Goal: Task Accomplishment & Management: Use online tool/utility

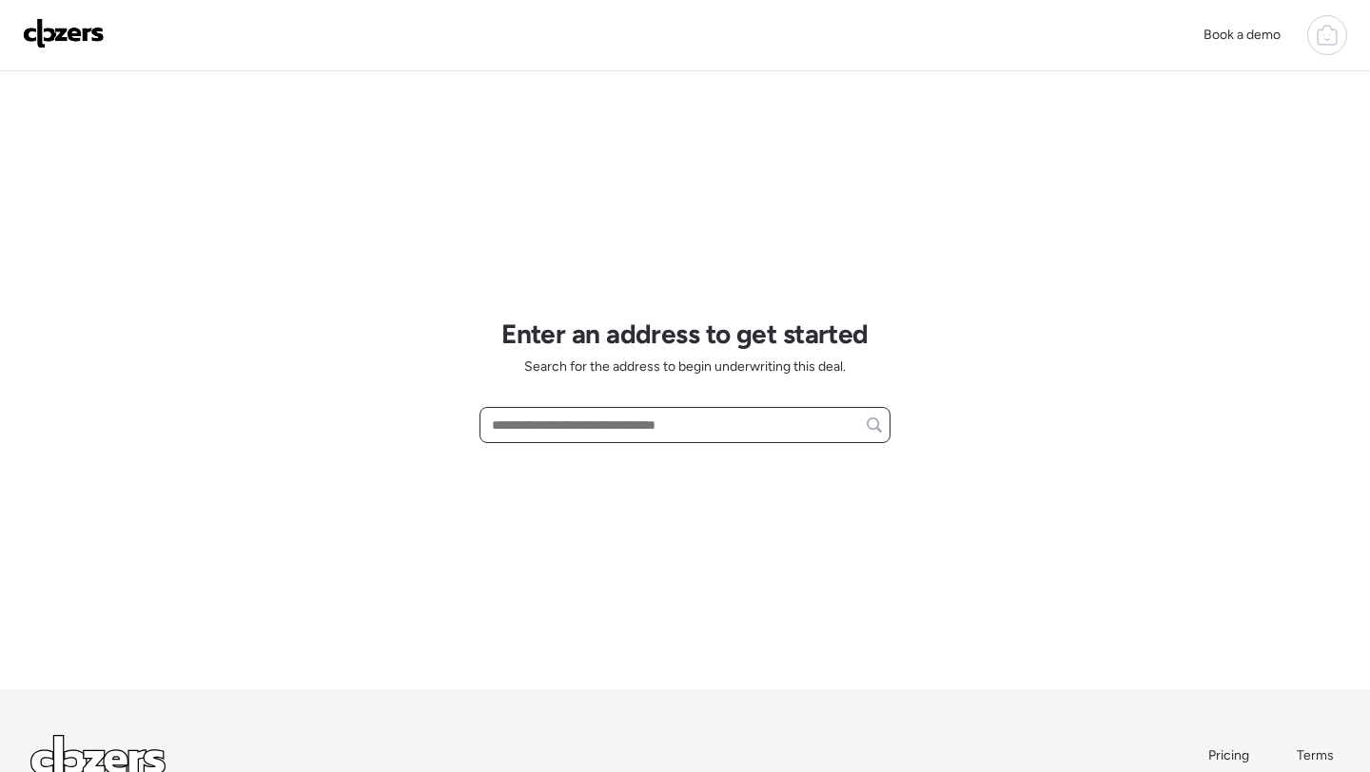
click at [683, 439] on input "text" at bounding box center [685, 425] width 394 height 27
paste input "**********"
click at [594, 427] on input "**********" at bounding box center [685, 425] width 394 height 27
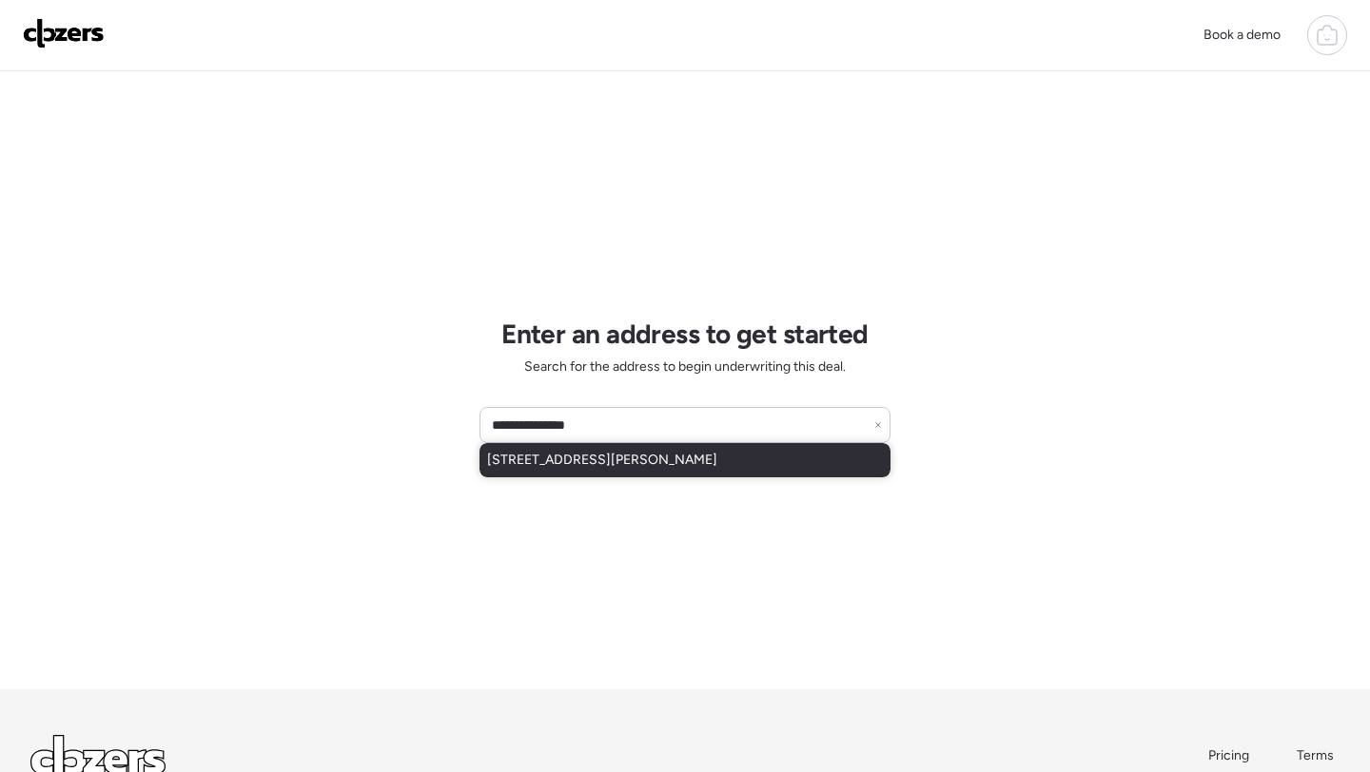
click at [585, 453] on span "[STREET_ADDRESS][PERSON_NAME]" at bounding box center [602, 460] width 230 height 19
type input "**********"
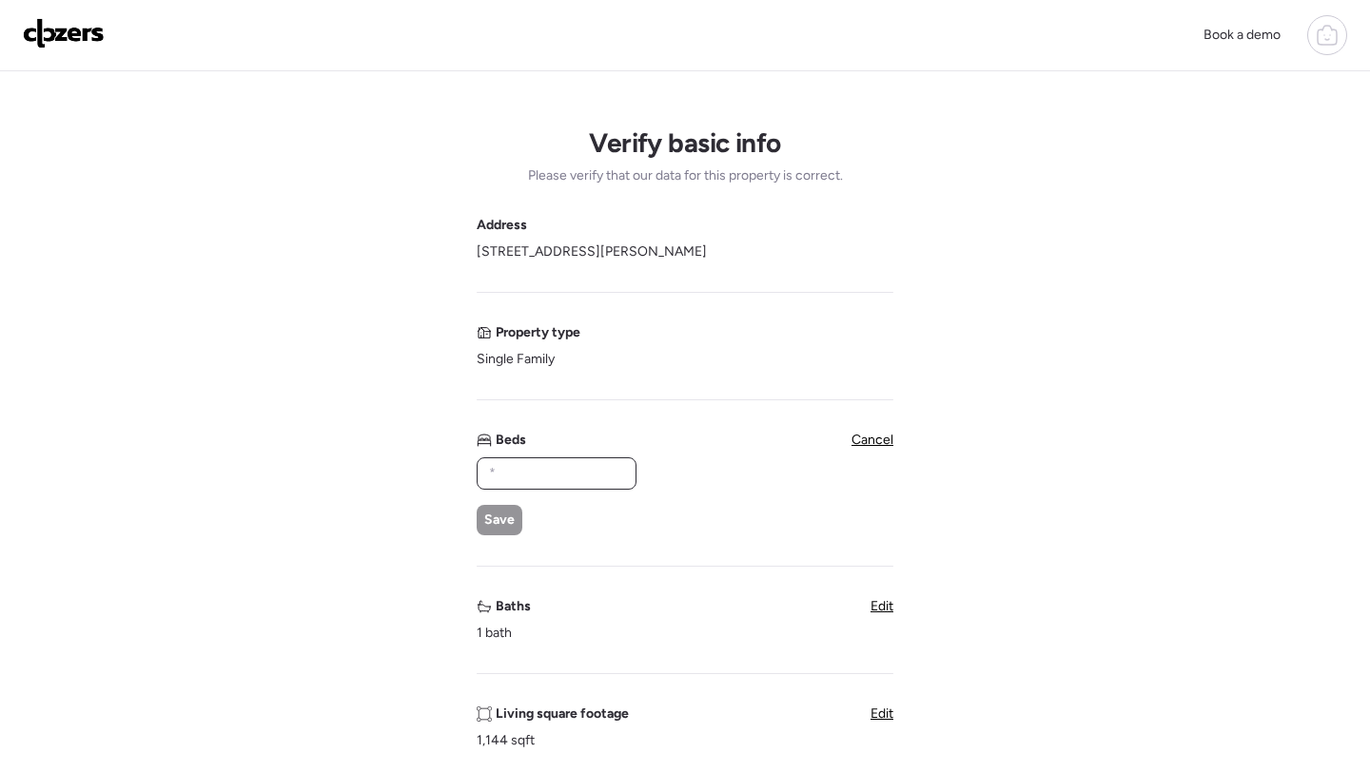
click at [565, 482] on input "text" at bounding box center [556, 473] width 143 height 27
type input "*"
click at [497, 541] on div "Address 11006 W Hopi St, Cashion, AZ 85329 Property type Single Family Beds * S…" at bounding box center [685, 767] width 417 height 1103
click at [508, 532] on div "Save" at bounding box center [500, 520] width 46 height 30
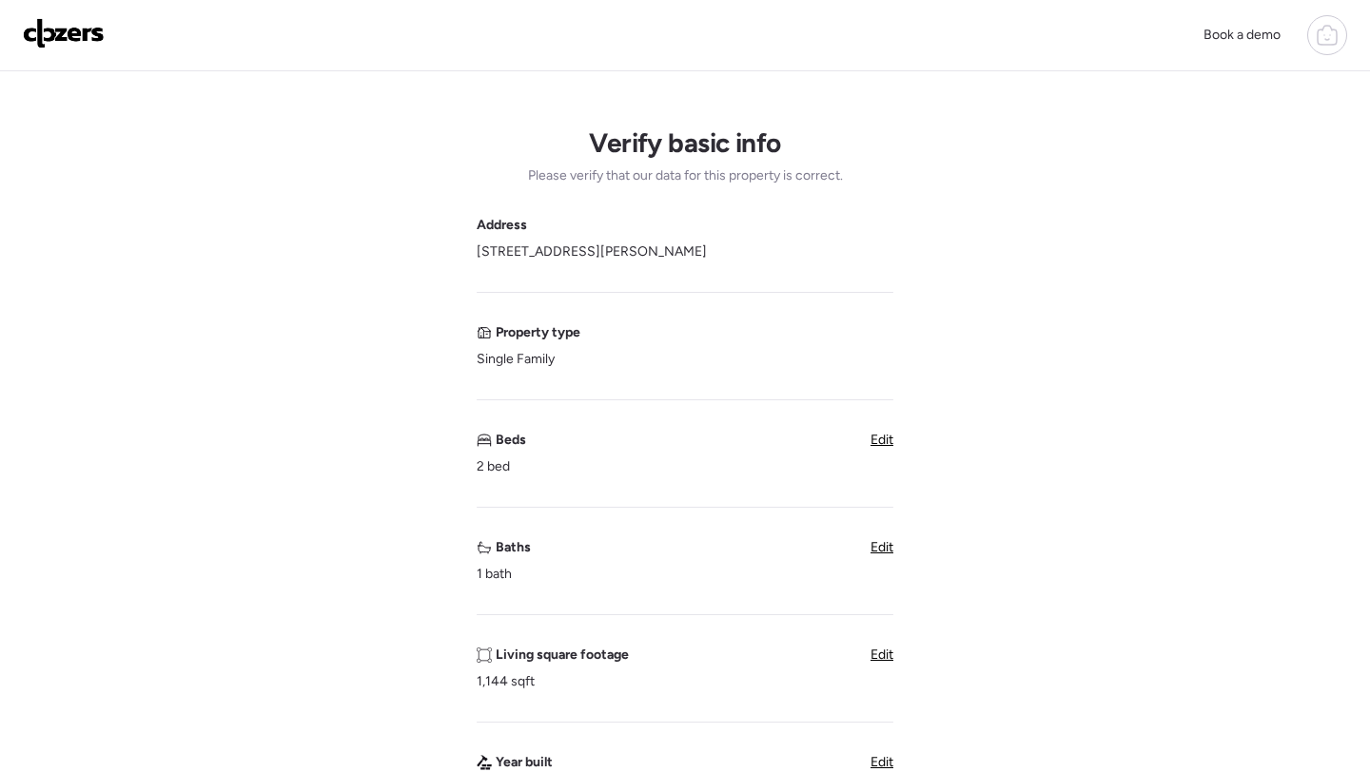
click at [865, 556] on div "Baths 1 bath Edit" at bounding box center [685, 561] width 417 height 46
click at [887, 548] on span "Edit" at bounding box center [881, 547] width 23 height 16
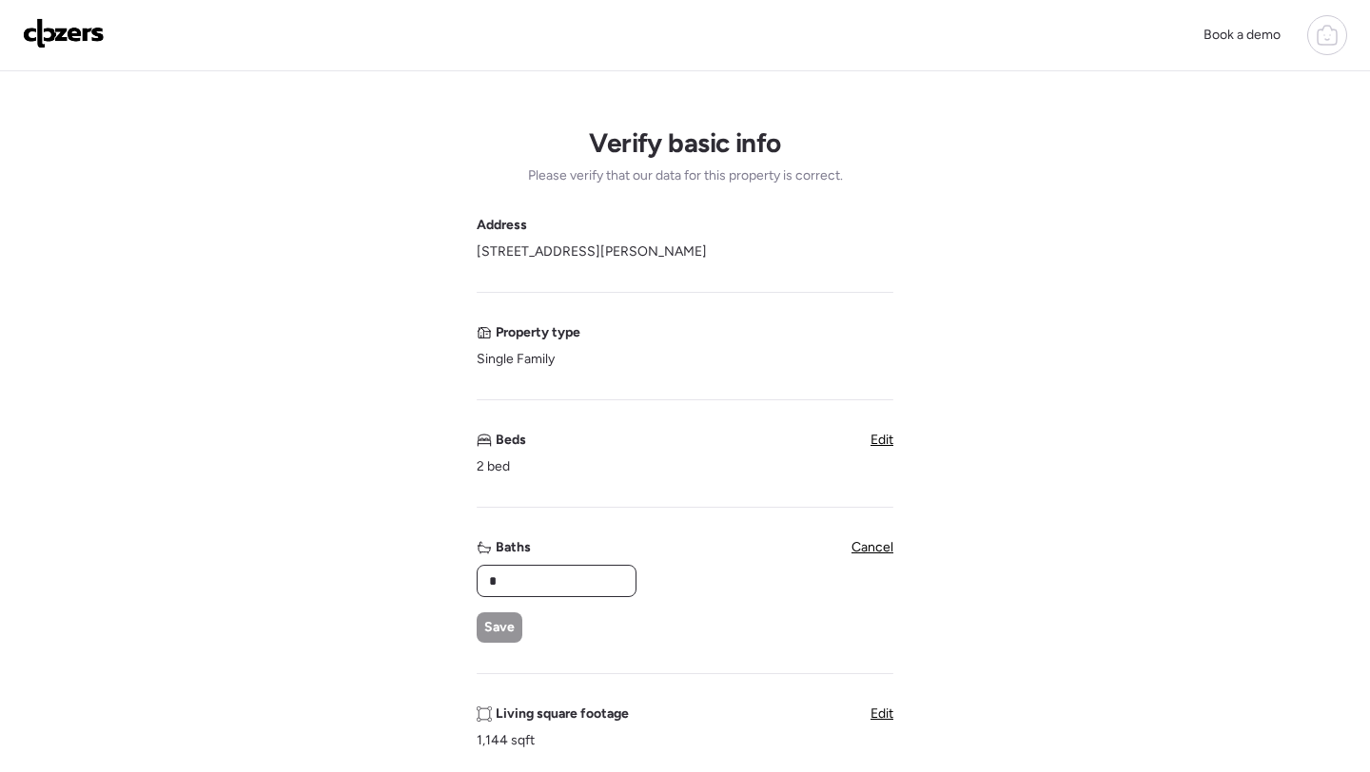
click at [554, 580] on input "*" at bounding box center [556, 581] width 143 height 27
type input "*"
click at [487, 636] on span "Save" at bounding box center [499, 627] width 30 height 19
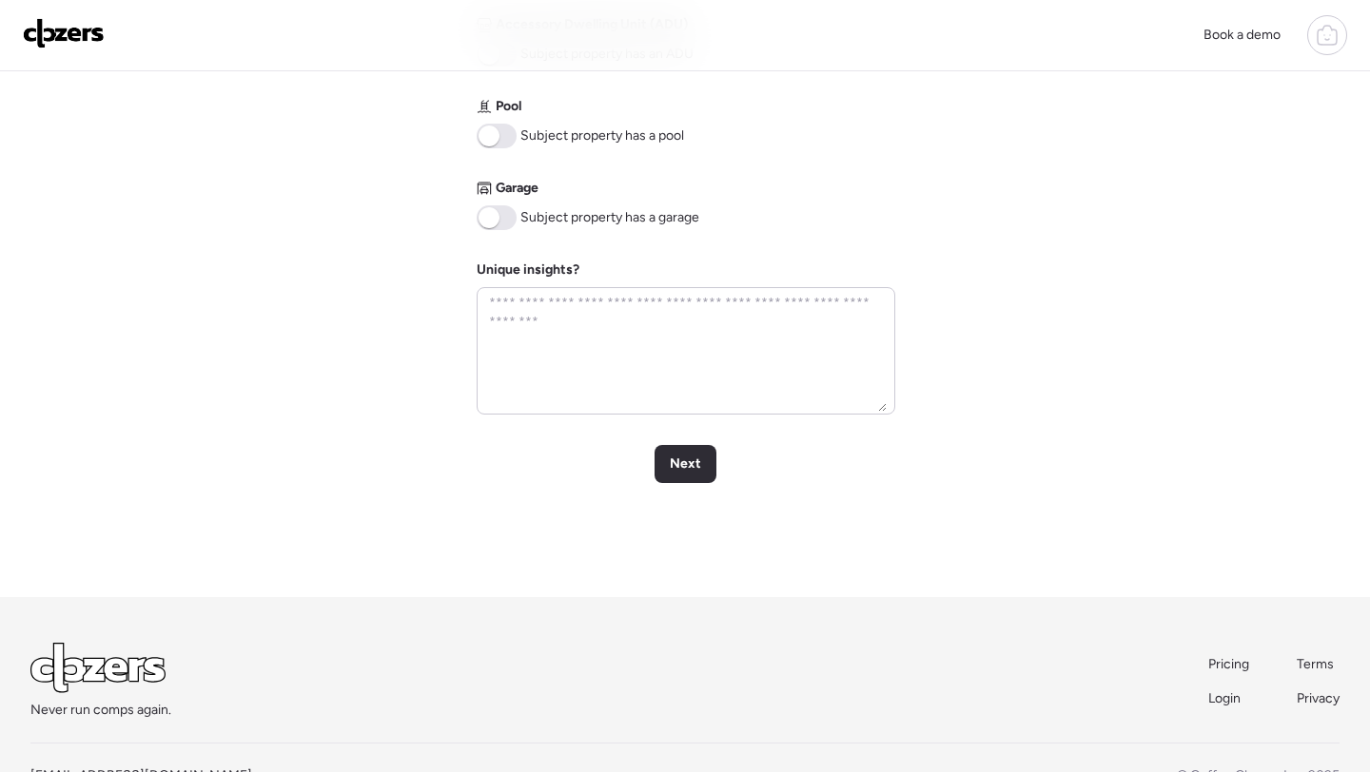
scroll to position [906, 0]
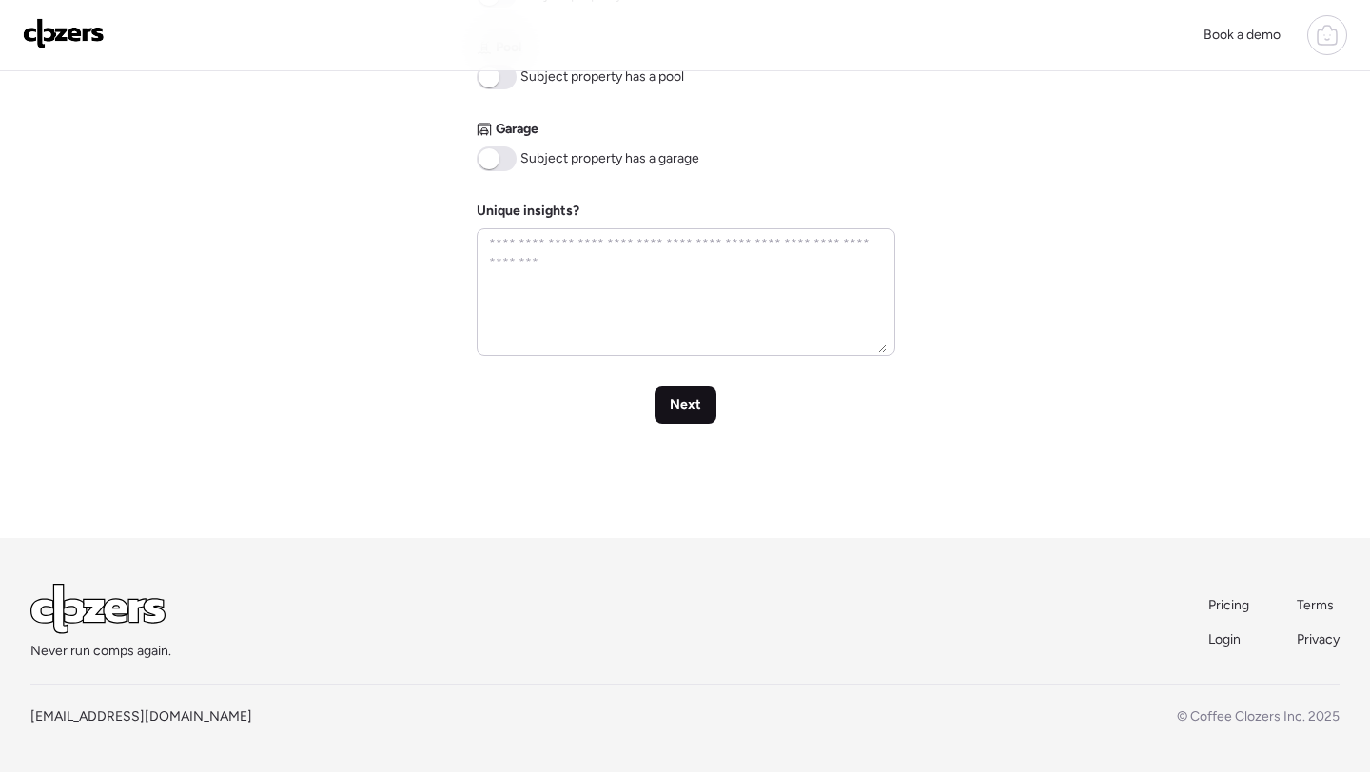
click at [687, 408] on span "Next" at bounding box center [685, 405] width 31 height 19
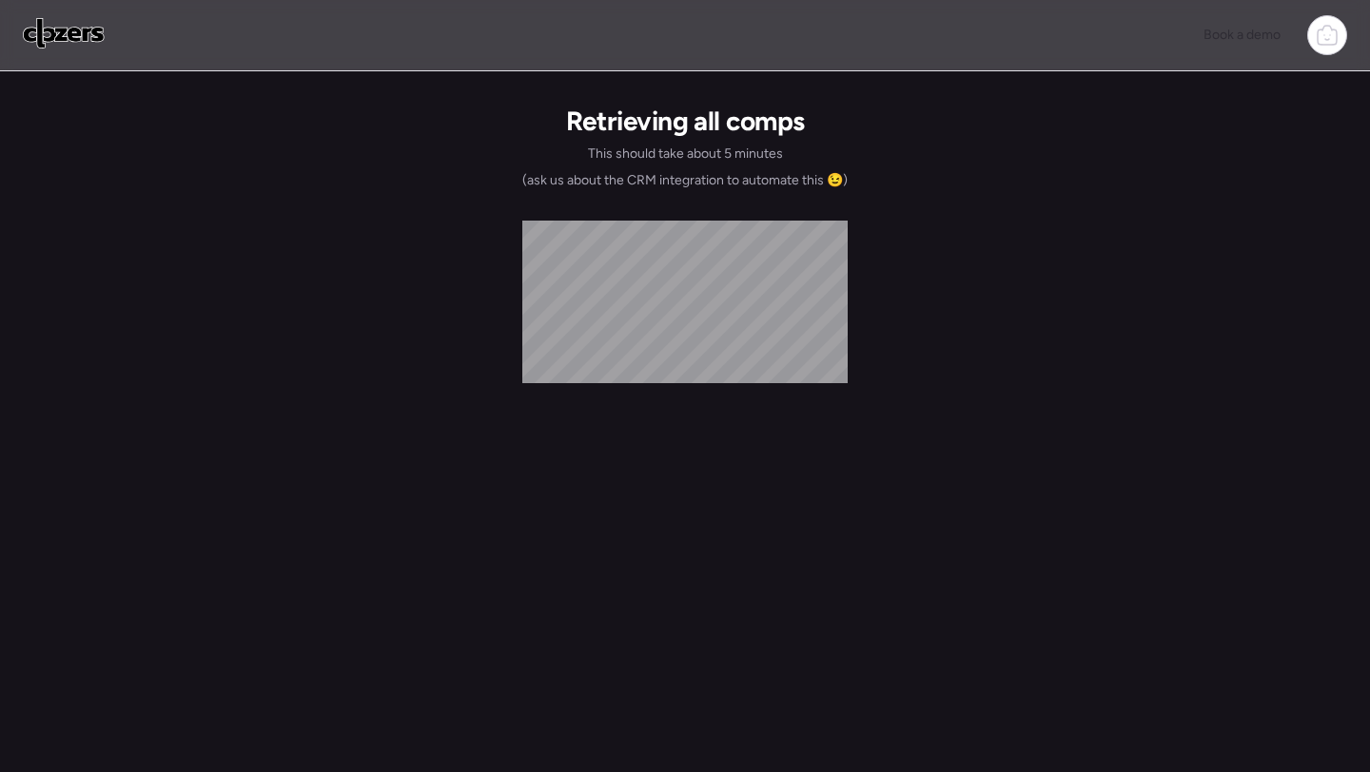
scroll to position [0, 0]
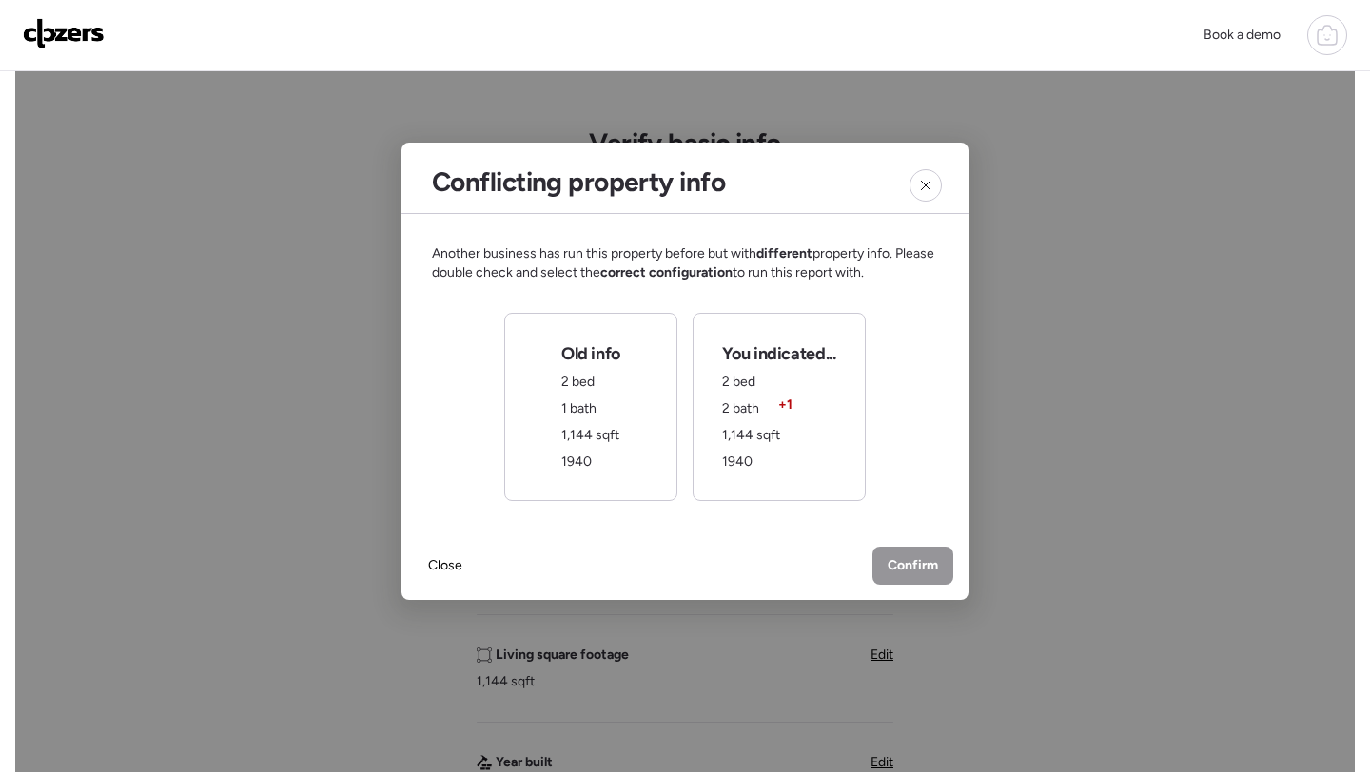
click at [753, 443] on span "1,144 sqft" at bounding box center [751, 435] width 58 height 16
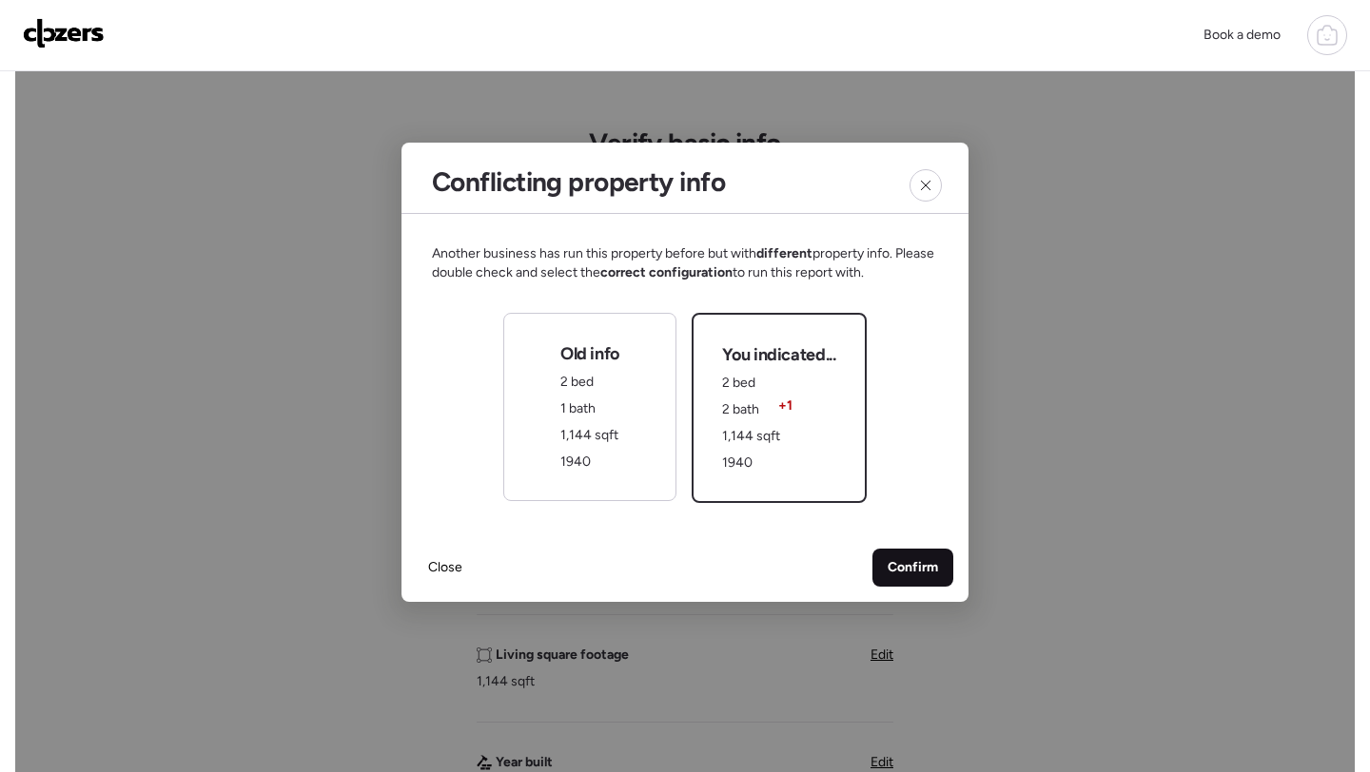
click at [906, 564] on span "Confirm" at bounding box center [912, 567] width 50 height 19
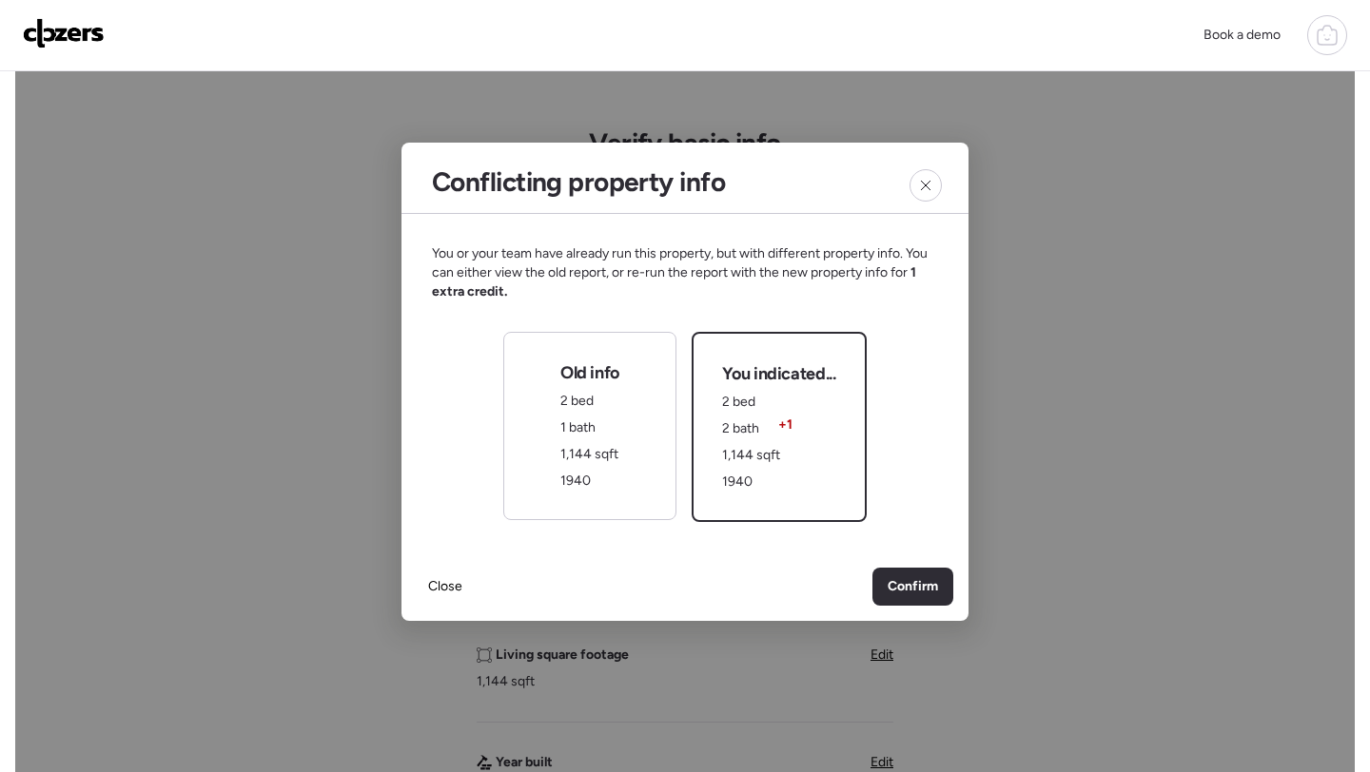
click at [605, 478] on div "Old info 2 bed 1 bath 1,144 sqft 1940" at bounding box center [589, 425] width 59 height 129
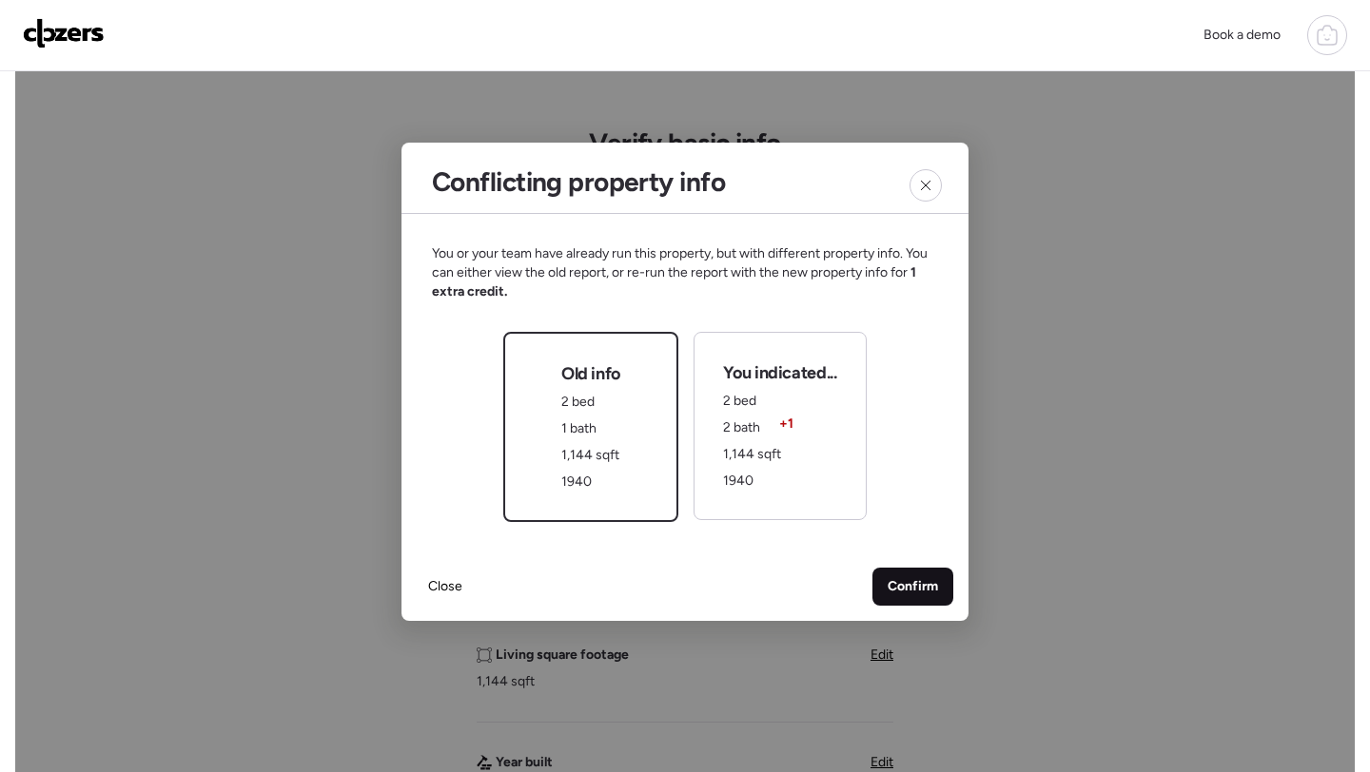
click at [900, 580] on span "Confirm" at bounding box center [912, 586] width 50 height 19
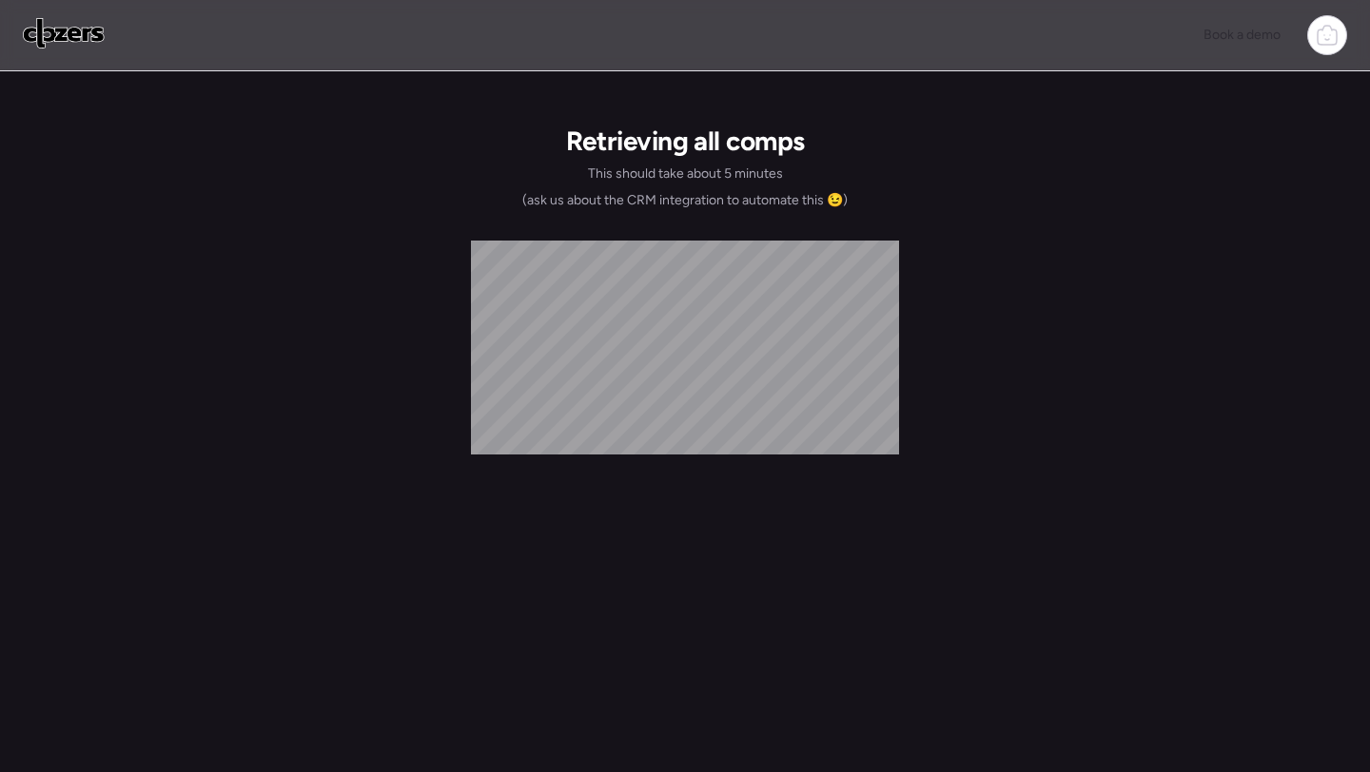
click at [900, 580] on div "Retrieving all comps This should take about 5 minutes (ask us about the CRM int…" at bounding box center [684, 445] width 1339 height 748
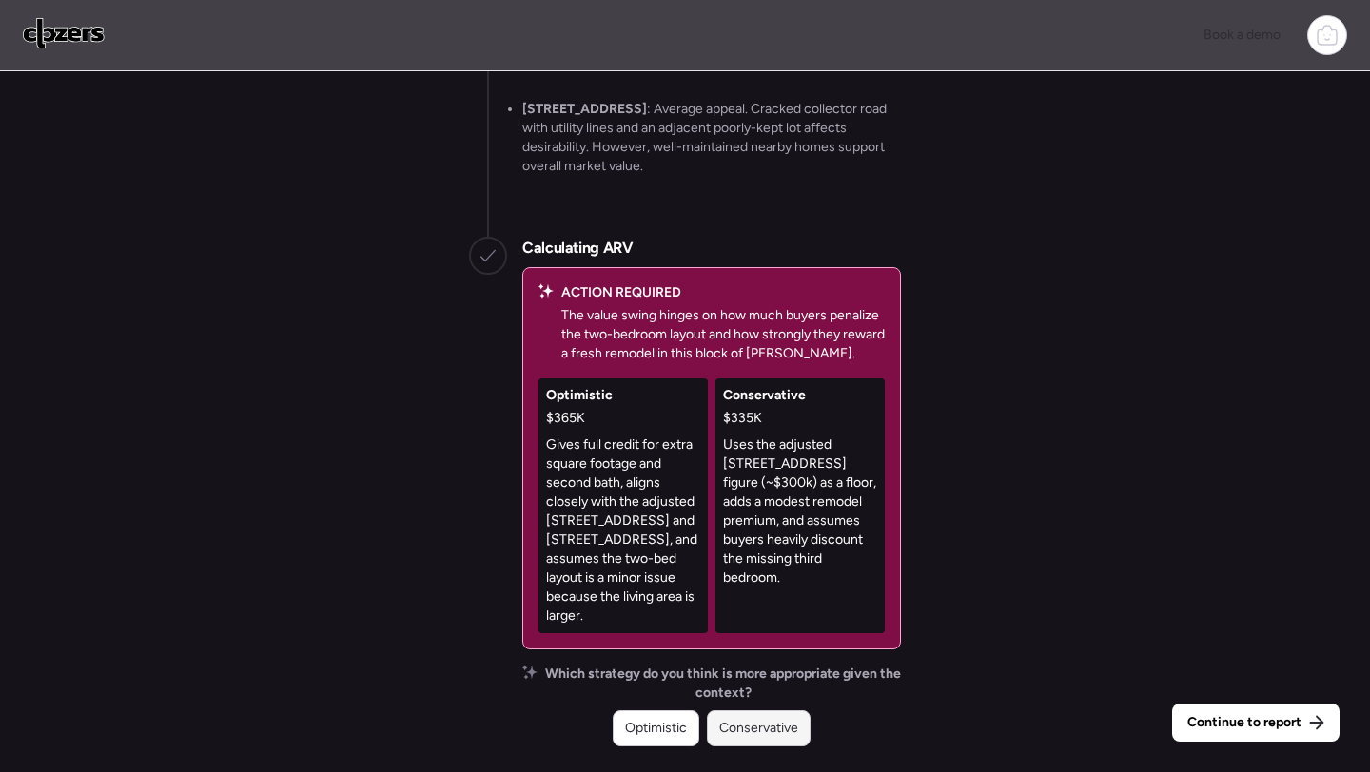
click at [789, 717] on div "Conservative" at bounding box center [759, 729] width 104 height 36
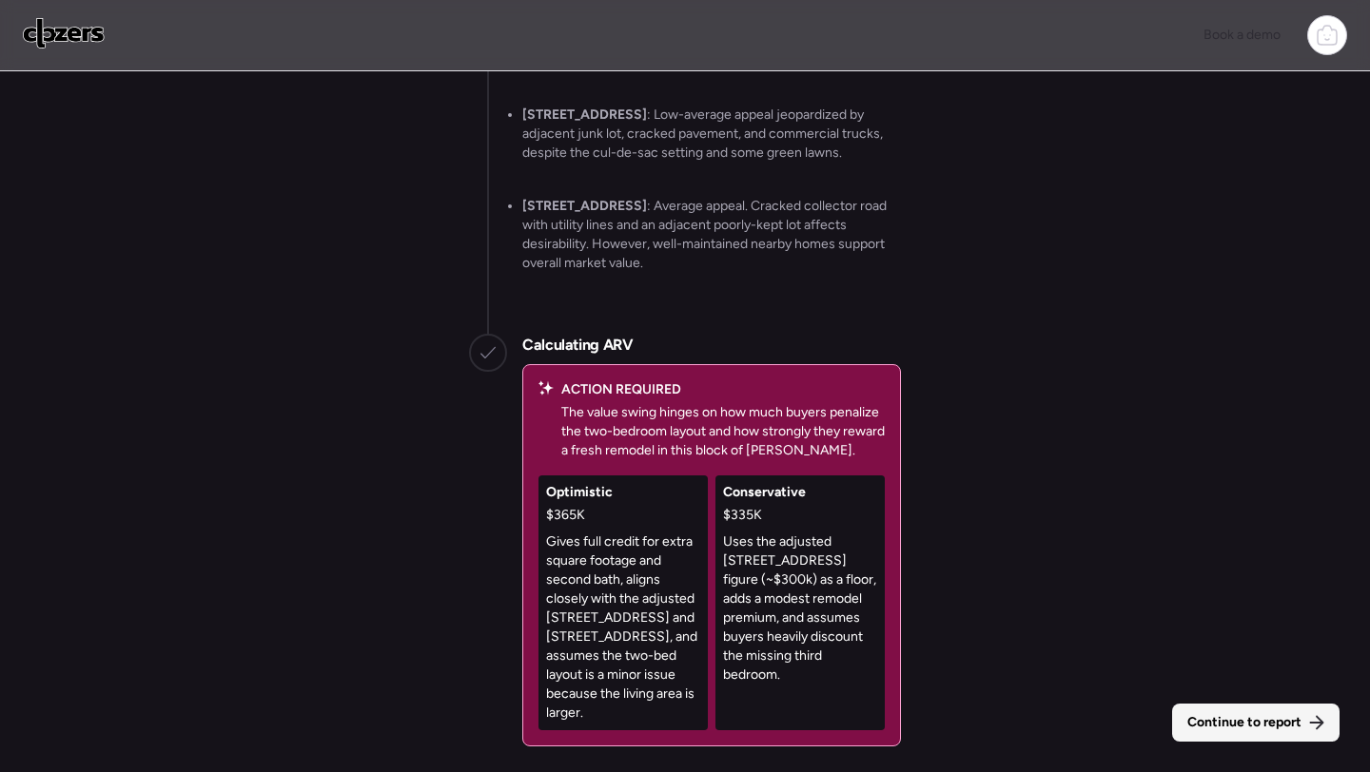
click at [1245, 712] on div "Continue to report" at bounding box center [1255, 723] width 167 height 38
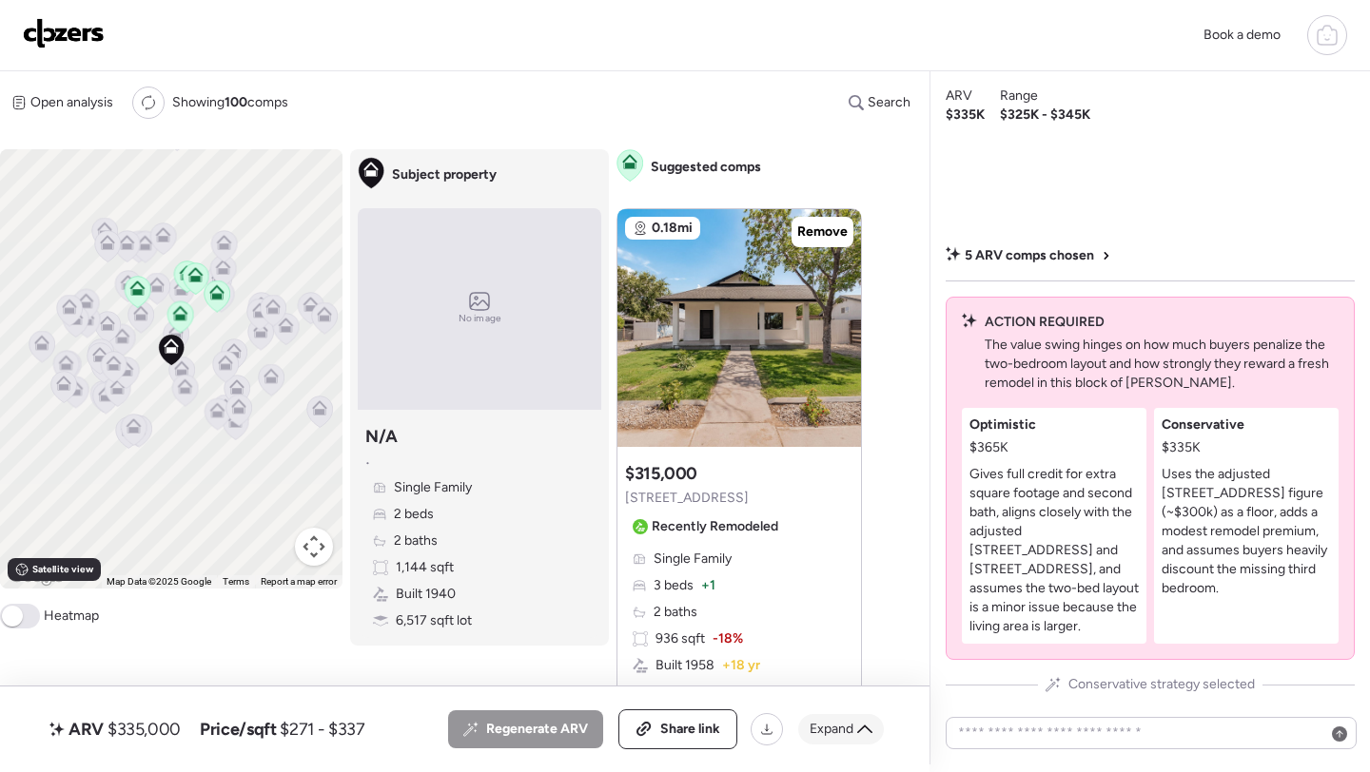
click at [859, 733] on icon at bounding box center [864, 729] width 15 height 15
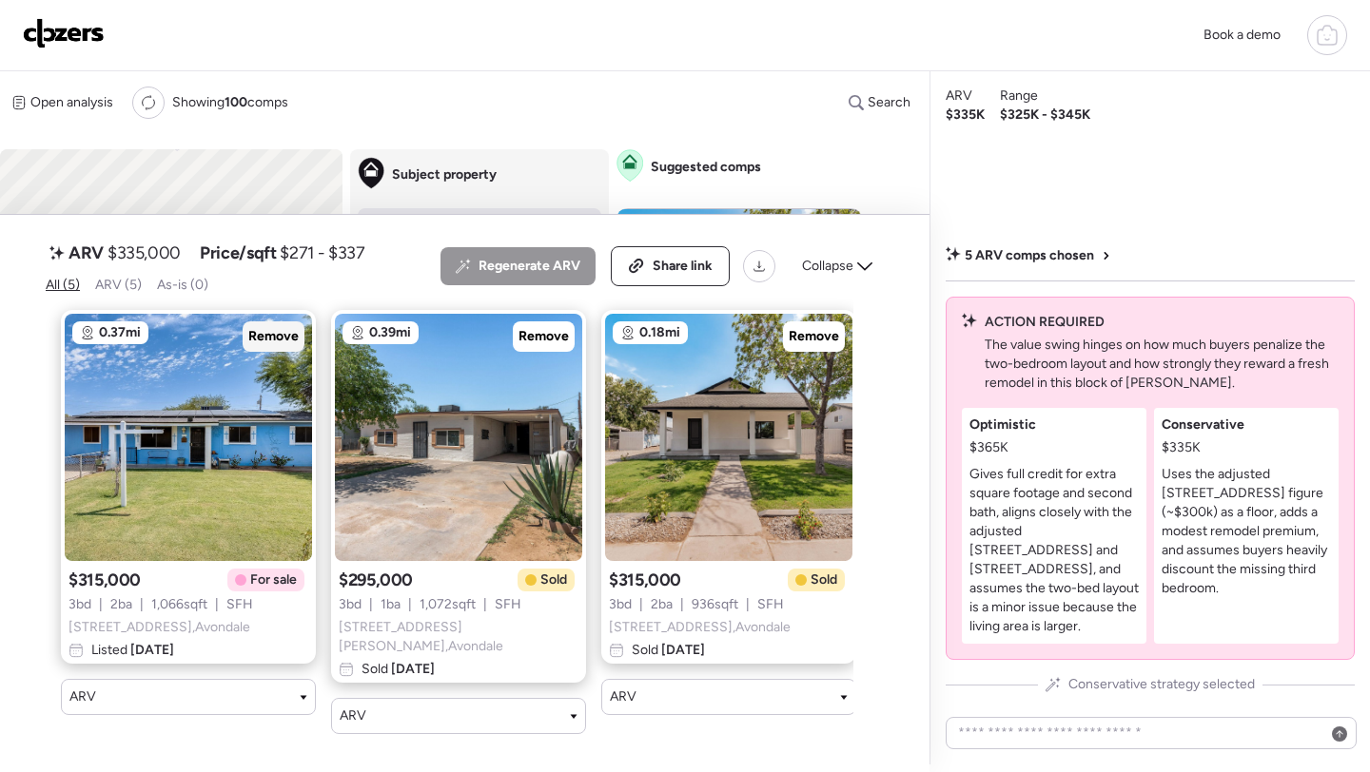
click at [276, 346] on span "Remove" at bounding box center [273, 336] width 50 height 19
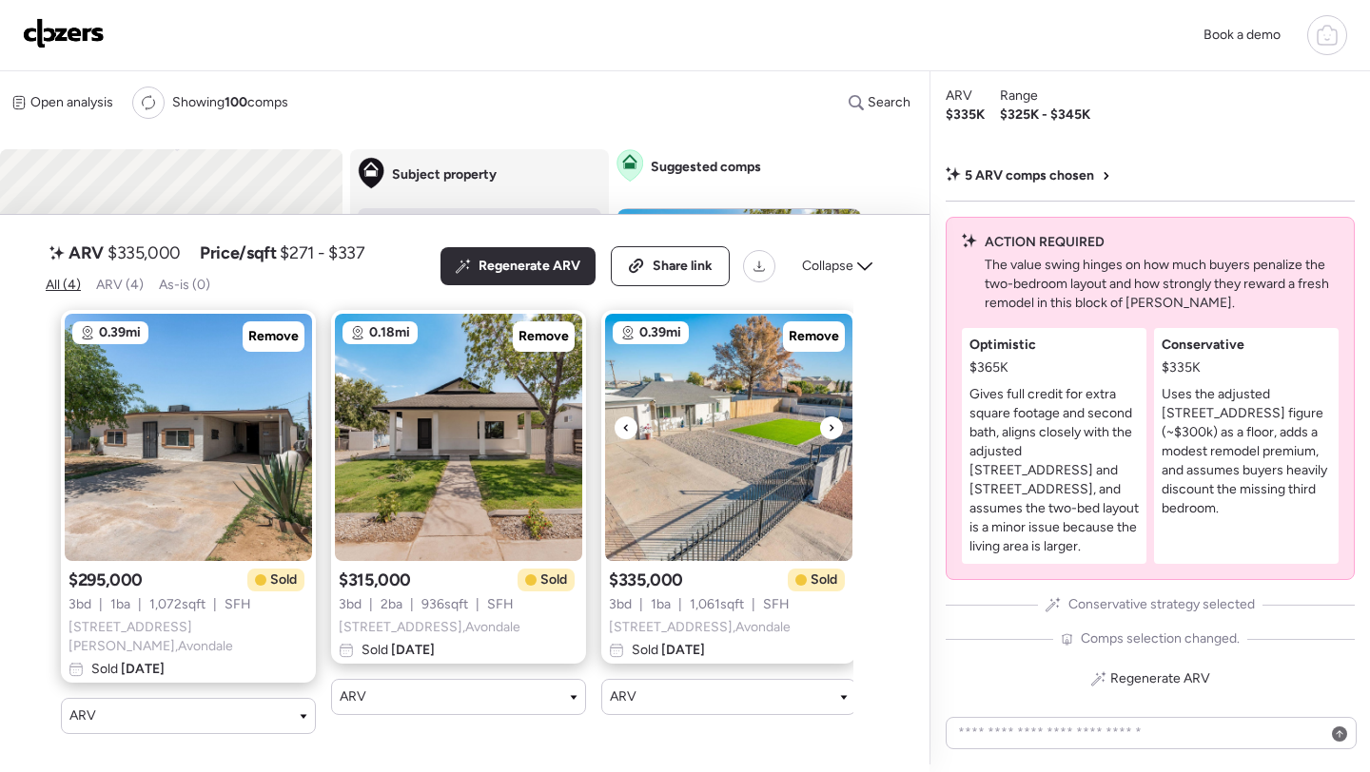
scroll to position [0, 288]
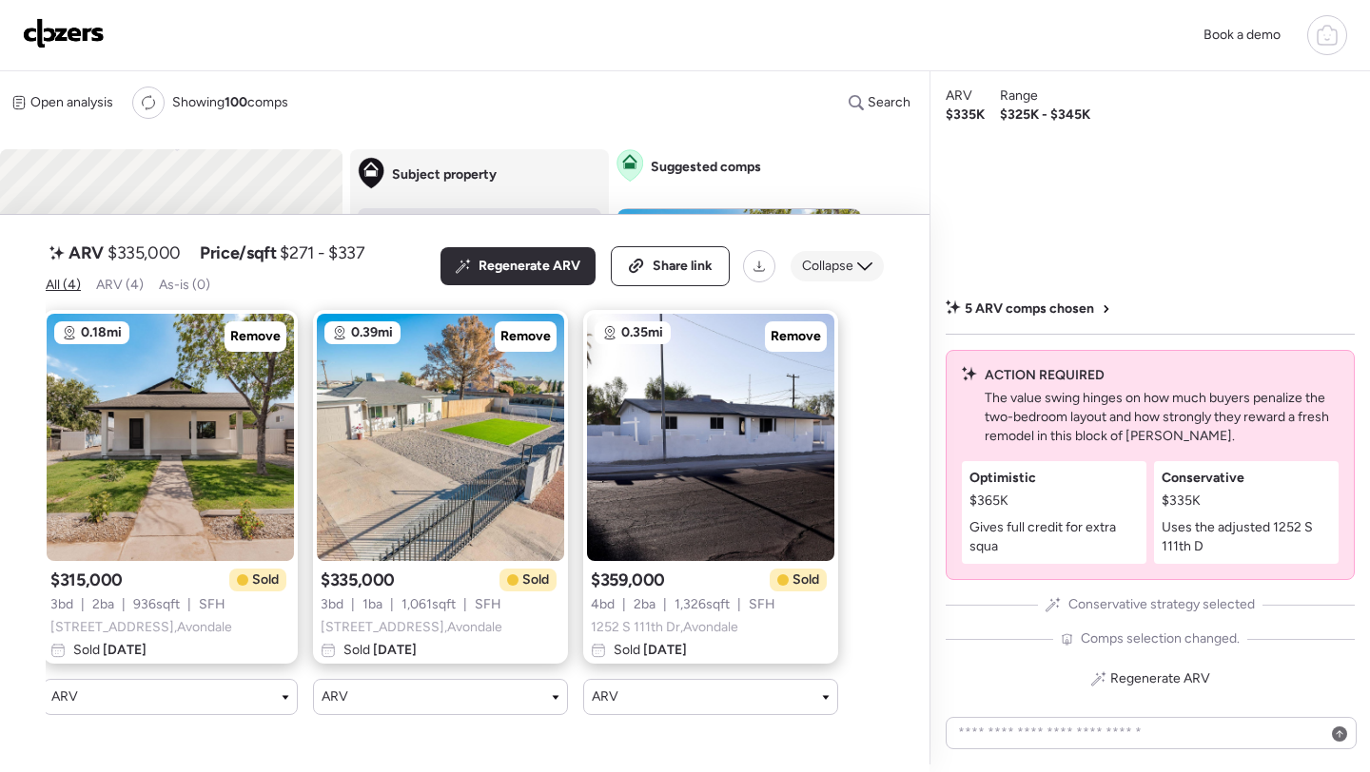
click at [858, 274] on icon at bounding box center [864, 266] width 15 height 15
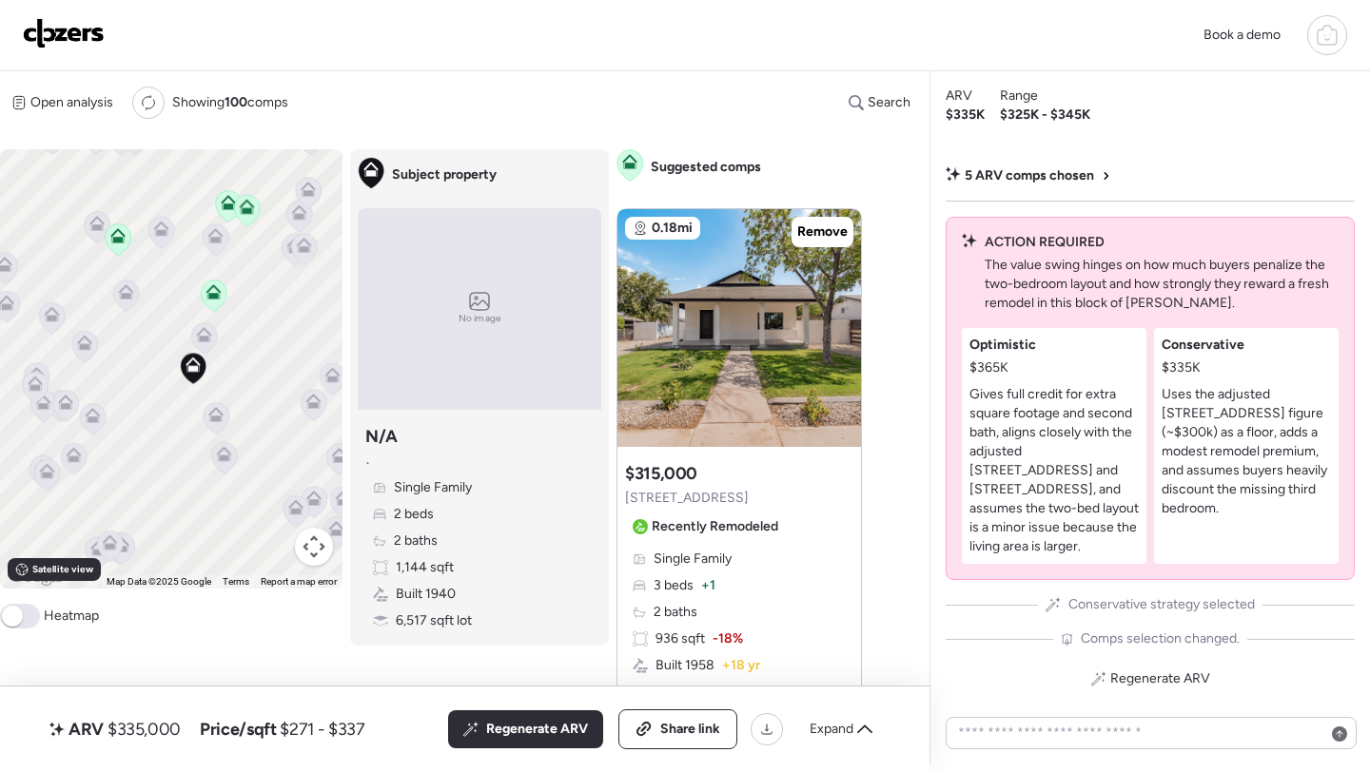
click at [205, 339] on icon at bounding box center [204, 339] width 12 height 6
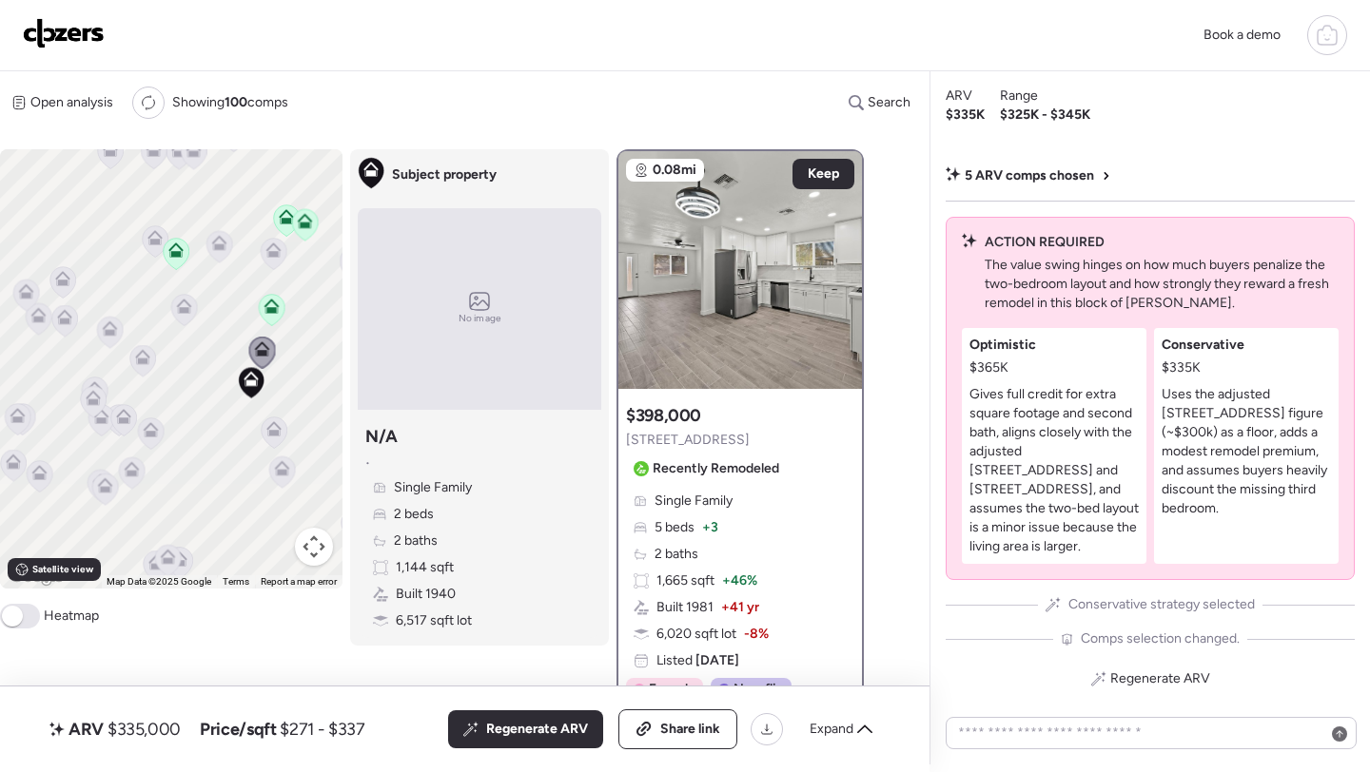
drag, startPoint x: 169, startPoint y: 368, endPoint x: 232, endPoint y: 382, distance: 64.4
click at [232, 382] on div "To activate drag with keyboard, press Alt + Enter. Once in keyboard drag state,…" at bounding box center [171, 368] width 342 height 439
click at [192, 317] on icon at bounding box center [187, 311] width 26 height 31
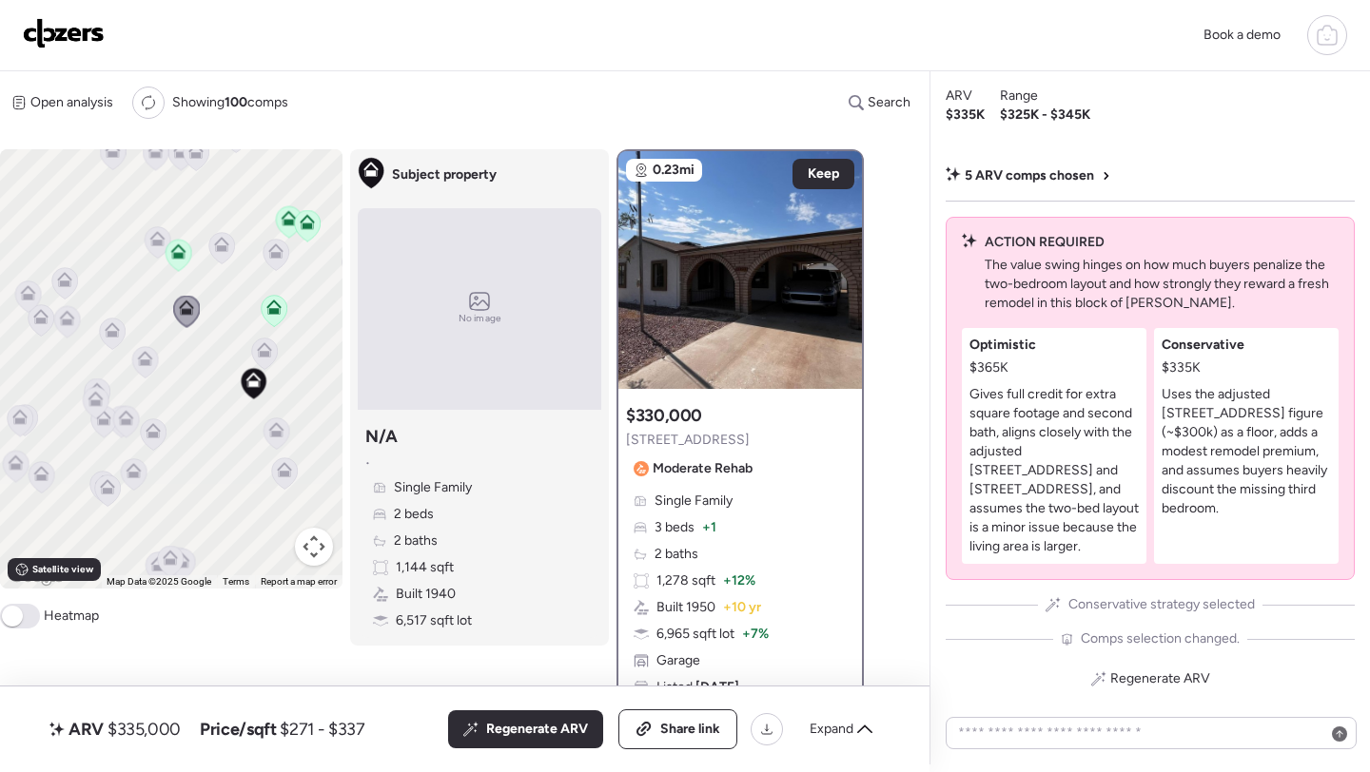
click at [146, 364] on icon at bounding box center [145, 363] width 12 height 6
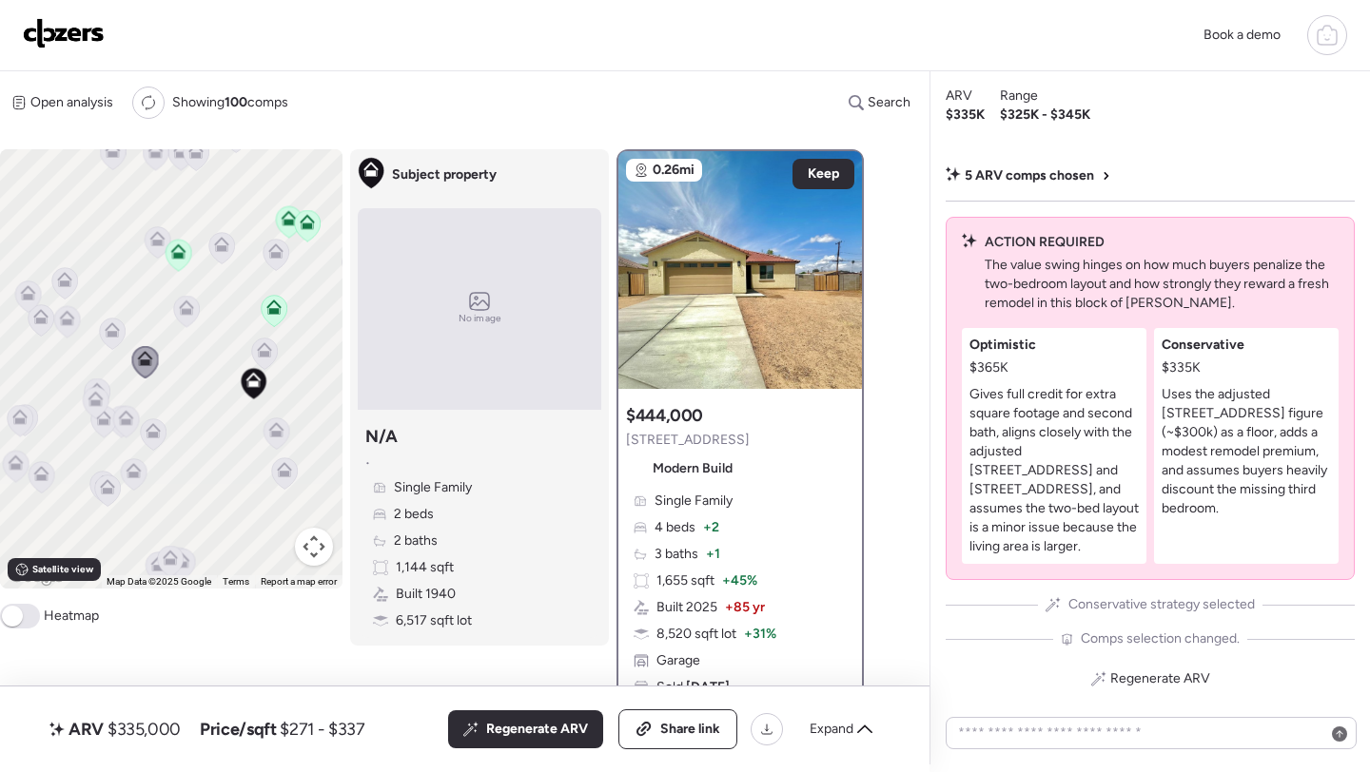
click at [108, 337] on icon at bounding box center [112, 334] width 12 height 6
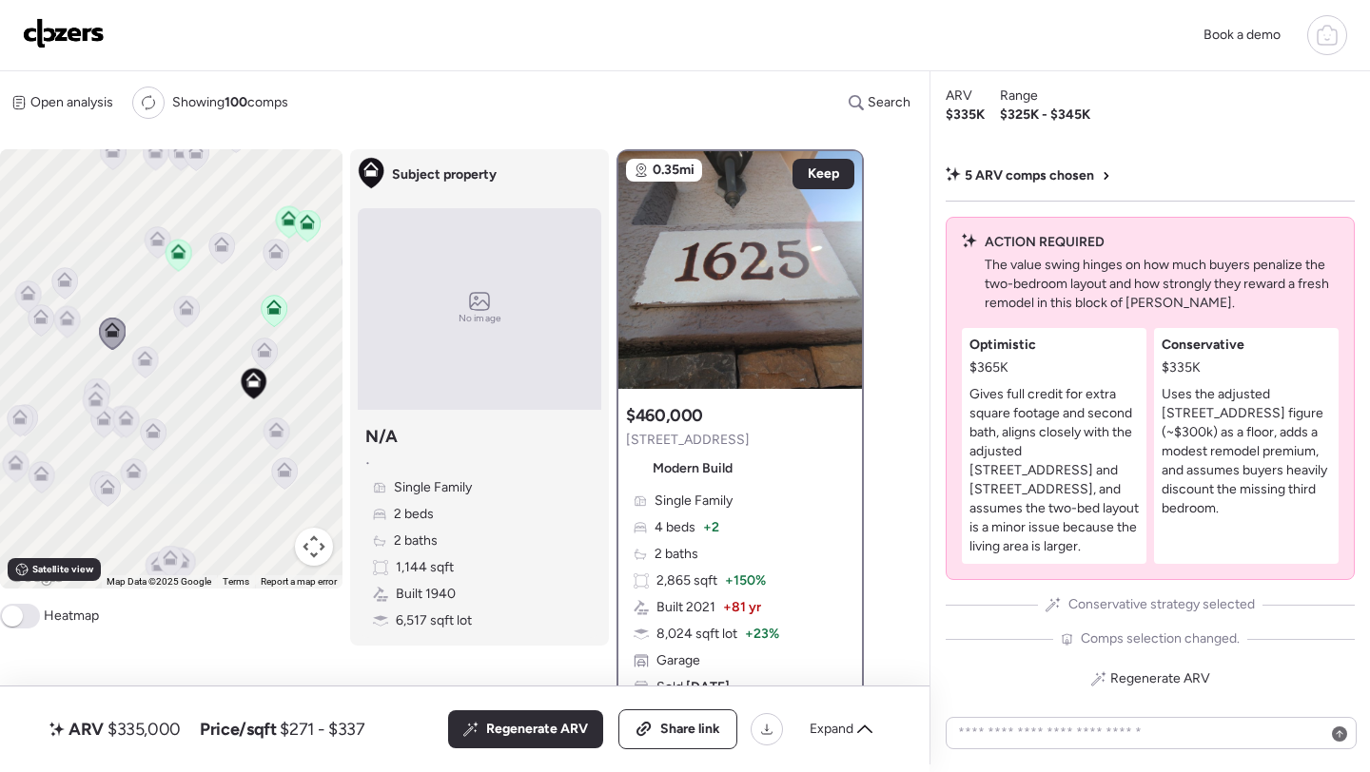
click at [223, 248] on icon at bounding box center [221, 248] width 12 height 6
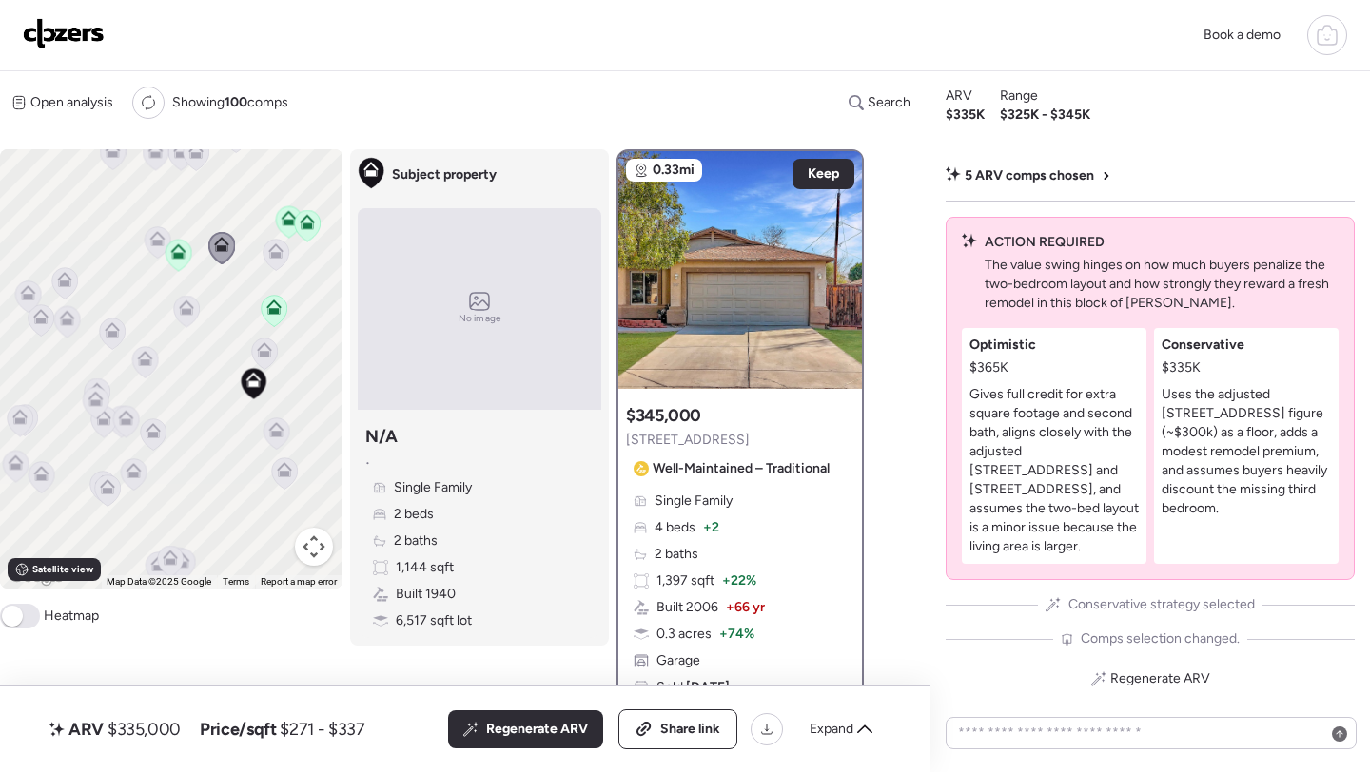
click at [145, 231] on icon at bounding box center [158, 242] width 27 height 32
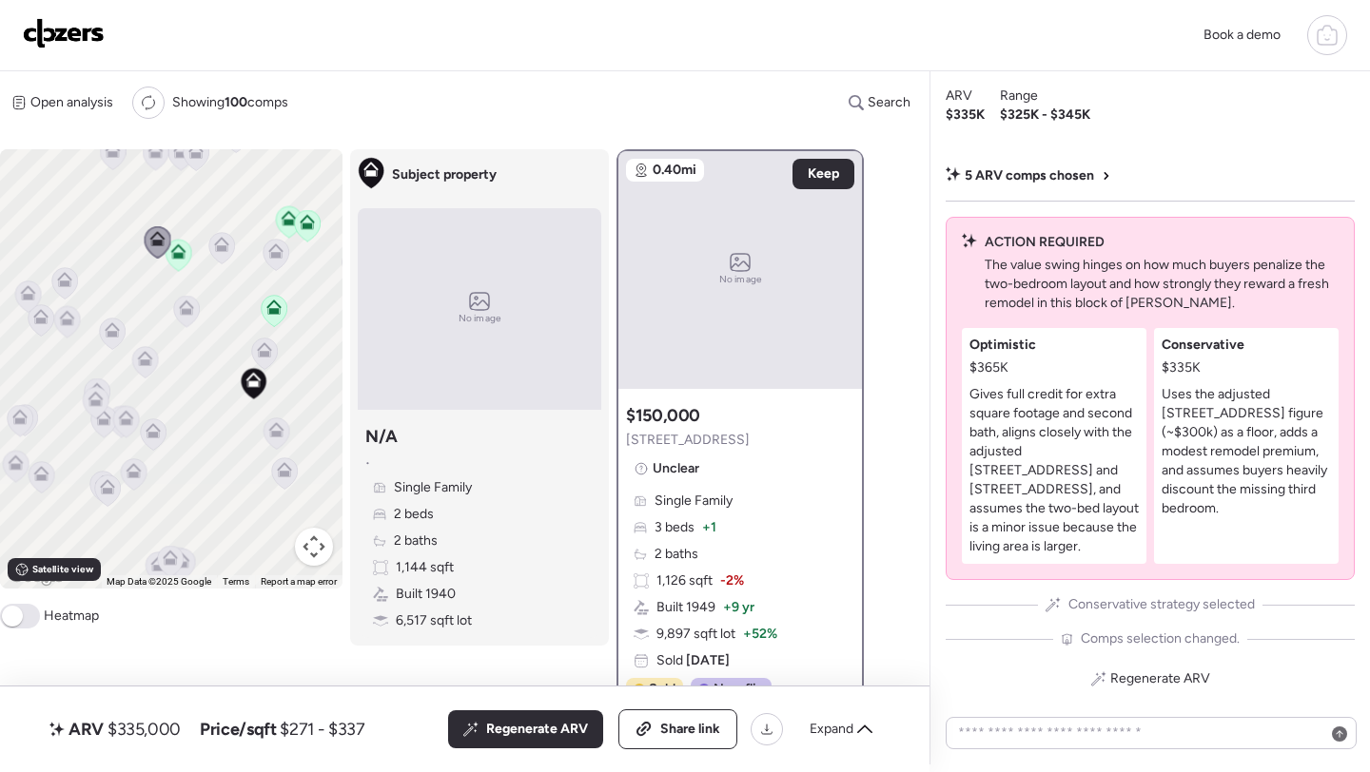
click at [280, 260] on icon at bounding box center [276, 255] width 26 height 31
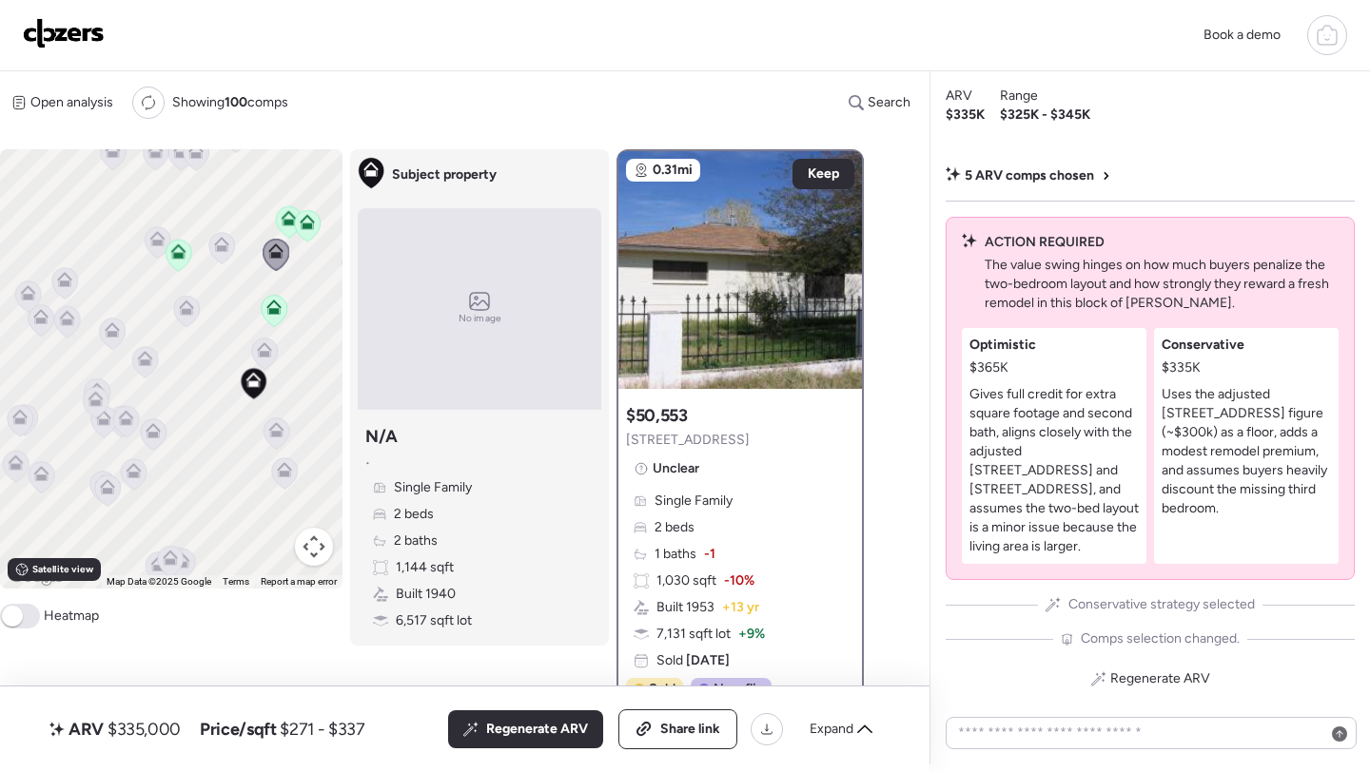
click at [224, 247] on icon at bounding box center [221, 248] width 12 height 6
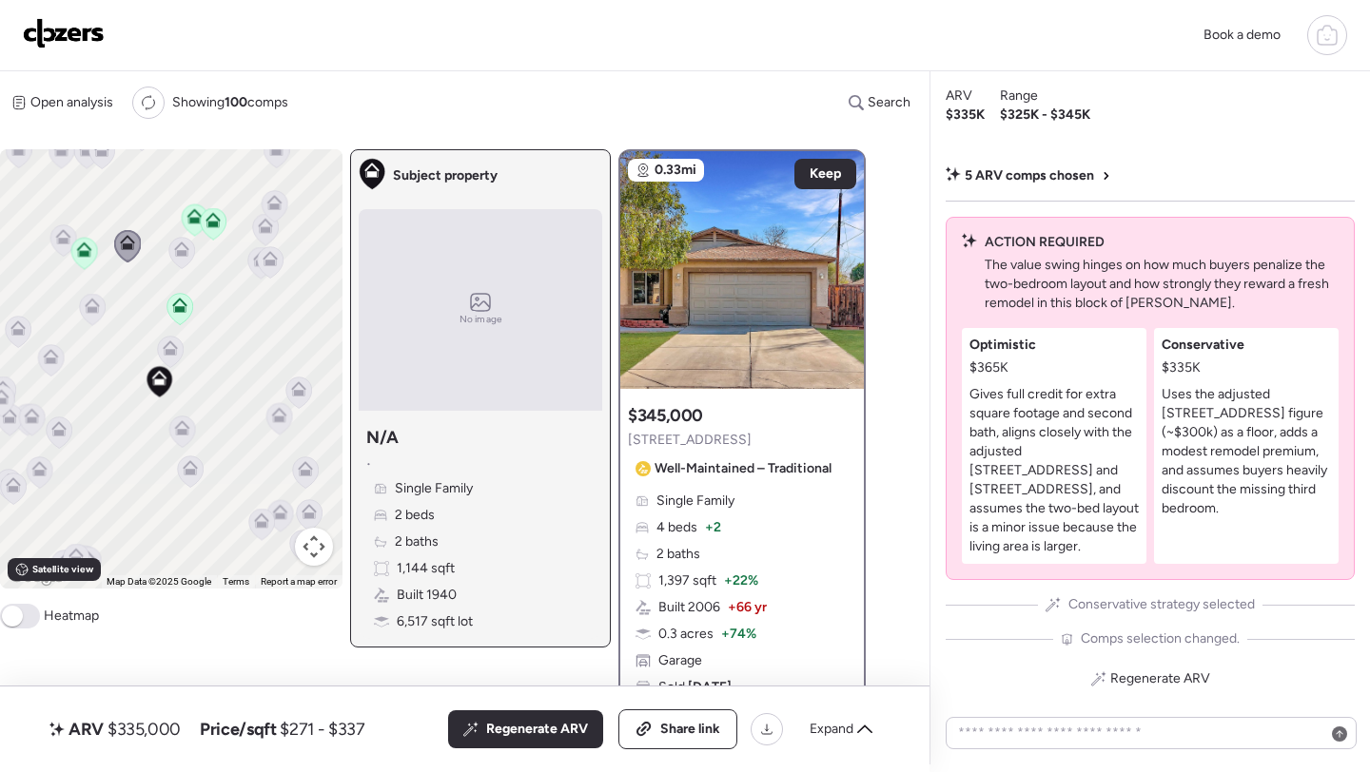
drag, startPoint x: 263, startPoint y: 372, endPoint x: 163, endPoint y: 369, distance: 100.9
click at [162, 369] on icon at bounding box center [159, 382] width 27 height 32
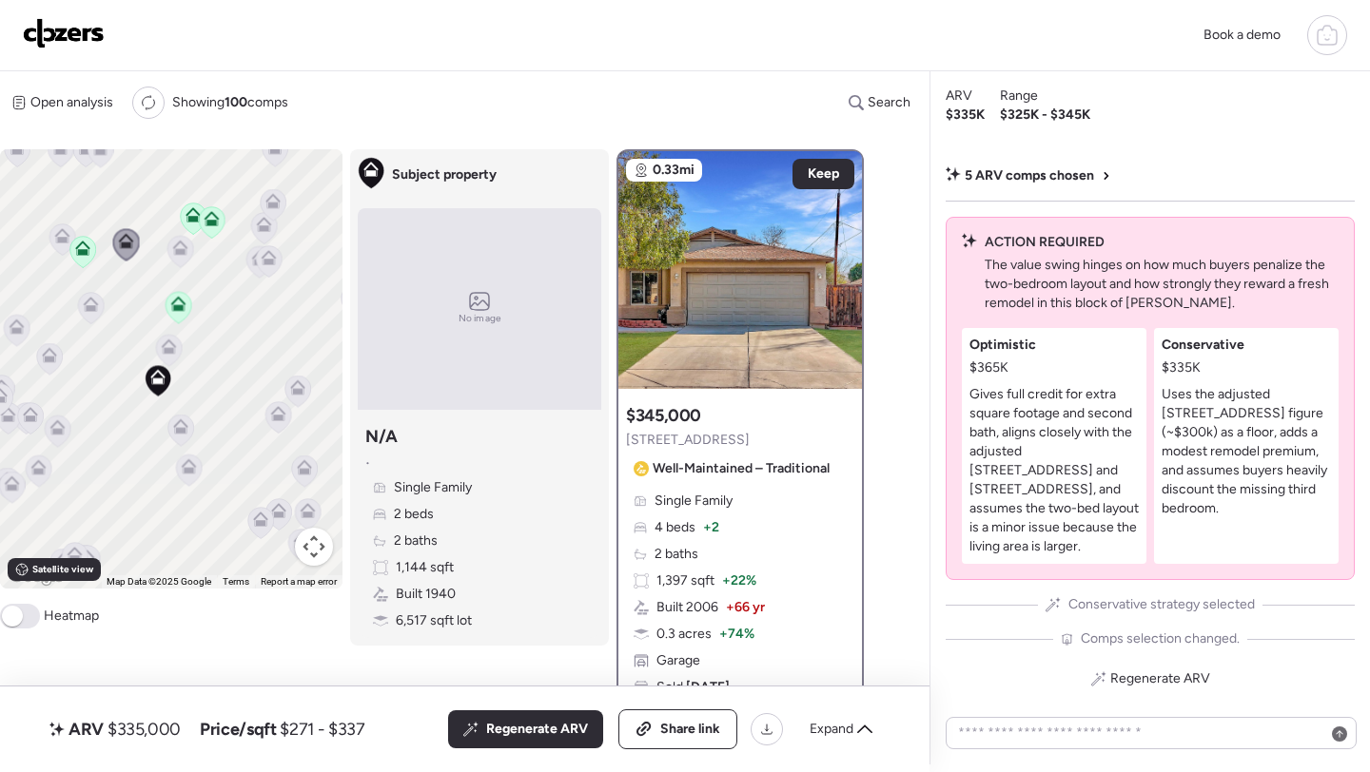
click at [269, 267] on icon at bounding box center [269, 261] width 26 height 31
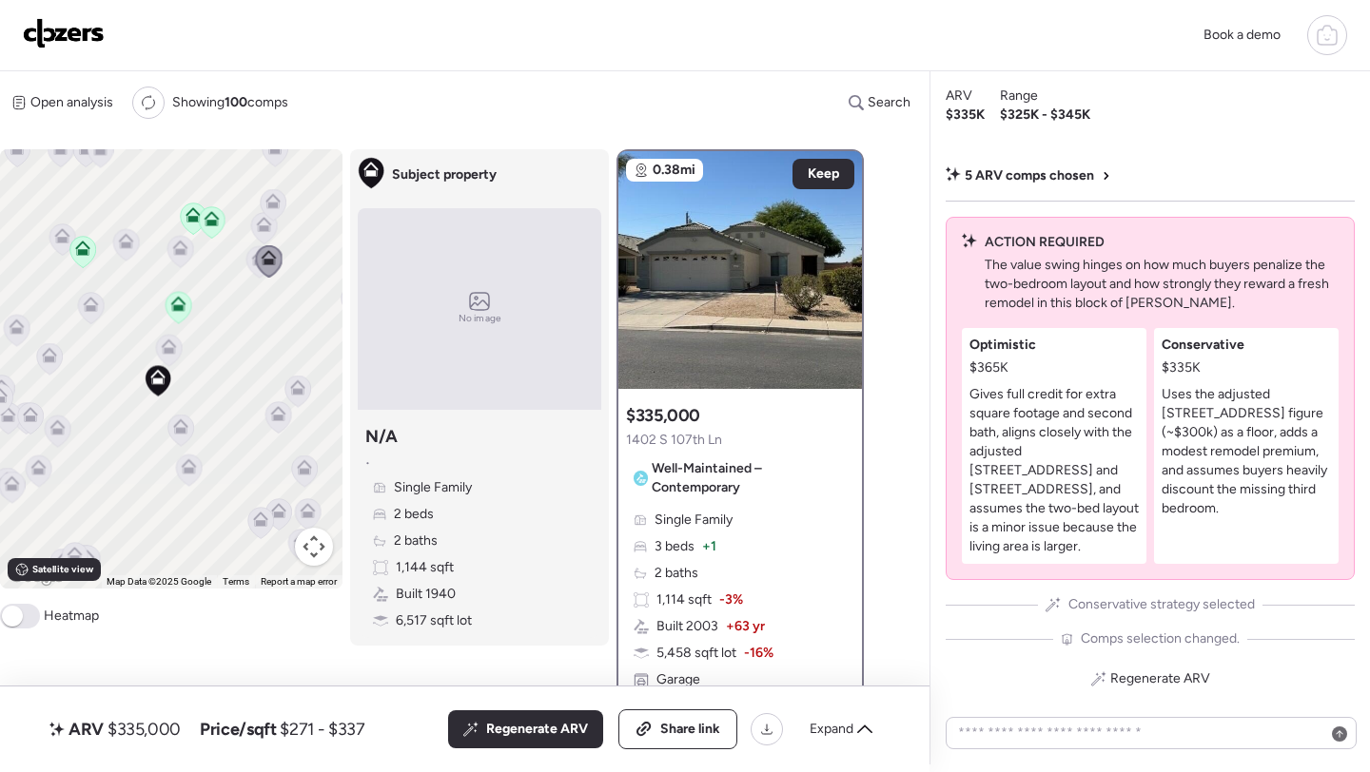
click at [256, 265] on icon at bounding box center [269, 261] width 26 height 31
click at [252, 263] on icon at bounding box center [259, 258] width 15 height 15
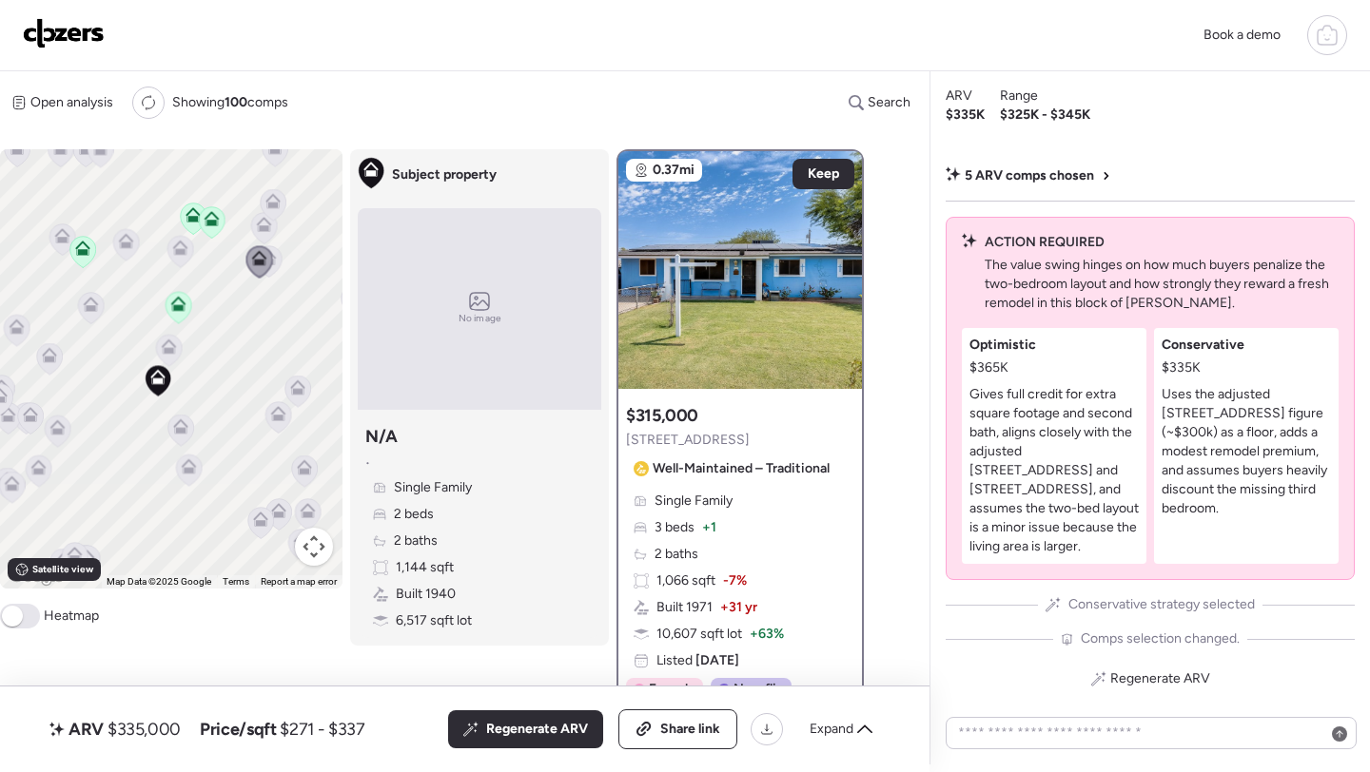
click at [260, 225] on icon at bounding box center [264, 224] width 15 height 15
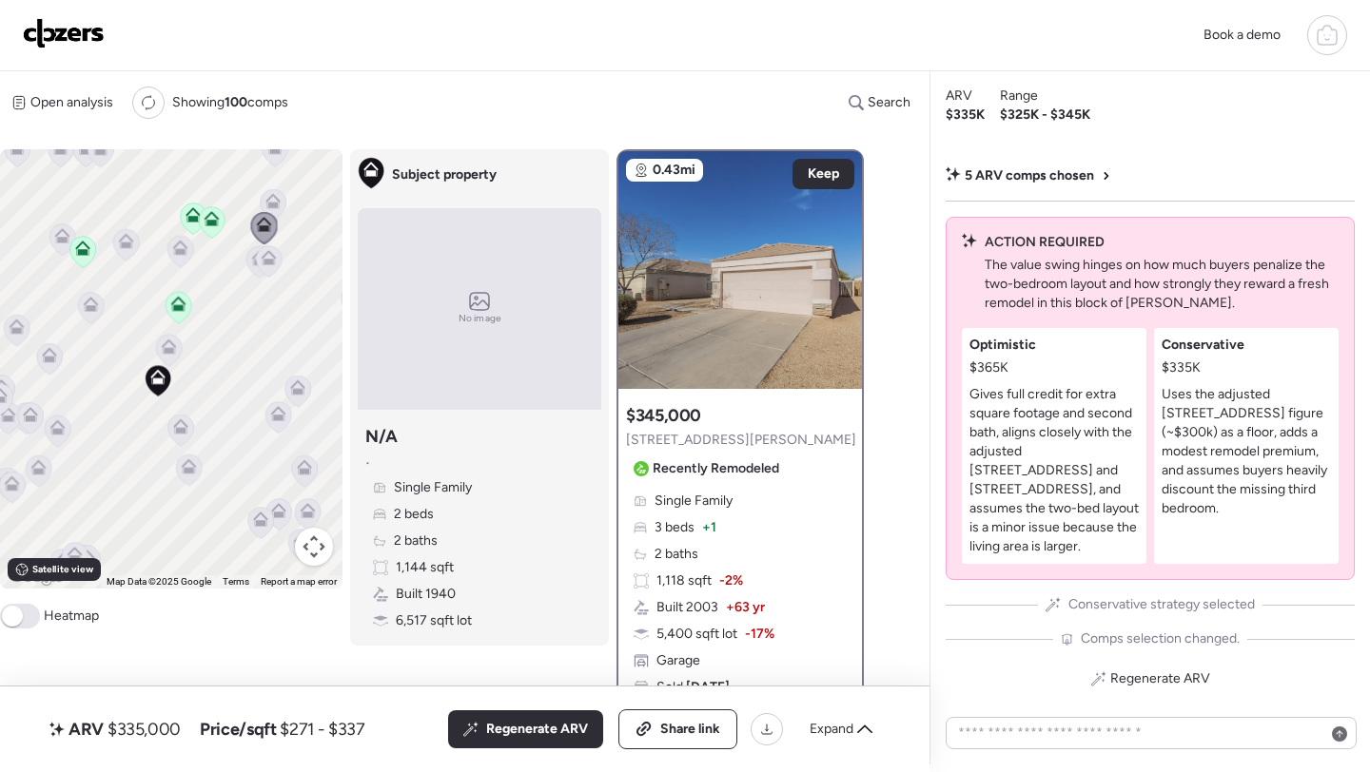
click at [283, 203] on icon at bounding box center [274, 204] width 26 height 31
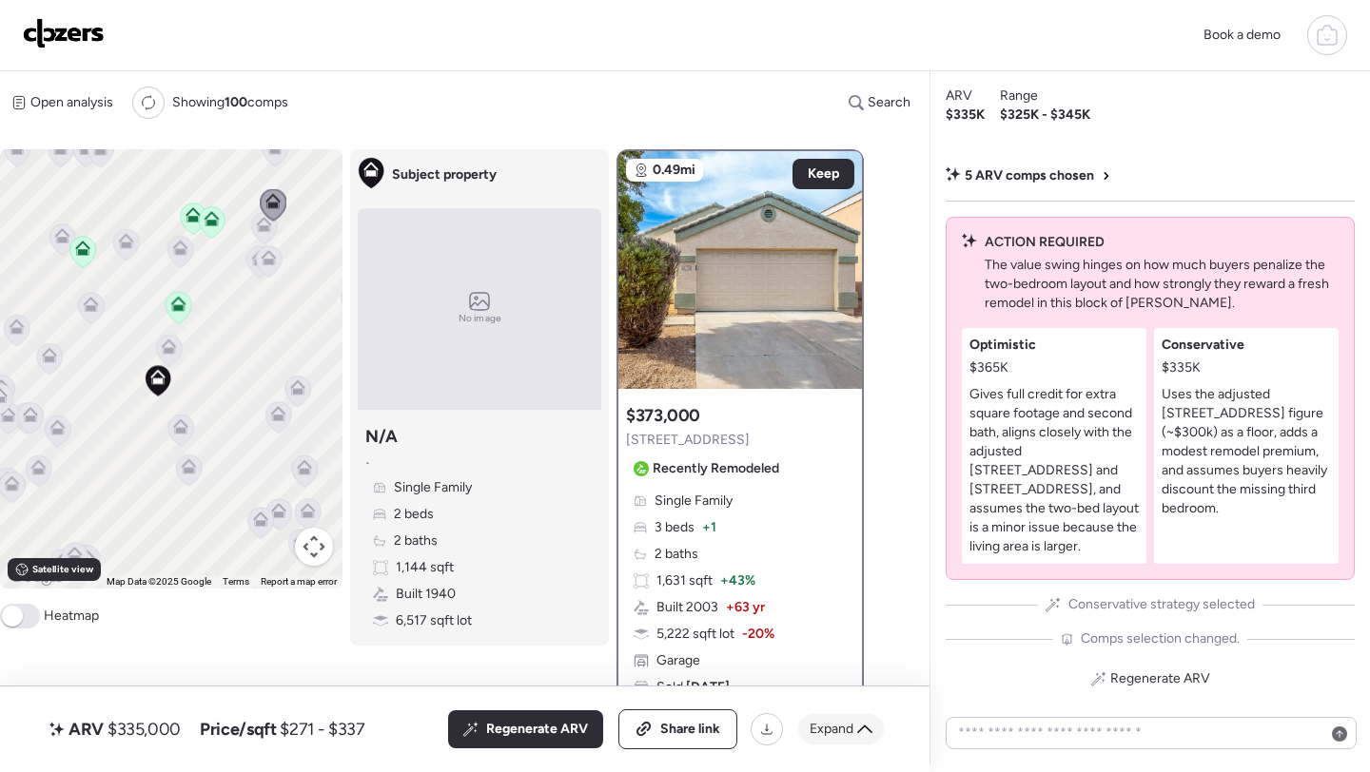
click at [831, 726] on span "Expand" at bounding box center [831, 729] width 44 height 19
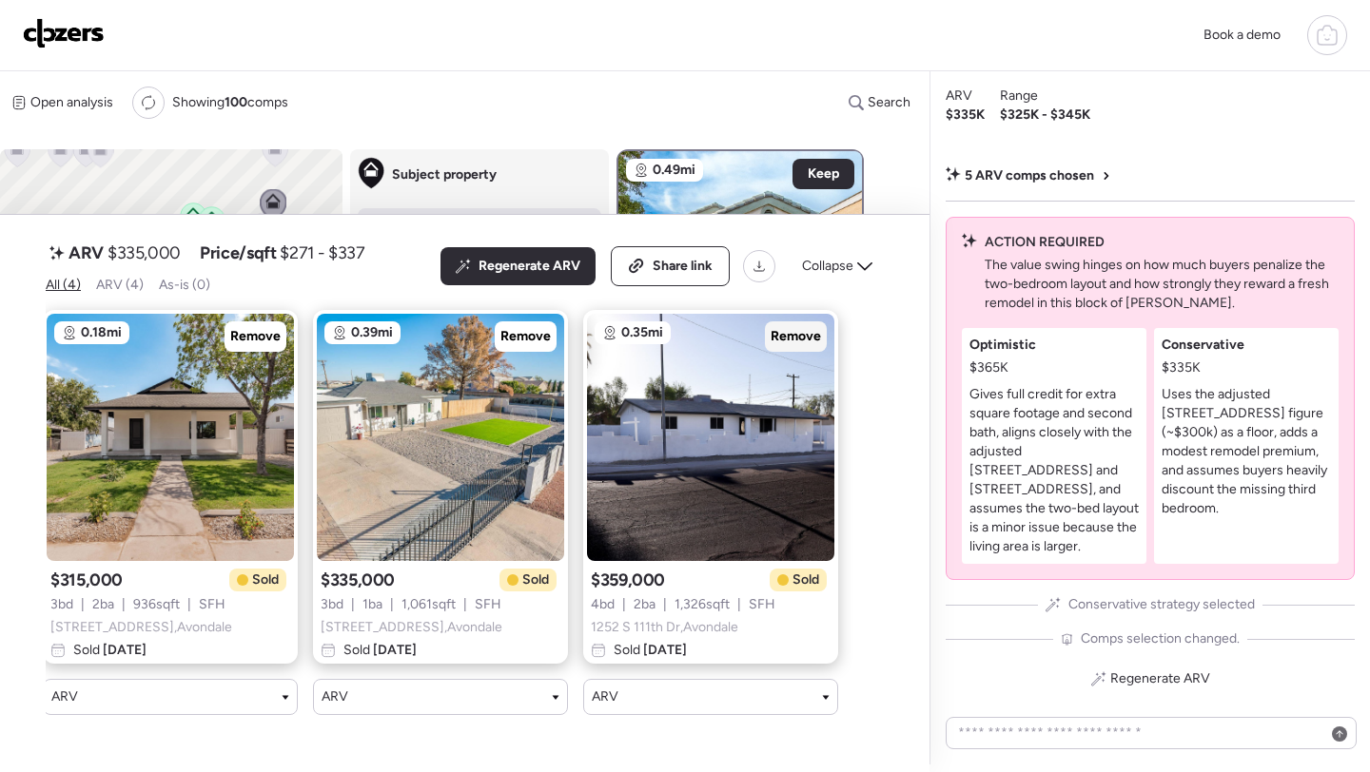
click at [804, 346] on span "Remove" at bounding box center [795, 336] width 50 height 19
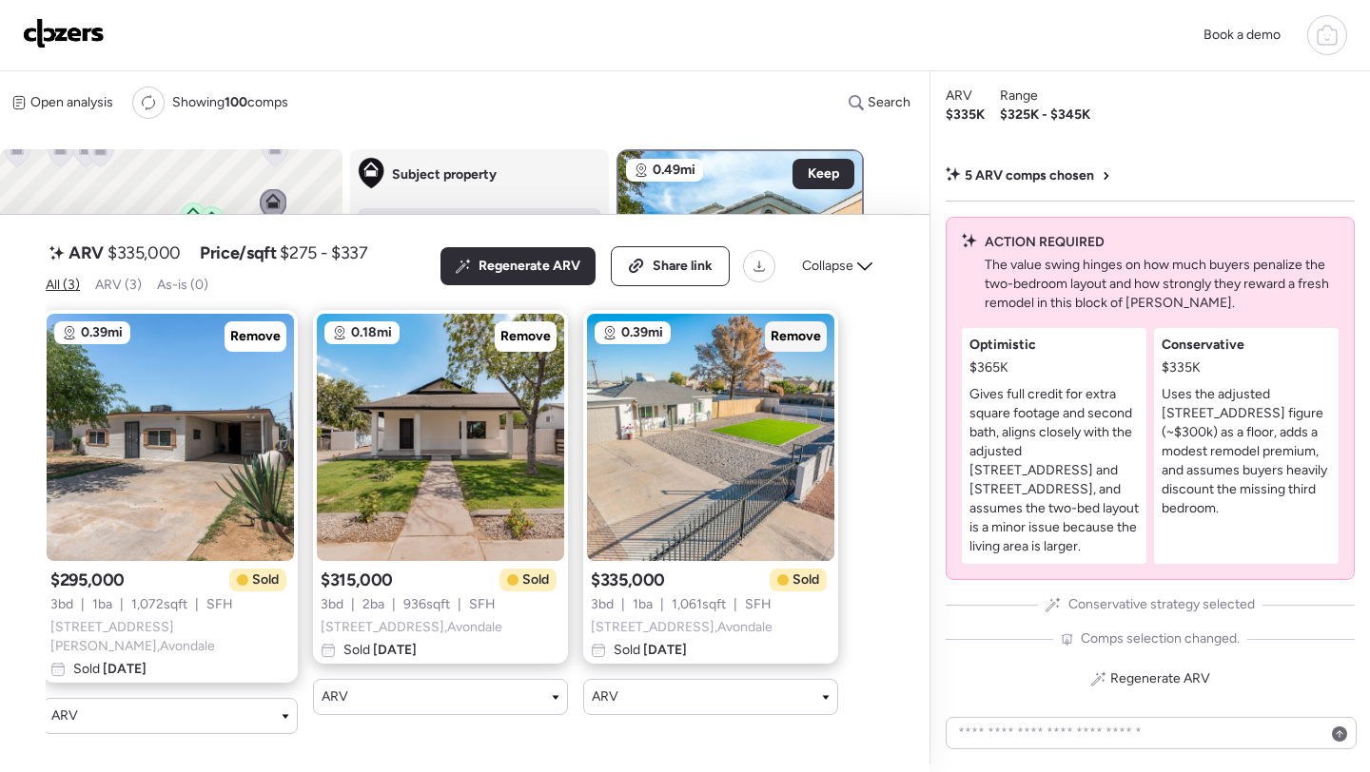
click at [795, 346] on span "Remove" at bounding box center [795, 336] width 50 height 19
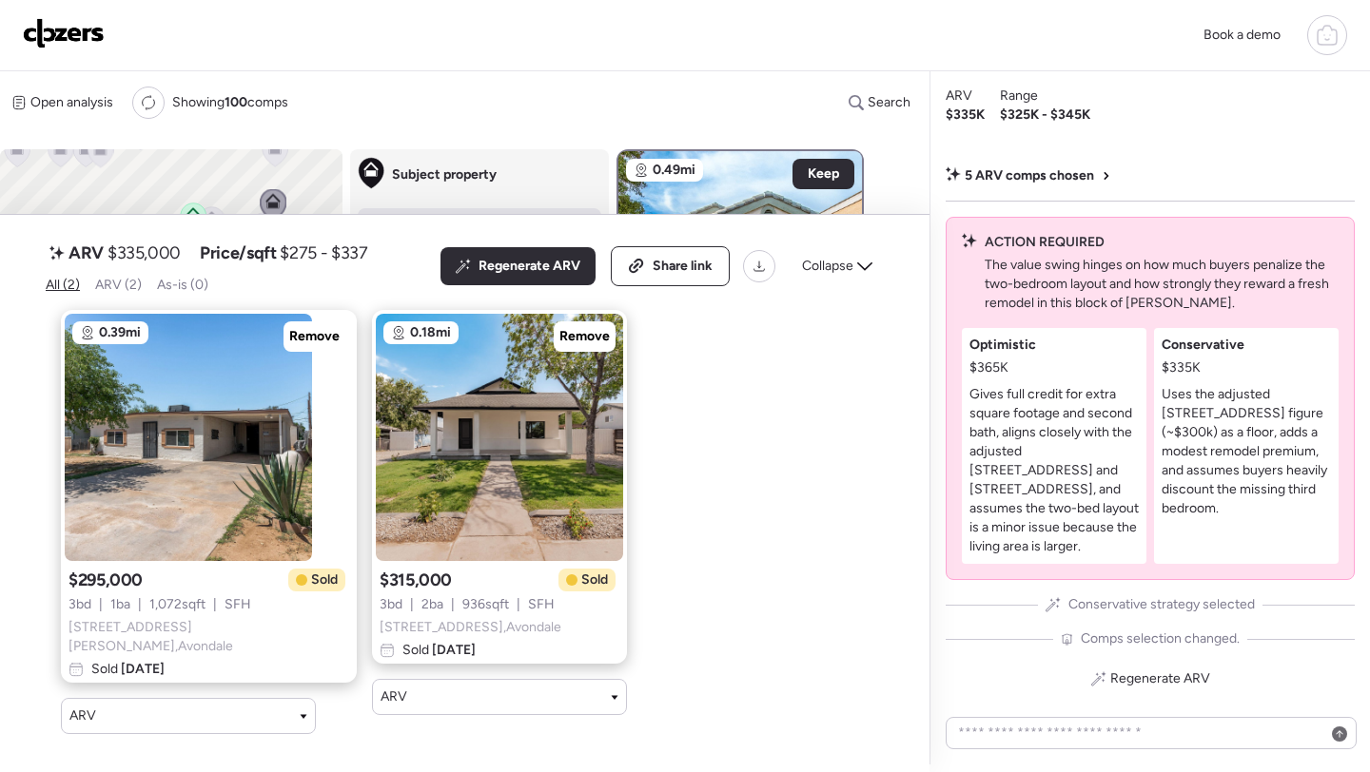
scroll to position [0, 0]
click at [845, 282] on div "Collapse" at bounding box center [836, 266] width 93 height 30
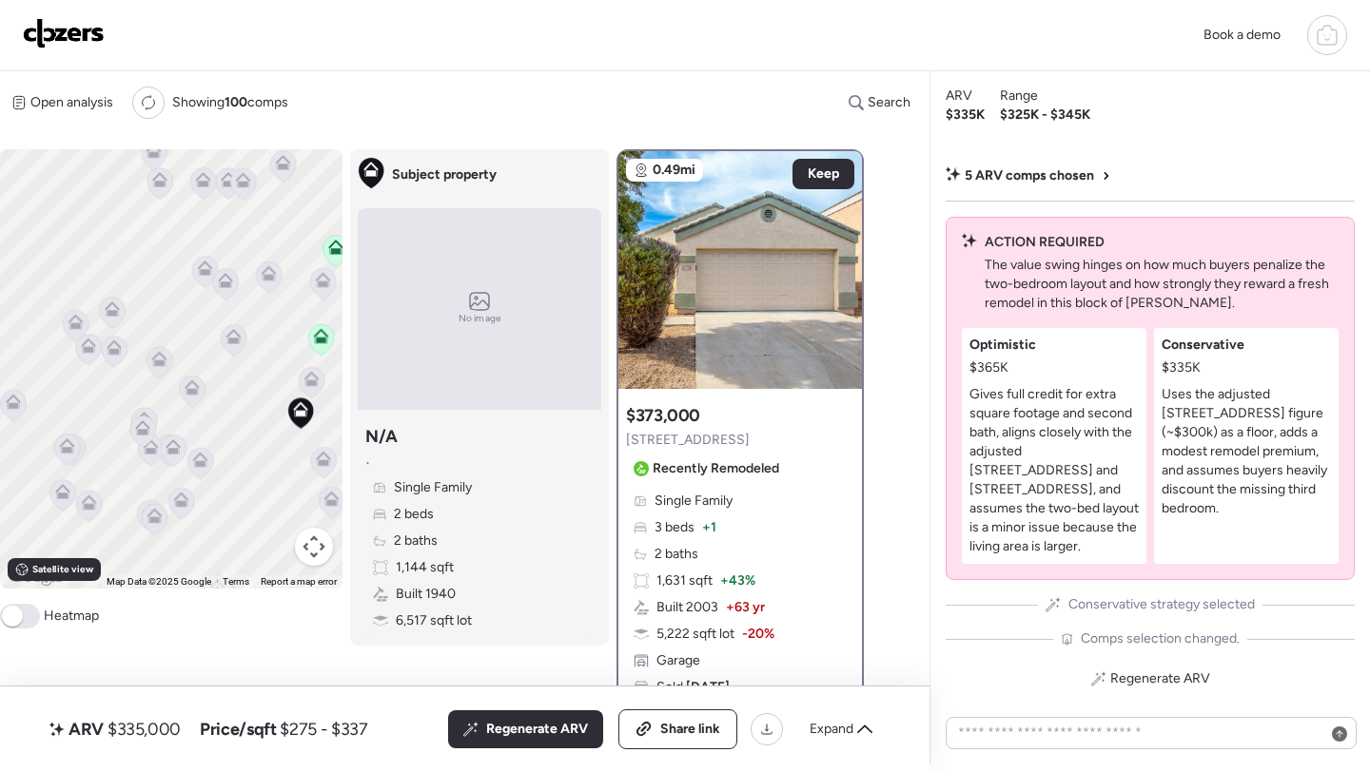
drag, startPoint x: 170, startPoint y: 468, endPoint x: 315, endPoint y: 500, distance: 148.2
click at [315, 500] on div "To activate drag with keyboard, press Alt + Enter. Once in keyboard drag state,…" at bounding box center [171, 368] width 342 height 439
click at [146, 425] on icon at bounding box center [142, 427] width 15 height 15
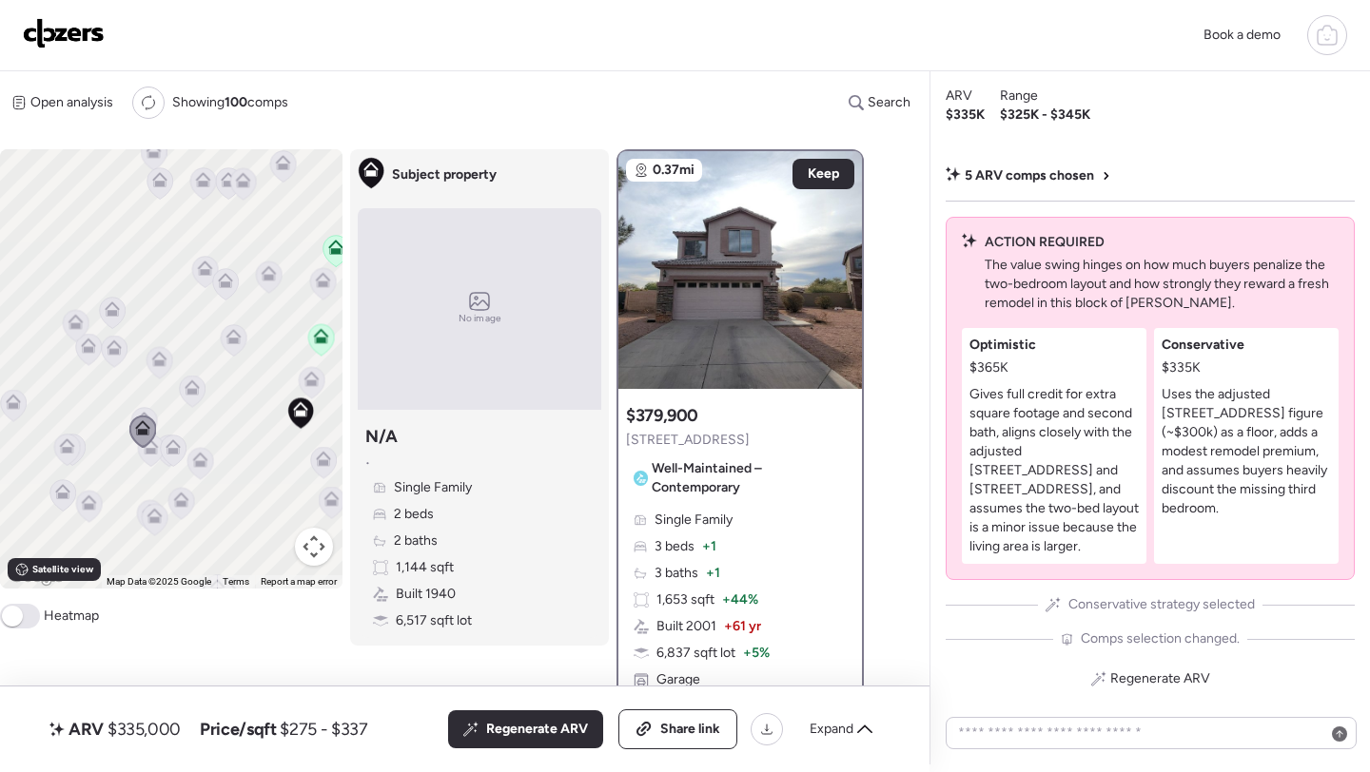
click at [154, 459] on icon at bounding box center [151, 451] width 26 height 31
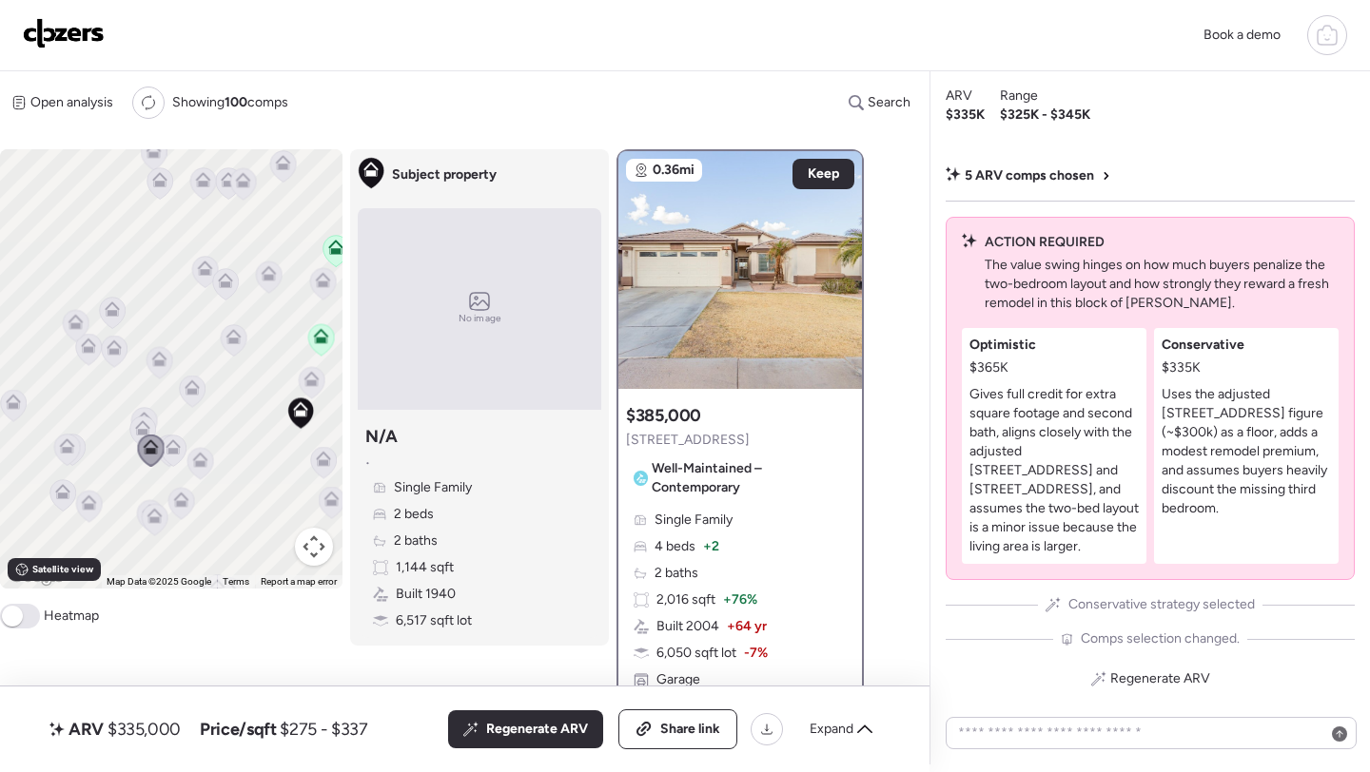
click at [171, 450] on icon at bounding box center [172, 451] width 12 height 6
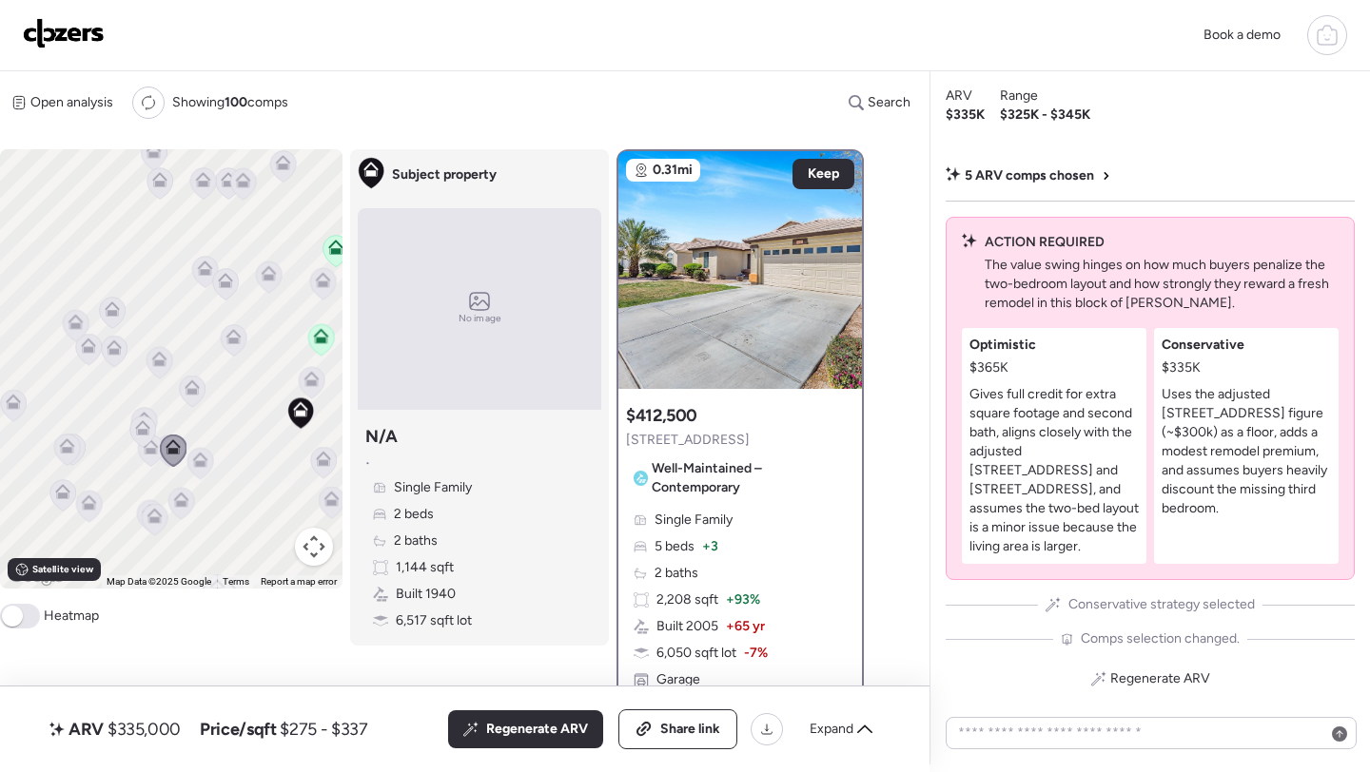
click at [200, 456] on icon at bounding box center [200, 457] width 14 height 9
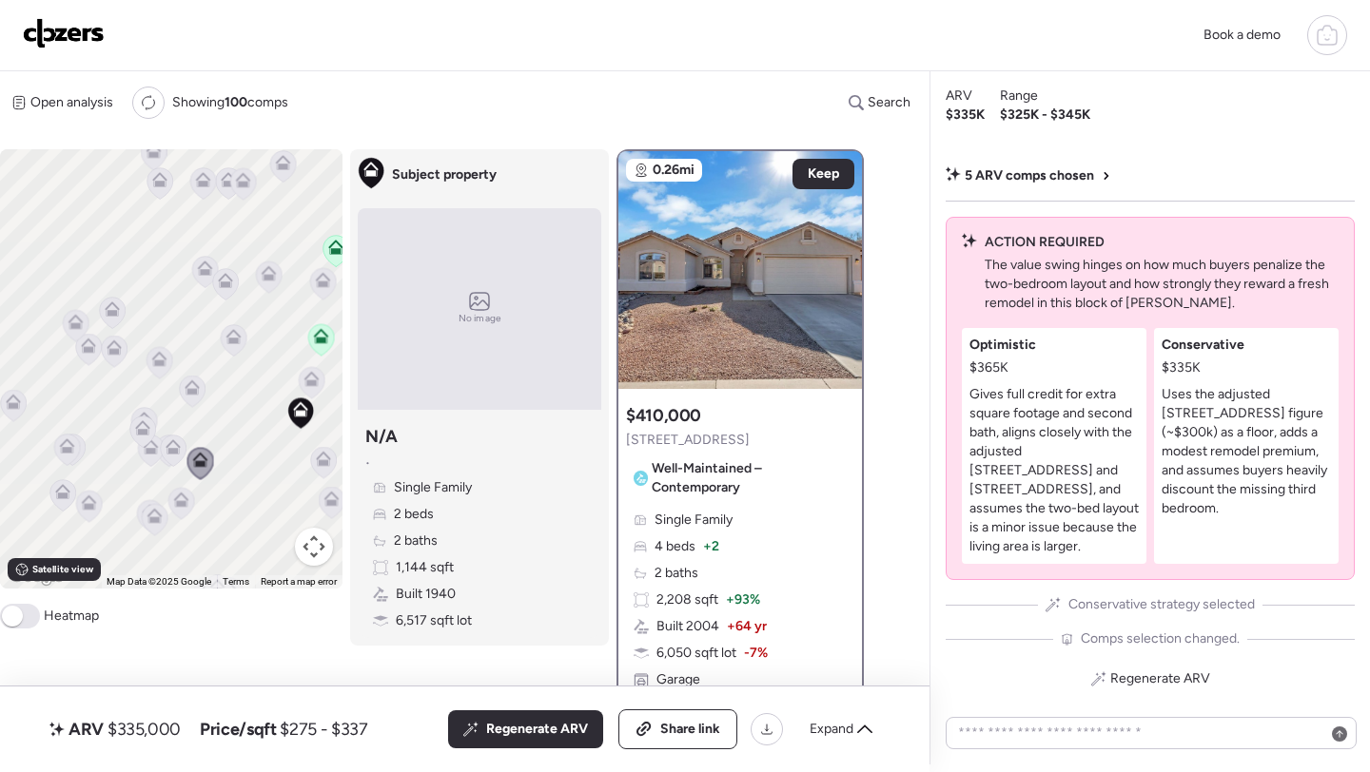
click at [120, 355] on icon at bounding box center [114, 348] width 15 height 15
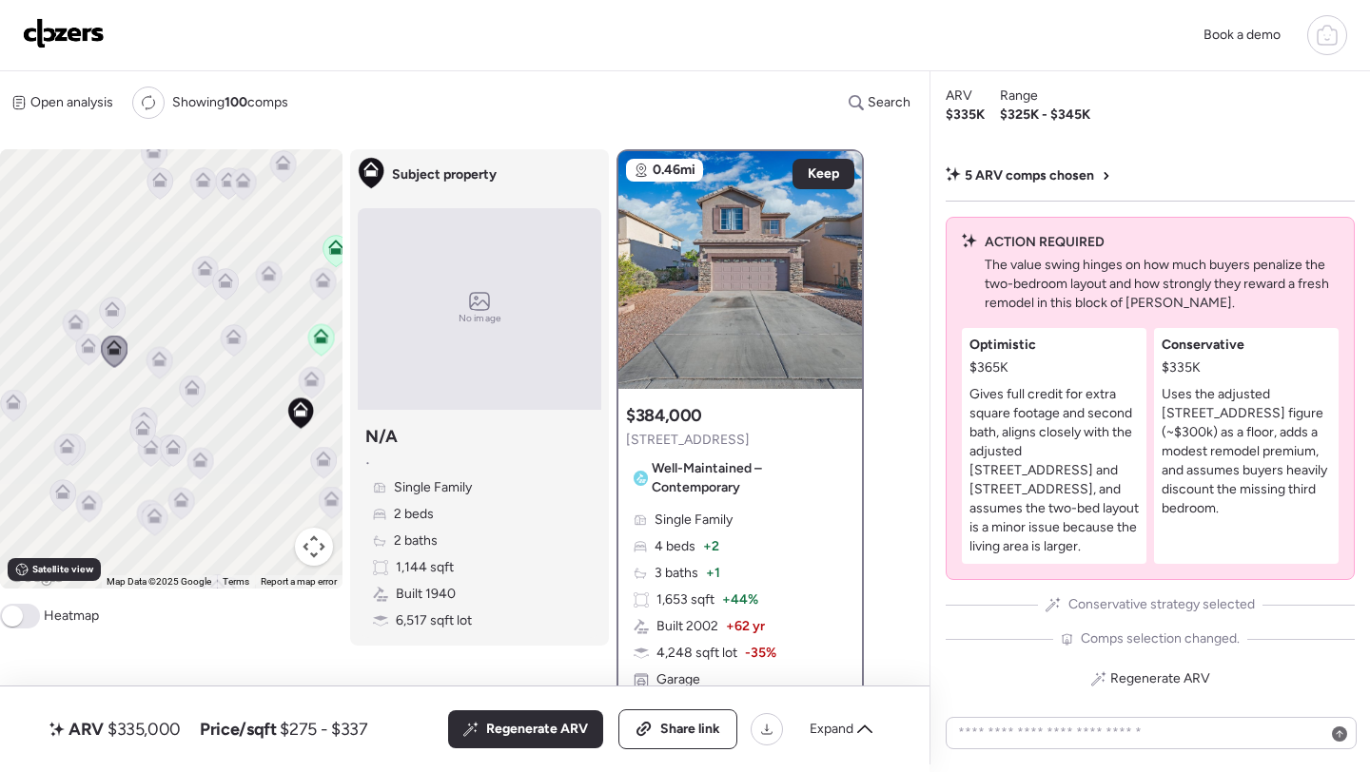
click at [114, 314] on icon at bounding box center [112, 313] width 12 height 6
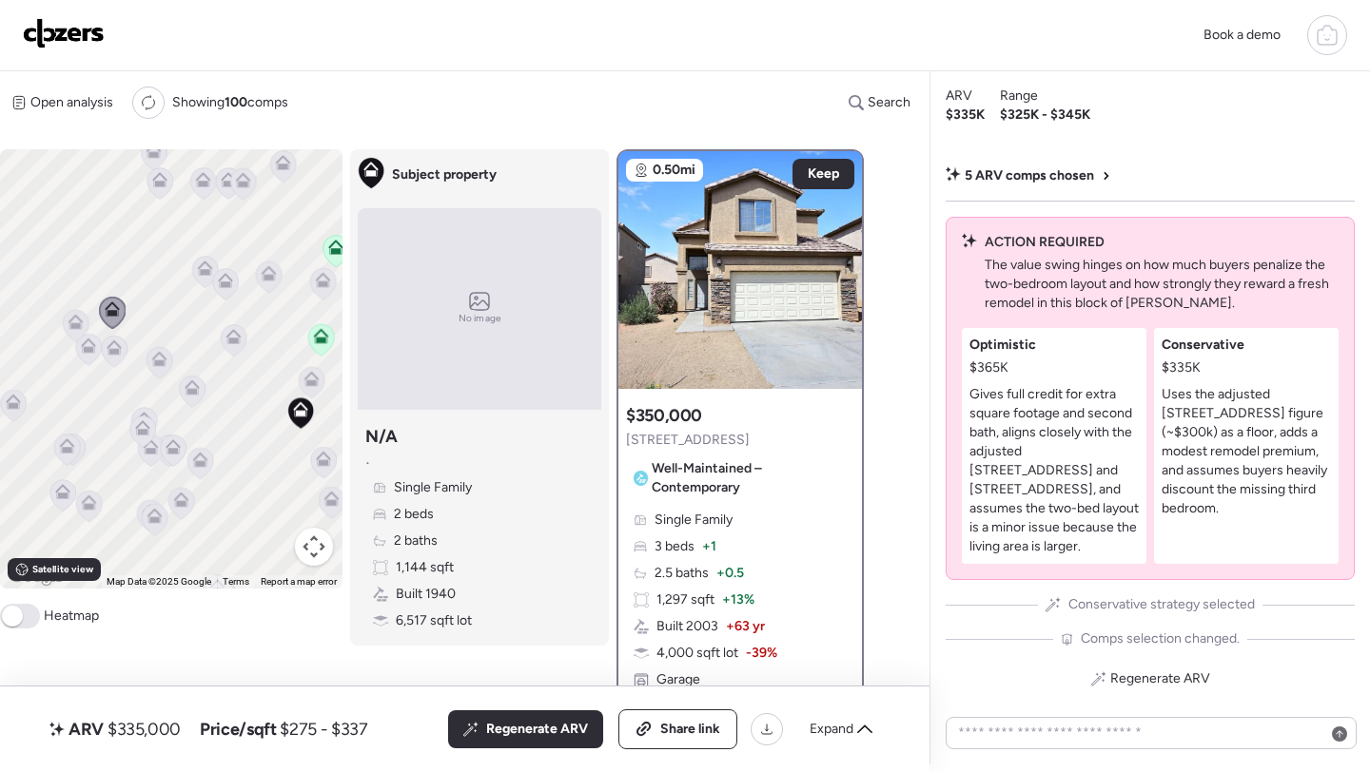
click at [87, 341] on icon at bounding box center [76, 326] width 27 height 32
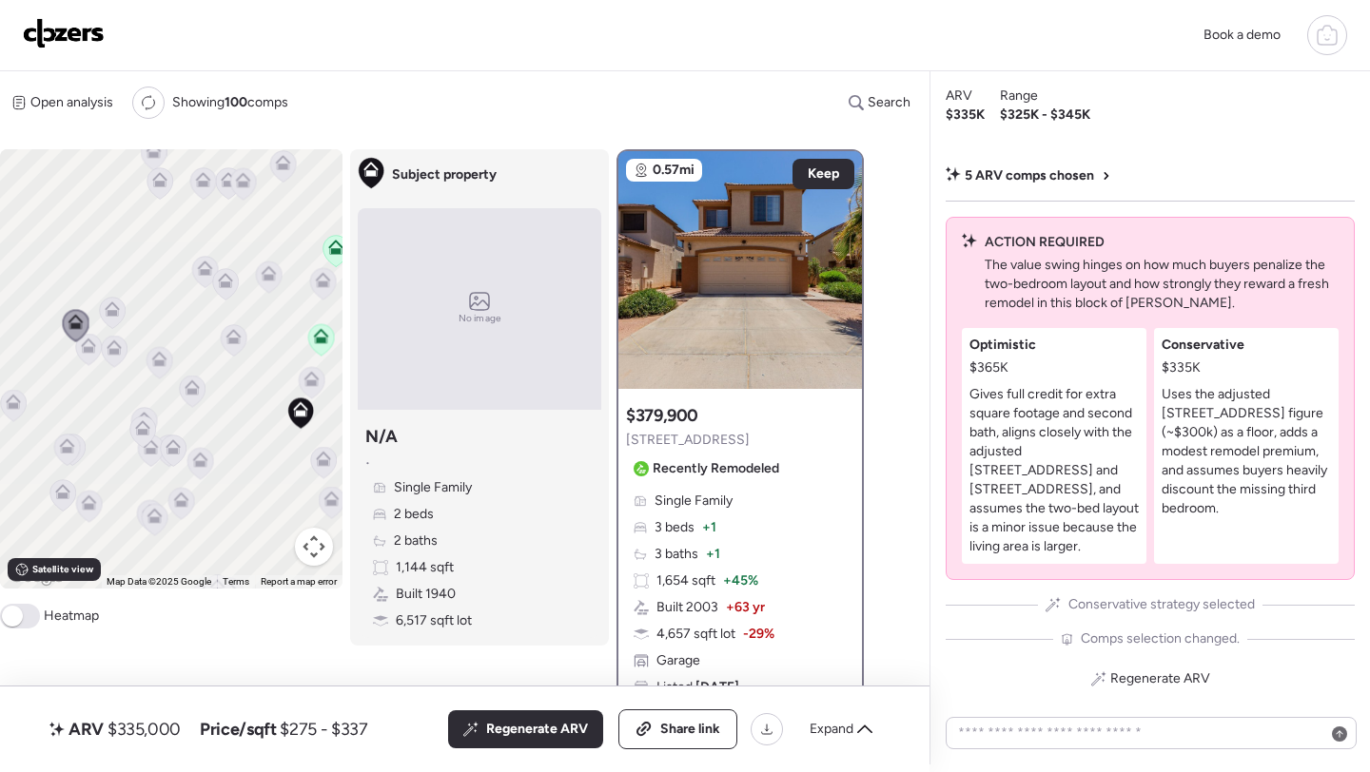
click at [79, 329] on icon at bounding box center [75, 326] width 12 height 6
click at [70, 452] on icon at bounding box center [67, 450] width 12 height 6
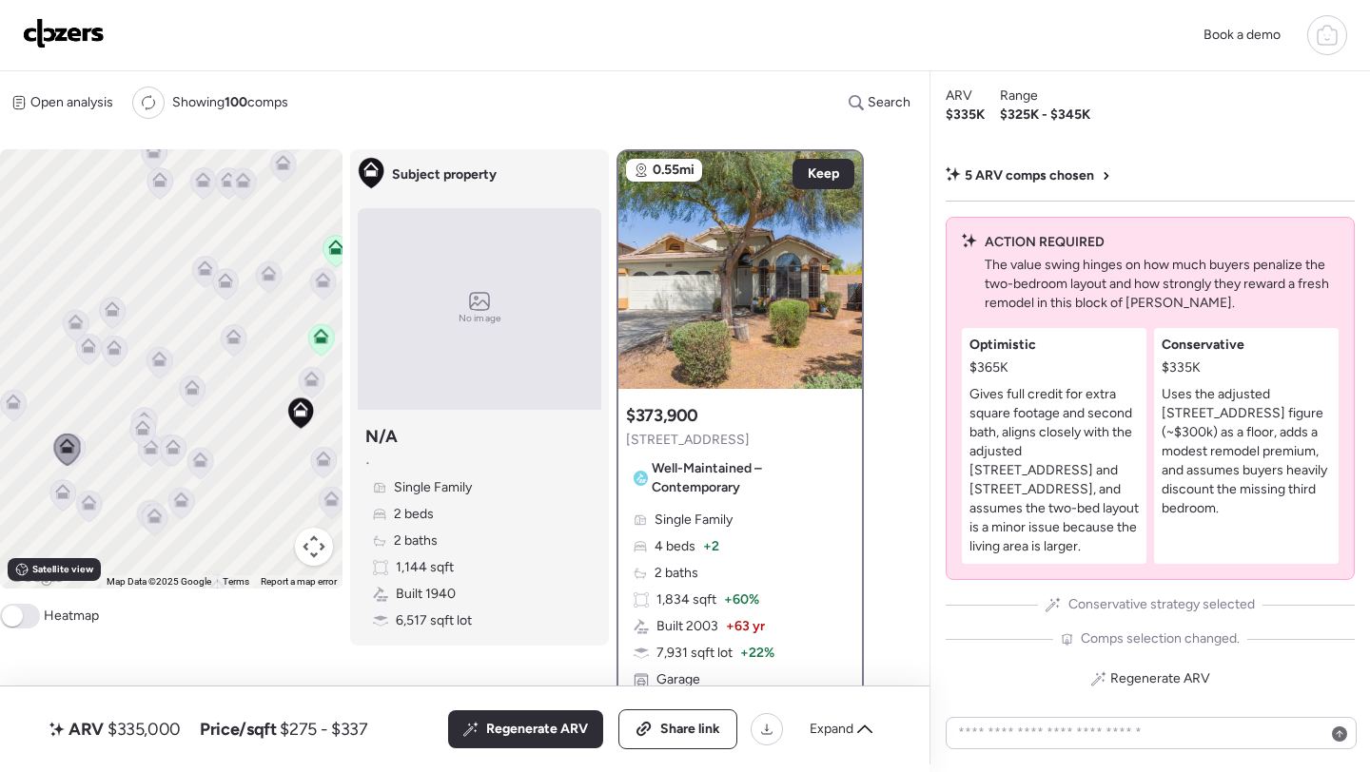
click at [87, 451] on div "To activate drag with keyboard, press Alt + Enter. Once in keyboard drag state,…" at bounding box center [171, 368] width 342 height 439
click at [81, 449] on icon at bounding box center [73, 450] width 26 height 31
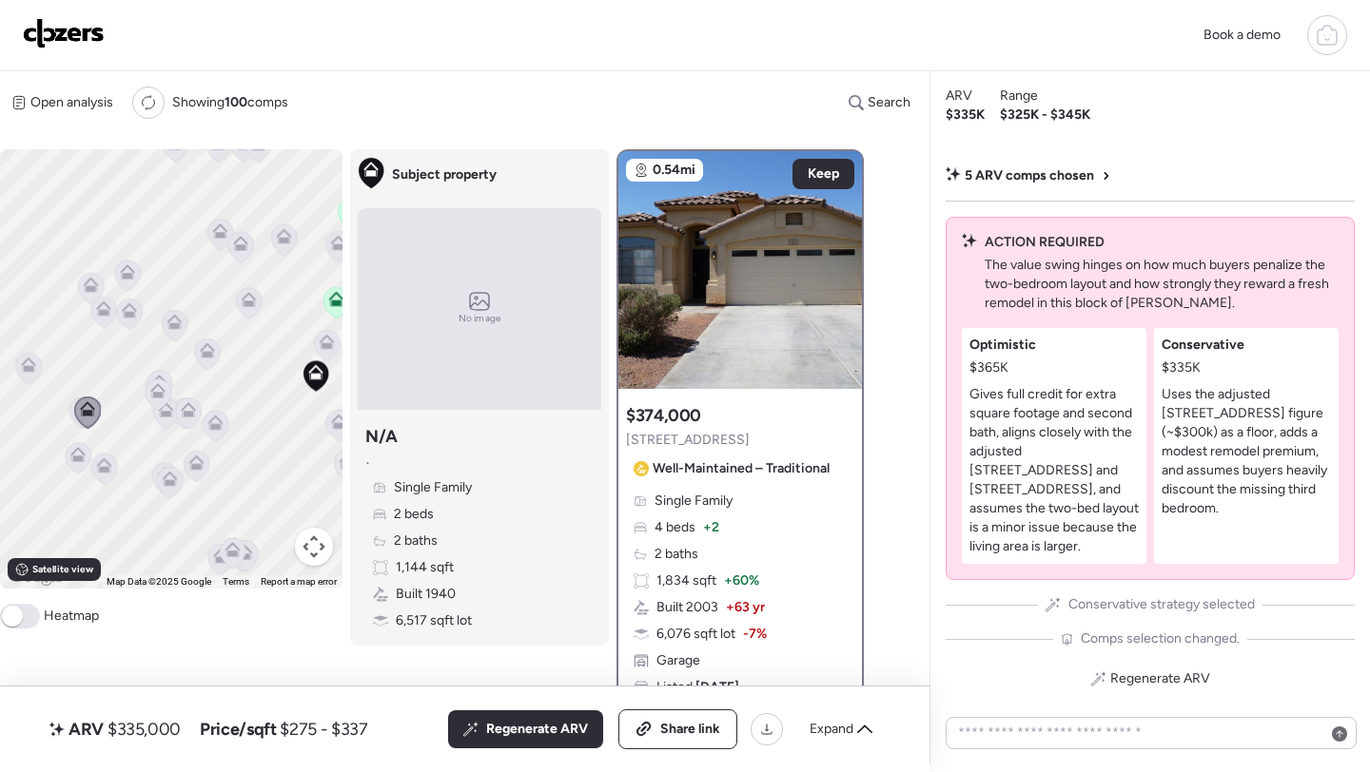
drag, startPoint x: 208, startPoint y: 496, endPoint x: 237, endPoint y: 414, distance: 86.6
click at [237, 414] on div "To activate drag with keyboard, press Alt + Enter. Once in keyboard drag state,…" at bounding box center [171, 368] width 342 height 439
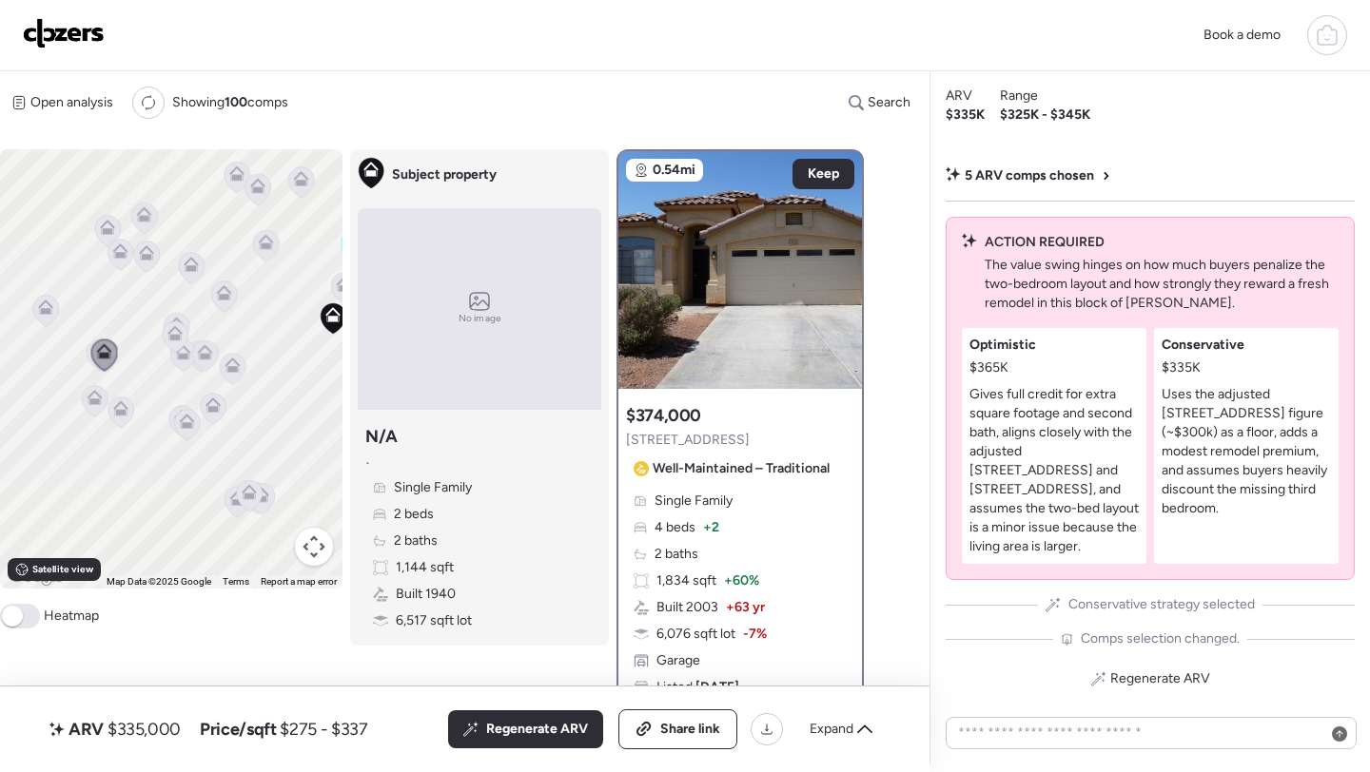
click at [104, 402] on icon at bounding box center [95, 401] width 26 height 31
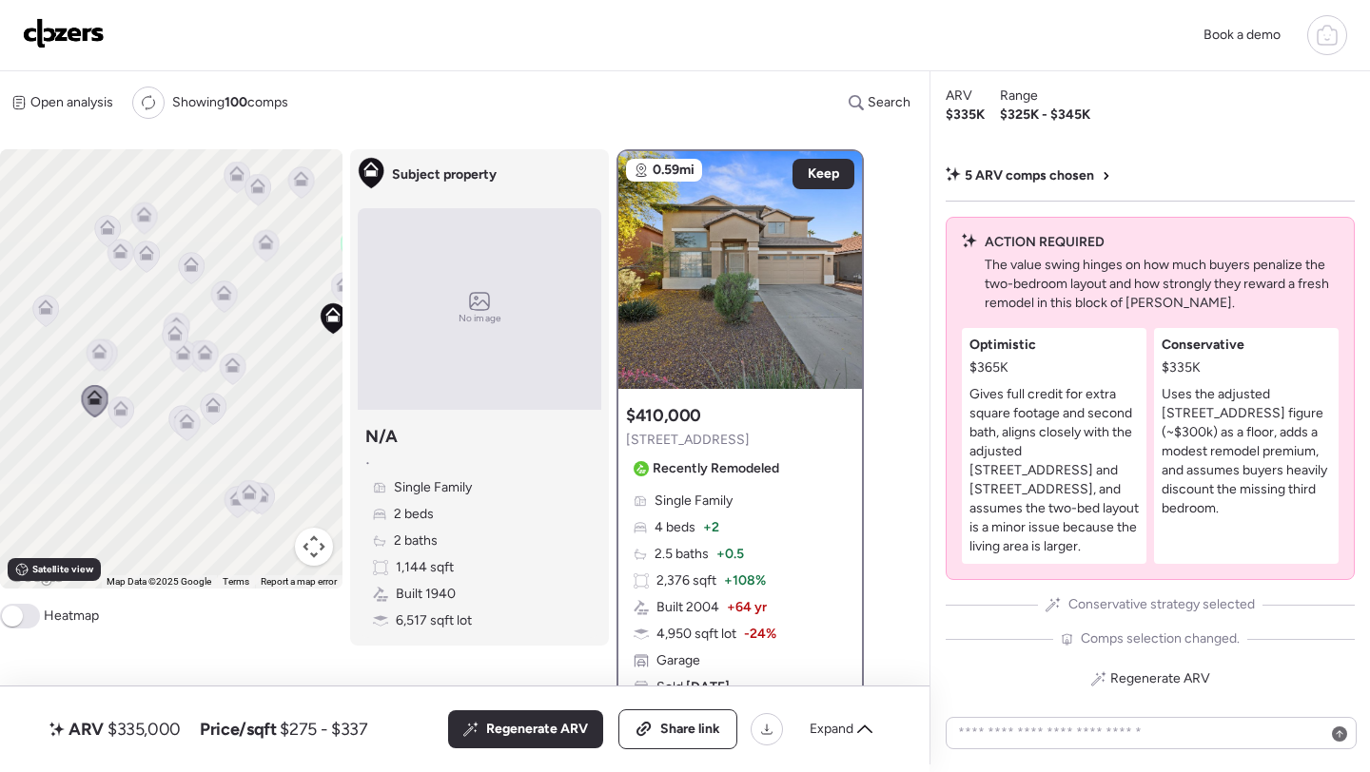
click at [122, 416] on icon at bounding box center [120, 413] width 12 height 6
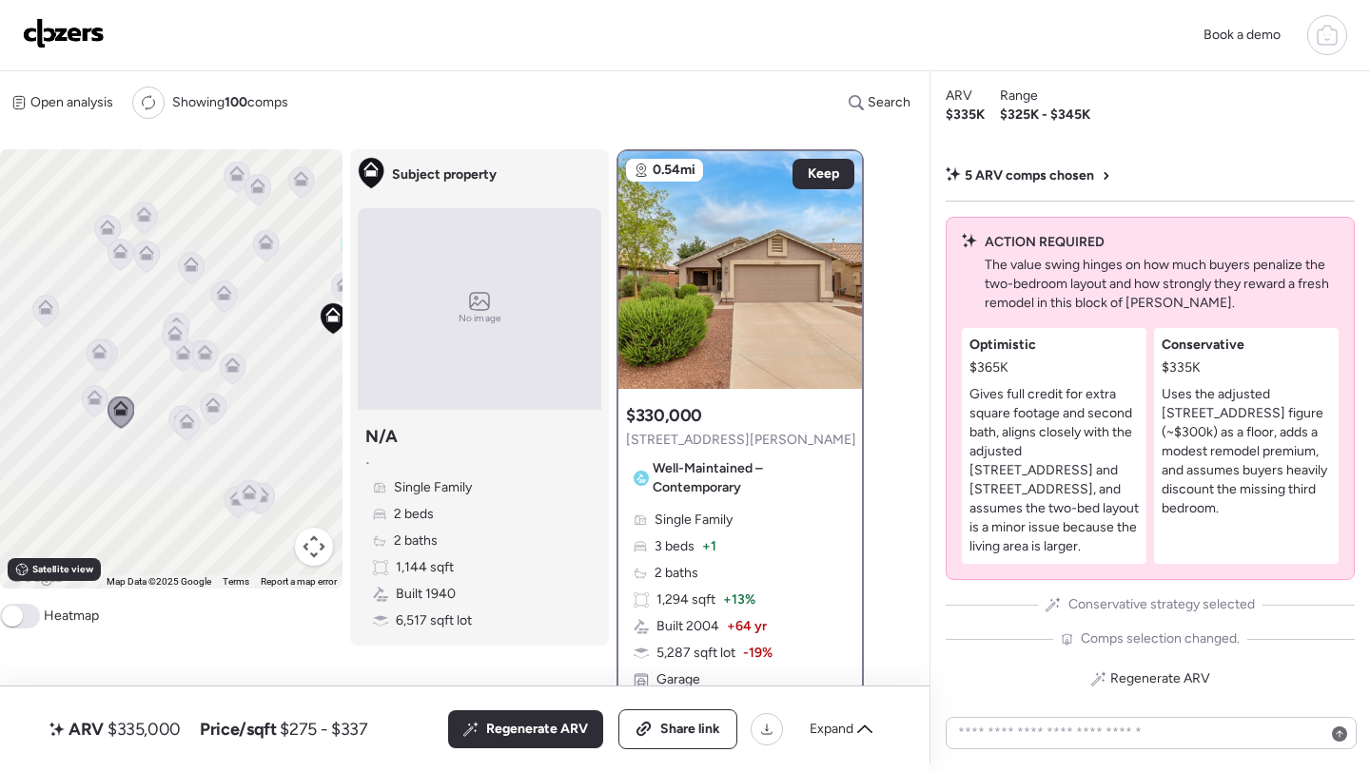
click at [179, 433] on icon at bounding box center [187, 425] width 26 height 31
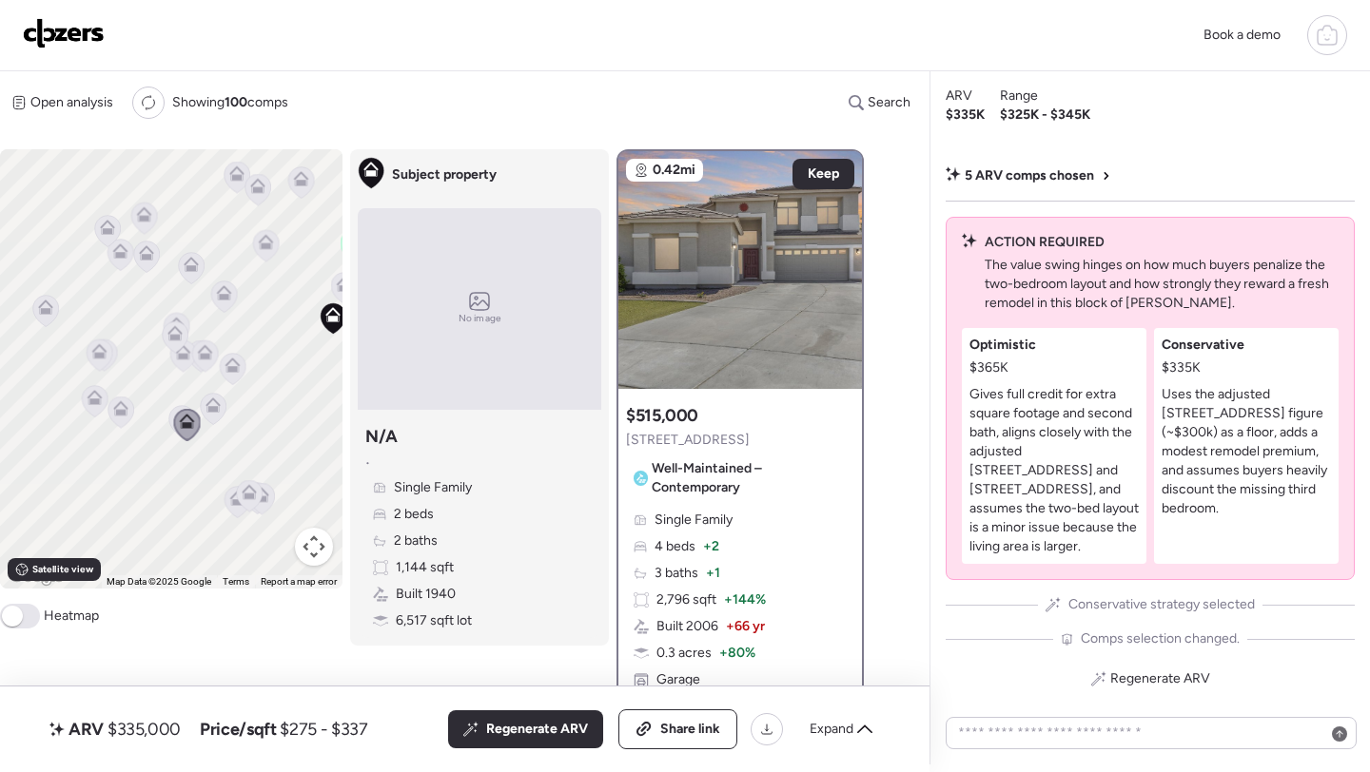
click at [174, 422] on icon at bounding box center [187, 425] width 26 height 31
click at [170, 418] on icon at bounding box center [182, 421] width 26 height 31
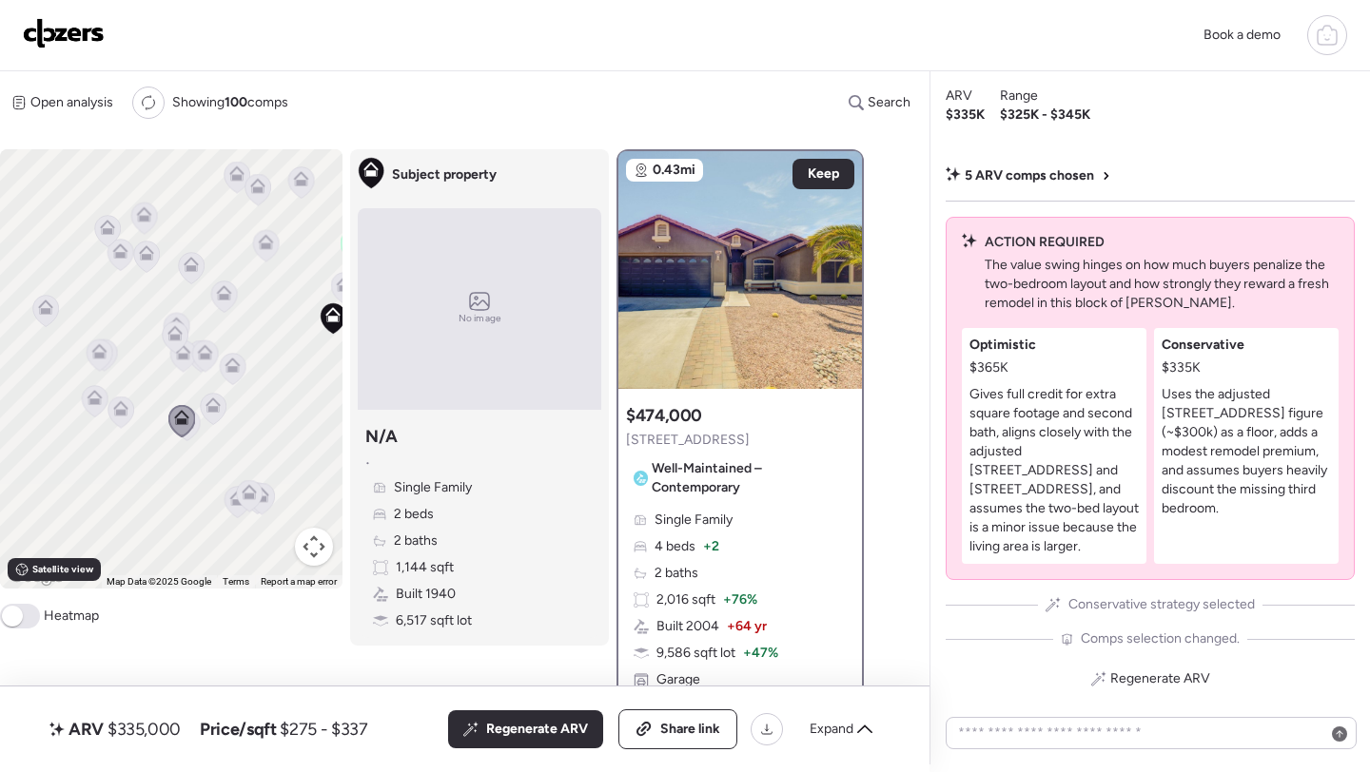
click at [216, 406] on icon at bounding box center [212, 405] width 15 height 15
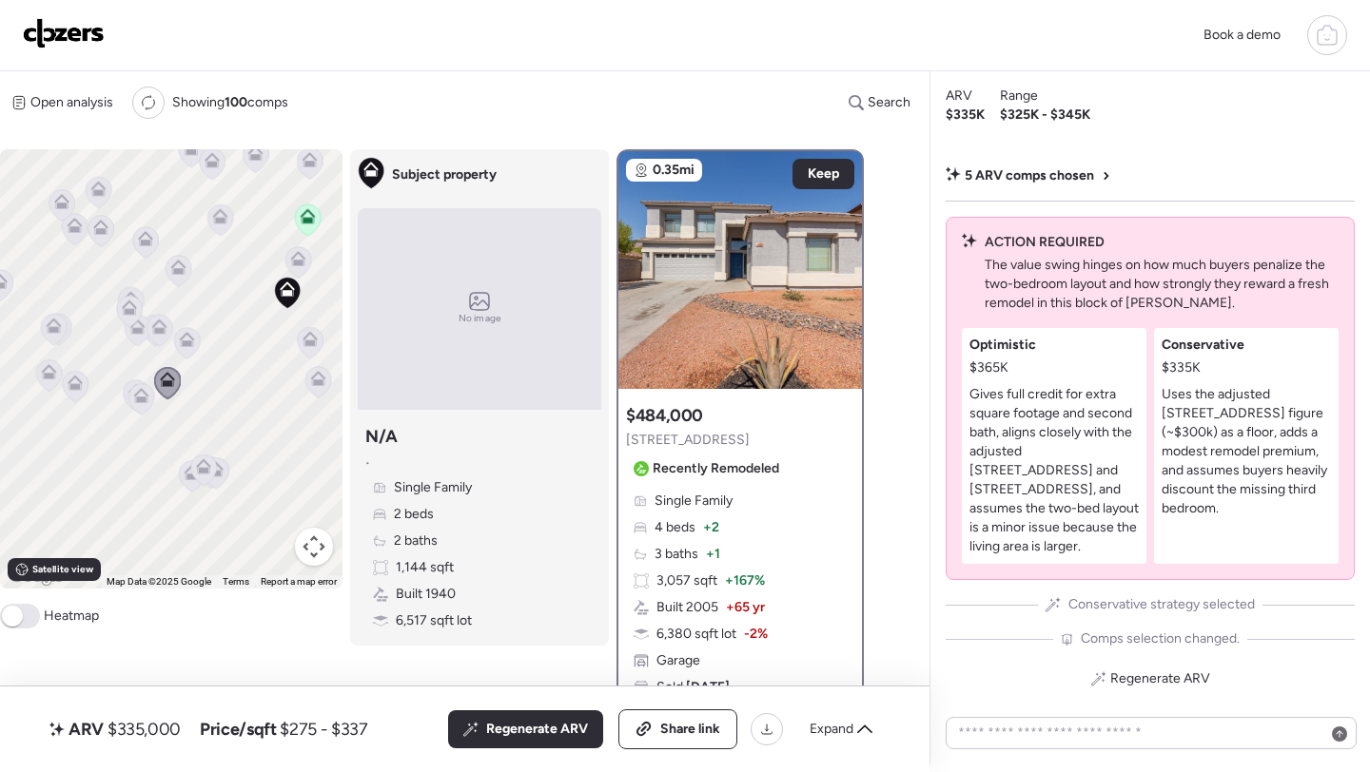
drag, startPoint x: 254, startPoint y: 443, endPoint x: 140, endPoint y: 341, distance: 152.9
click at [140, 341] on div "To activate drag with keyboard, press Alt + Enter. Once in keyboard drag state,…" at bounding box center [171, 368] width 342 height 439
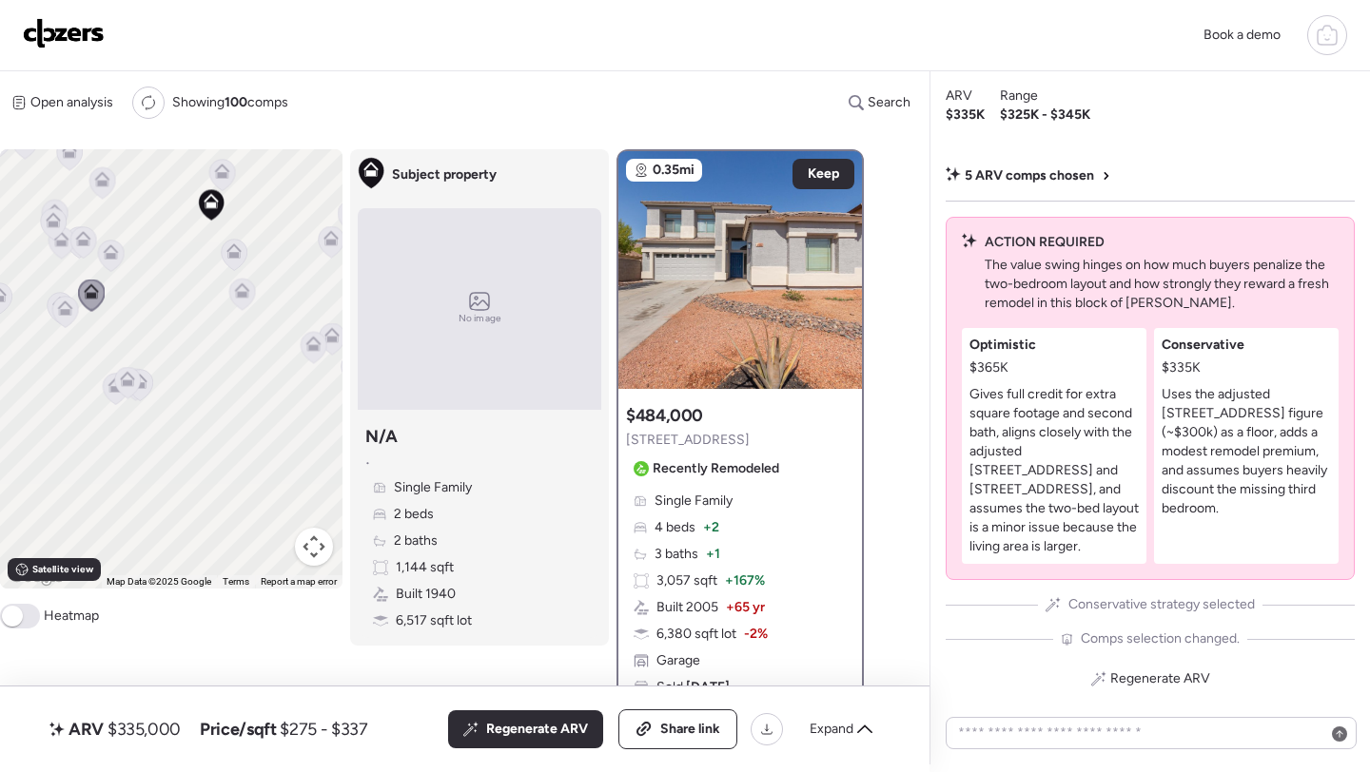
click at [113, 396] on icon at bounding box center [116, 389] width 26 height 31
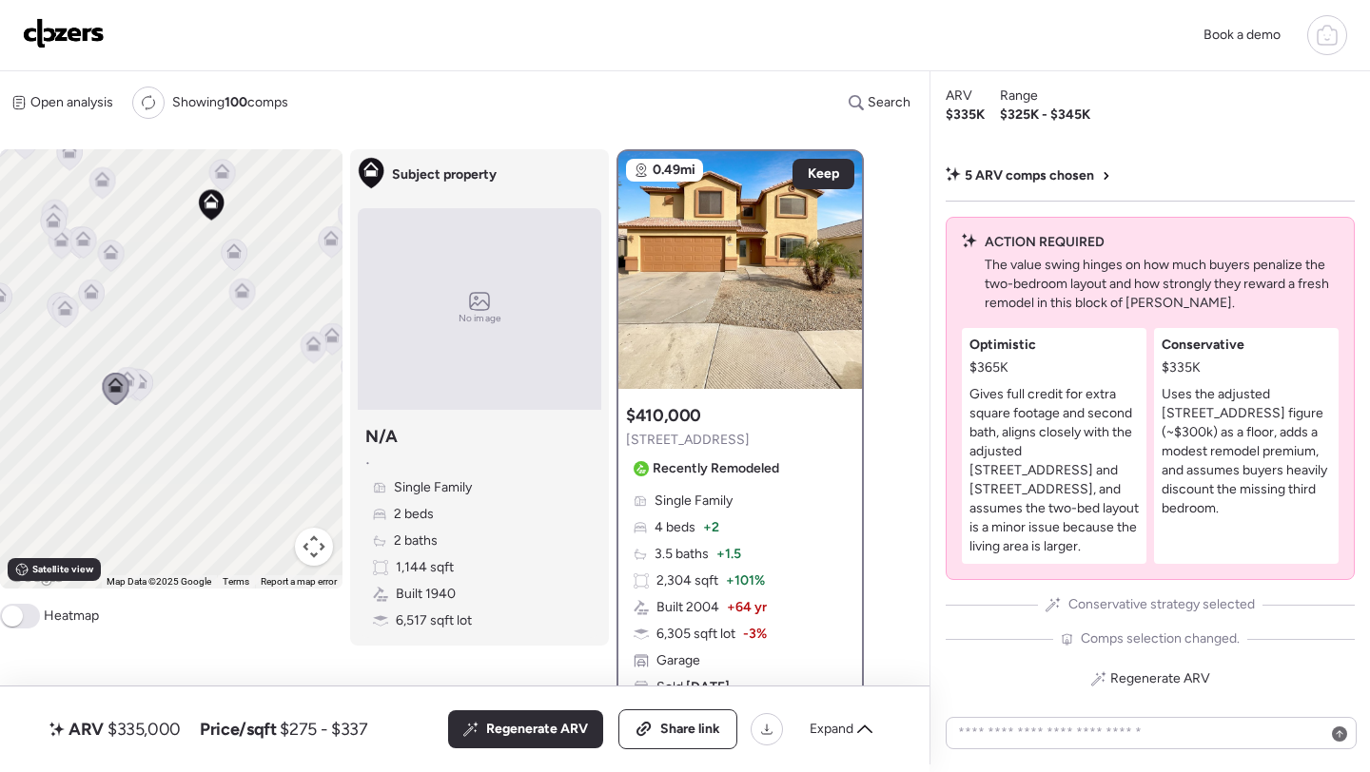
click at [128, 381] on icon at bounding box center [127, 383] width 12 height 6
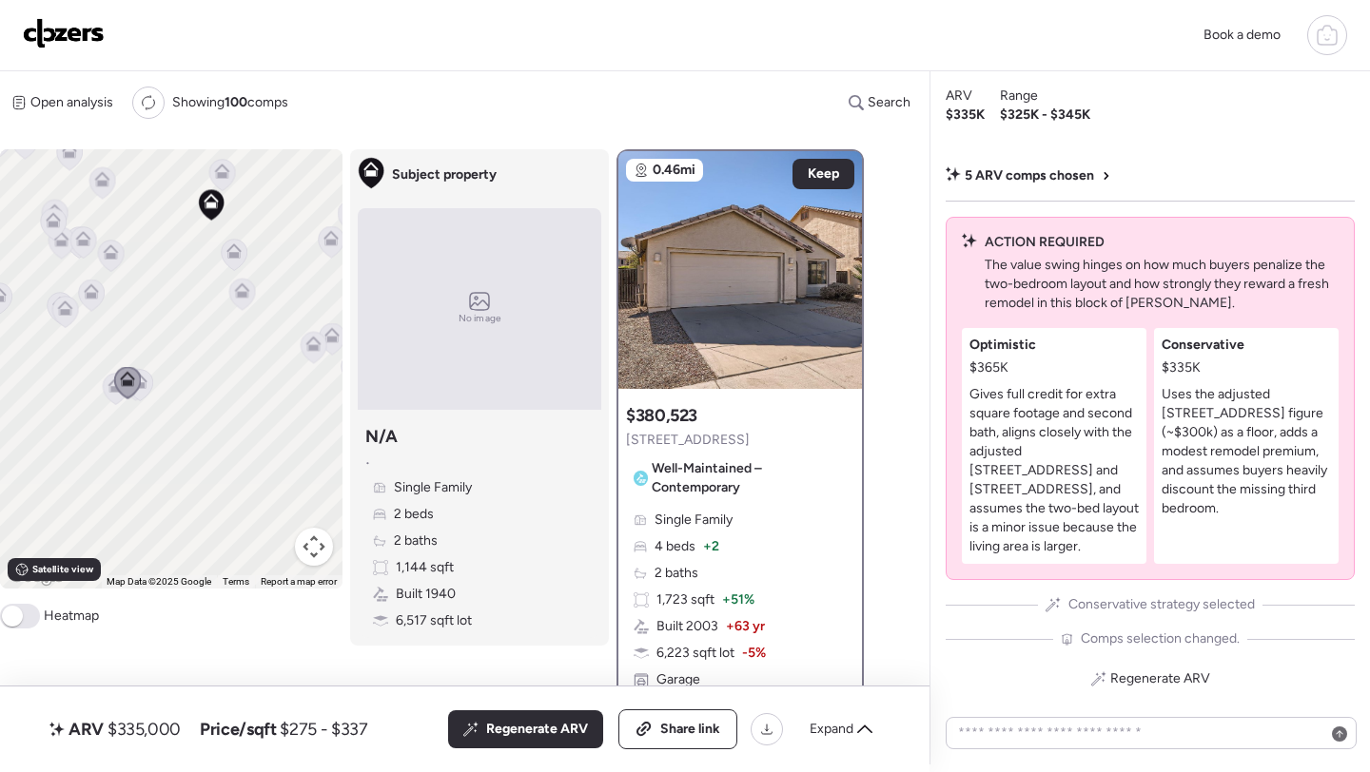
click at [138, 386] on icon at bounding box center [128, 382] width 26 height 31
click at [146, 387] on icon at bounding box center [139, 381] width 15 height 15
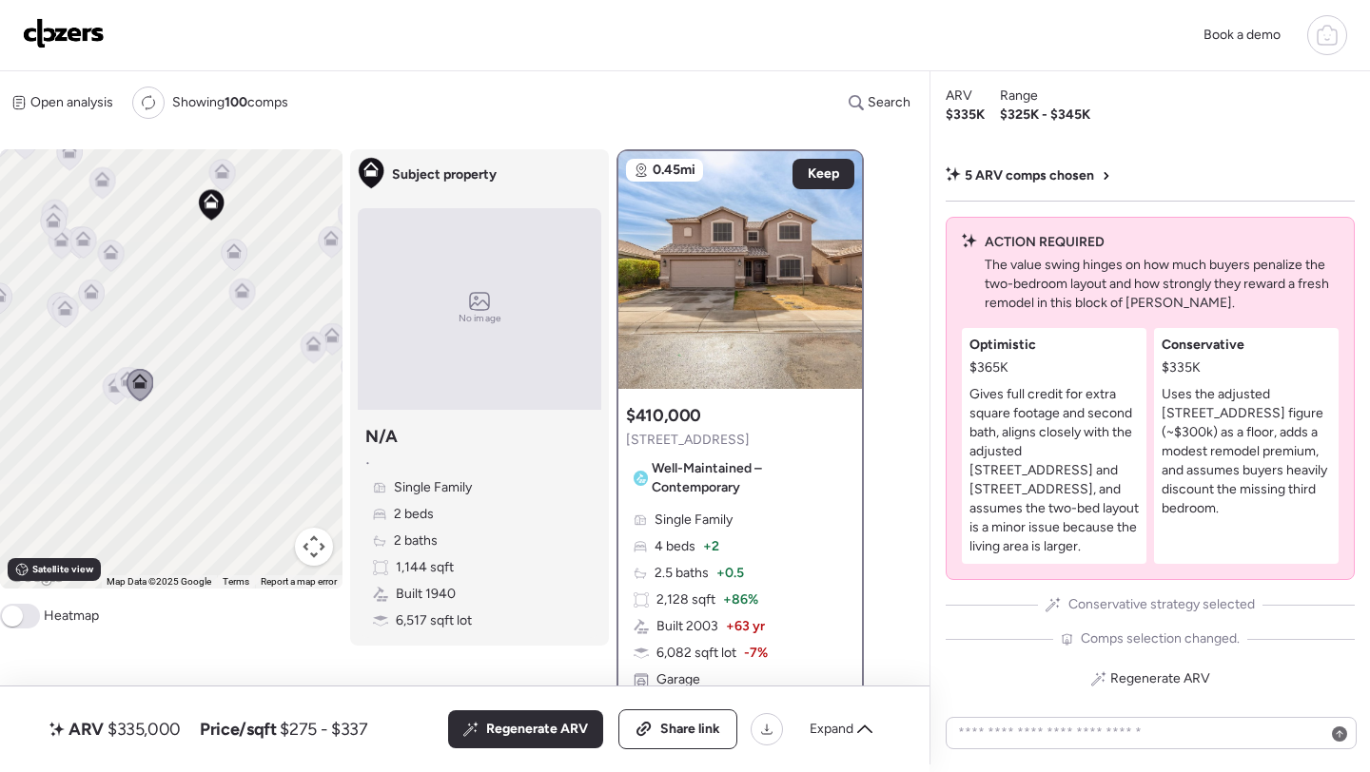
click at [227, 263] on icon at bounding box center [235, 255] width 26 height 31
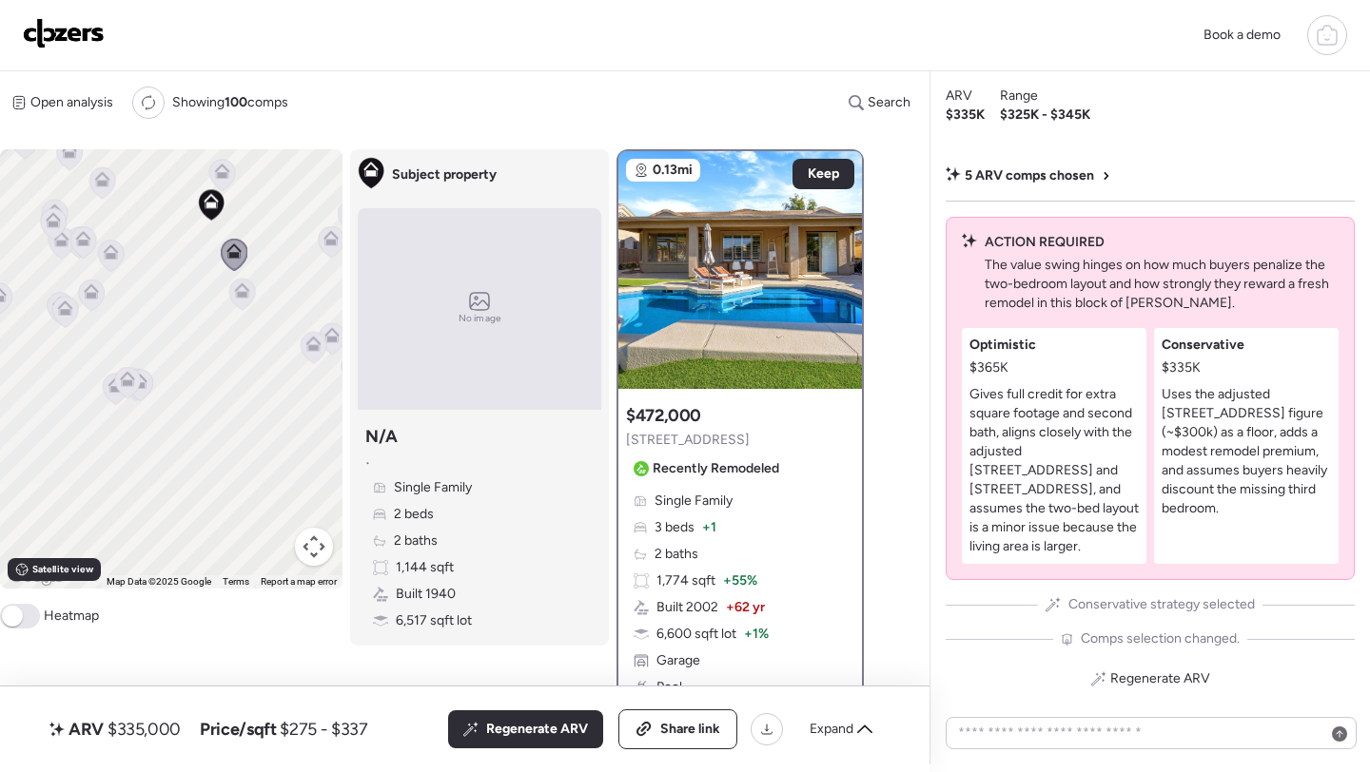
click at [241, 295] on icon at bounding box center [242, 295] width 12 height 6
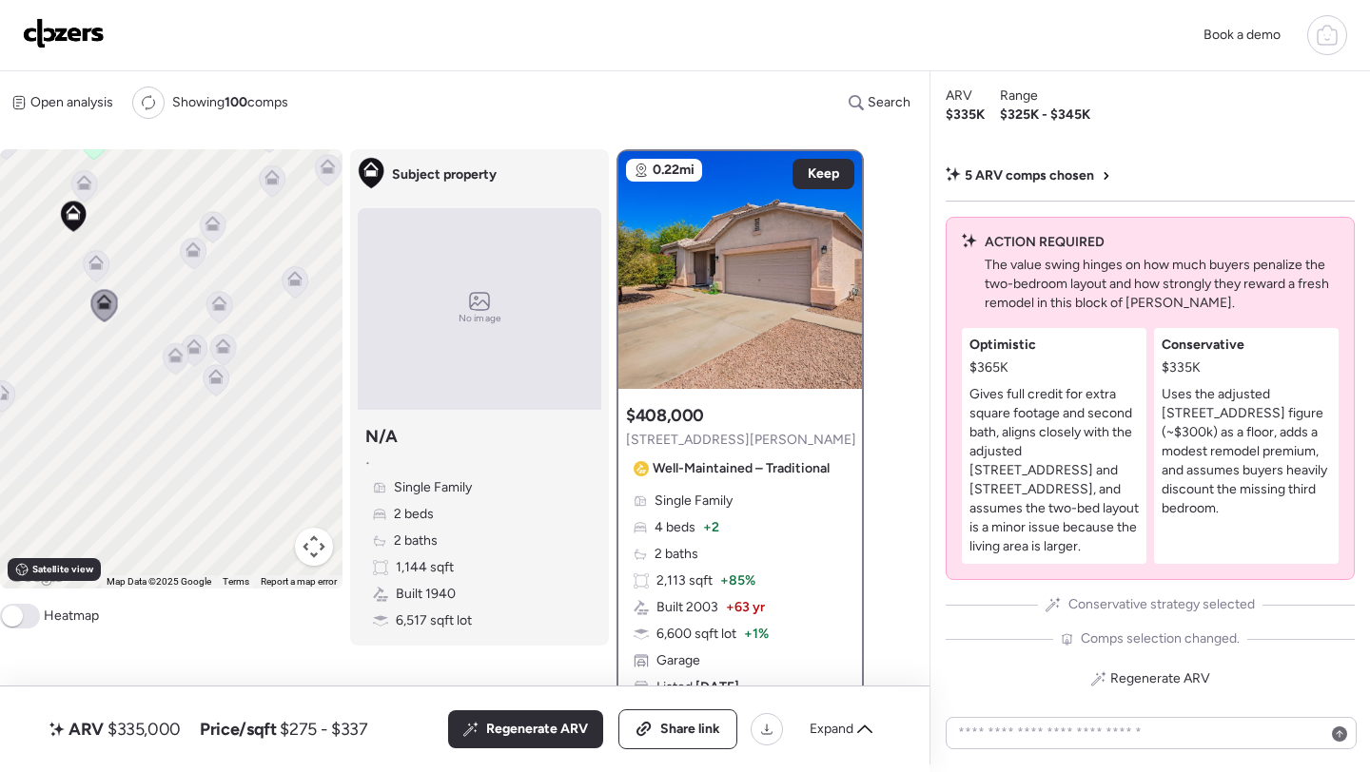
drag, startPoint x: 258, startPoint y: 318, endPoint x: 114, endPoint y: 332, distance: 144.3
click at [114, 332] on div "To activate drag with keyboard, press Alt + Enter. Once in keyboard drag state,…" at bounding box center [171, 368] width 342 height 439
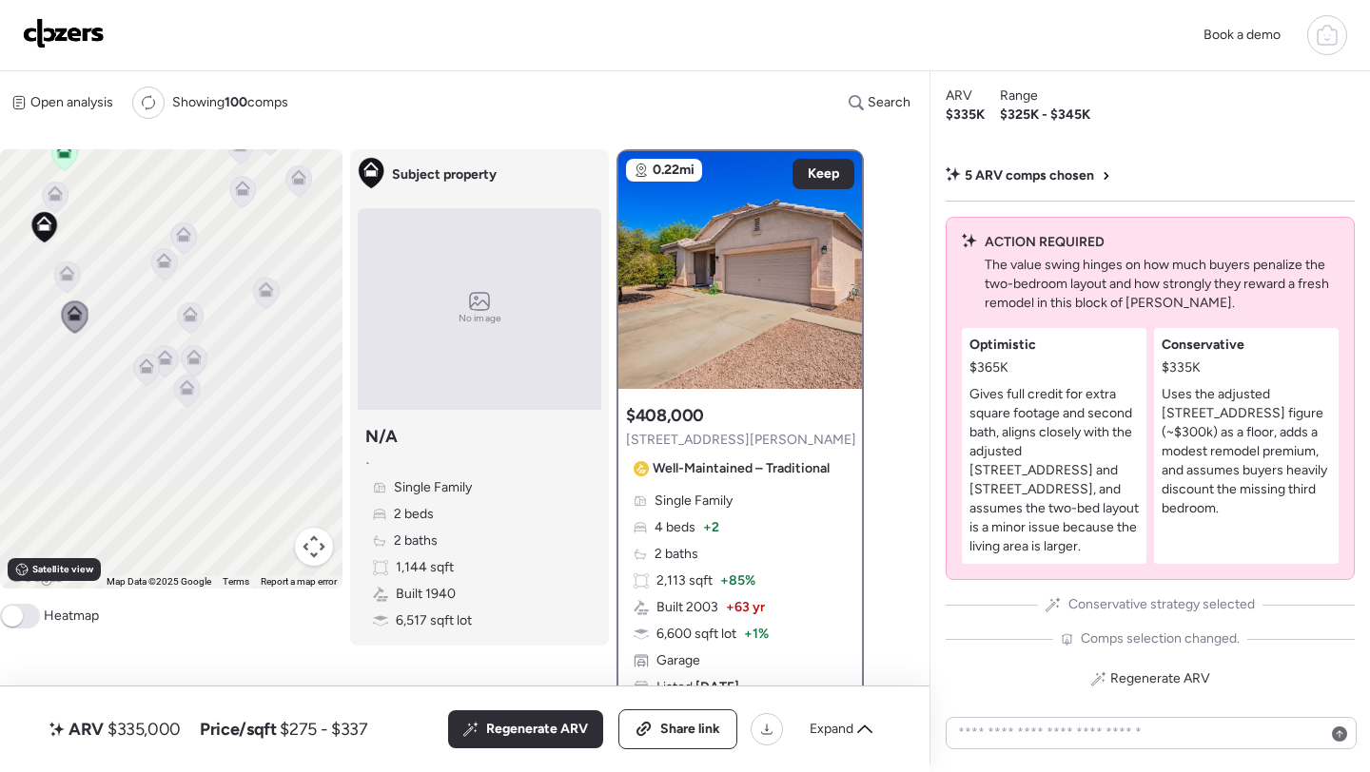
click at [171, 266] on icon at bounding box center [164, 260] width 15 height 15
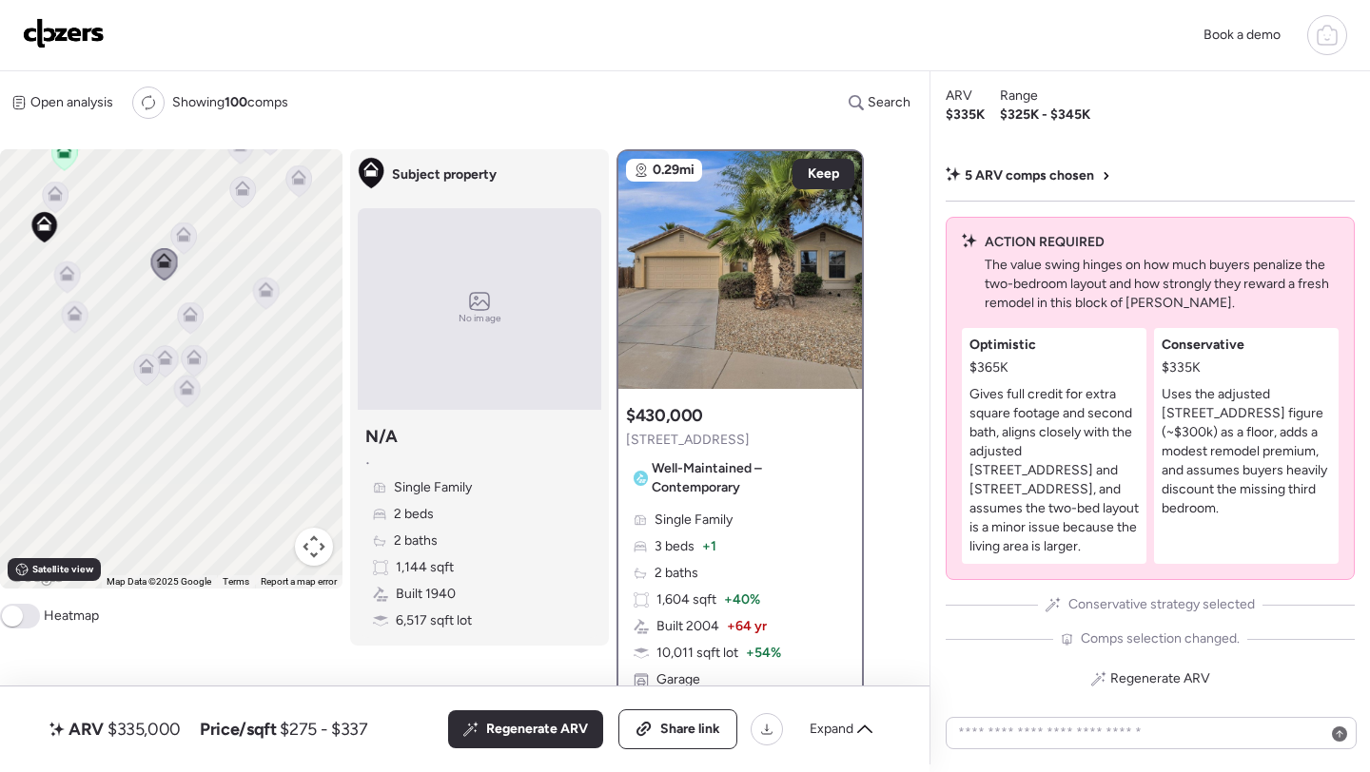
click at [188, 324] on icon at bounding box center [191, 317] width 26 height 31
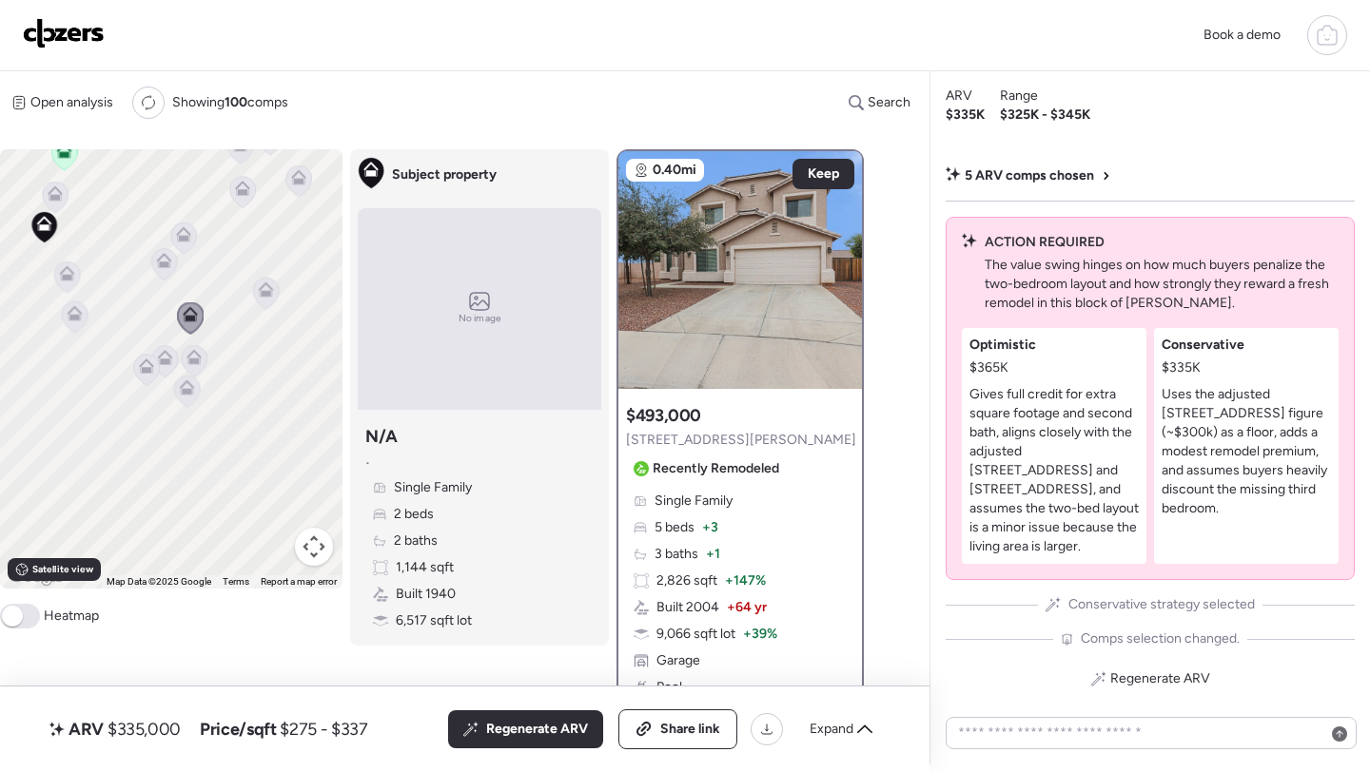
click at [192, 361] on icon at bounding box center [193, 362] width 12 height 6
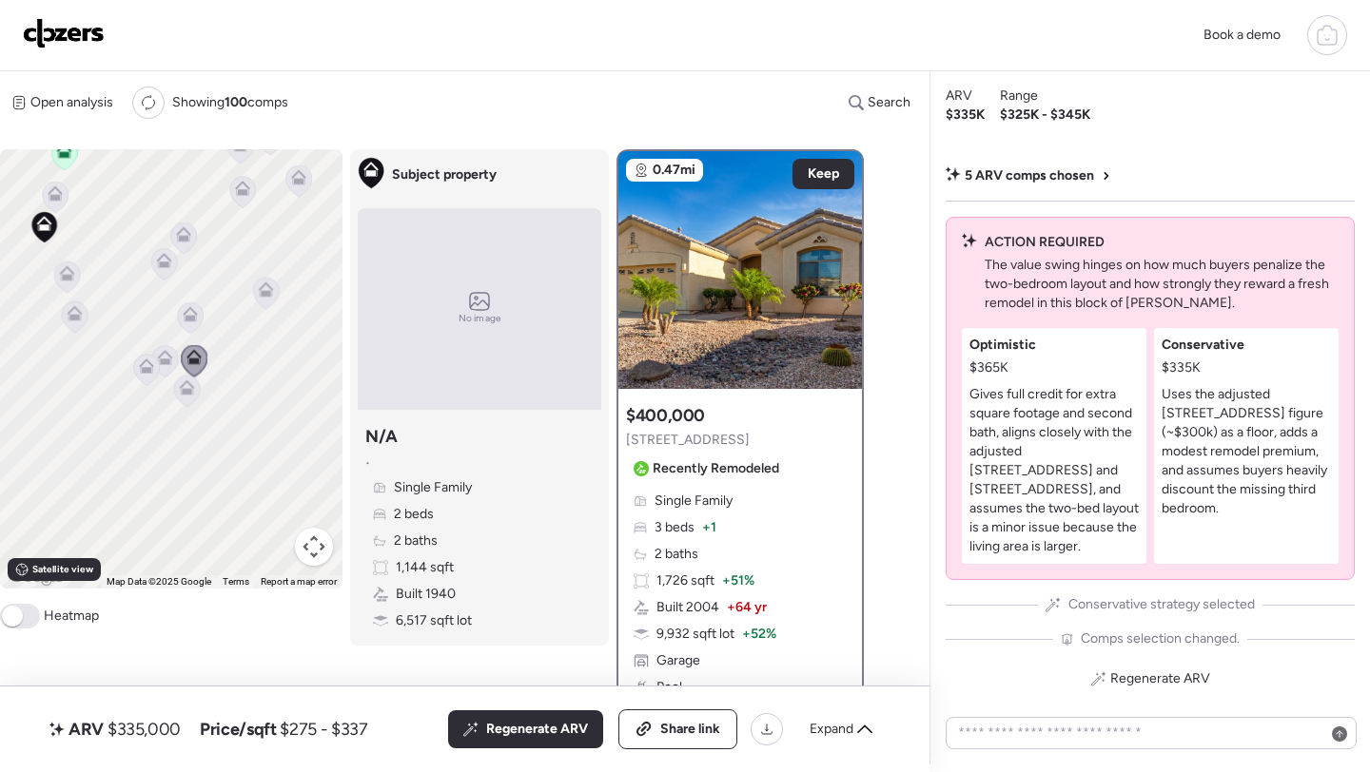
click at [188, 400] on icon at bounding box center [187, 391] width 26 height 31
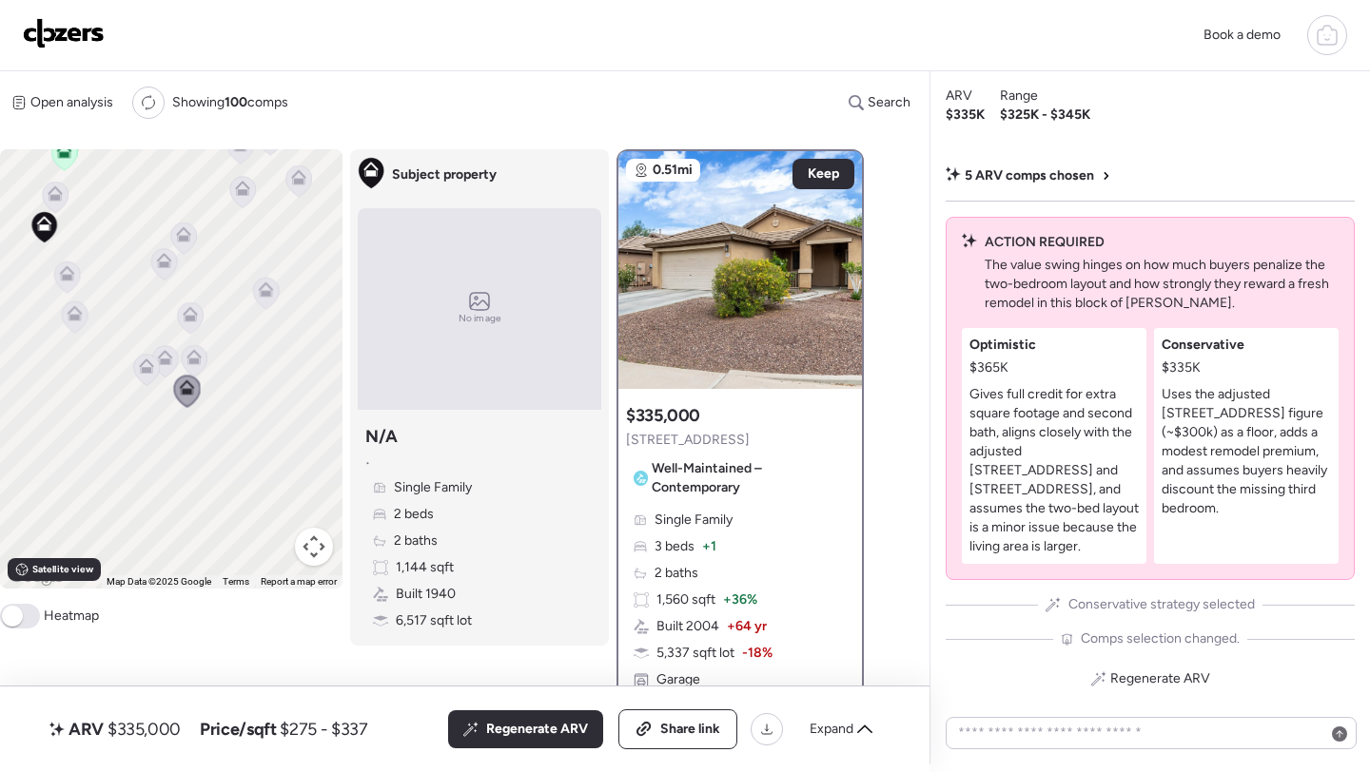
click at [166, 352] on icon at bounding box center [165, 354] width 14 height 9
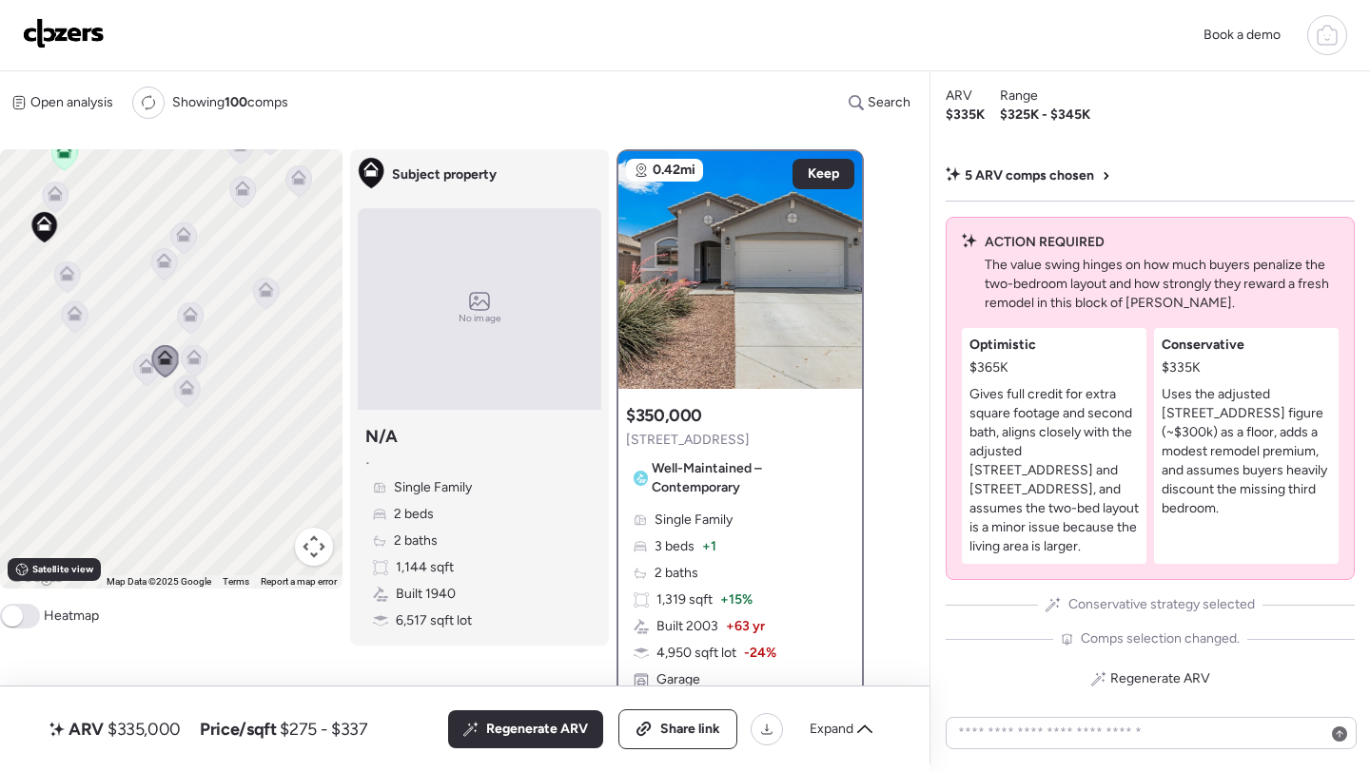
click at [144, 373] on icon at bounding box center [146, 370] width 12 height 6
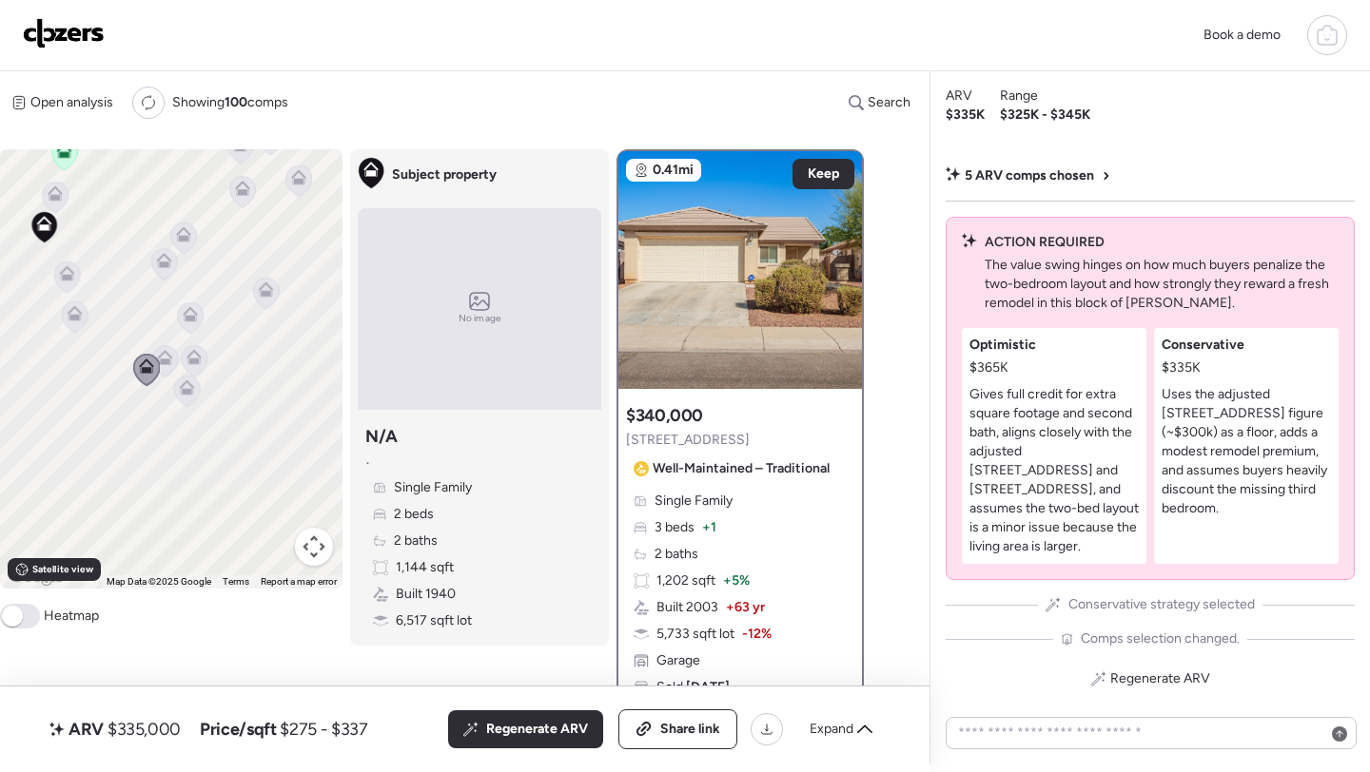
click at [181, 241] on icon at bounding box center [183, 239] width 12 height 6
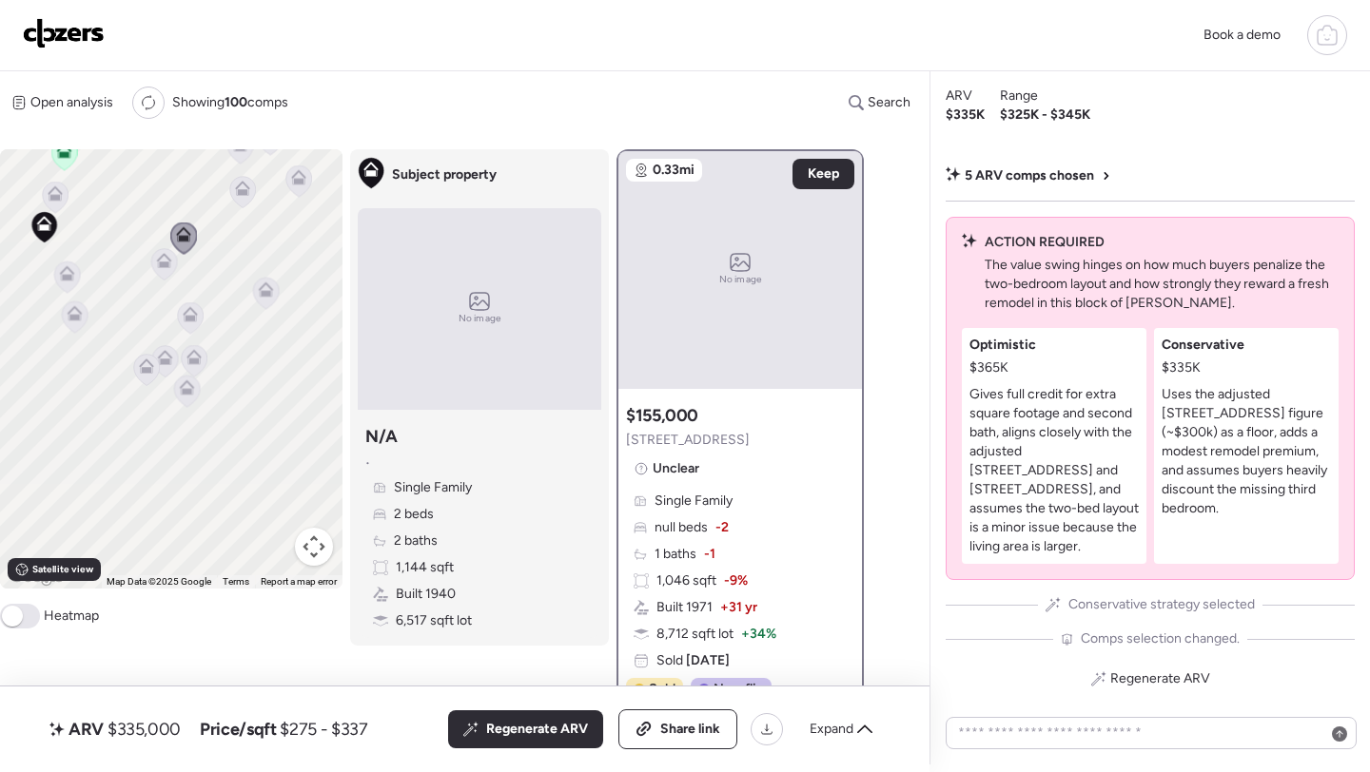
click at [269, 292] on icon at bounding box center [266, 294] width 12 height 6
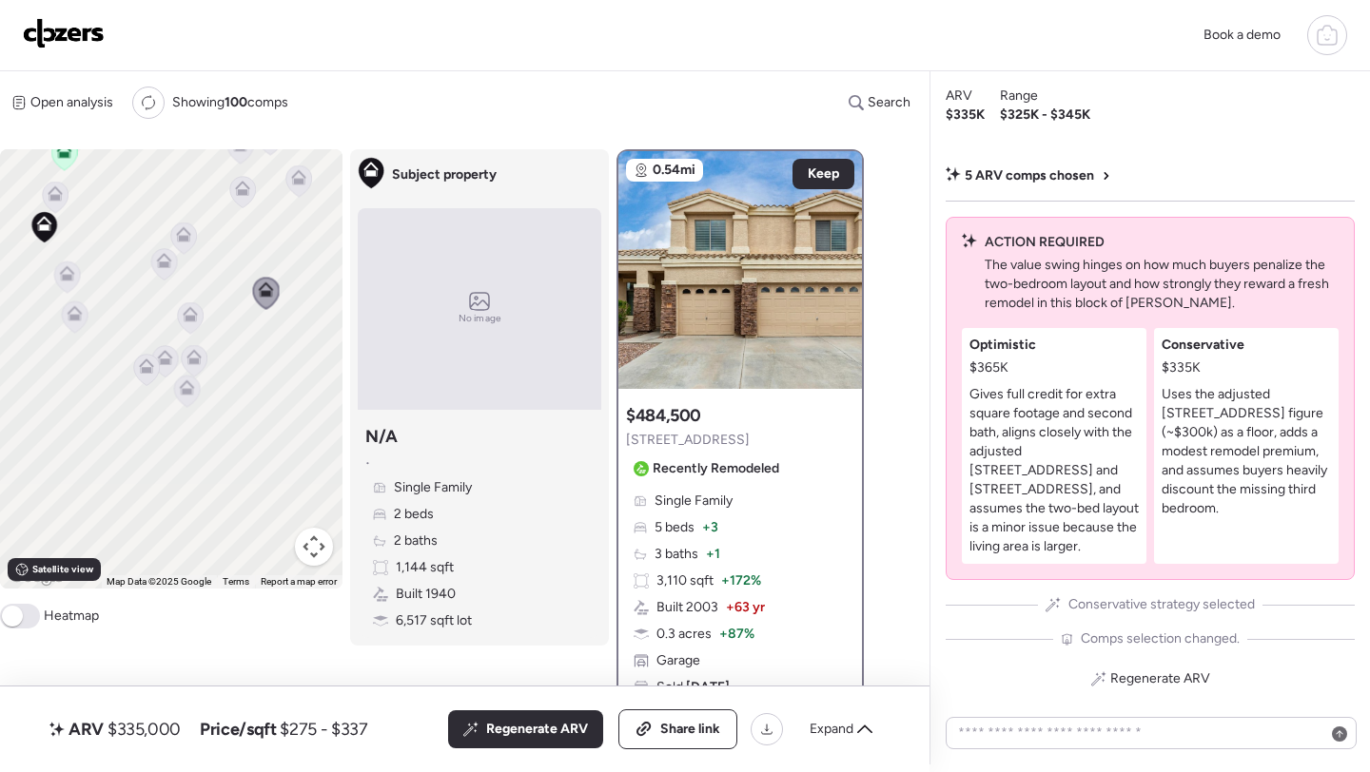
click at [166, 272] on icon at bounding box center [164, 264] width 26 height 31
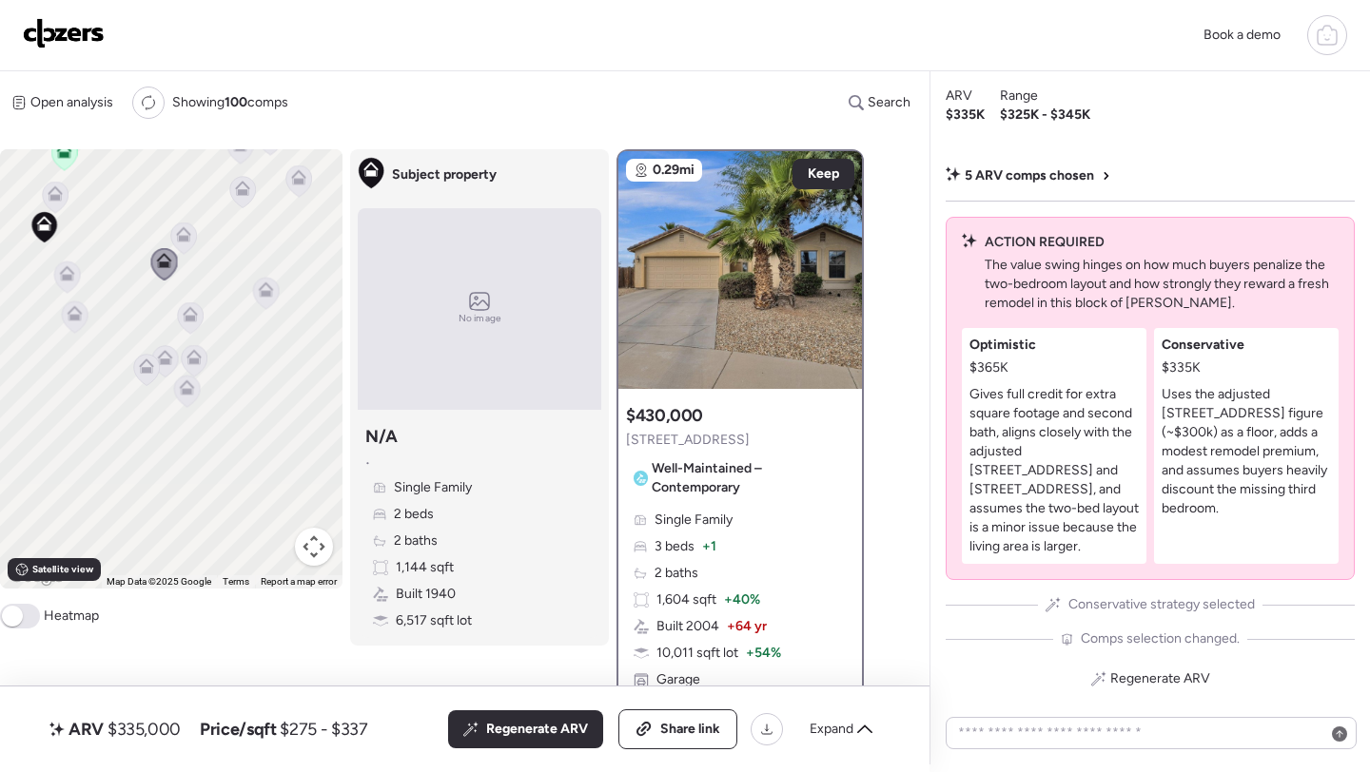
click at [177, 239] on icon at bounding box center [183, 234] width 15 height 15
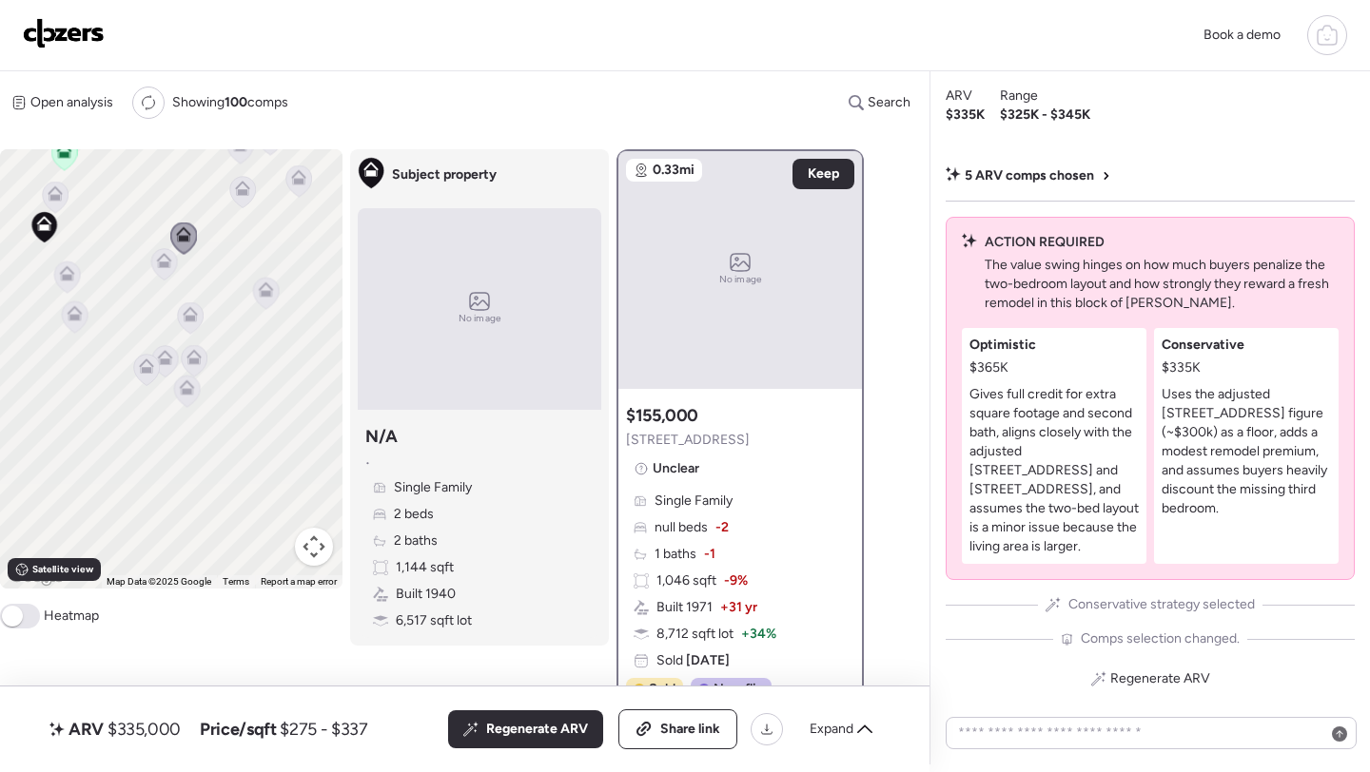
click at [679, 443] on span "1846 S 107th Dr" at bounding box center [688, 440] width 124 height 19
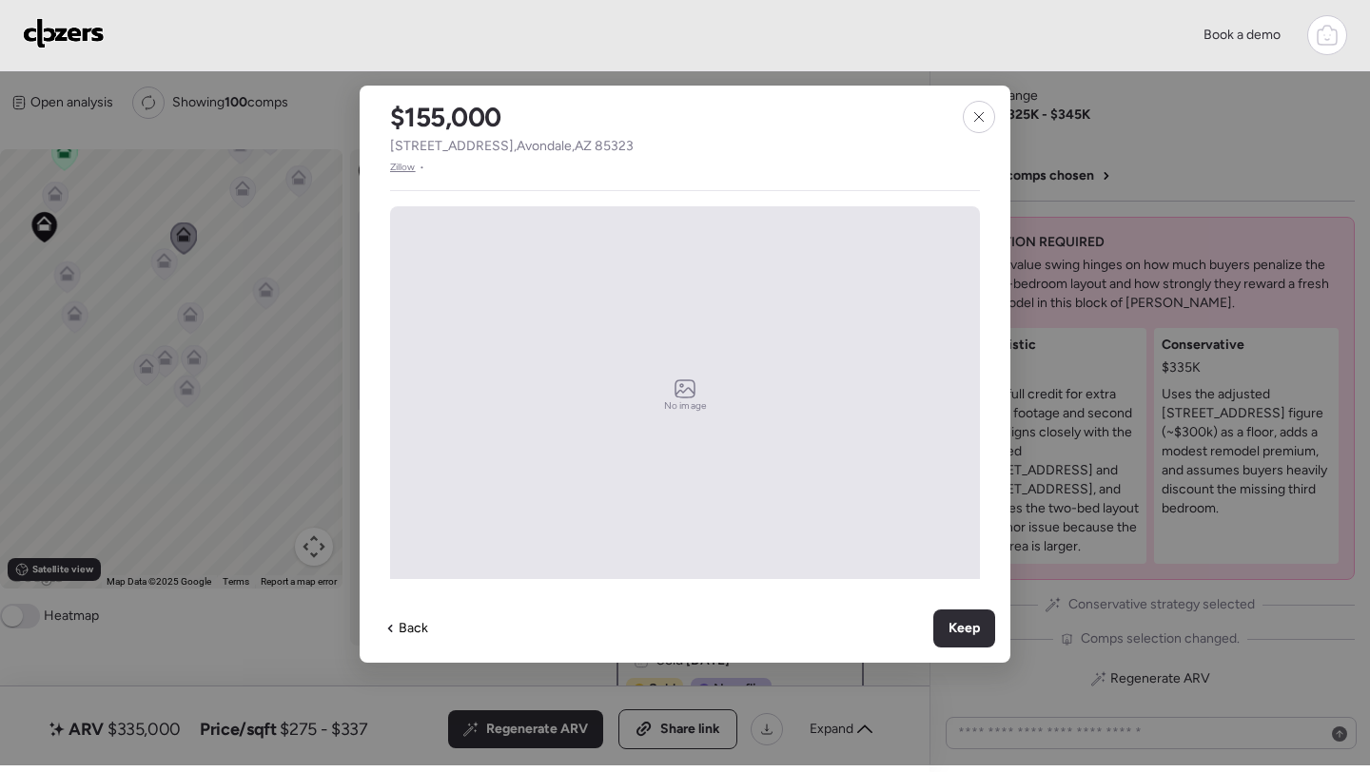
click at [526, 155] on span "1846 S 107th Dr , Avondale , AZ 85323" at bounding box center [512, 146] width 244 height 19
click at [974, 105] on div at bounding box center [979, 117] width 32 height 32
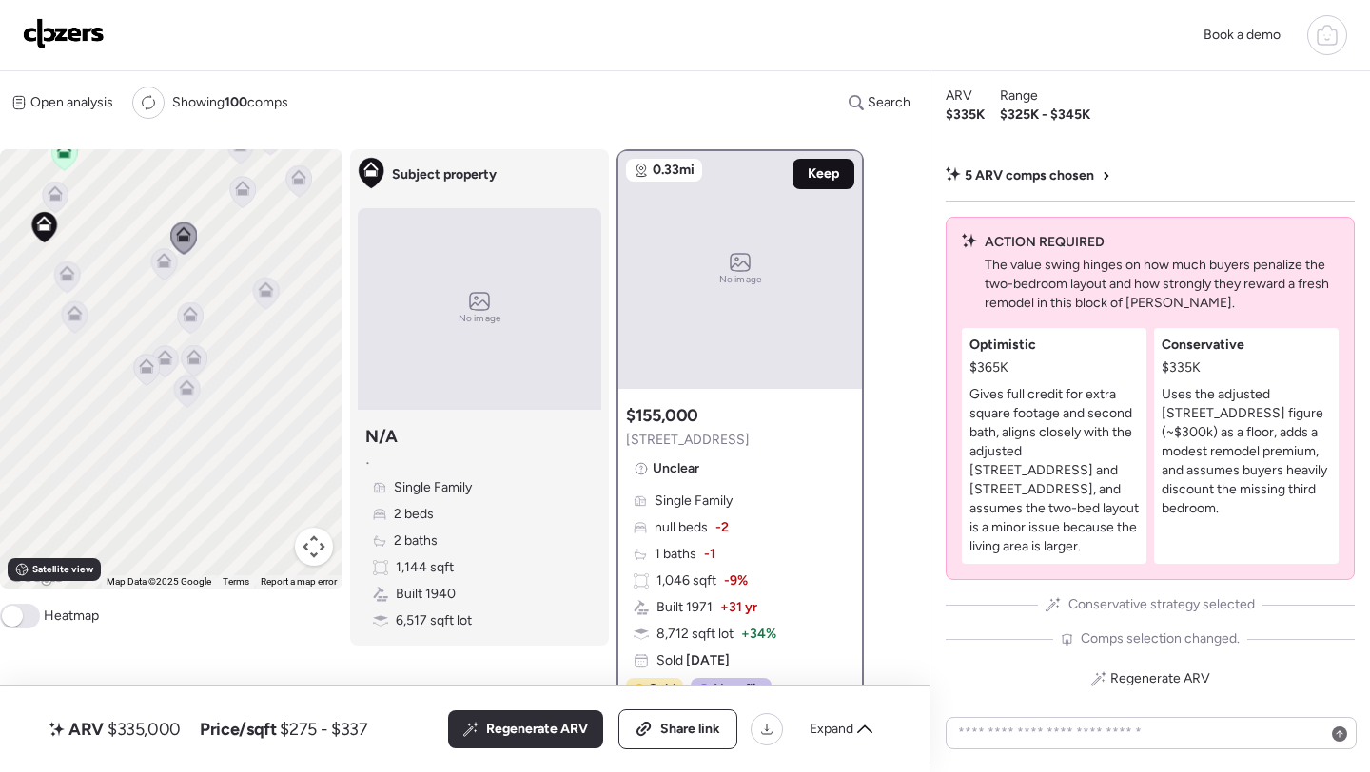
click at [818, 180] on span "Keep" at bounding box center [823, 174] width 31 height 19
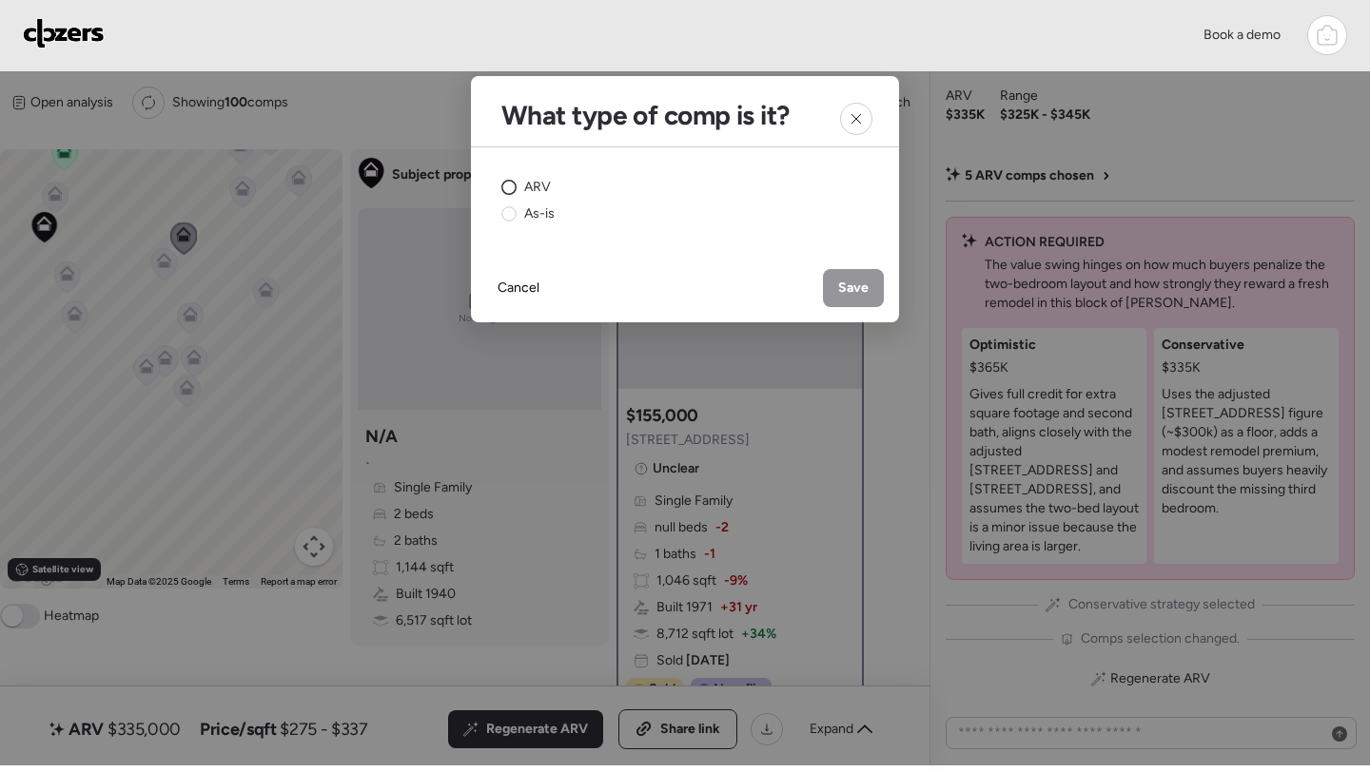
click at [521, 193] on div "ARV" at bounding box center [525, 187] width 49 height 19
click at [847, 286] on span "Save" at bounding box center [853, 288] width 30 height 19
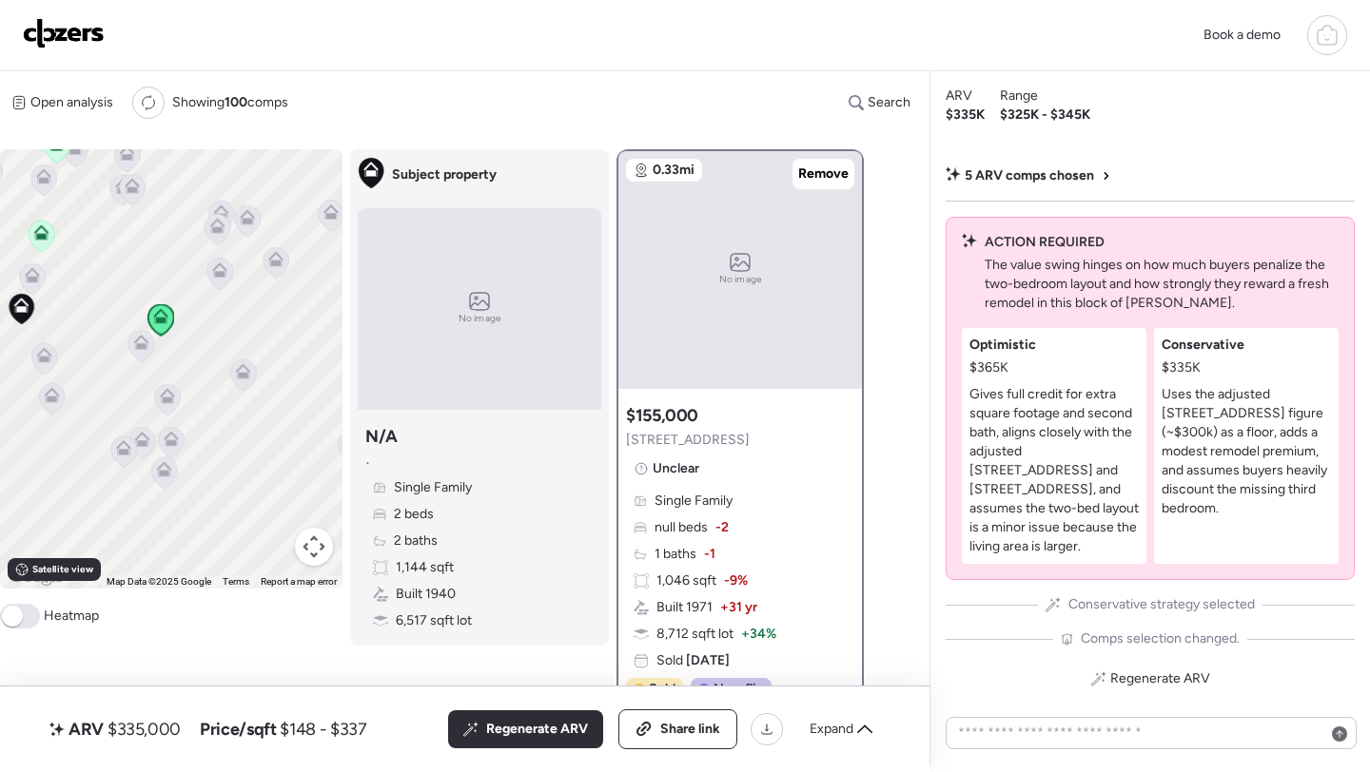
drag, startPoint x: 161, startPoint y: 374, endPoint x: 131, endPoint y: 457, distance: 87.9
click at [131, 457] on icon at bounding box center [142, 443] width 27 height 32
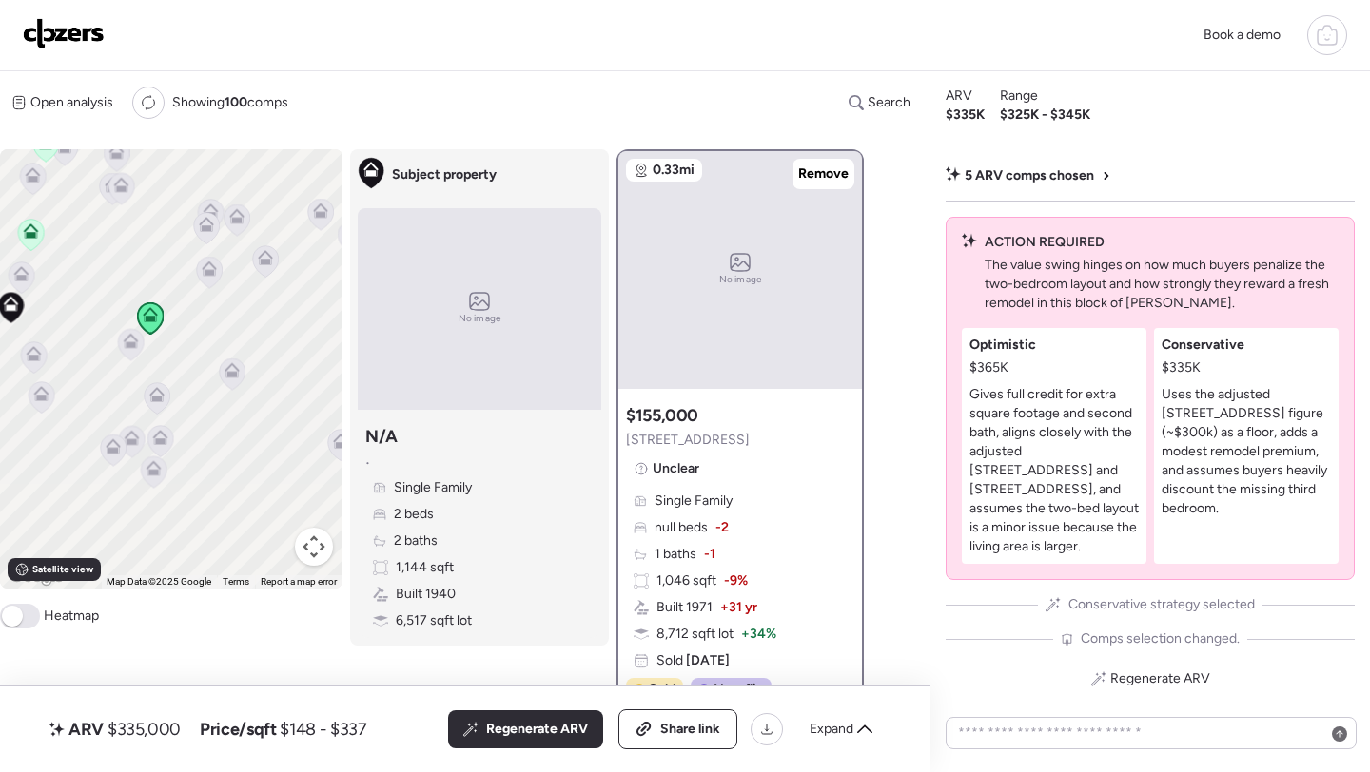
click at [207, 205] on icon at bounding box center [211, 211] width 15 height 15
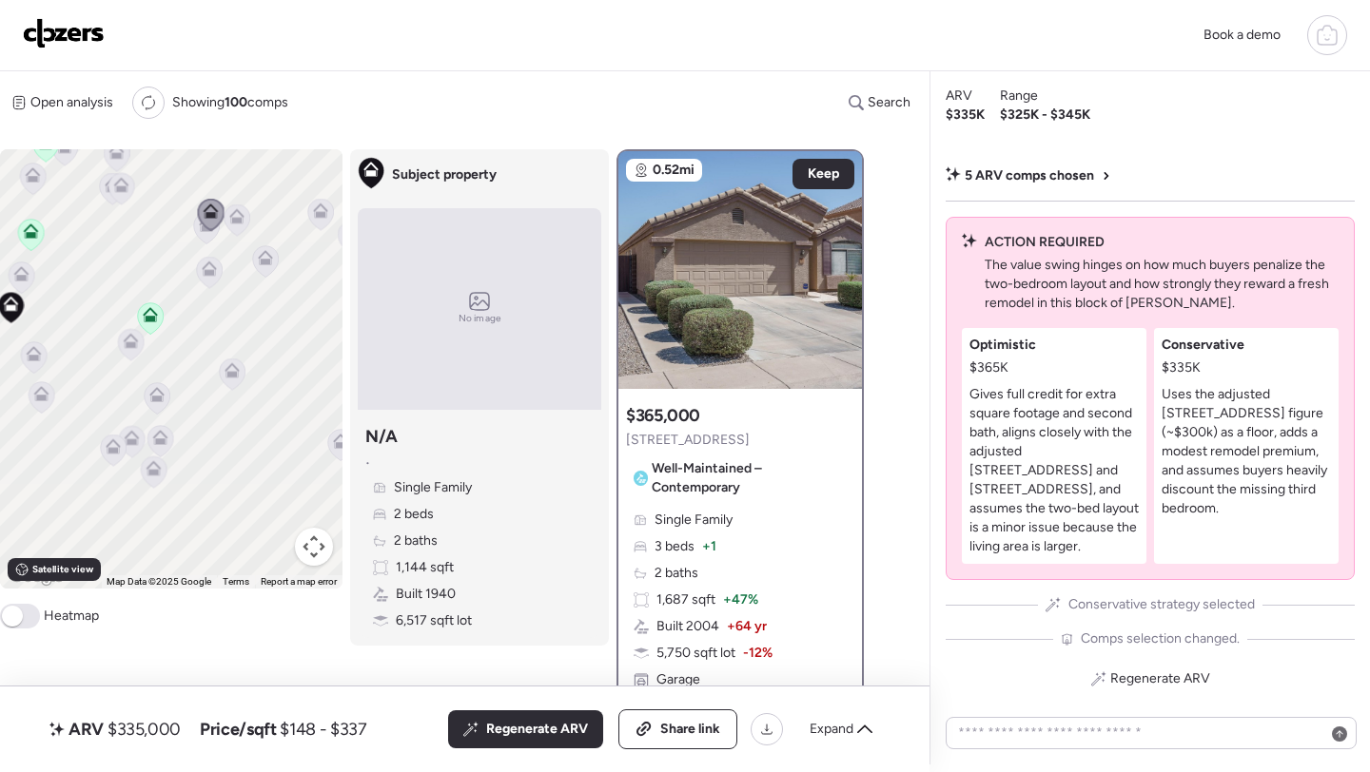
click at [207, 227] on icon at bounding box center [211, 215] width 26 height 31
click at [206, 233] on div at bounding box center [211, 216] width 27 height 35
click at [206, 238] on icon at bounding box center [207, 228] width 26 height 31
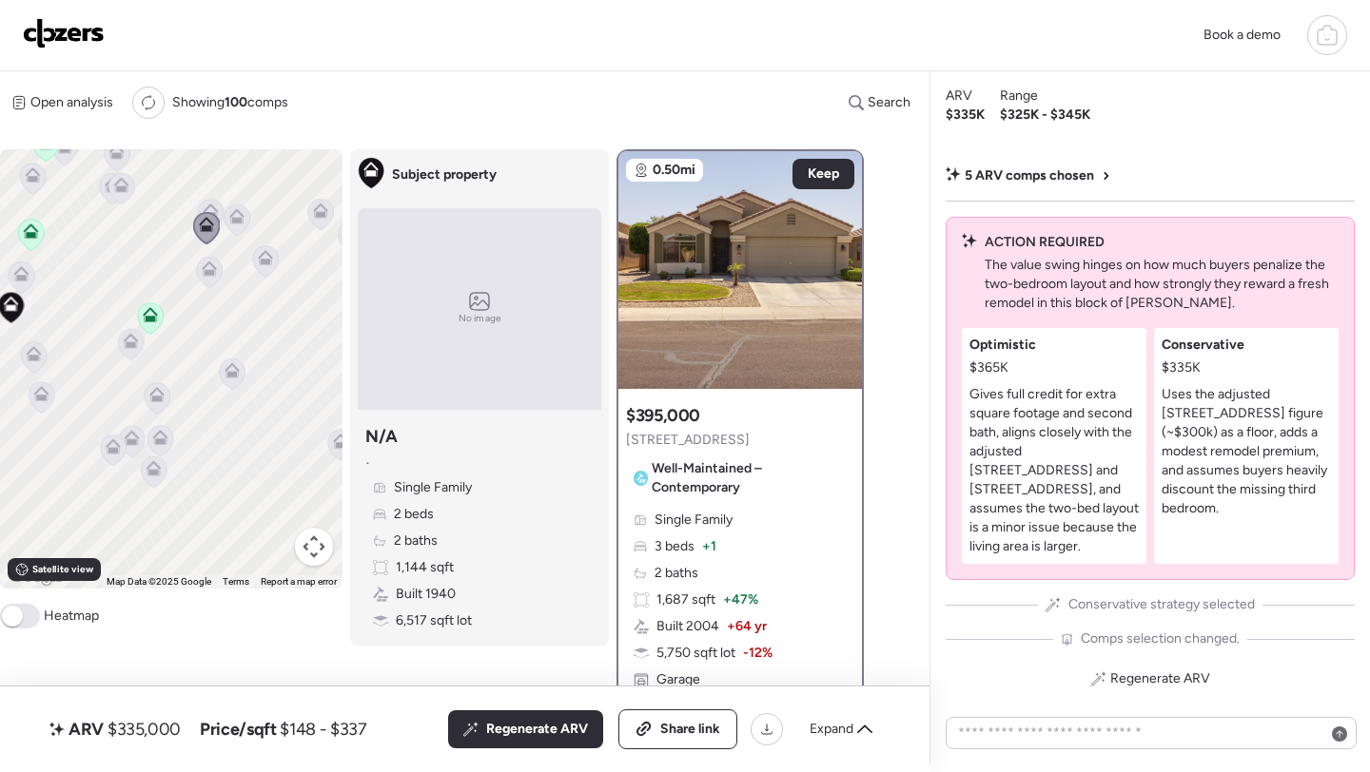
click at [239, 222] on icon at bounding box center [236, 221] width 12 height 6
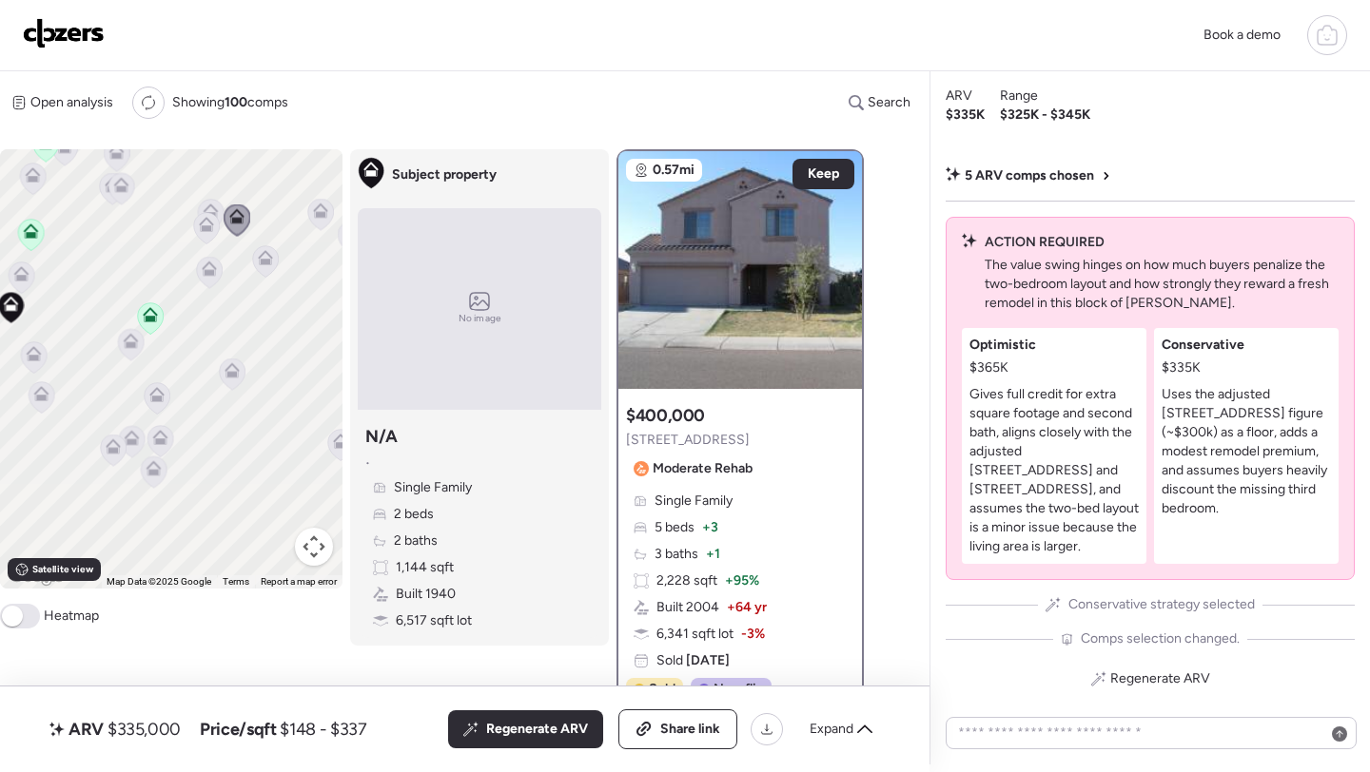
click at [210, 284] on icon at bounding box center [210, 272] width 26 height 31
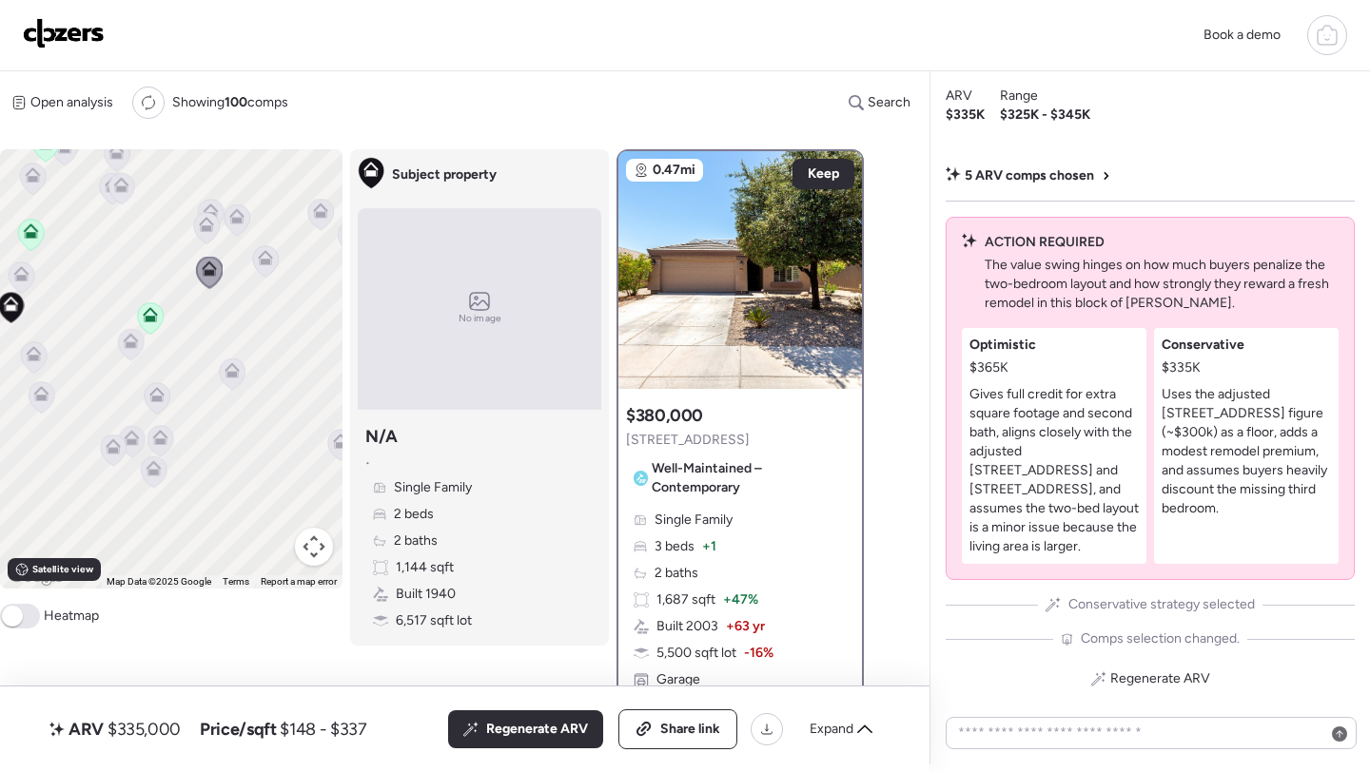
click at [268, 276] on icon at bounding box center [266, 261] width 26 height 31
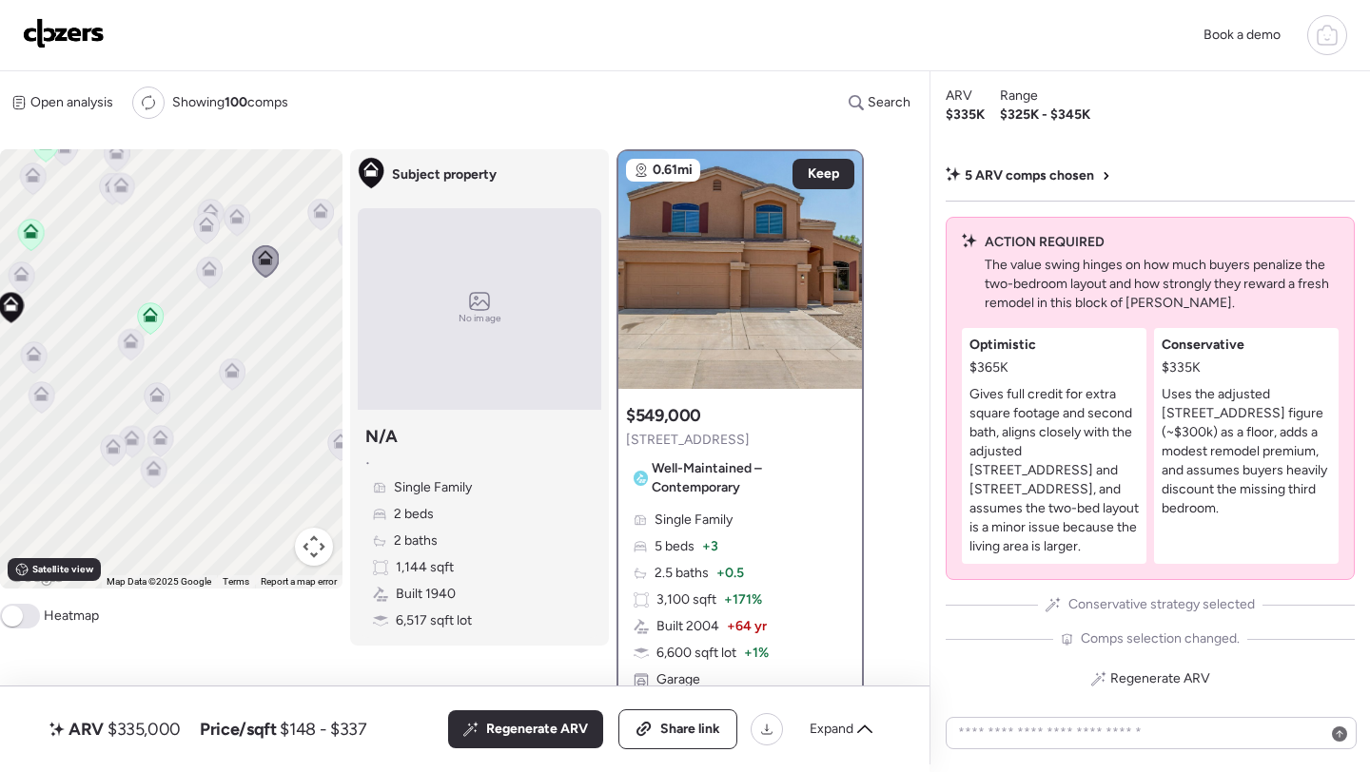
click at [233, 380] on icon at bounding box center [233, 374] width 26 height 31
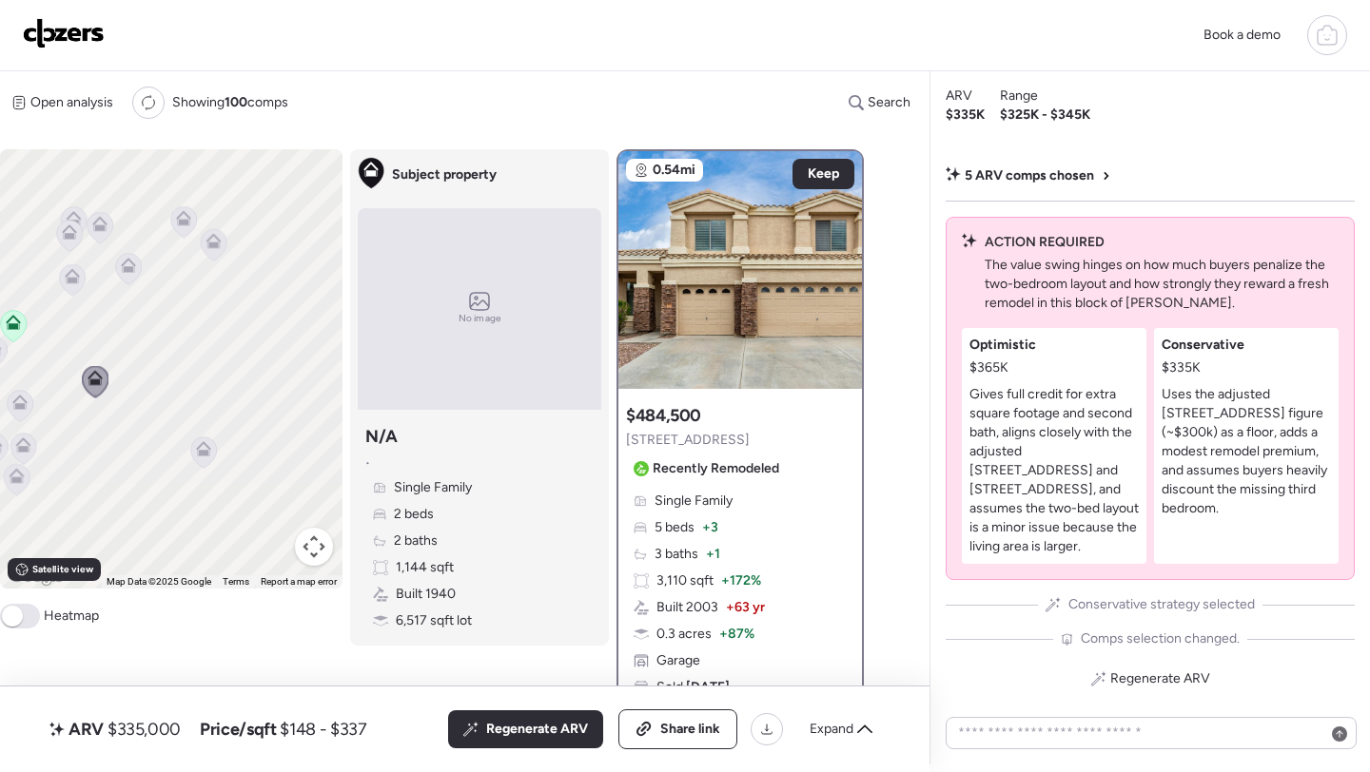
drag, startPoint x: 256, startPoint y: 412, endPoint x: 98, endPoint y: 421, distance: 158.2
click at [98, 421] on div "To activate drag with keyboard, press Alt + Enter. Once in keyboard drag state,…" at bounding box center [171, 368] width 342 height 439
click at [156, 232] on icon at bounding box center [159, 225] width 26 height 31
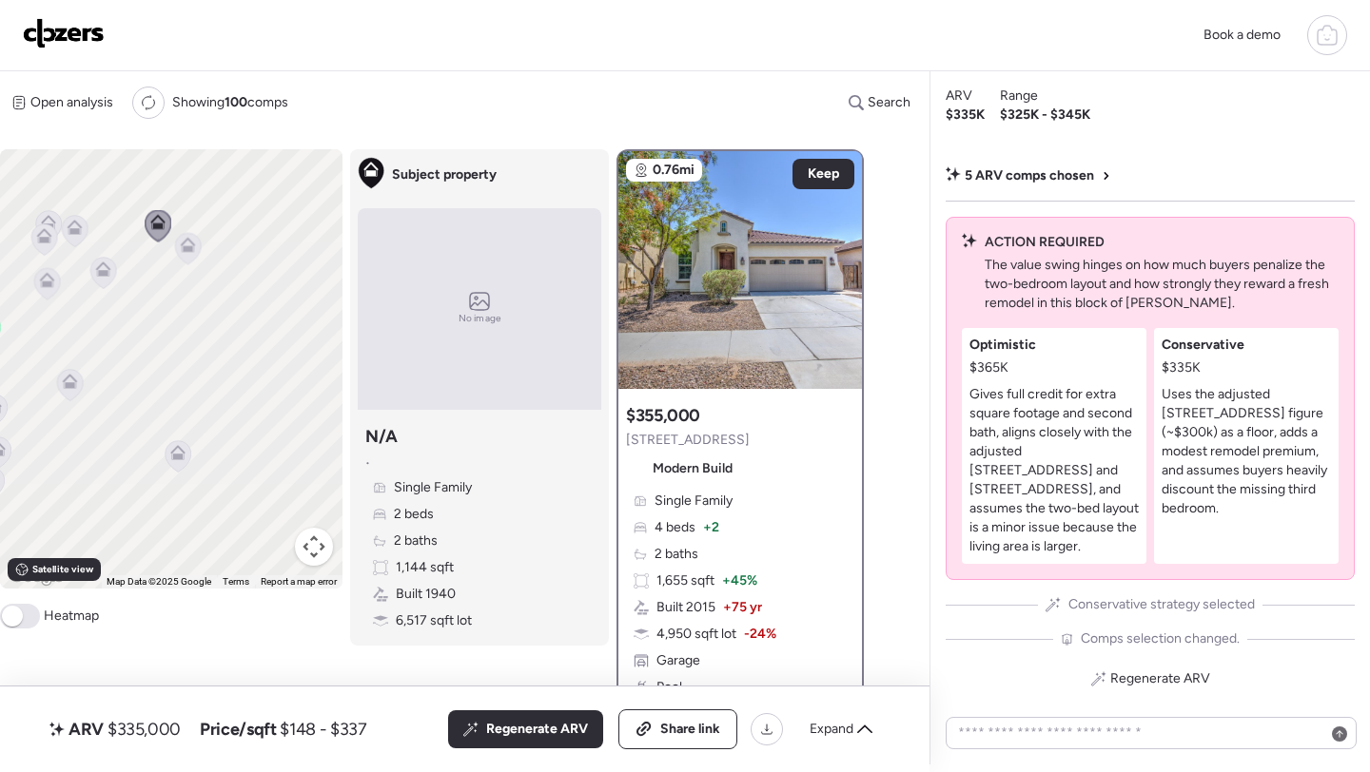
click at [195, 247] on icon at bounding box center [188, 245] width 15 height 15
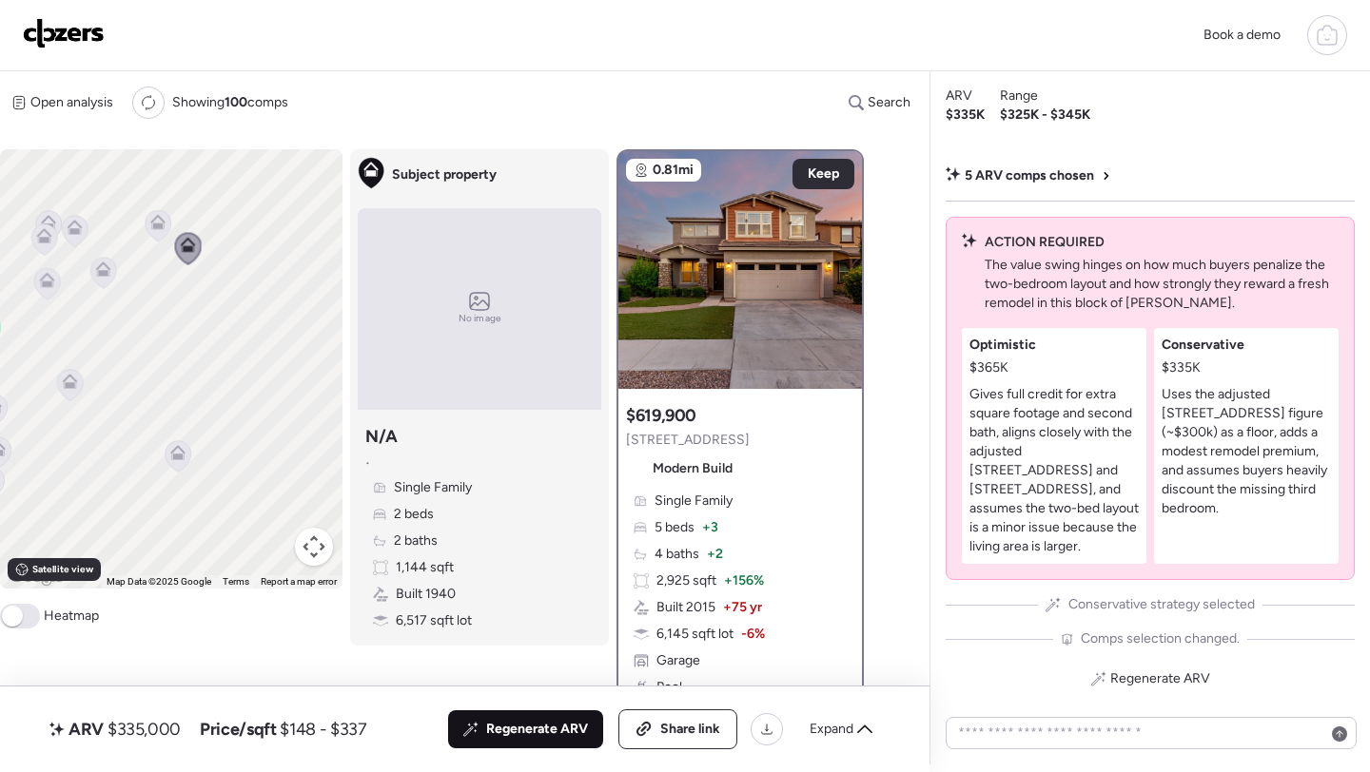
click at [474, 723] on icon at bounding box center [470, 729] width 15 height 15
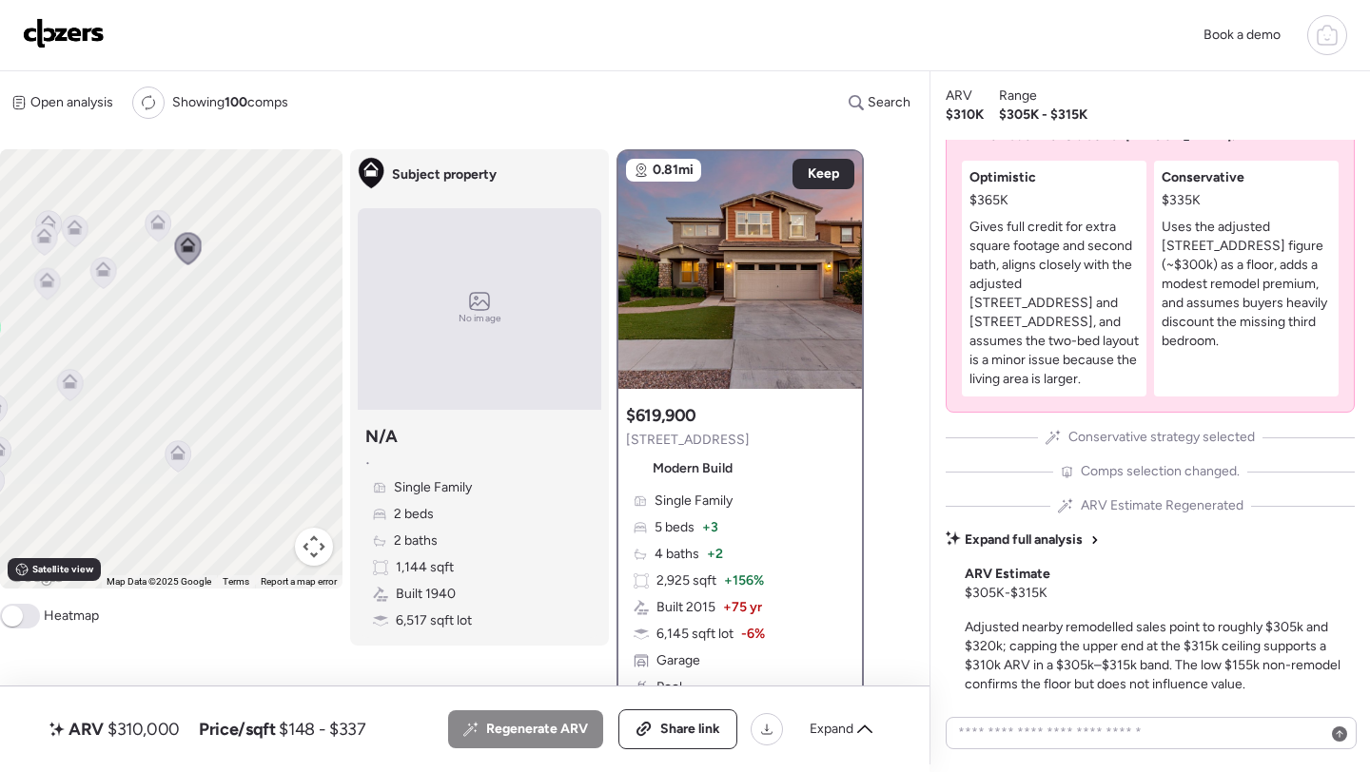
click at [147, 723] on span "$310,000" at bounding box center [143, 729] width 72 height 23
copy span "310,000"
click at [683, 722] on span "Share link" at bounding box center [690, 729] width 60 height 19
click at [70, 35] on img at bounding box center [64, 33] width 82 height 30
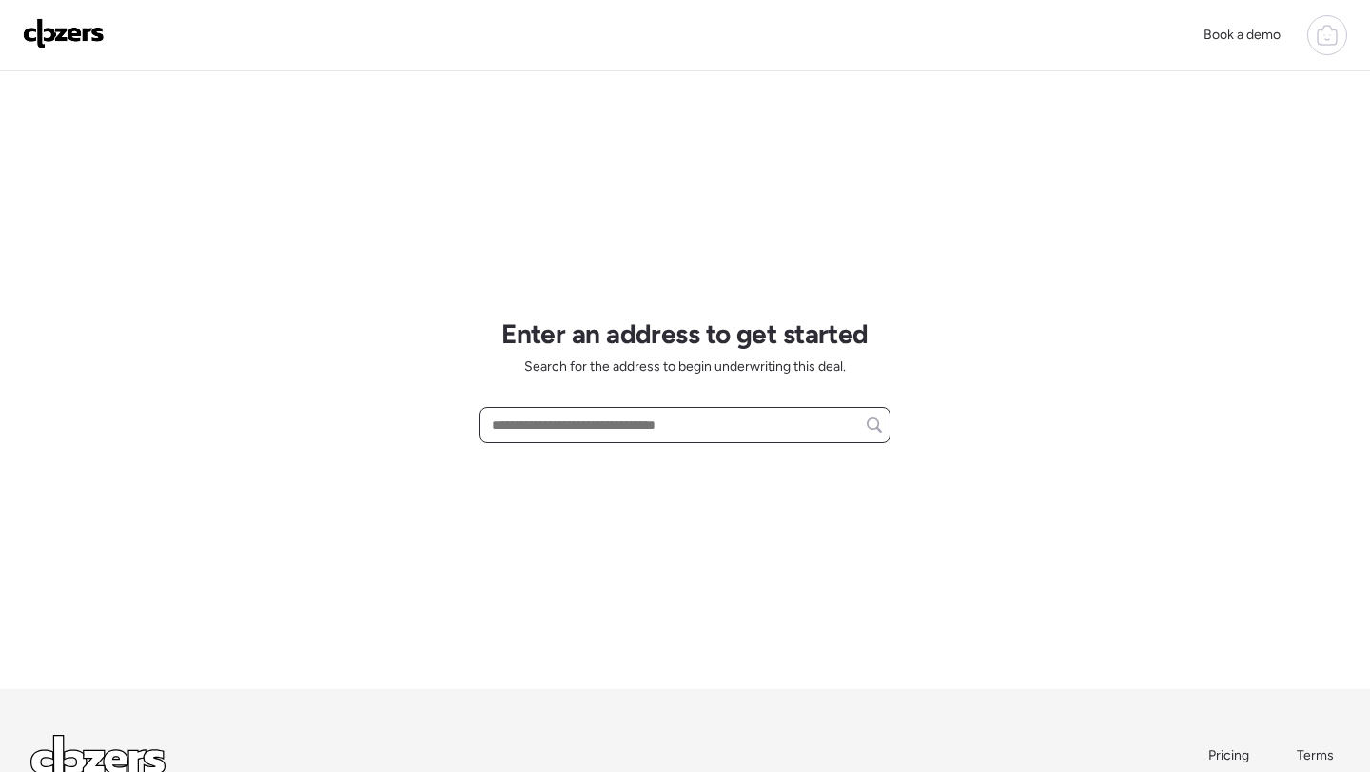
click at [614, 437] on input "text" at bounding box center [685, 425] width 394 height 27
paste input "**********"
click at [602, 426] on input "**********" at bounding box center [685, 425] width 394 height 27
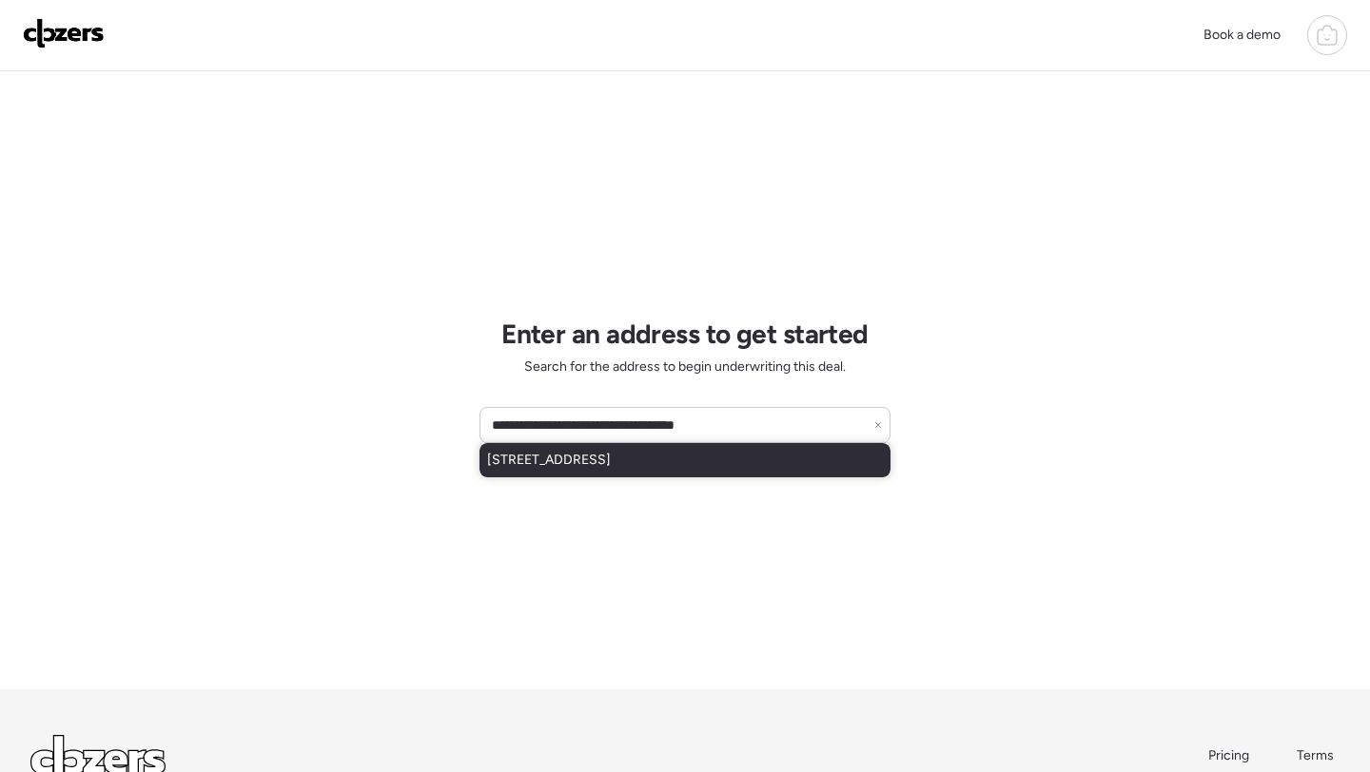
click at [595, 452] on span "11322 N 118th Way, Scottsdale, AZ, 85259" at bounding box center [549, 460] width 124 height 19
type input "**********"
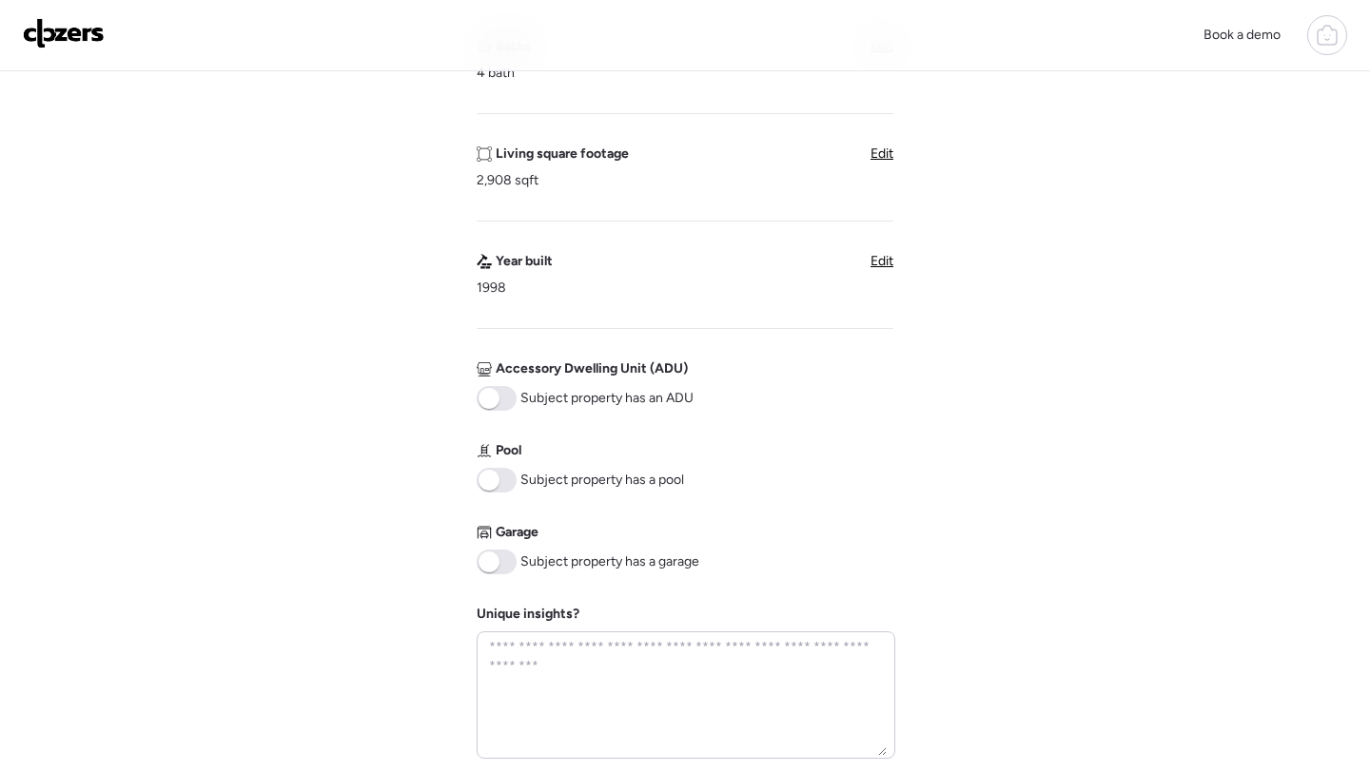
scroll to position [906, 0]
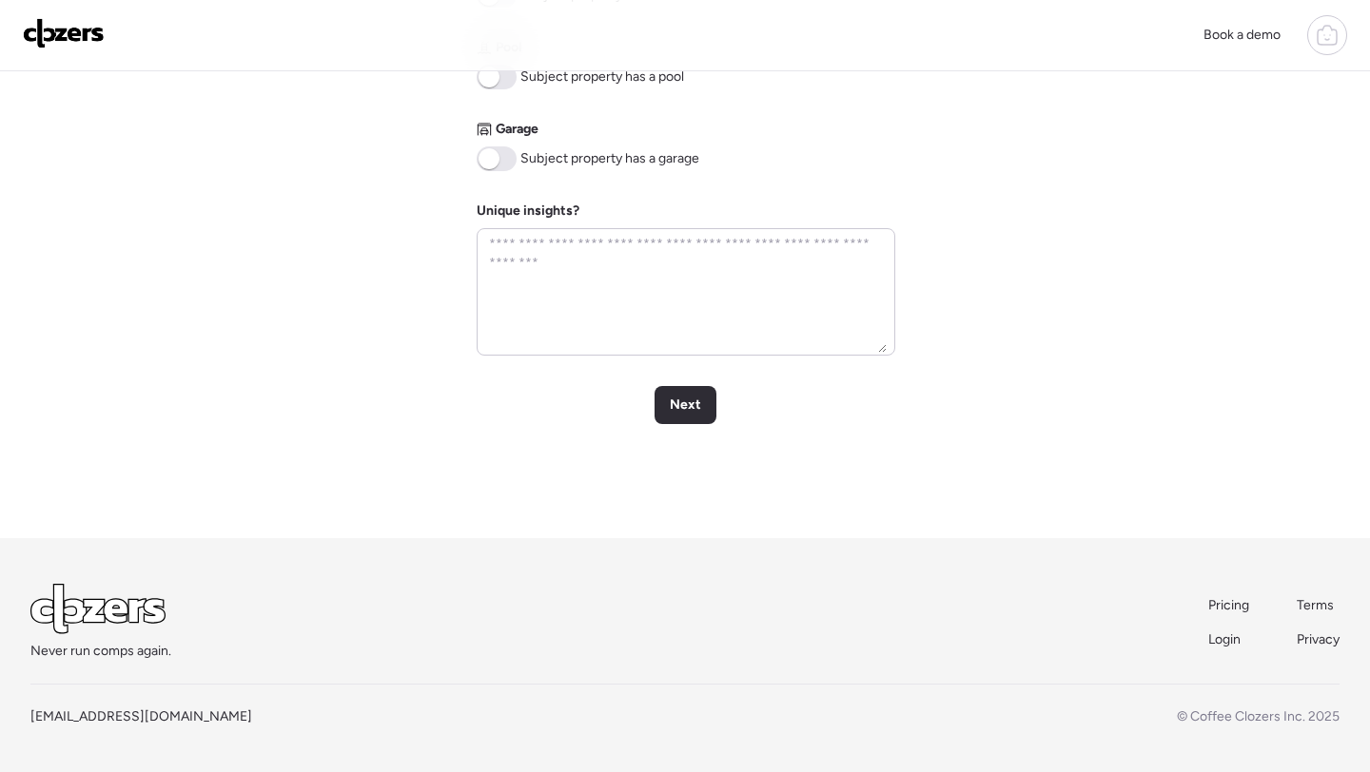
click at [502, 86] on span at bounding box center [497, 77] width 40 height 25
click at [503, 155] on span at bounding box center [497, 158] width 40 height 25
click at [696, 396] on span "Next" at bounding box center [685, 405] width 31 height 19
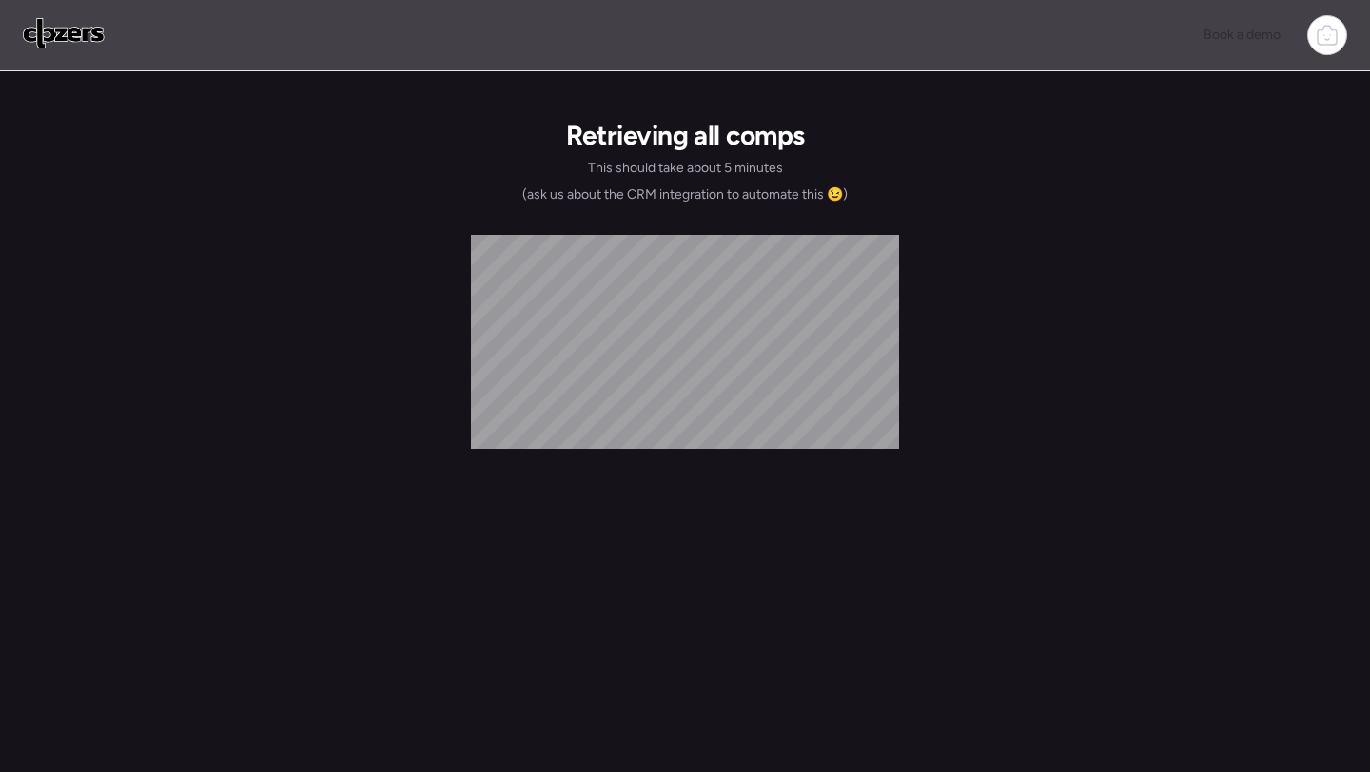
scroll to position [0, 0]
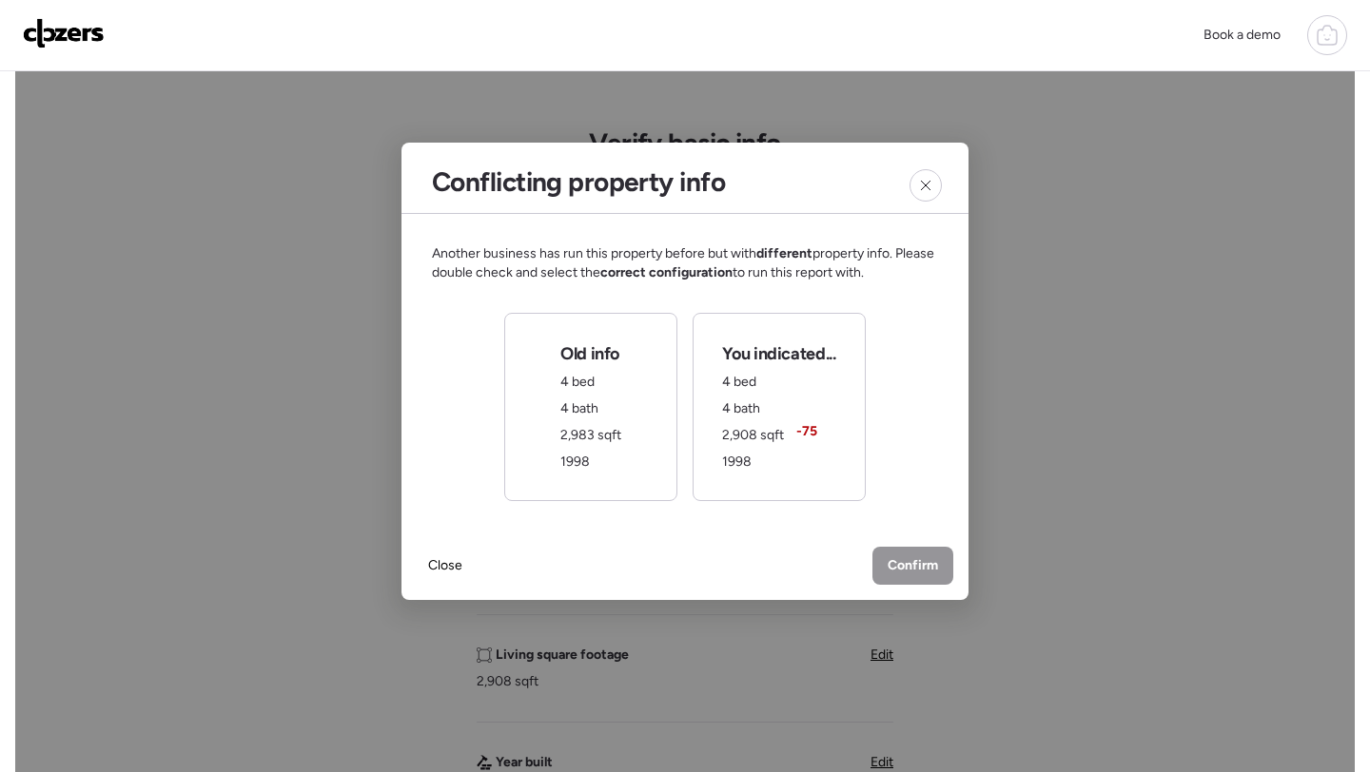
click at [563, 359] on span "Old info" at bounding box center [589, 353] width 59 height 23
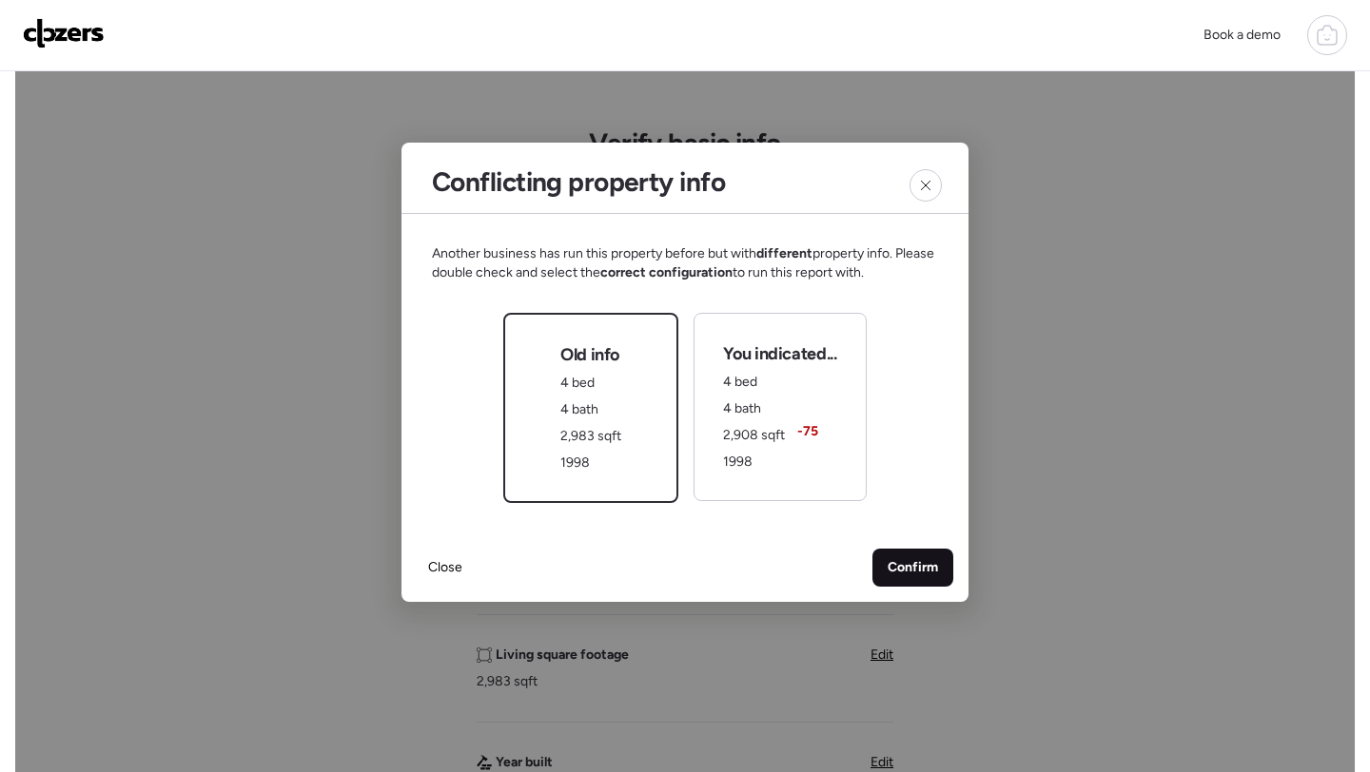
click at [920, 576] on span "Confirm" at bounding box center [912, 567] width 50 height 19
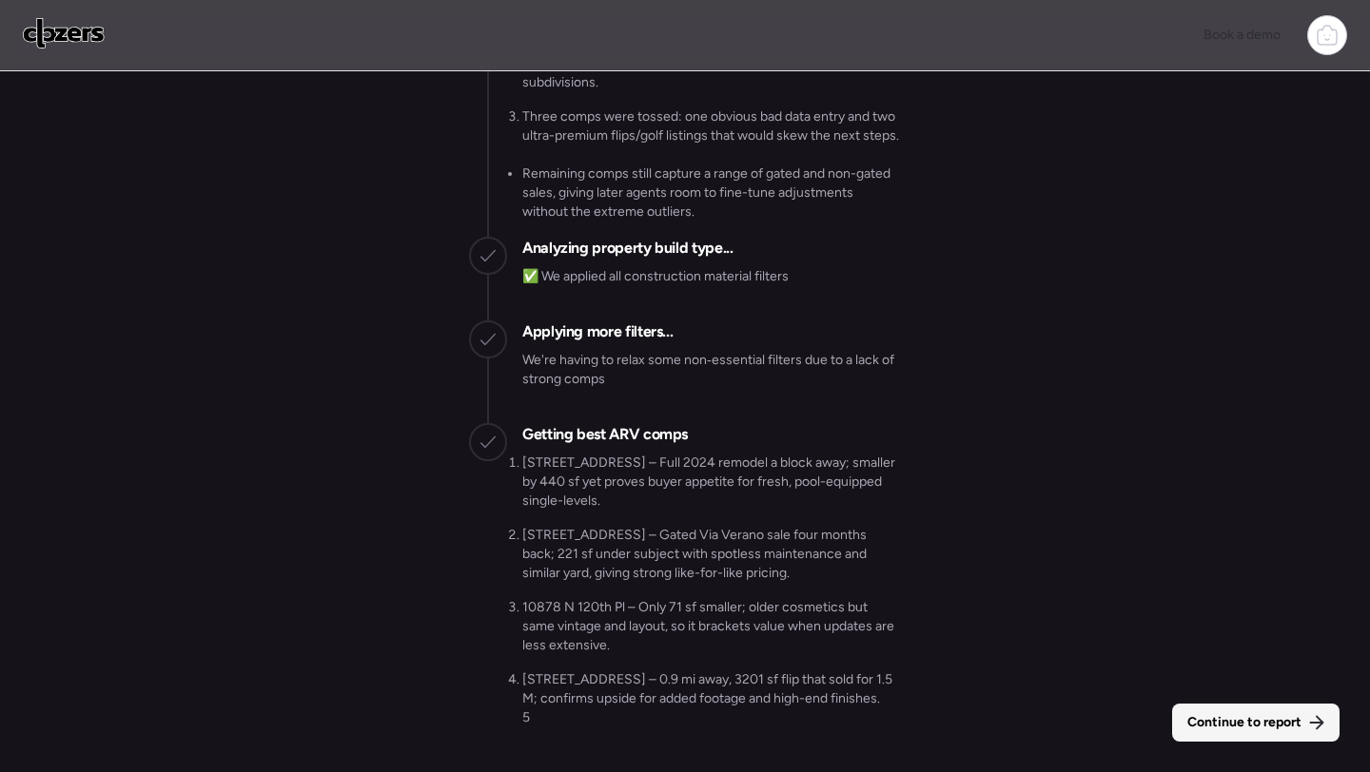
click at [1242, 711] on div "Continue to report" at bounding box center [1255, 723] width 167 height 38
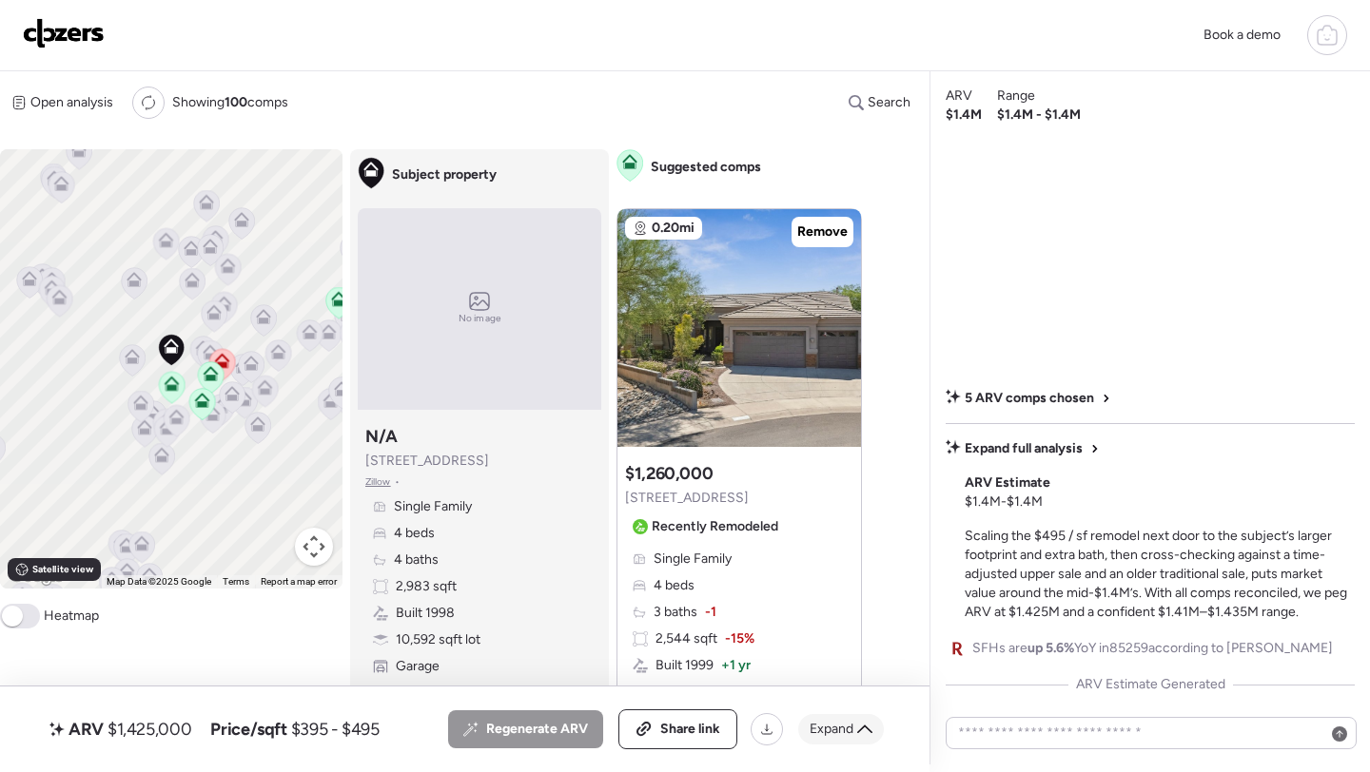
click at [855, 723] on div "Expand" at bounding box center [841, 729] width 86 height 30
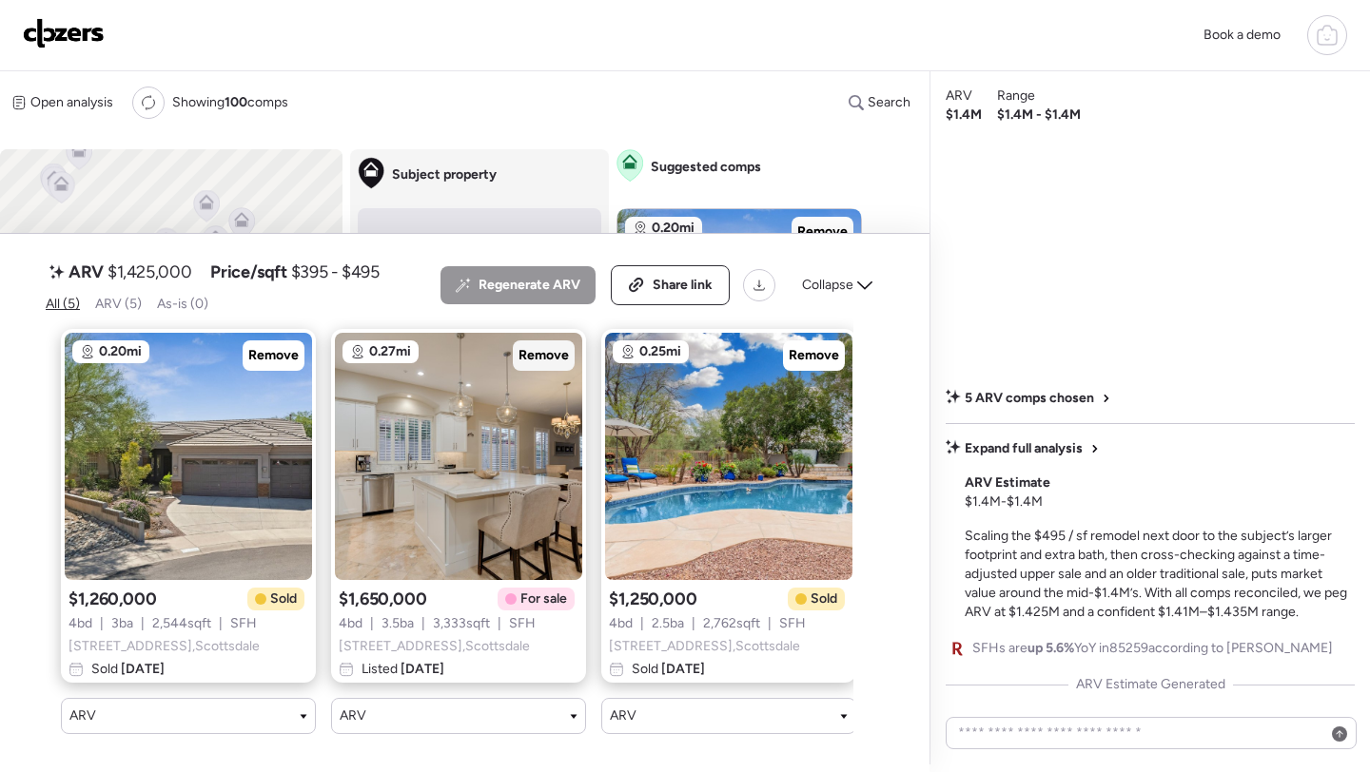
click at [552, 344] on div "Remove" at bounding box center [544, 356] width 62 height 30
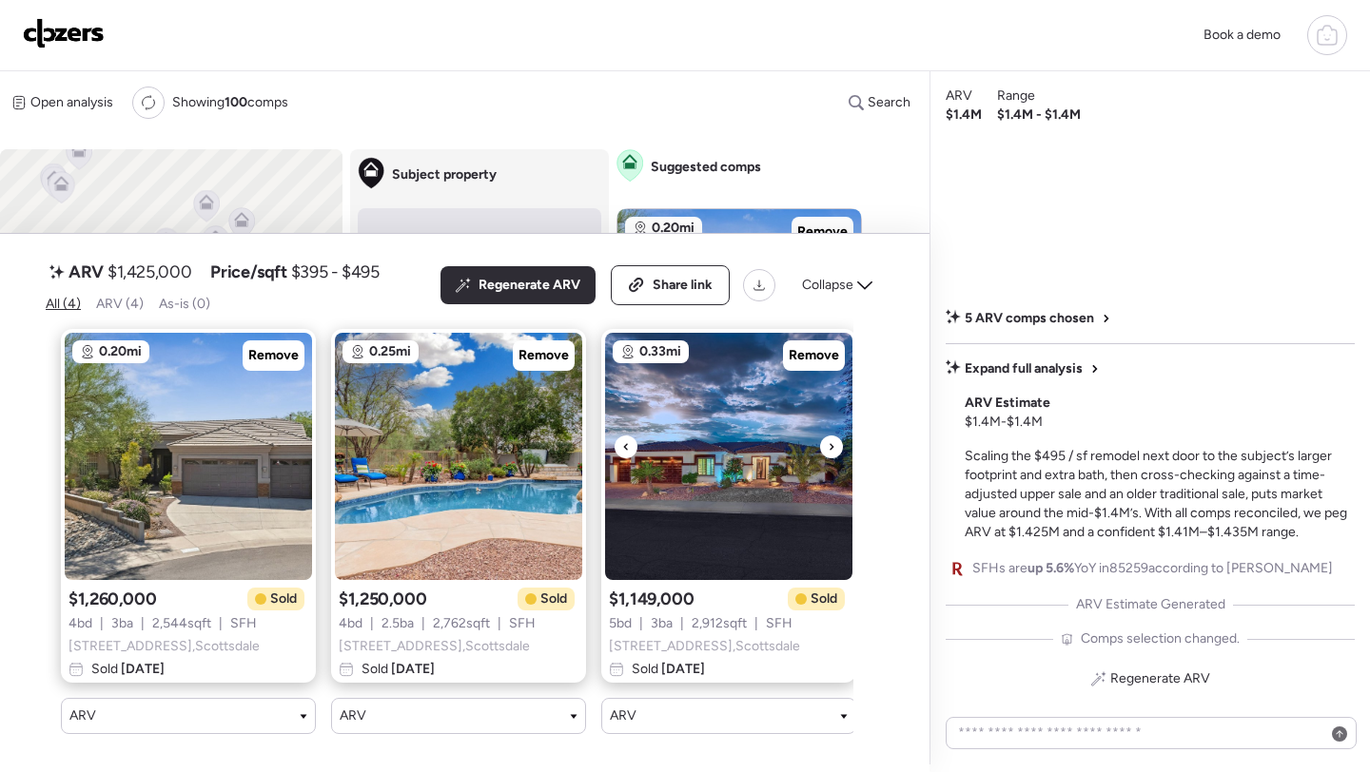
scroll to position [0, 288]
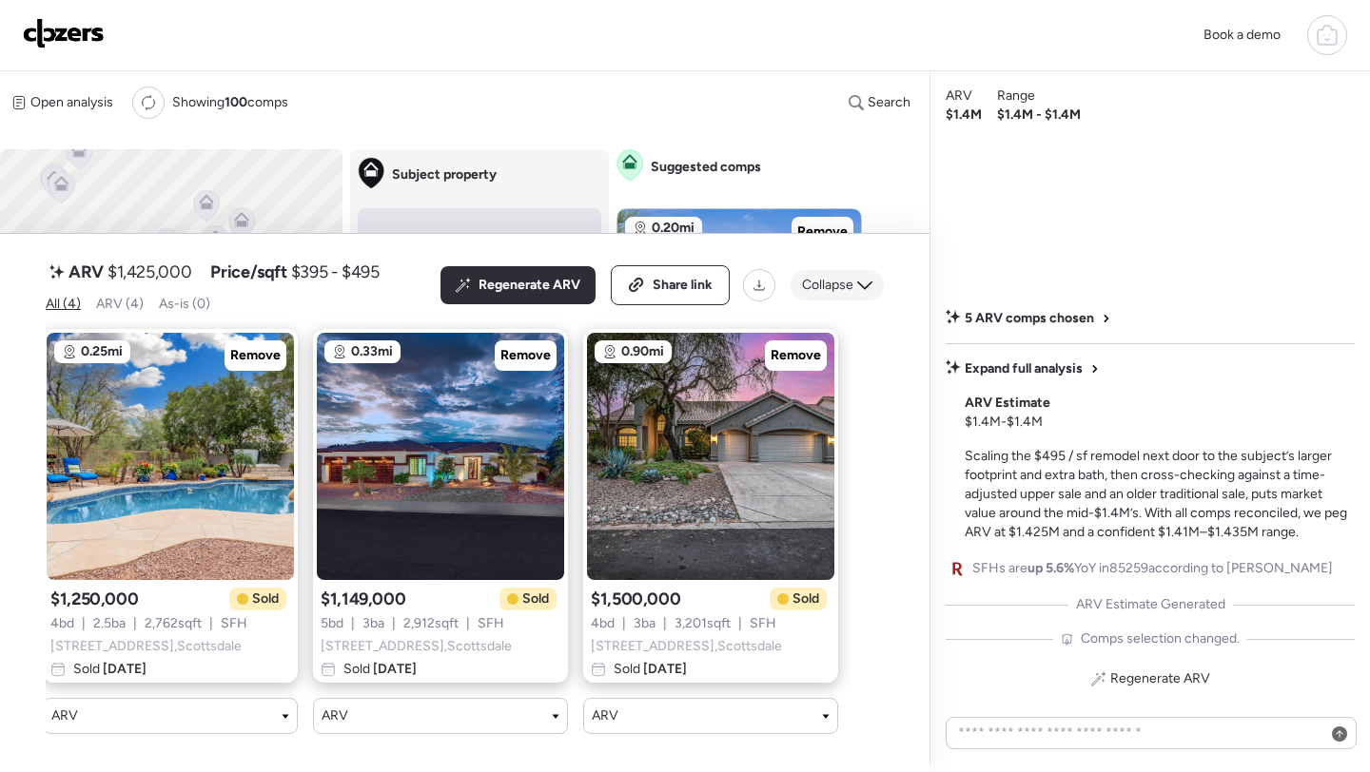
click at [840, 278] on span "Collapse" at bounding box center [827, 285] width 51 height 19
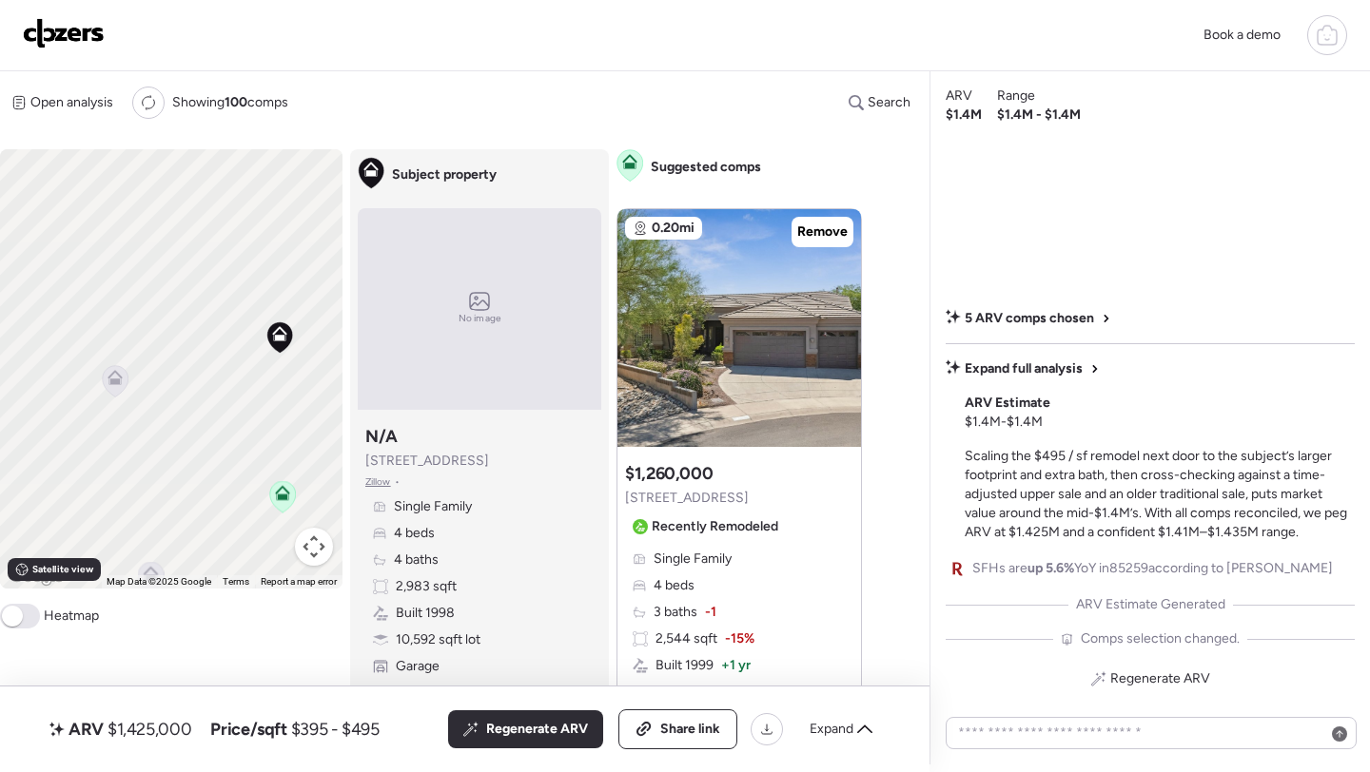
drag, startPoint x: 82, startPoint y: 386, endPoint x: 198, endPoint y: 367, distance: 117.6
click at [198, 367] on div "To activate drag with keyboard, press Alt + Enter. Once in keyboard drag state,…" at bounding box center [171, 368] width 342 height 439
click at [122, 369] on icon at bounding box center [113, 368] width 26 height 31
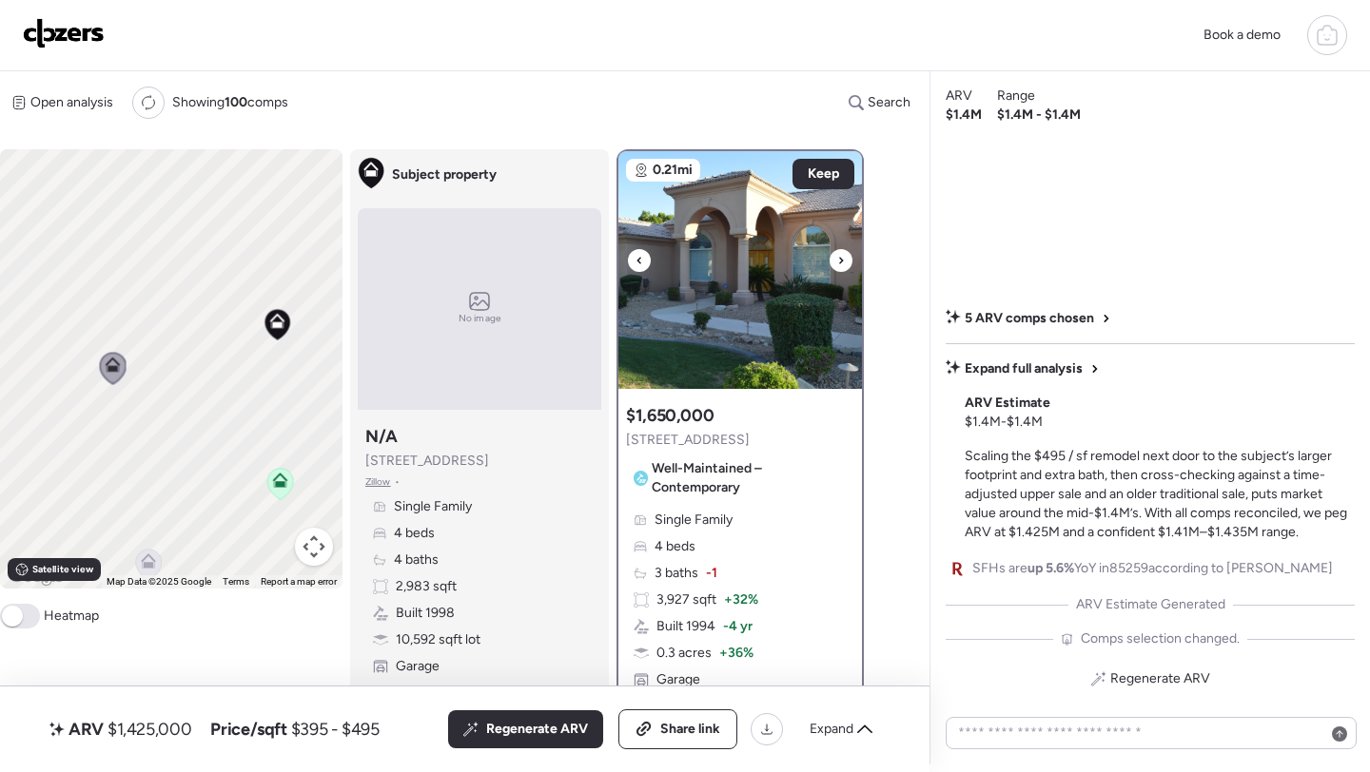
click at [721, 316] on img at bounding box center [740, 270] width 244 height 238
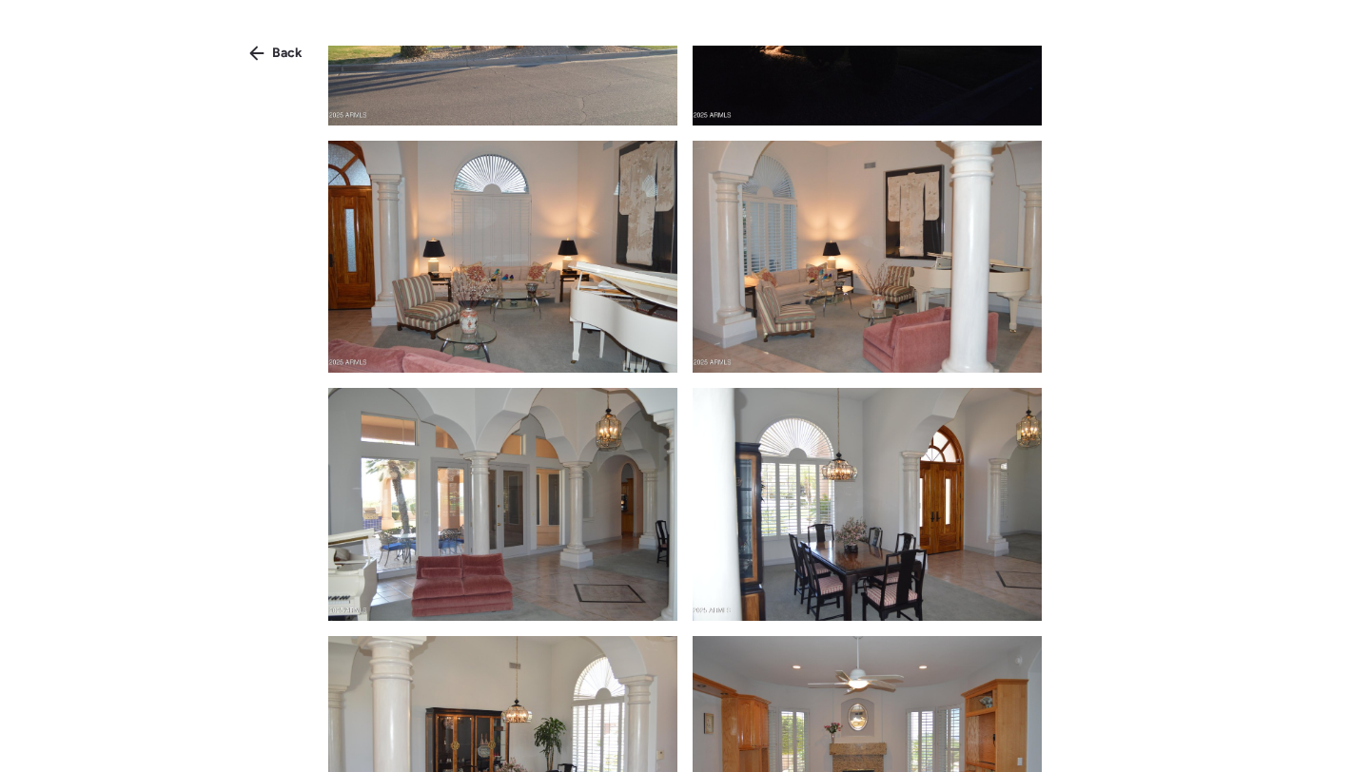
scroll to position [0, 0]
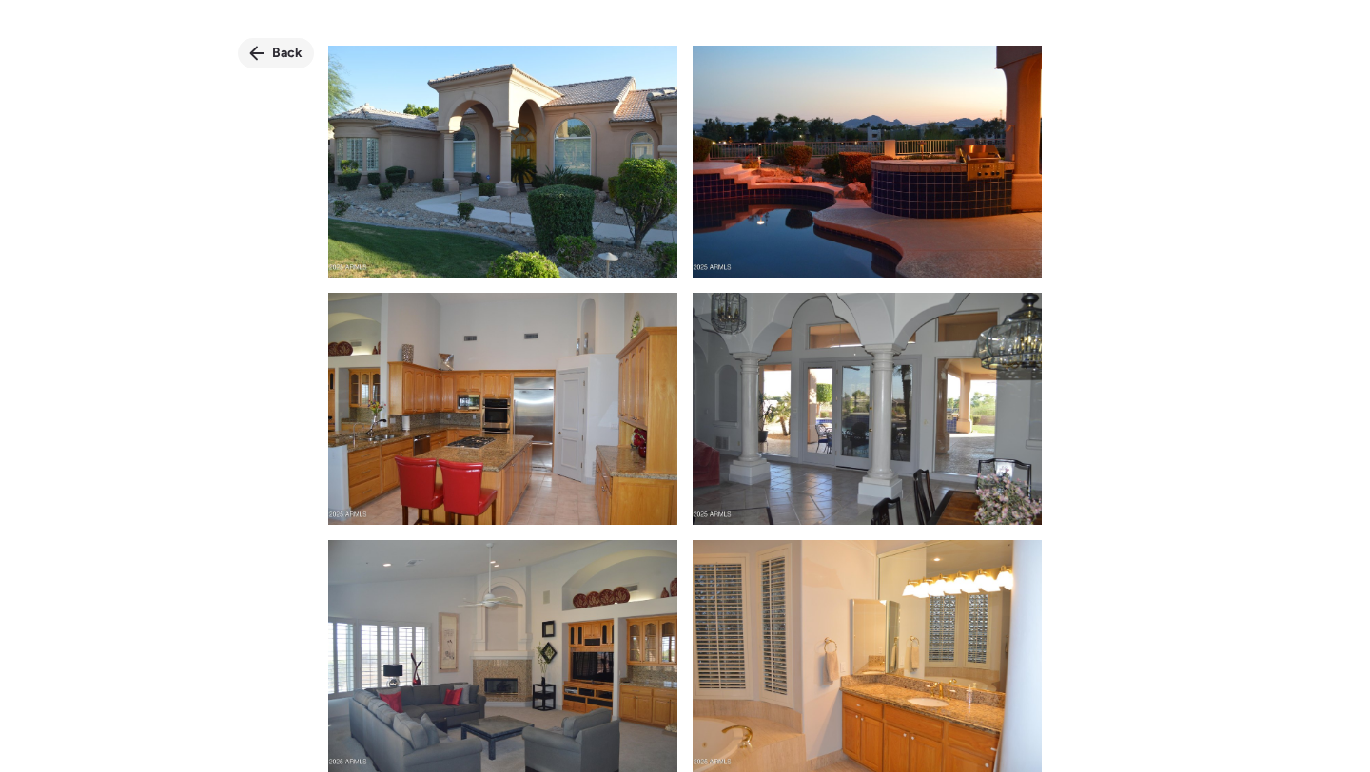
click at [279, 49] on span "Back" at bounding box center [287, 53] width 30 height 19
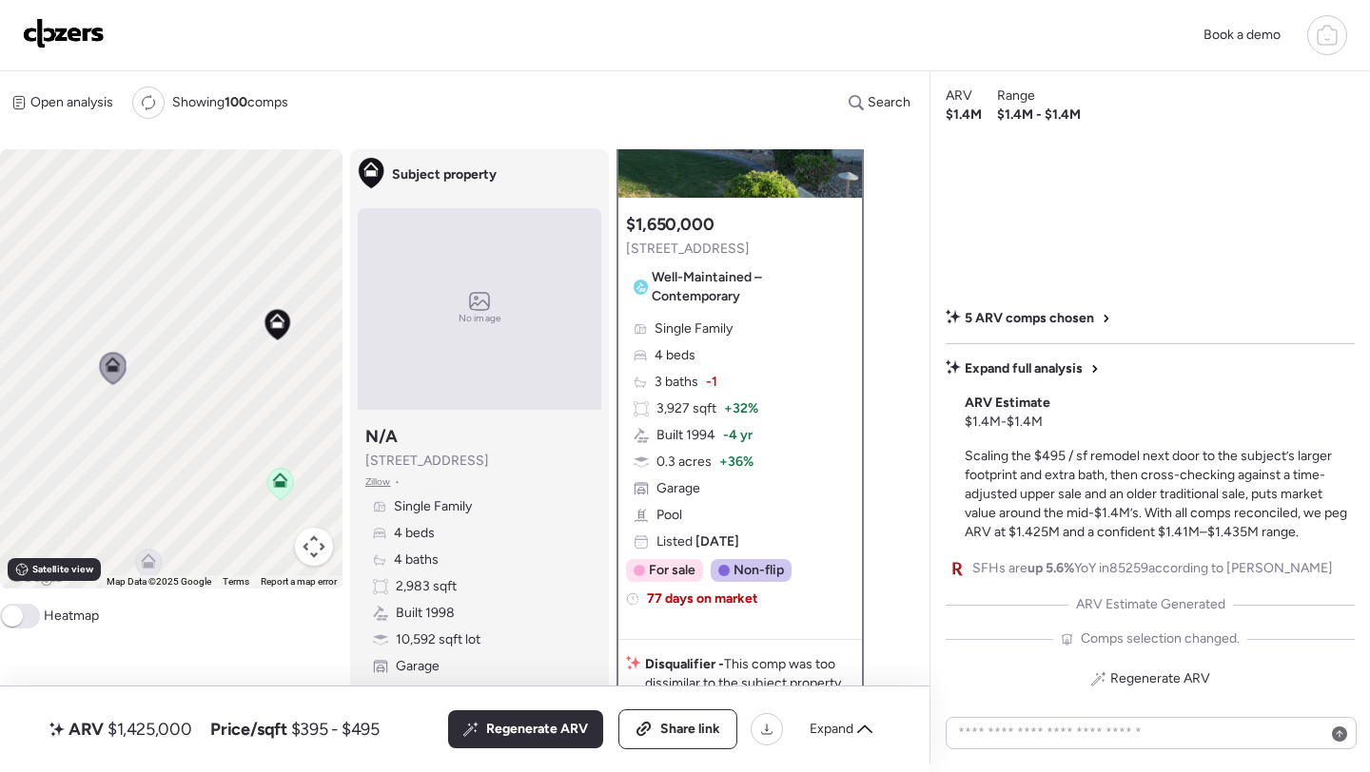
scroll to position [199, 0]
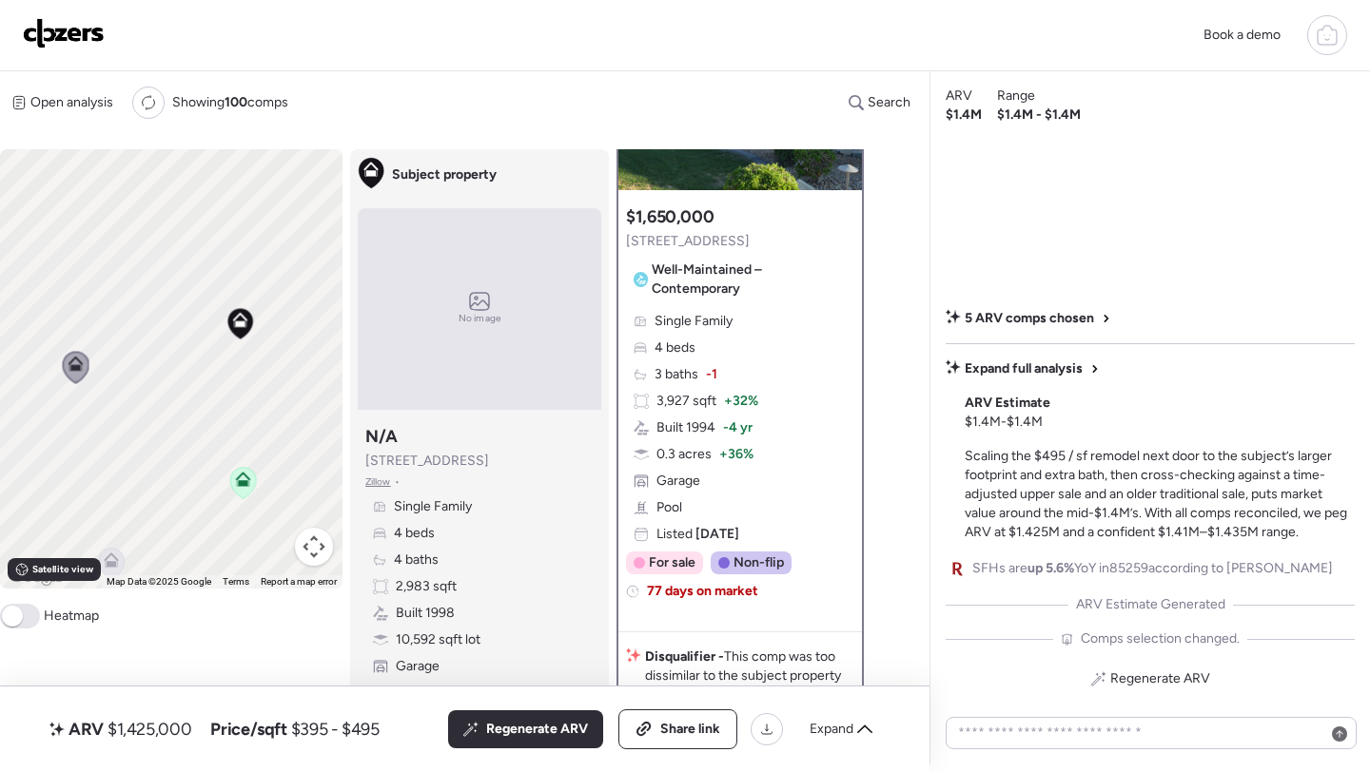
drag, startPoint x: 231, startPoint y: 466, endPoint x: 92, endPoint y: 453, distance: 139.5
click at [92, 453] on div "To activate drag with keyboard, press Alt + Enter. Once in keyboard drag state,…" at bounding box center [171, 368] width 342 height 439
click at [206, 311] on icon at bounding box center [205, 308] width 12 height 6
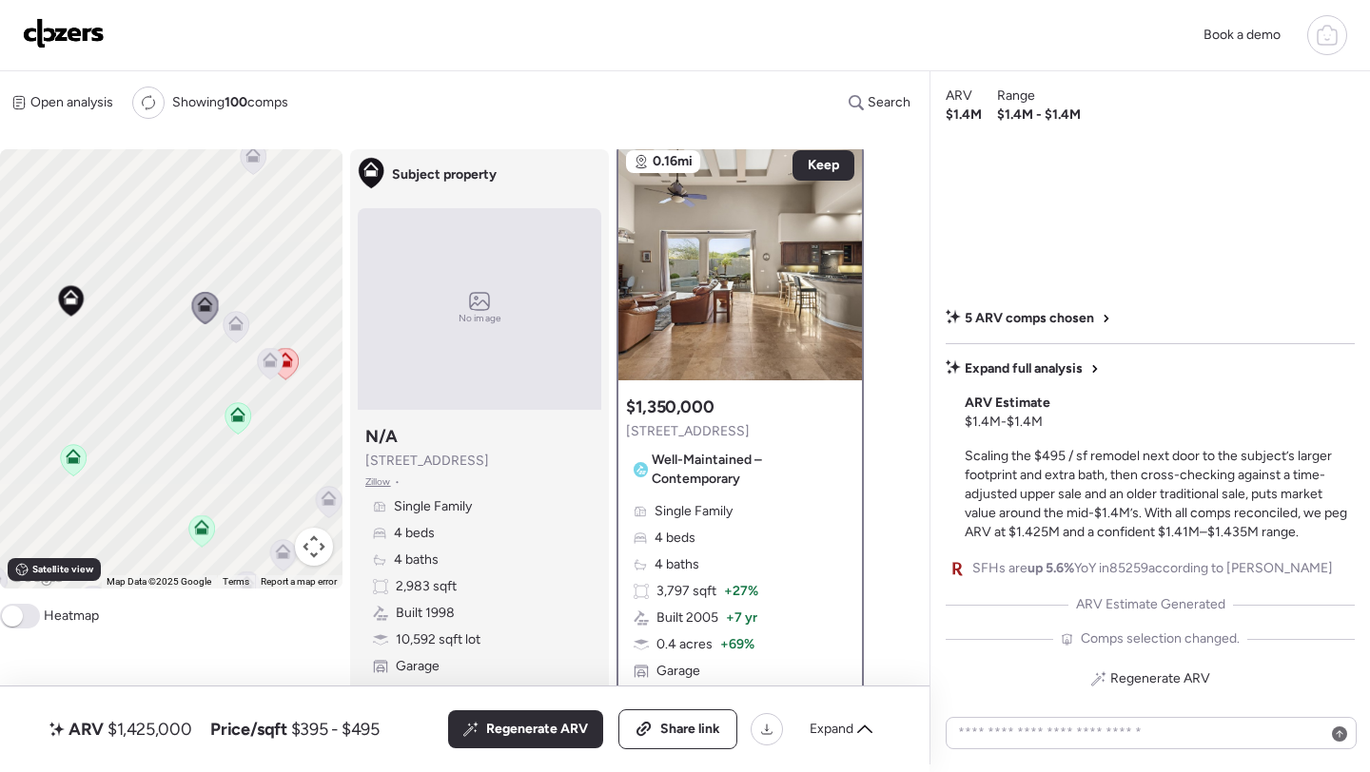
scroll to position [0, 0]
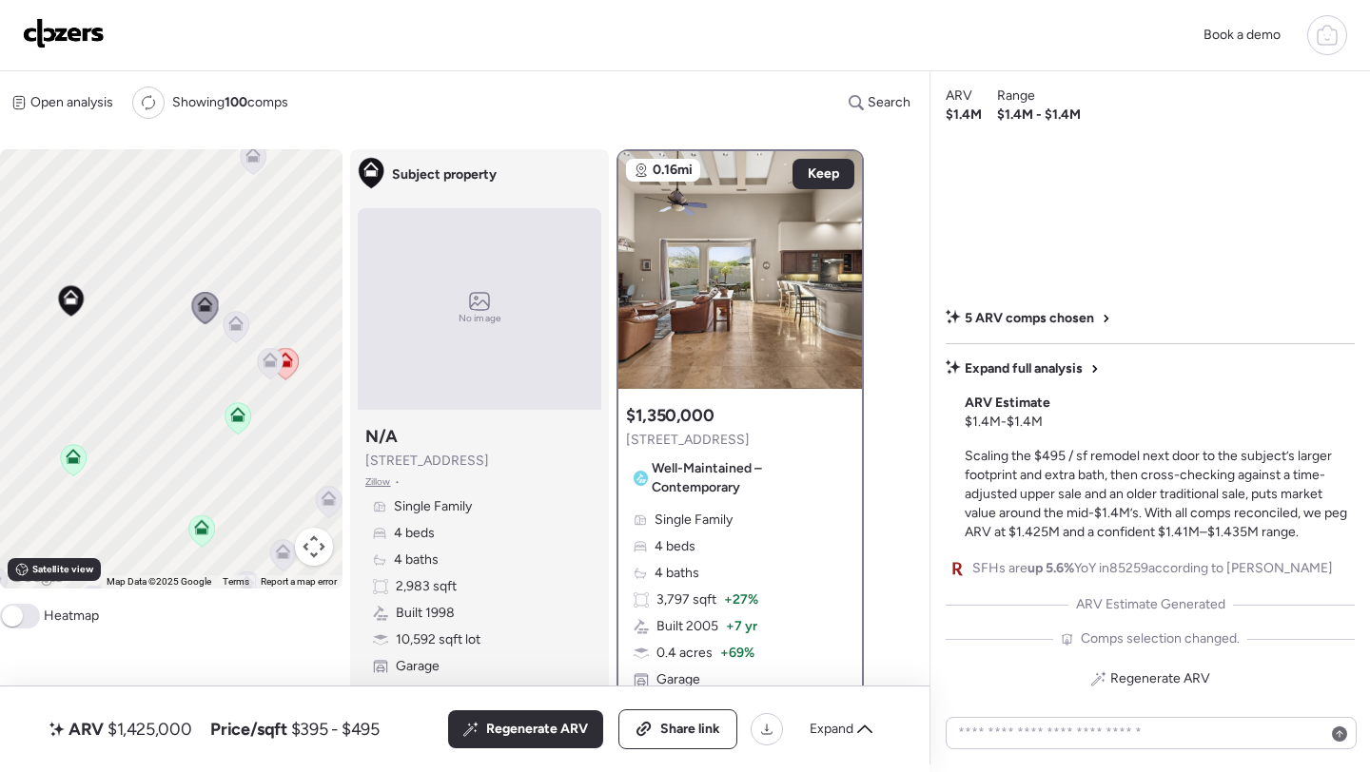
click at [226, 326] on icon at bounding box center [237, 327] width 26 height 31
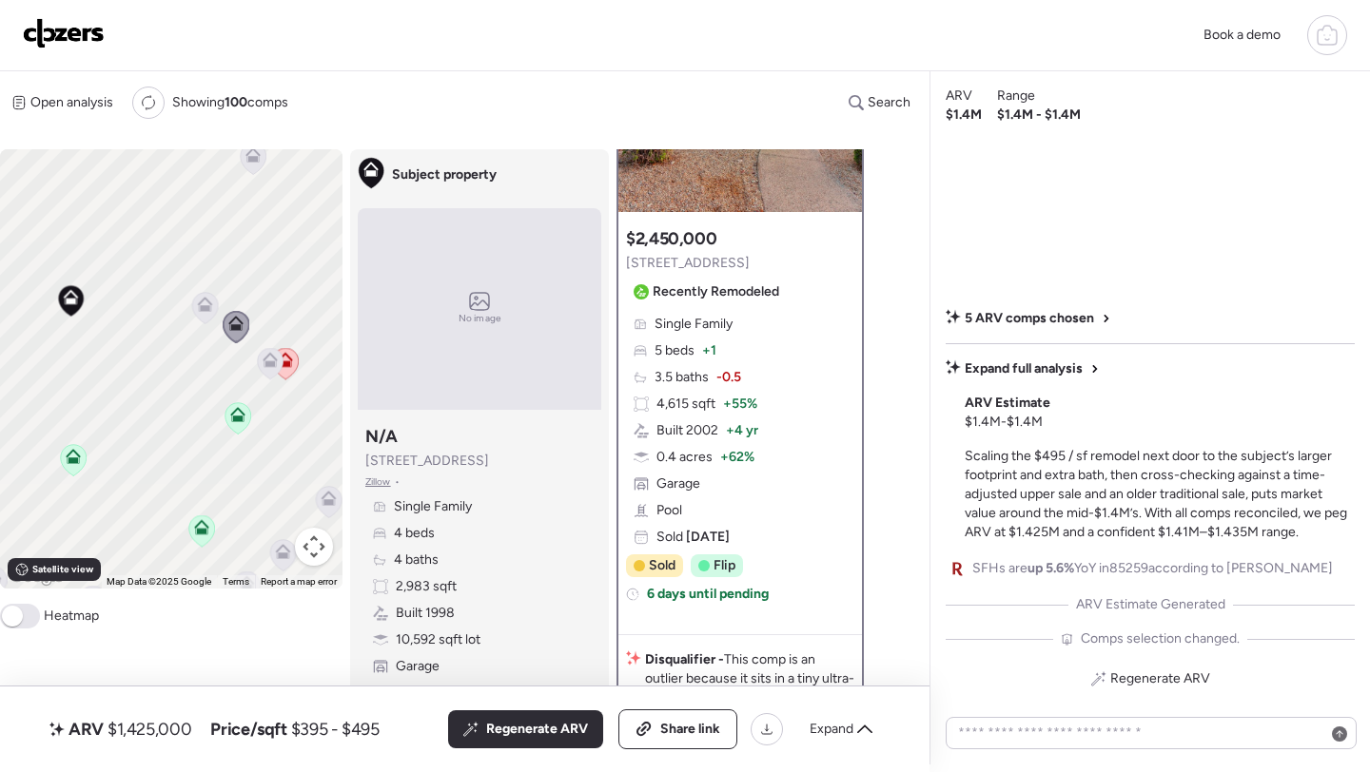
scroll to position [314, 0]
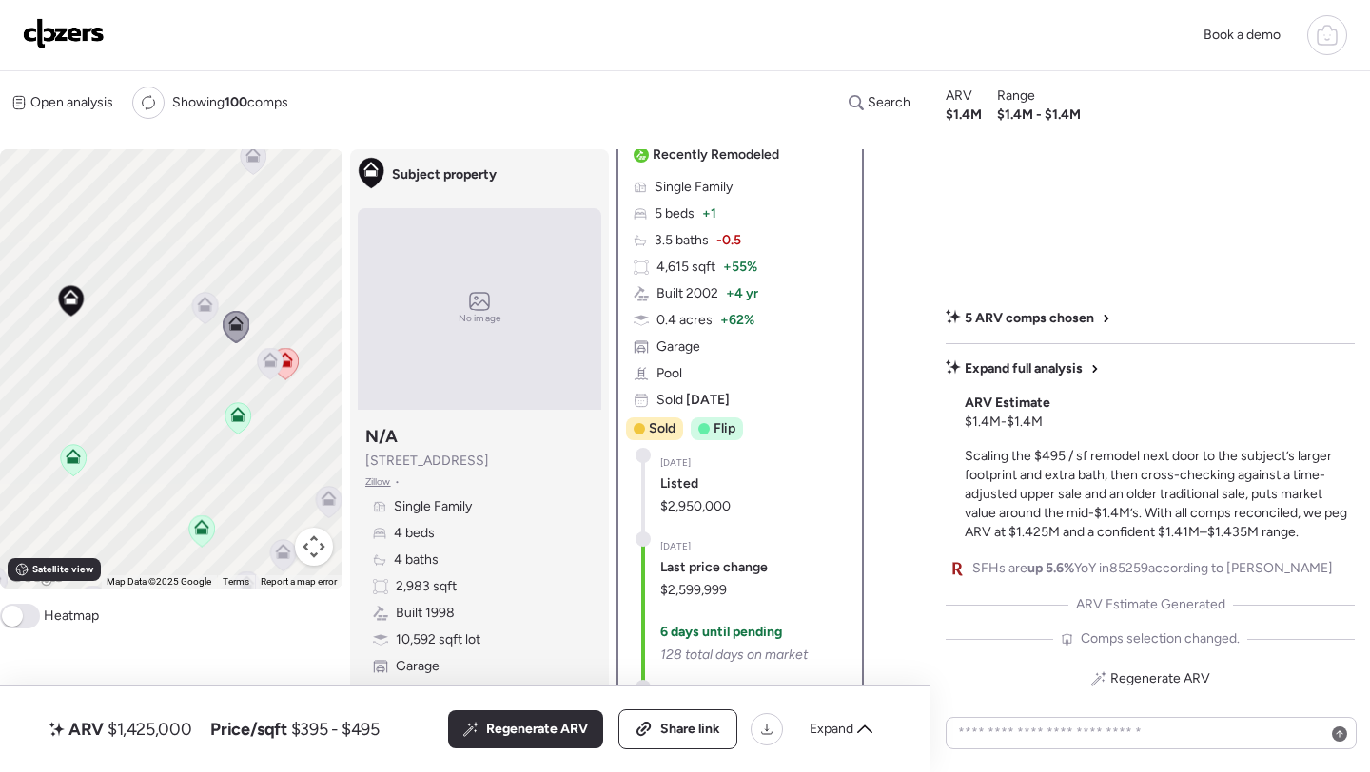
click at [267, 367] on icon at bounding box center [269, 364] width 12 height 6
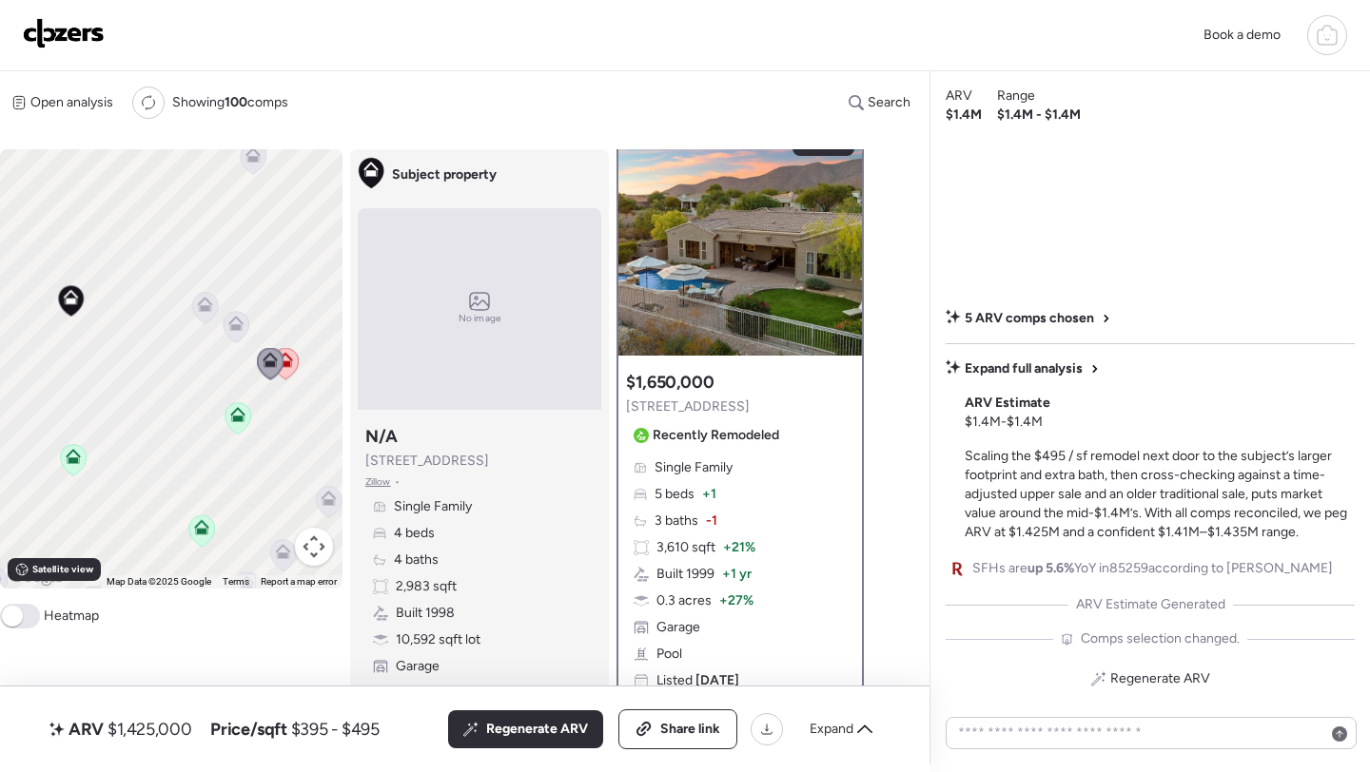
scroll to position [0, 0]
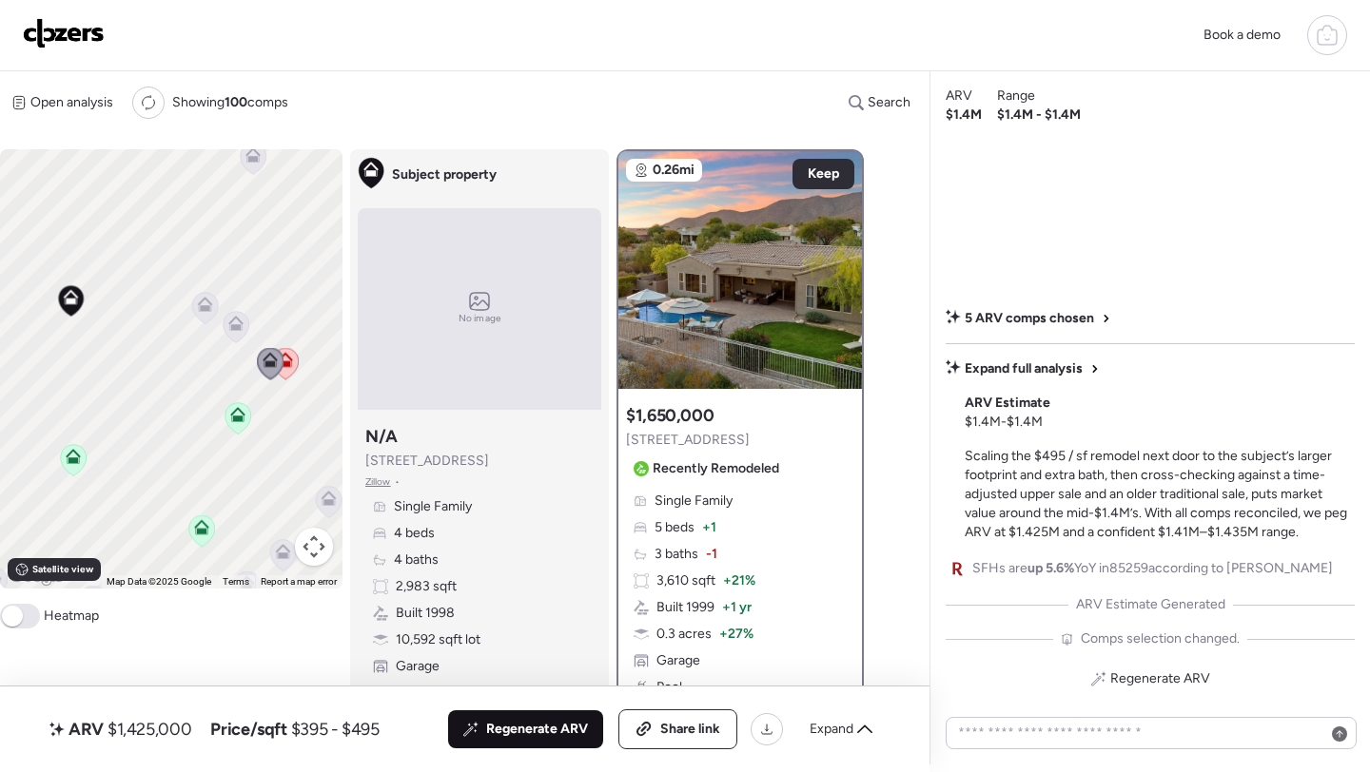
click at [544, 729] on span "Regenerate ARV" at bounding box center [537, 729] width 102 height 19
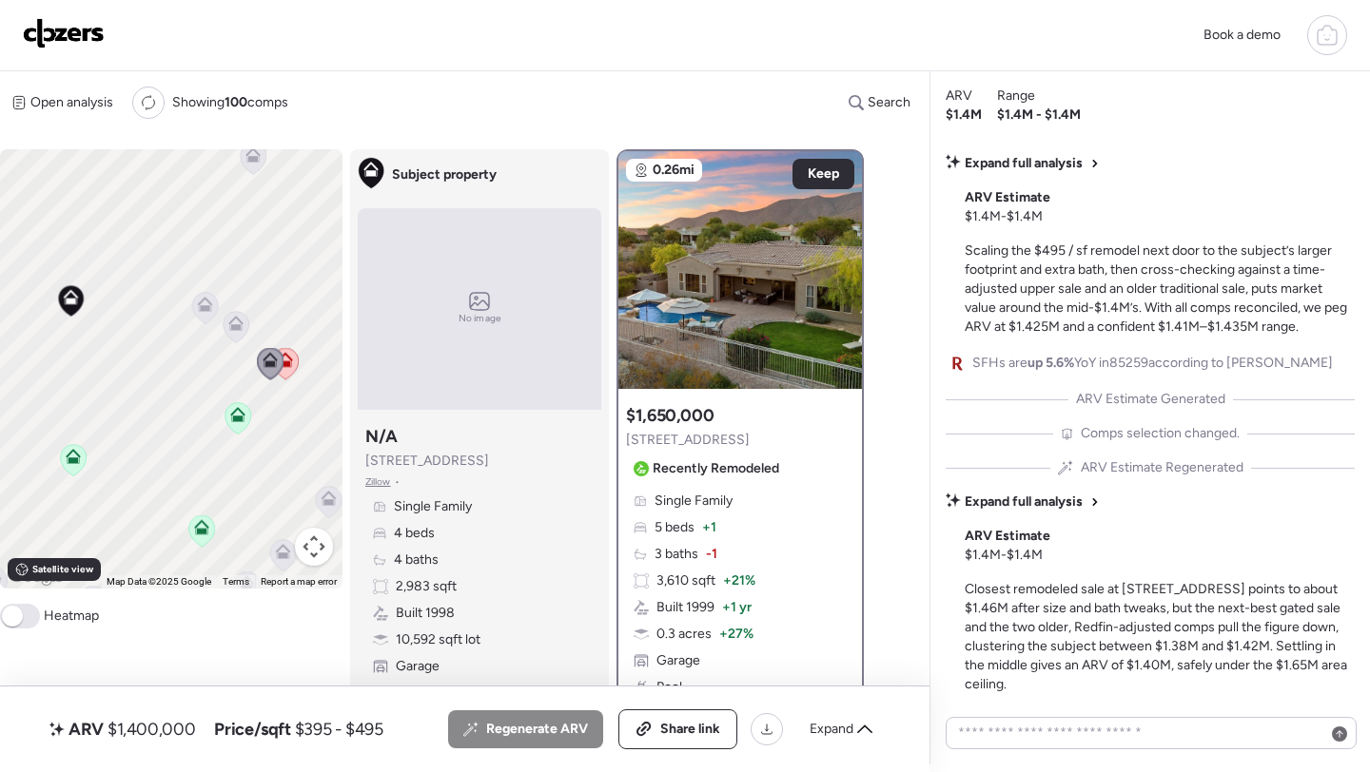
click at [156, 734] on span "$1,400,000" at bounding box center [151, 729] width 88 height 23
copy span "1,400,000"
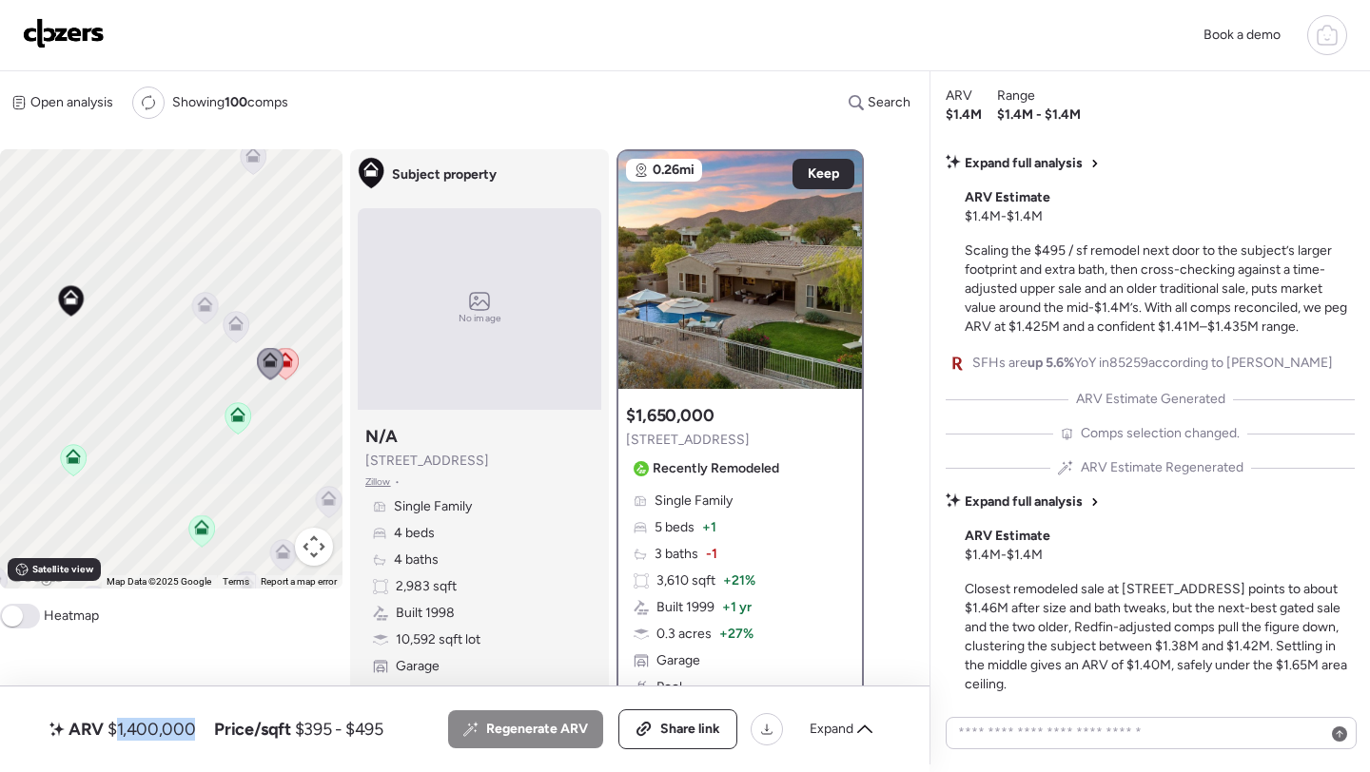
copy span "1,400,000"
click at [719, 726] on span "Share link" at bounding box center [690, 729] width 60 height 19
click at [66, 46] on img at bounding box center [64, 33] width 82 height 30
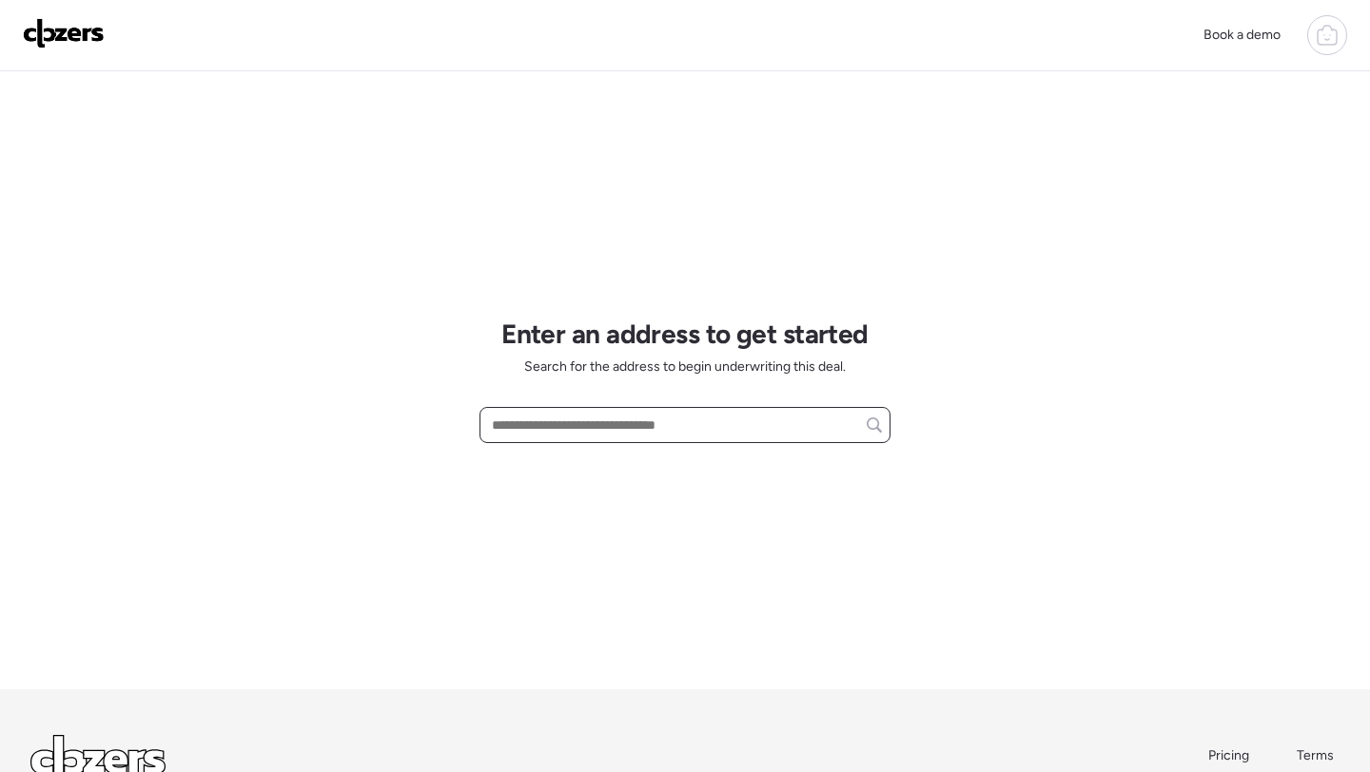
click at [544, 438] on input "text" at bounding box center [685, 425] width 394 height 27
paste input "**********"
click at [589, 450] on div "12027 W Belmont Dr, Avondale, AZ, 85323" at bounding box center [684, 460] width 411 height 34
type input "**********"
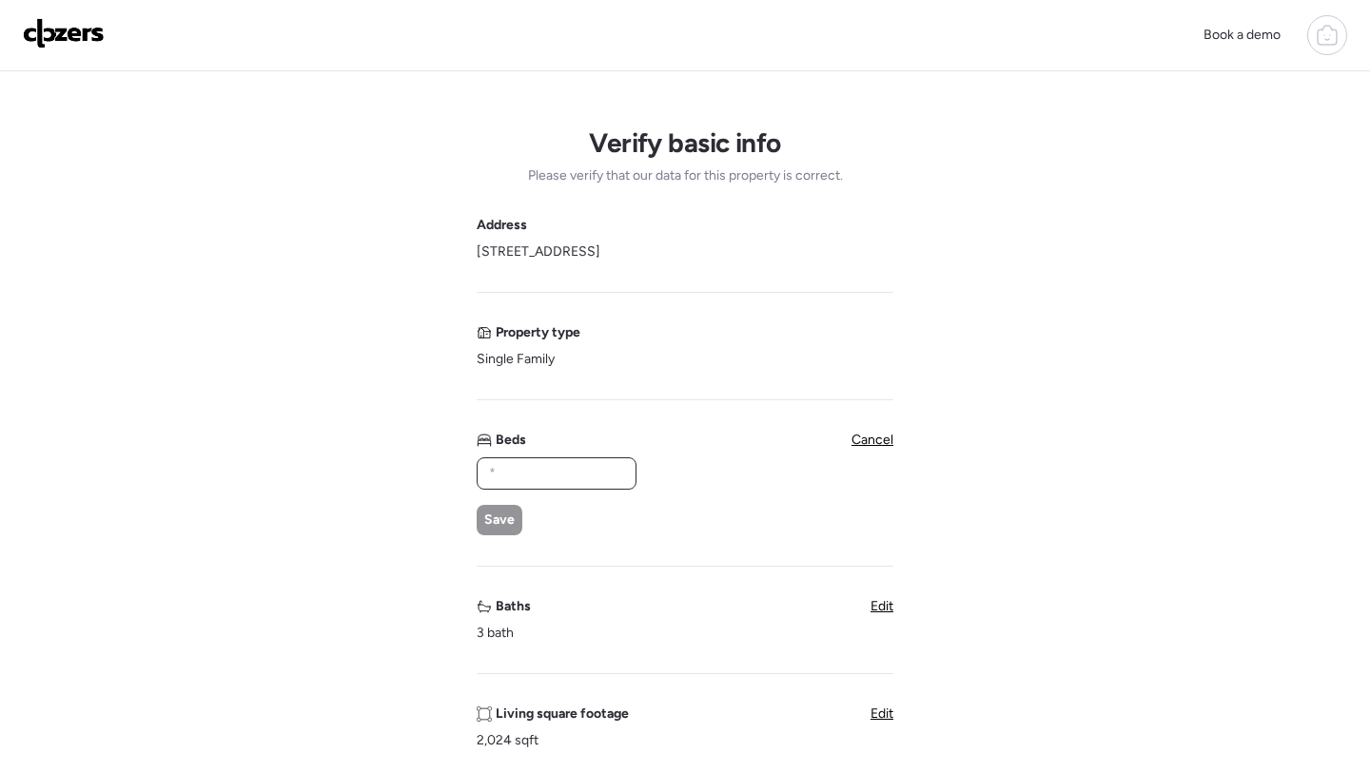
click at [558, 483] on input "text" at bounding box center [556, 473] width 143 height 27
type input "*"
click at [494, 522] on span "Save" at bounding box center [499, 520] width 30 height 19
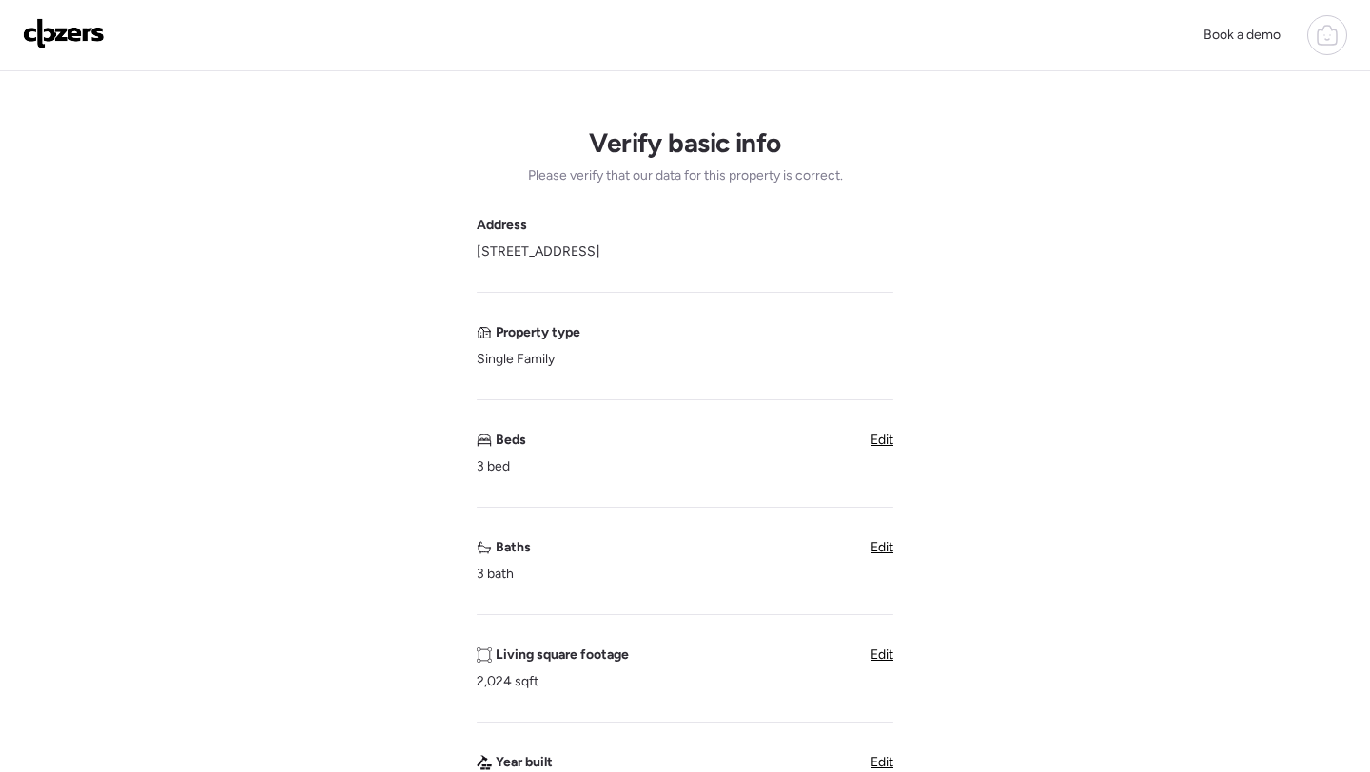
click at [876, 554] on span "Edit" at bounding box center [881, 547] width 23 height 16
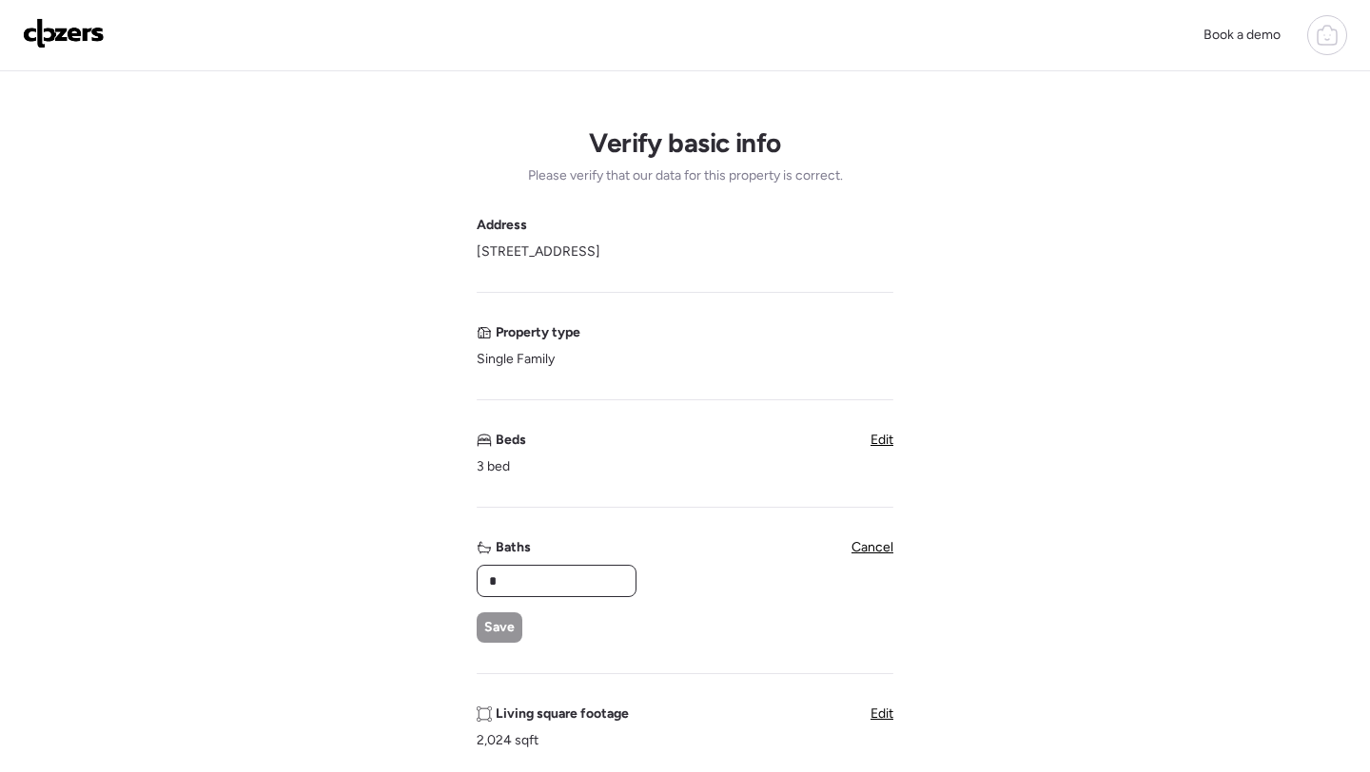
click at [554, 587] on input "*" at bounding box center [556, 581] width 143 height 27
type input "*"
click at [485, 630] on span "Save" at bounding box center [499, 627] width 30 height 19
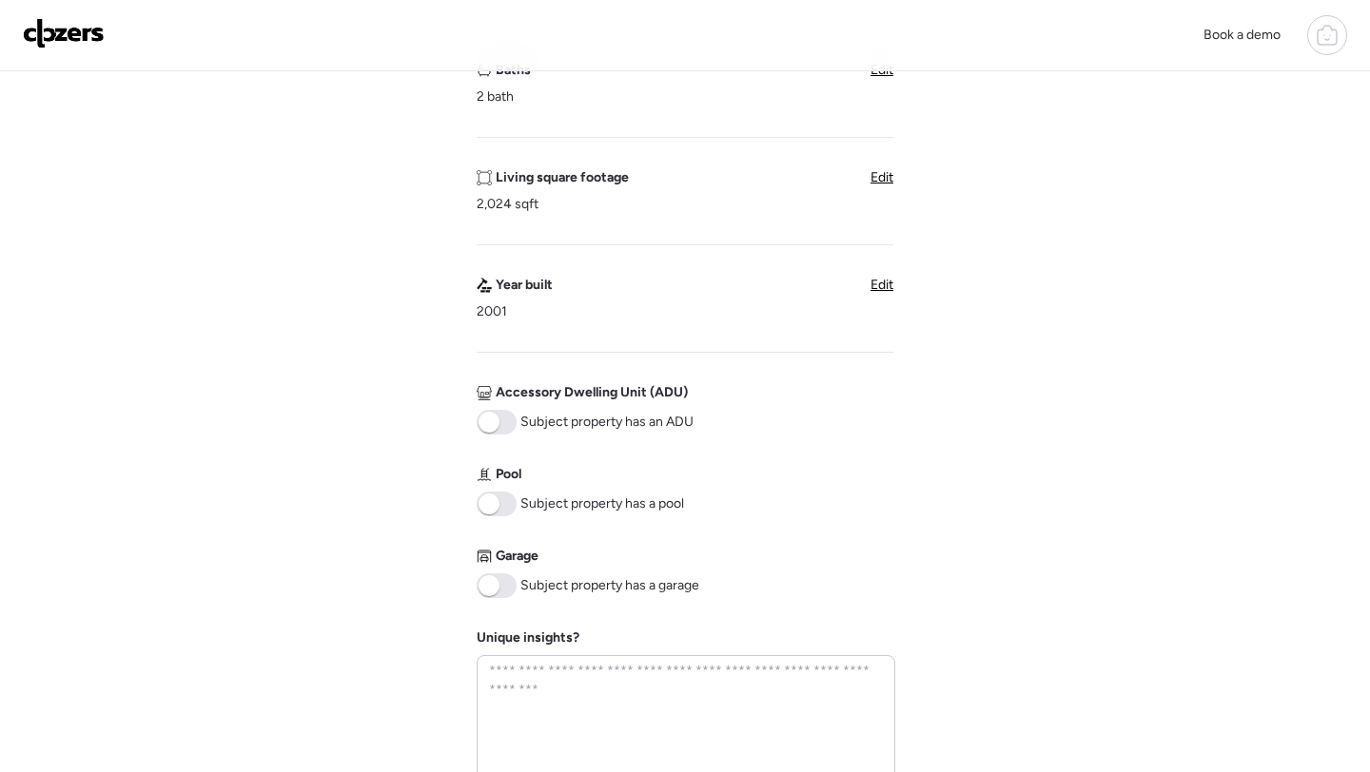
scroll to position [516, 0]
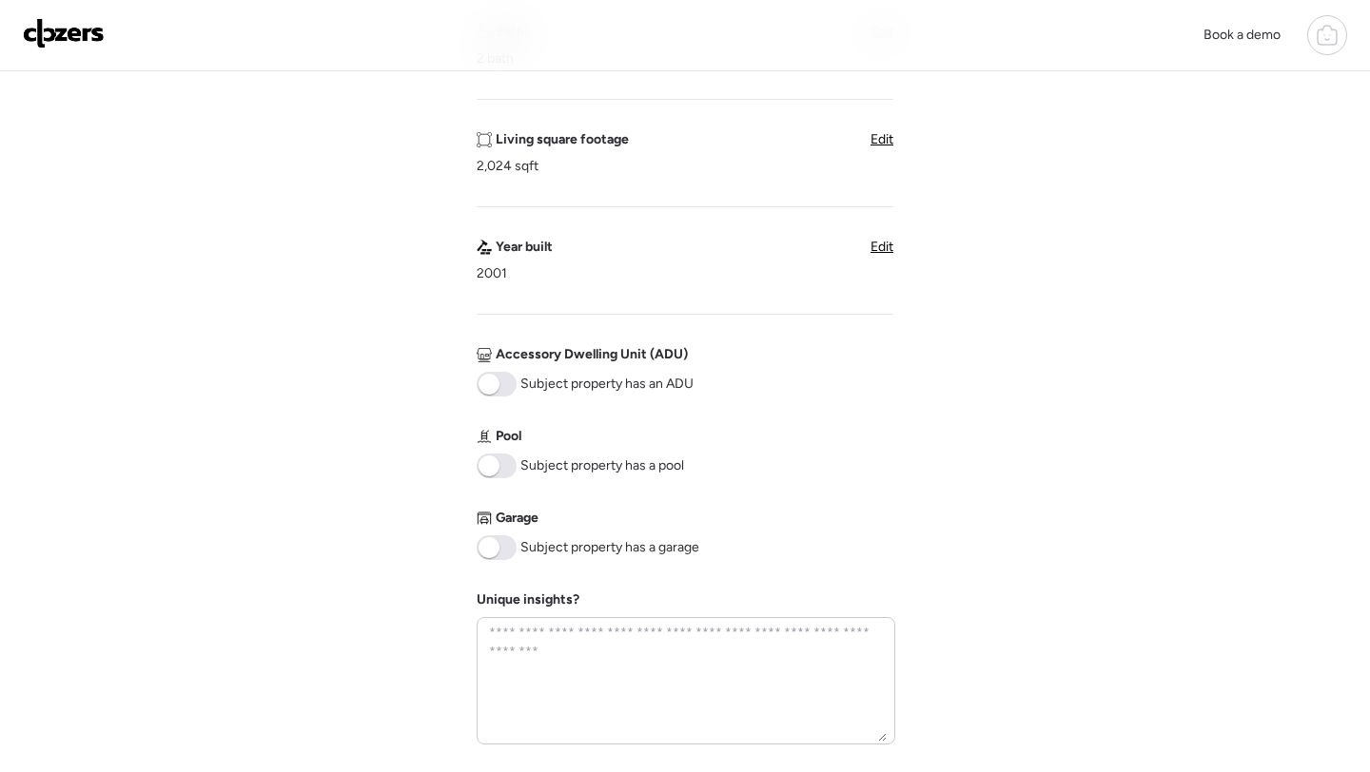
click at [496, 536] on span at bounding box center [497, 548] width 40 height 25
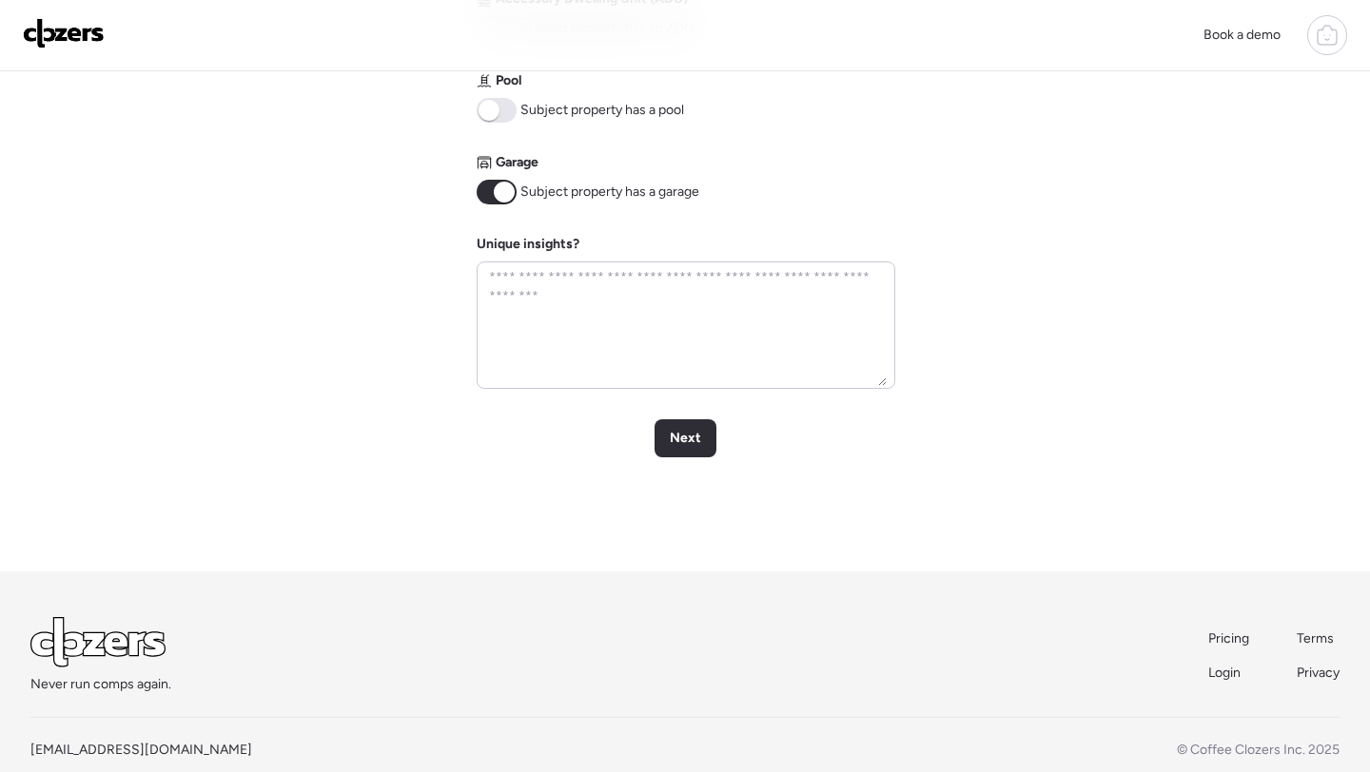
scroll to position [870, 0]
click at [701, 437] on div "Next" at bounding box center [685, 439] width 62 height 38
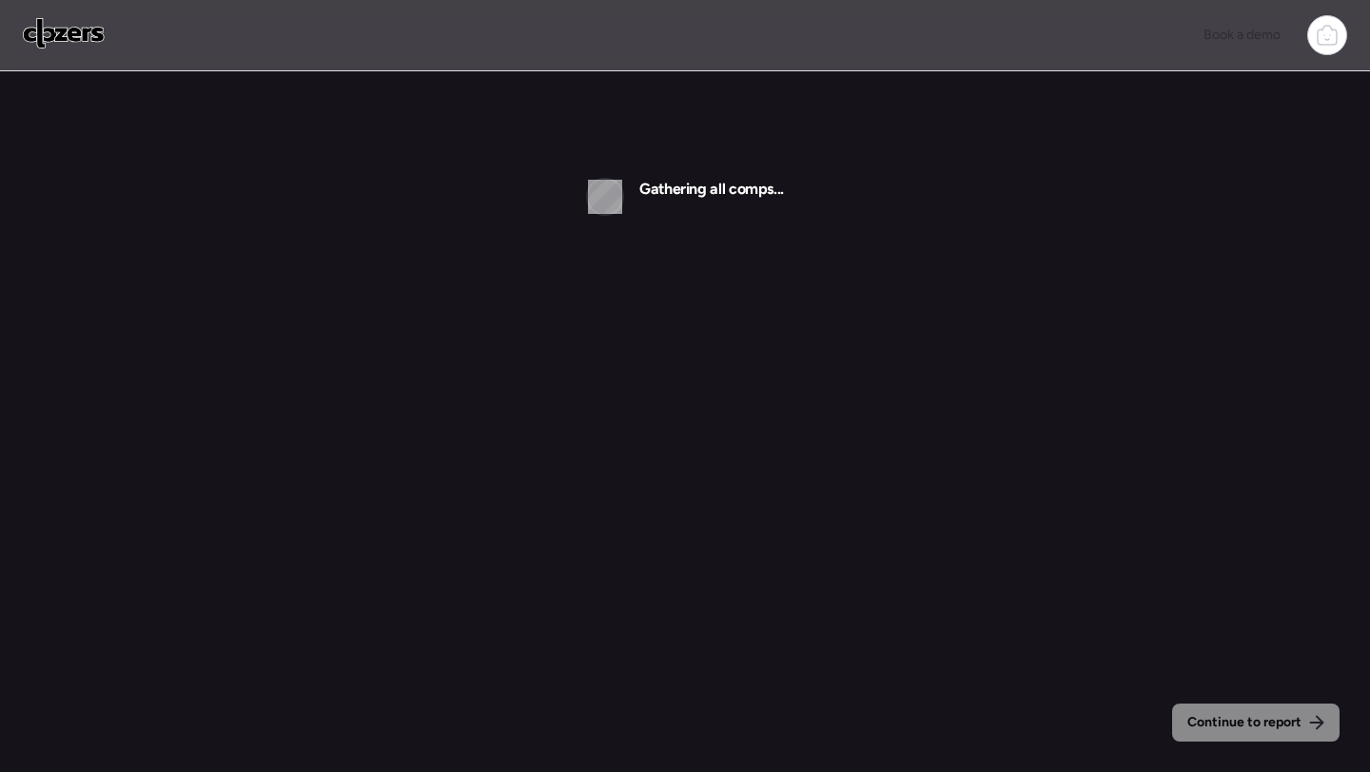
click at [96, 37] on img at bounding box center [64, 33] width 82 height 30
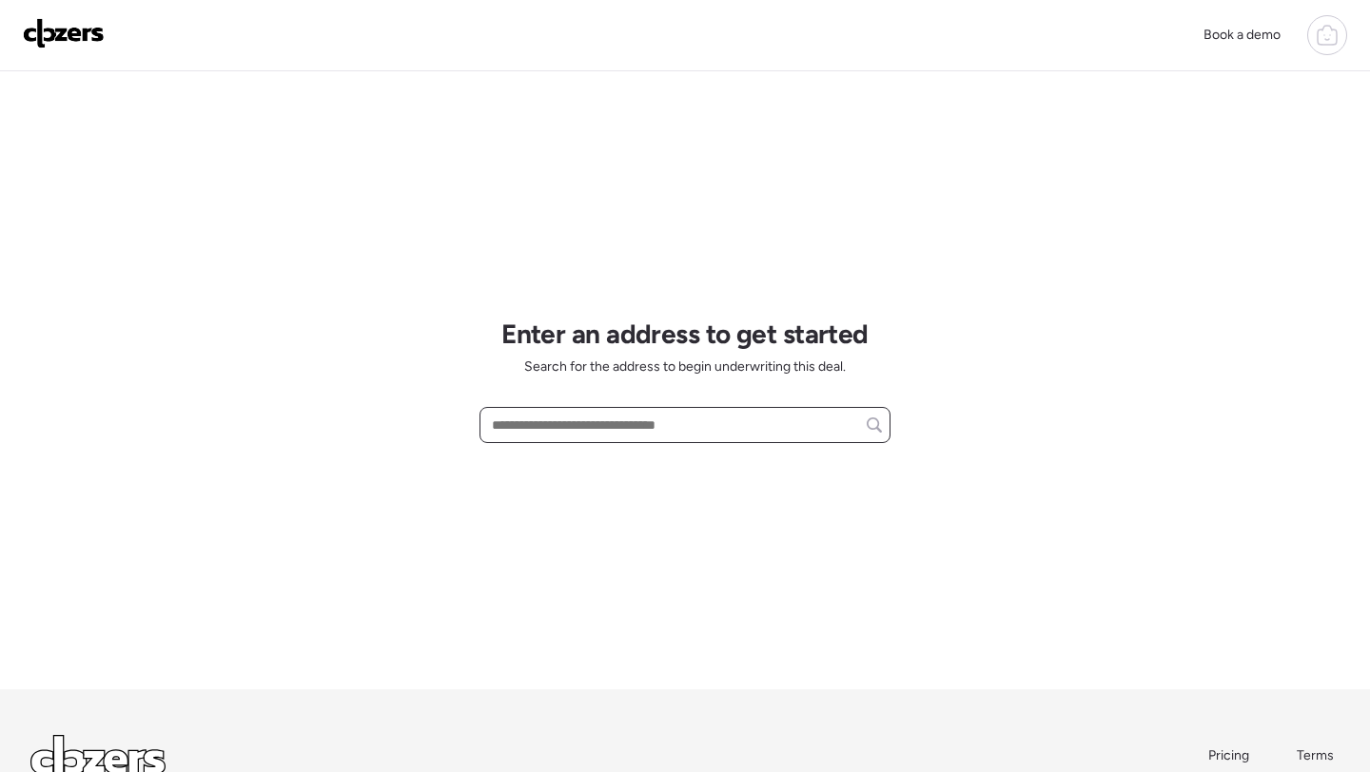
click at [588, 429] on input "text" at bounding box center [685, 425] width 394 height 27
paste input "**********"
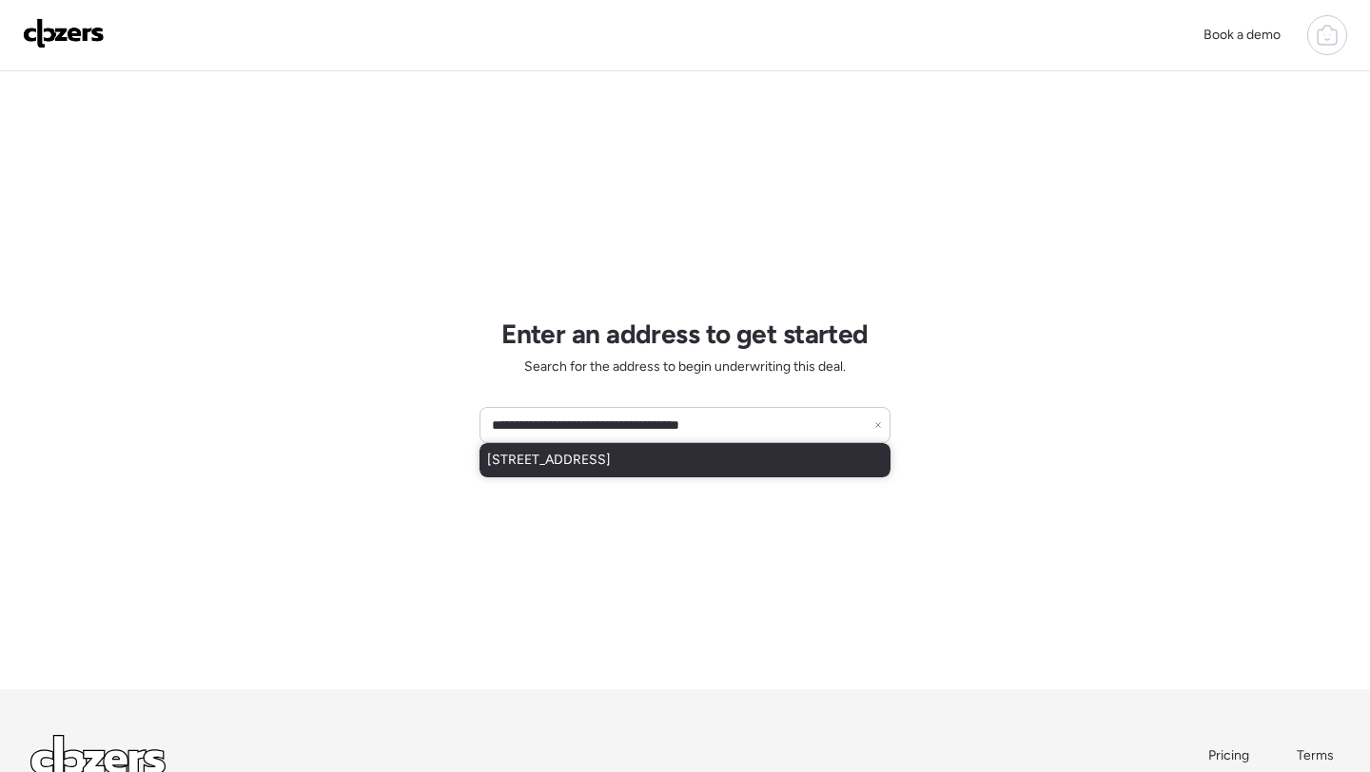
click at [591, 461] on span "12429 W Roanoke Ave, Avondale, AZ, 85392" at bounding box center [549, 460] width 124 height 19
type input "**********"
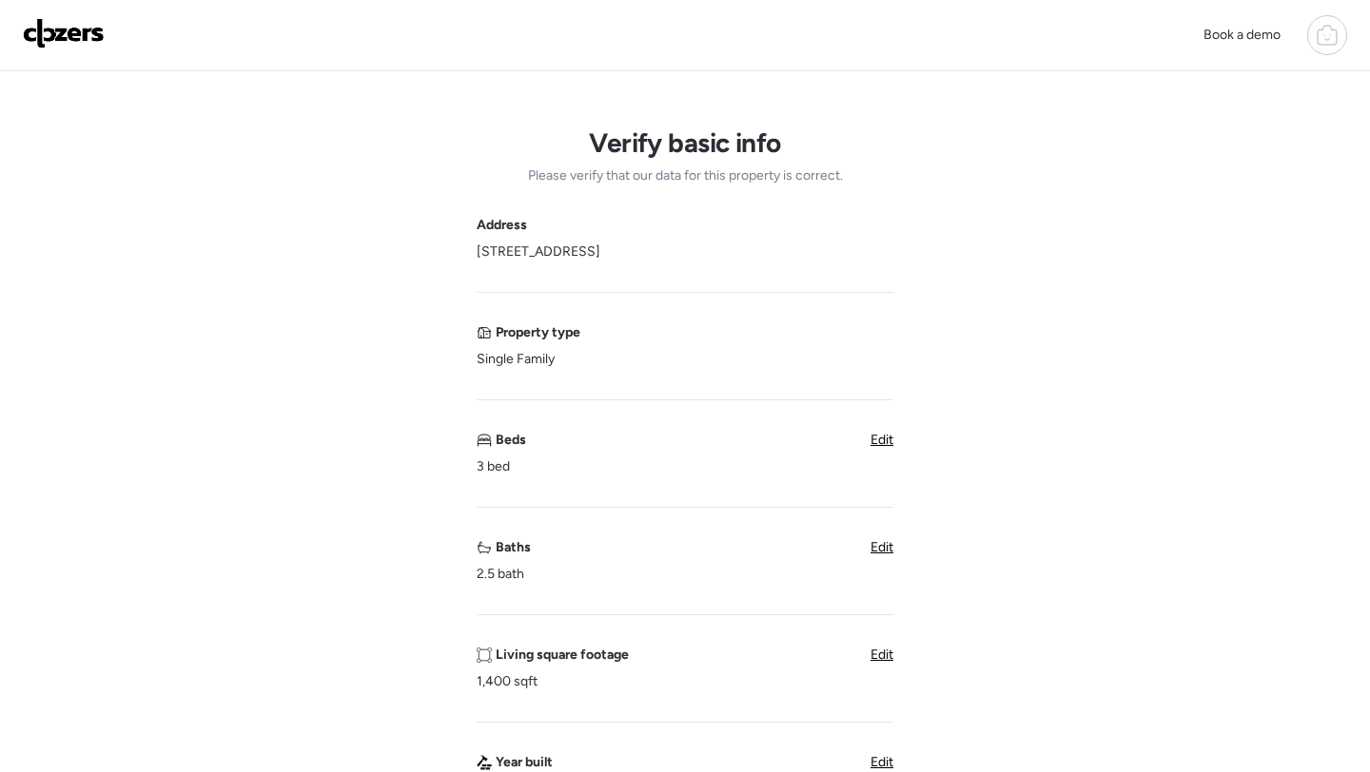
click at [885, 555] on span "Edit" at bounding box center [881, 547] width 23 height 16
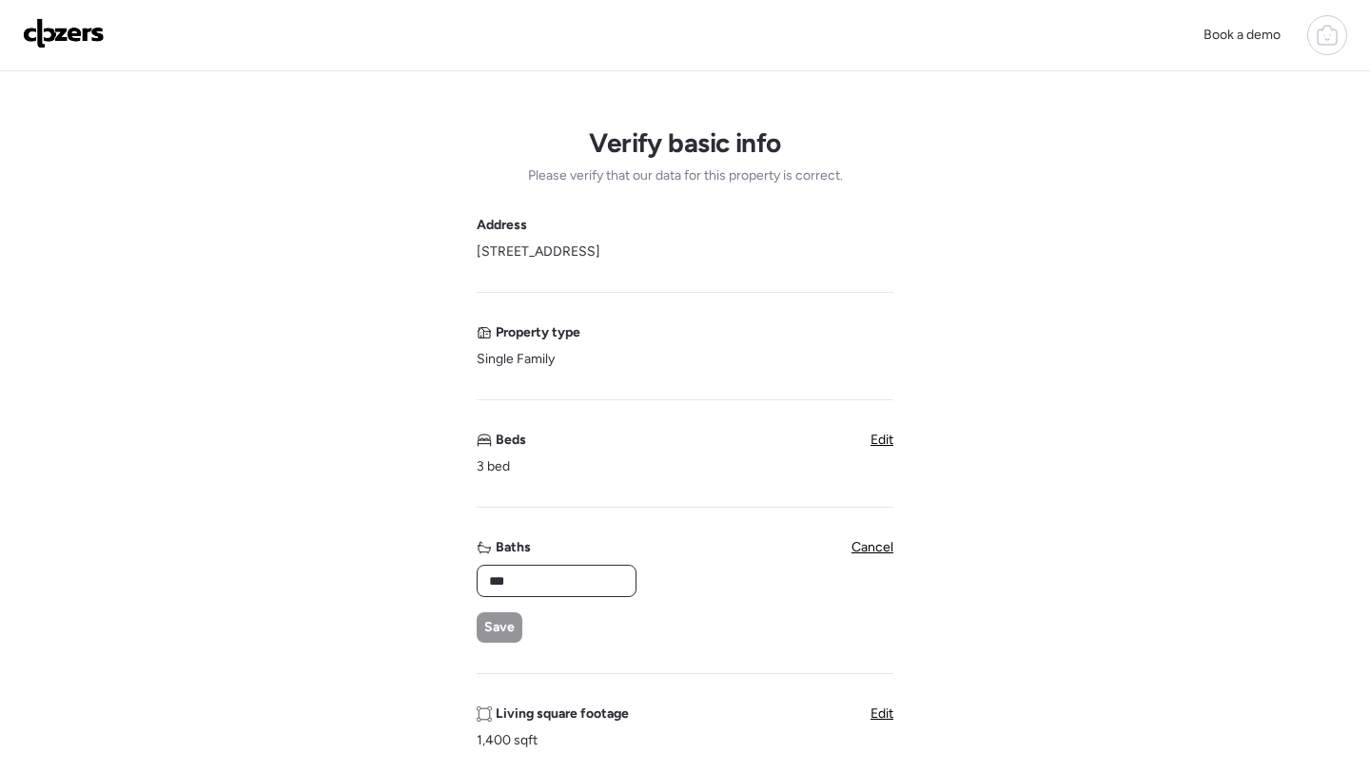
click at [569, 575] on input "***" at bounding box center [556, 581] width 143 height 27
type input "*"
click at [500, 631] on span "Save" at bounding box center [499, 627] width 30 height 19
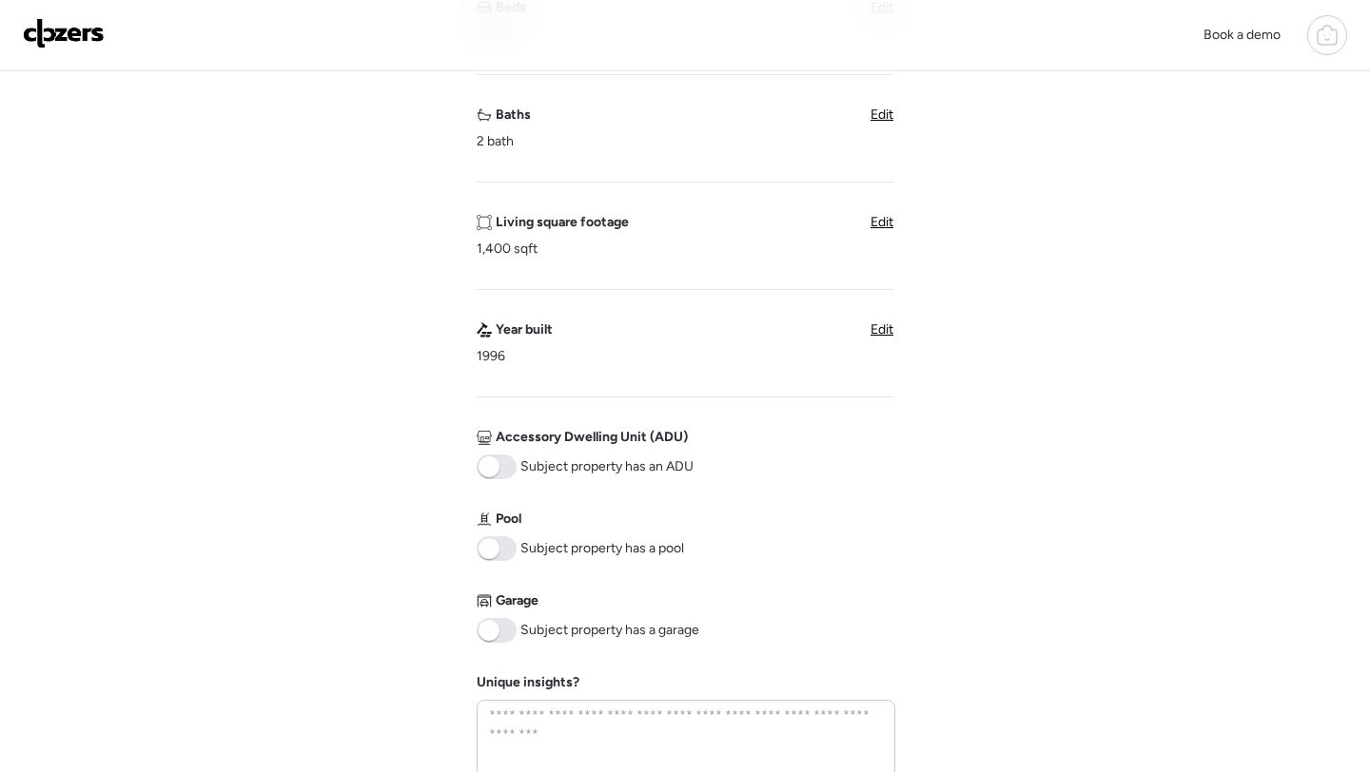
scroll to position [906, 0]
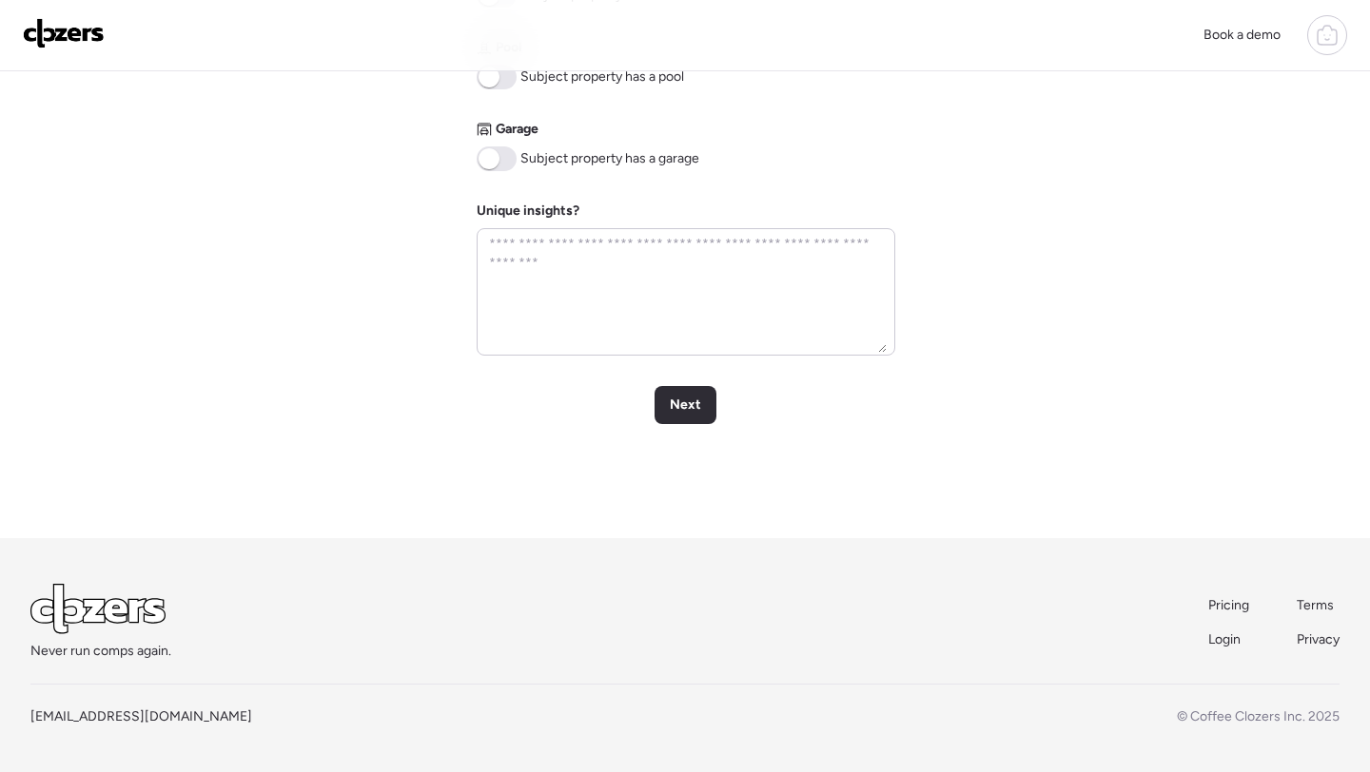
click at [501, 79] on span at bounding box center [497, 77] width 40 height 25
click at [507, 157] on span at bounding box center [497, 158] width 40 height 25
click at [693, 419] on div "Next" at bounding box center [685, 405] width 62 height 38
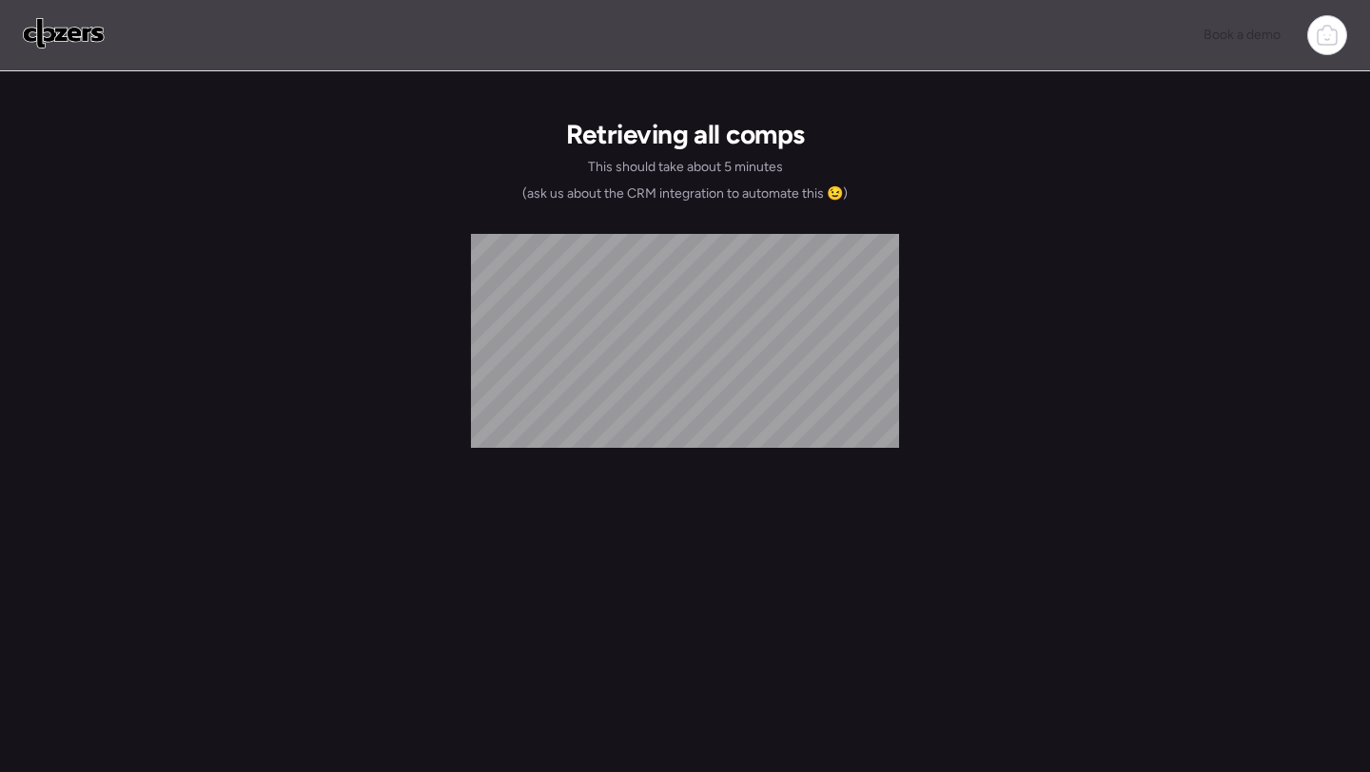
scroll to position [0, 0]
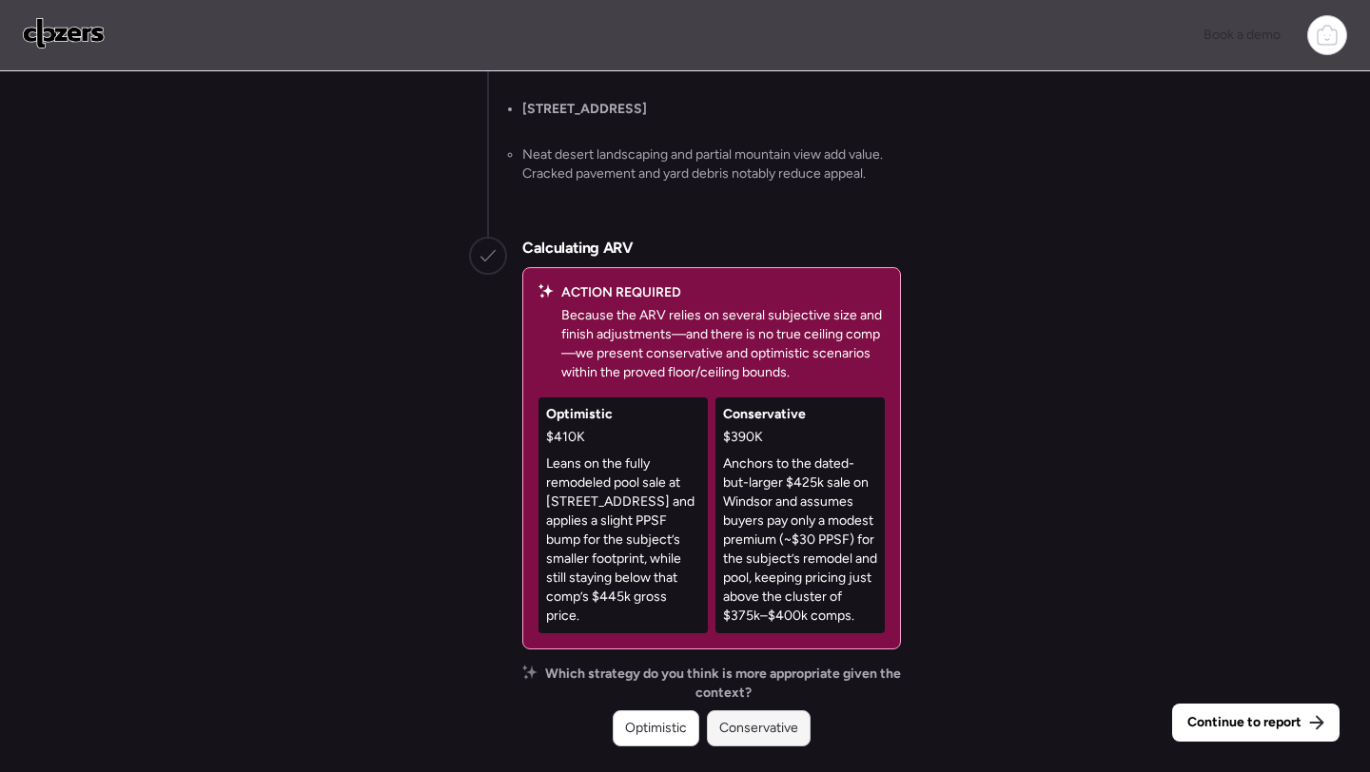
click at [766, 734] on span "Conservative" at bounding box center [758, 728] width 79 height 19
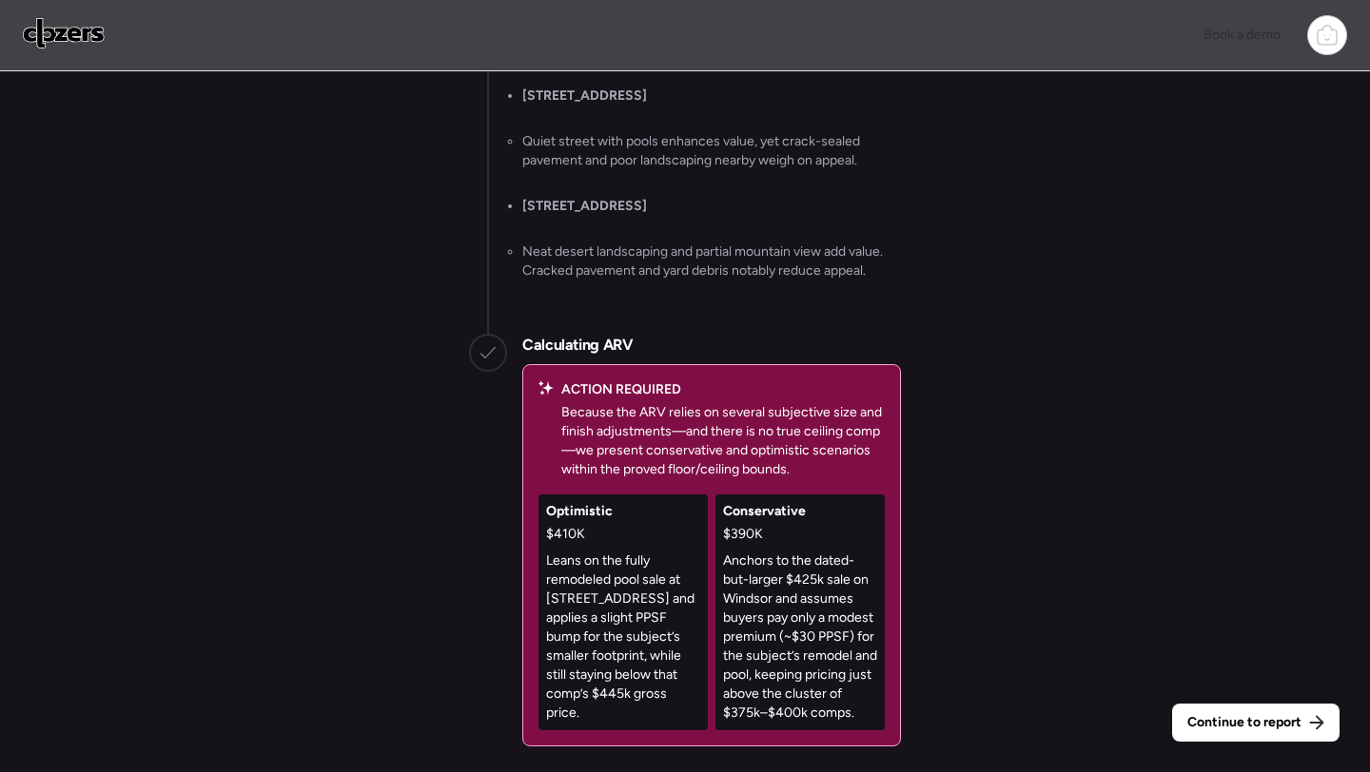
click at [1265, 692] on div "Continue to report Gathering all comps... I found 100 possible comps near 12429…" at bounding box center [685, 424] width 1370 height 706
click at [1256, 724] on span "Continue to report" at bounding box center [1244, 722] width 114 height 19
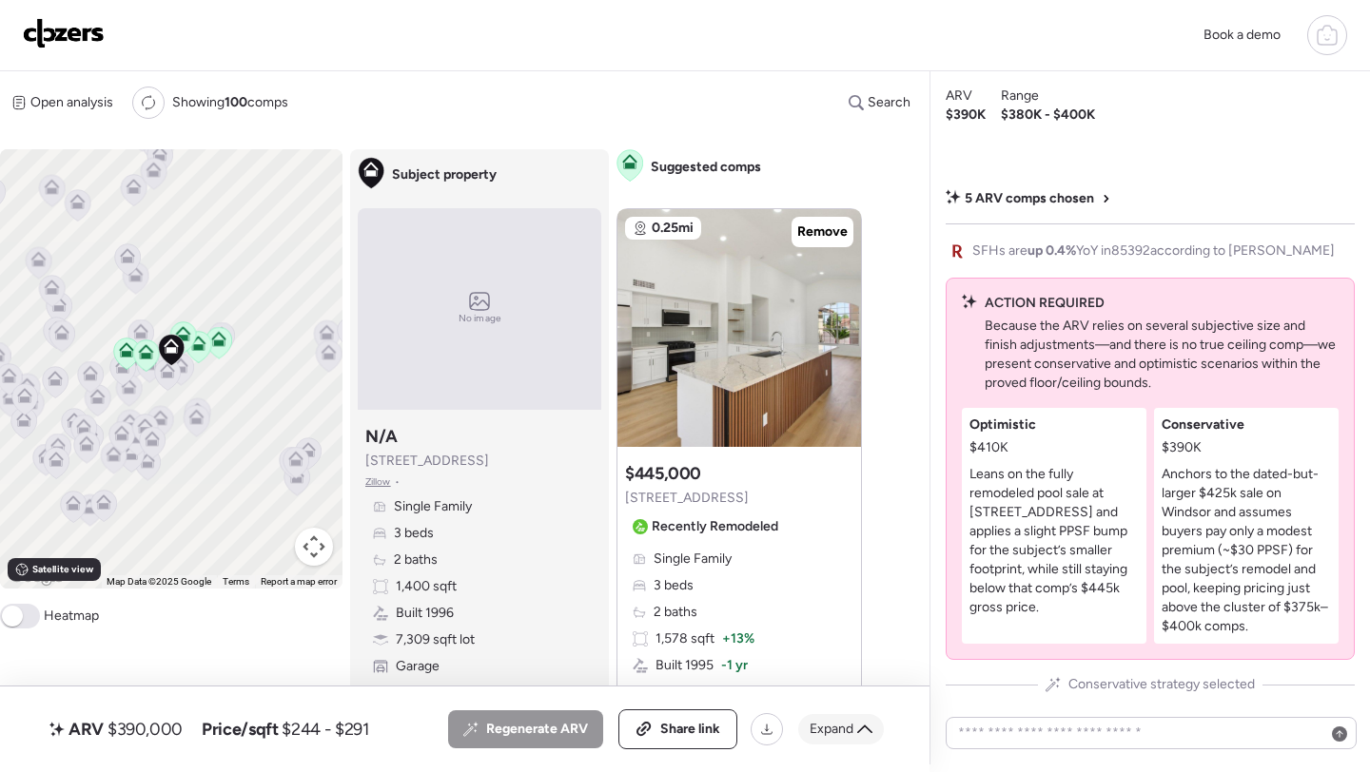
click at [834, 733] on span "Expand" at bounding box center [831, 729] width 44 height 19
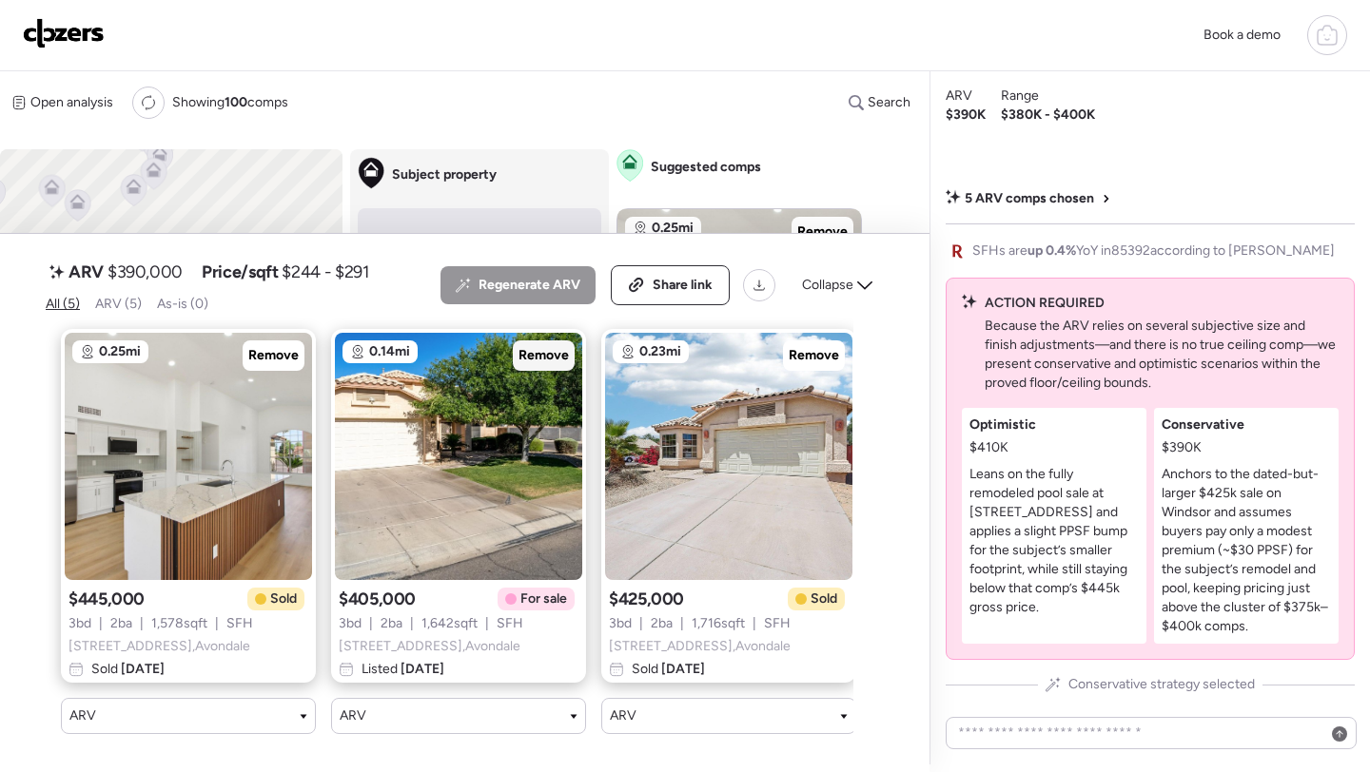
click at [553, 360] on span "Remove" at bounding box center [543, 355] width 50 height 19
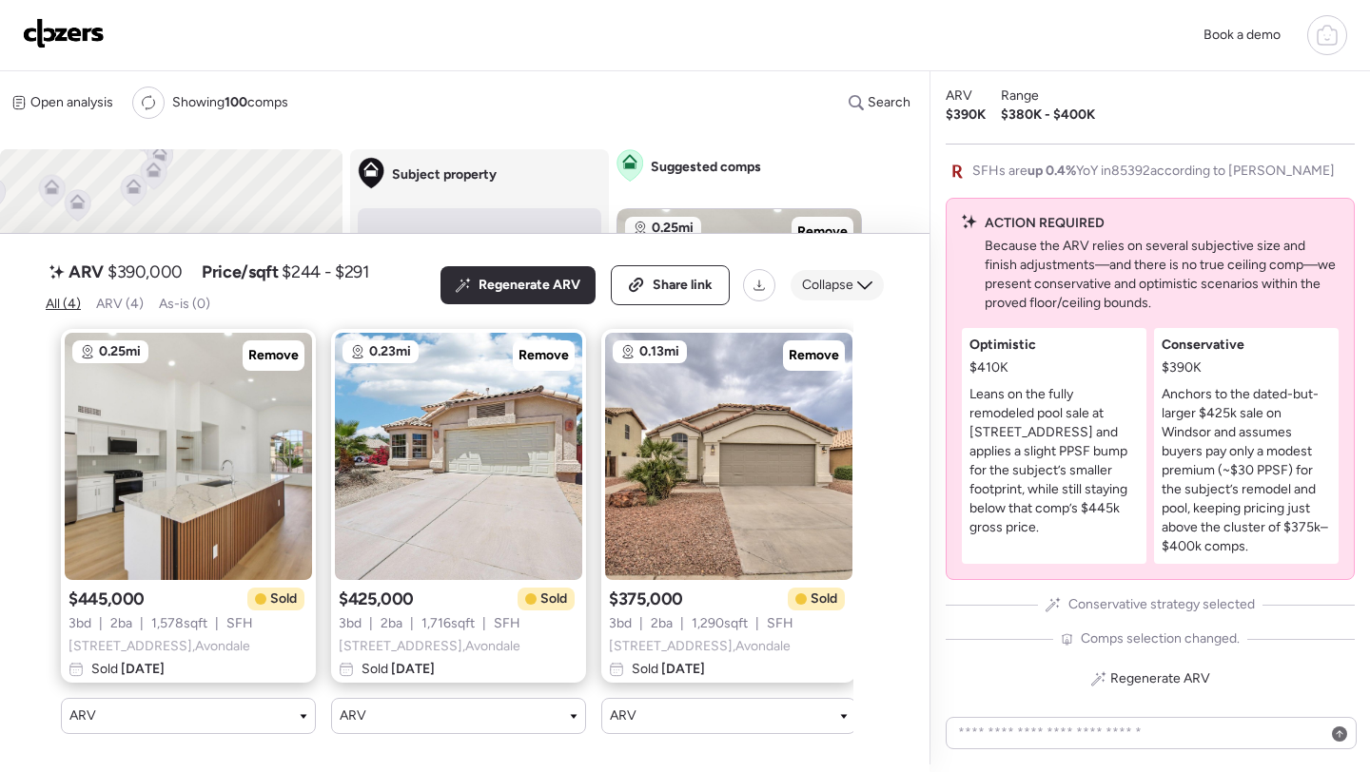
click at [822, 292] on span "Collapse" at bounding box center [827, 285] width 51 height 19
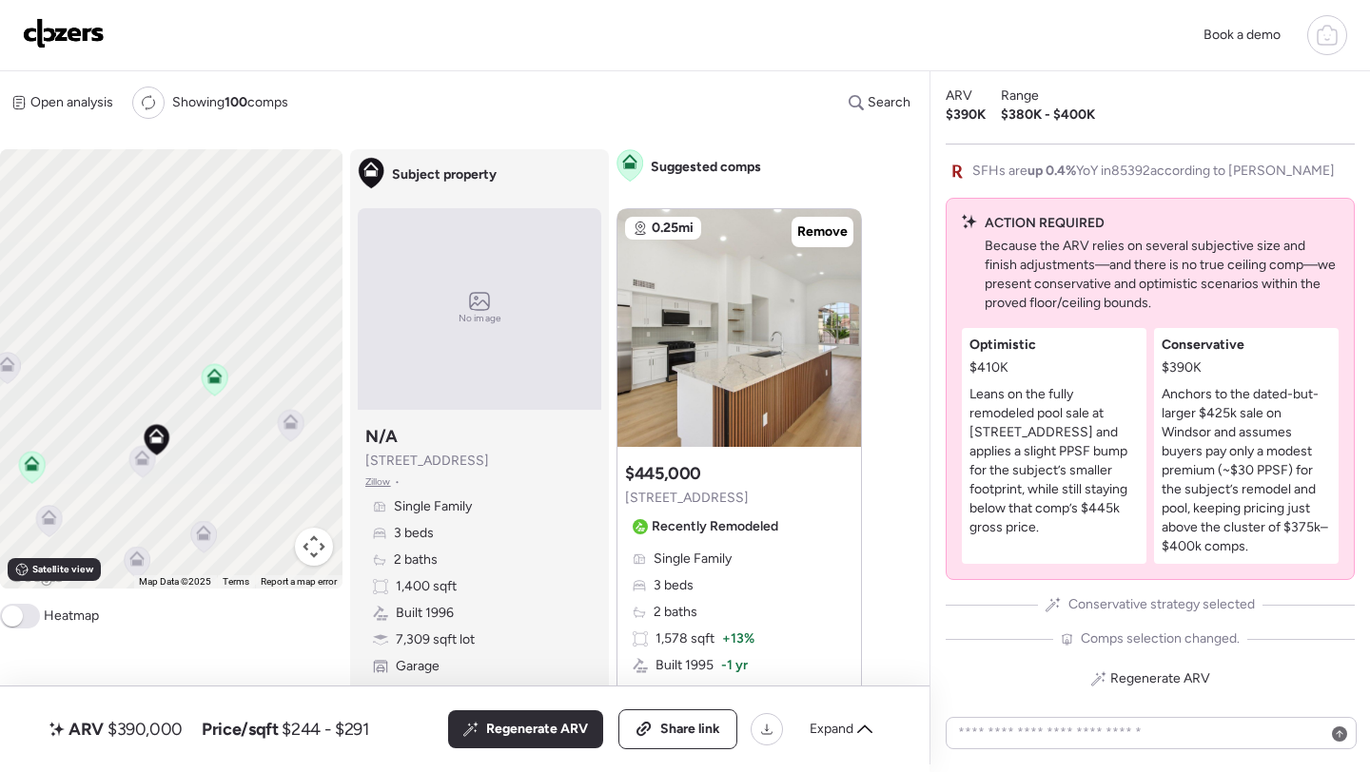
click at [153, 462] on icon at bounding box center [142, 461] width 26 height 31
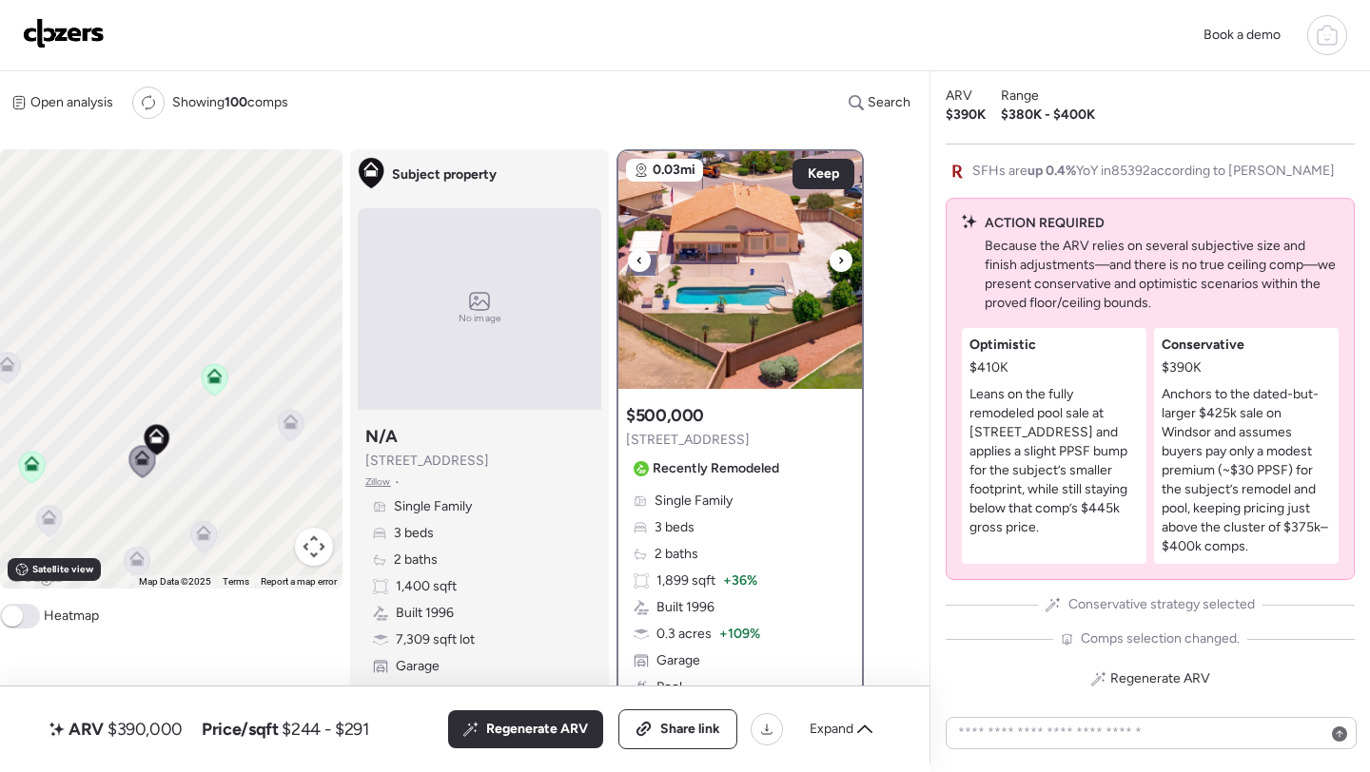
click at [850, 256] on div at bounding box center [840, 260] width 23 height 23
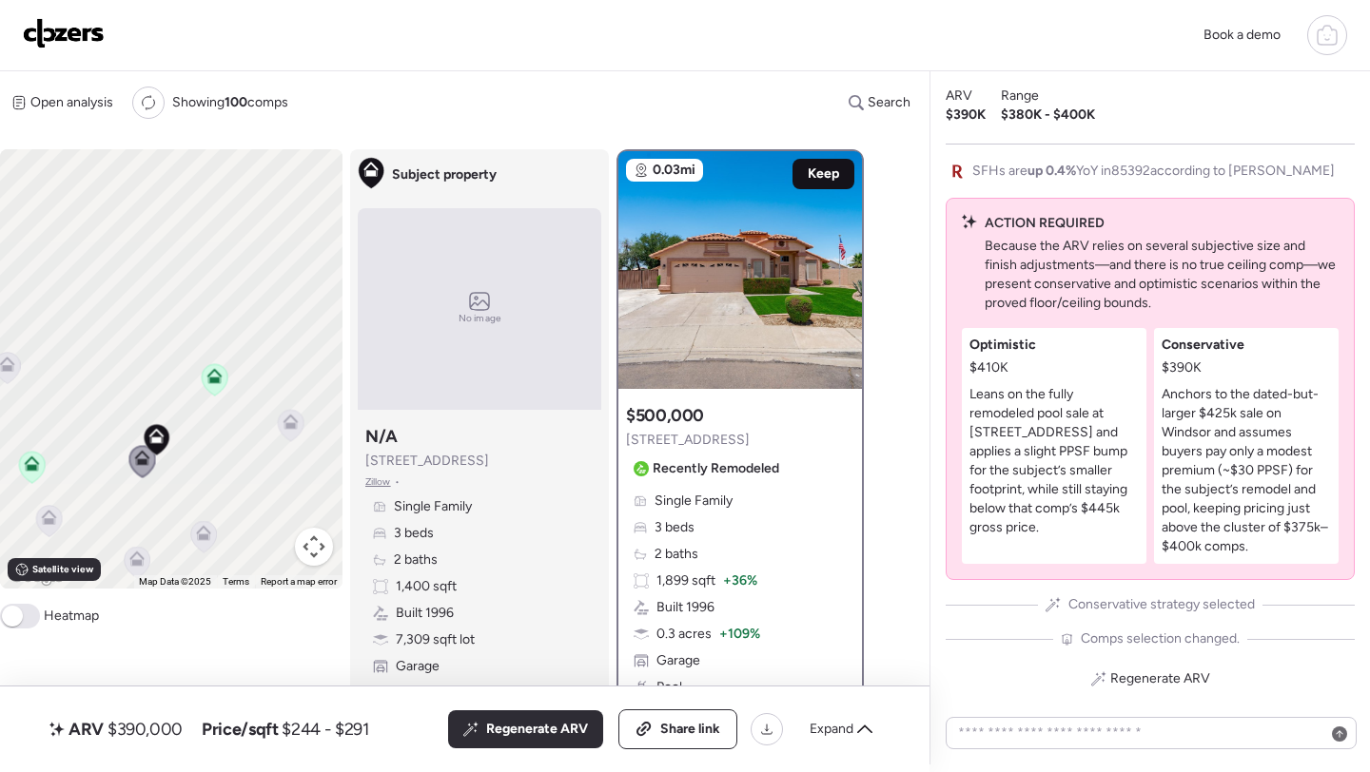
click at [820, 175] on span "Keep" at bounding box center [823, 174] width 31 height 19
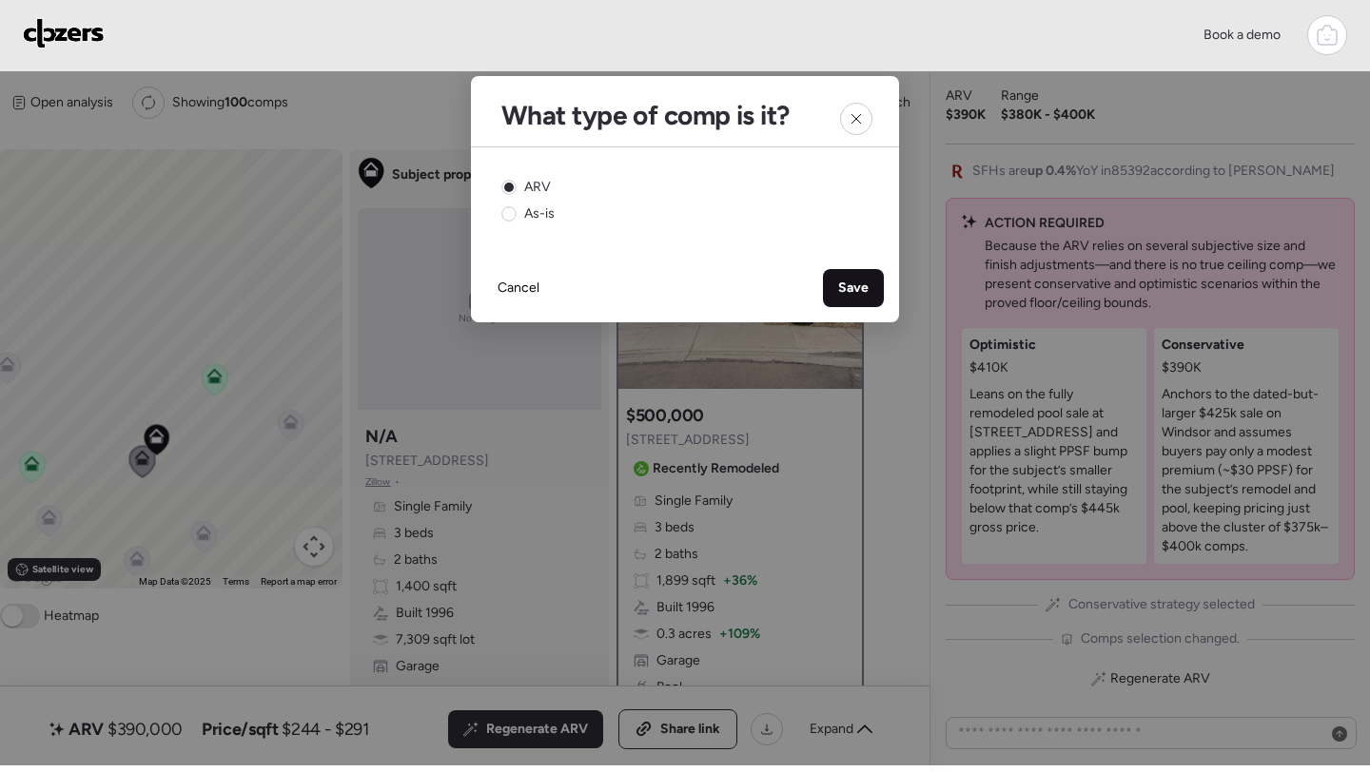
click at [863, 302] on div "Save" at bounding box center [853, 288] width 61 height 38
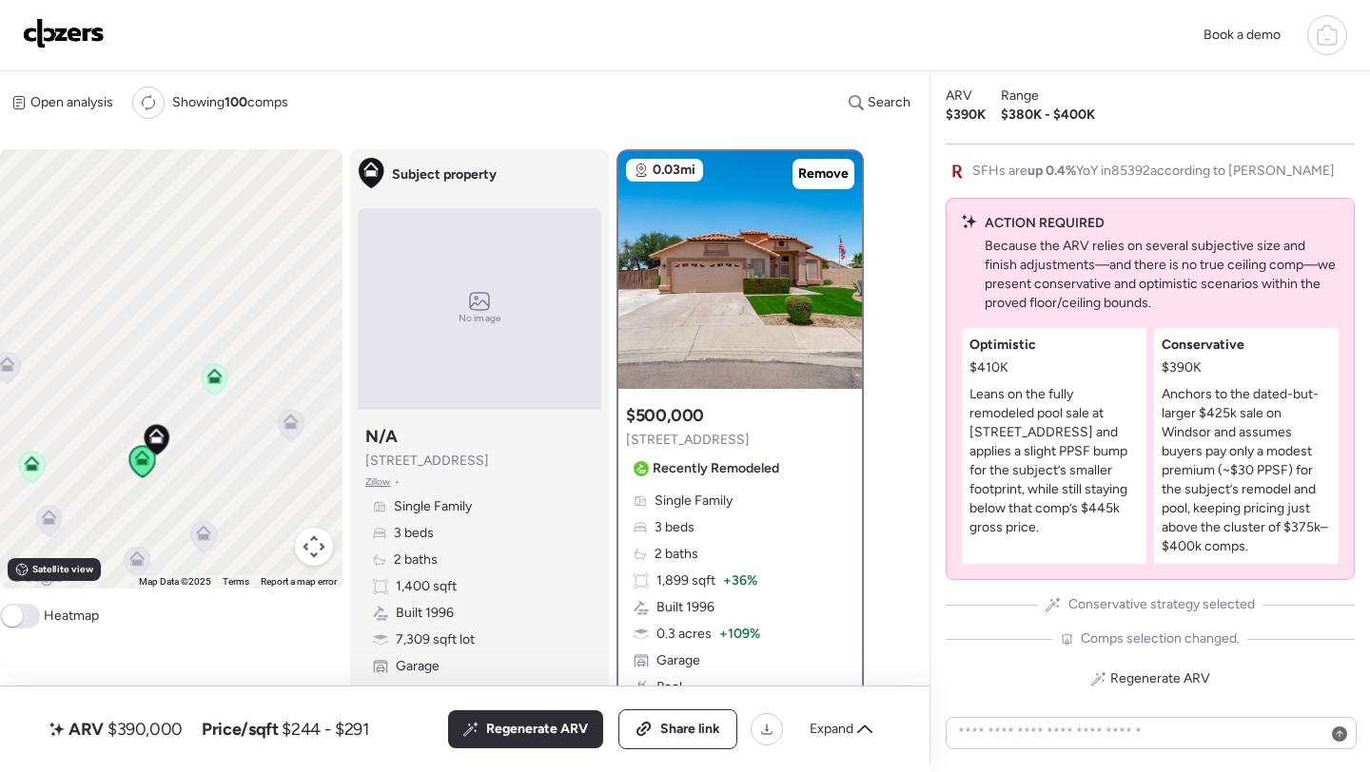
click at [291, 428] on icon at bounding box center [290, 426] width 12 height 6
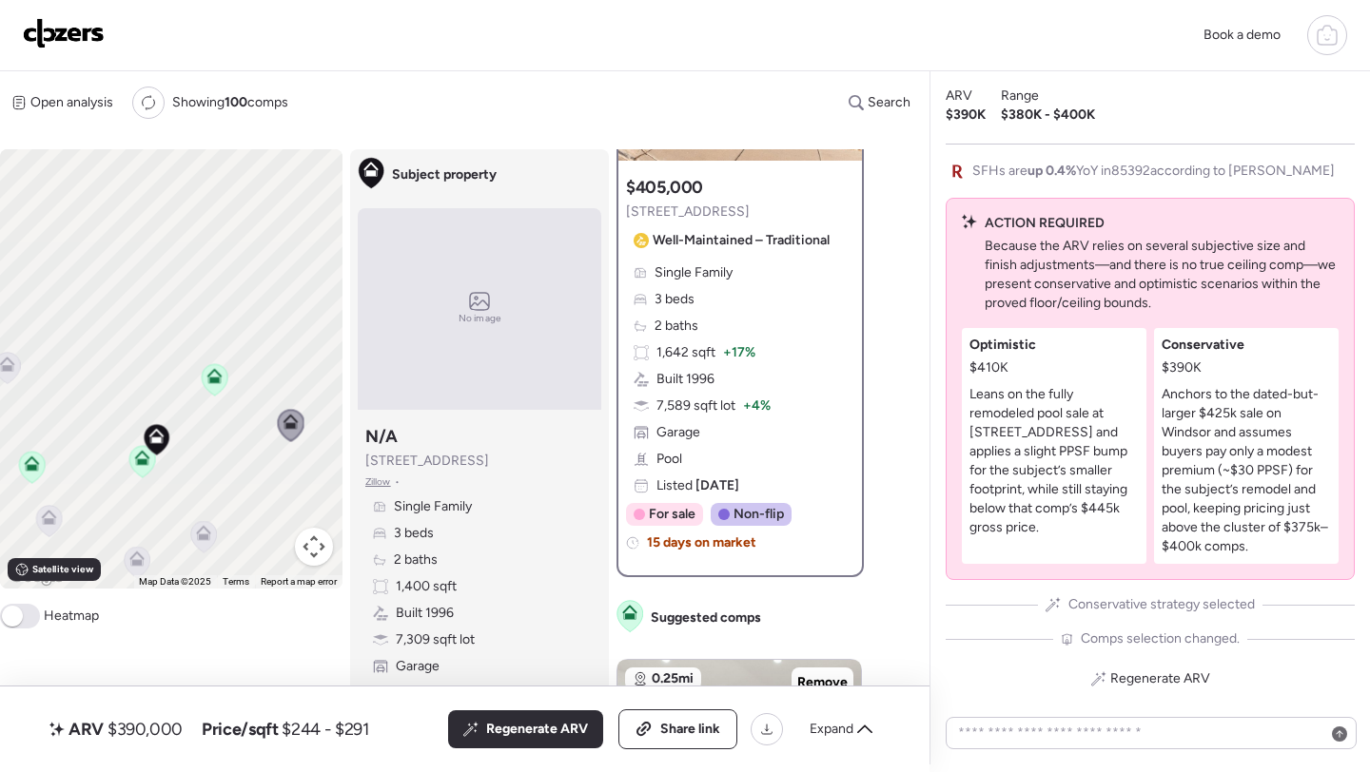
scroll to position [243, 0]
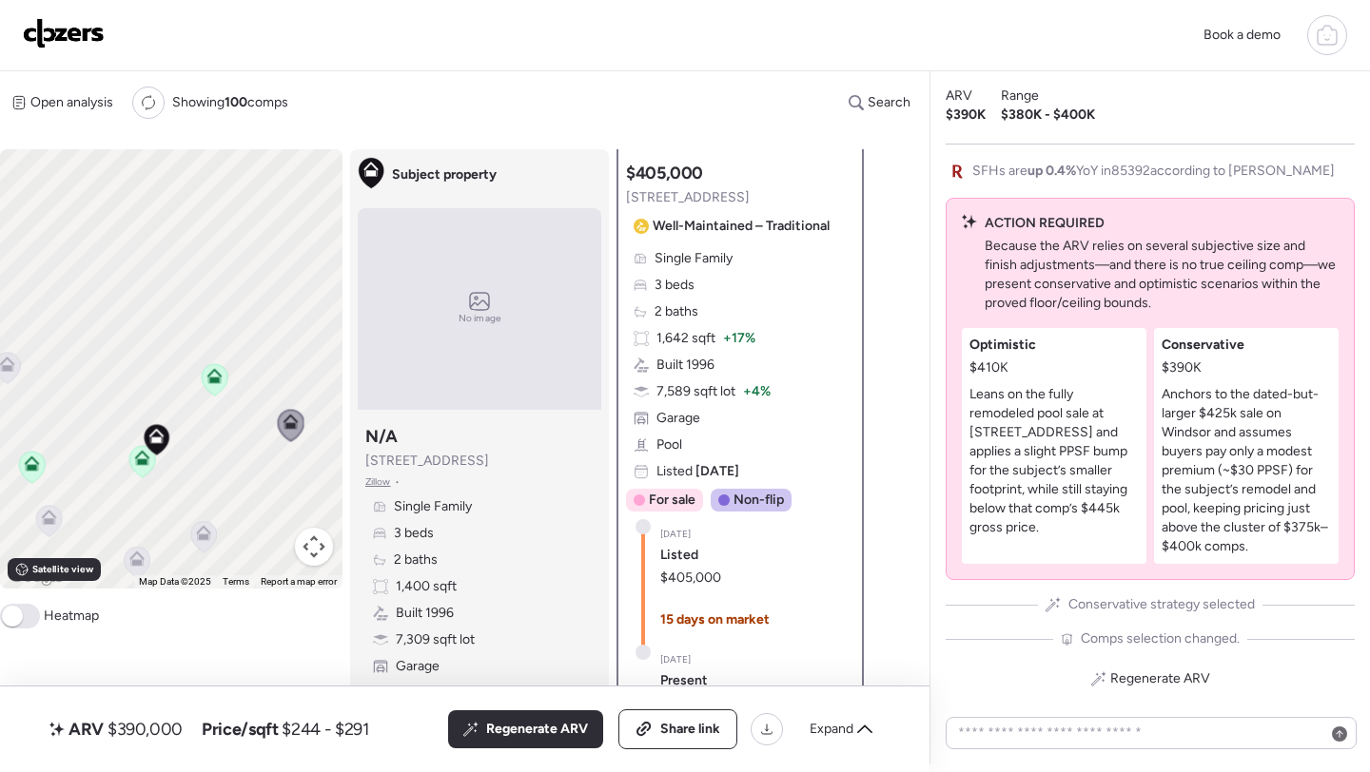
click at [212, 535] on icon at bounding box center [204, 536] width 26 height 31
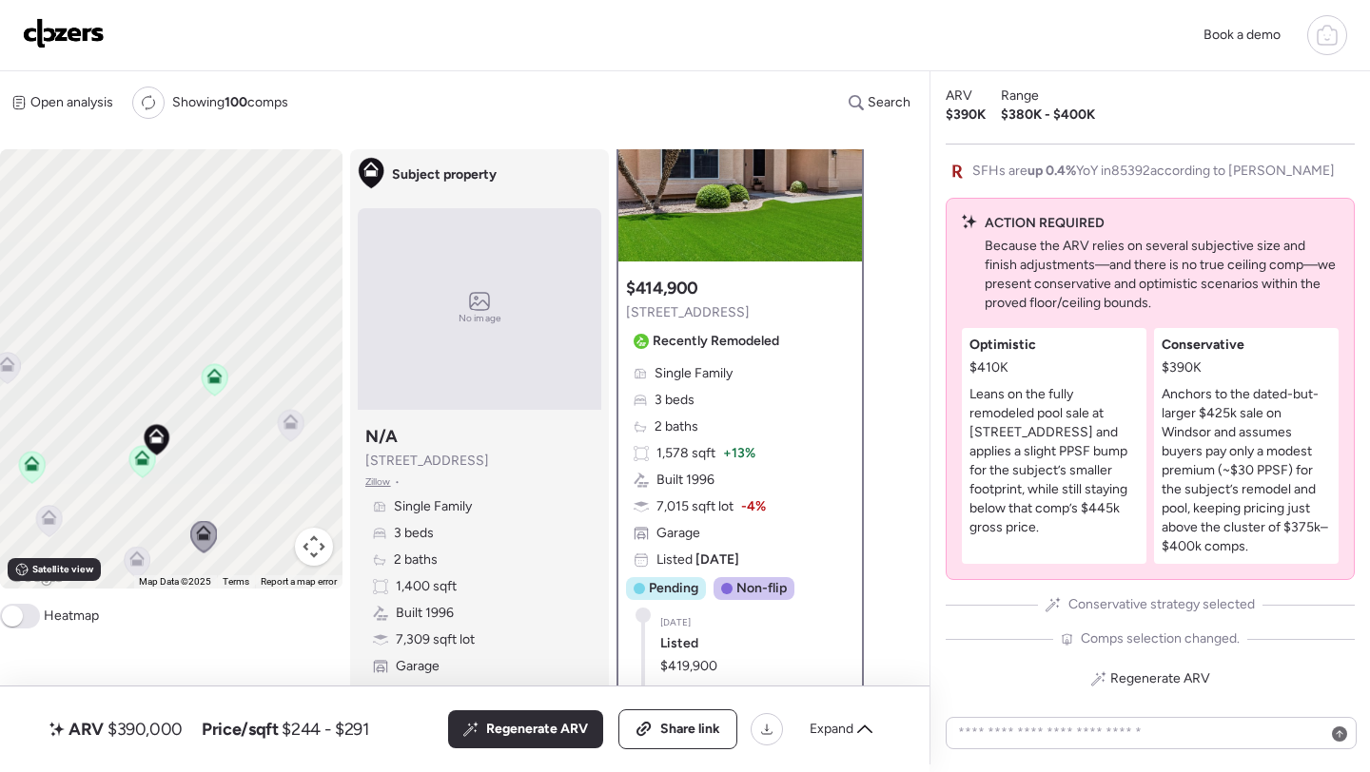
scroll to position [19, 0]
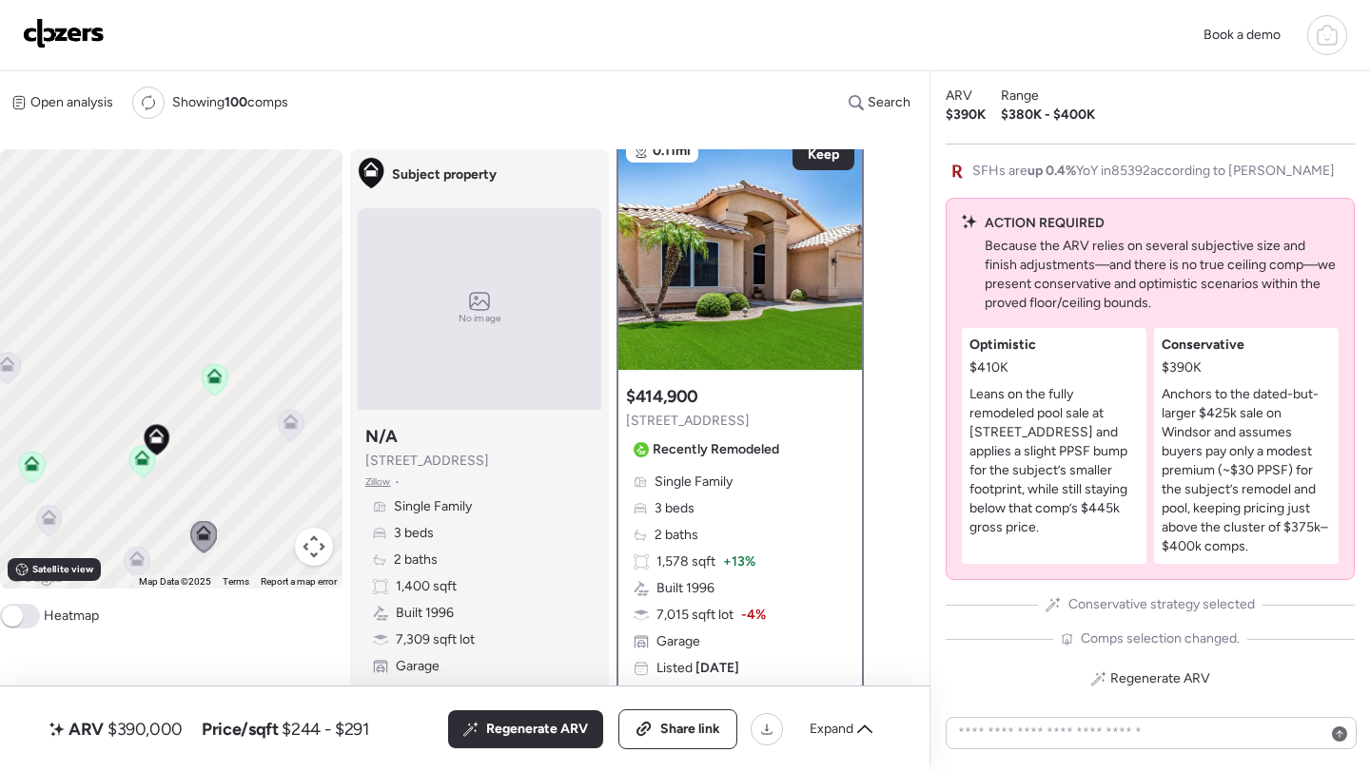
click at [135, 569] on icon at bounding box center [138, 562] width 26 height 31
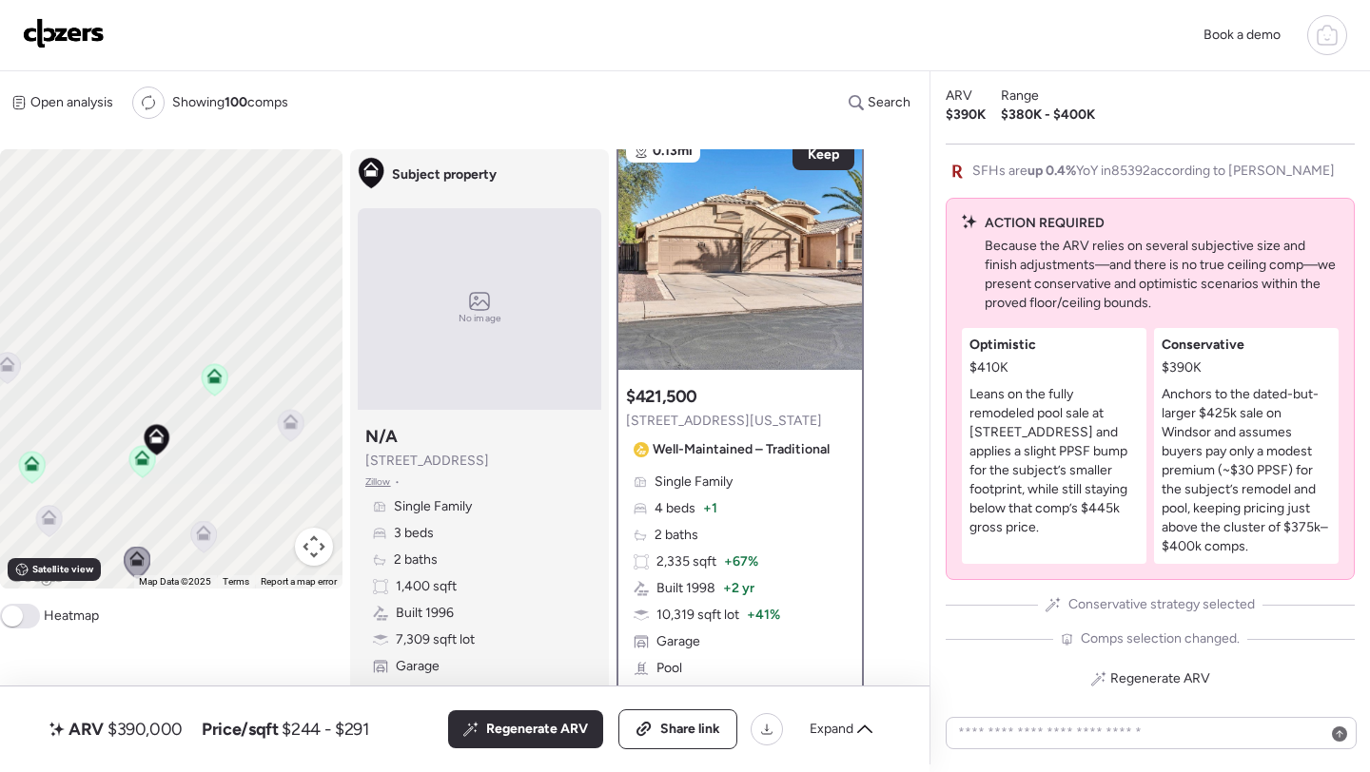
scroll to position [0, 0]
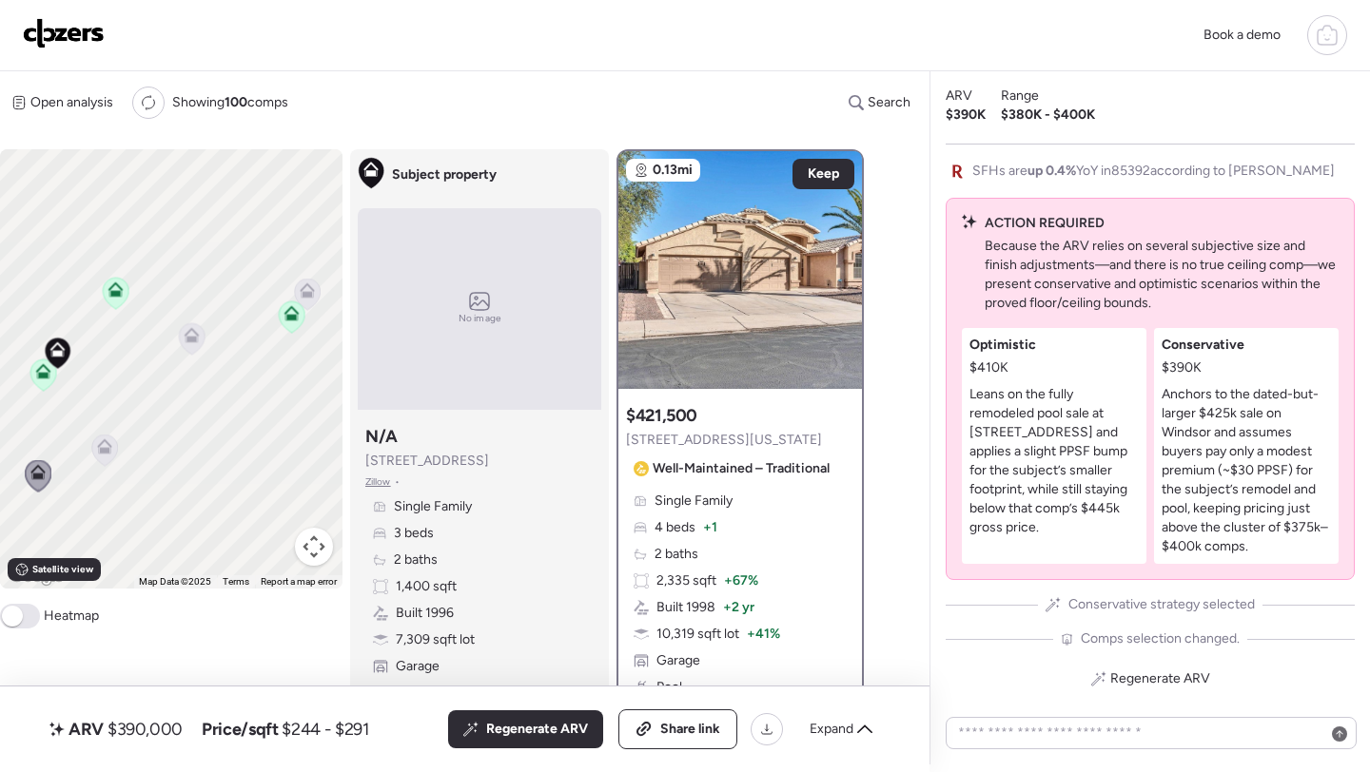
drag, startPoint x: 312, startPoint y: 499, endPoint x: 210, endPoint y: 413, distance: 133.6
click at [210, 413] on div "To activate drag with keyboard, press Alt + Enter. Once in keyboard drag state,…" at bounding box center [171, 368] width 342 height 439
click at [312, 302] on icon at bounding box center [308, 294] width 26 height 31
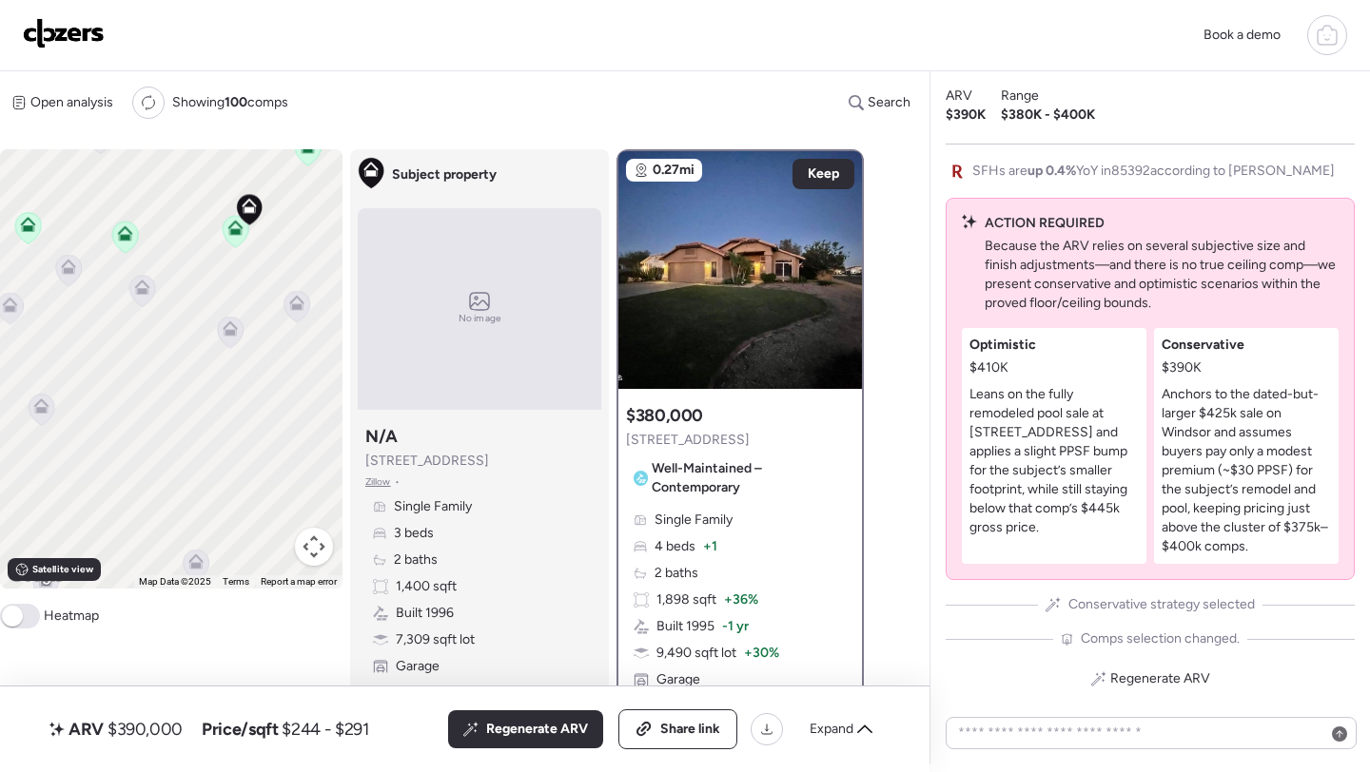
drag, startPoint x: 169, startPoint y: 428, endPoint x: 396, endPoint y: 305, distance: 257.5
click at [396, 305] on div "To activate drag with keyboard, press Alt + Enter. Once in keyboard drag state,…" at bounding box center [439, 457] width 879 height 616
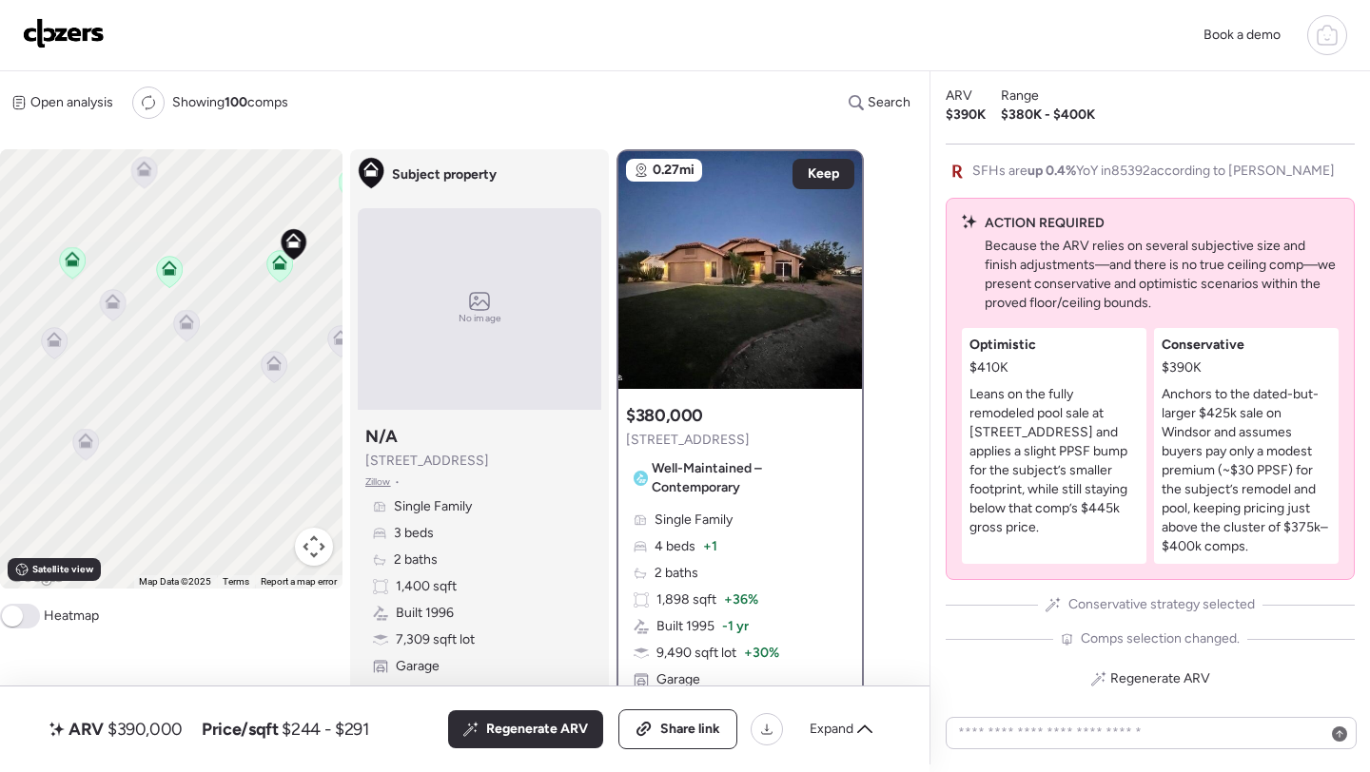
drag, startPoint x: 245, startPoint y: 310, endPoint x: 252, endPoint y: 328, distance: 19.3
click at [251, 326] on div "To activate drag with keyboard, press Alt + Enter. Once in keyboard drag state,…" at bounding box center [171, 368] width 342 height 439
click at [151, 198] on icon at bounding box center [151, 189] width 26 height 31
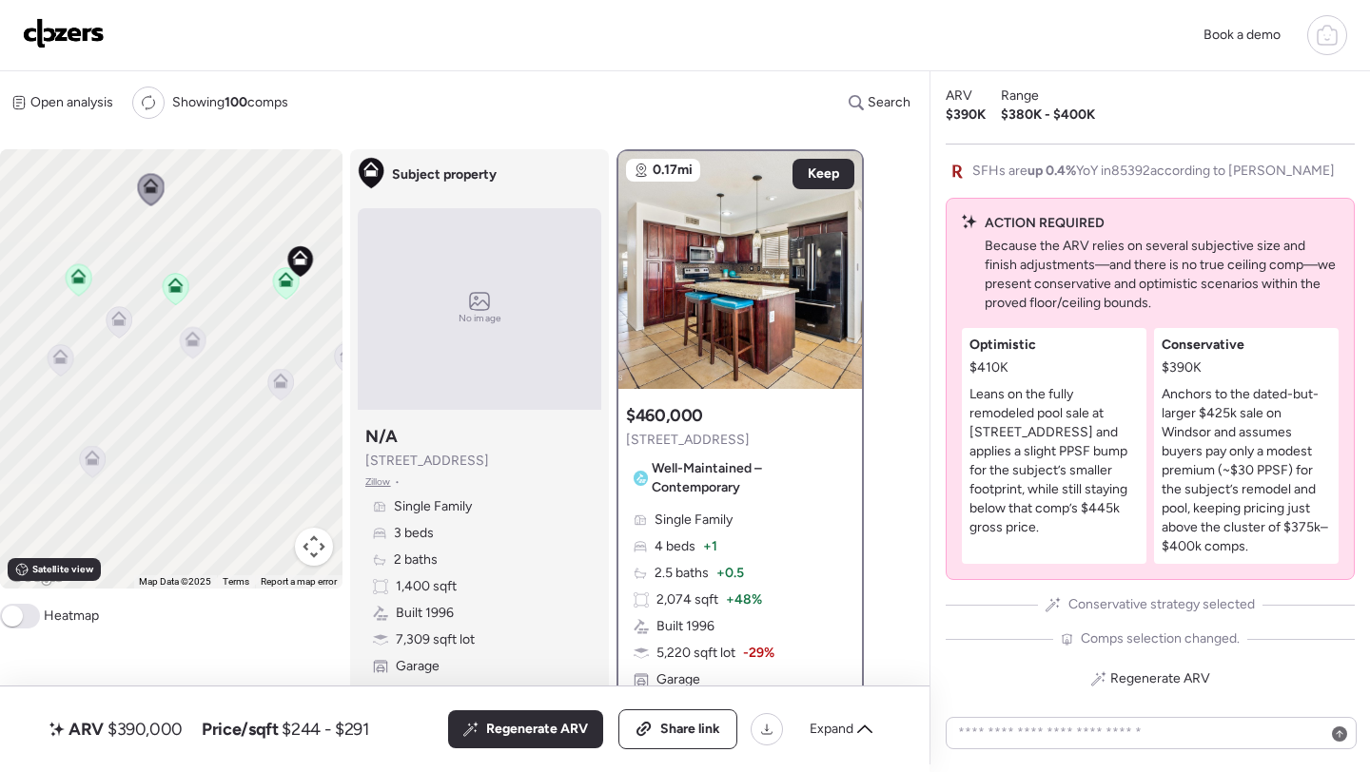
click at [123, 325] on icon at bounding box center [118, 323] width 12 height 6
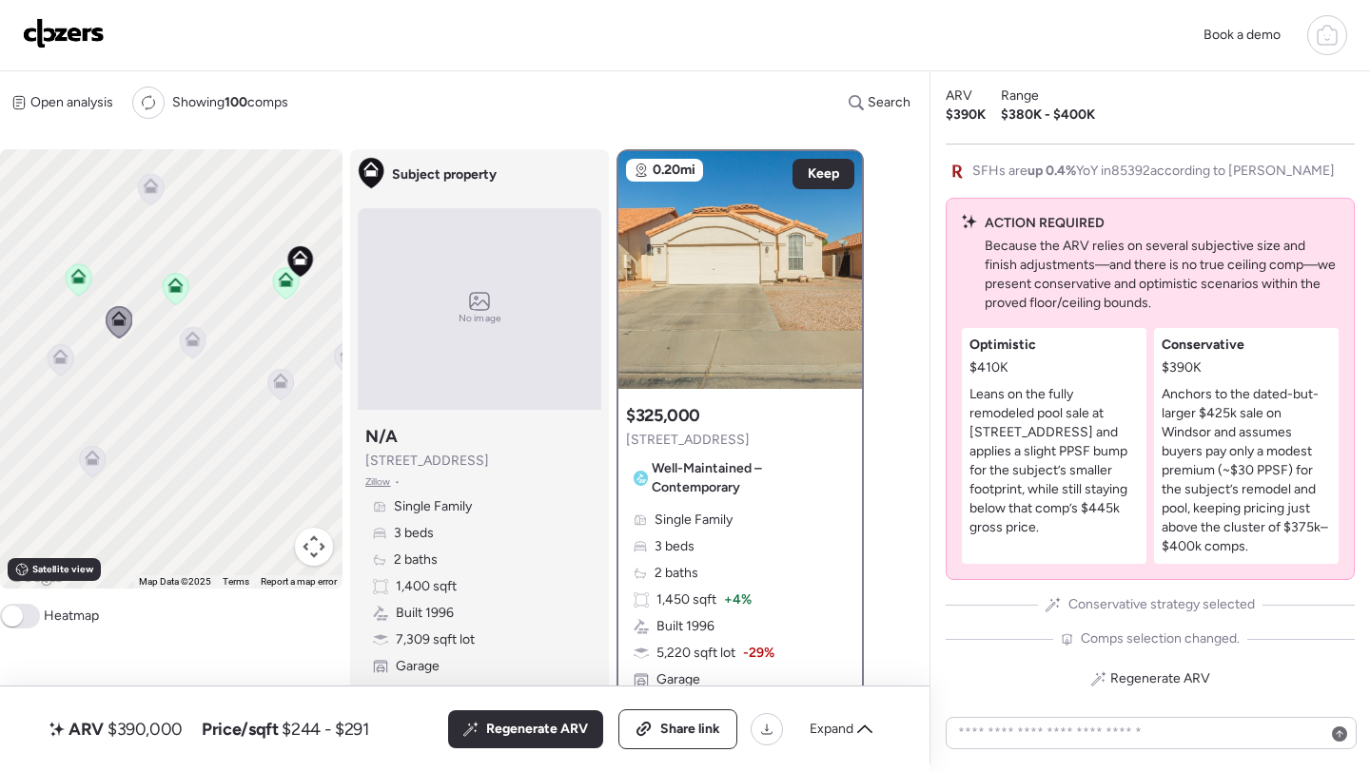
click at [60, 356] on icon at bounding box center [60, 356] width 15 height 15
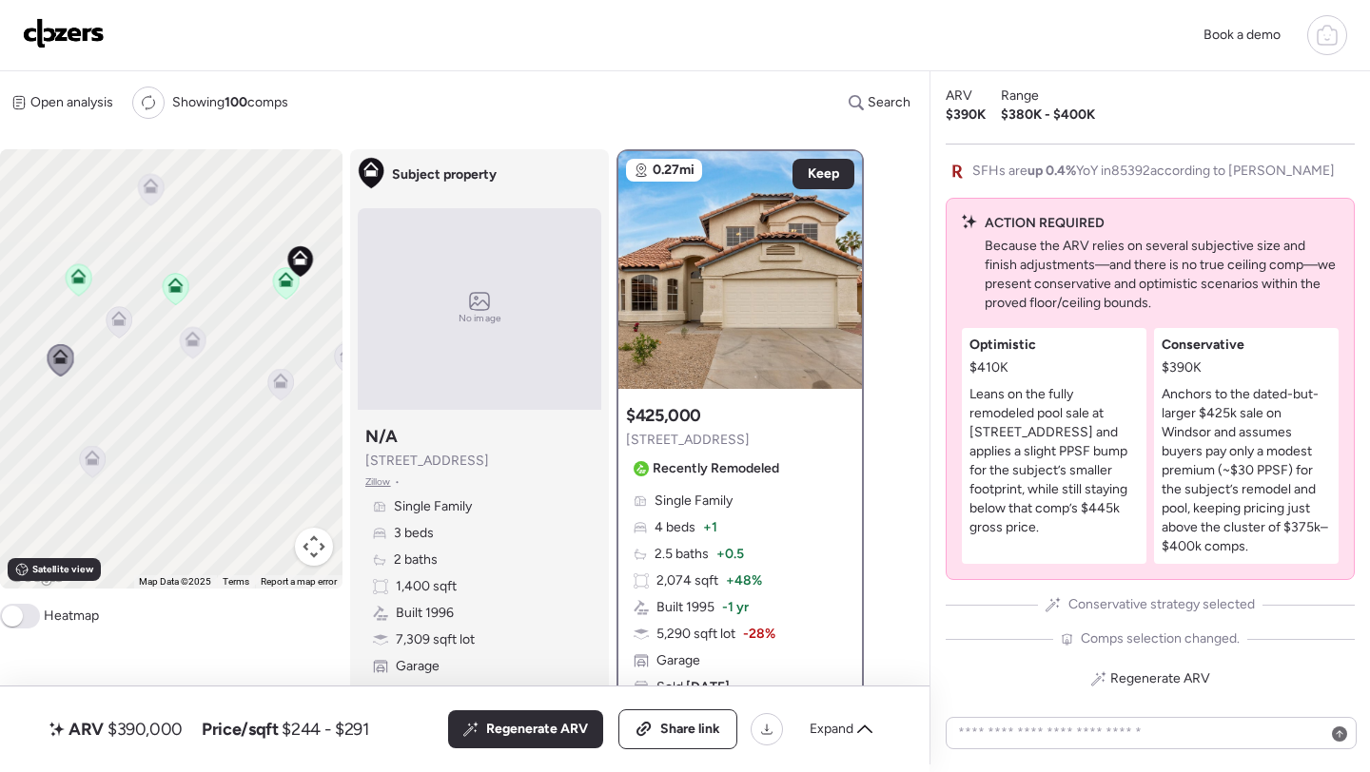
click at [197, 343] on icon at bounding box center [192, 344] width 12 height 6
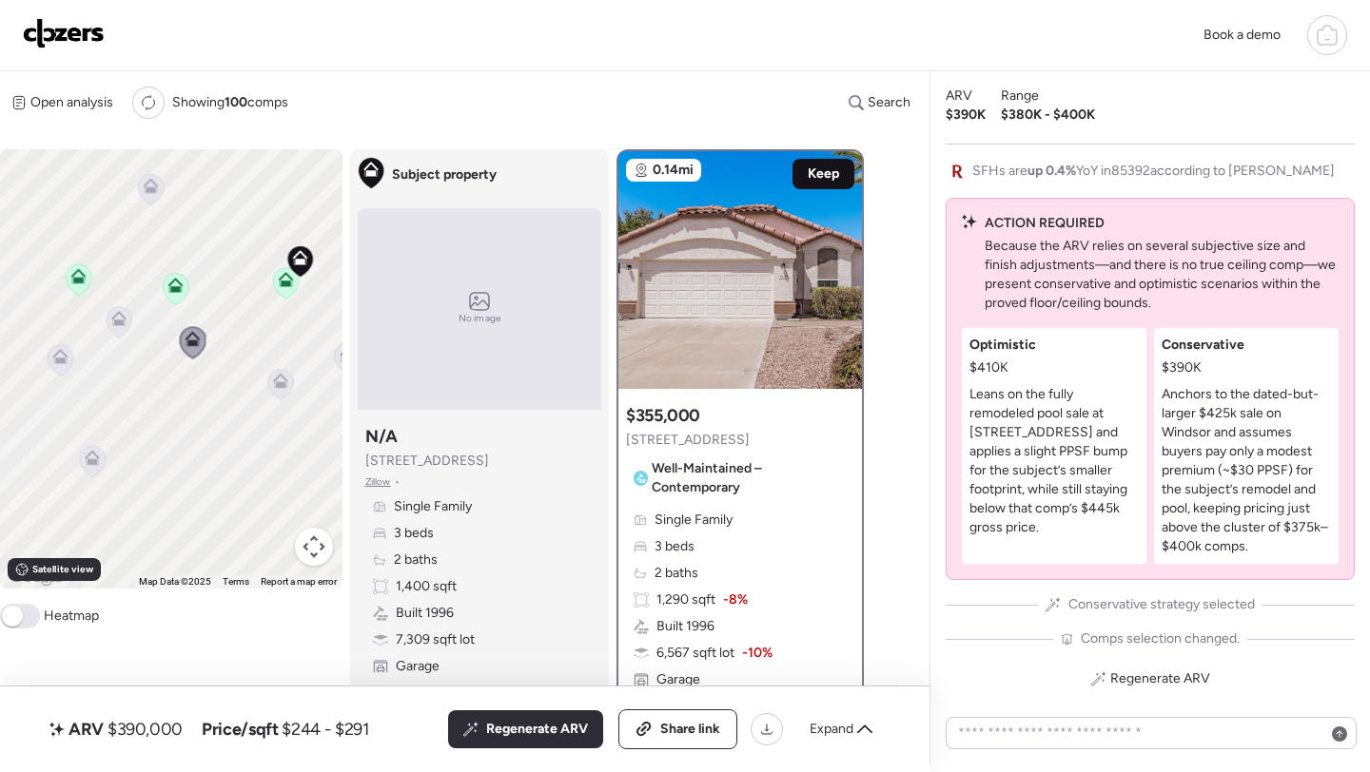
click at [817, 172] on span "Keep" at bounding box center [823, 174] width 31 height 19
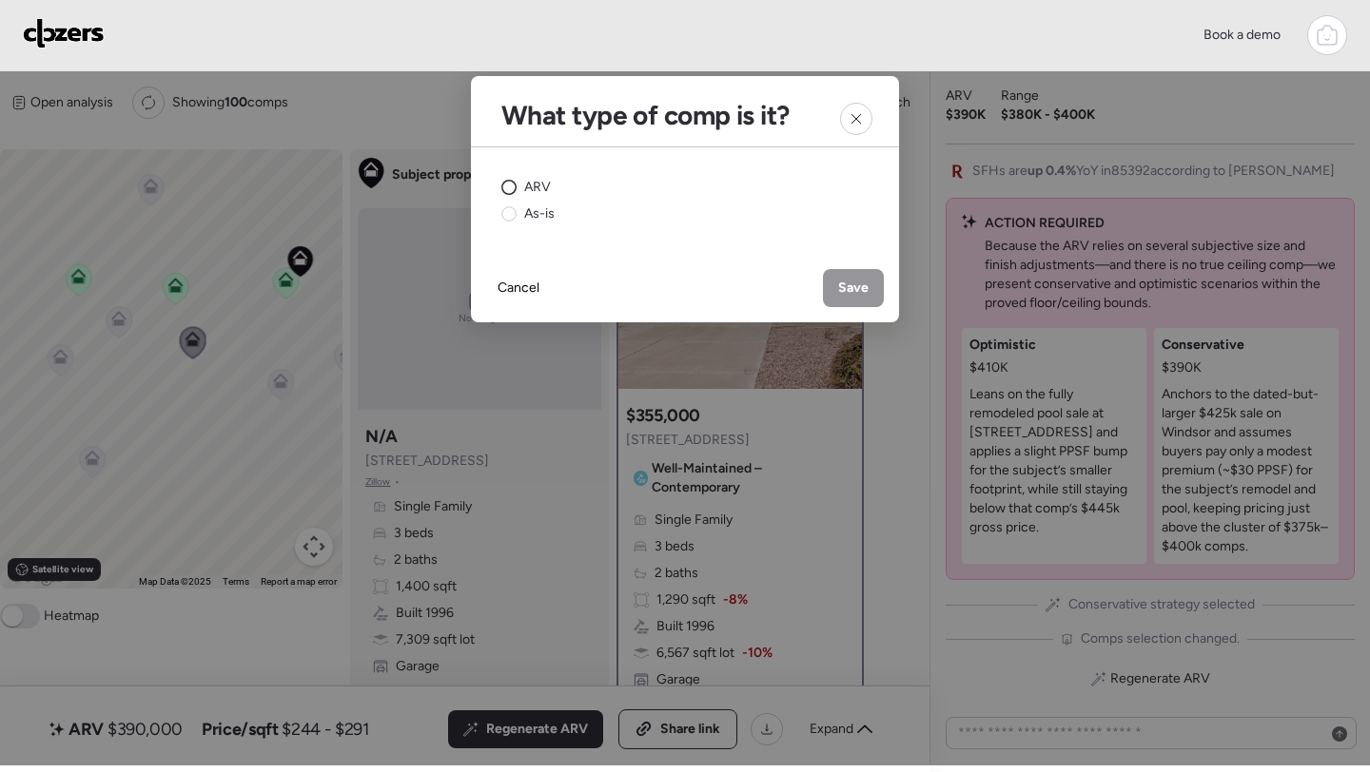
click at [536, 186] on span "ARV" at bounding box center [537, 187] width 27 height 19
click at [848, 288] on span "Save" at bounding box center [853, 288] width 30 height 19
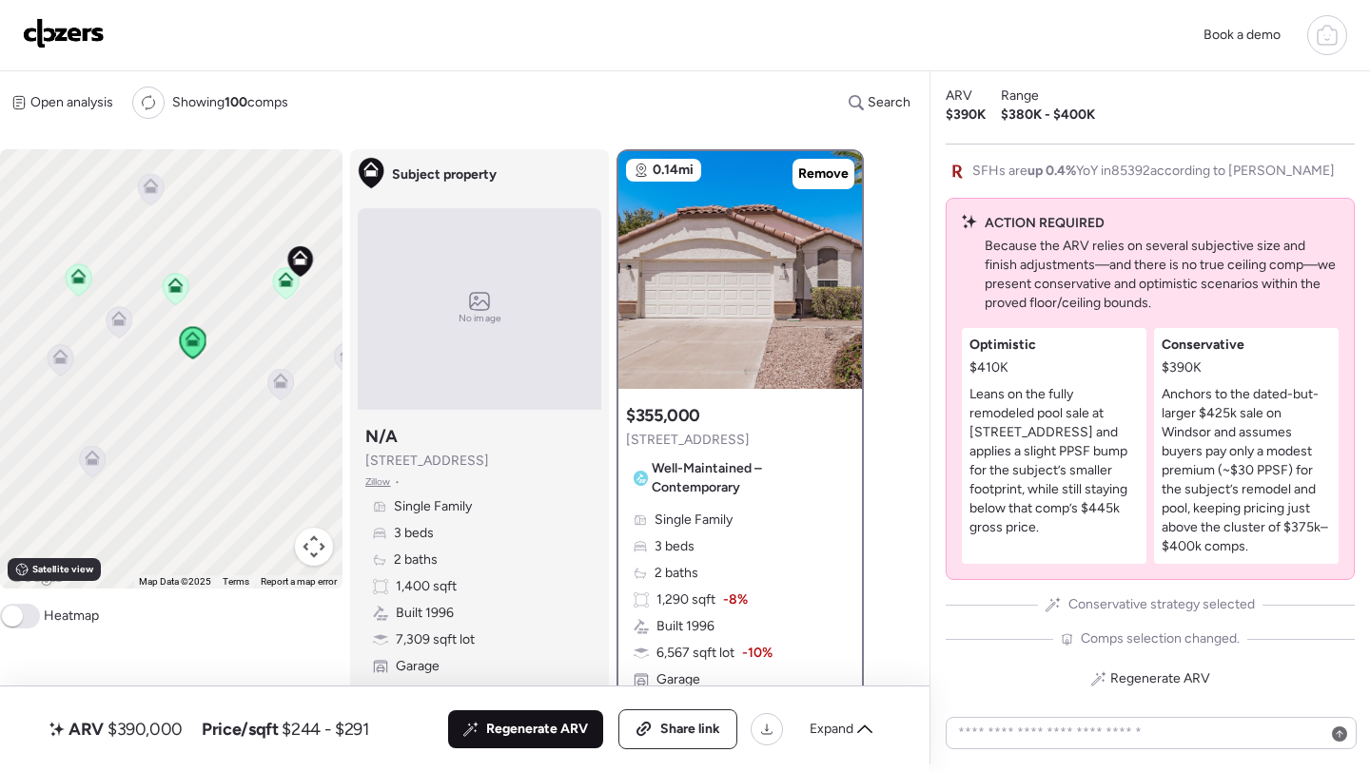
click at [543, 729] on span "Regenerate ARV" at bounding box center [537, 729] width 102 height 19
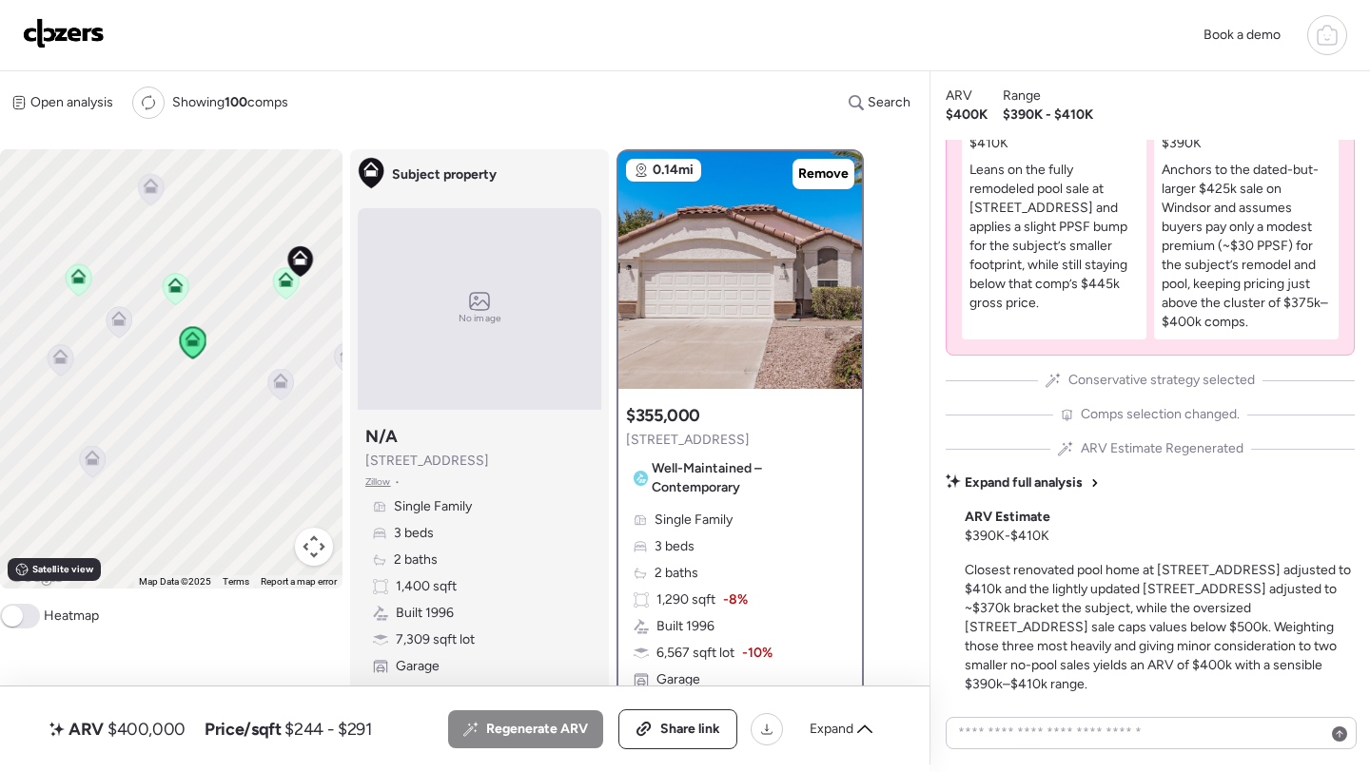
click at [151, 729] on span "$400,000" at bounding box center [146, 729] width 78 height 23
copy span "400,000"
click at [679, 717] on div "Share link" at bounding box center [677, 730] width 117 height 38
click at [68, 35] on img at bounding box center [64, 33] width 82 height 30
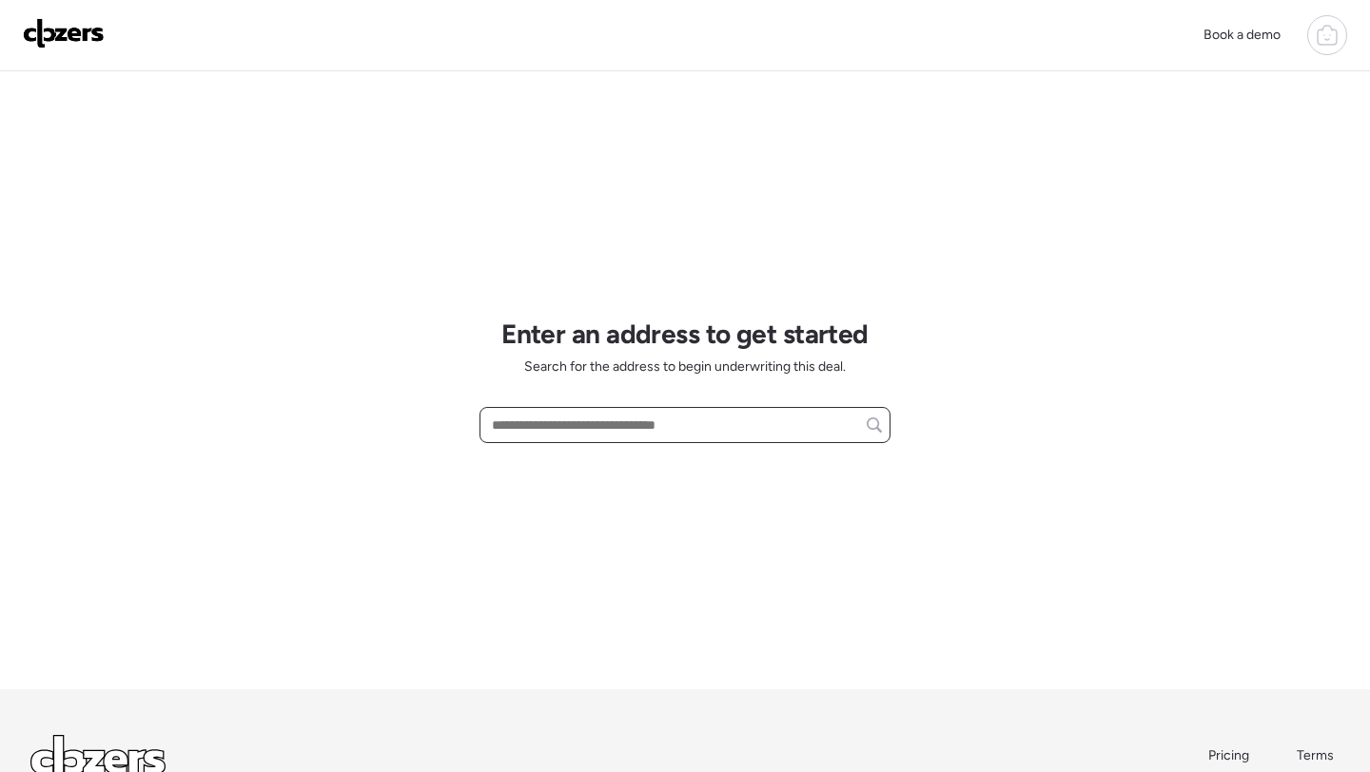
click at [602, 433] on input "text" at bounding box center [685, 425] width 394 height 27
paste input "**********"
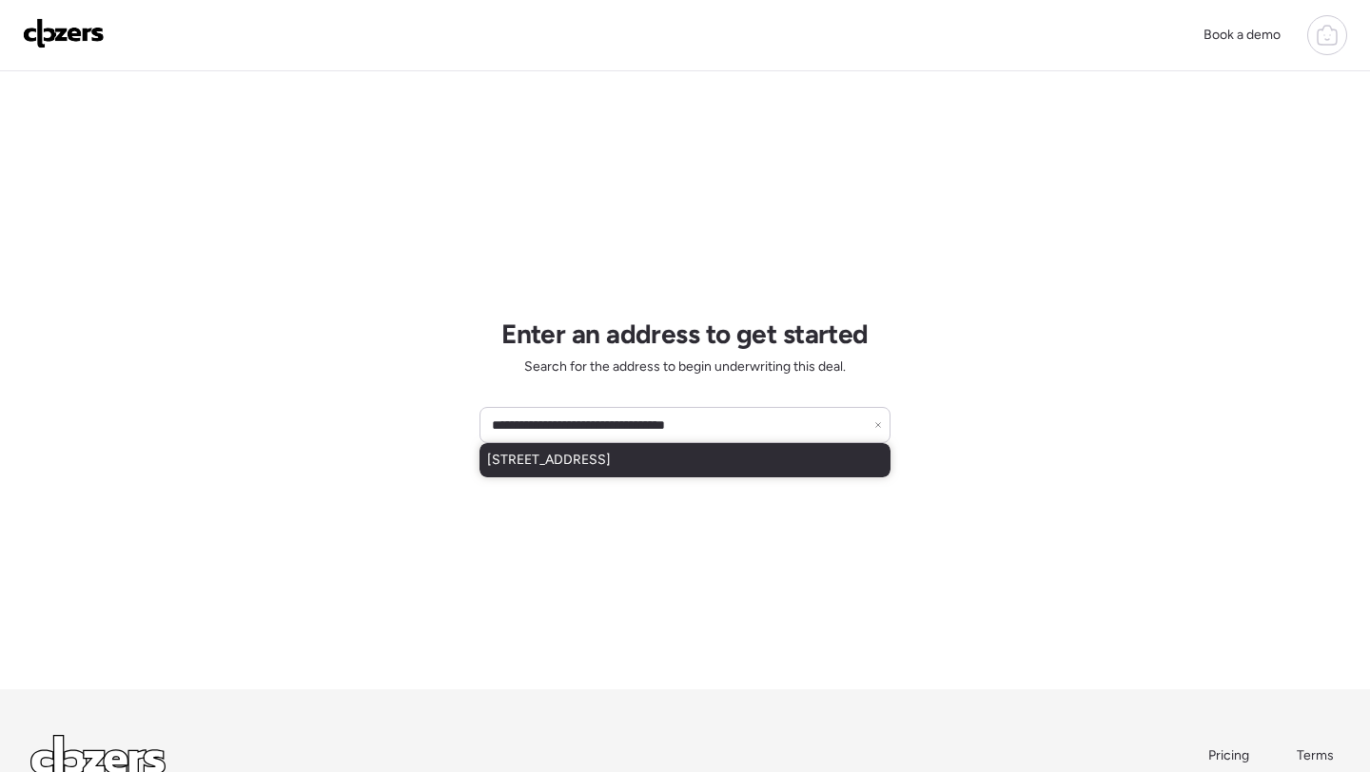
click at [609, 459] on span "[STREET_ADDRESS]" at bounding box center [549, 460] width 124 height 19
type input "**********"
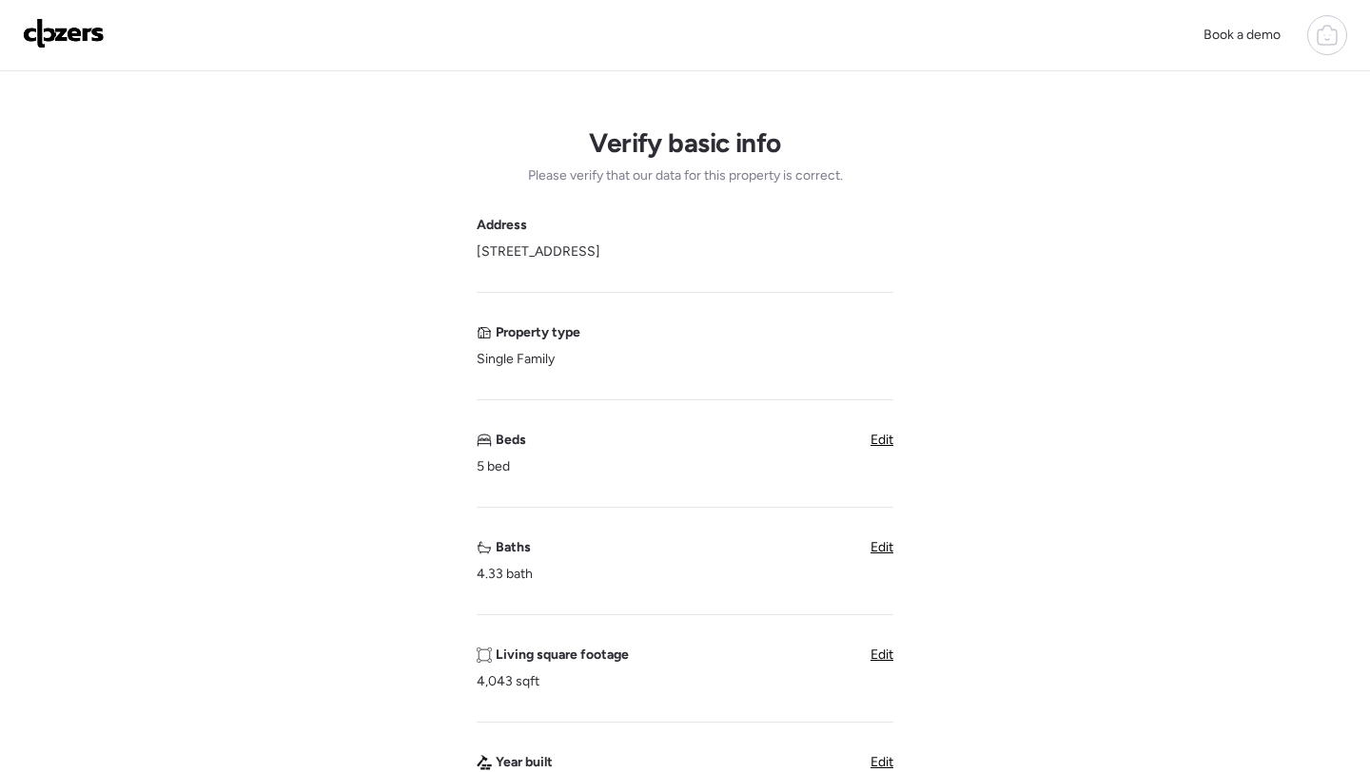
click at [883, 548] on span "Edit" at bounding box center [881, 547] width 23 height 16
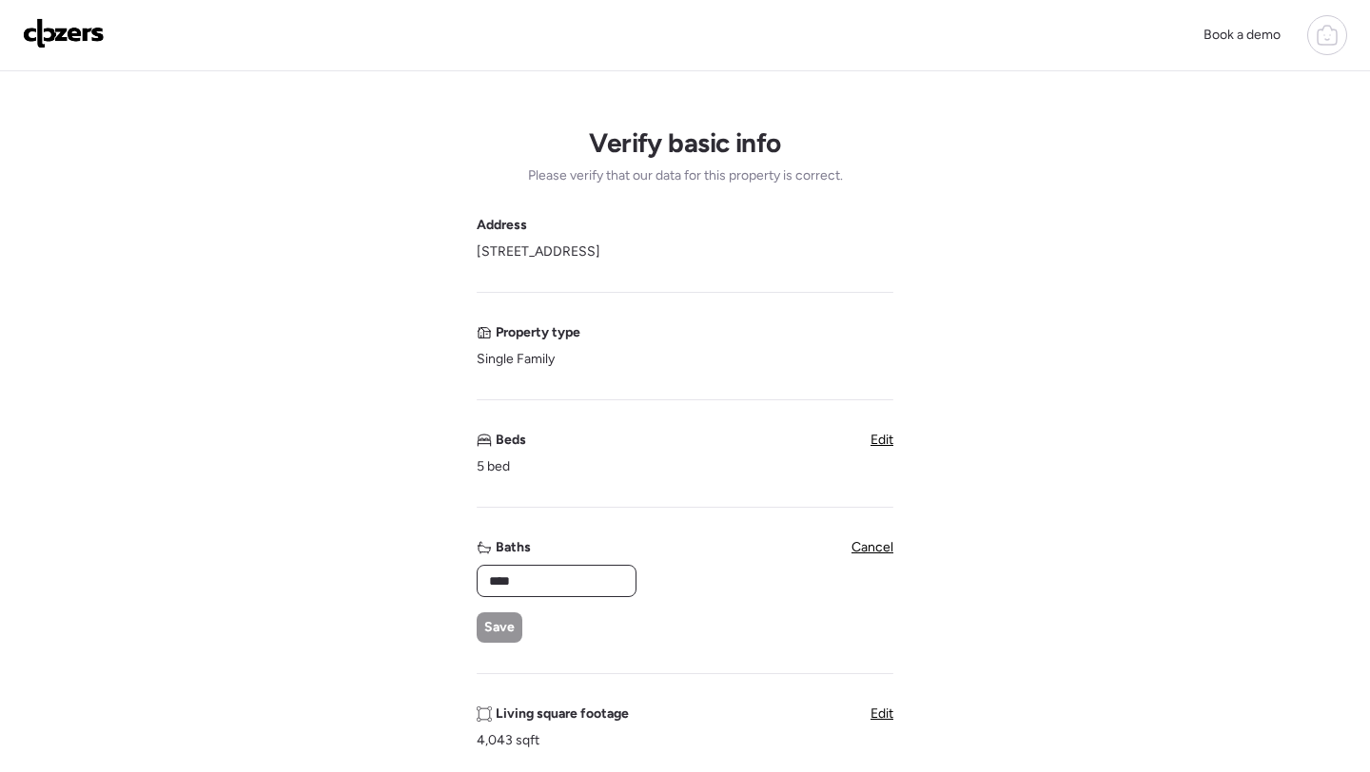
click at [527, 577] on input "****" at bounding box center [556, 581] width 143 height 27
type input "***"
click at [502, 630] on span "Save" at bounding box center [499, 627] width 30 height 19
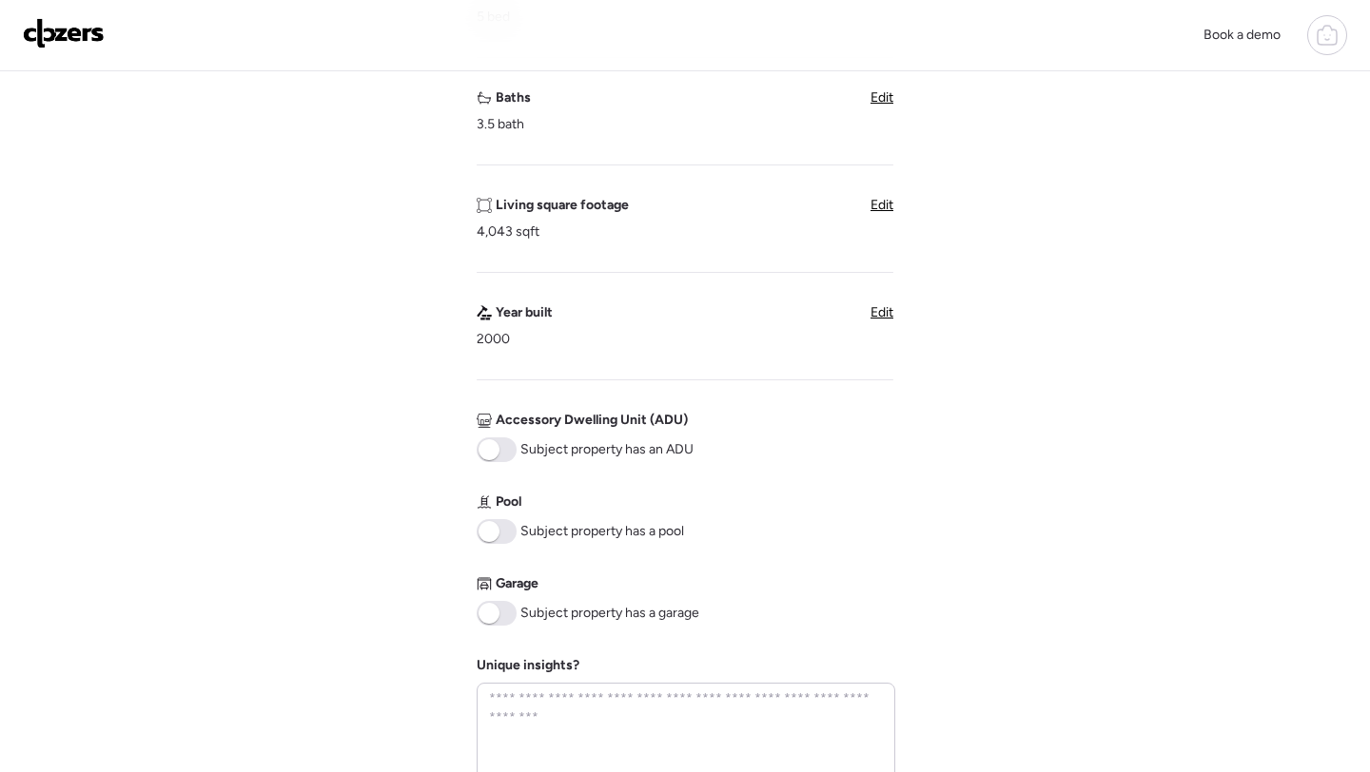
scroll to position [465, 0]
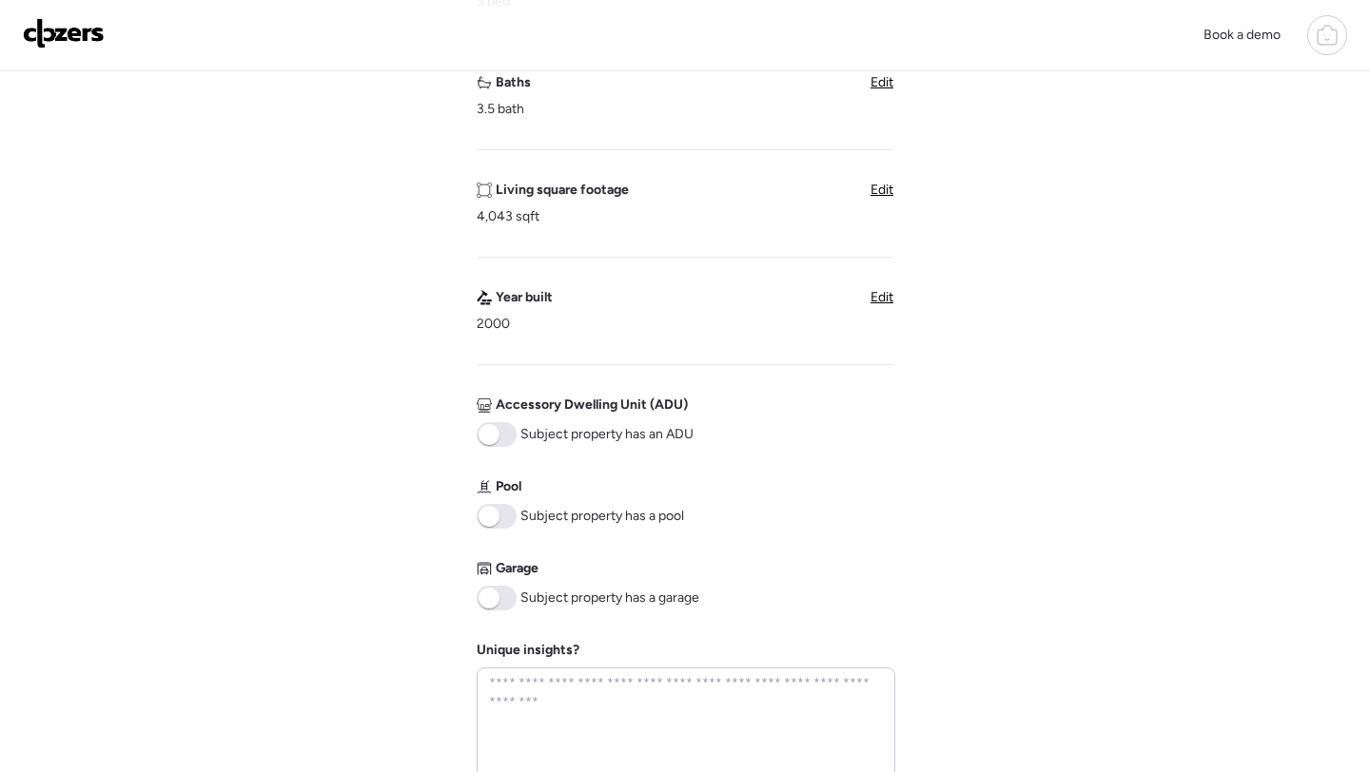
click at [488, 513] on span at bounding box center [488, 516] width 21 height 21
click at [492, 605] on span at bounding box center [488, 598] width 21 height 21
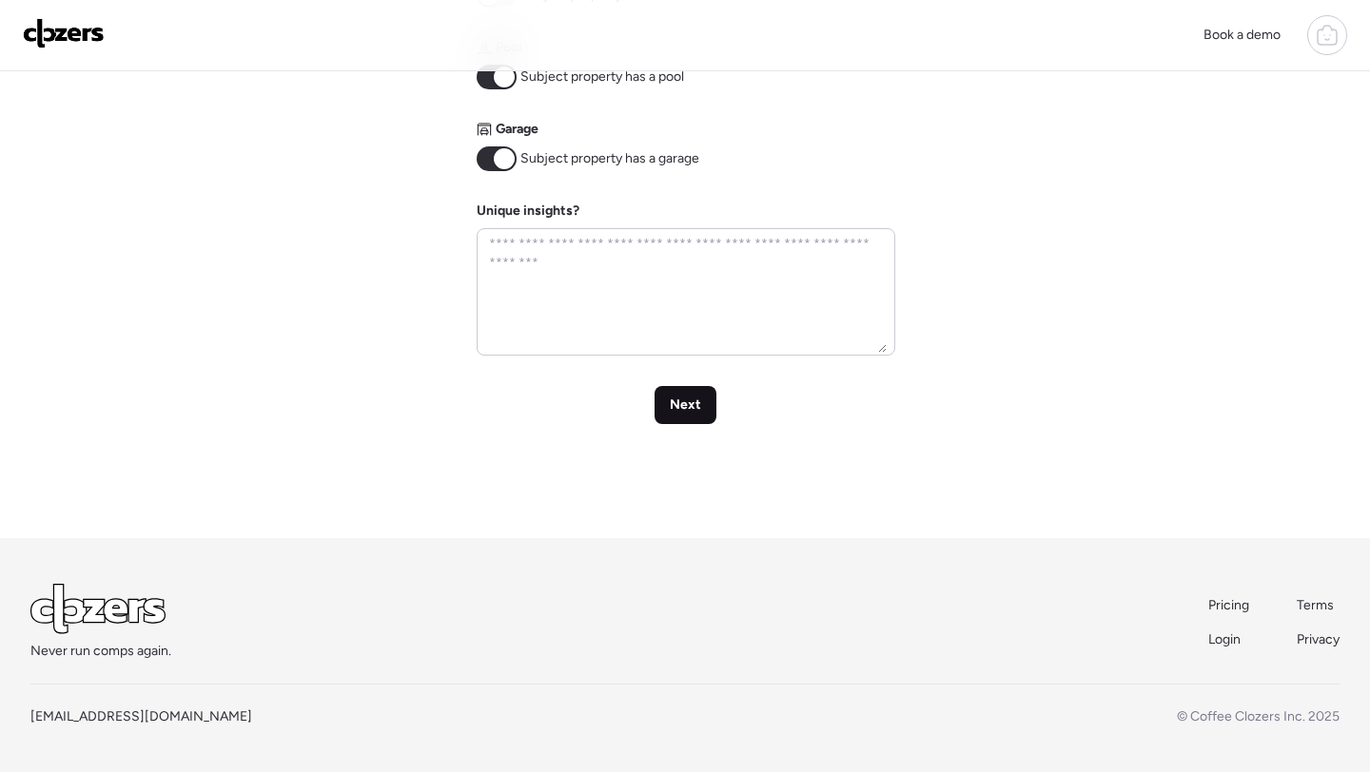
click at [683, 393] on div "Next" at bounding box center [685, 405] width 62 height 38
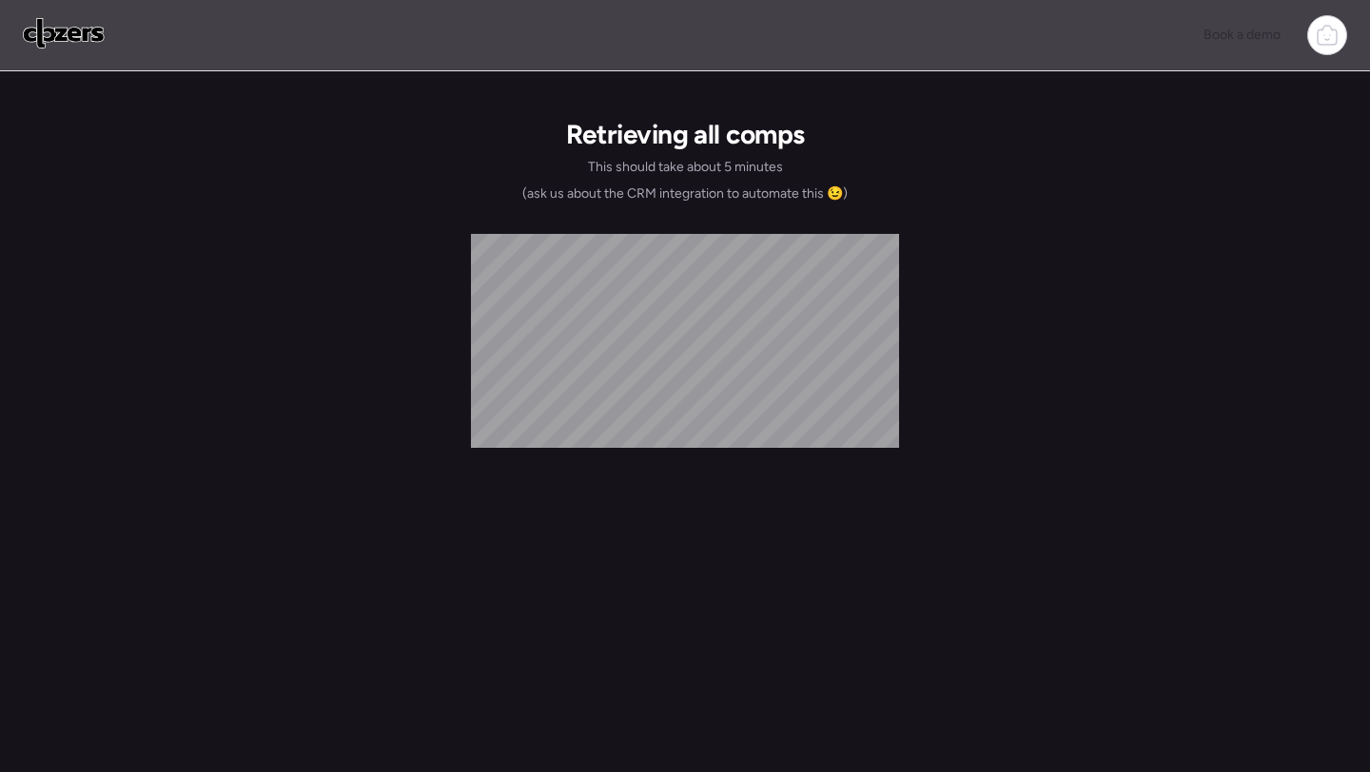
scroll to position [0, 0]
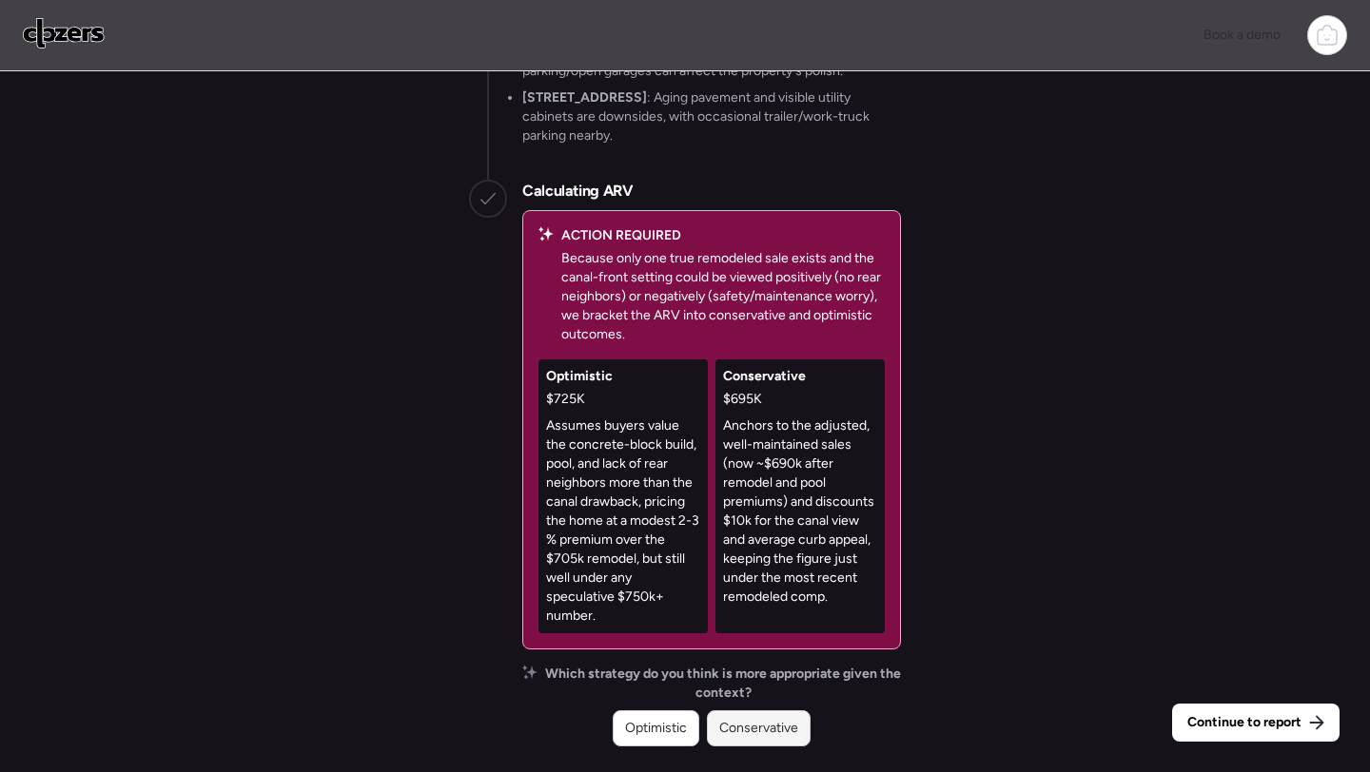
click at [785, 719] on span "Conservative" at bounding box center [758, 728] width 79 height 19
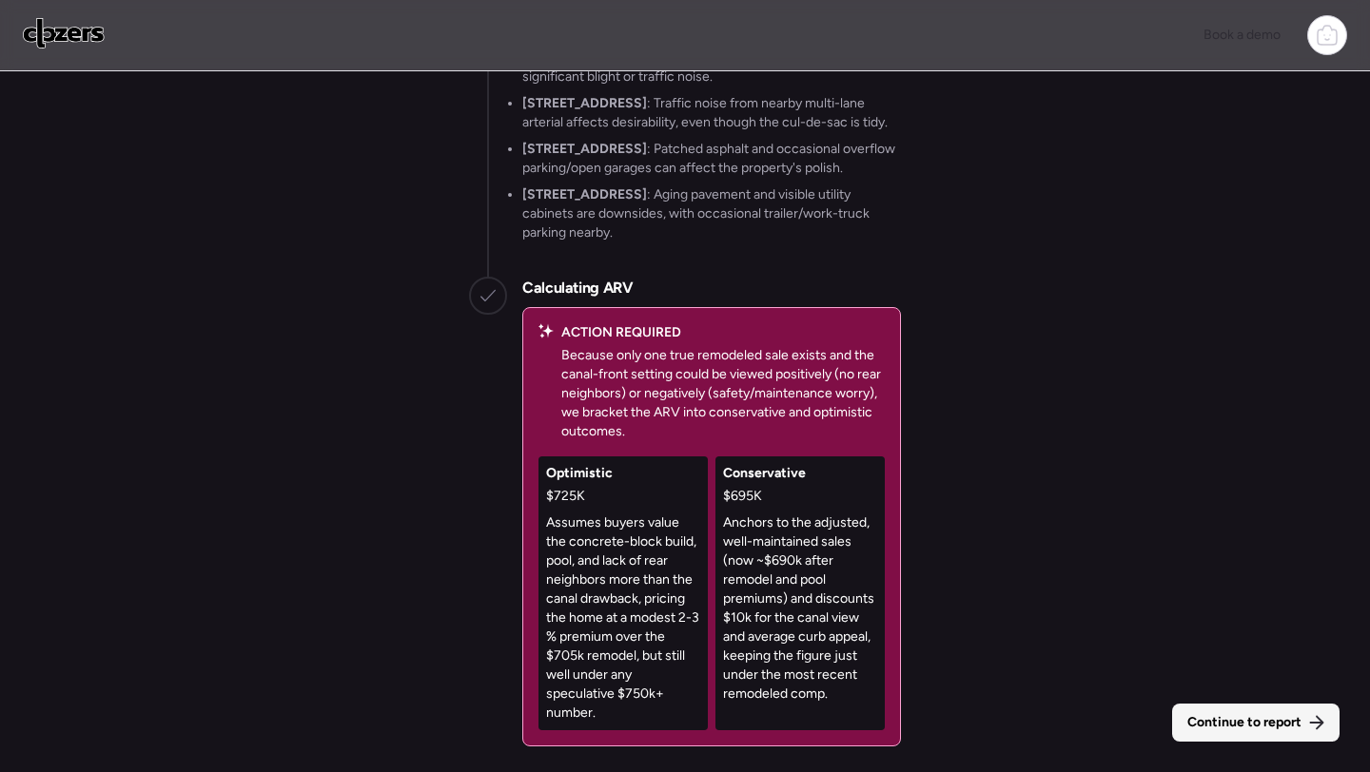
click at [1217, 715] on span "Continue to report" at bounding box center [1244, 722] width 114 height 19
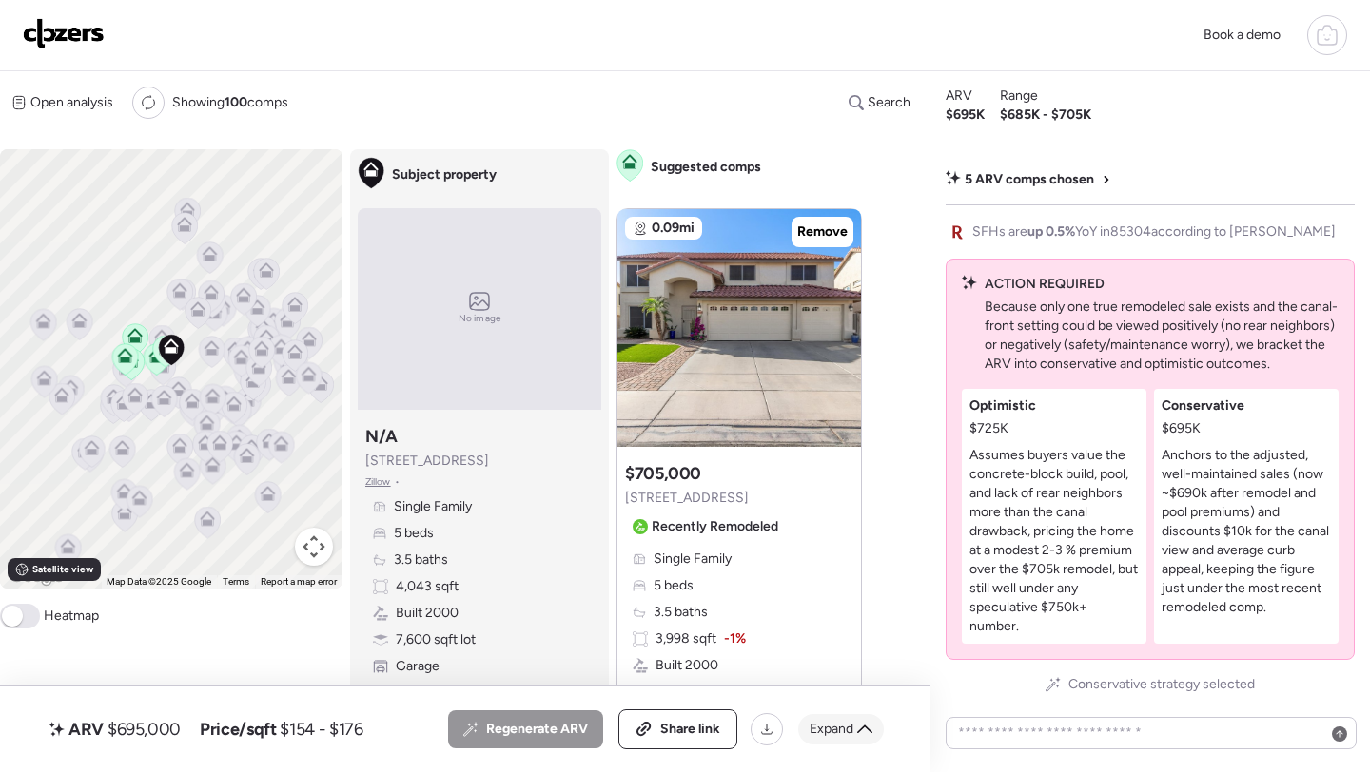
click at [805, 720] on div "Expand" at bounding box center [841, 729] width 86 height 30
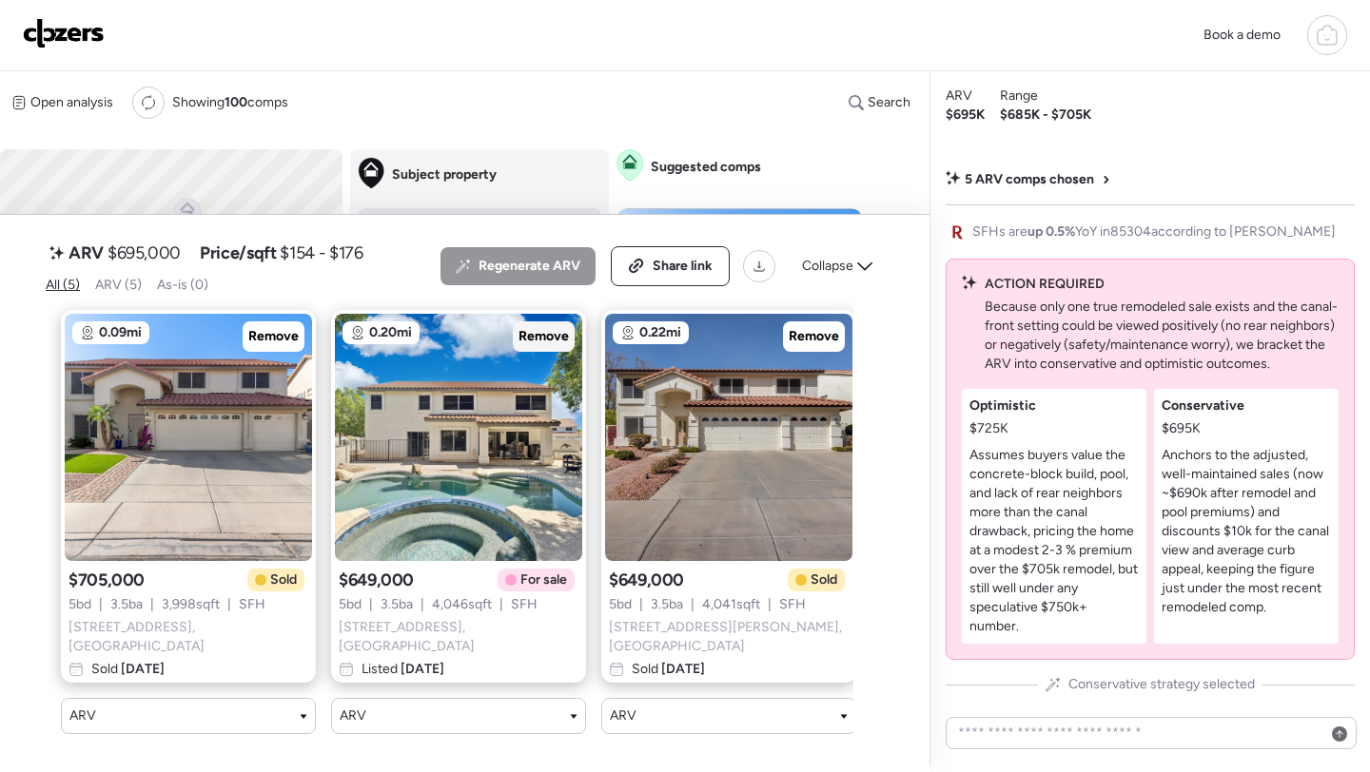
click at [548, 343] on div "Remove" at bounding box center [544, 337] width 62 height 30
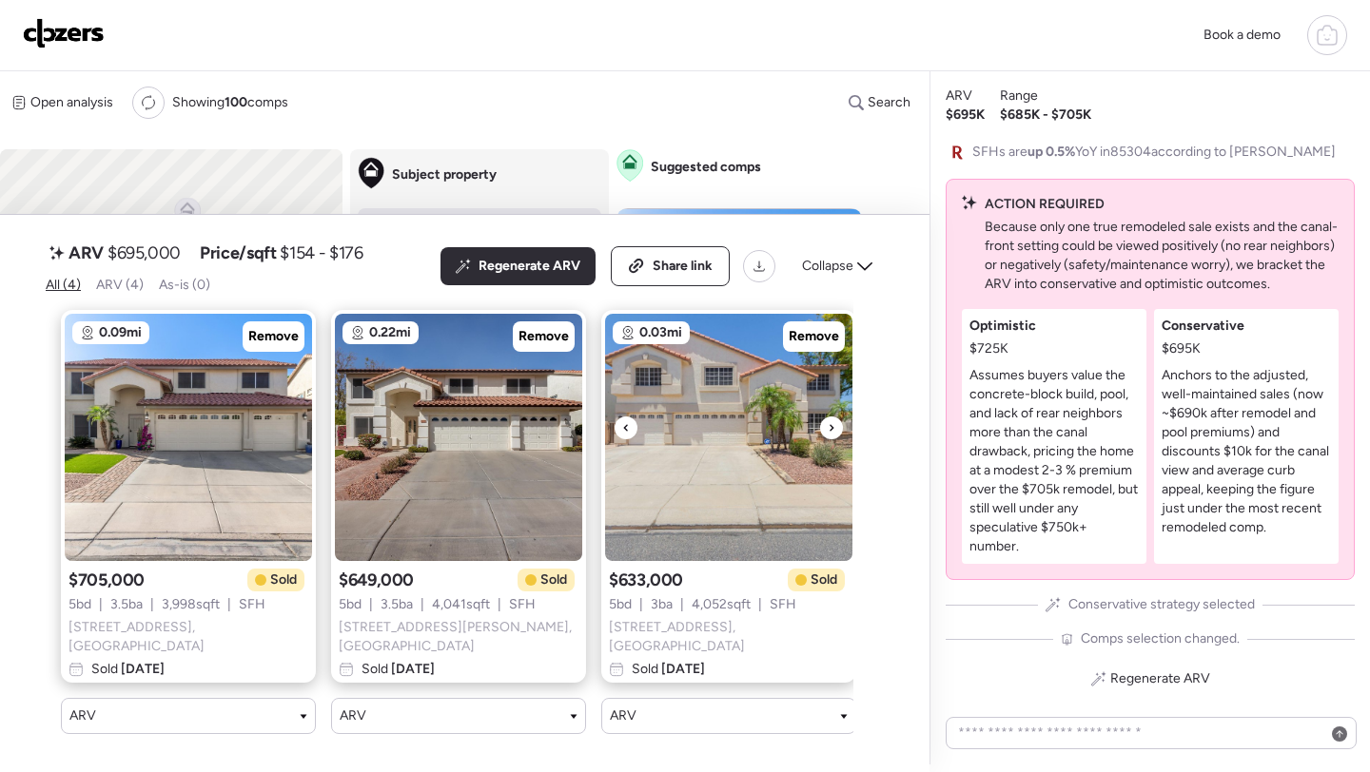
scroll to position [0, 288]
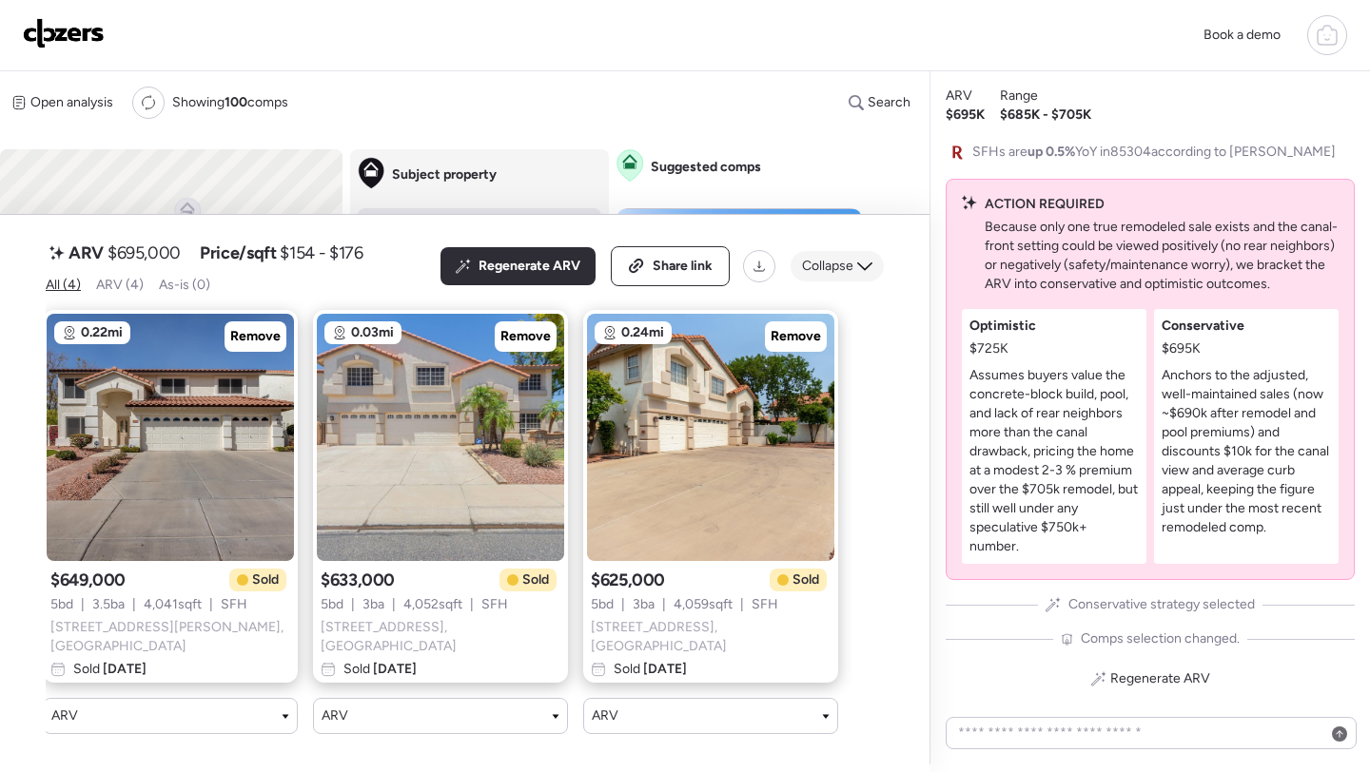
click at [837, 276] on span "Collapse" at bounding box center [827, 266] width 51 height 19
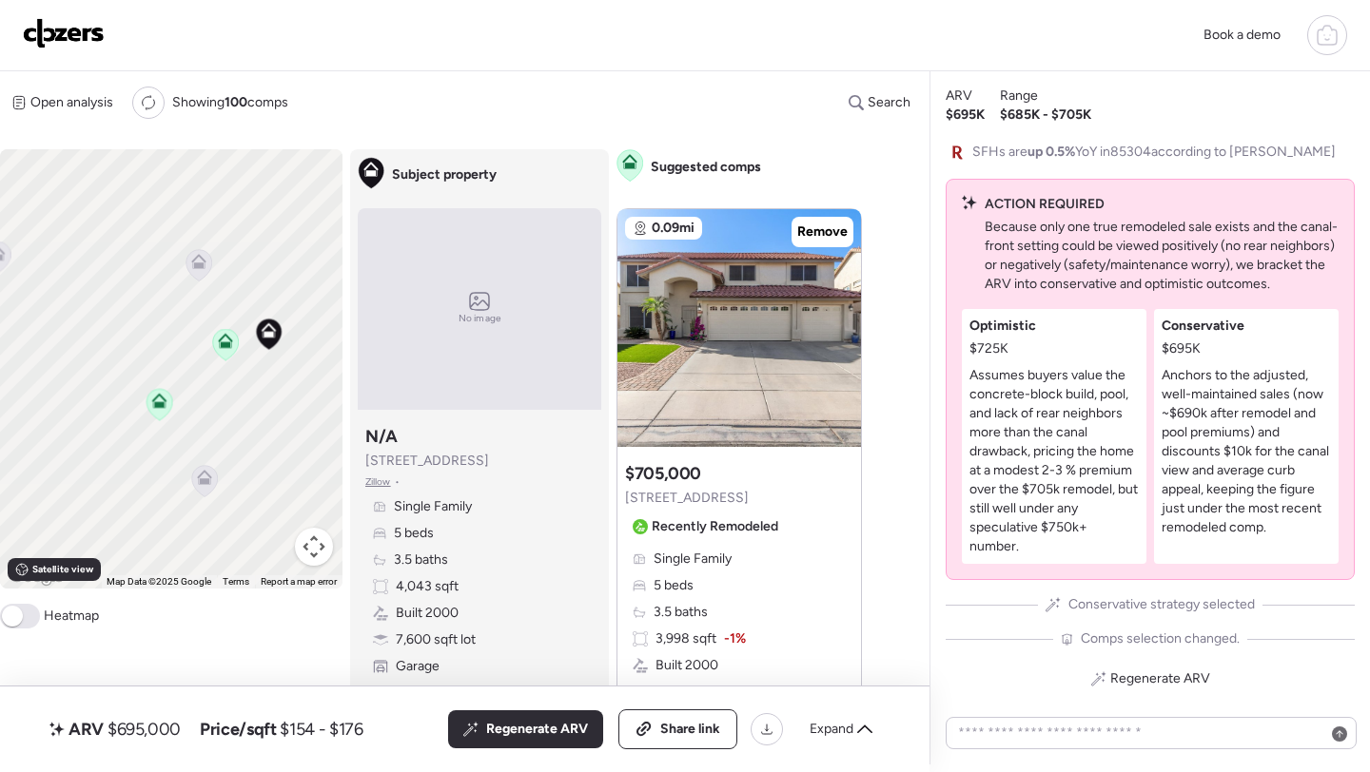
drag, startPoint x: 128, startPoint y: 407, endPoint x: 258, endPoint y: 314, distance: 159.5
click at [258, 314] on div "To activate drag with keyboard, press Alt + Enter. Once in keyboard drag state,…" at bounding box center [171, 368] width 342 height 439
click at [202, 263] on icon at bounding box center [198, 265] width 12 height 6
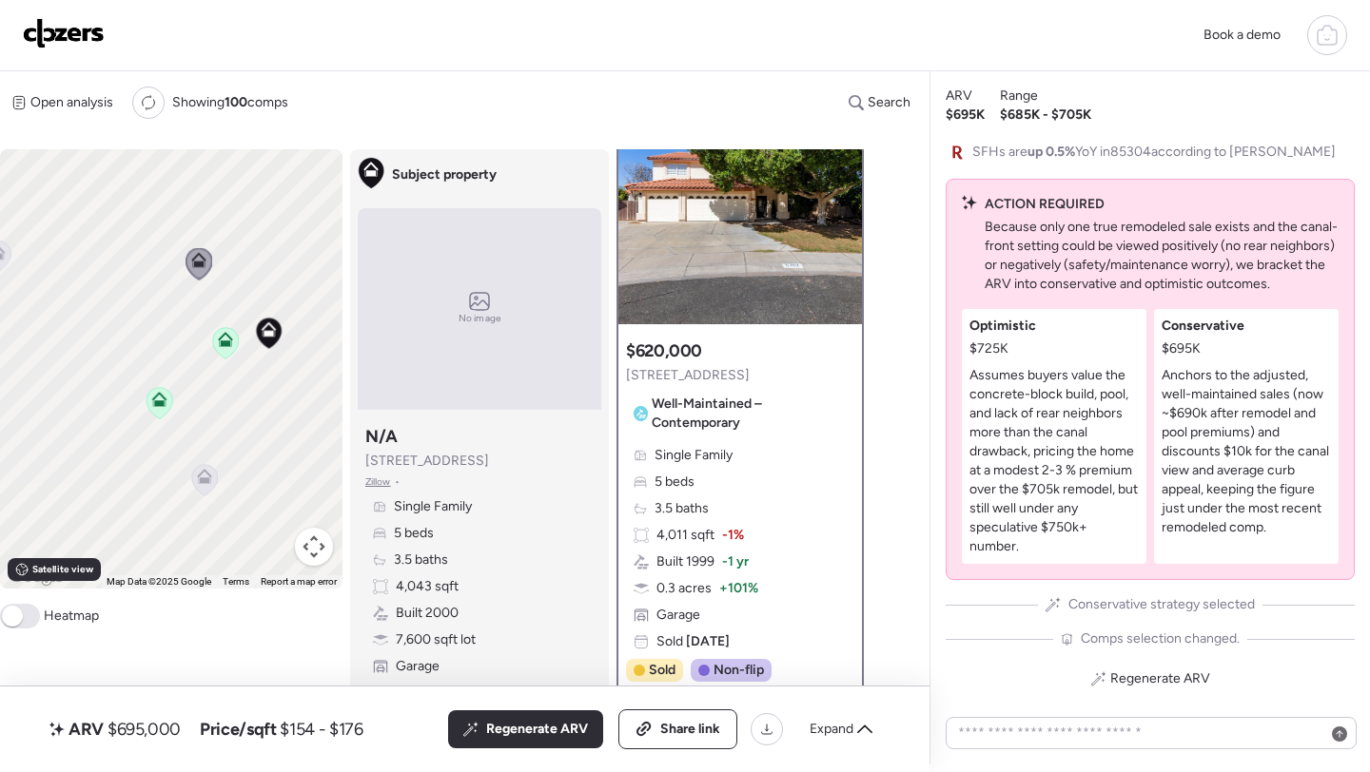
scroll to position [0, 0]
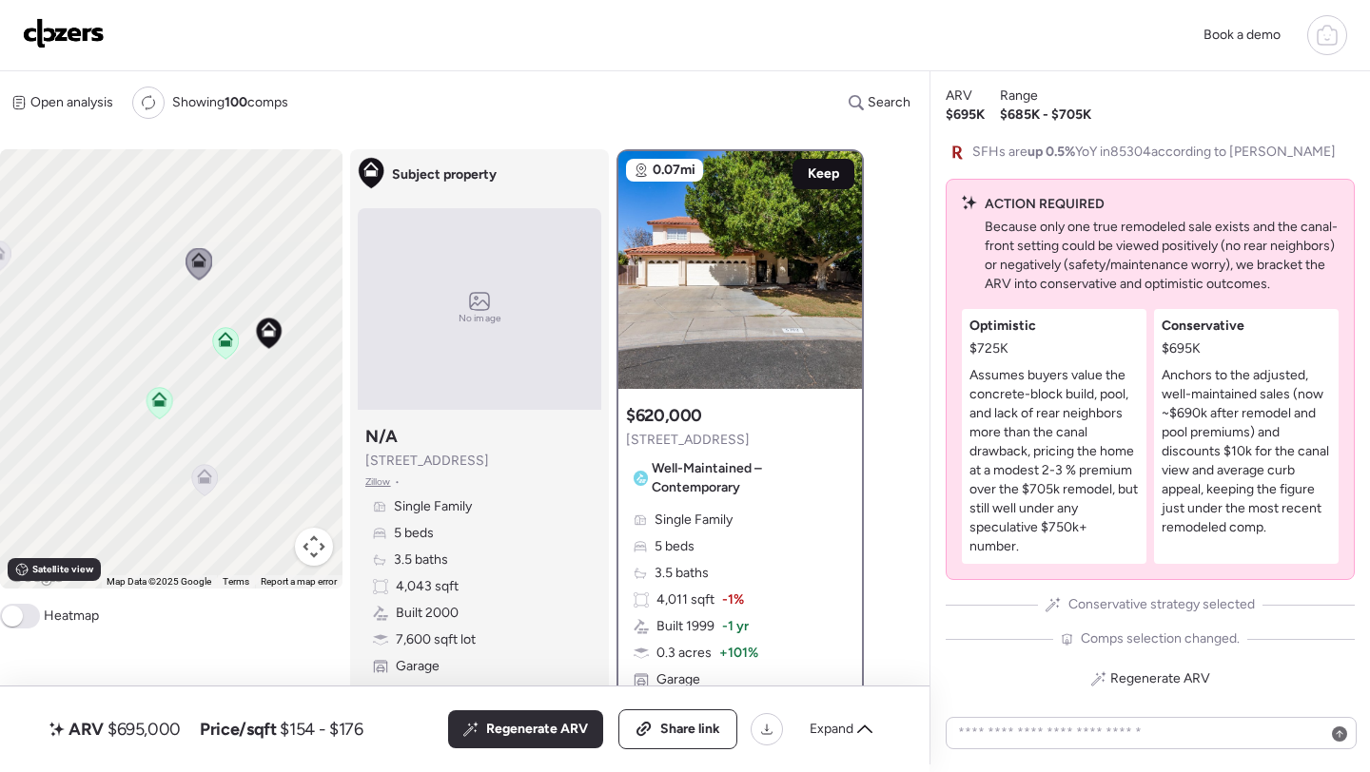
click at [822, 169] on span "Keep" at bounding box center [823, 174] width 31 height 19
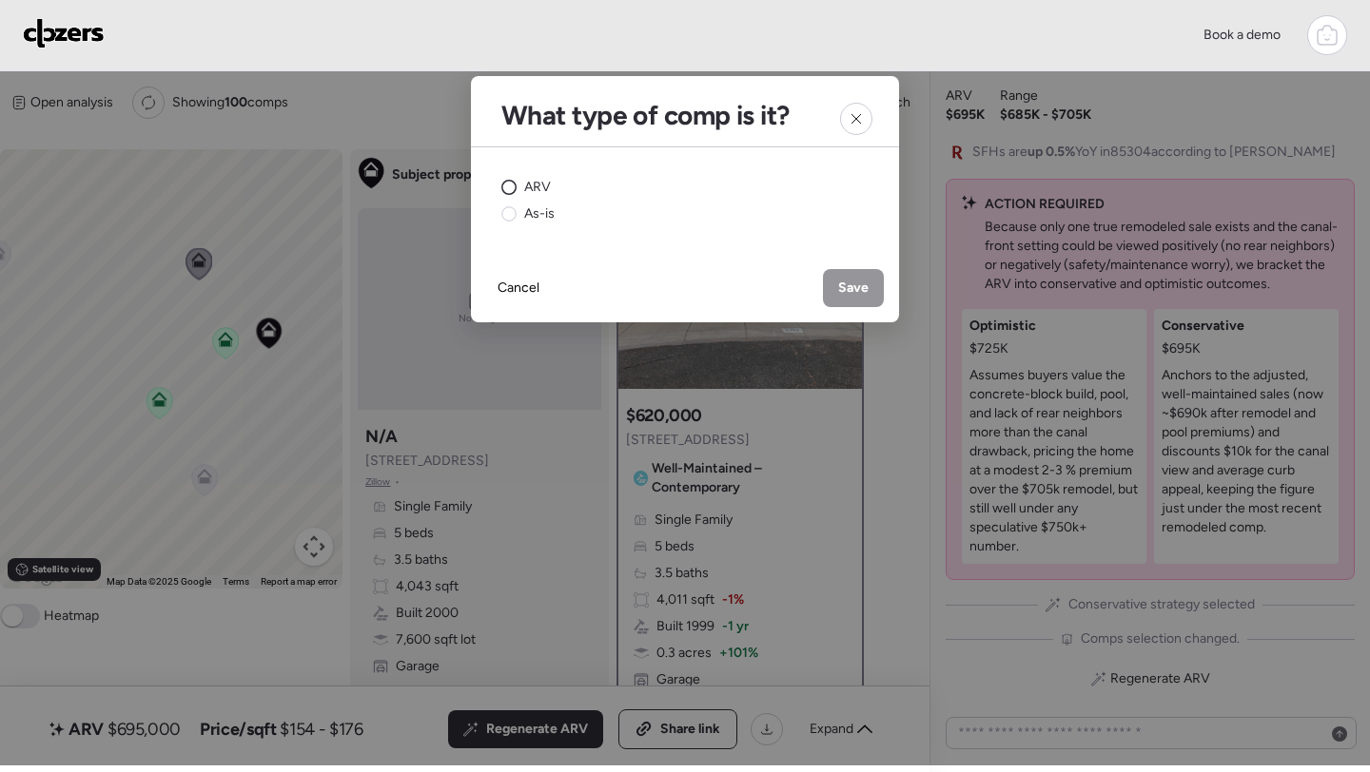
click at [537, 184] on span "ARV" at bounding box center [537, 187] width 27 height 19
click at [845, 281] on span "Save" at bounding box center [853, 288] width 30 height 19
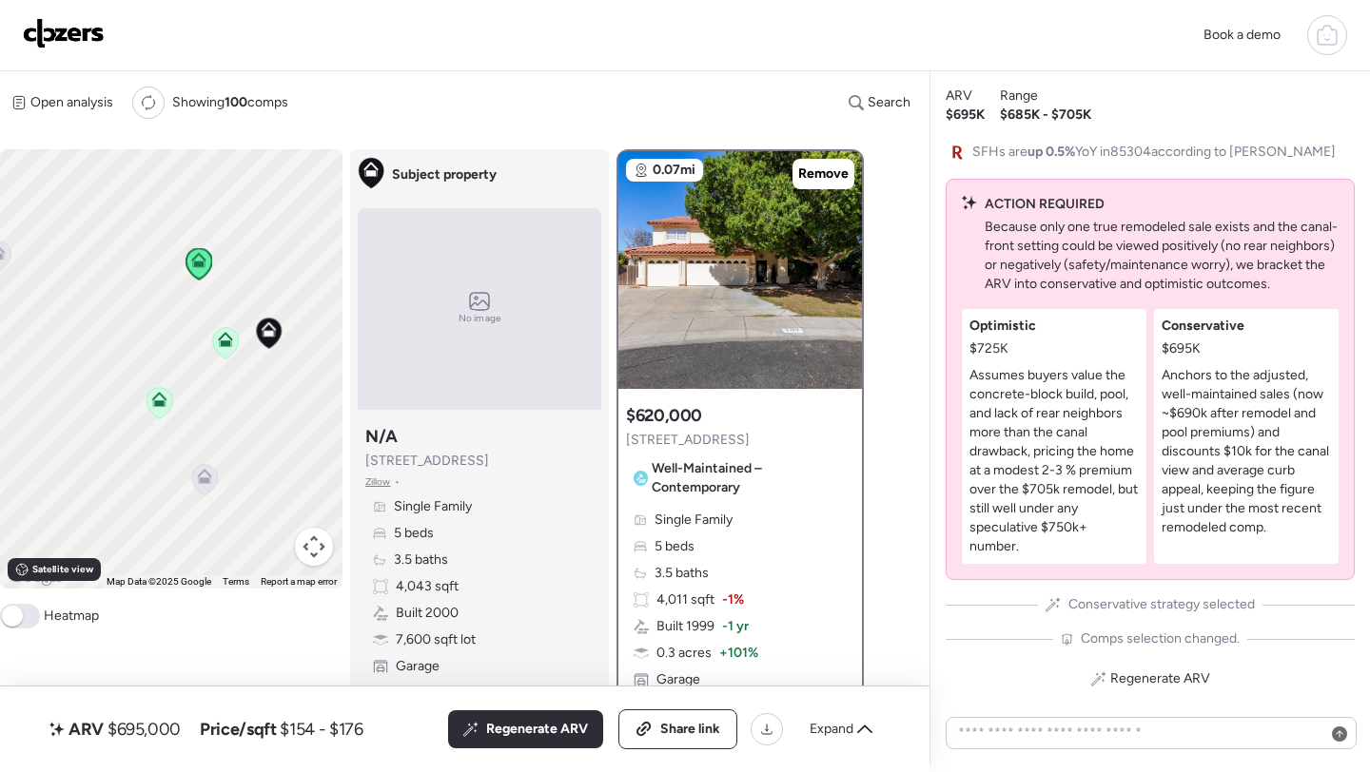
click at [201, 492] on icon at bounding box center [205, 480] width 26 height 31
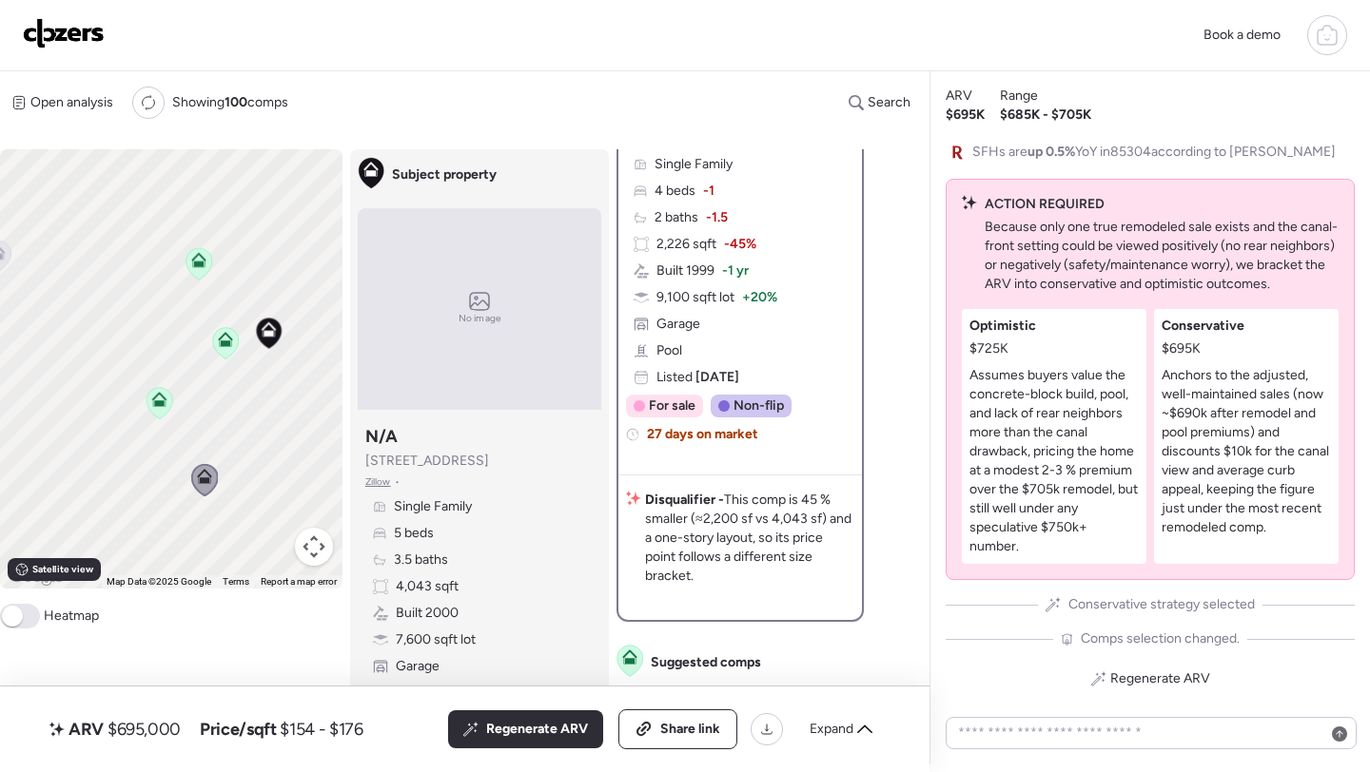
scroll to position [413, 0]
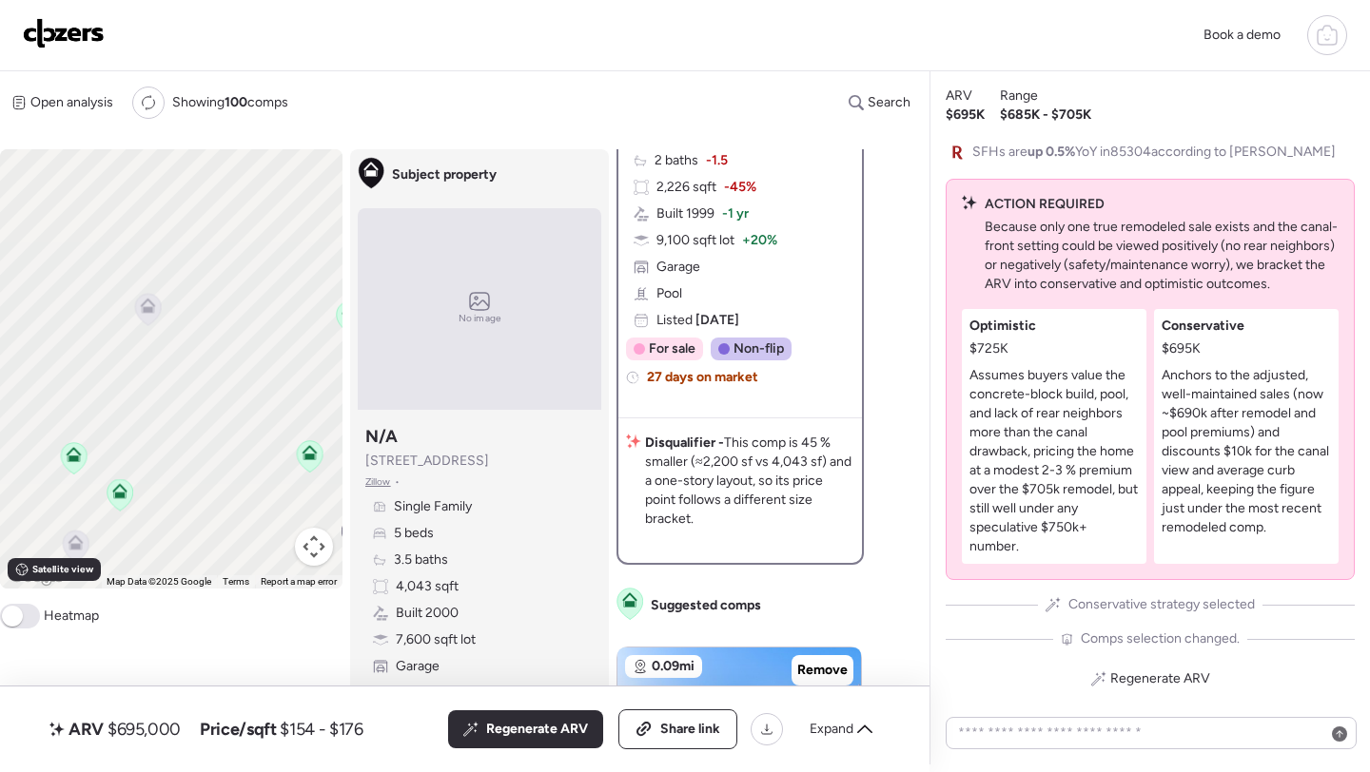
drag, startPoint x: 238, startPoint y: 431, endPoint x: 380, endPoint y: 478, distance: 150.1
click at [384, 479] on div "To activate drag with keyboard, press Alt + Enter. Once in keyboard drag state,…" at bounding box center [439, 457] width 879 height 616
click at [143, 304] on icon at bounding box center [136, 296] width 15 height 15
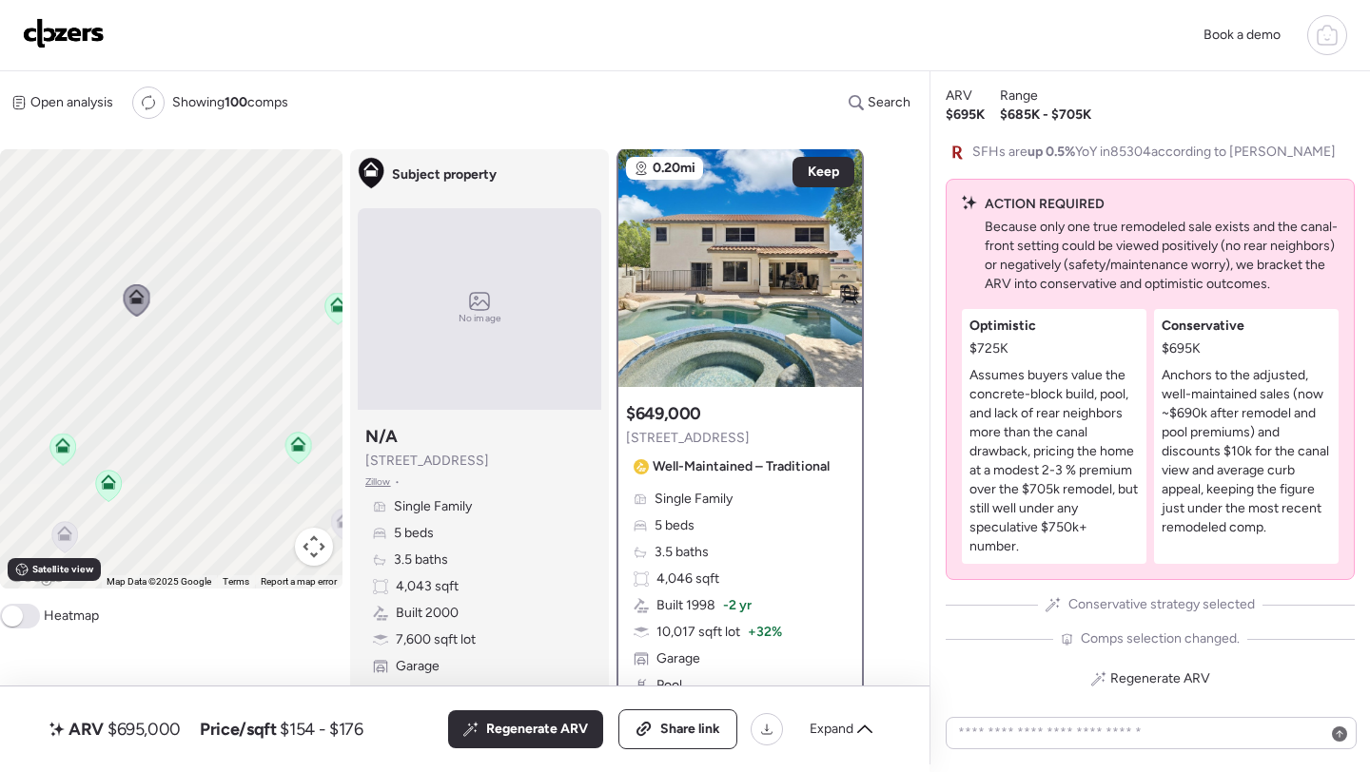
scroll to position [0, 0]
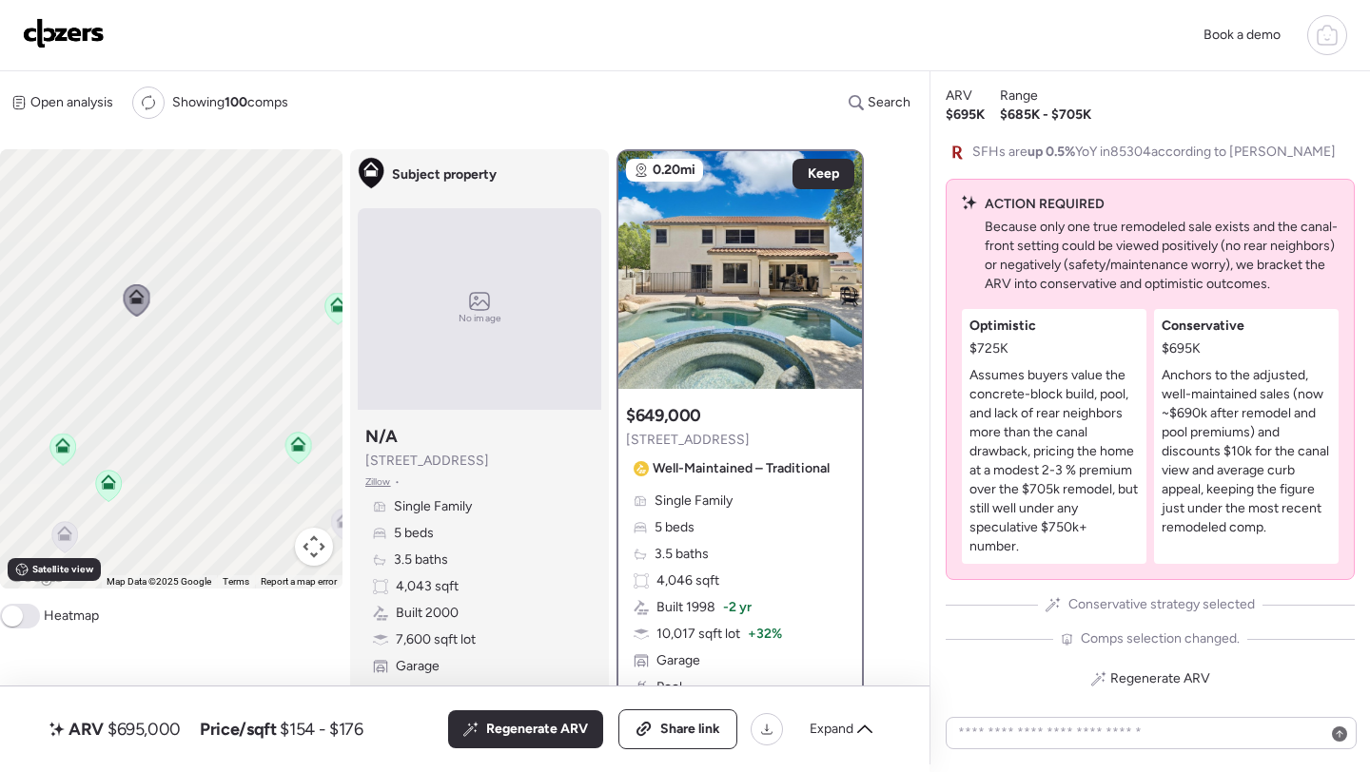
click at [68, 536] on icon at bounding box center [64, 538] width 12 height 6
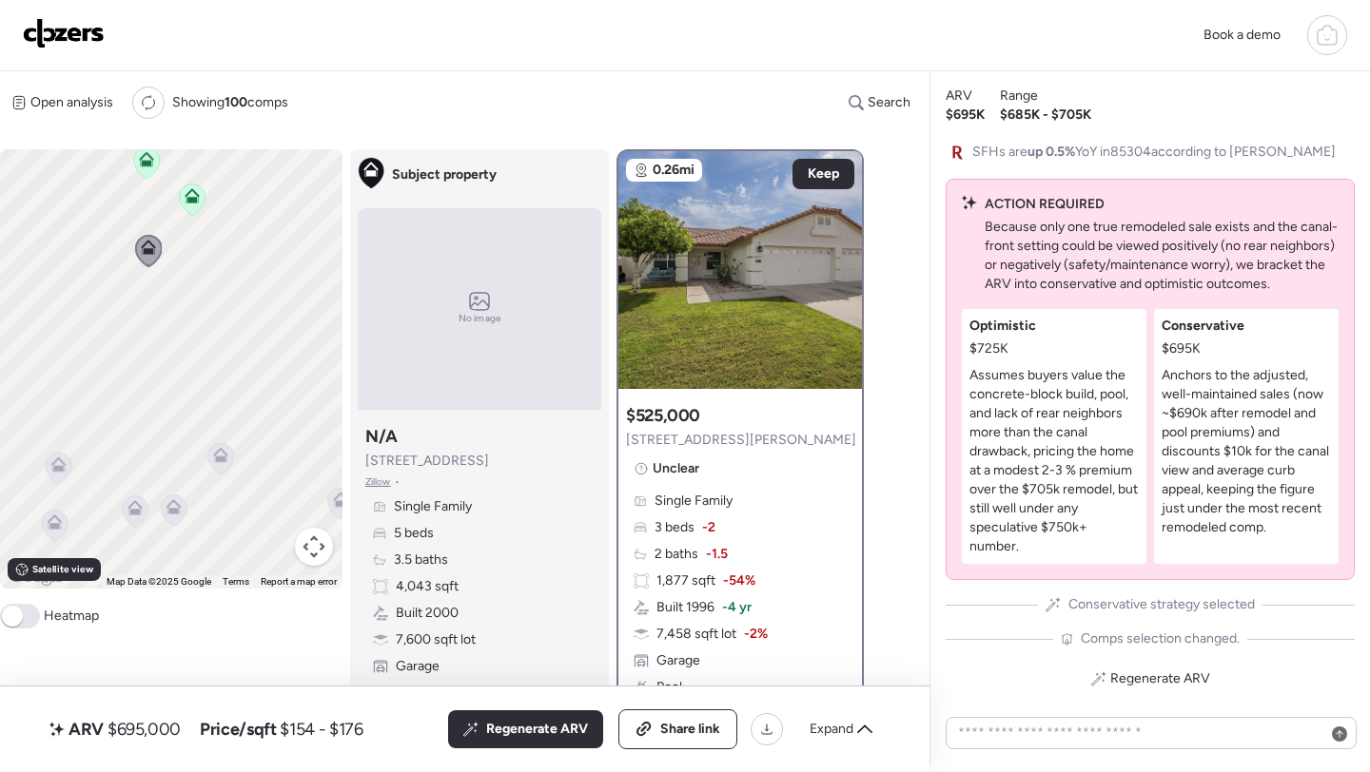
drag, startPoint x: 77, startPoint y: 534, endPoint x: 85, endPoint y: 223, distance: 311.1
click at [85, 223] on div "To navigate, press the arrow keys. To activate drag with keyboard, press Alt + …" at bounding box center [171, 368] width 342 height 439
click at [96, 425] on icon at bounding box center [97, 424] width 12 height 6
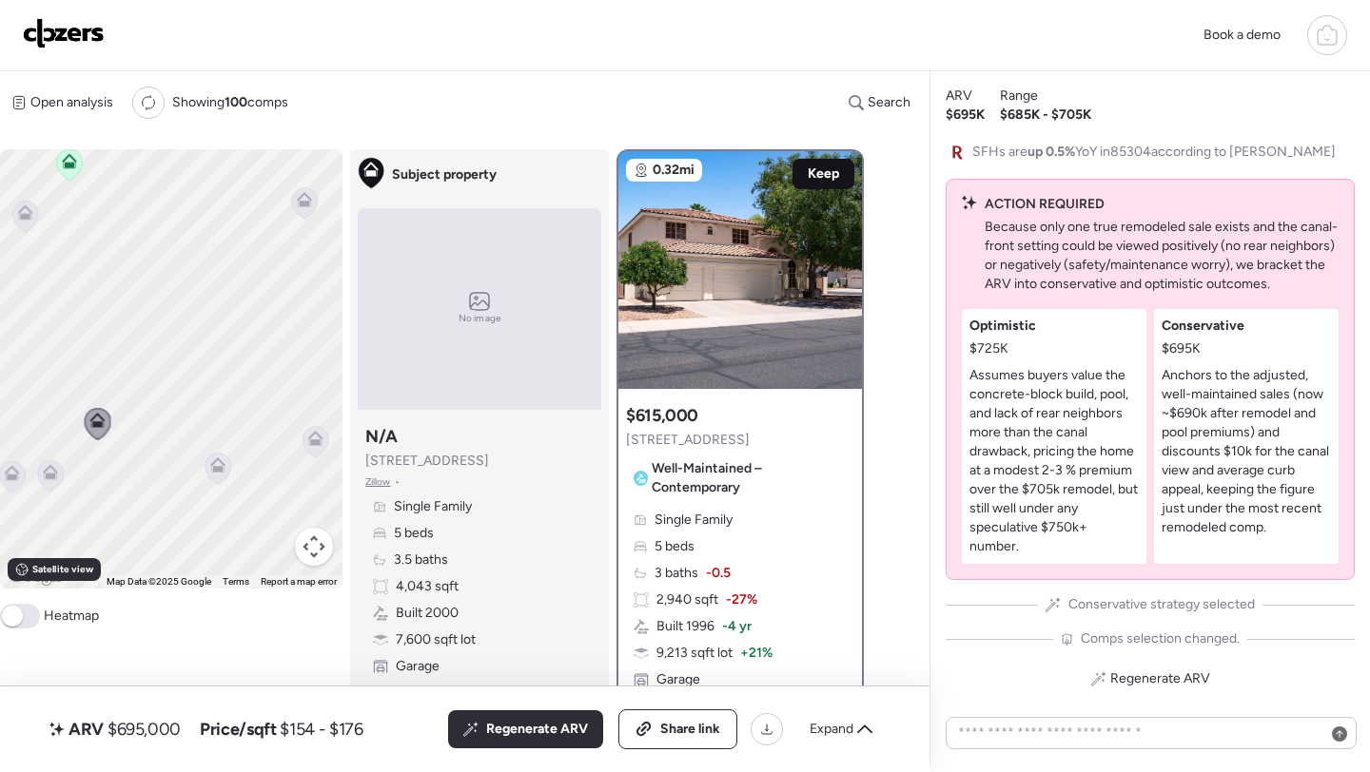
click at [809, 185] on div "Keep" at bounding box center [823, 174] width 62 height 30
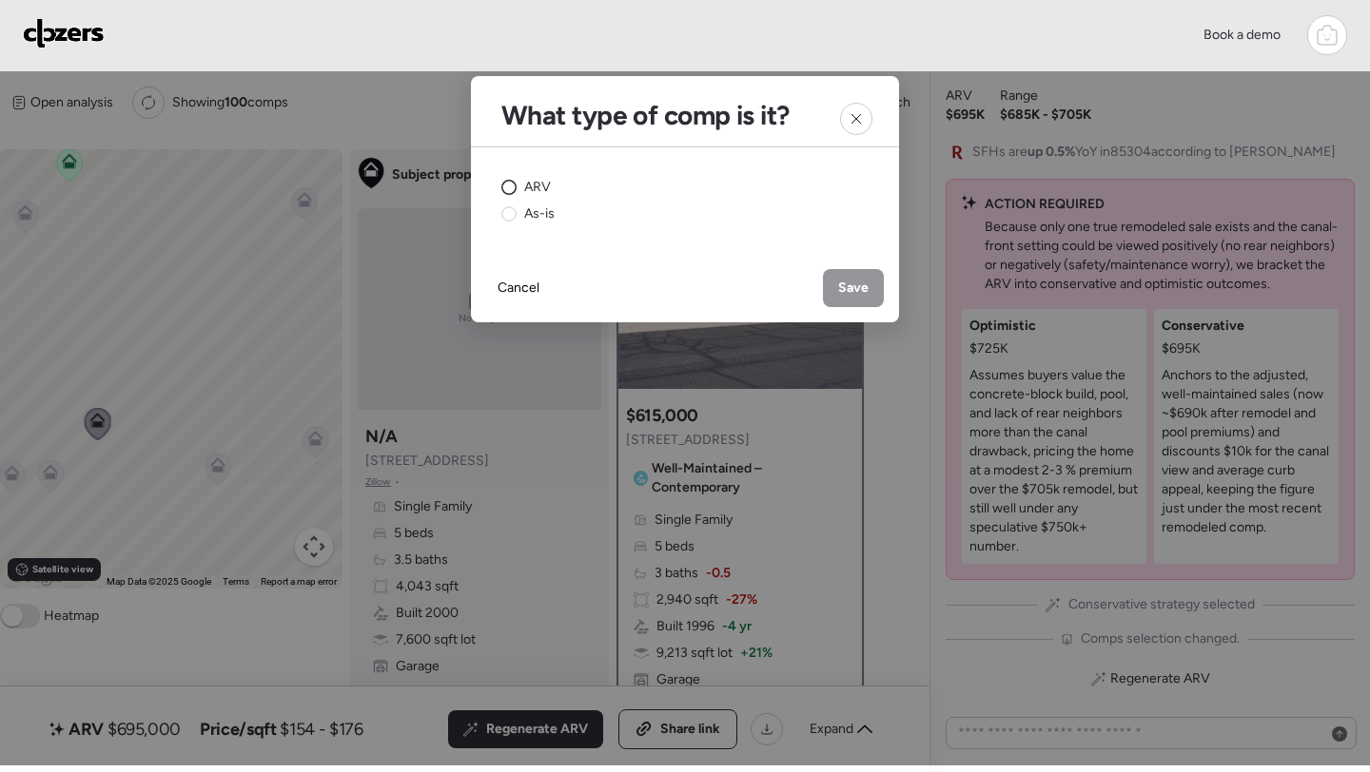
click at [513, 186] on circle at bounding box center [509, 188] width 14 height 14
click at [855, 281] on span "Save" at bounding box center [853, 288] width 30 height 19
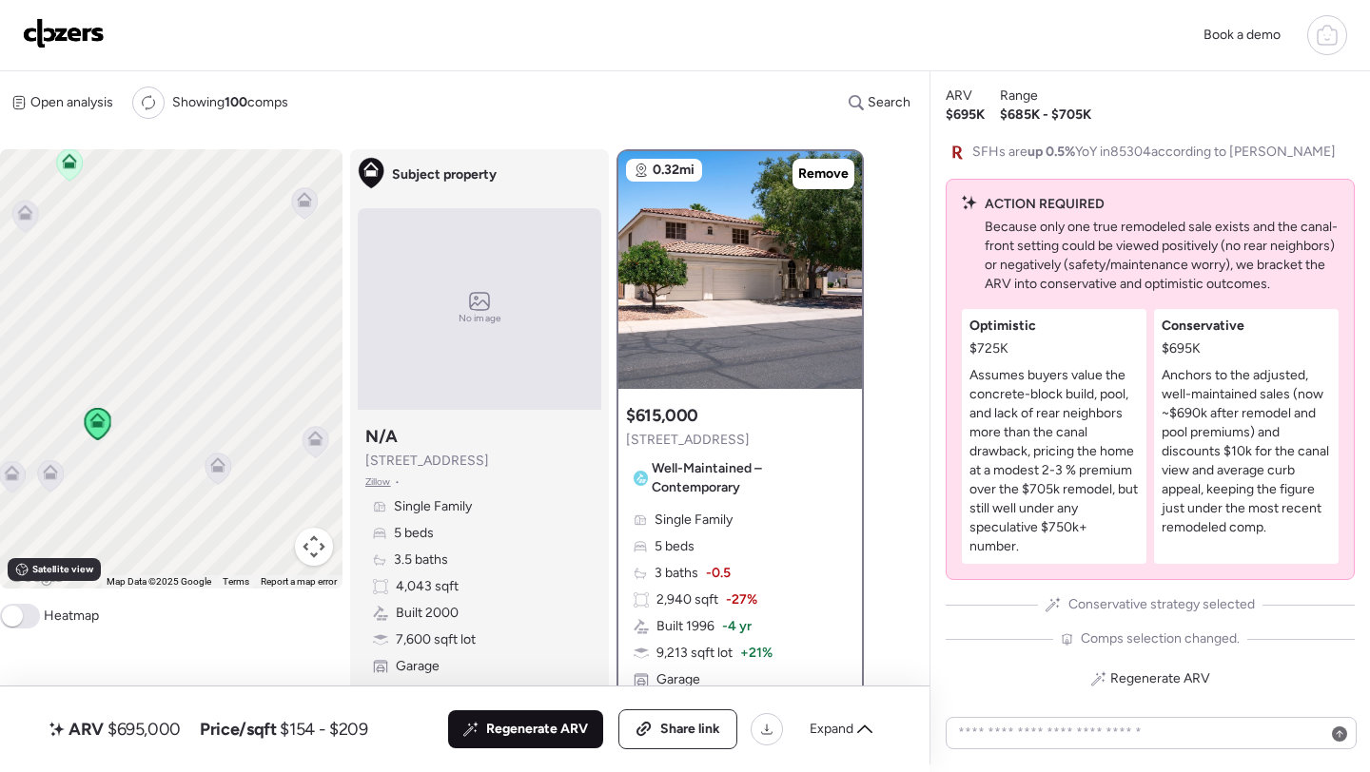
click at [556, 738] on span "Regenerate ARV" at bounding box center [537, 729] width 102 height 19
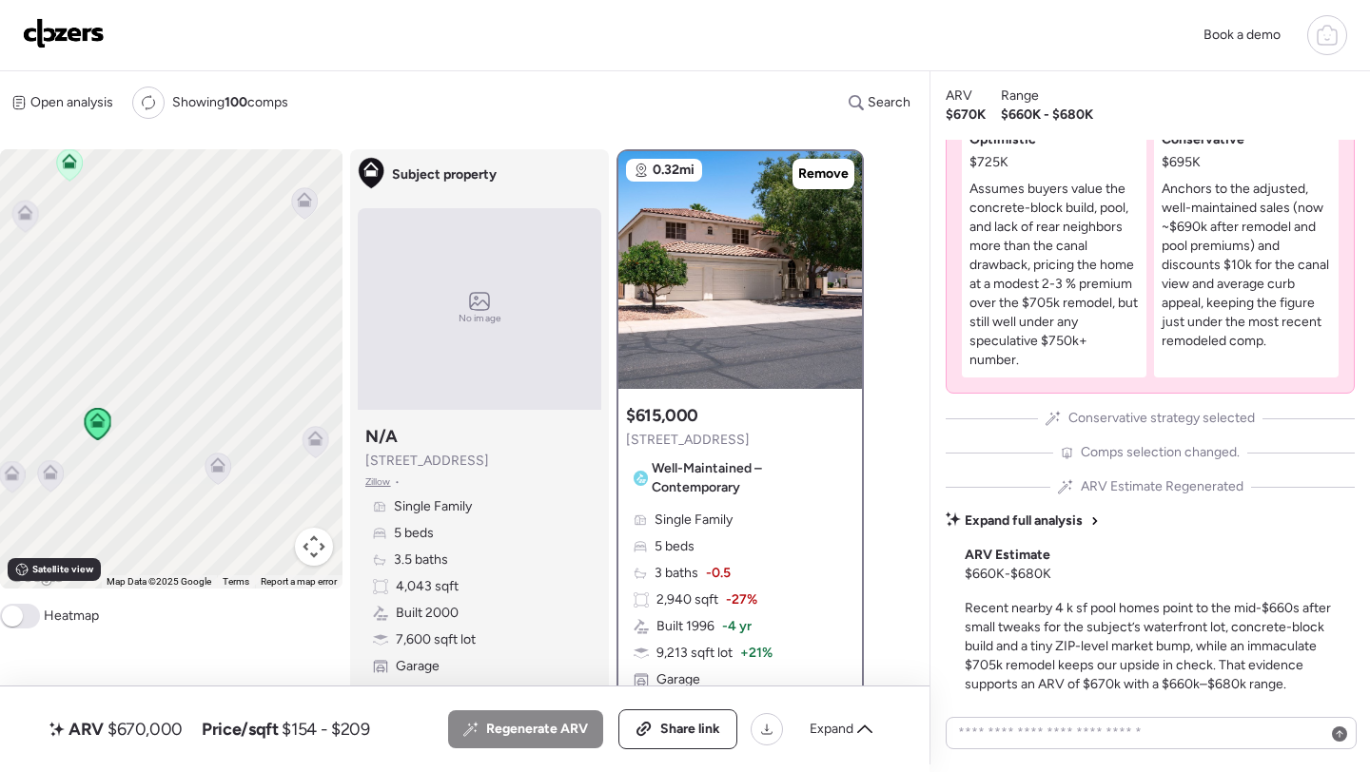
click at [156, 732] on span "$670,000" at bounding box center [144, 729] width 75 height 23
copy span "670,000"
click at [684, 721] on span "Share link" at bounding box center [690, 729] width 60 height 19
click at [88, 29] on img at bounding box center [64, 33] width 82 height 30
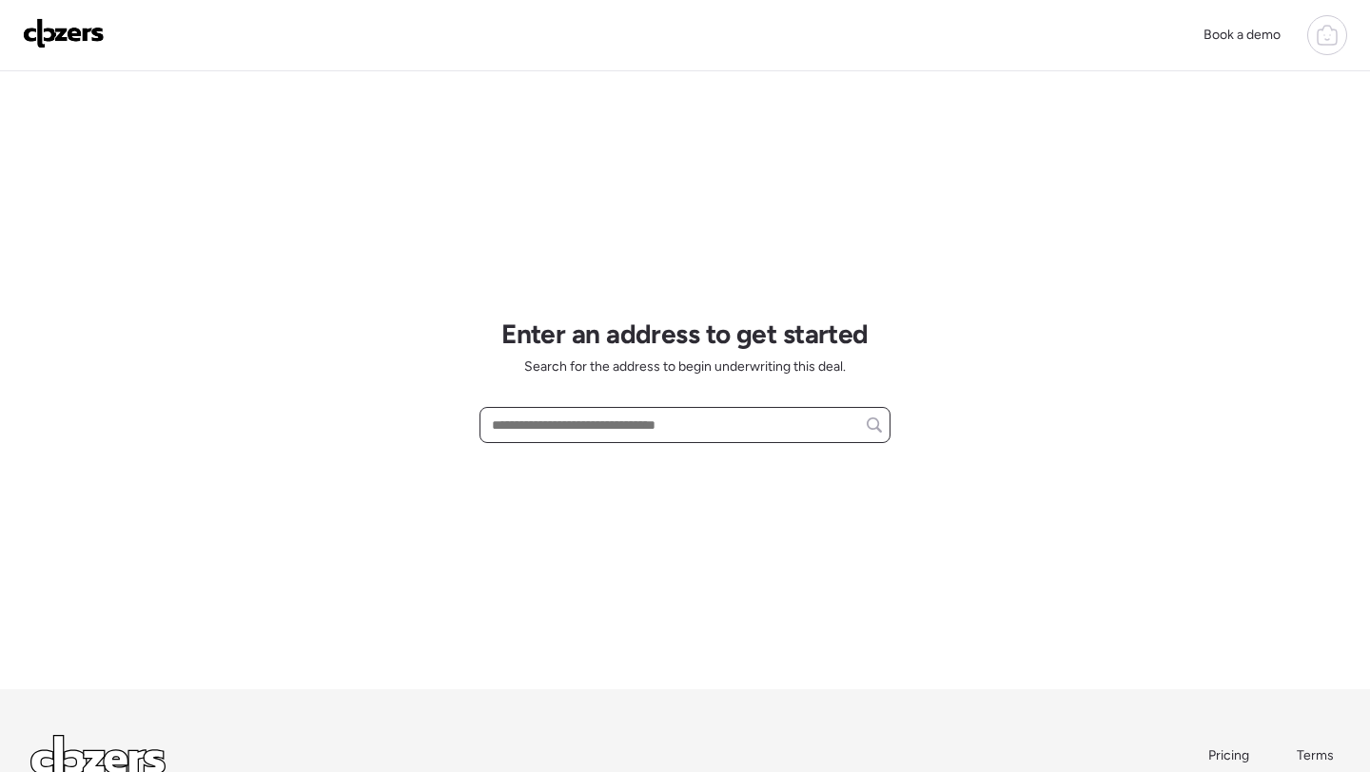
click at [545, 425] on input "text" at bounding box center [685, 425] width 394 height 27
paste input "**********"
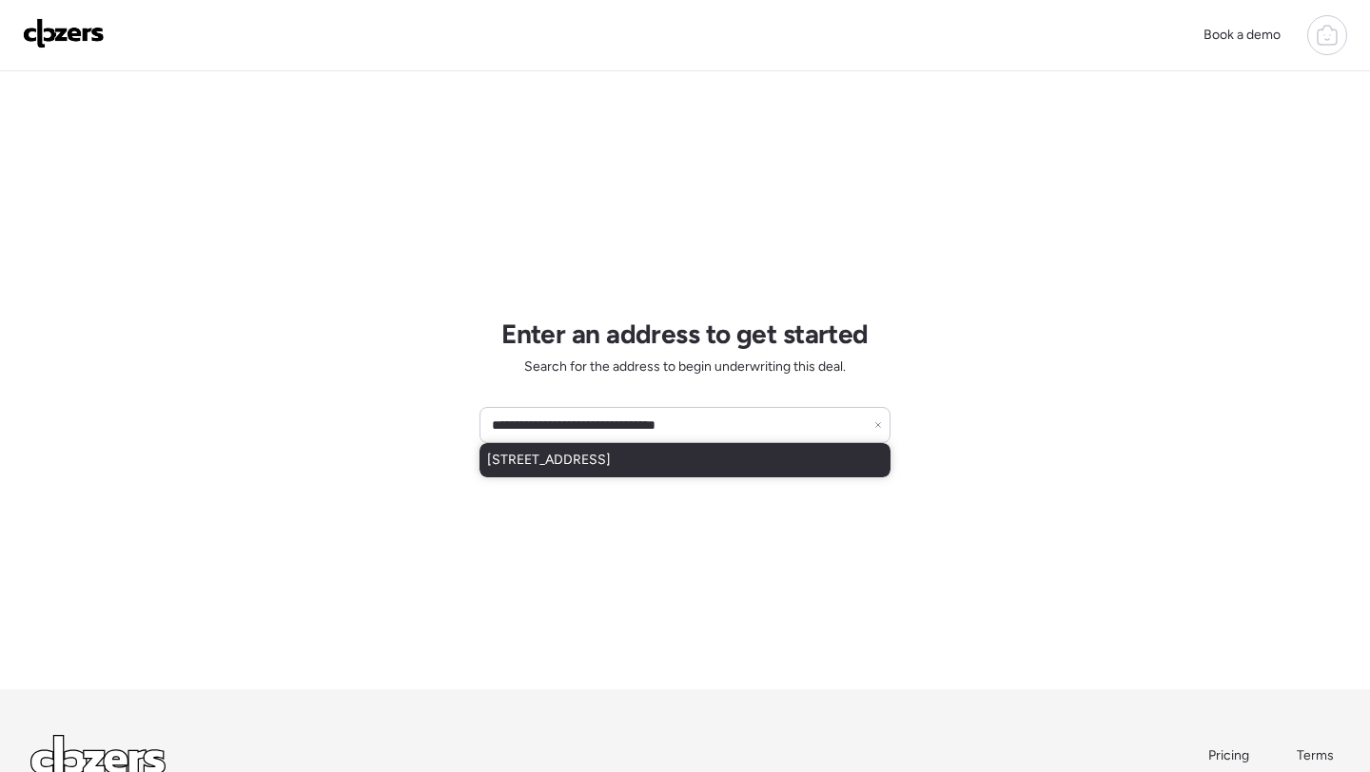
click at [559, 457] on span "[STREET_ADDRESS]" at bounding box center [549, 460] width 124 height 19
type input "**********"
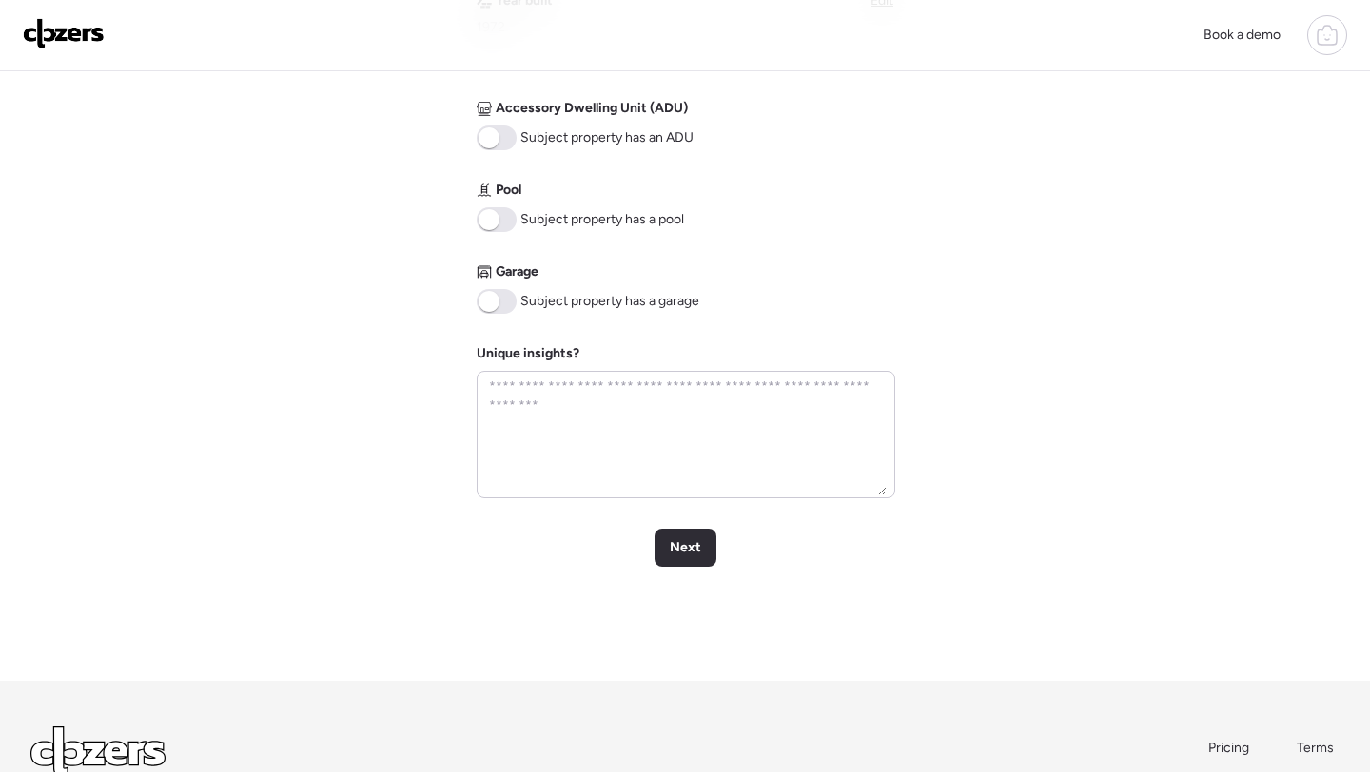
scroll to position [906, 0]
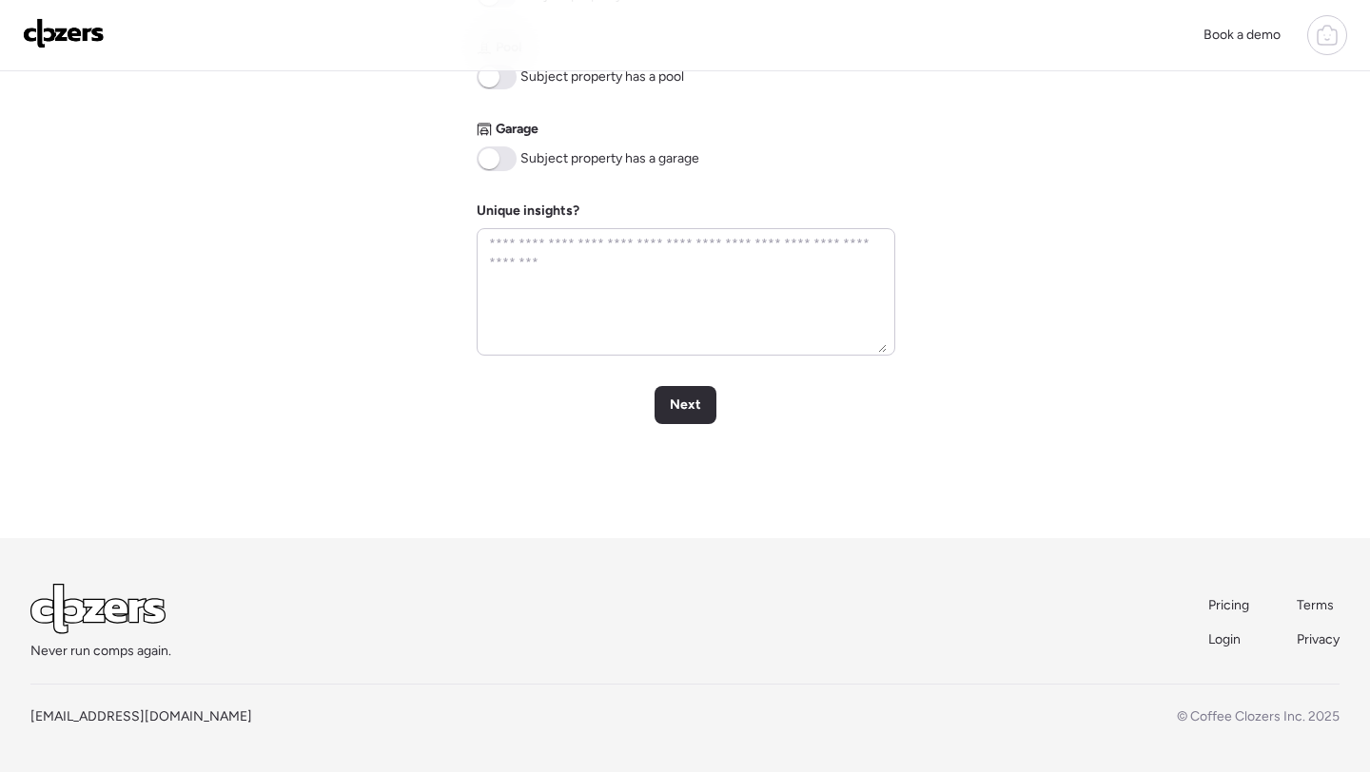
click at [499, 164] on span at bounding box center [497, 158] width 40 height 25
click at [693, 413] on span "Next" at bounding box center [685, 405] width 31 height 19
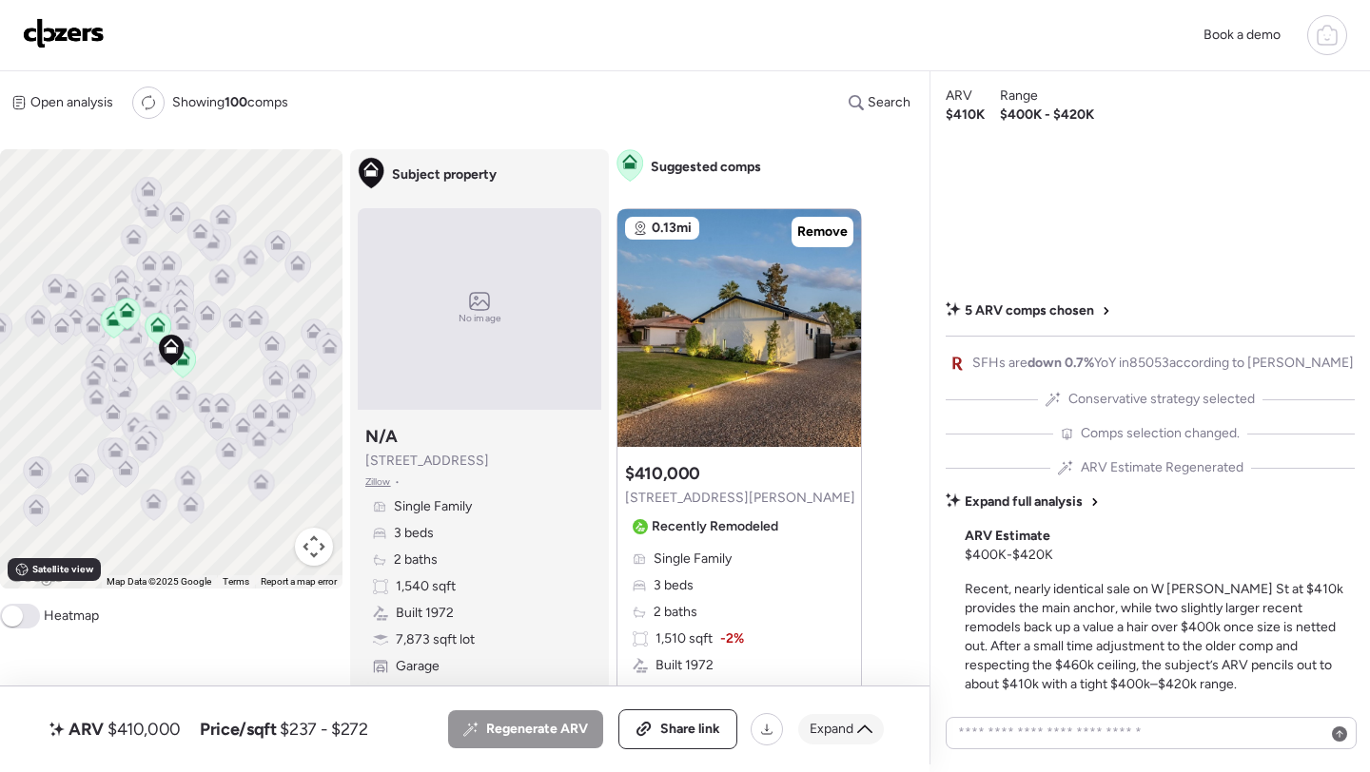
click at [814, 739] on div "Expand" at bounding box center [841, 729] width 86 height 30
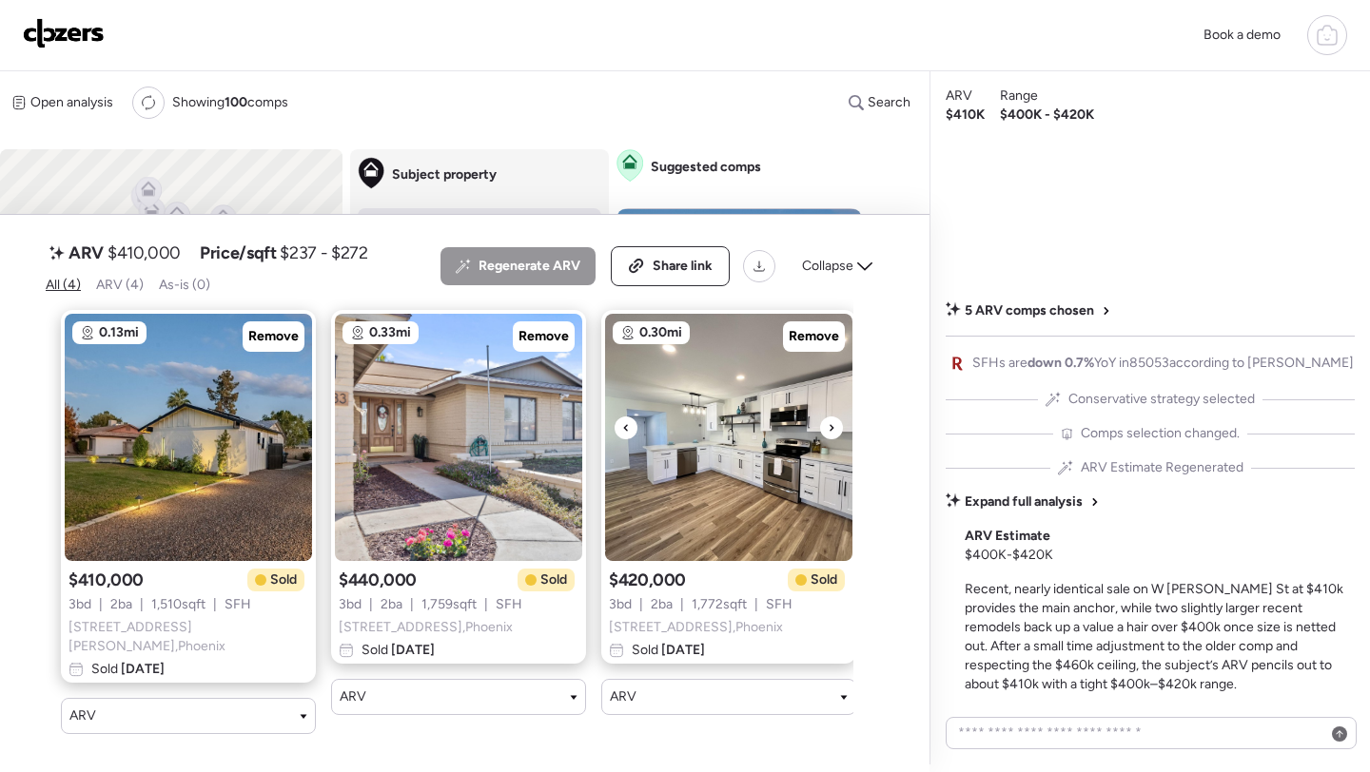
scroll to position [0, 288]
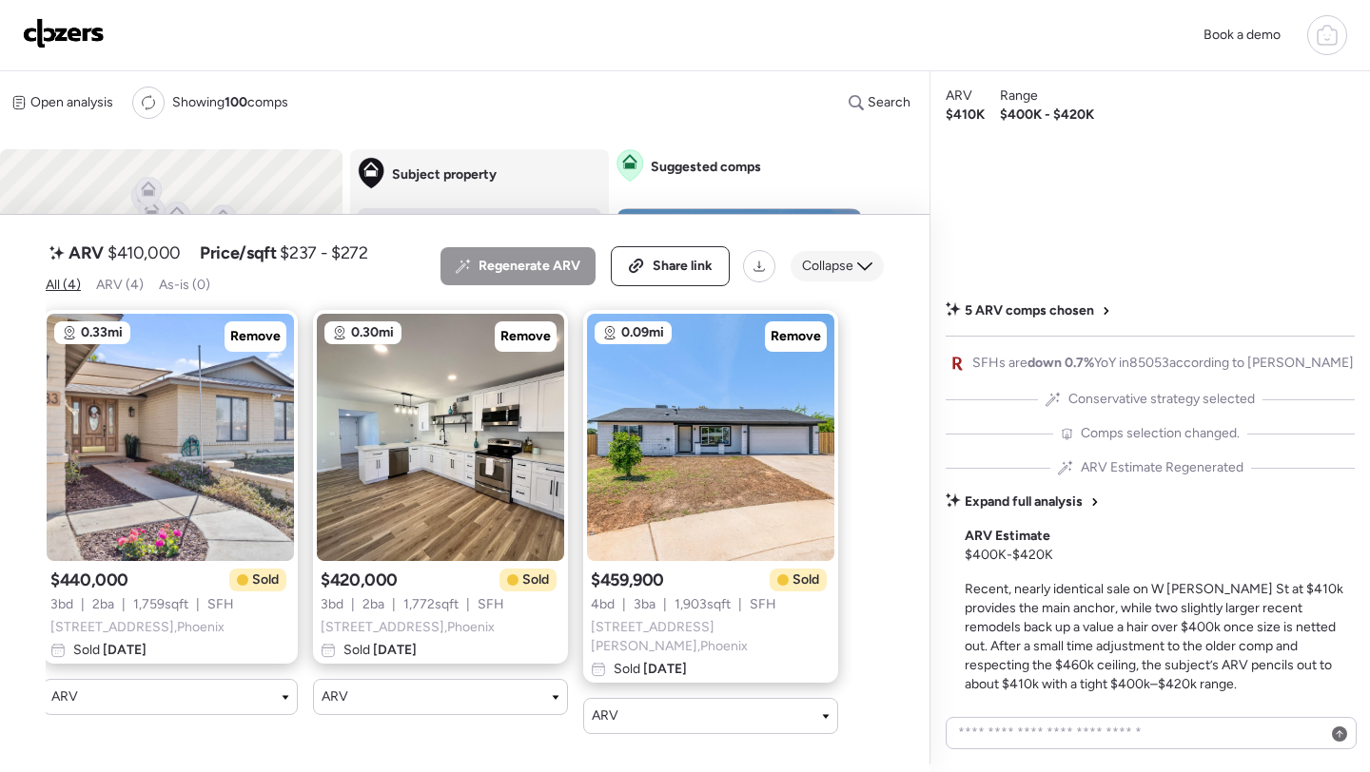
click at [836, 276] on span "Collapse" at bounding box center [827, 266] width 51 height 19
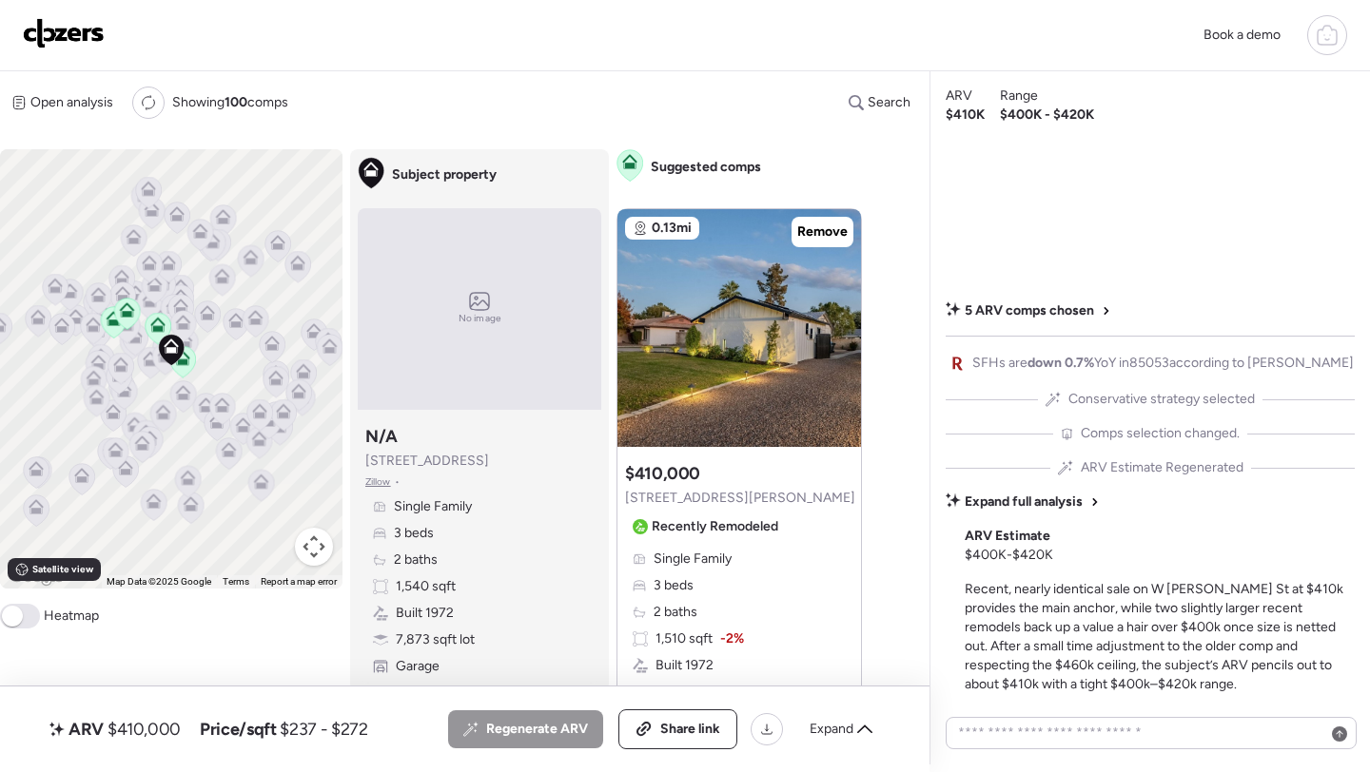
click at [77, 38] on img at bounding box center [64, 33] width 82 height 30
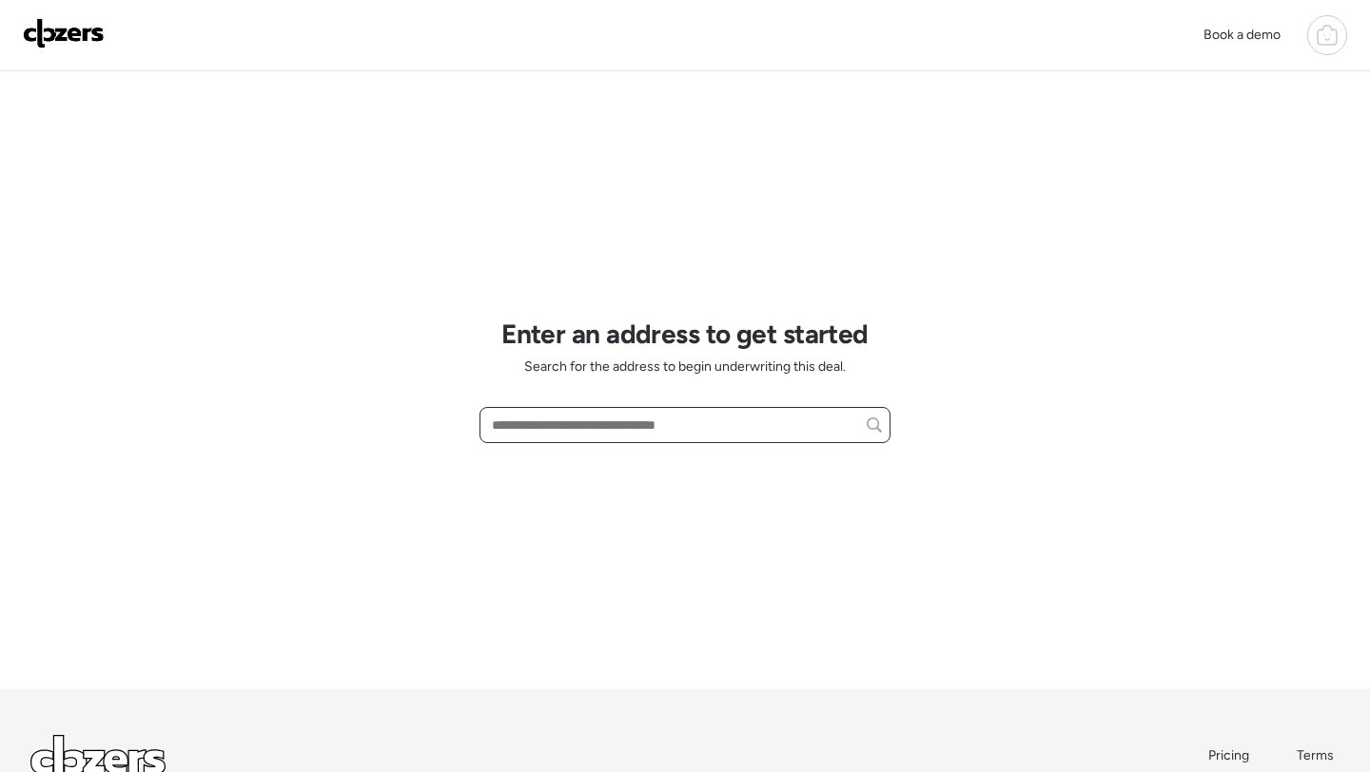
click at [553, 420] on input "text" at bounding box center [685, 425] width 394 height 27
paste input "**********"
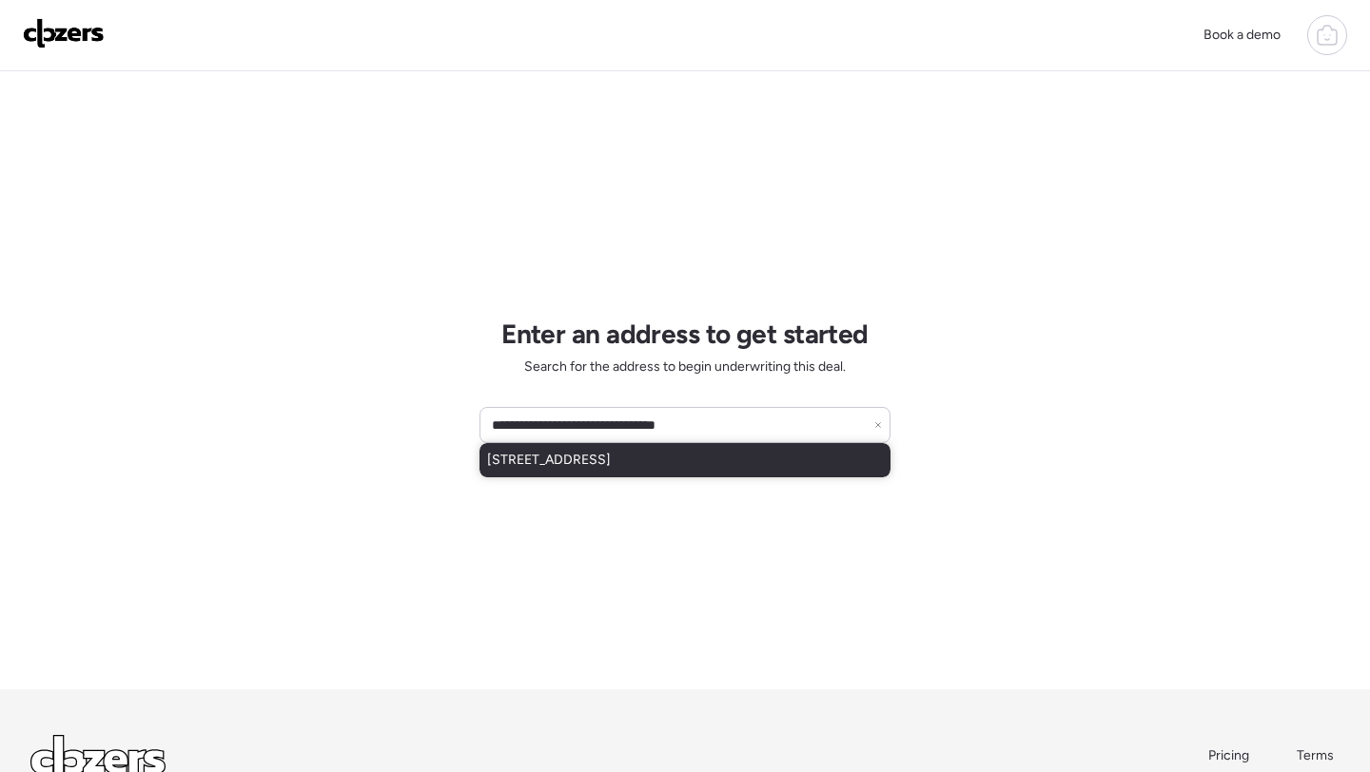
click at [577, 456] on span "13802 N 37th Dr, Phoenix, AZ, 85053" at bounding box center [549, 460] width 124 height 19
type input "**********"
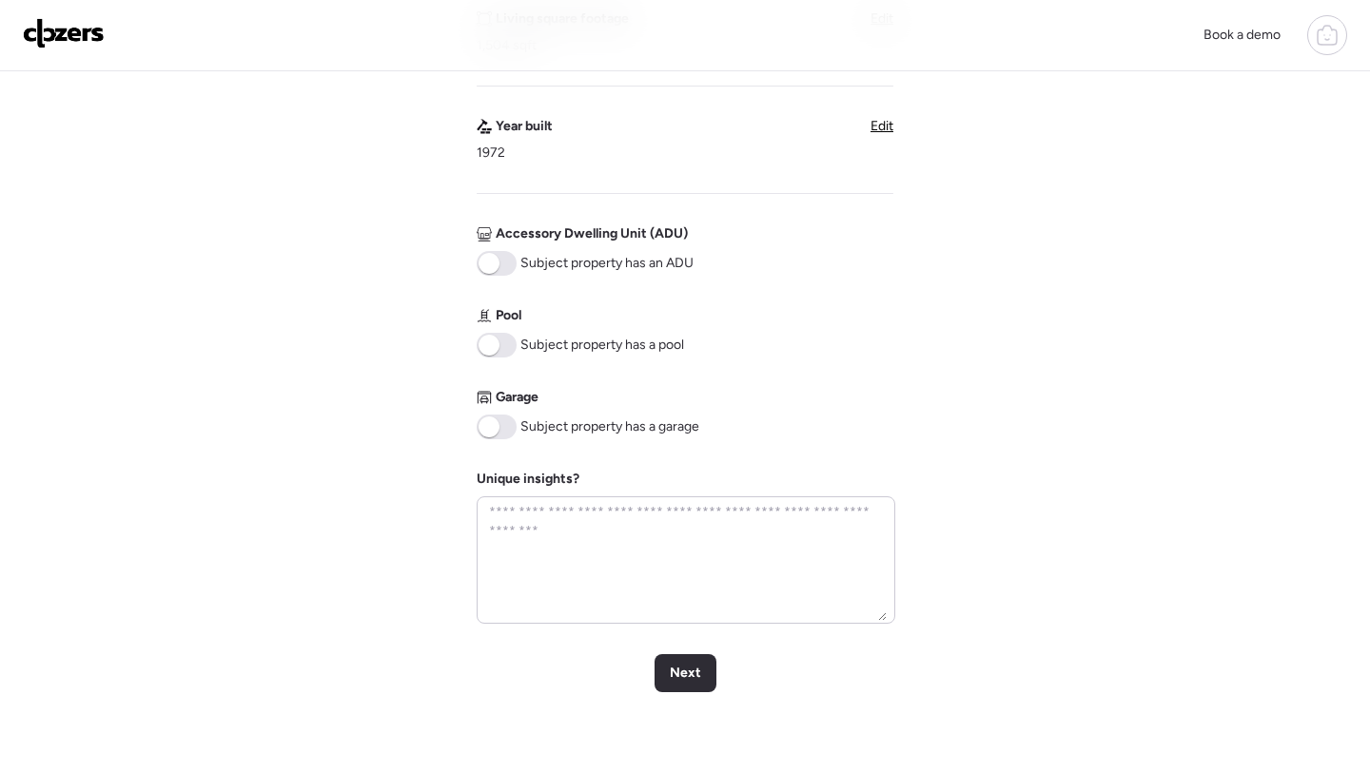
scroll to position [872, 0]
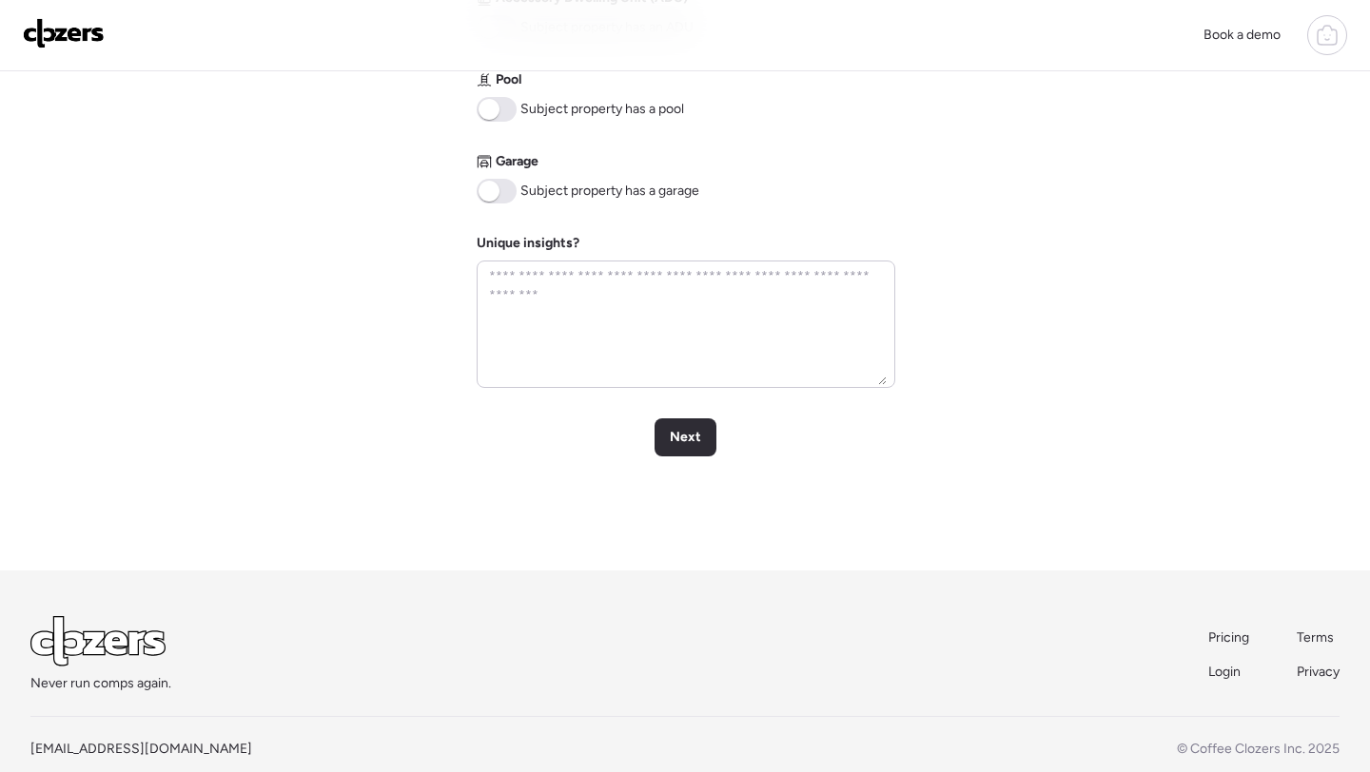
click at [502, 102] on span at bounding box center [497, 109] width 40 height 25
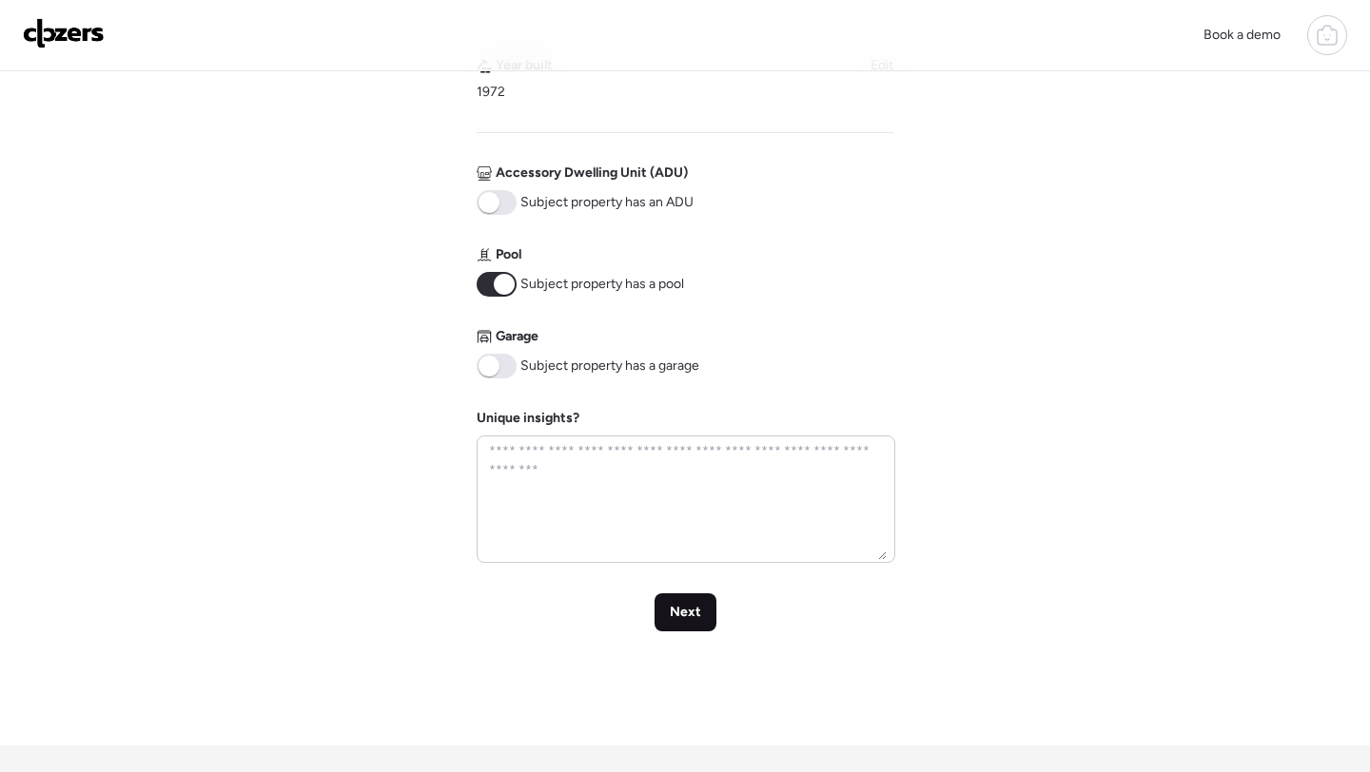
scroll to position [751, 0]
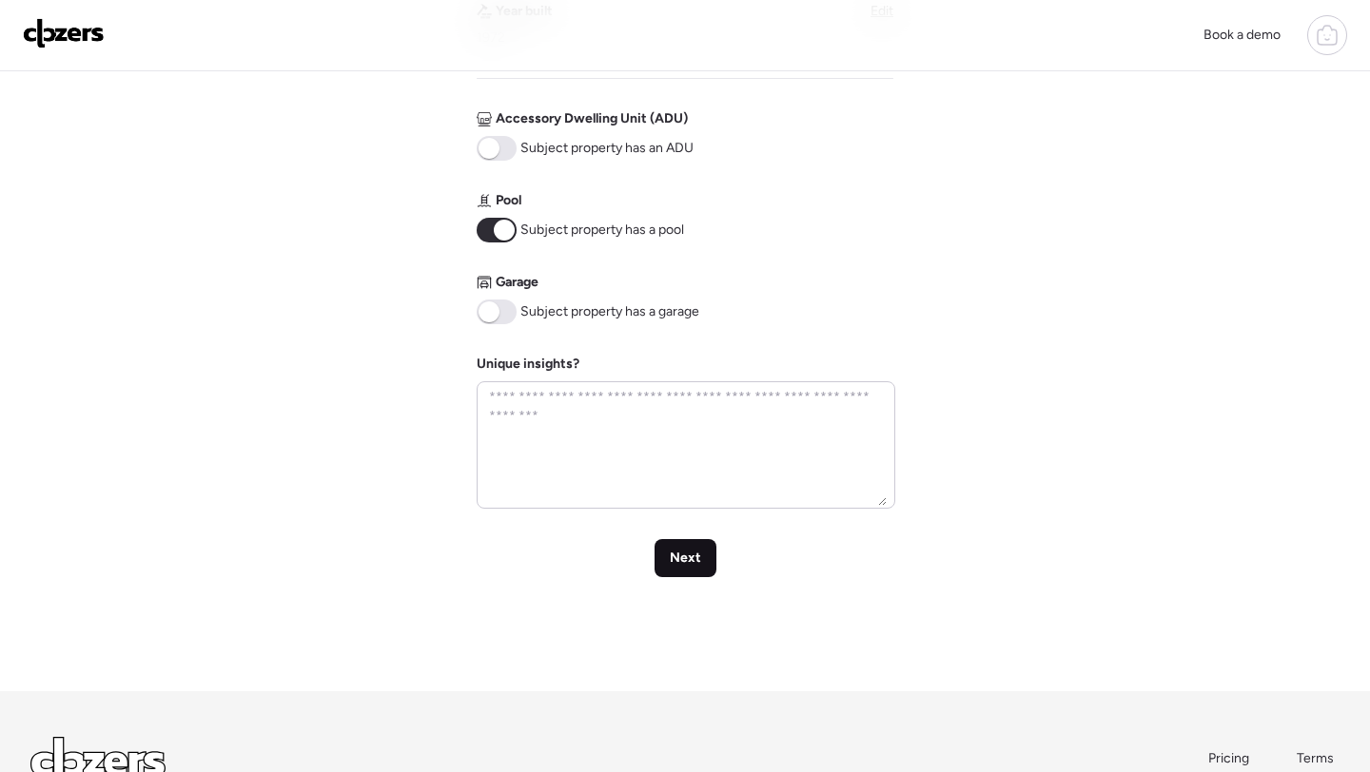
click at [689, 553] on span "Next" at bounding box center [685, 558] width 31 height 19
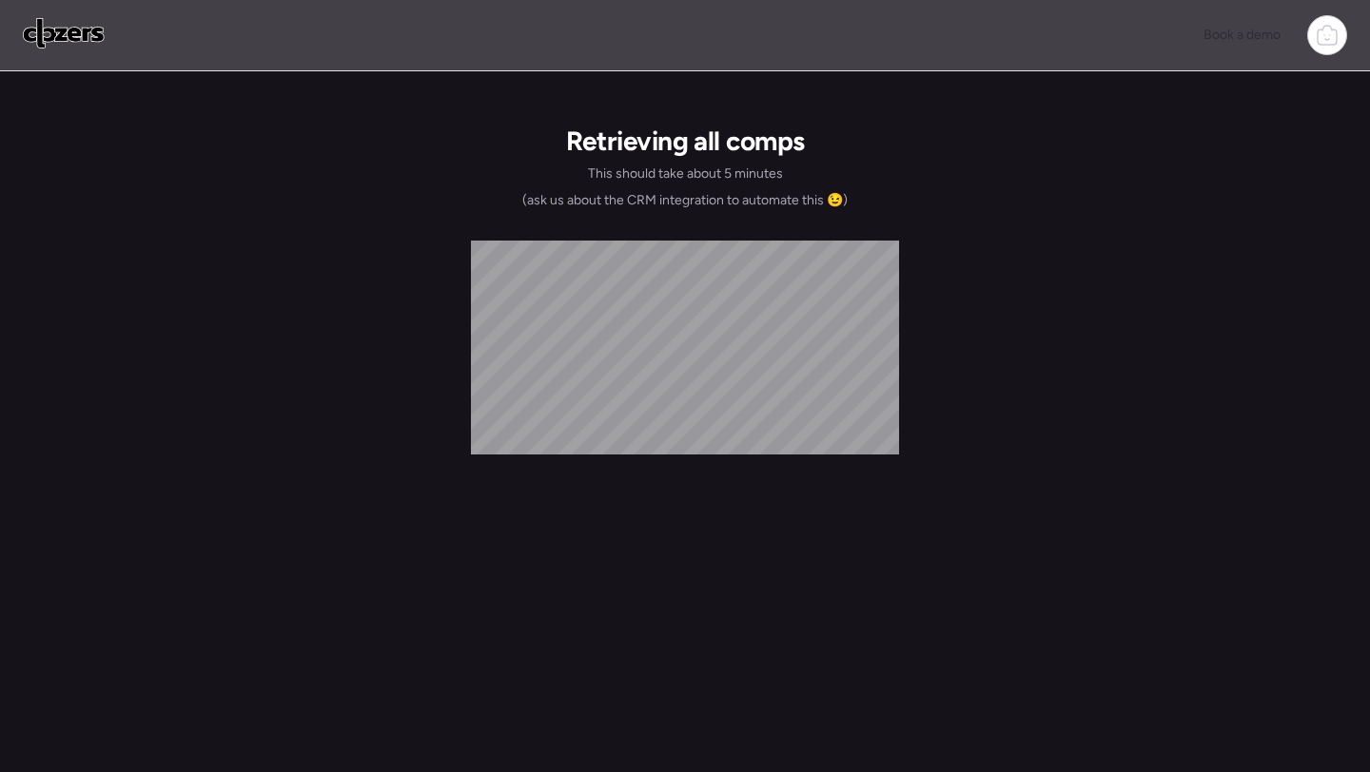
scroll to position [0, 0]
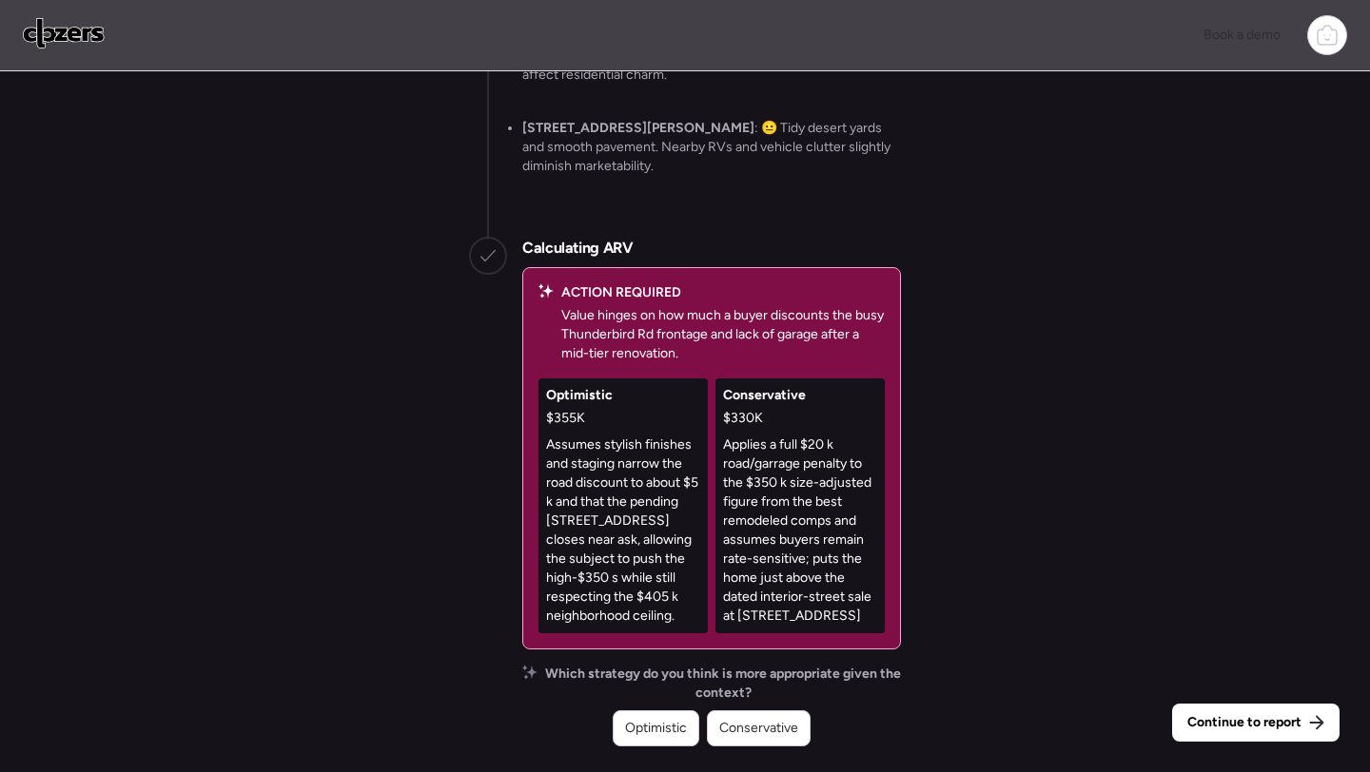
click at [777, 730] on span "Conservative" at bounding box center [758, 728] width 79 height 19
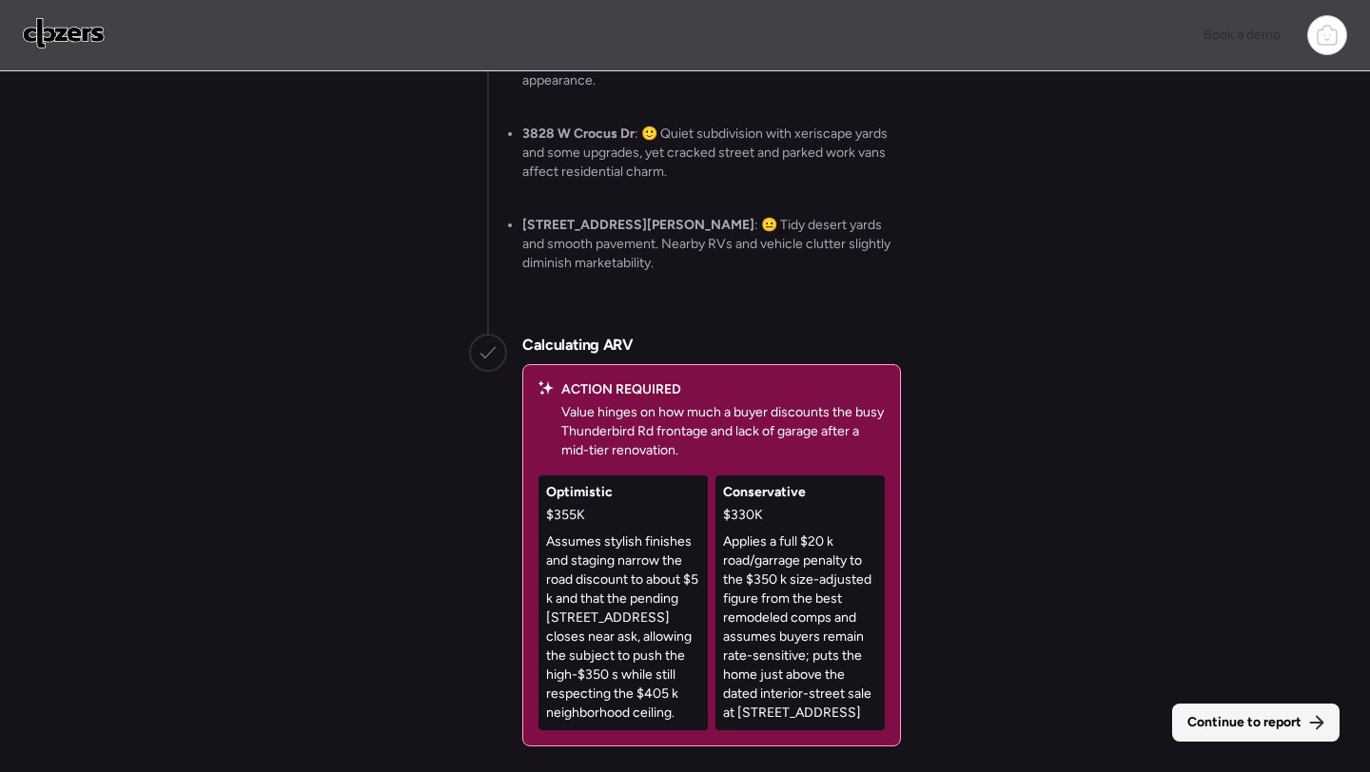
click at [1209, 729] on span "Continue to report" at bounding box center [1244, 722] width 114 height 19
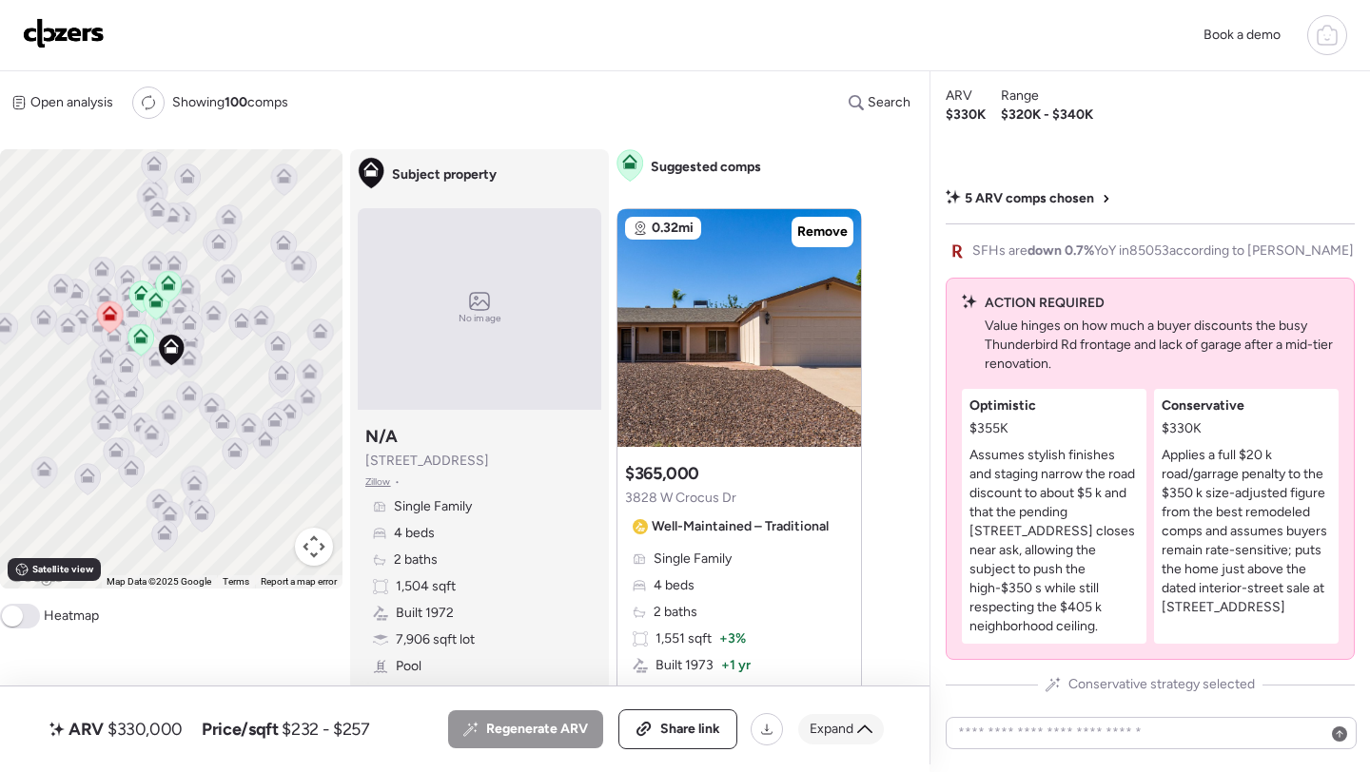
click at [861, 735] on icon at bounding box center [864, 729] width 15 height 15
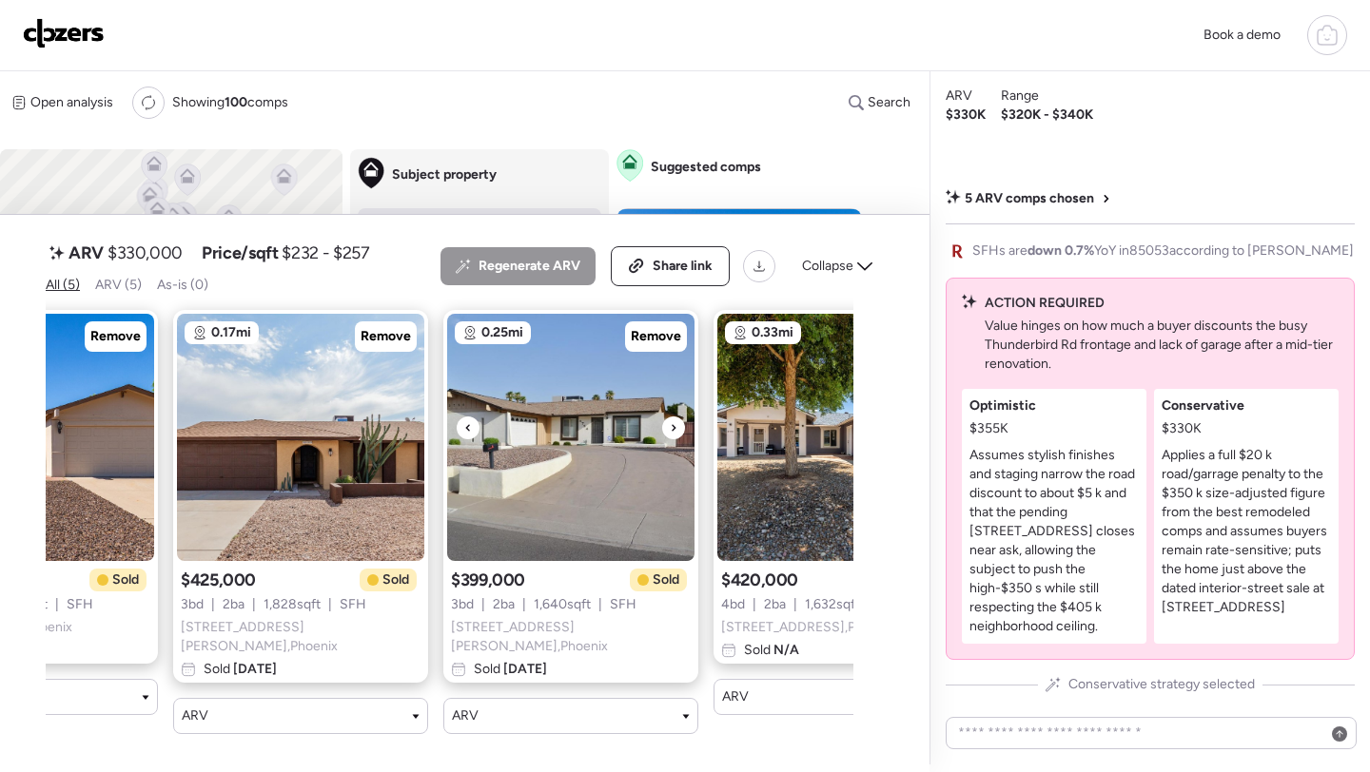
scroll to position [0, 558]
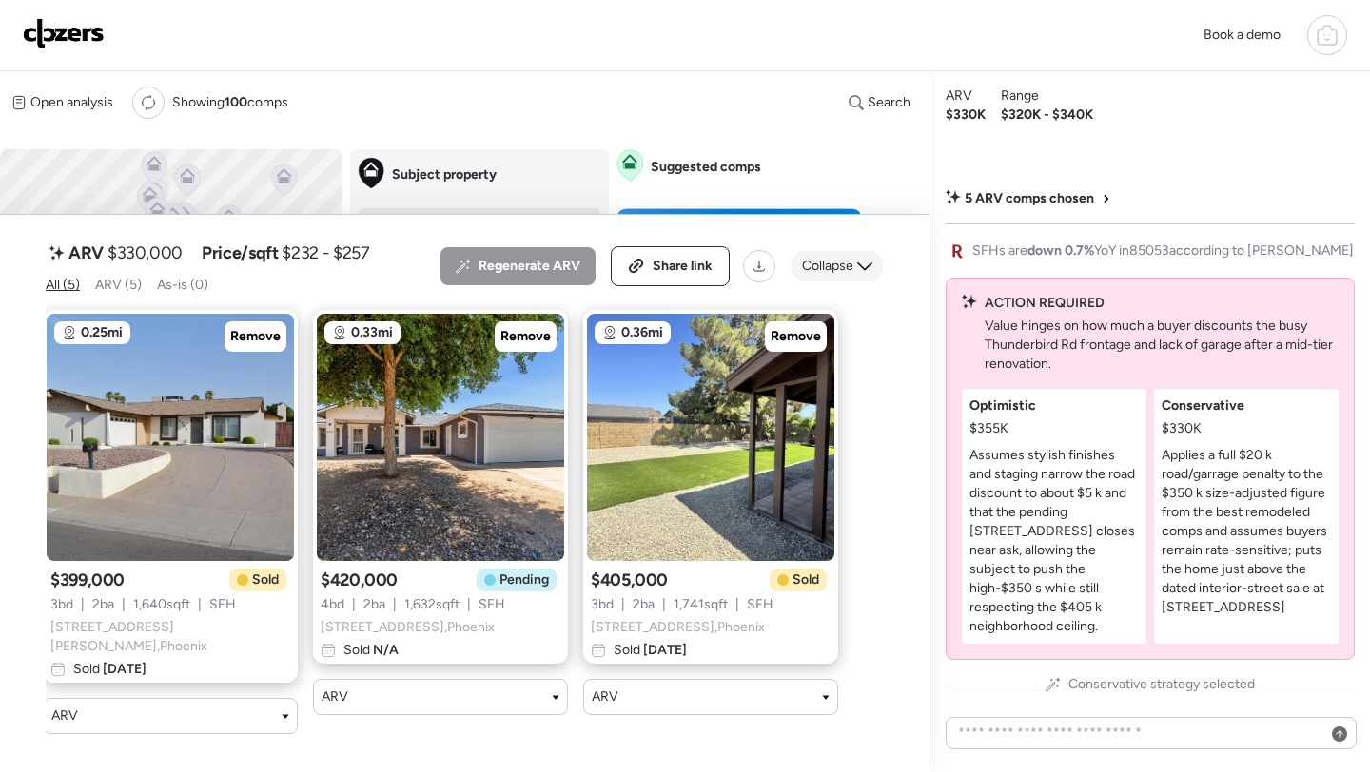
click at [844, 276] on span "Collapse" at bounding box center [827, 266] width 51 height 19
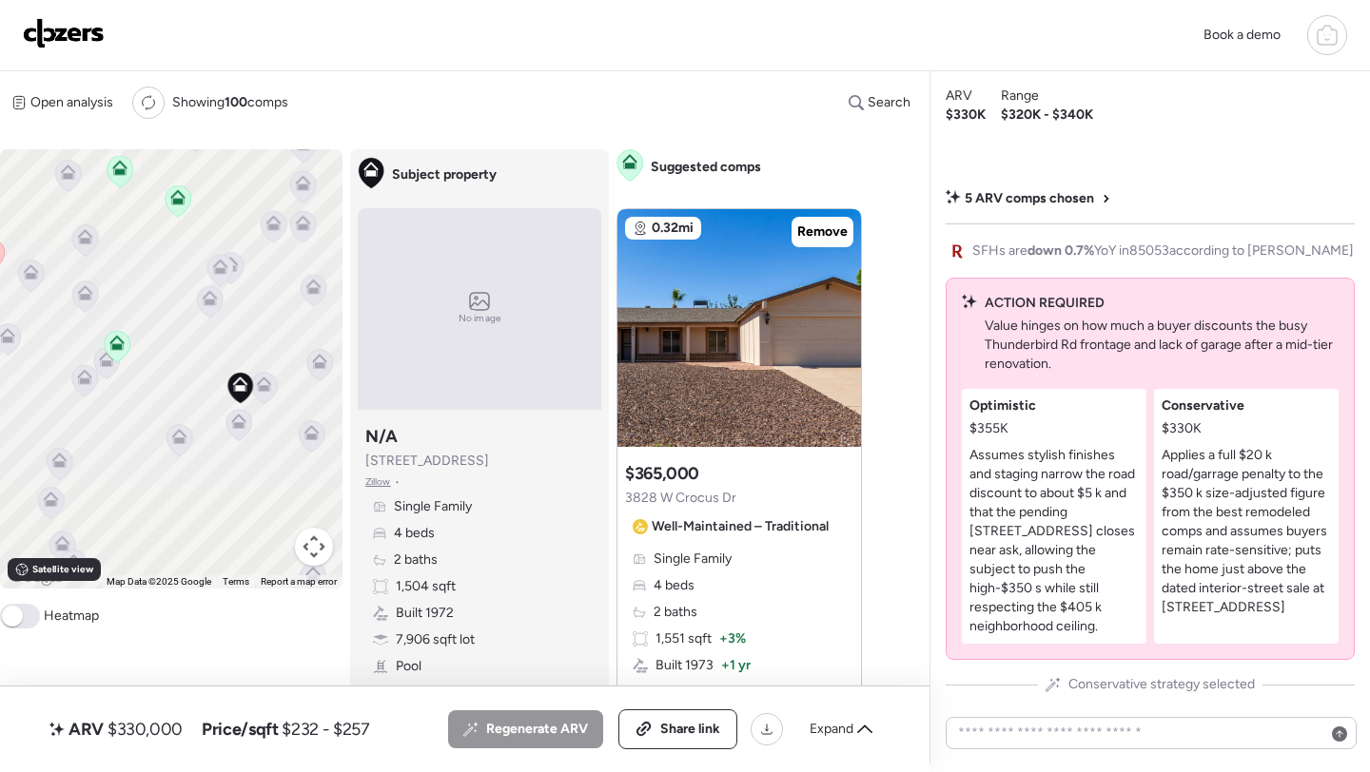
click at [267, 394] on icon at bounding box center [264, 388] width 26 height 31
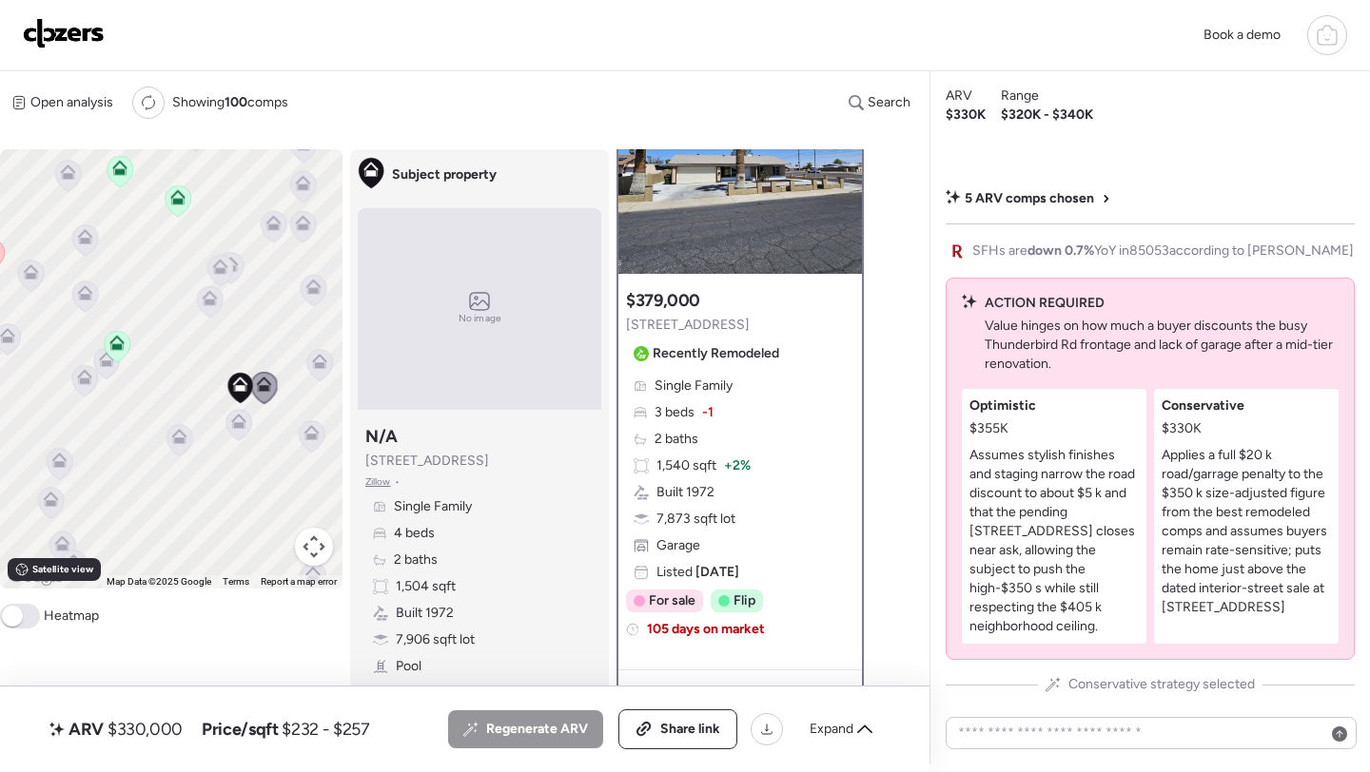
scroll to position [131, 0]
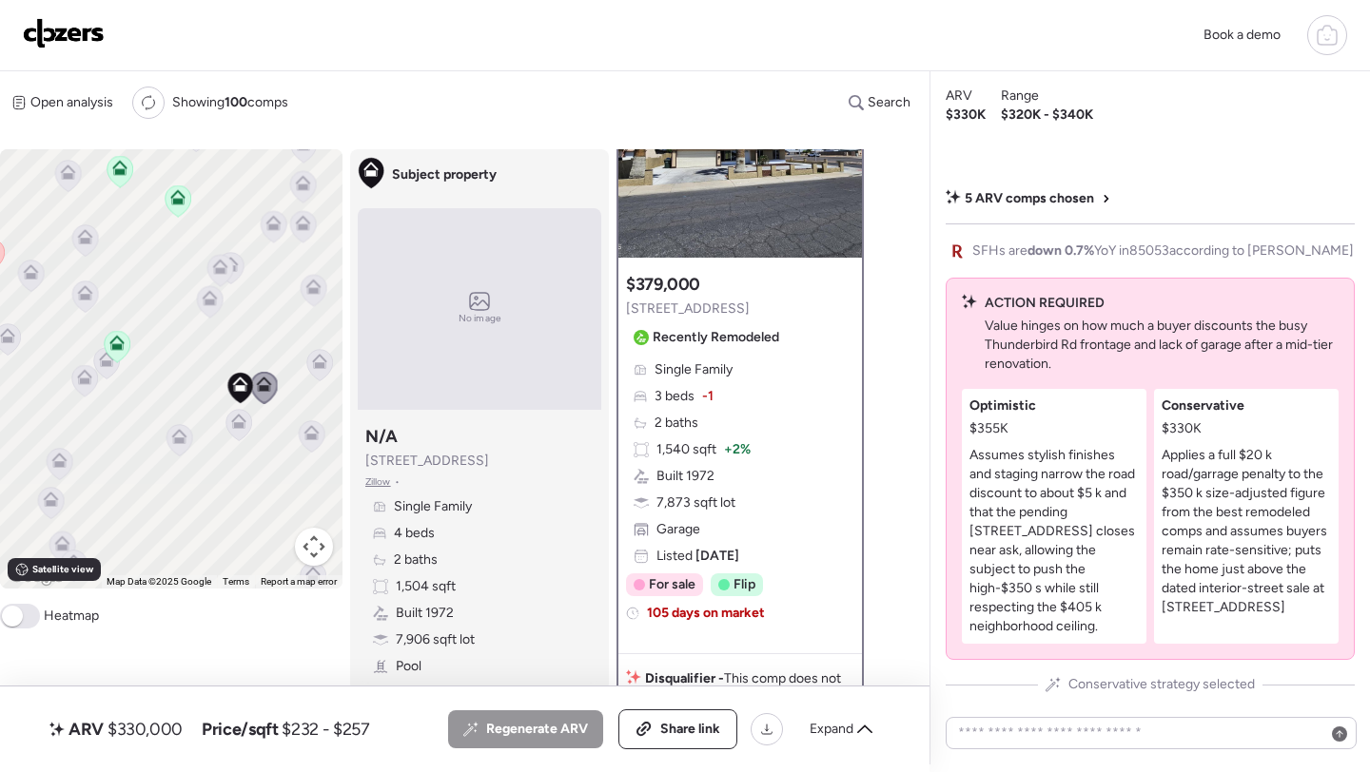
click at [313, 365] on icon at bounding box center [319, 365] width 12 height 6
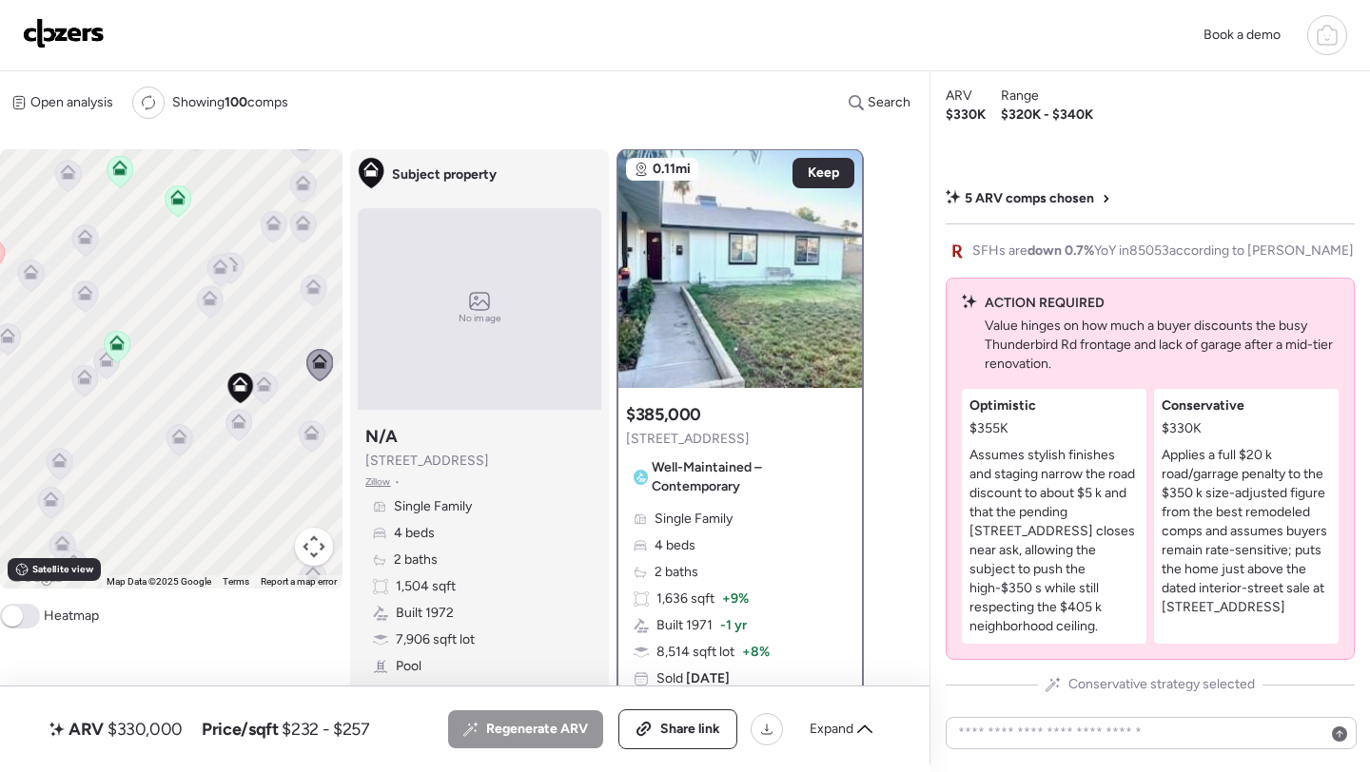
scroll to position [0, 0]
click at [301, 292] on icon at bounding box center [314, 290] width 26 height 31
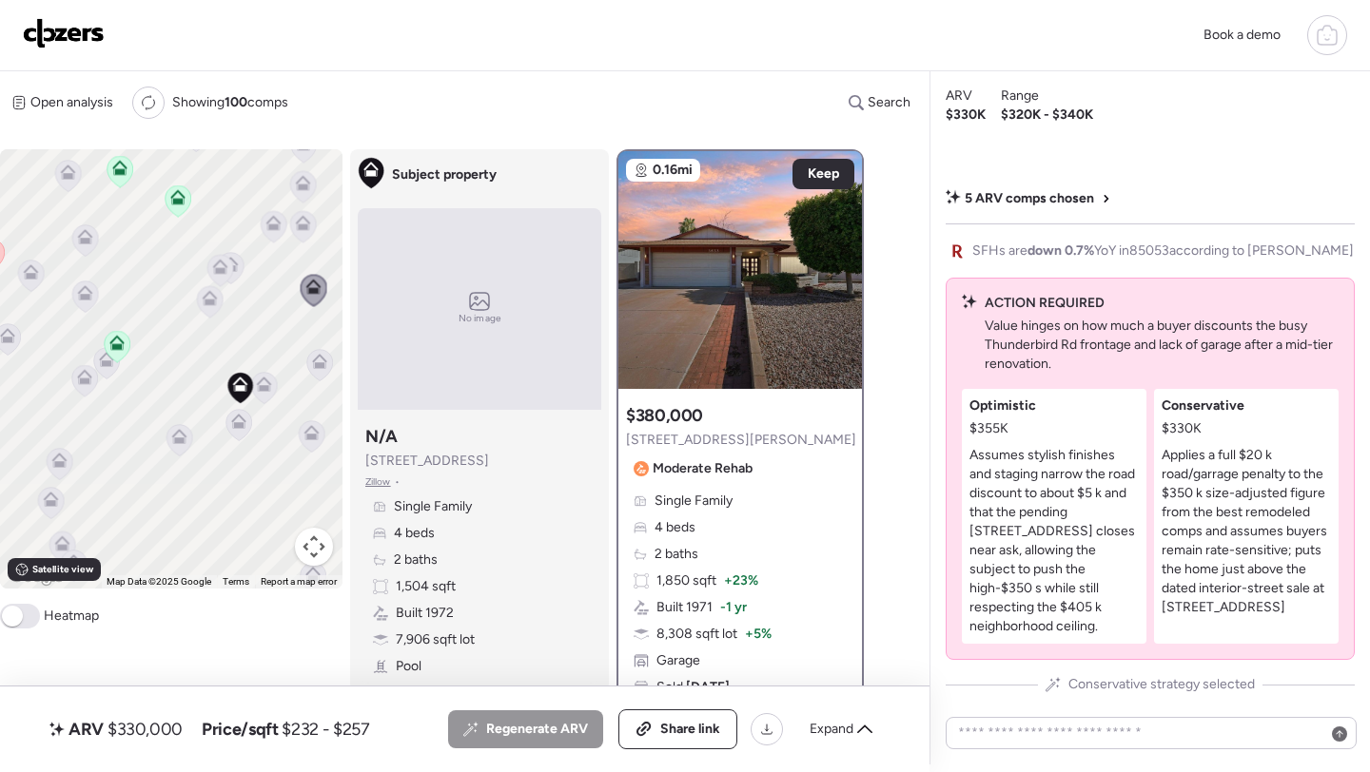
click at [300, 228] on icon at bounding box center [303, 227] width 12 height 6
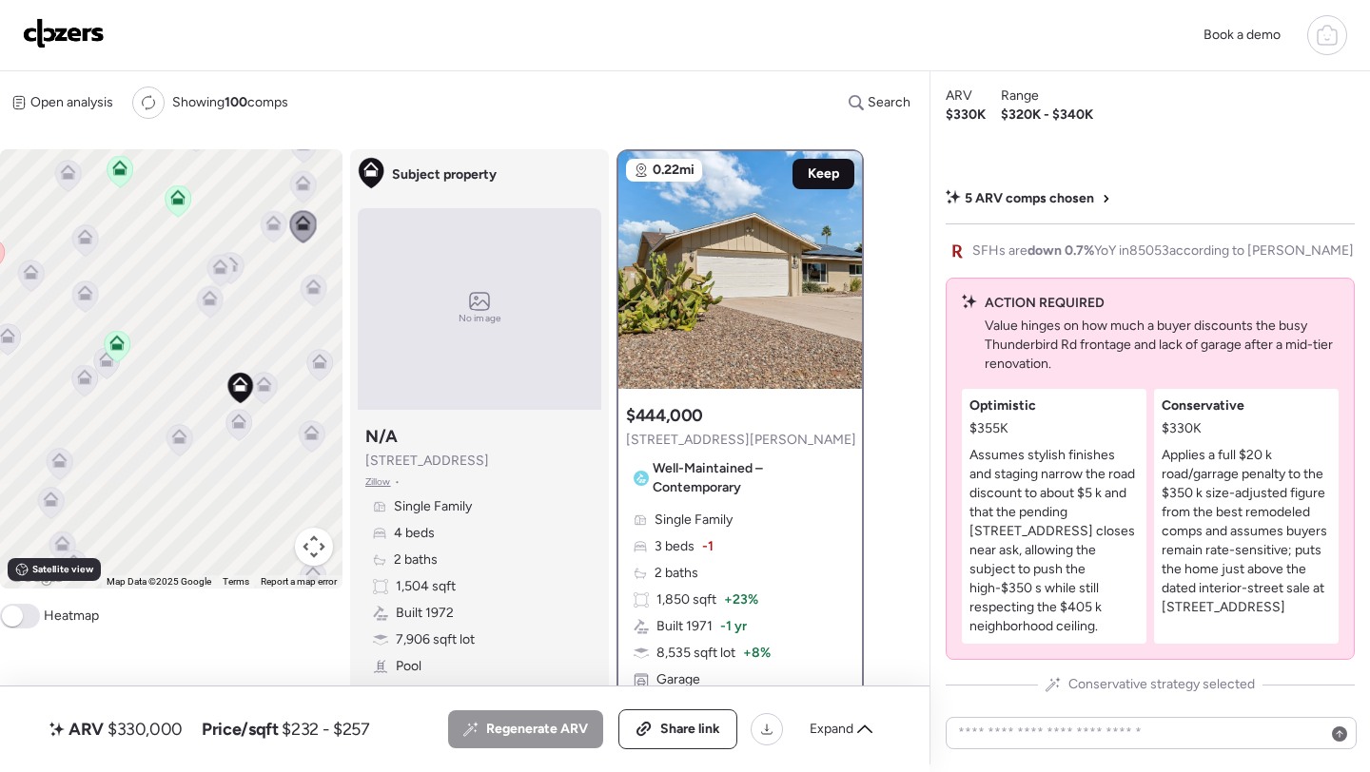
click at [814, 176] on span "Keep" at bounding box center [823, 174] width 31 height 19
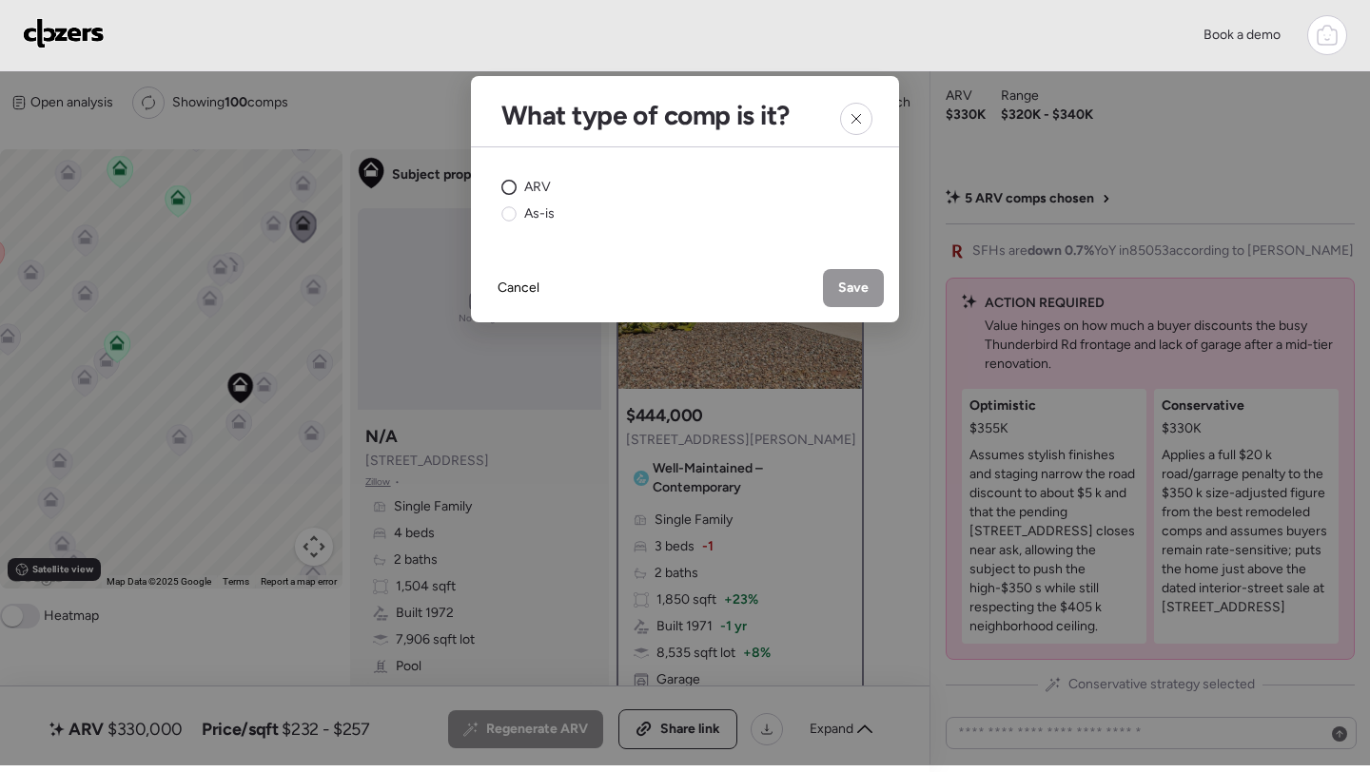
click at [539, 183] on span "ARV" at bounding box center [537, 187] width 27 height 19
click at [839, 299] on div "Save" at bounding box center [853, 288] width 61 height 38
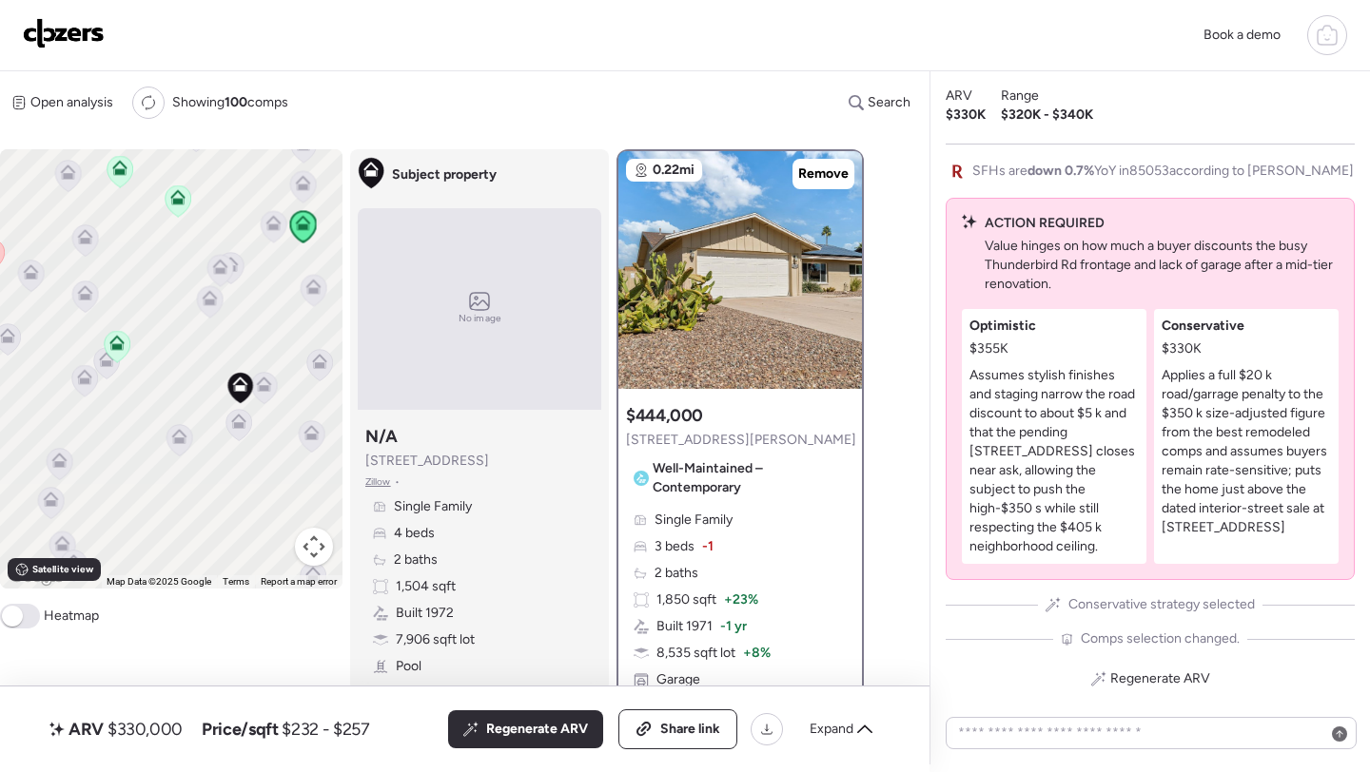
click at [313, 296] on icon at bounding box center [314, 290] width 26 height 31
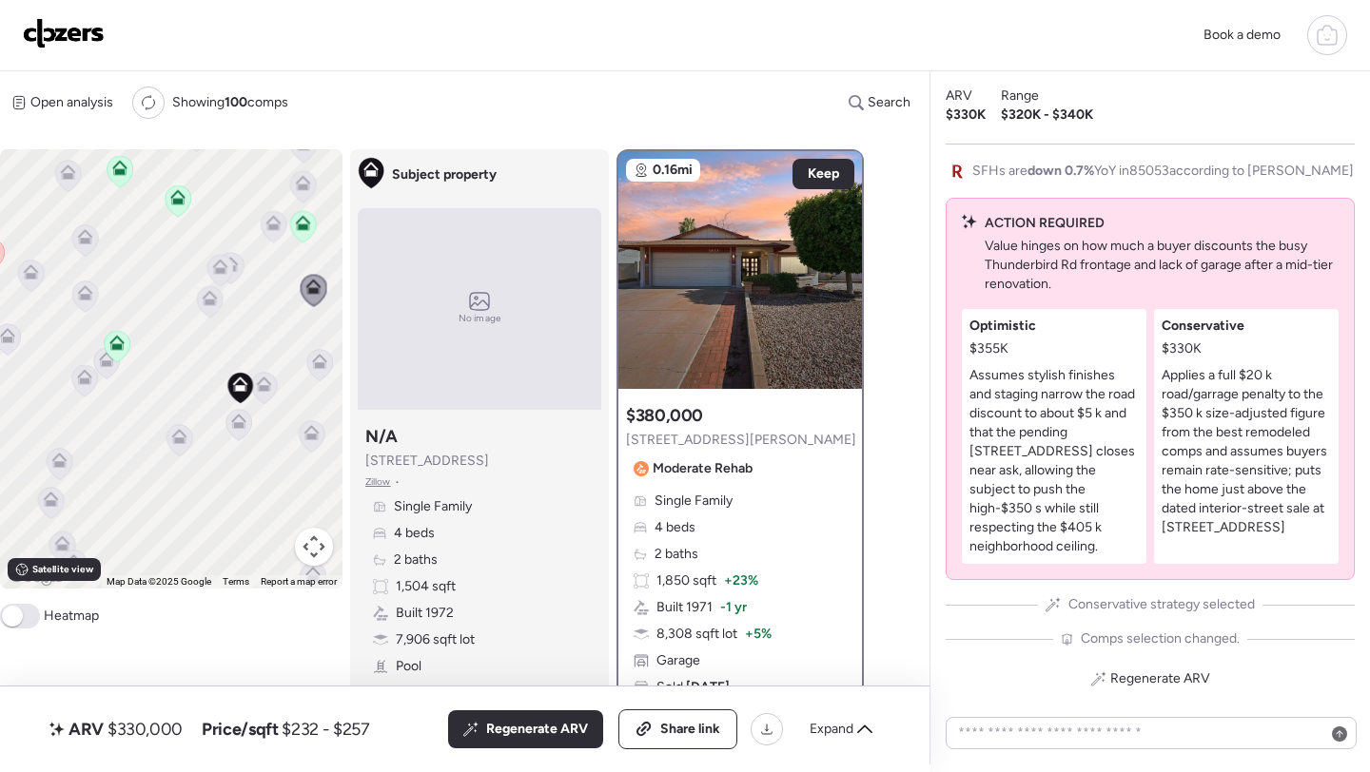
click at [270, 237] on icon at bounding box center [274, 226] width 26 height 31
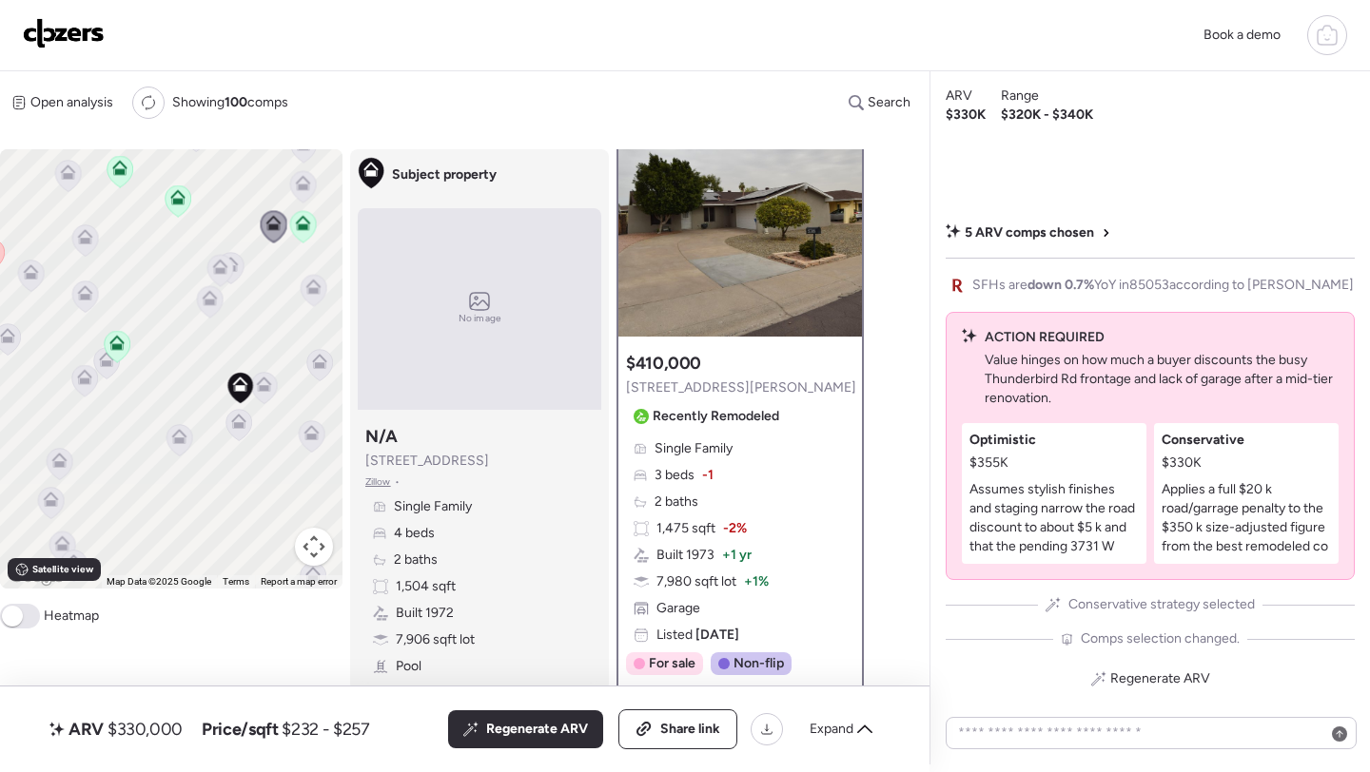
scroll to position [54, 0]
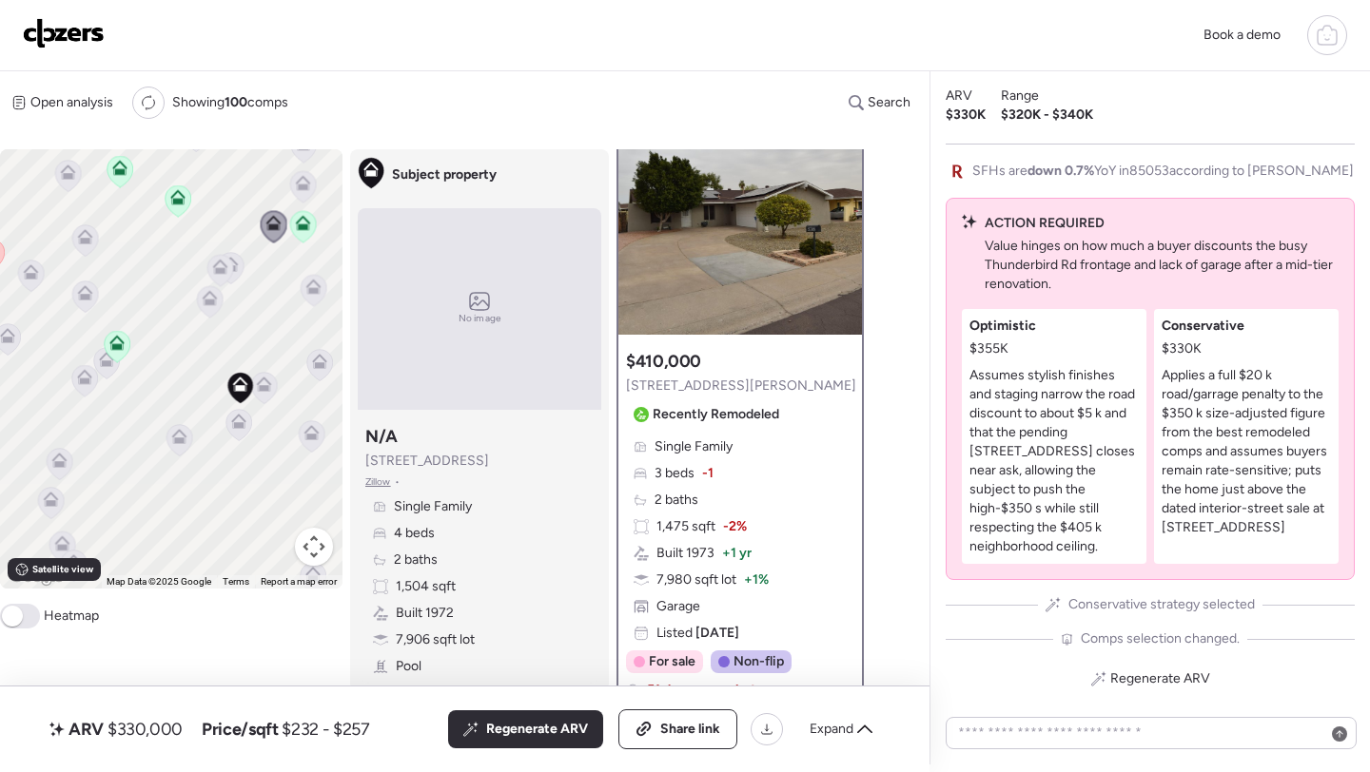
click at [237, 267] on icon at bounding box center [231, 264] width 15 height 15
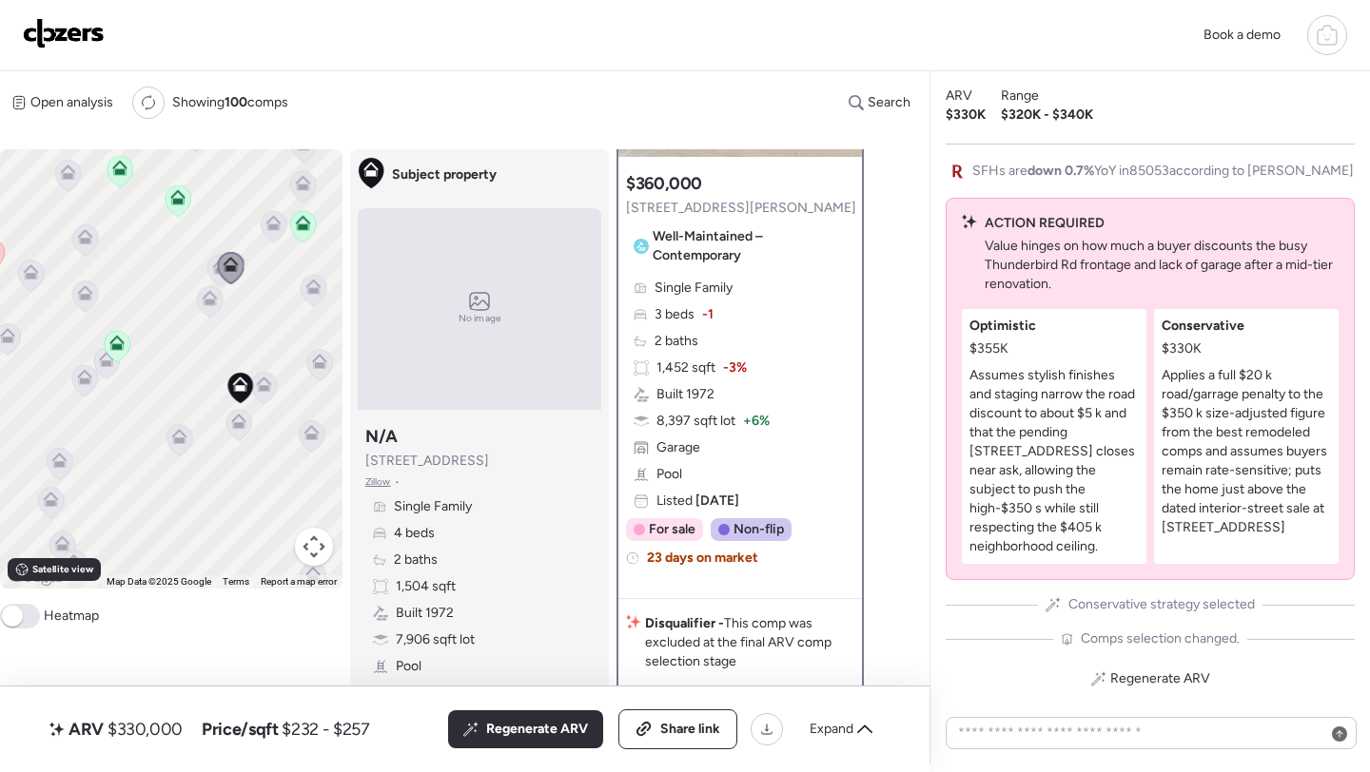
scroll to position [0, 0]
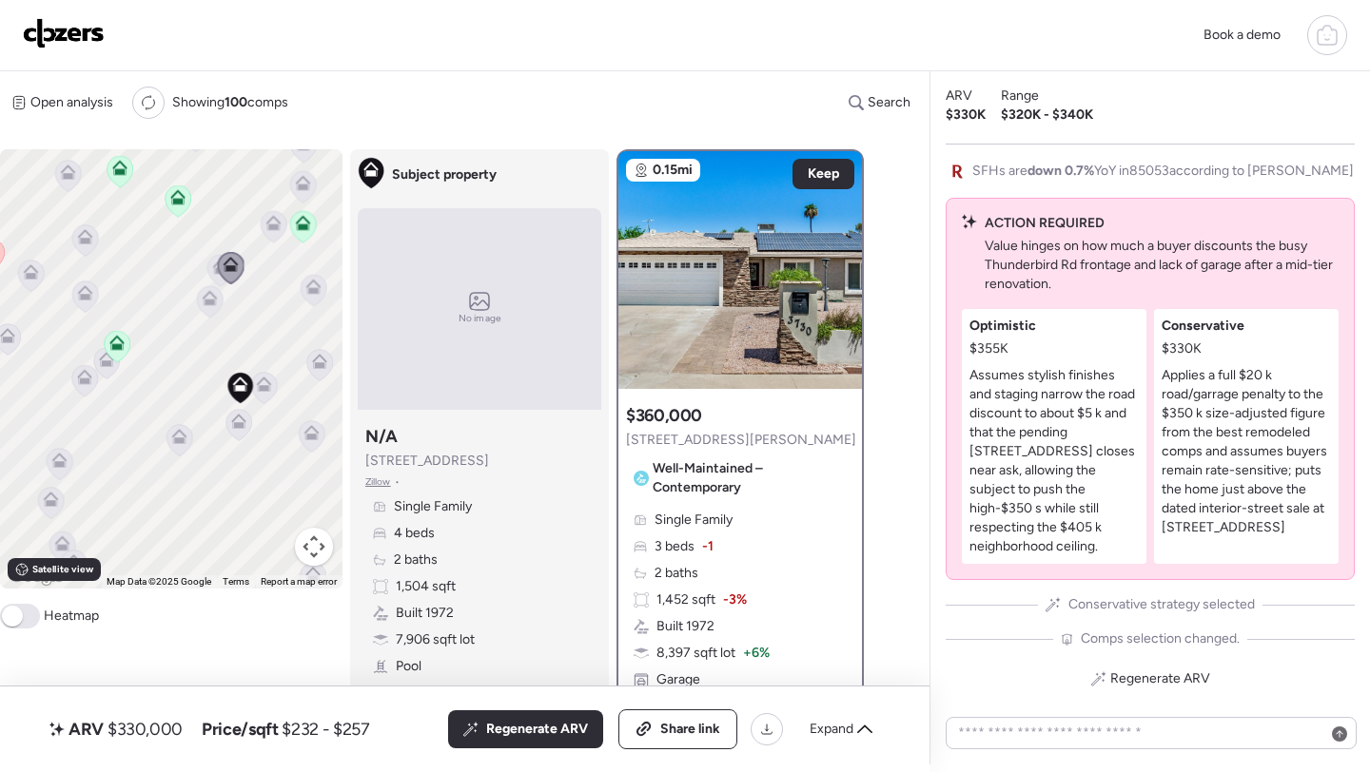
click at [215, 263] on icon at bounding box center [220, 267] width 15 height 15
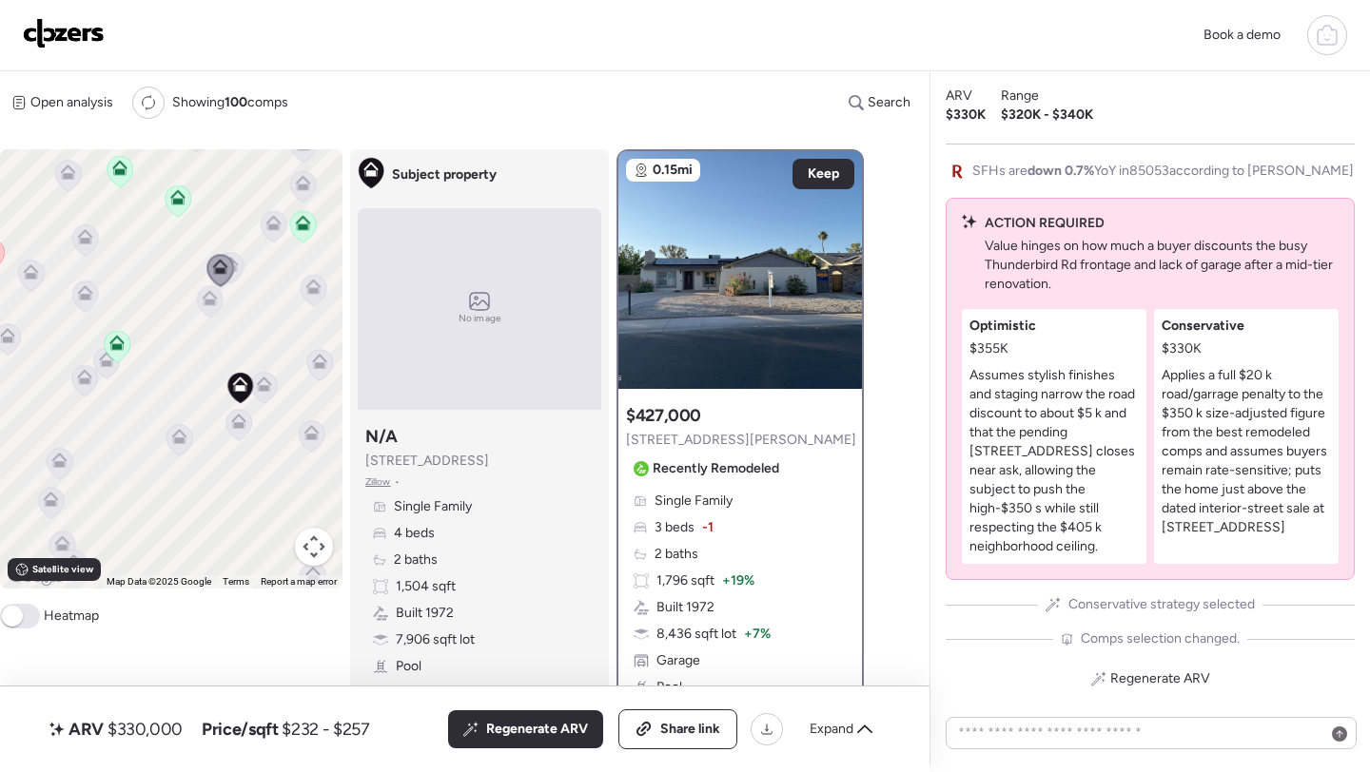
click at [199, 295] on icon at bounding box center [210, 301] width 26 height 31
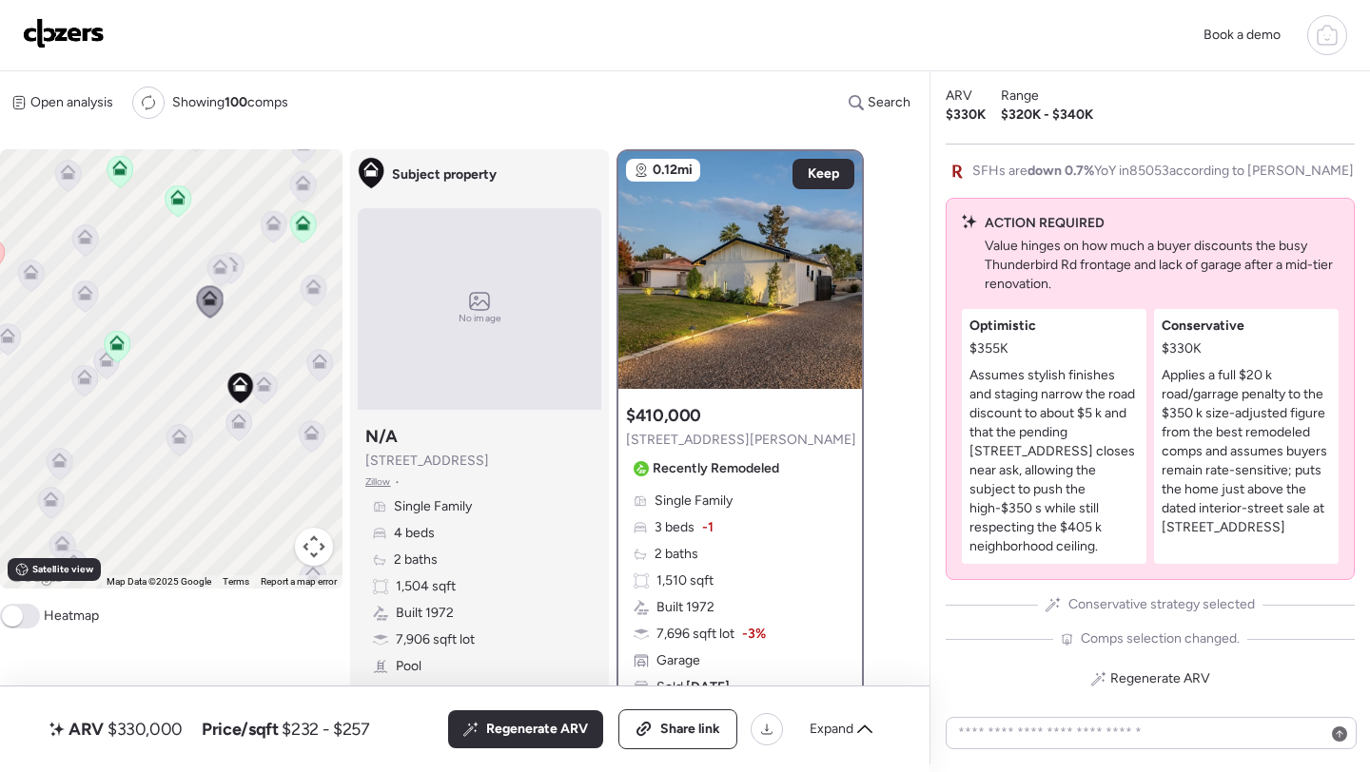
click at [105, 369] on icon at bounding box center [107, 363] width 26 height 31
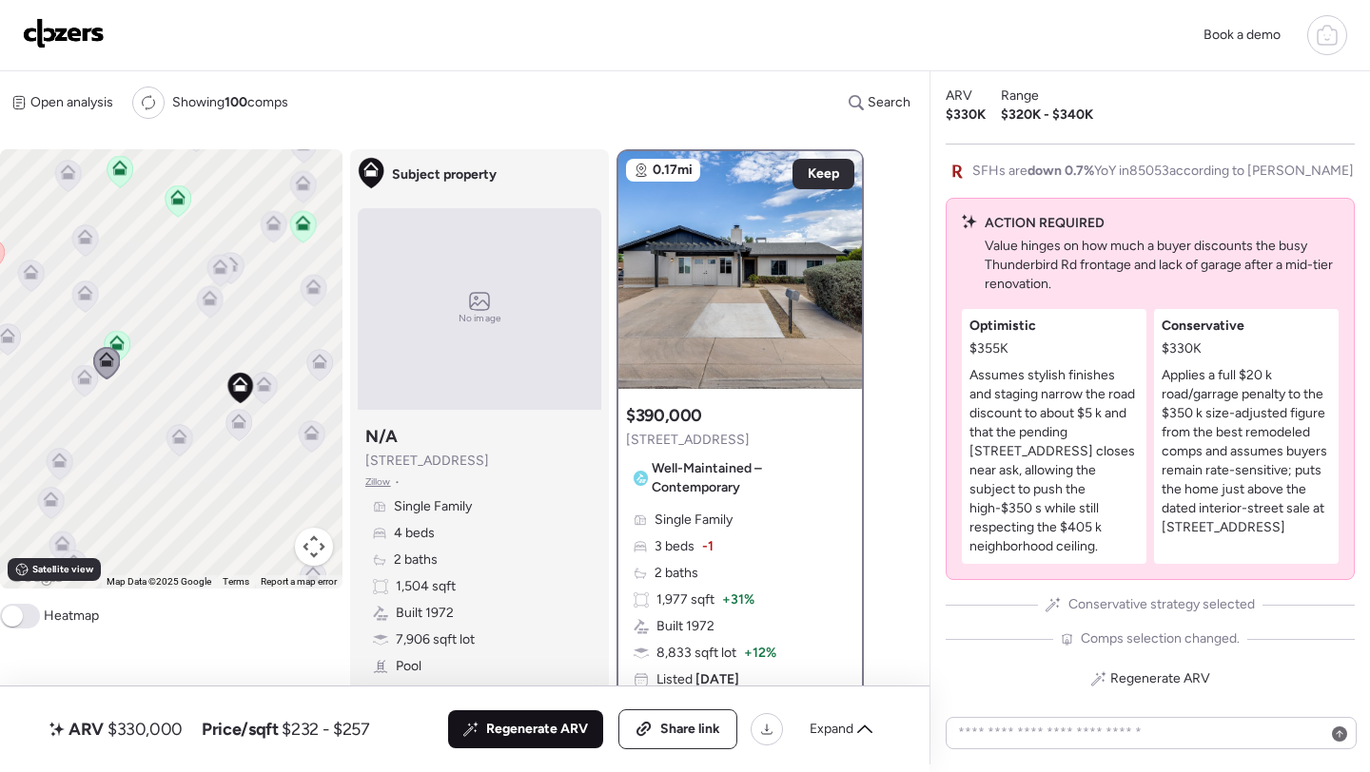
click at [550, 729] on span "Regenerate ARV" at bounding box center [537, 729] width 102 height 19
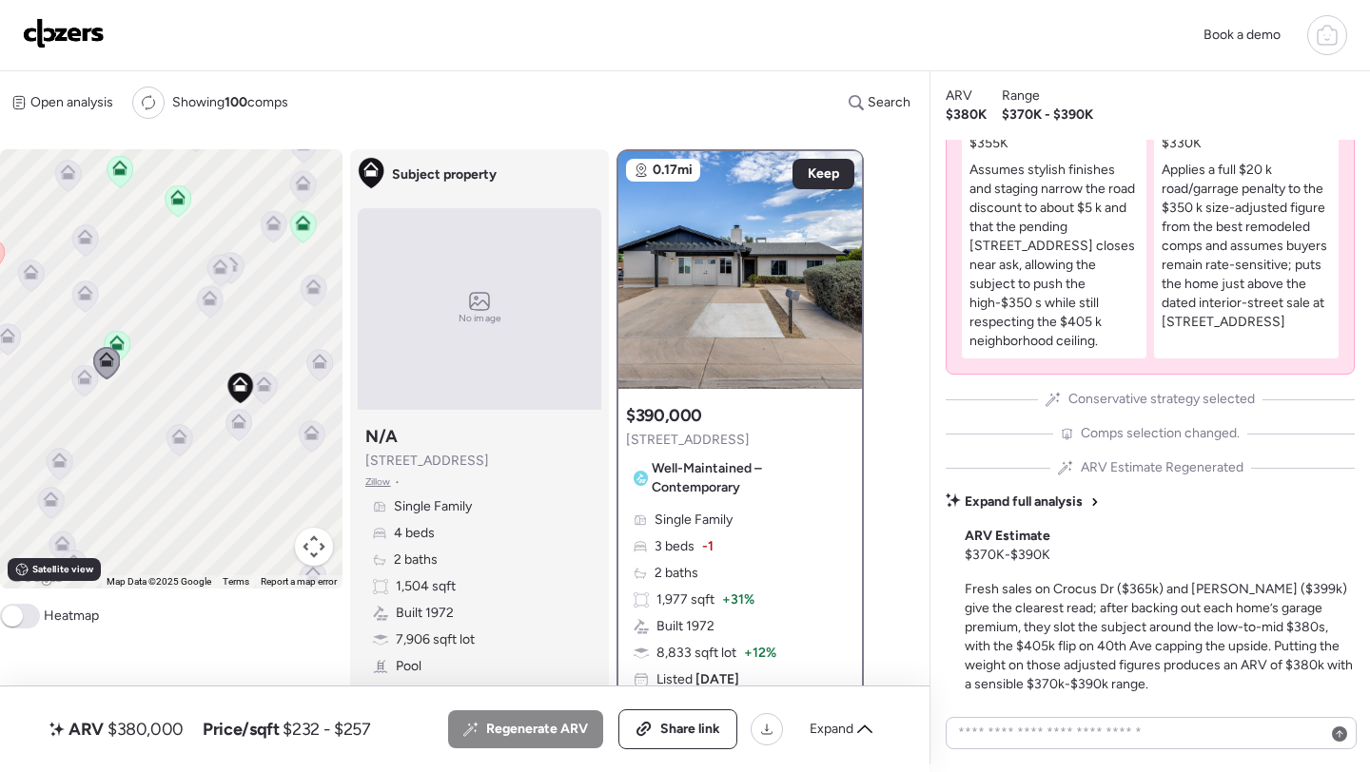
click at [162, 728] on span "$380,000" at bounding box center [145, 729] width 76 height 23
copy span "380,000"
click at [683, 718] on div "Share link" at bounding box center [677, 730] width 117 height 38
click at [54, 28] on img at bounding box center [64, 33] width 82 height 30
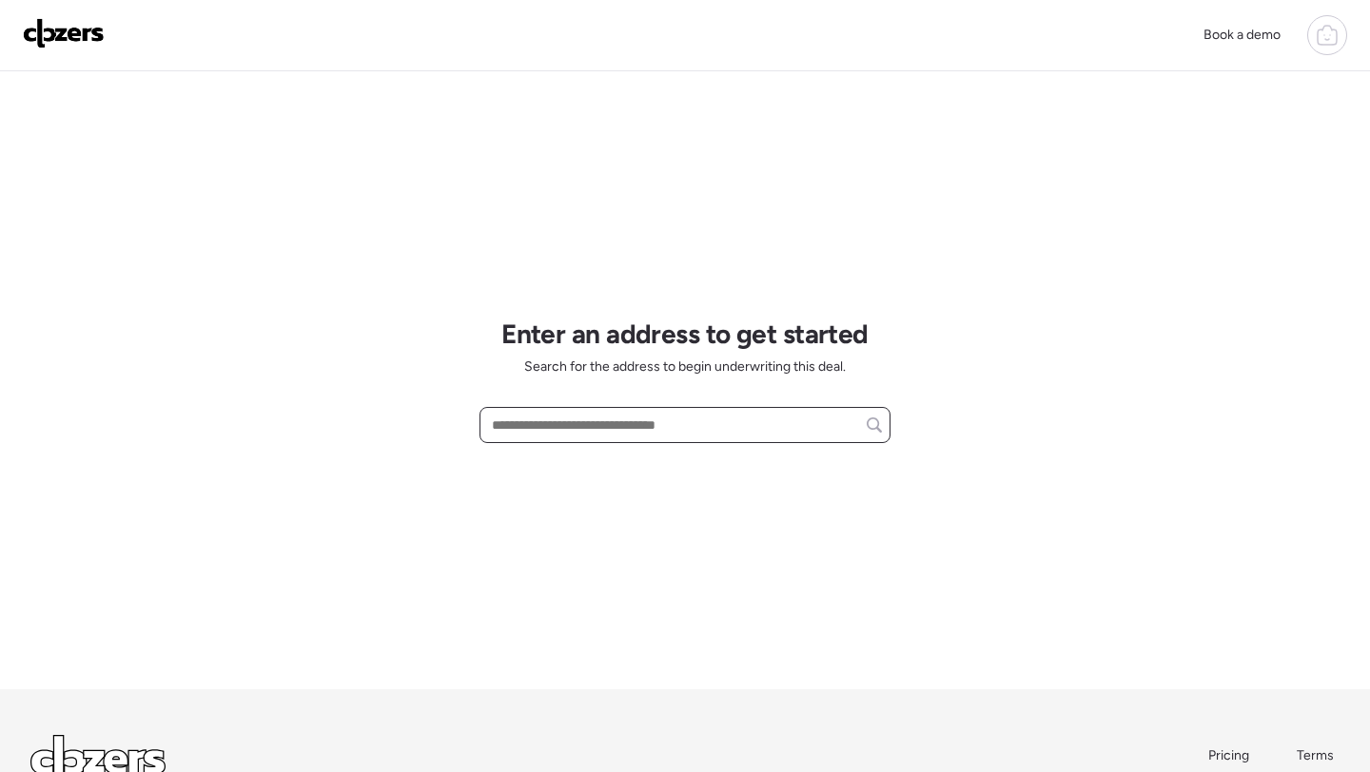
click at [576, 434] on input "text" at bounding box center [685, 425] width 394 height 27
paste input "**********"
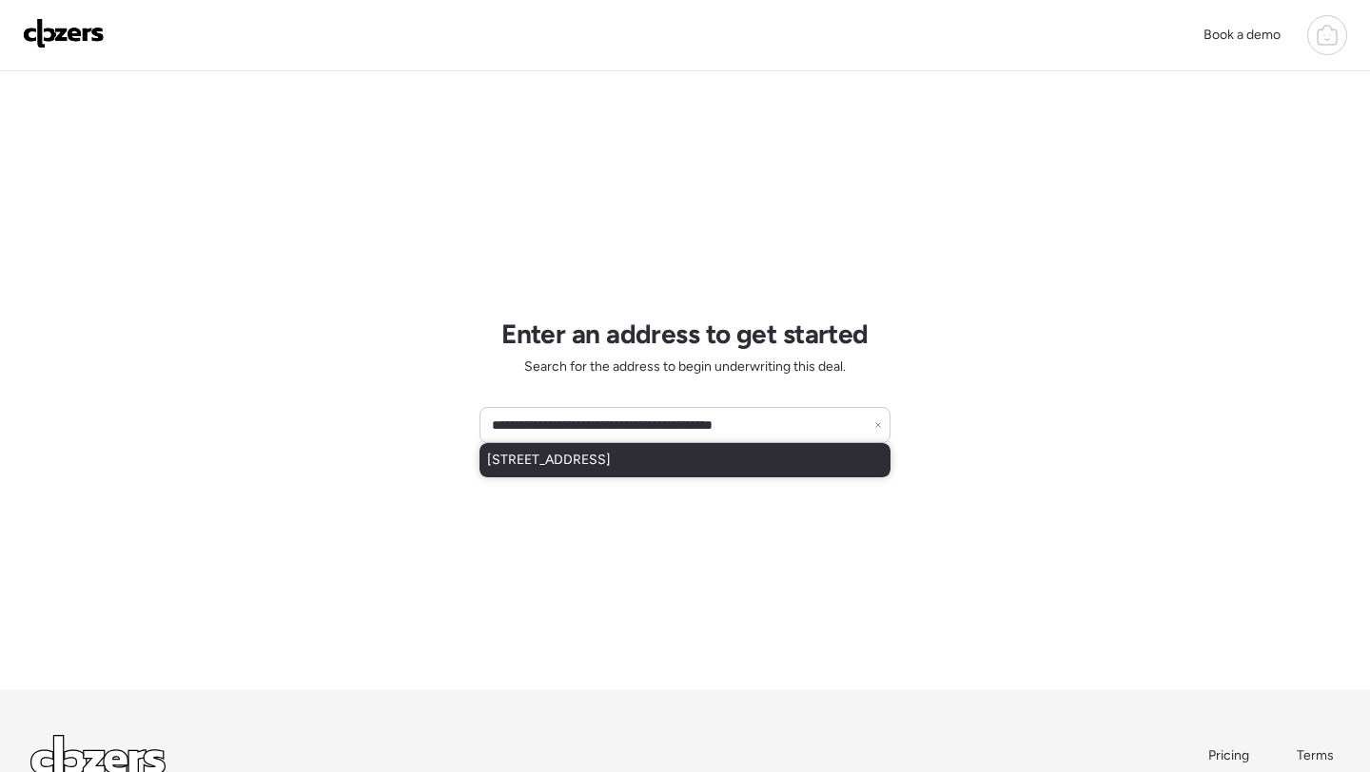
click at [590, 472] on div "[STREET_ADDRESS]" at bounding box center [684, 460] width 411 height 34
type input "**********"
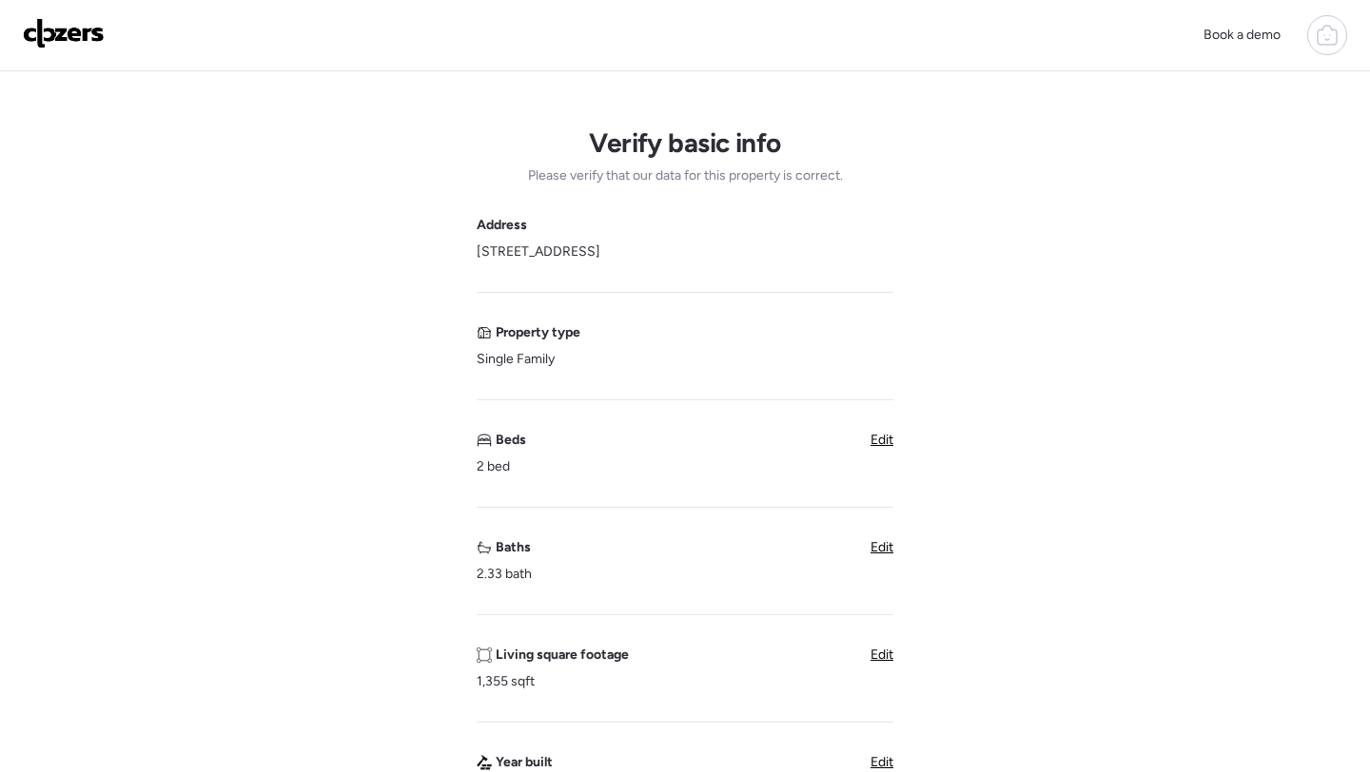
click at [873, 553] on span "Edit" at bounding box center [881, 547] width 23 height 16
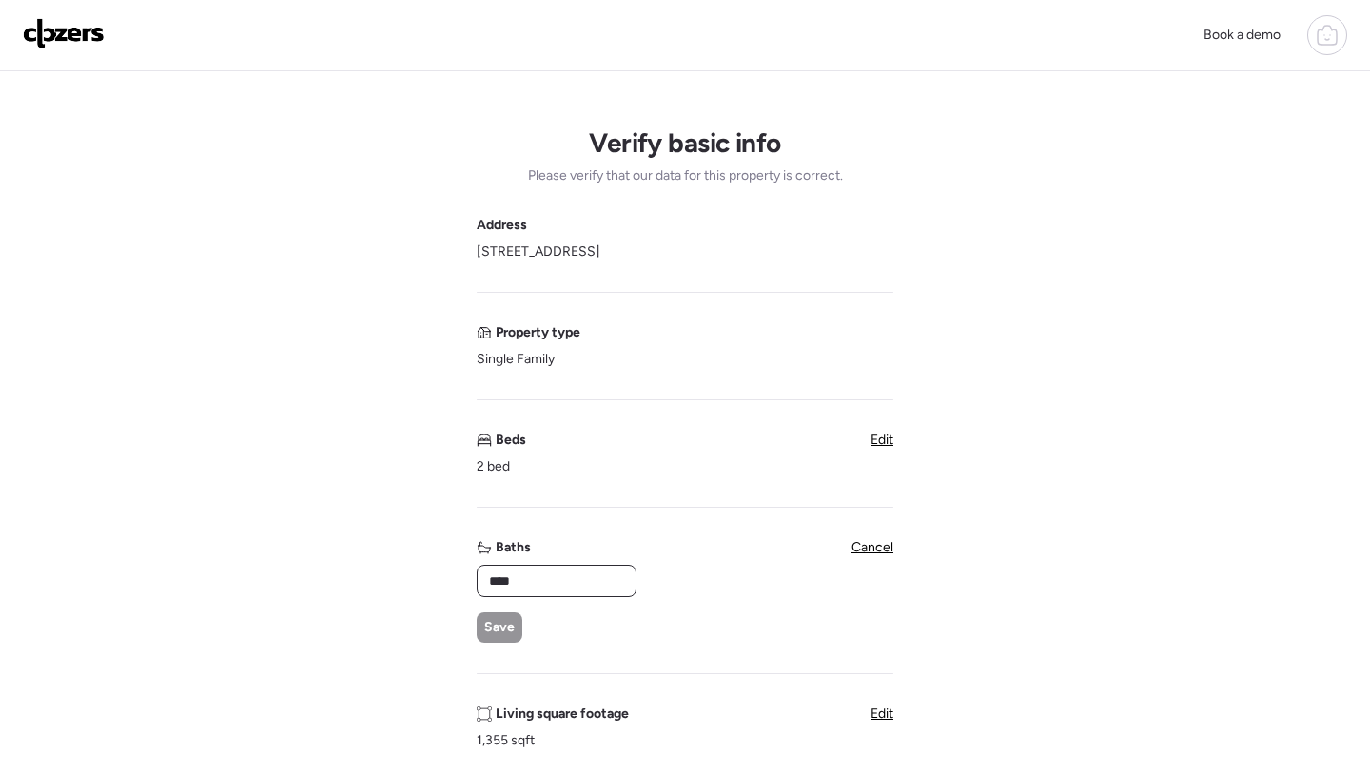
click at [522, 569] on input "****" at bounding box center [556, 581] width 143 height 27
type input "*"
click at [494, 627] on span "Save" at bounding box center [499, 627] width 30 height 19
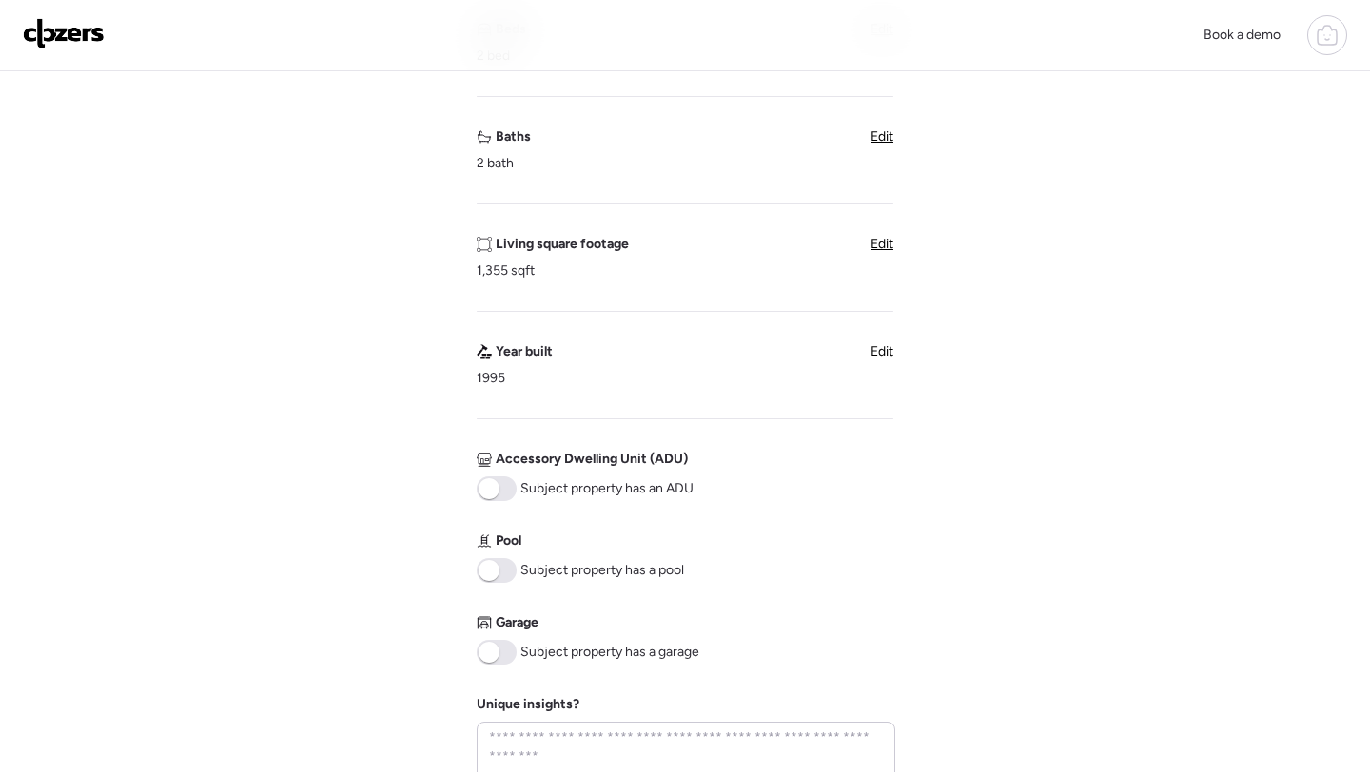
scroll to position [563, 0]
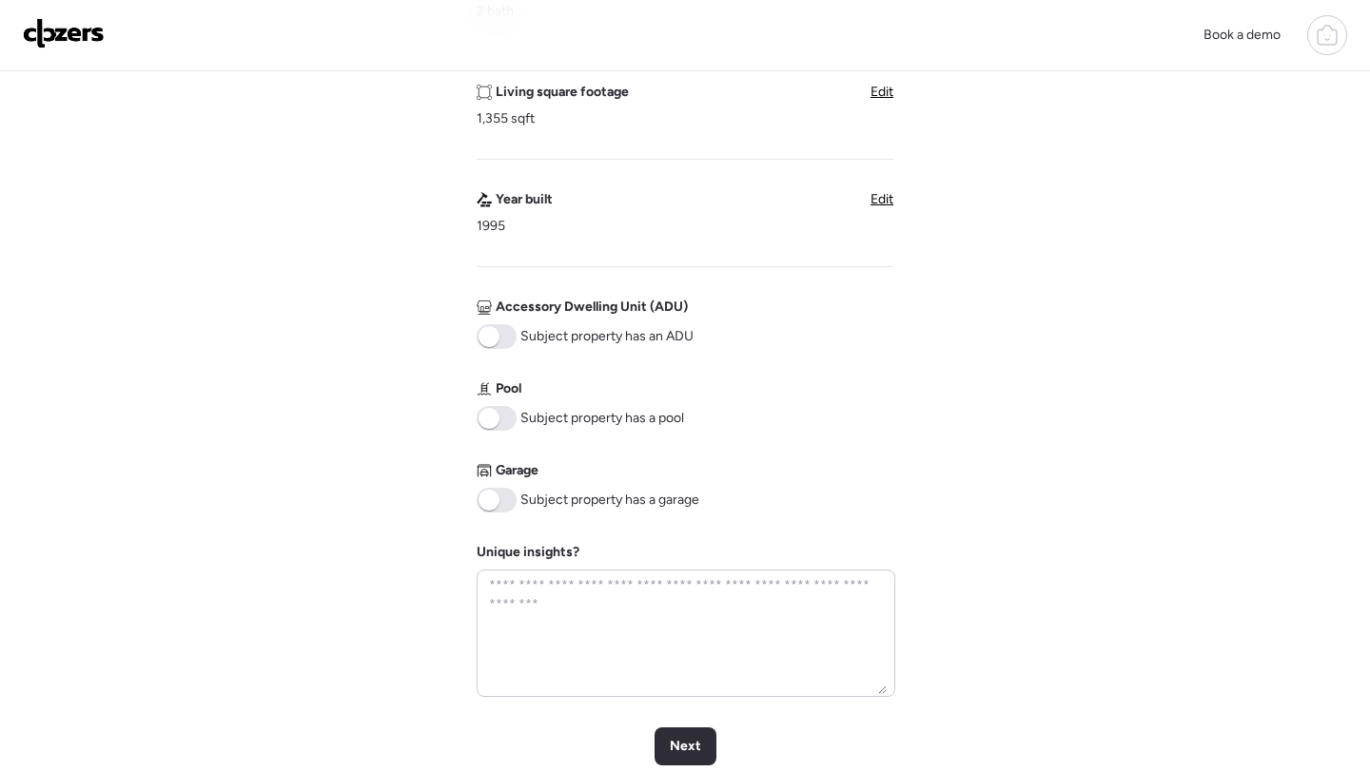
click at [499, 497] on span at bounding box center [497, 500] width 40 height 25
click at [696, 745] on span "Next" at bounding box center [685, 746] width 31 height 19
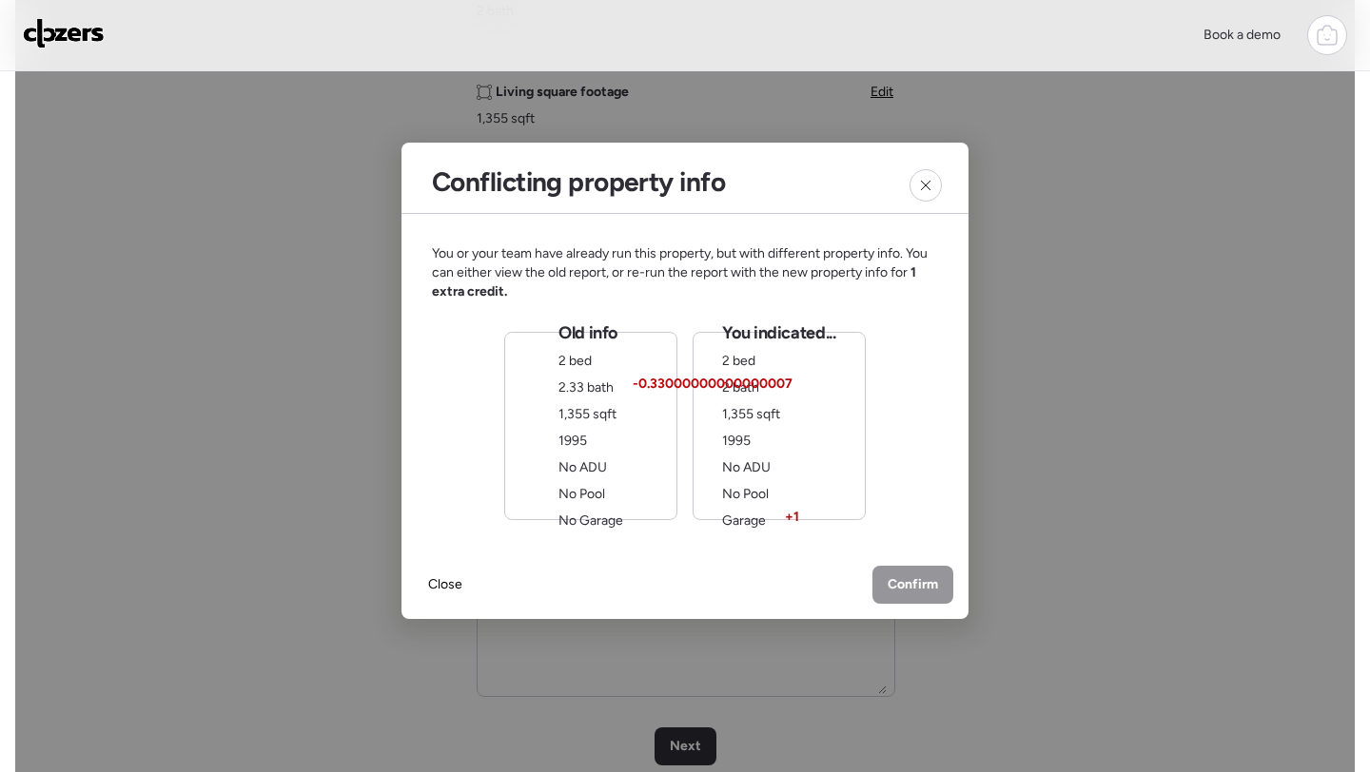
click at [763, 482] on div "You indicated... 2 bed 2 bath -0.33000000000000007 1,355 sqft 1995 No ADU No Po…" at bounding box center [778, 426] width 113 height 209
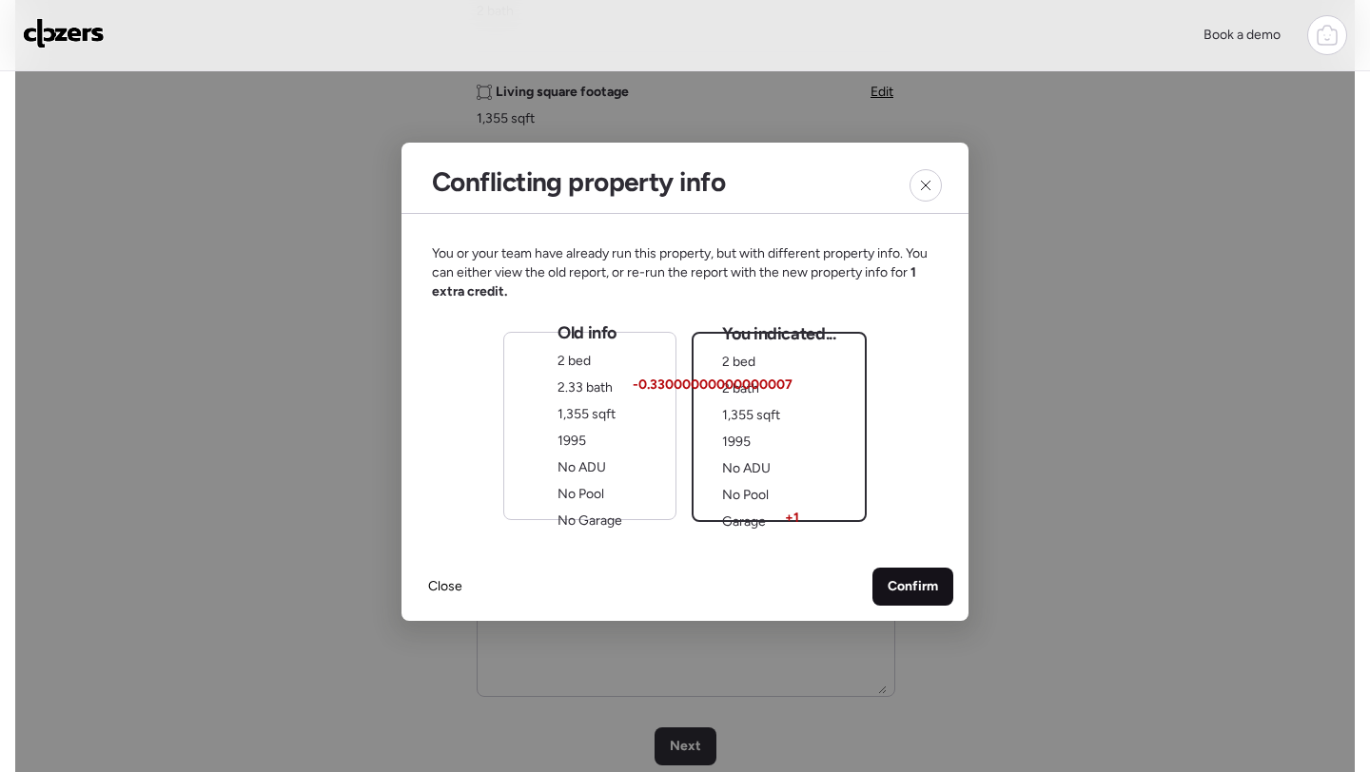
click at [906, 584] on span "Confirm" at bounding box center [912, 586] width 50 height 19
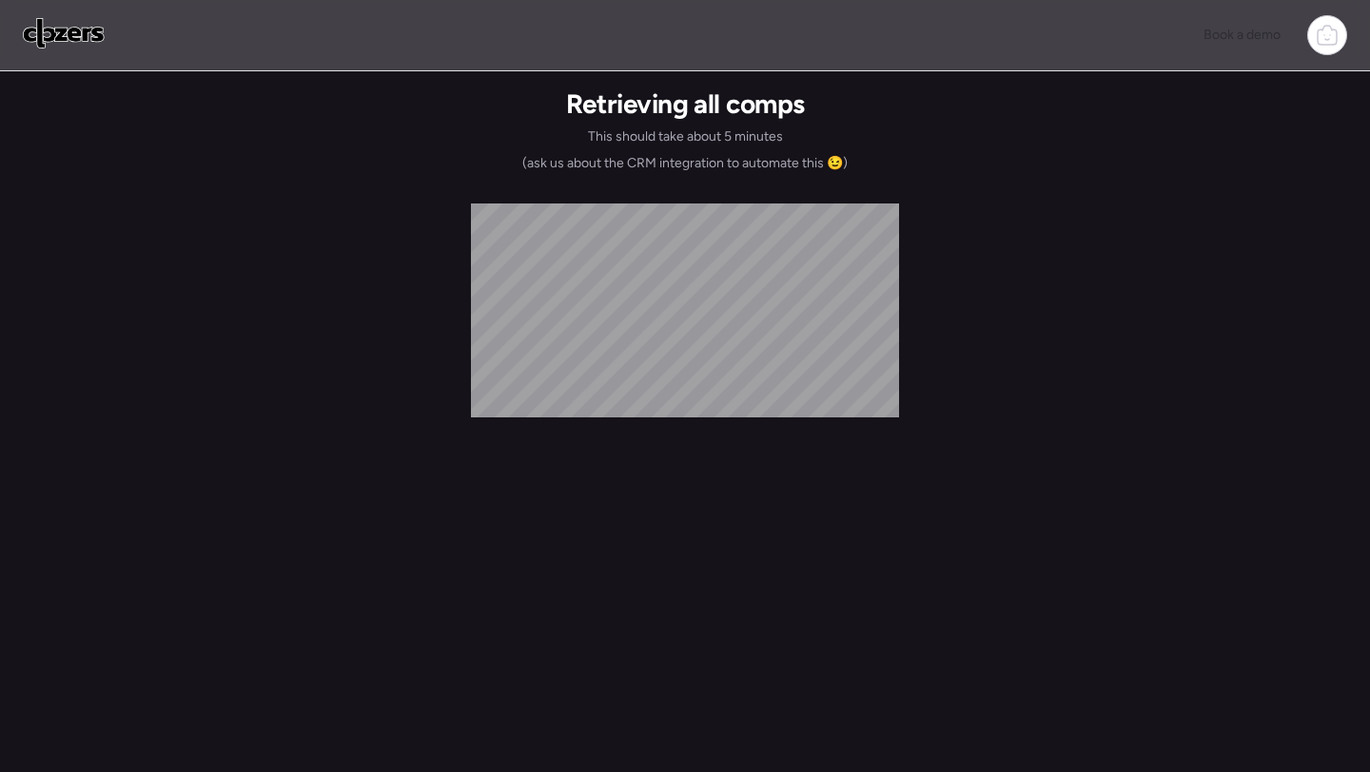
scroll to position [0, 0]
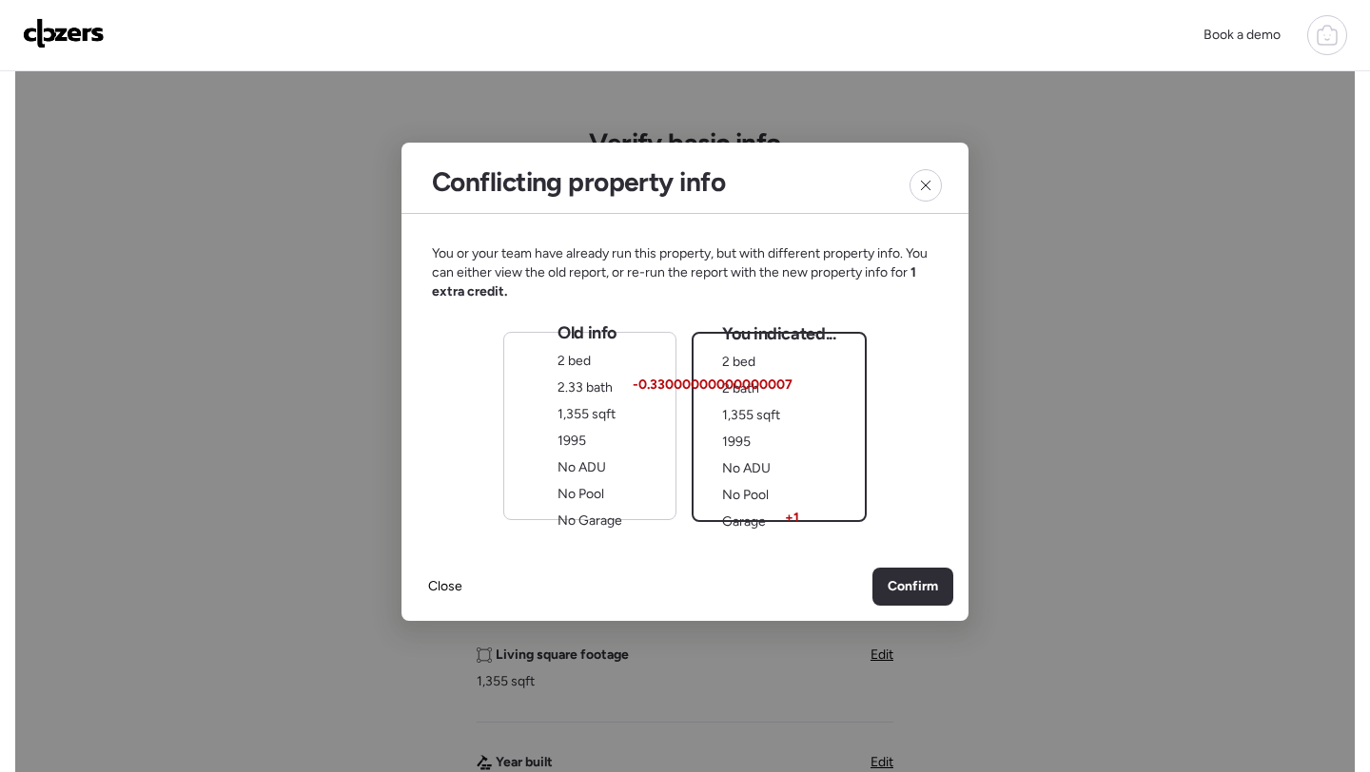
click at [647, 493] on div "Old info 2 bed 2.33 bath 1,355 sqft 1995 No ADU No Pool No Garage" at bounding box center [589, 426] width 173 height 188
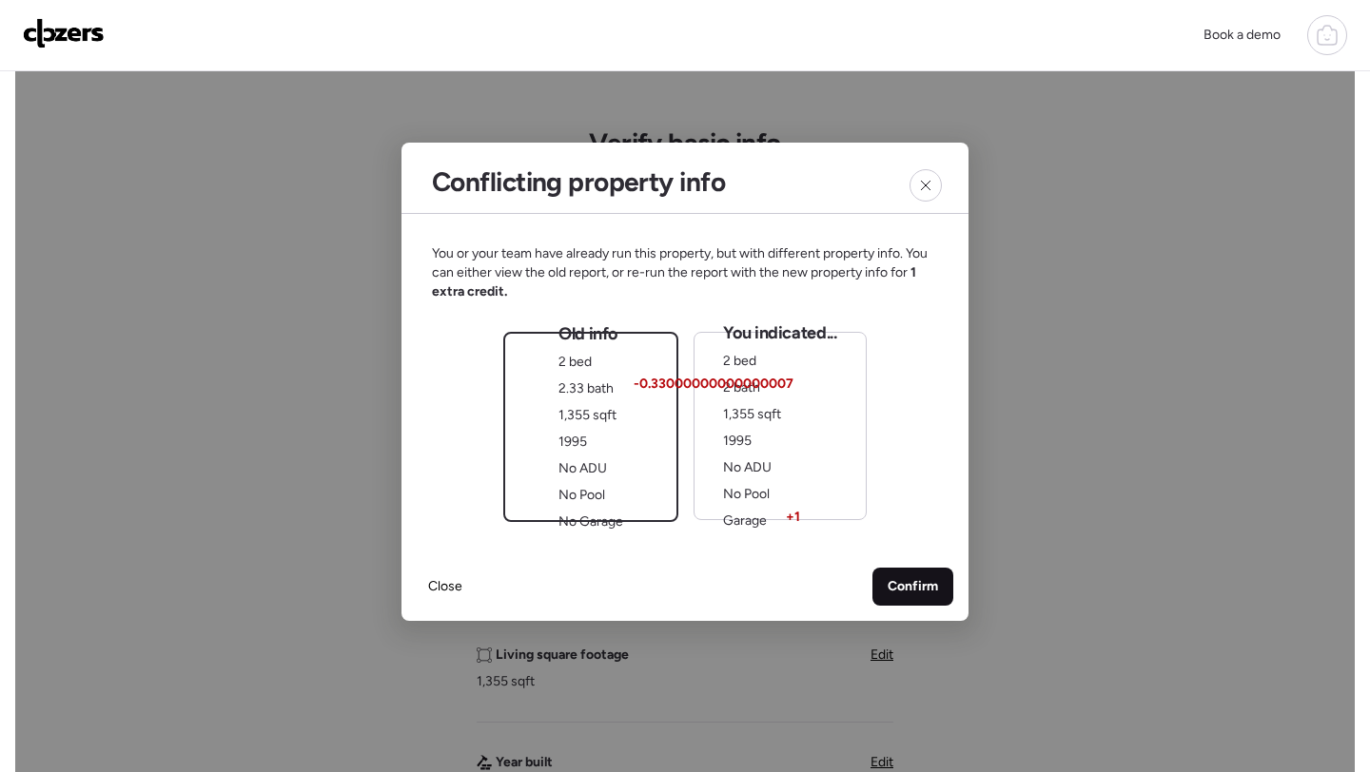
click at [909, 585] on span "Confirm" at bounding box center [912, 586] width 50 height 19
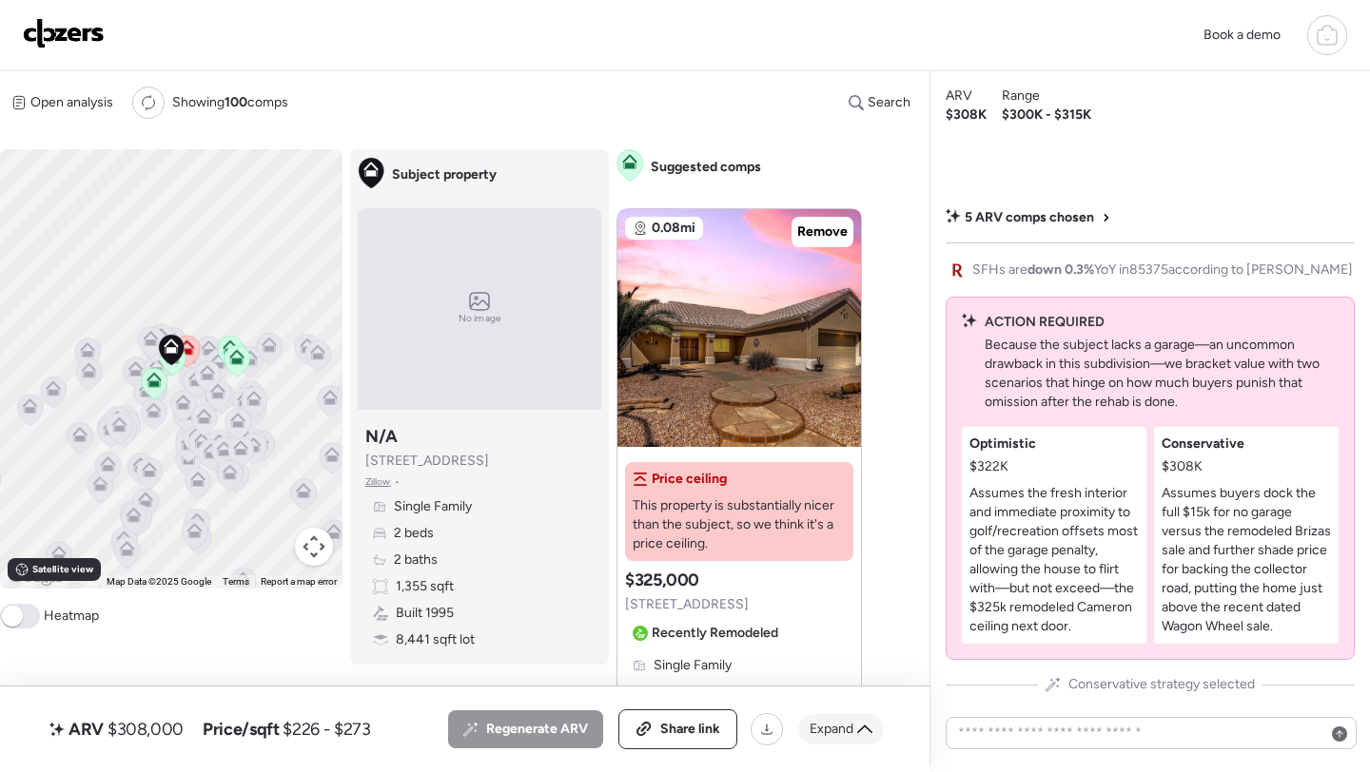
click at [815, 722] on span "Expand" at bounding box center [831, 729] width 44 height 19
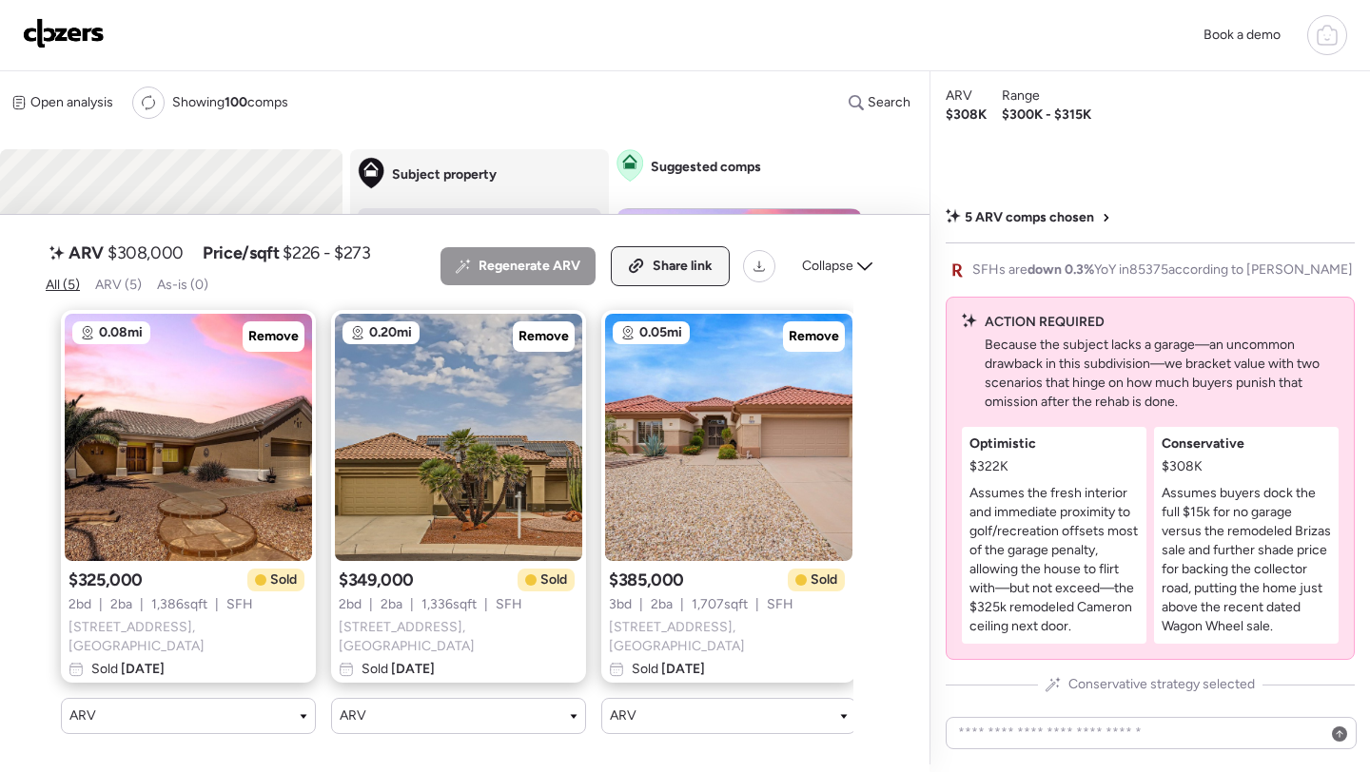
click at [648, 285] on div "Share link" at bounding box center [670, 266] width 117 height 38
click at [68, 34] on img at bounding box center [64, 33] width 82 height 30
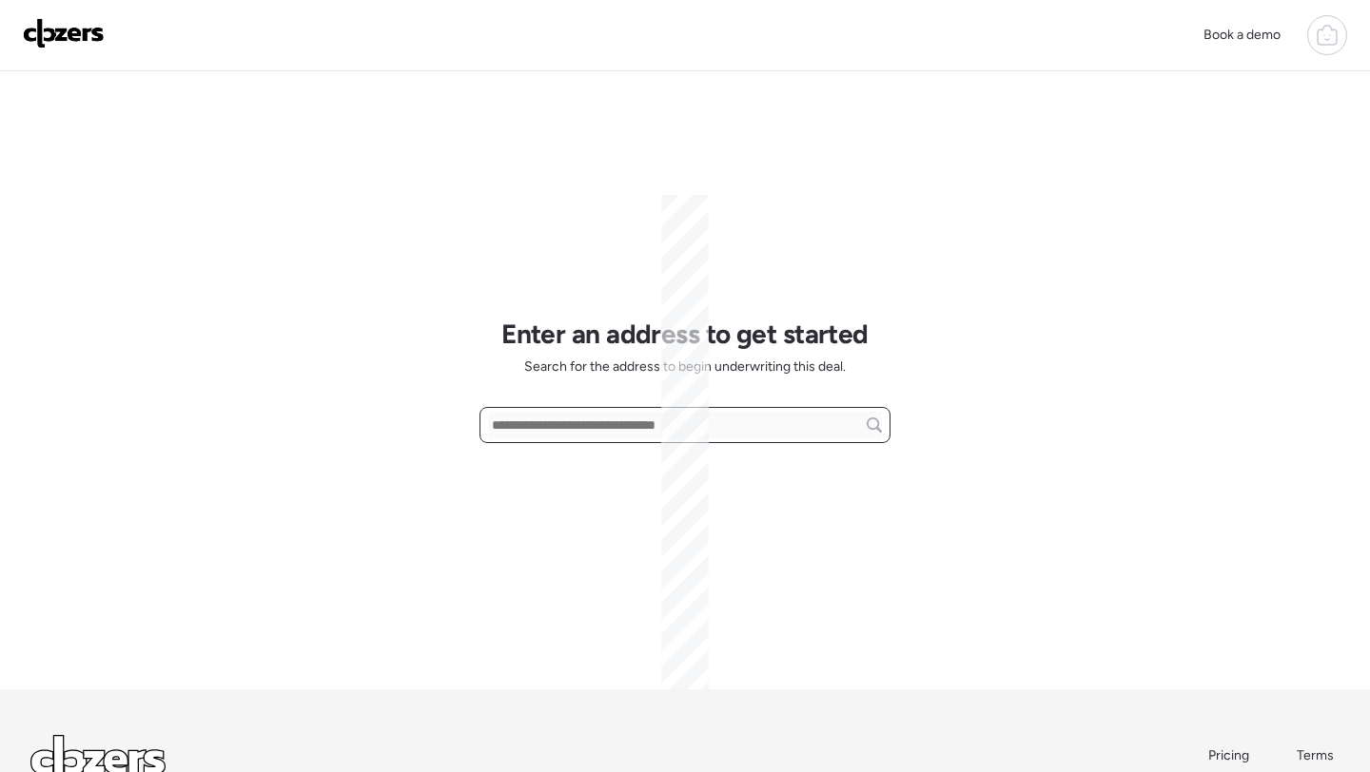
click at [556, 421] on input "text" at bounding box center [685, 425] width 394 height 27
paste input "**********"
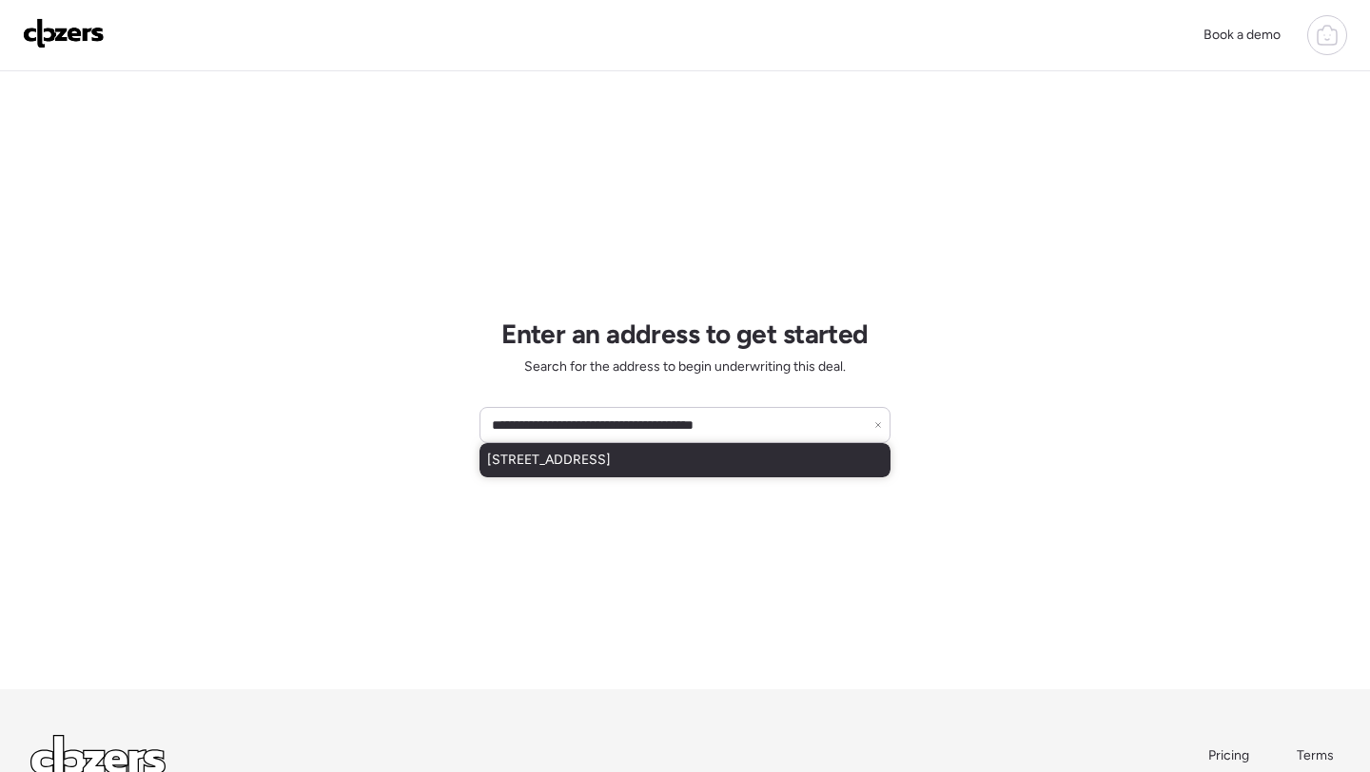
click at [584, 471] on div "[STREET_ADDRESS]" at bounding box center [684, 460] width 411 height 34
type input "**********"
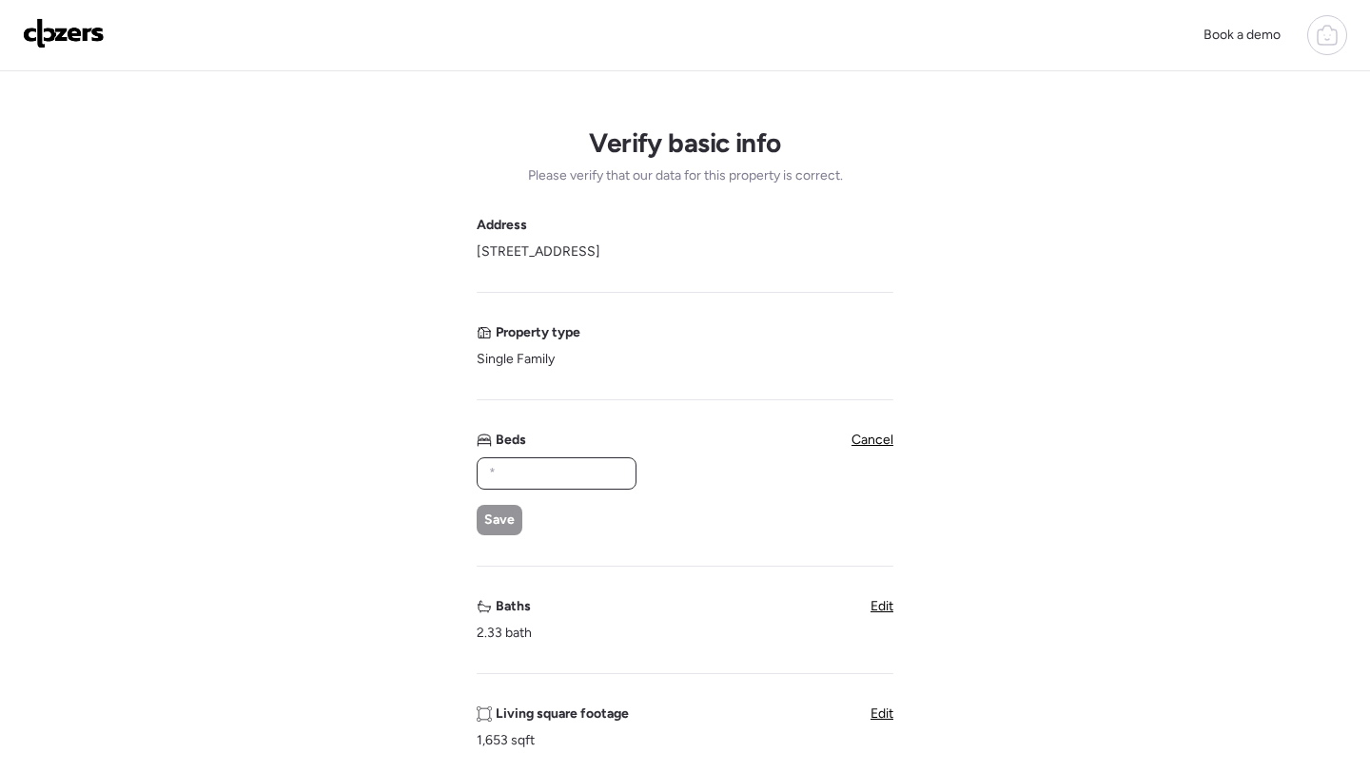
click at [517, 487] on input "text" at bounding box center [556, 473] width 143 height 27
type input "*"
click at [494, 498] on div "* Save" at bounding box center [556, 497] width 158 height 78
click at [497, 512] on span "Save" at bounding box center [499, 520] width 30 height 19
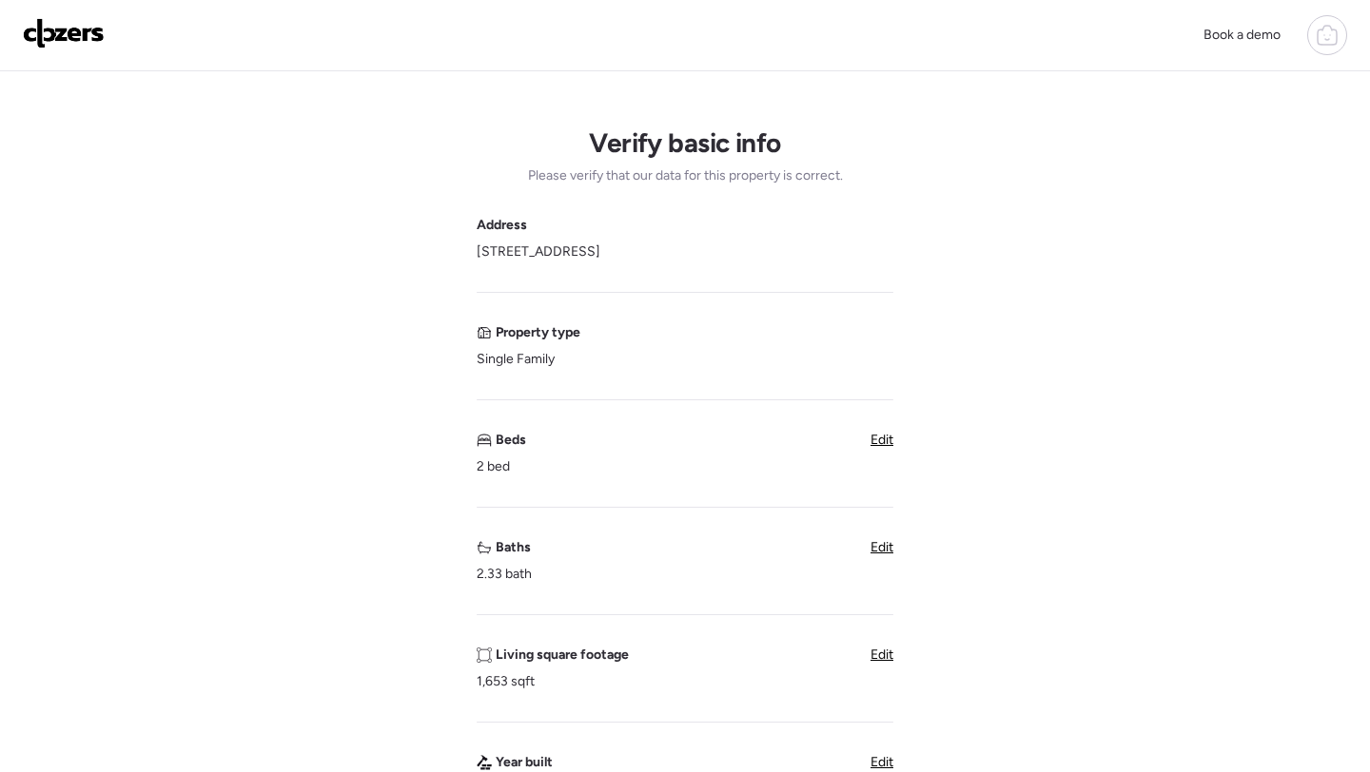
click at [871, 555] on span "Edit" at bounding box center [881, 547] width 23 height 16
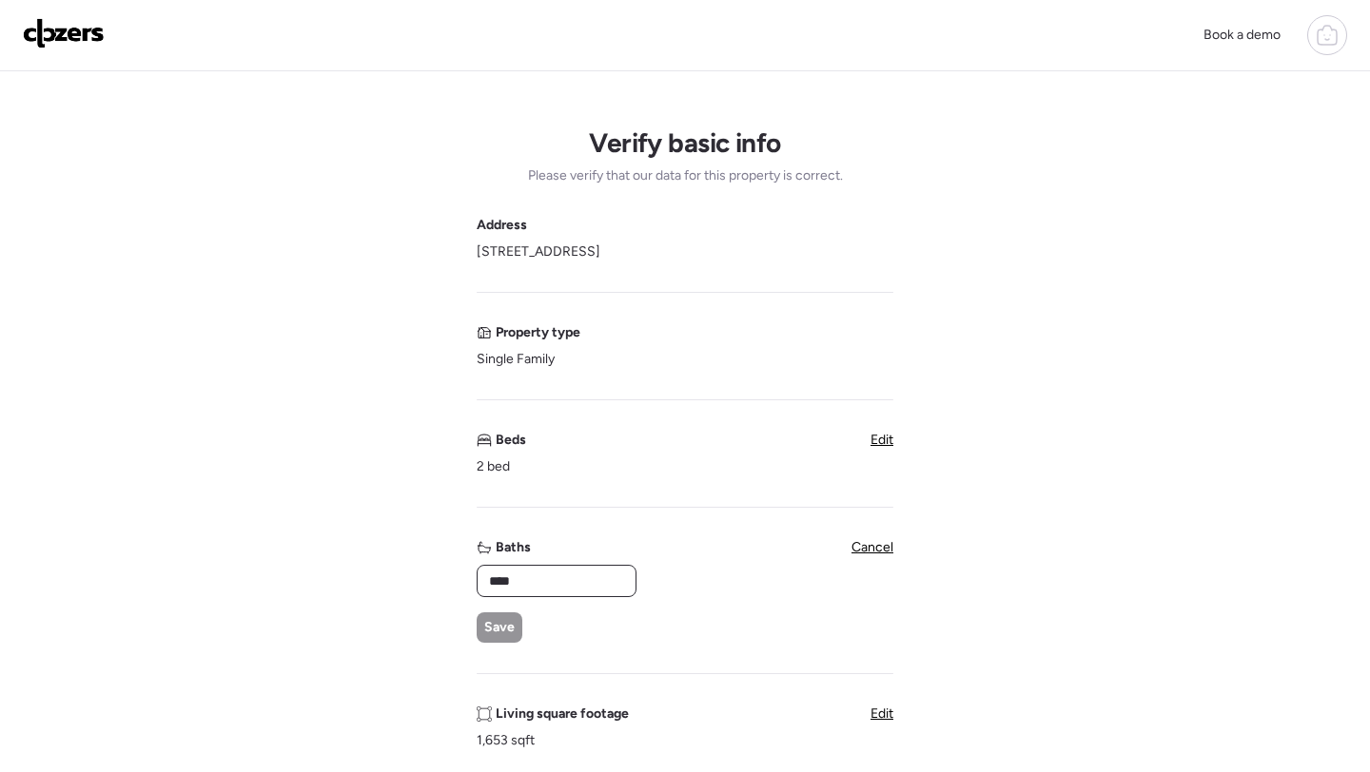
click at [536, 579] on input "****" at bounding box center [556, 581] width 143 height 27
click at [528, 585] on input "*****" at bounding box center [556, 581] width 143 height 27
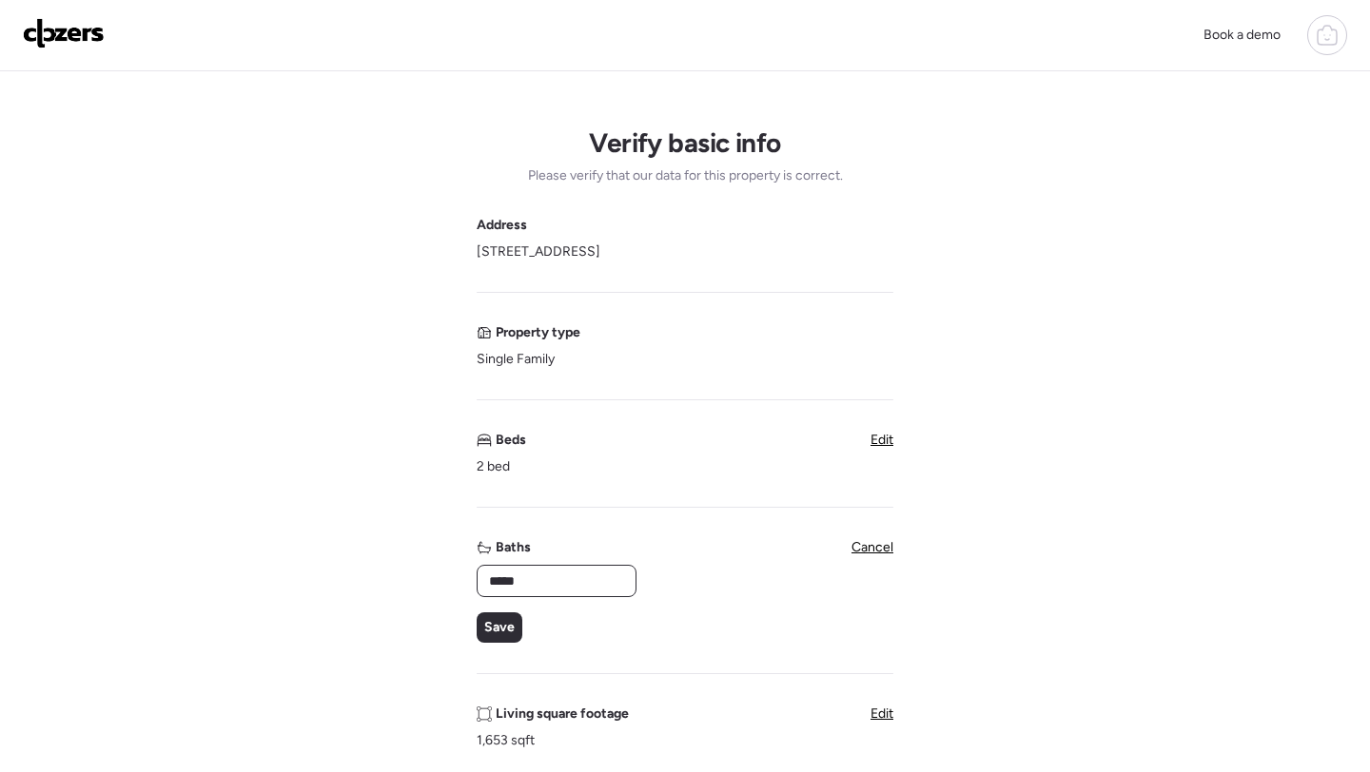
type input "*"
click at [510, 618] on div "Save" at bounding box center [500, 628] width 46 height 30
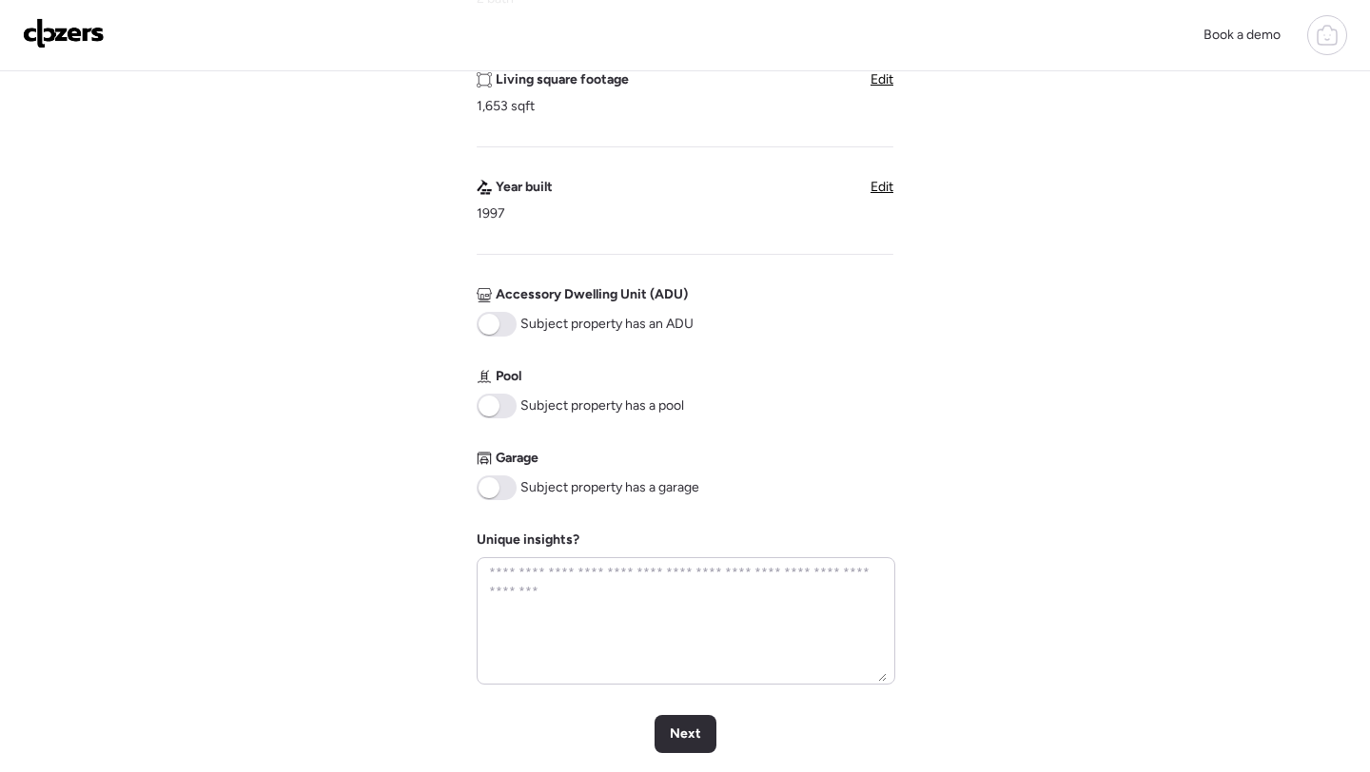
scroll to position [600, 0]
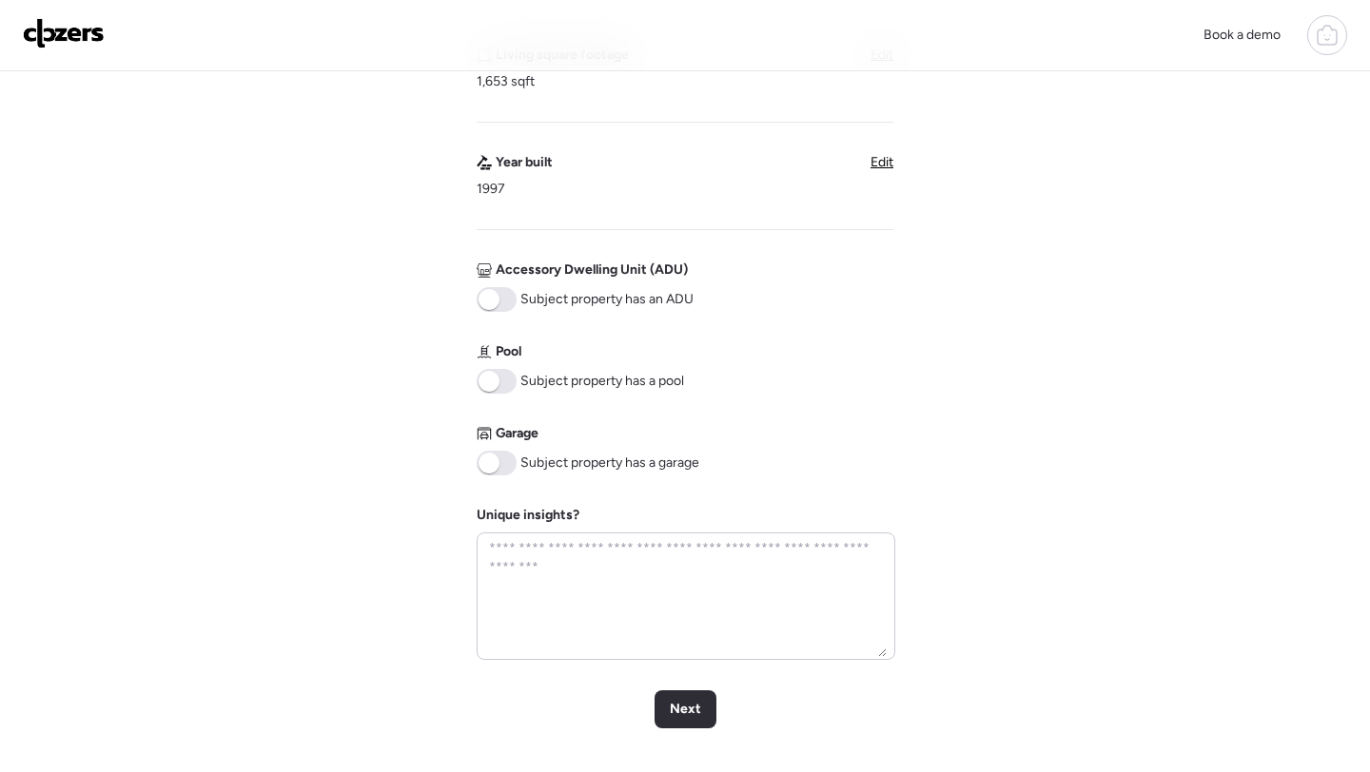
click at [506, 460] on span at bounding box center [497, 463] width 40 height 25
click at [696, 700] on span "Next" at bounding box center [685, 709] width 31 height 19
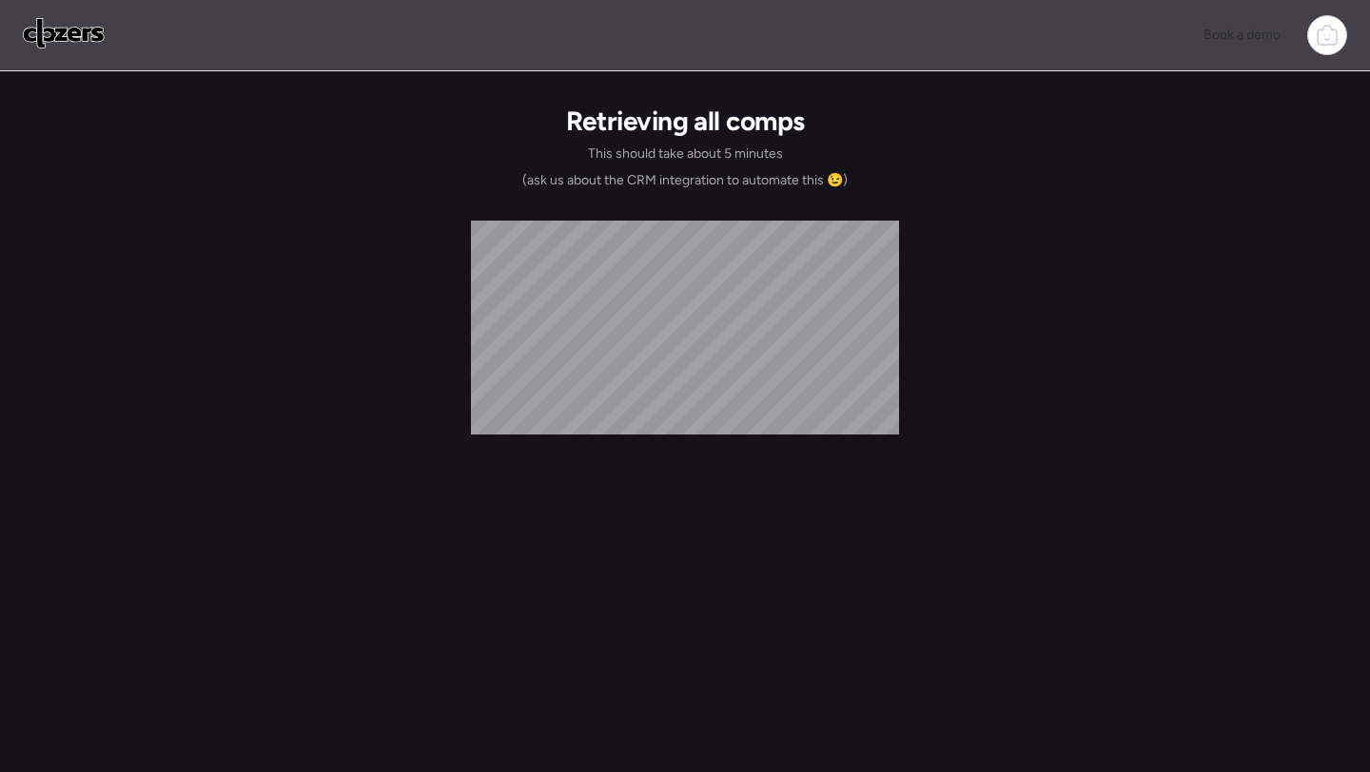
scroll to position [0, 0]
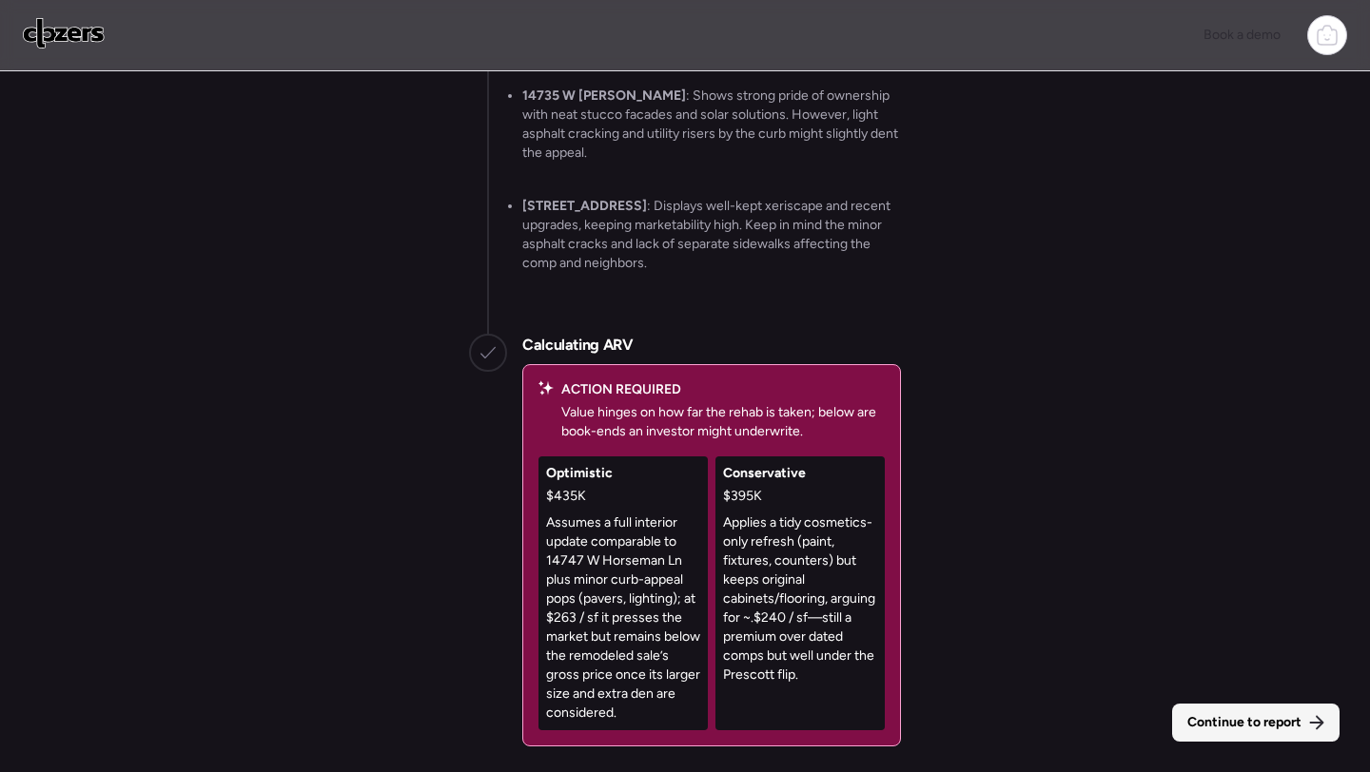
click at [1261, 731] on span "Continue to report" at bounding box center [1244, 722] width 114 height 19
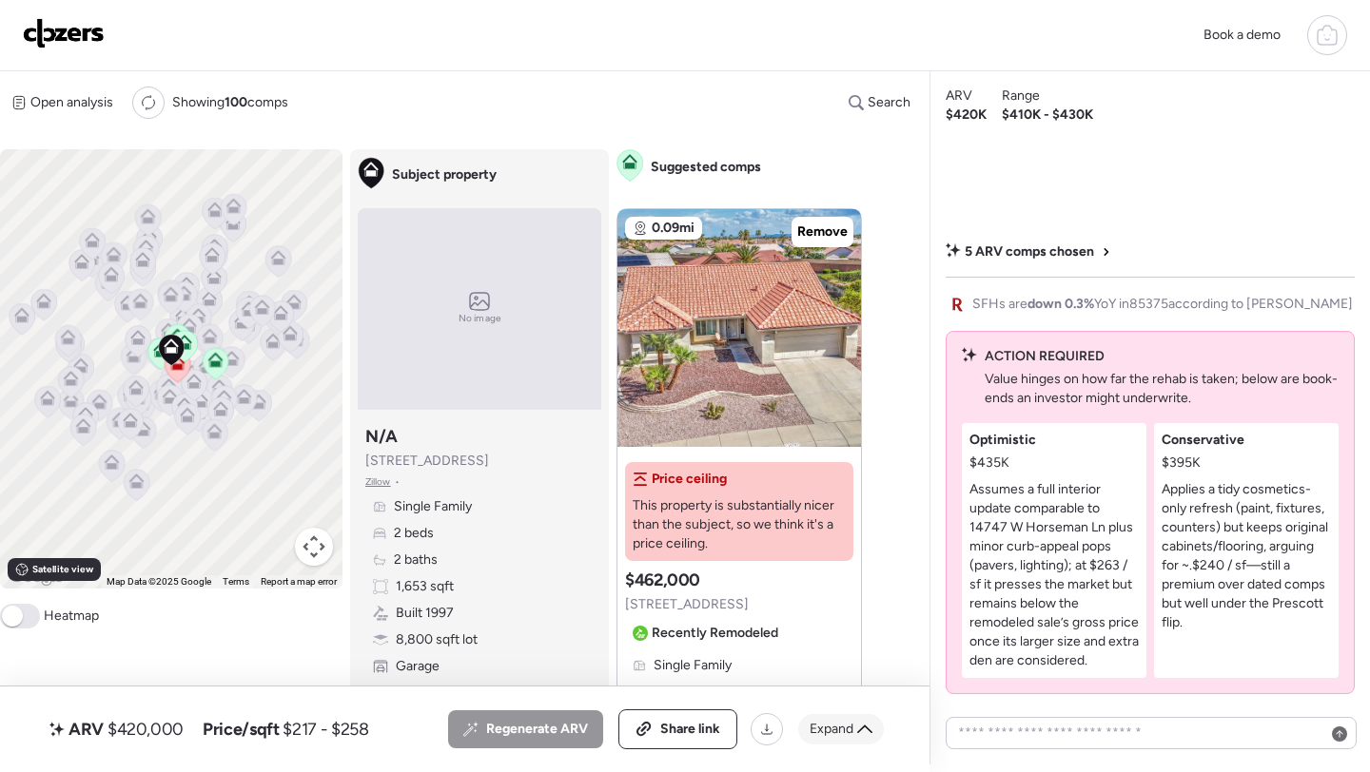
click at [857, 728] on icon at bounding box center [864, 729] width 15 height 15
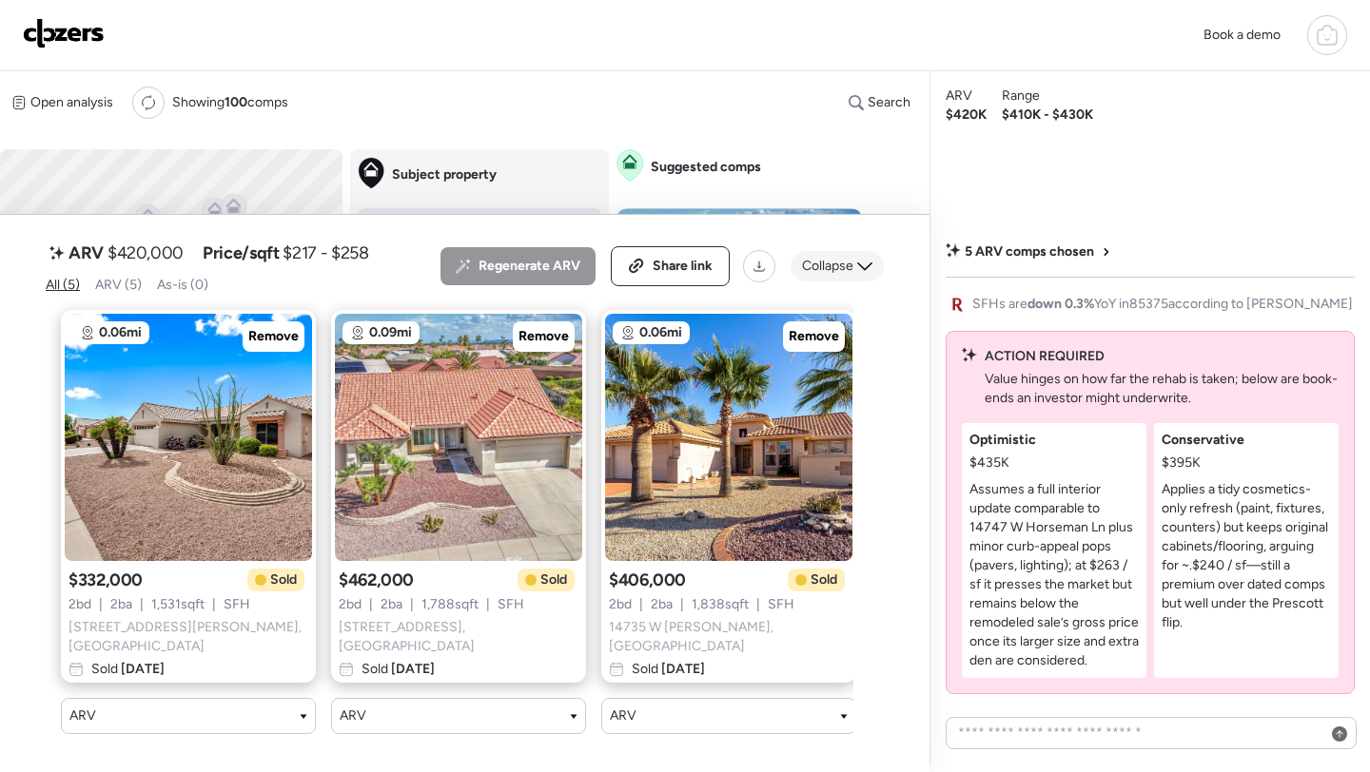
click at [823, 263] on span "Collapse" at bounding box center [827, 266] width 51 height 19
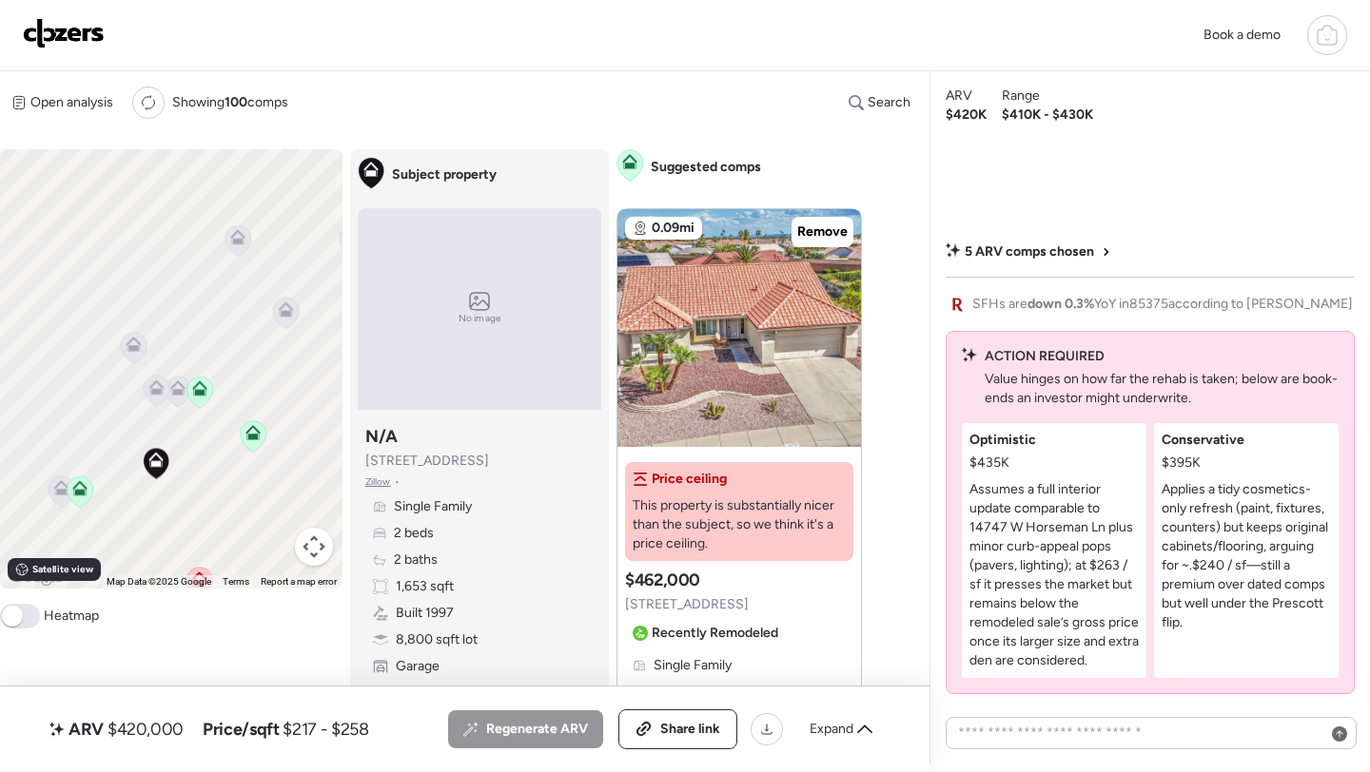
click at [62, 491] on icon at bounding box center [61, 492] width 12 height 6
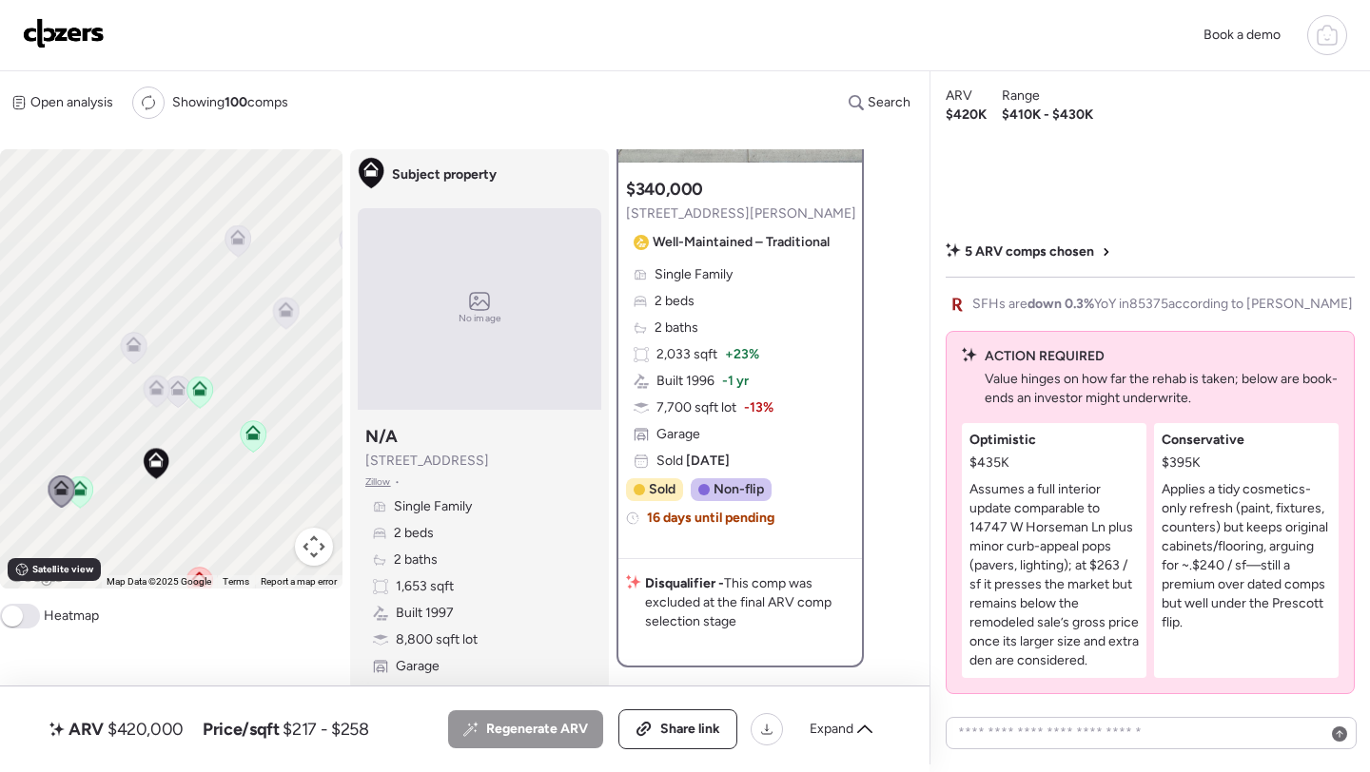
scroll to position [220, 0]
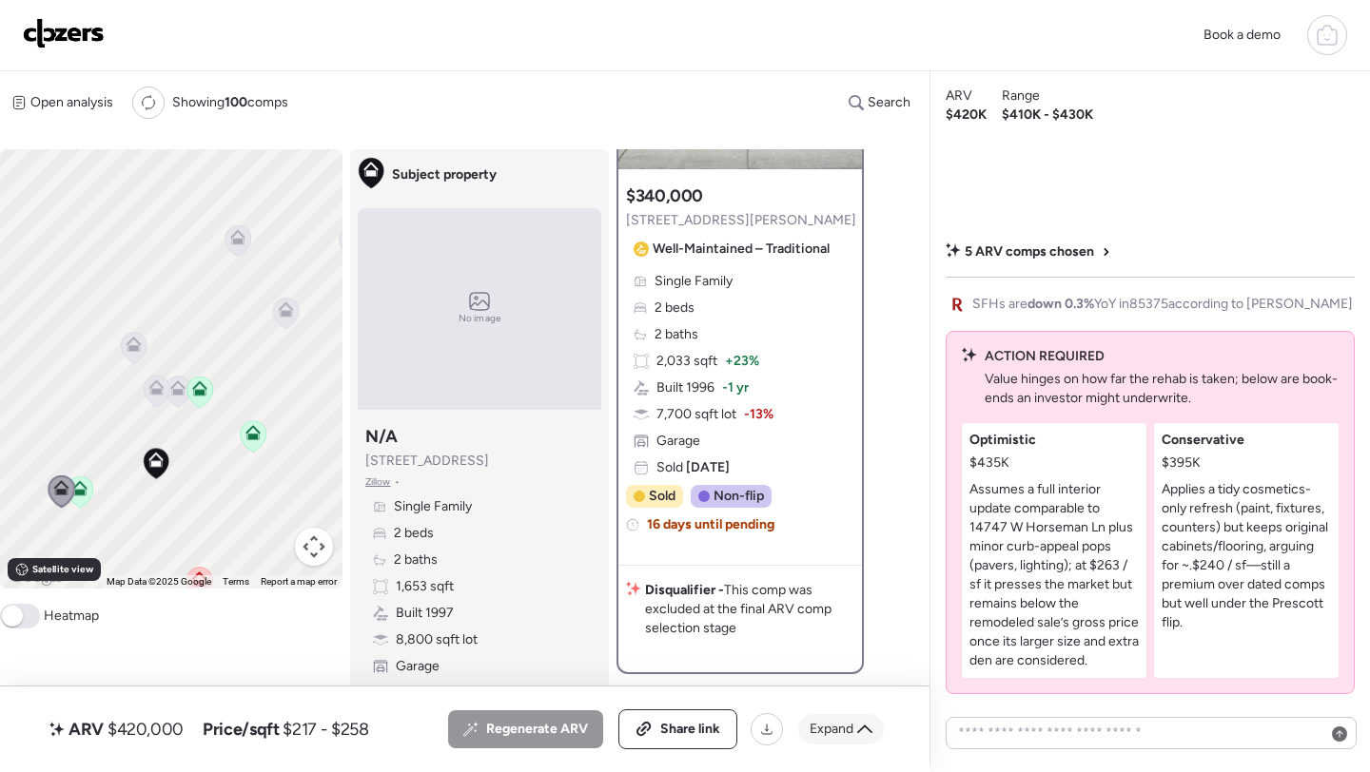
click at [814, 733] on span "Expand" at bounding box center [831, 729] width 44 height 19
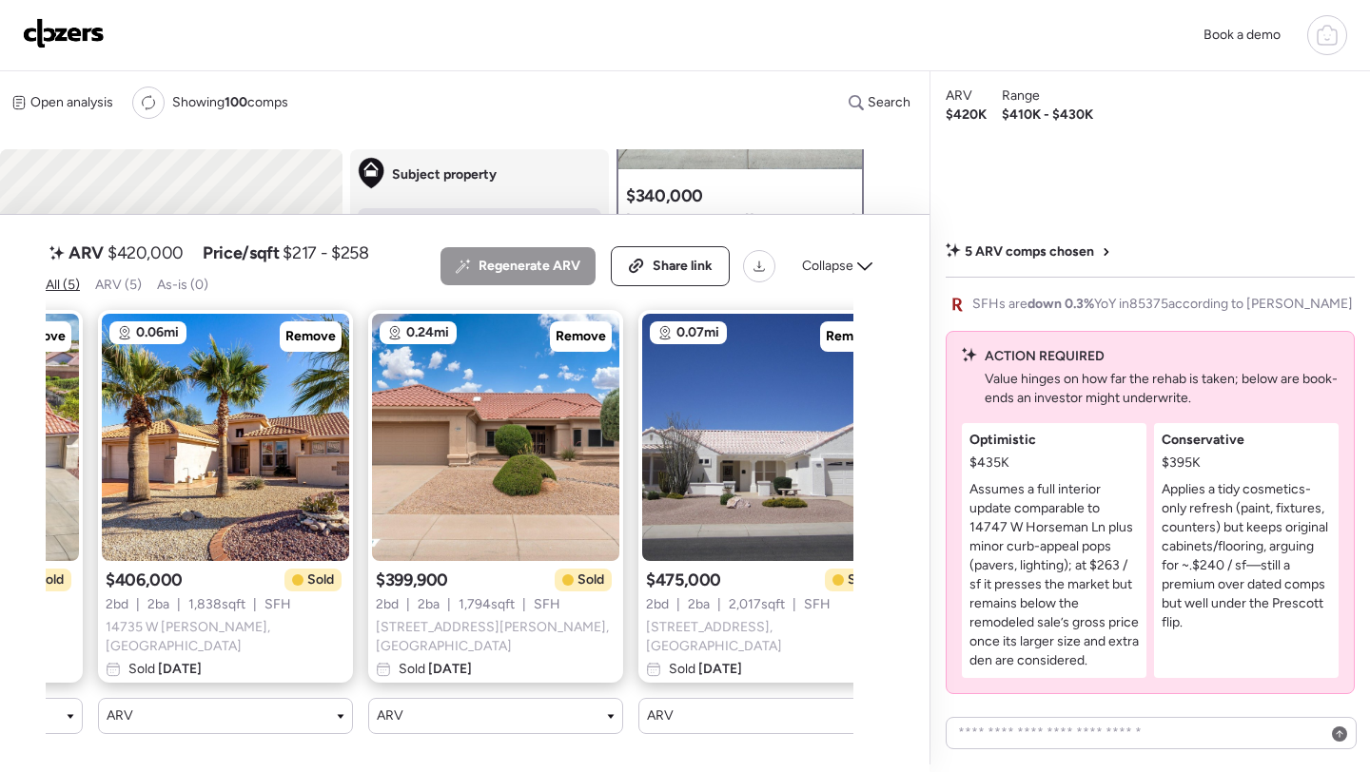
scroll to position [0, 558]
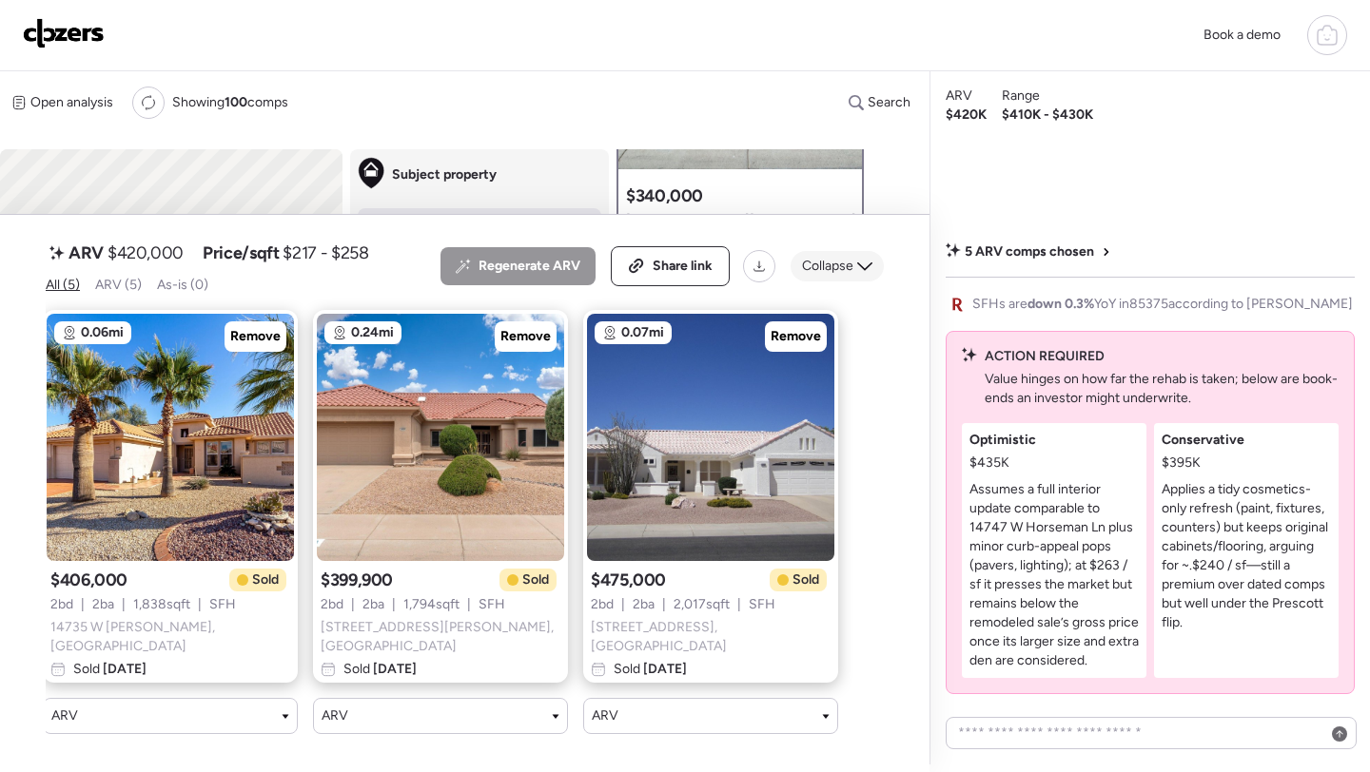
click at [847, 272] on span "Collapse" at bounding box center [827, 266] width 51 height 19
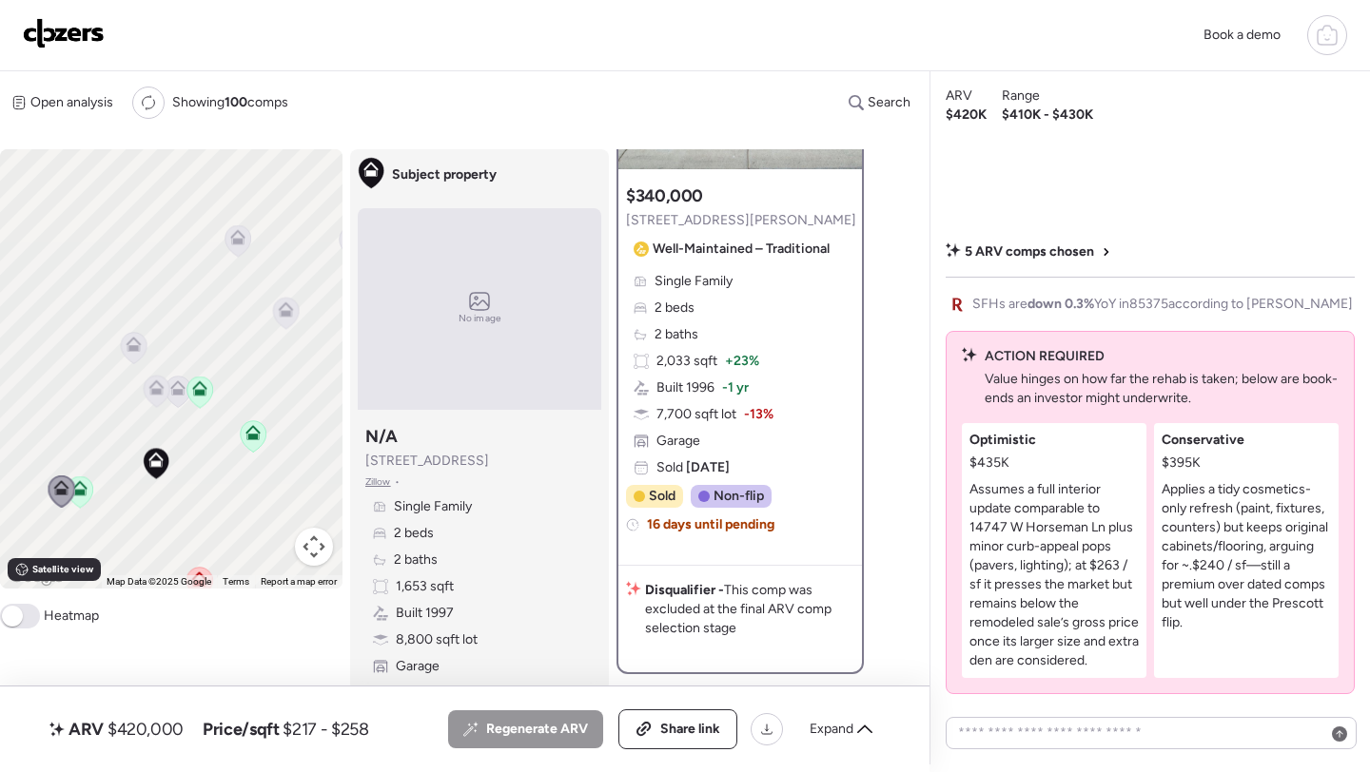
click at [153, 387] on icon at bounding box center [156, 387] width 15 height 15
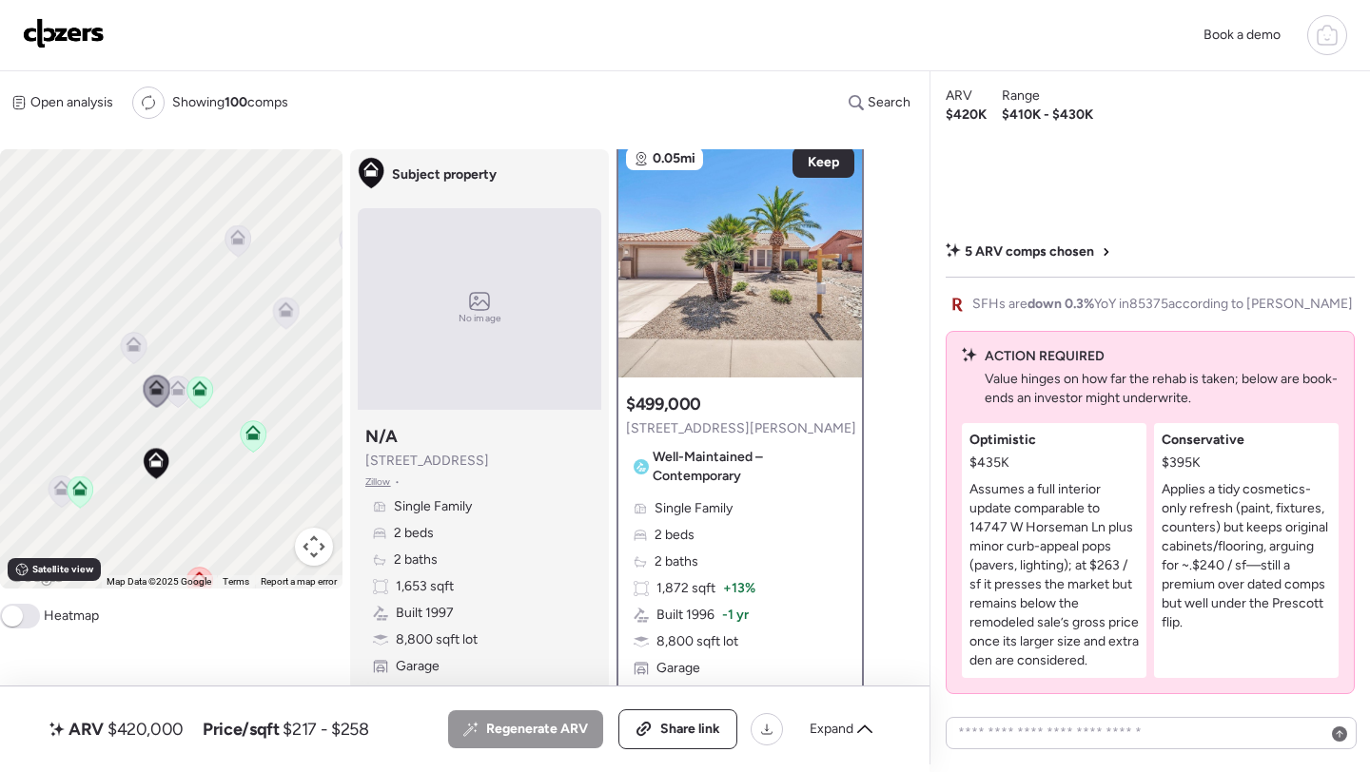
scroll to position [0, 0]
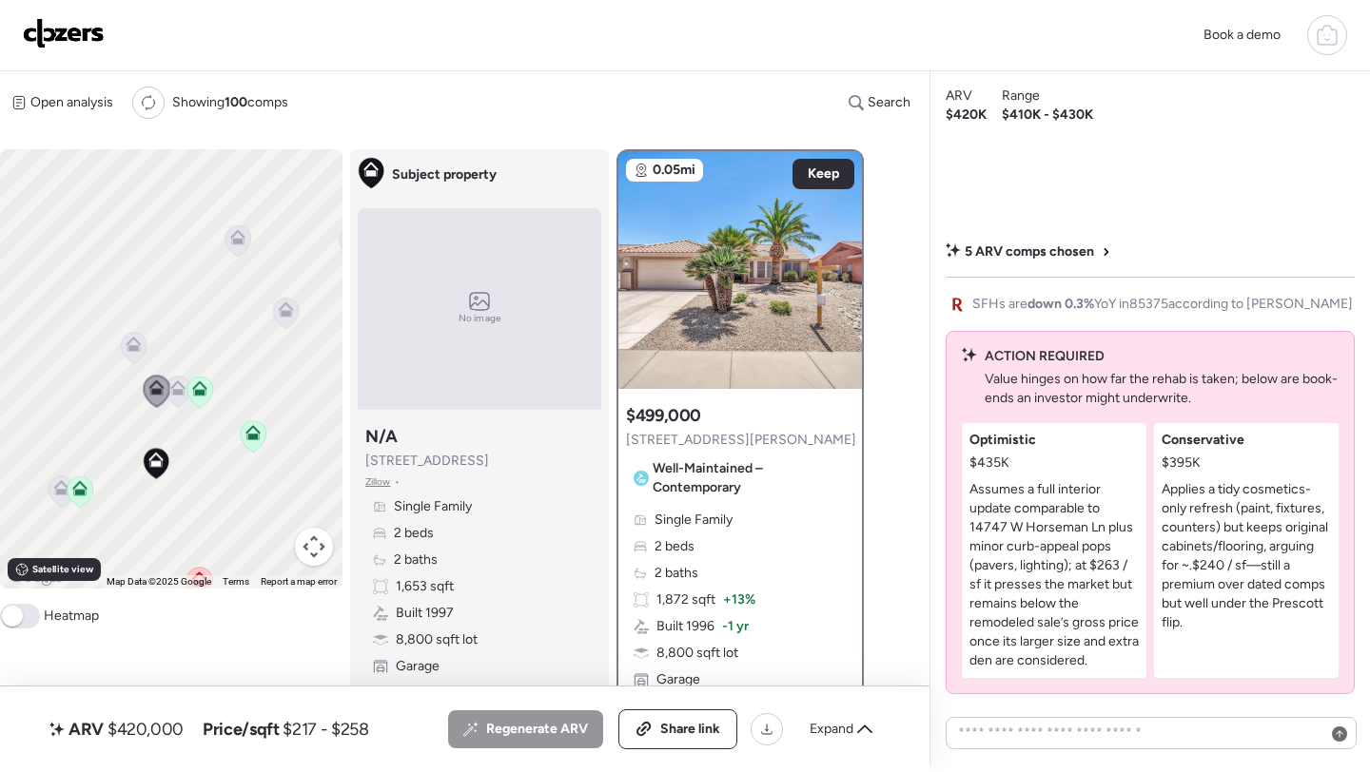
click at [177, 389] on icon at bounding box center [177, 387] width 15 height 15
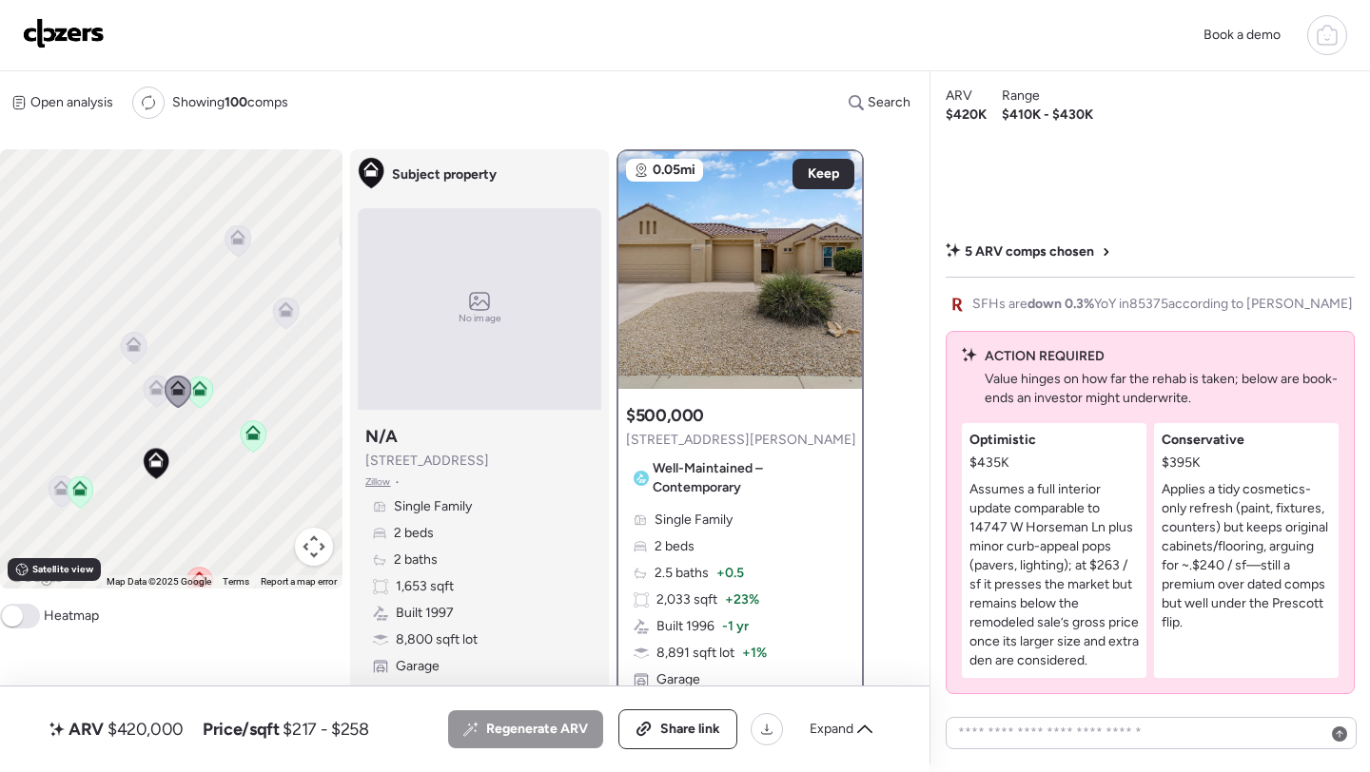
click at [151, 388] on icon at bounding box center [156, 384] width 14 height 9
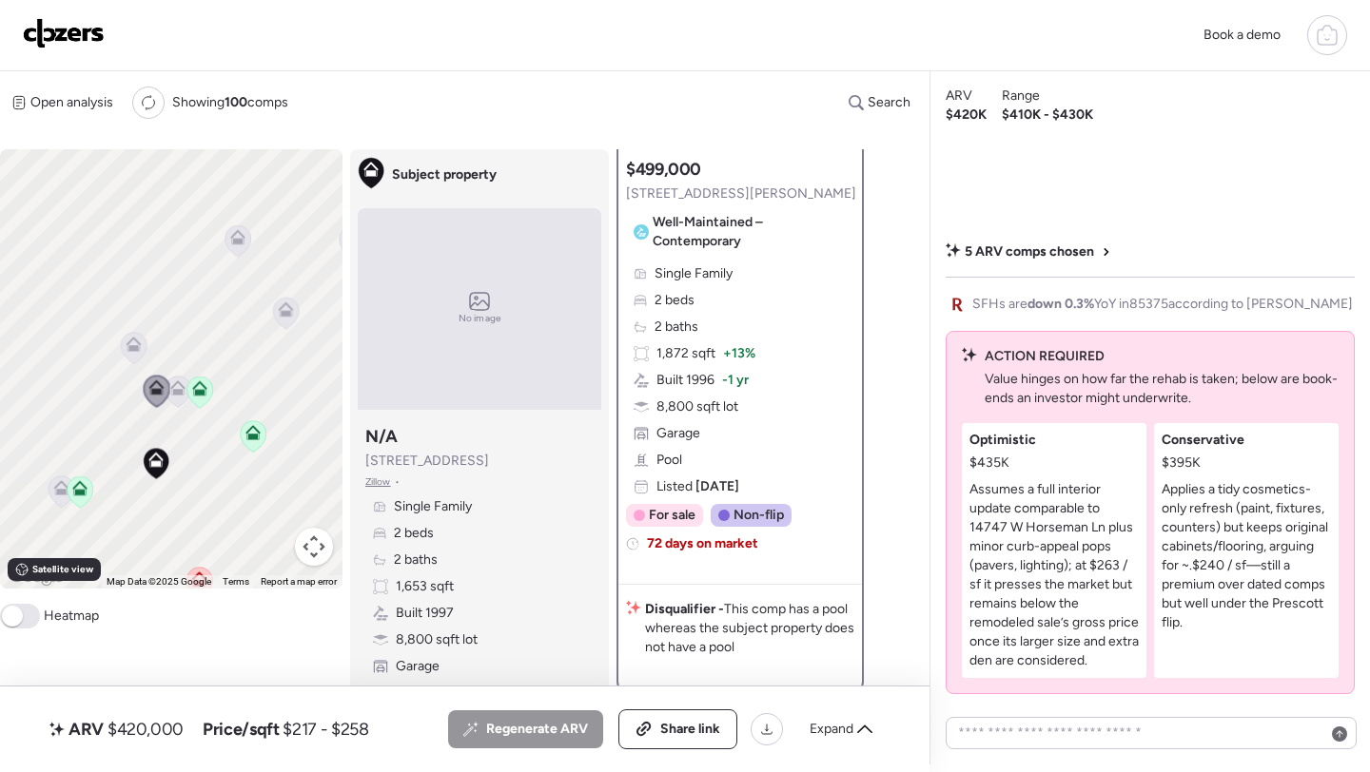
scroll to position [251, 0]
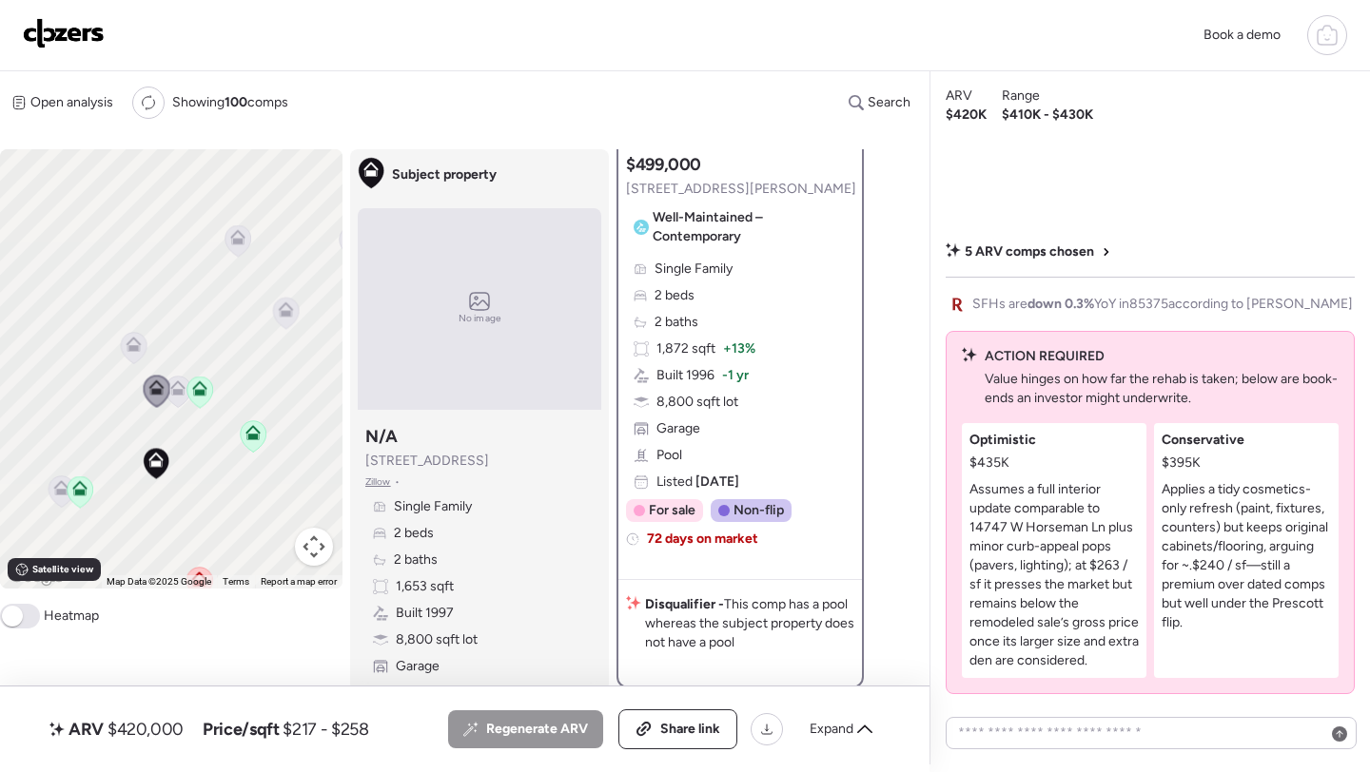
click at [177, 400] on icon at bounding box center [179, 392] width 26 height 31
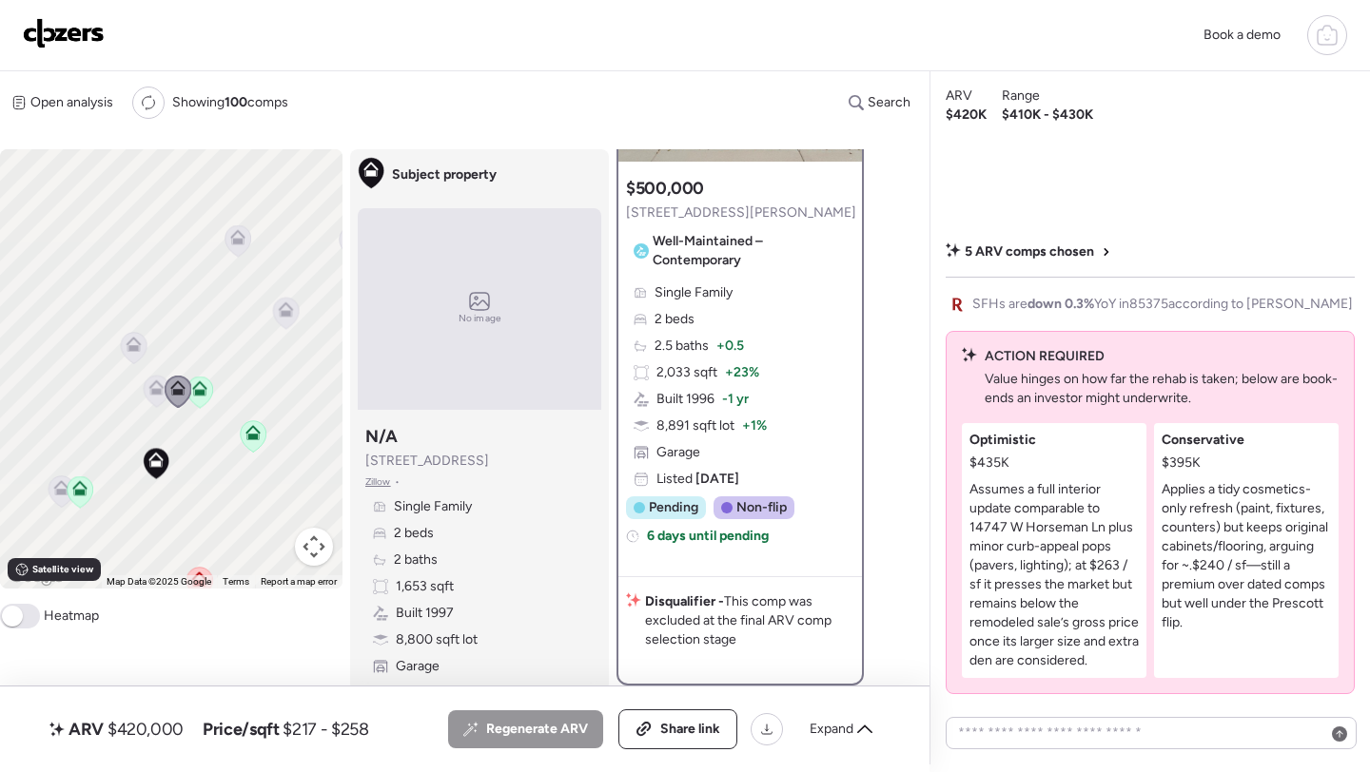
scroll to position [237, 0]
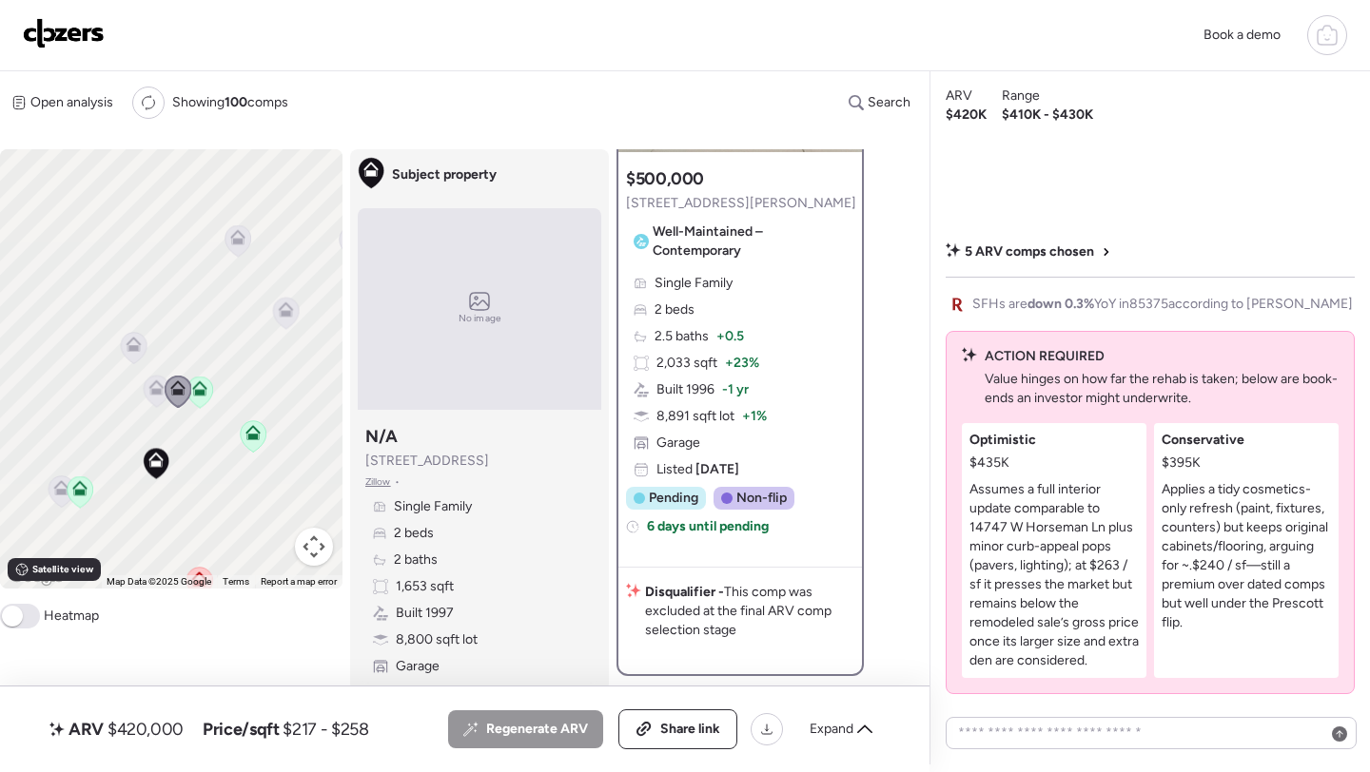
click at [129, 350] on icon at bounding box center [133, 348] width 12 height 6
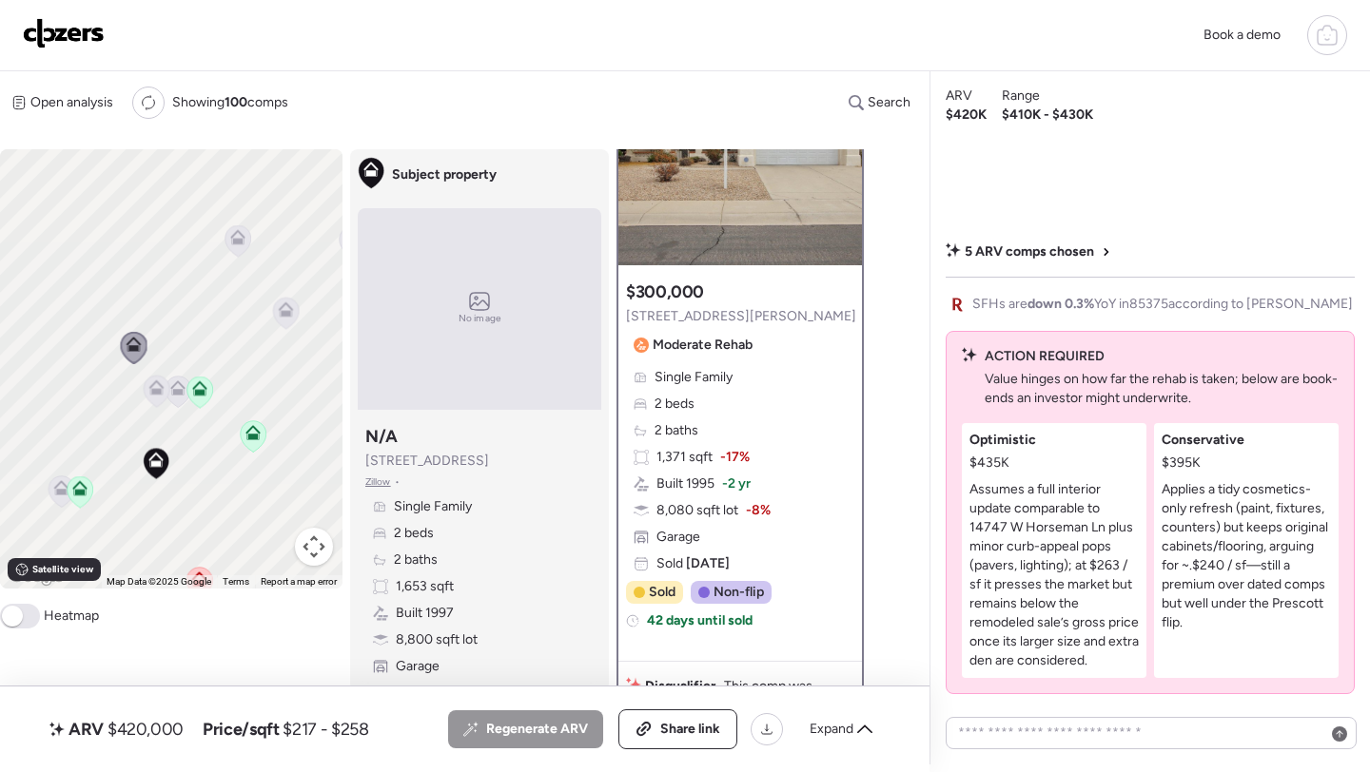
scroll to position [0, 0]
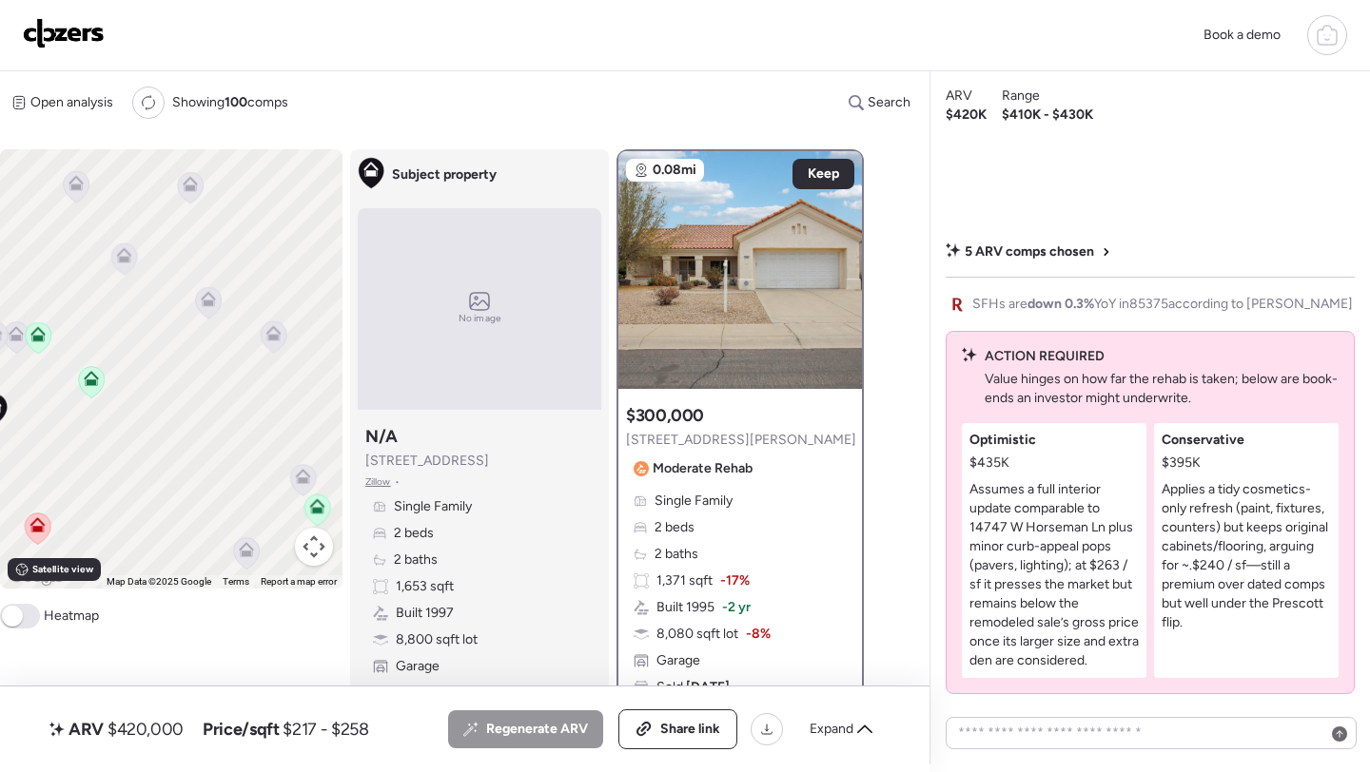
drag, startPoint x: 281, startPoint y: 430, endPoint x: 137, endPoint y: 418, distance: 144.2
click at [136, 417] on div "To activate drag with keyboard, press Alt + Enter. Once in keyboard drag state,…" at bounding box center [171, 368] width 342 height 439
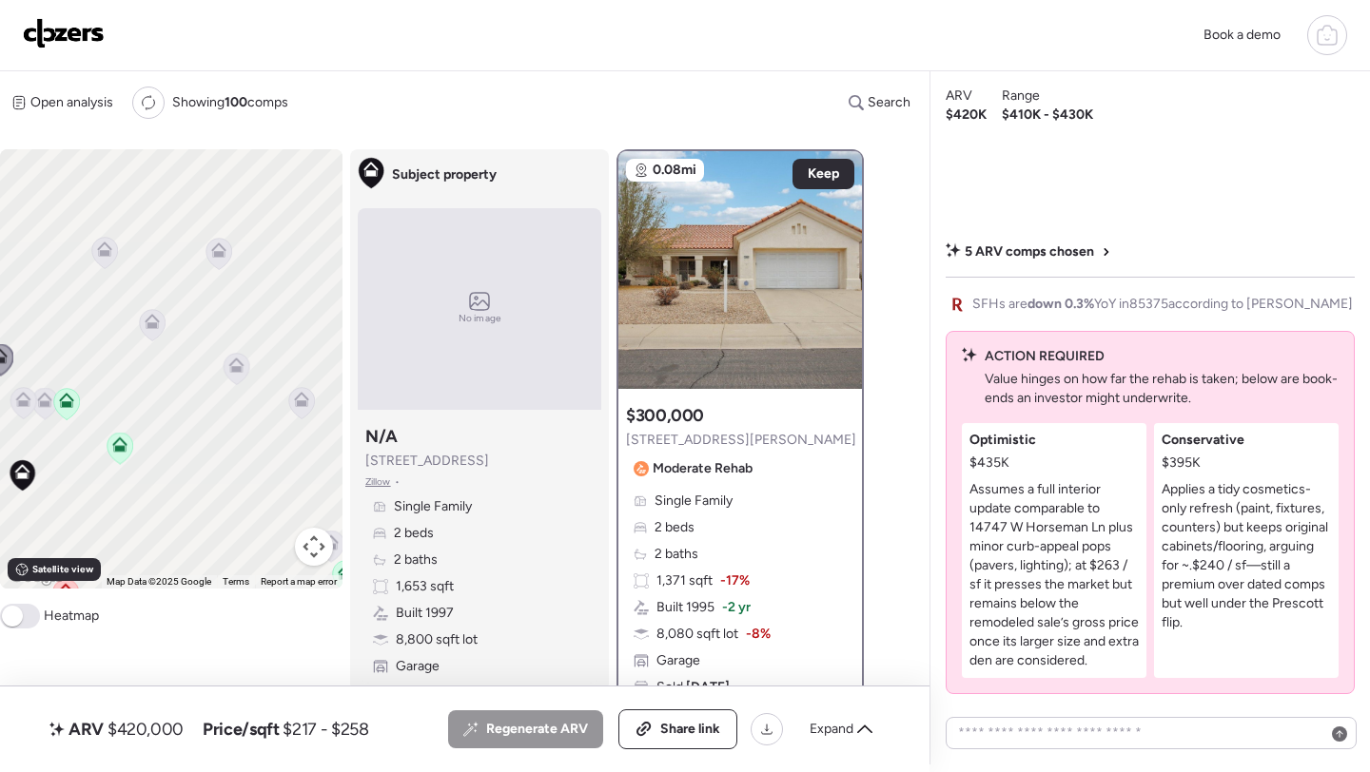
click at [229, 367] on icon at bounding box center [236, 365] width 15 height 15
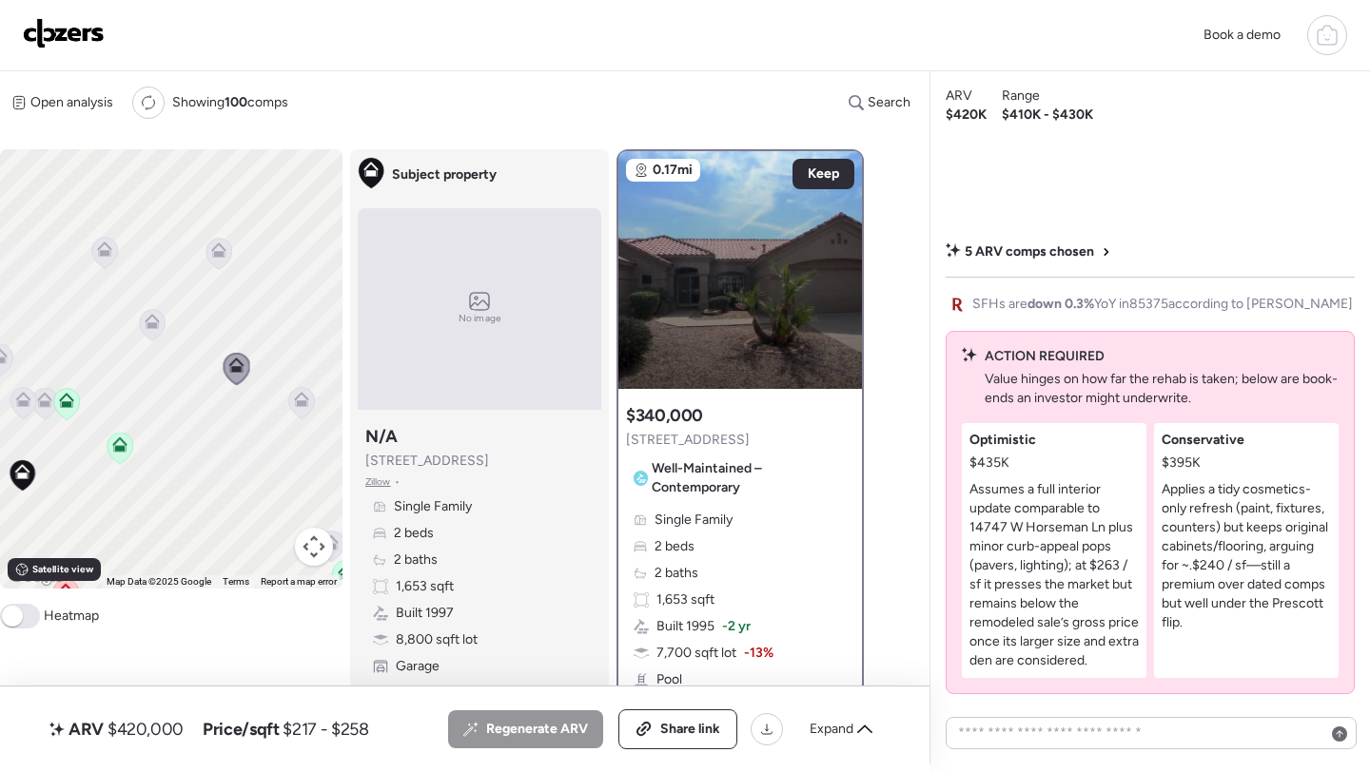
click at [150, 322] on icon at bounding box center [152, 321] width 15 height 15
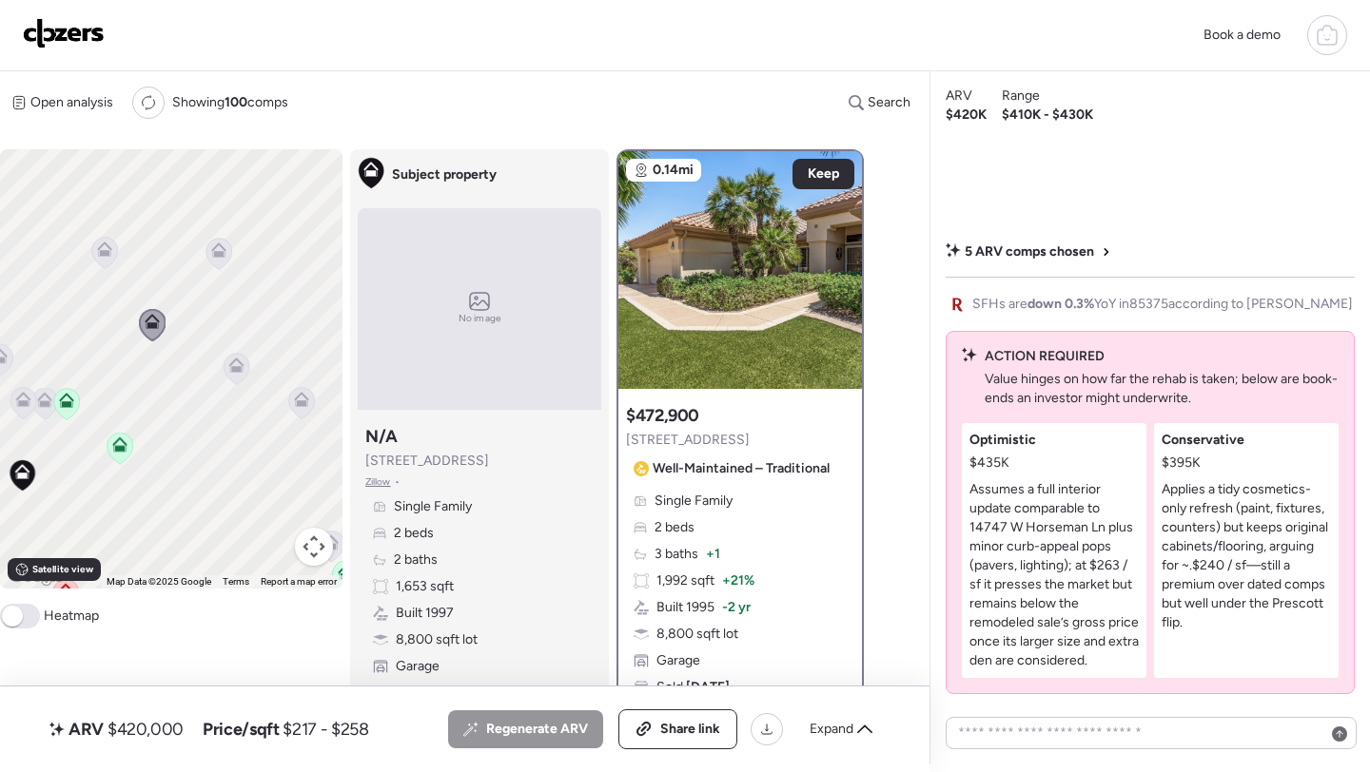
click at [107, 254] on icon at bounding box center [104, 253] width 12 height 6
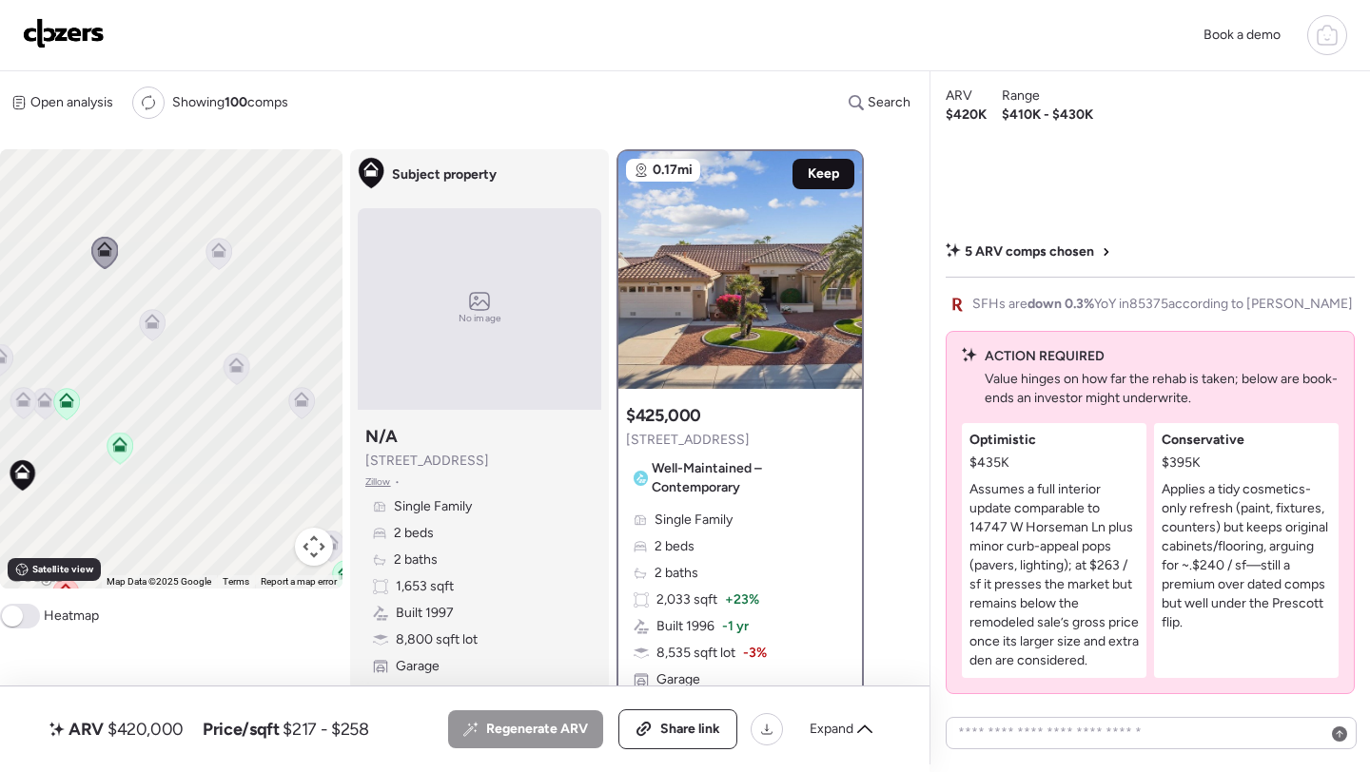
click at [820, 173] on span "Keep" at bounding box center [823, 174] width 31 height 19
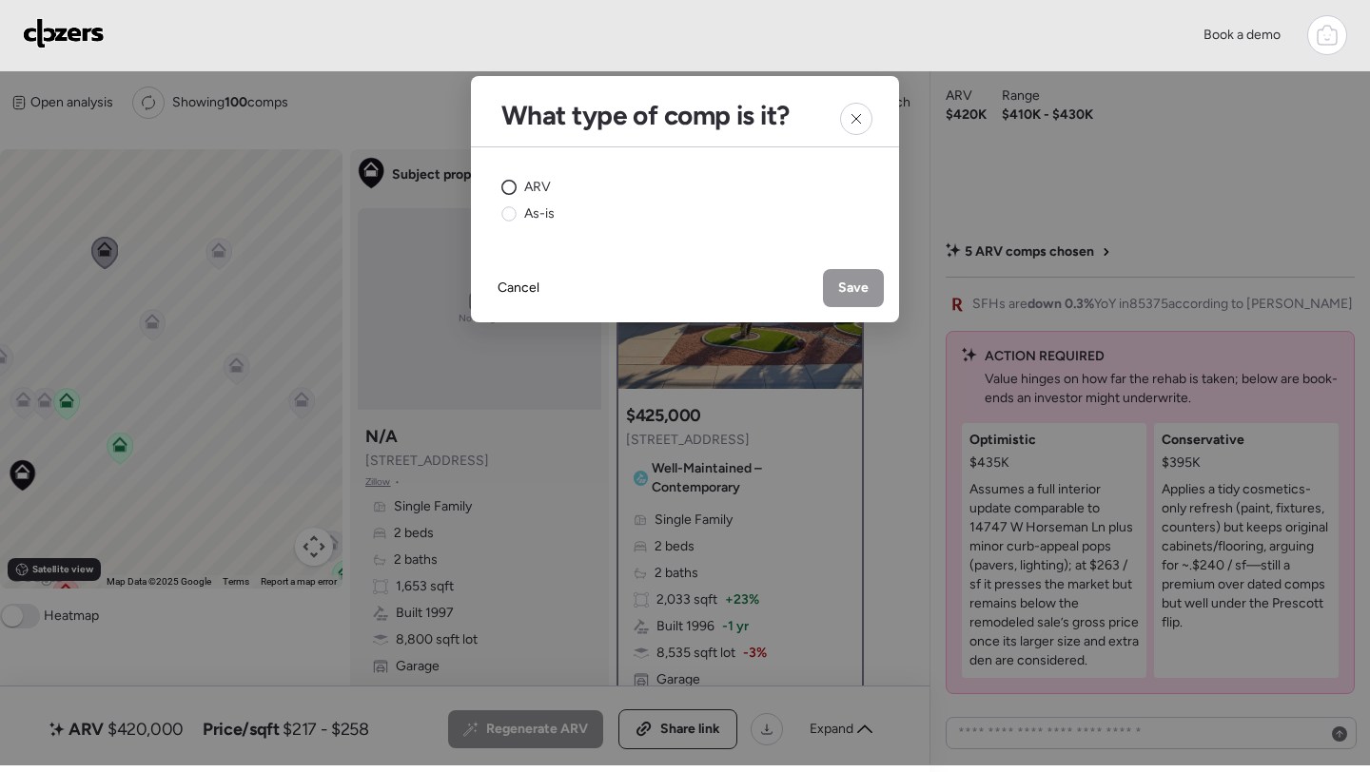
click at [530, 180] on span "ARV" at bounding box center [537, 187] width 27 height 19
click at [834, 290] on div "Save" at bounding box center [853, 288] width 61 height 38
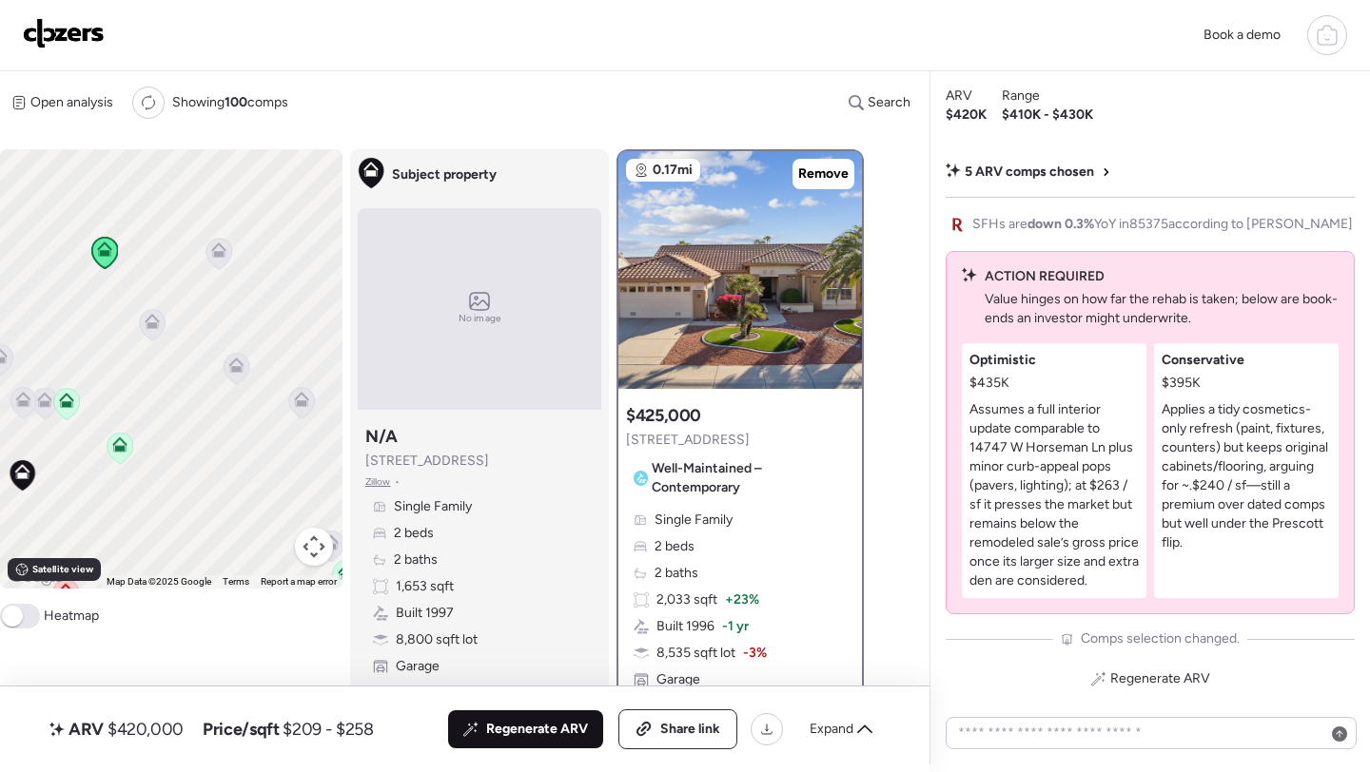
click at [503, 733] on span "Regenerate ARV" at bounding box center [537, 729] width 102 height 19
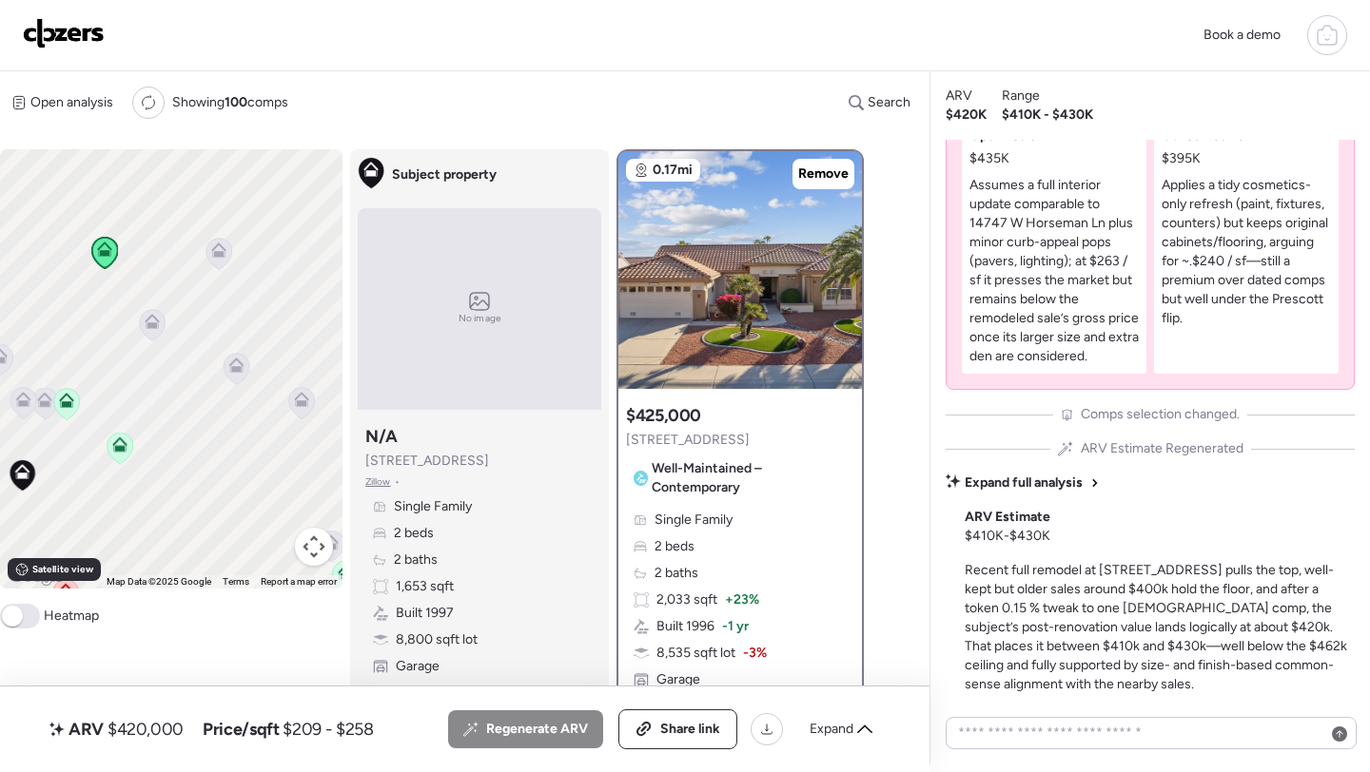
click at [154, 731] on span "$420,000" at bounding box center [145, 729] width 76 height 23
copy span "420,000"
click at [679, 735] on span "Share link" at bounding box center [690, 729] width 60 height 19
click at [93, 48] on img at bounding box center [64, 33] width 82 height 30
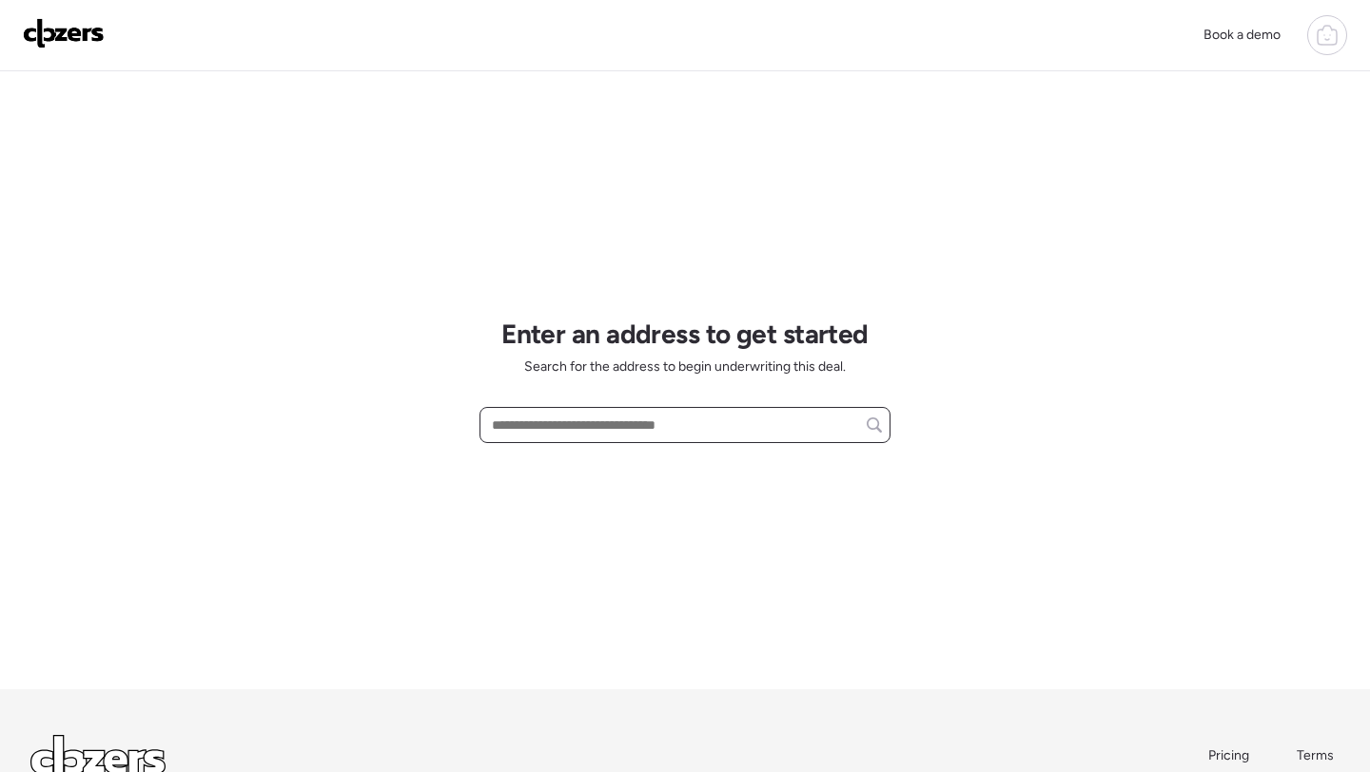
click at [607, 414] on input "text" at bounding box center [685, 425] width 394 height 27
paste input "**********"
click at [690, 471] on div "[STREET_ADDRESS]" at bounding box center [684, 460] width 411 height 34
type input "**********"
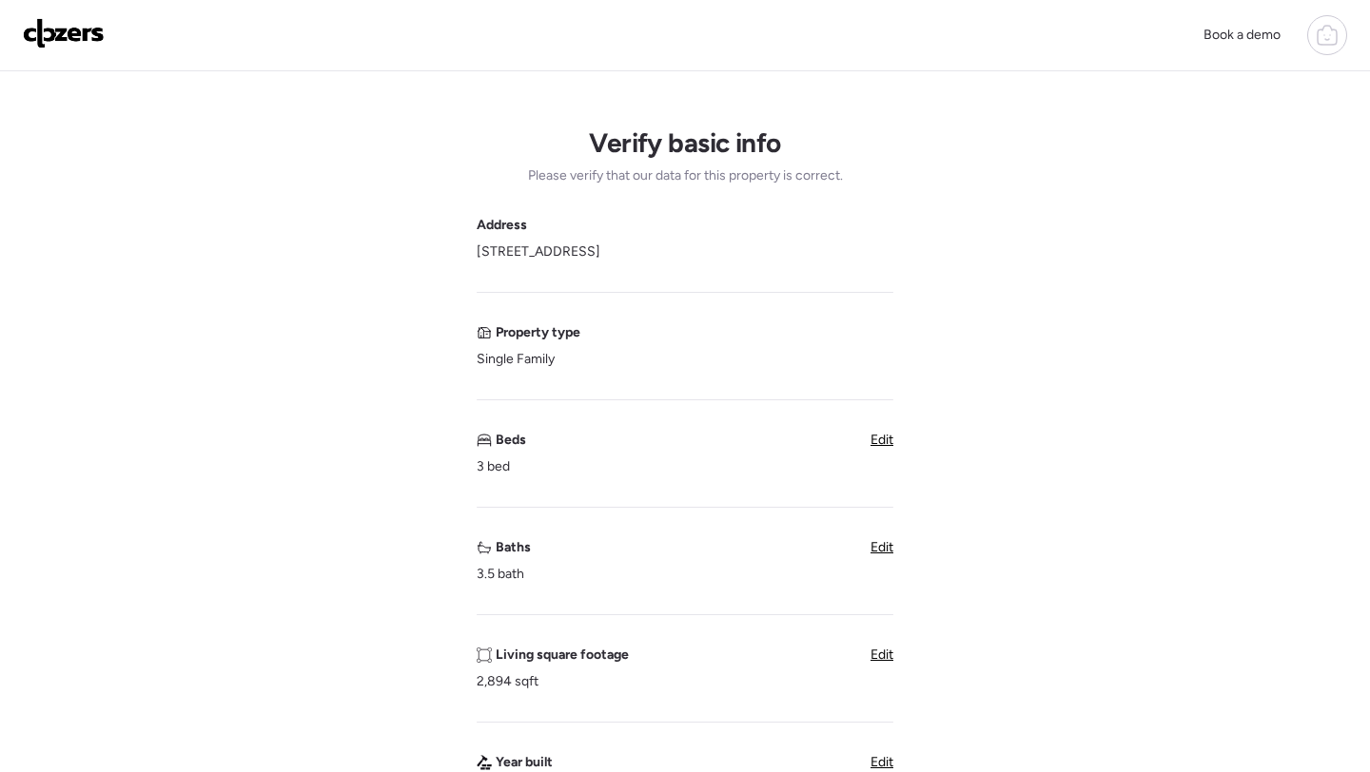
click at [883, 536] on div "Address [STREET_ADDRESS] Property type Single Family Beds 3 bed Edit Baths 3.5 …" at bounding box center [685, 738] width 417 height 1044
click at [883, 556] on span "Edit" at bounding box center [881, 547] width 23 height 16
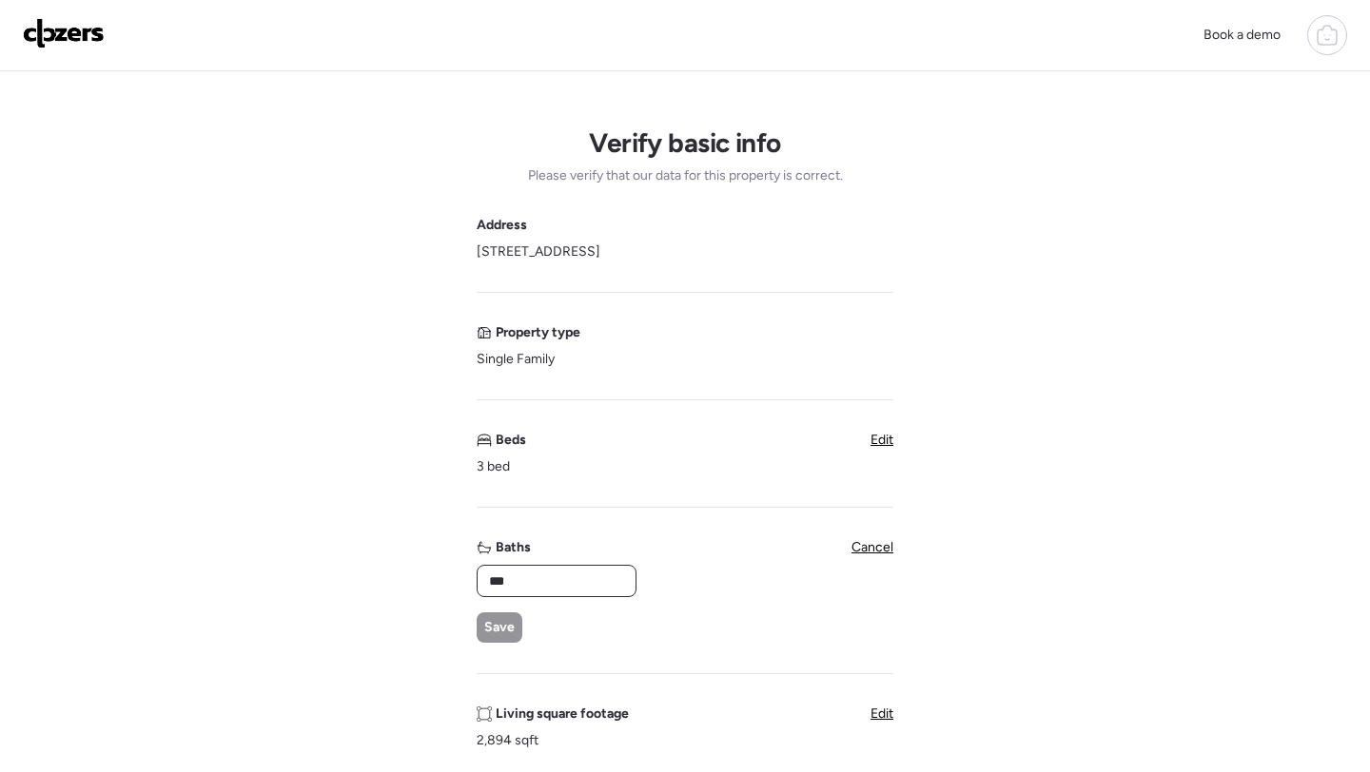
click at [496, 587] on input "***" at bounding box center [556, 581] width 143 height 27
type input "***"
click at [525, 625] on div "*** Save" at bounding box center [556, 604] width 158 height 78
click at [501, 630] on span "Save" at bounding box center [499, 627] width 30 height 19
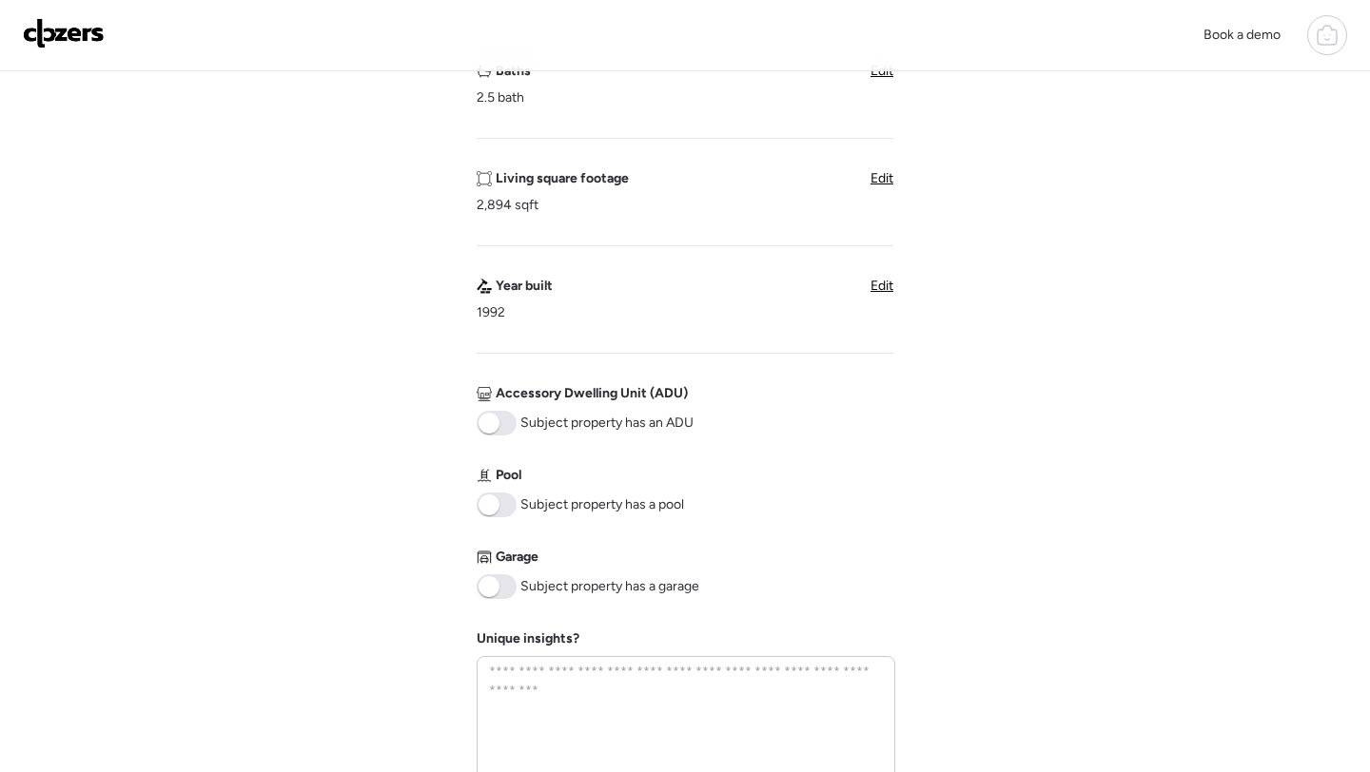
scroll to position [496, 0]
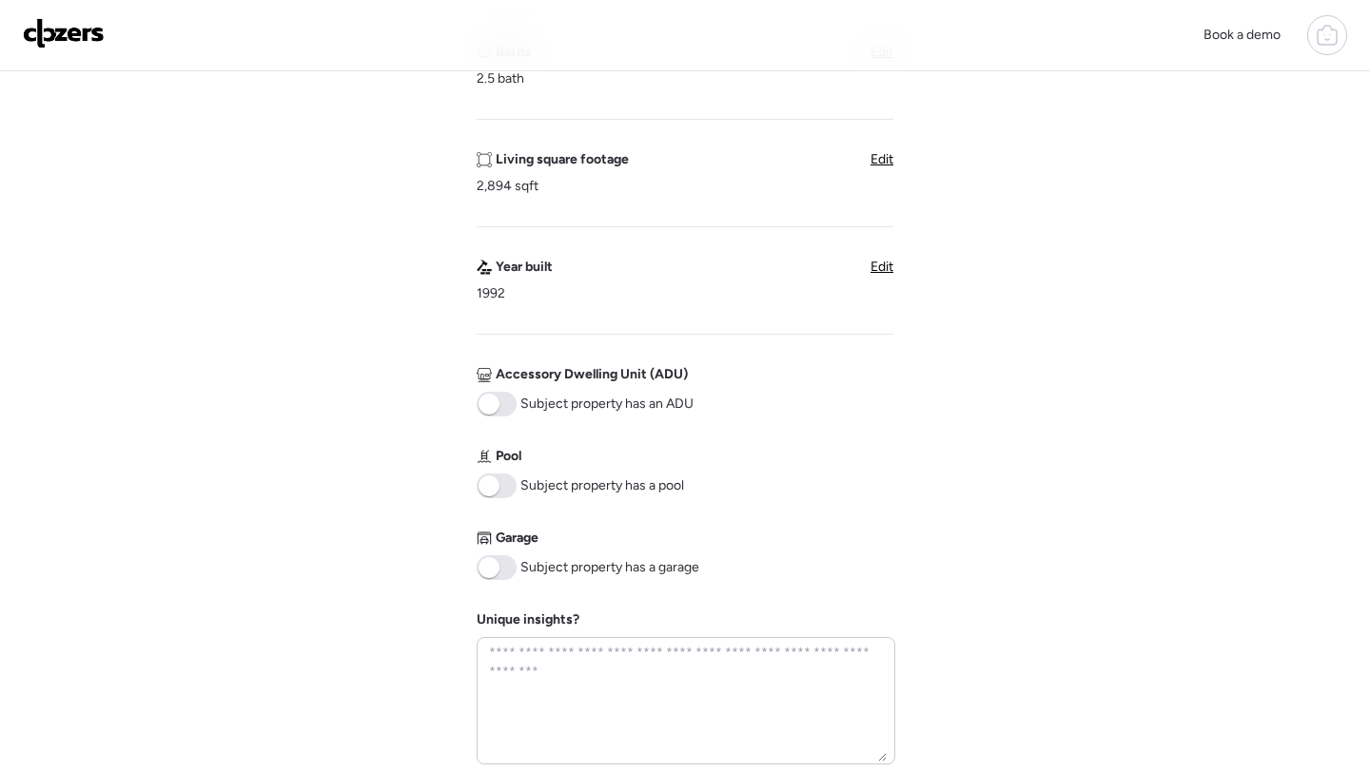
click at [497, 493] on span at bounding box center [497, 486] width 40 height 25
click at [501, 579] on span at bounding box center [497, 568] width 40 height 25
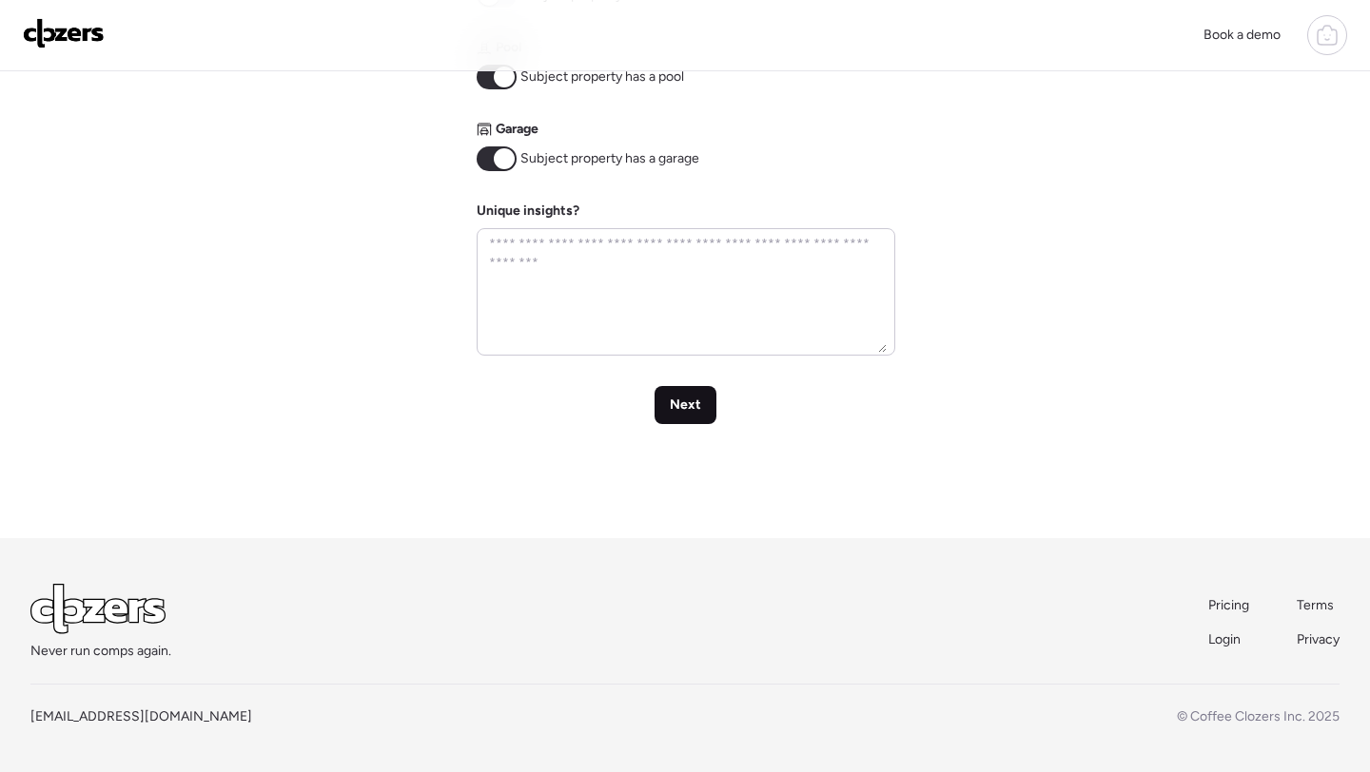
click at [686, 401] on span "Next" at bounding box center [685, 405] width 31 height 19
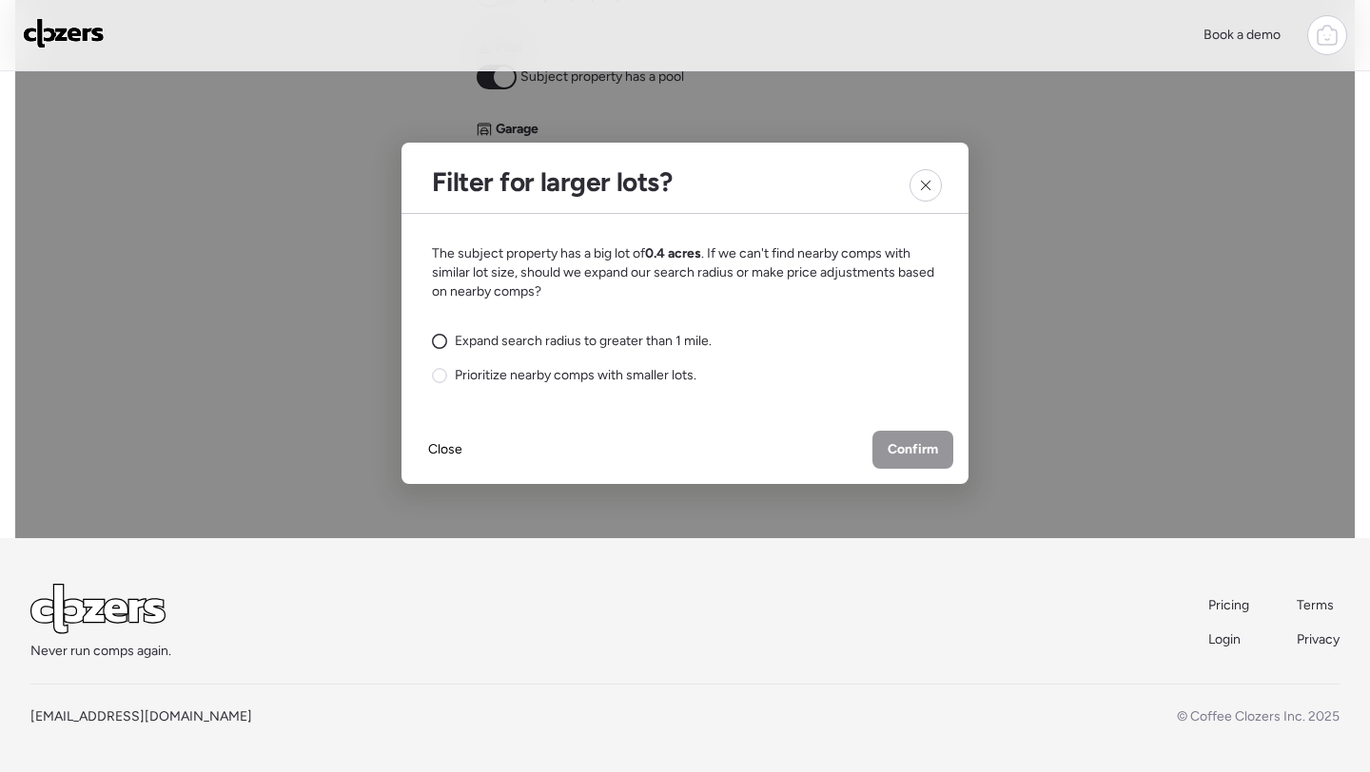
click at [567, 343] on span "Expand search radius to greater than 1 mile." at bounding box center [583, 341] width 257 height 19
click at [900, 450] on span "Confirm" at bounding box center [912, 449] width 50 height 19
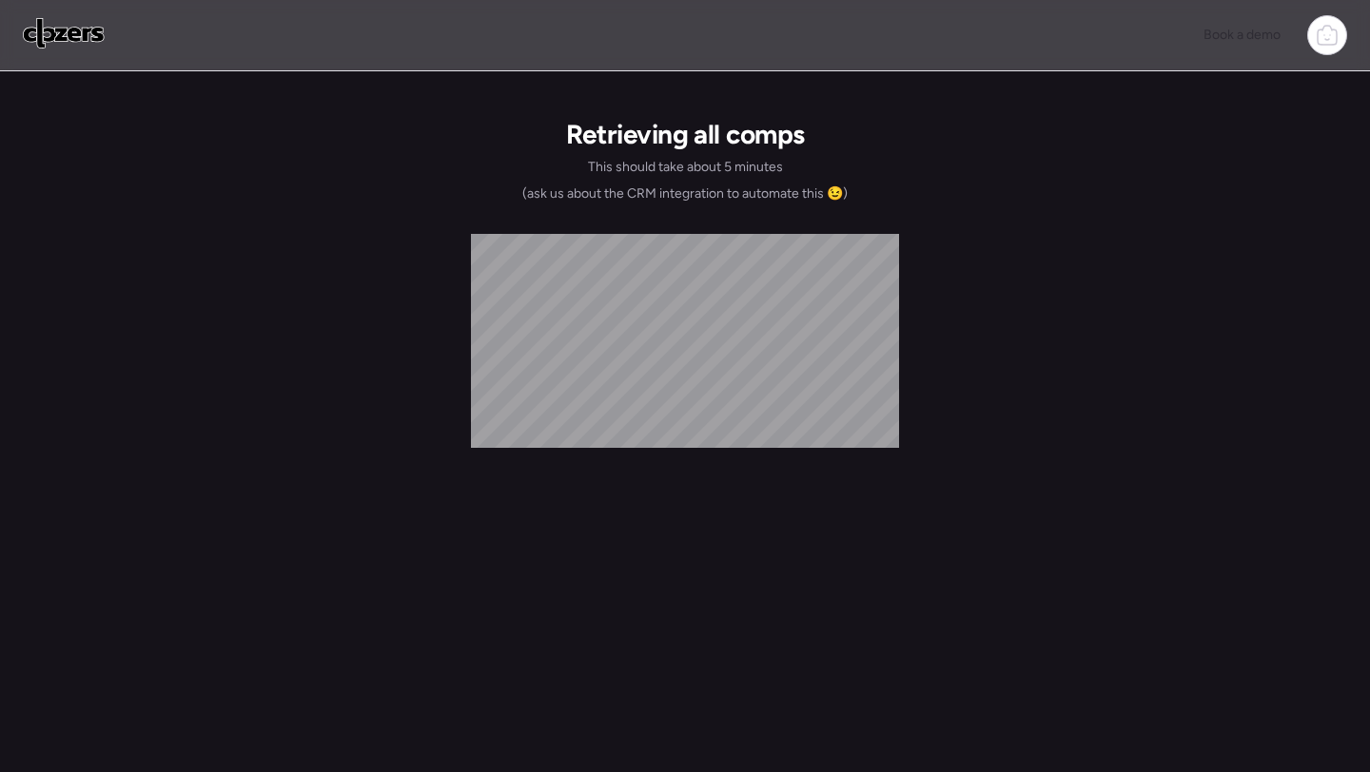
scroll to position [0, 0]
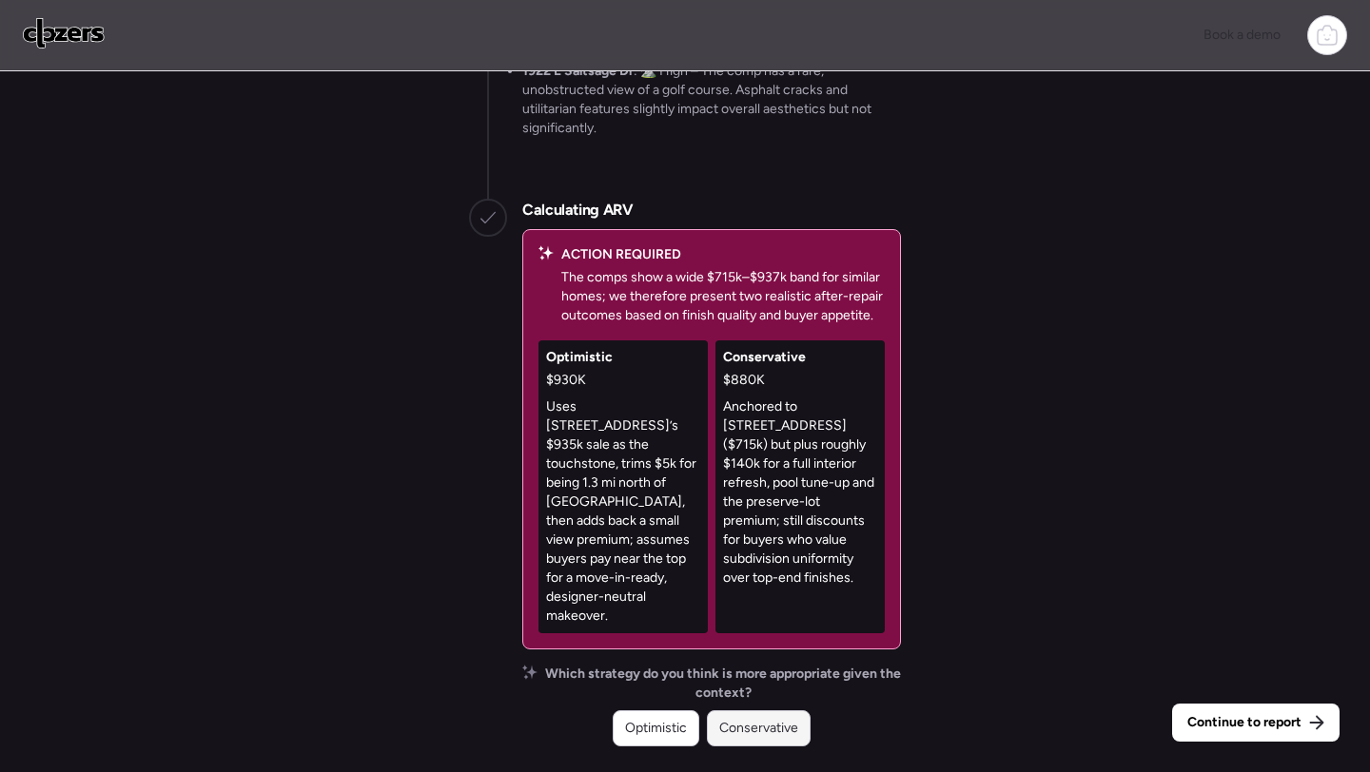
click at [742, 723] on span "Conservative" at bounding box center [758, 728] width 79 height 19
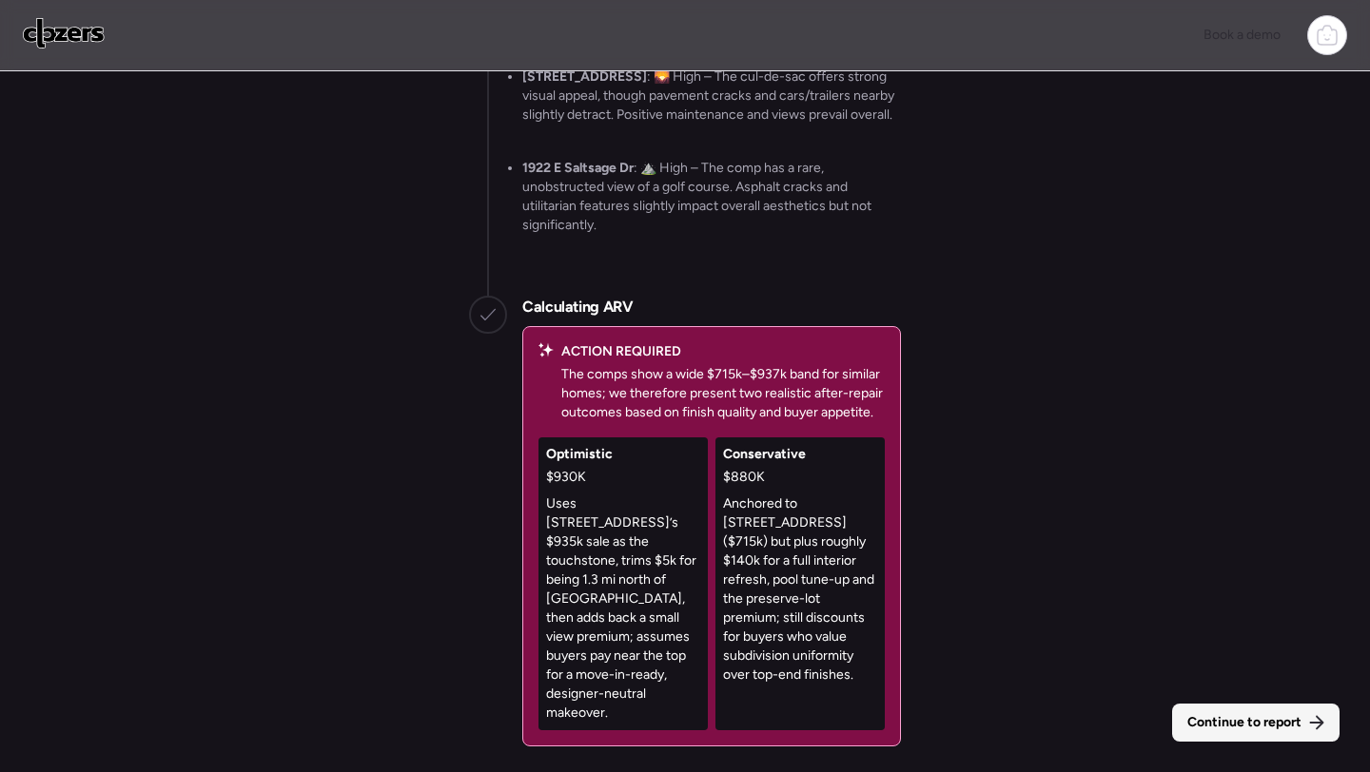
click at [1244, 739] on div "Continue to report" at bounding box center [1255, 723] width 167 height 38
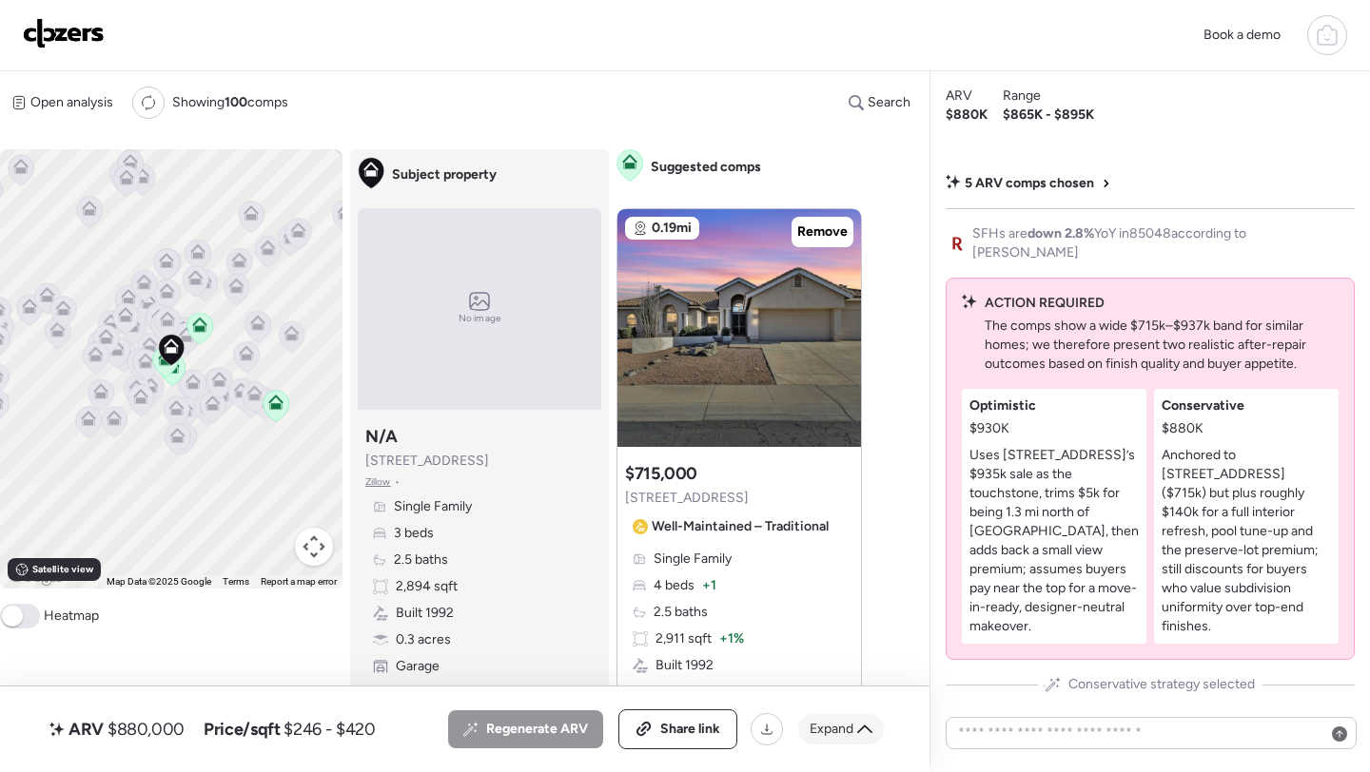
click at [834, 727] on span "Expand" at bounding box center [831, 729] width 44 height 19
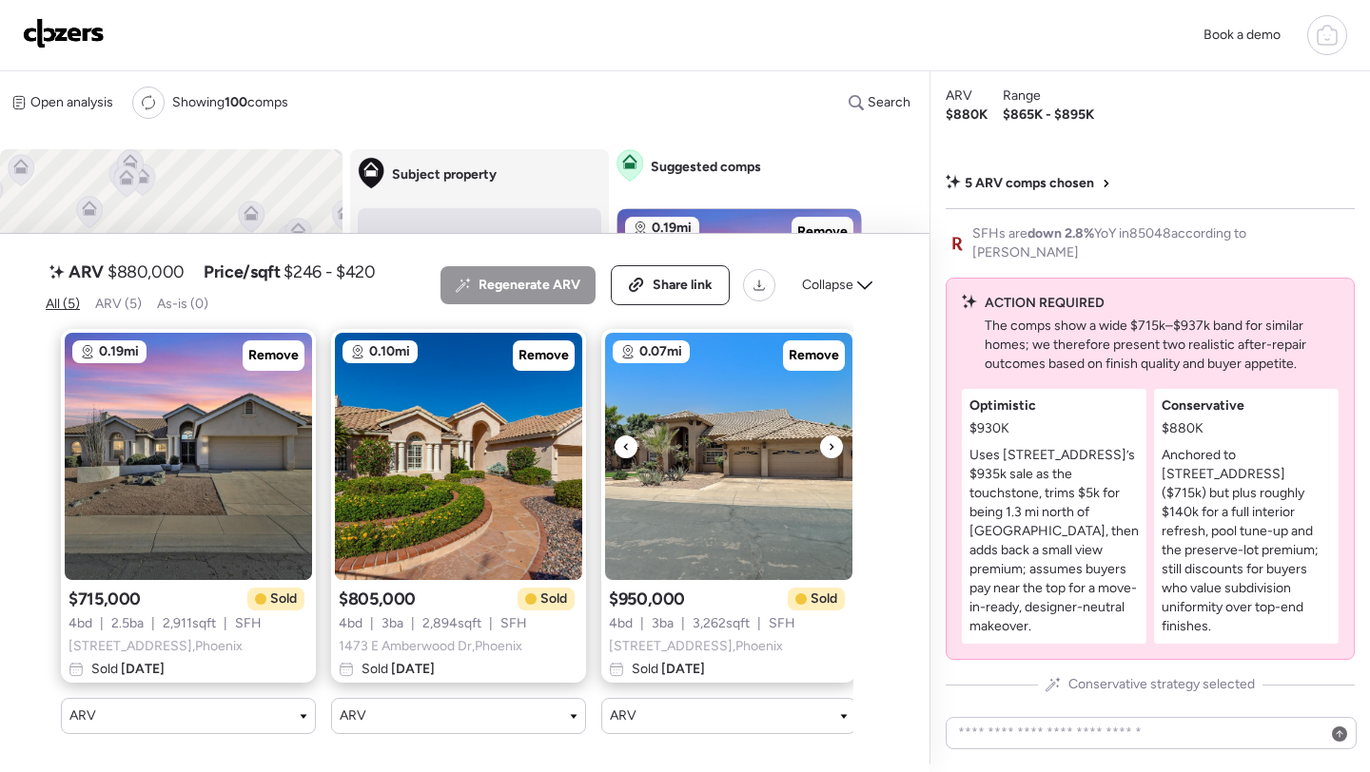
scroll to position [0, 558]
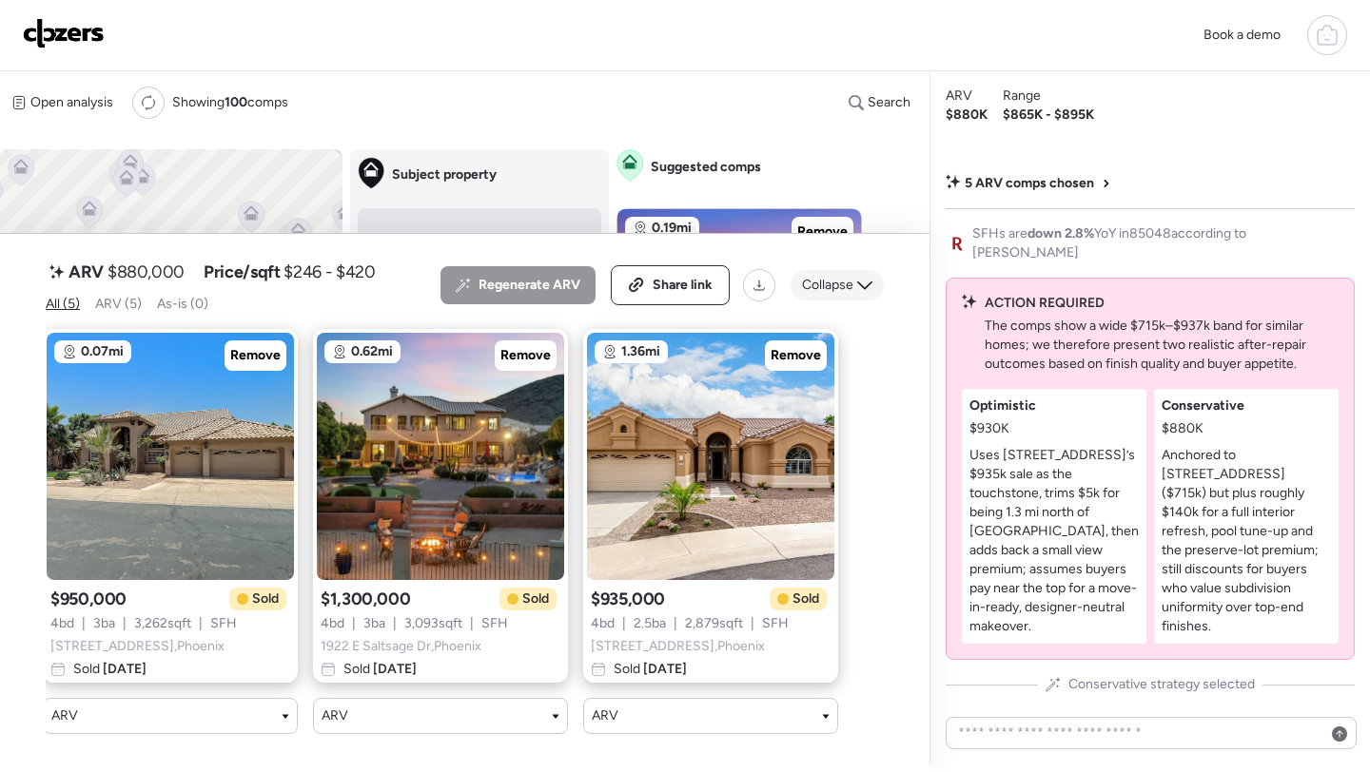
click at [833, 275] on div "Collapse" at bounding box center [836, 285] width 93 height 30
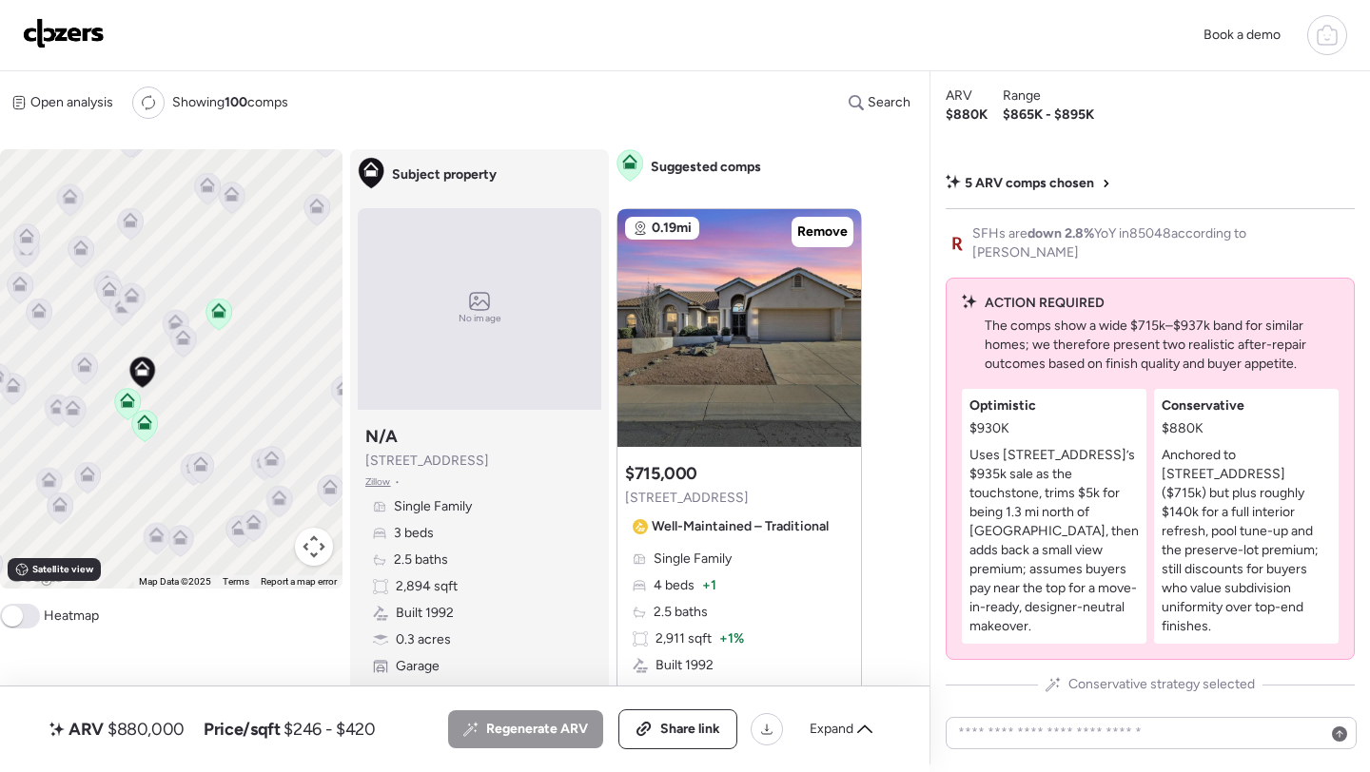
click at [183, 345] on icon at bounding box center [183, 337] width 15 height 15
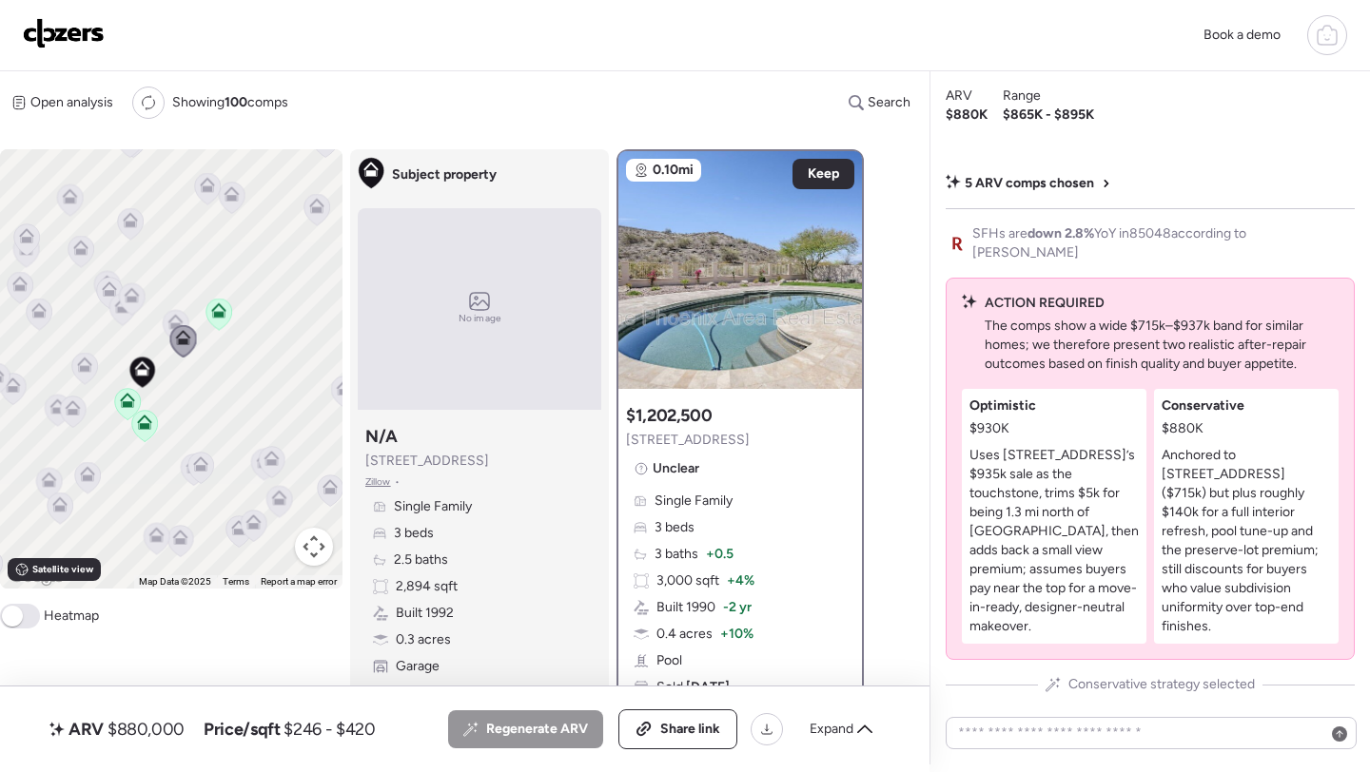
click at [168, 318] on icon at bounding box center [175, 322] width 15 height 15
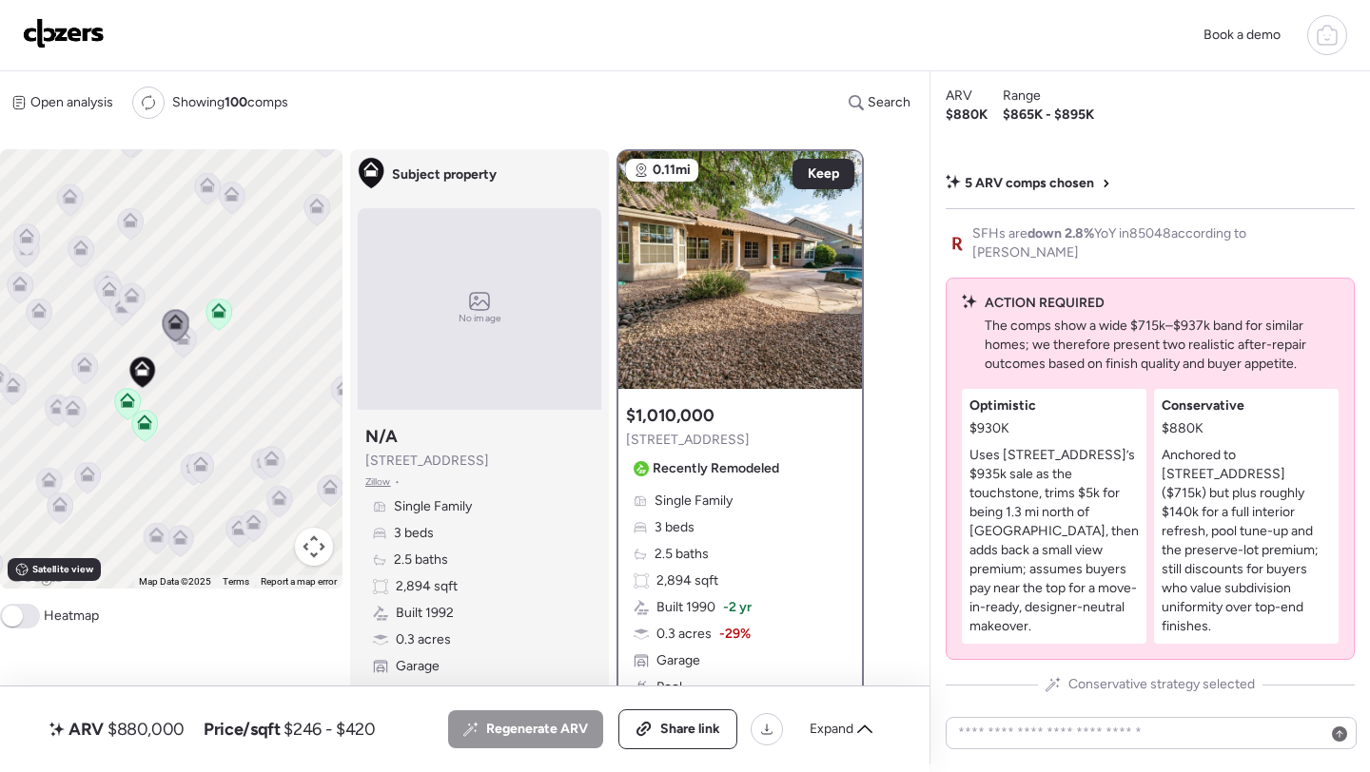
click at [84, 366] on icon at bounding box center [84, 365] width 15 height 15
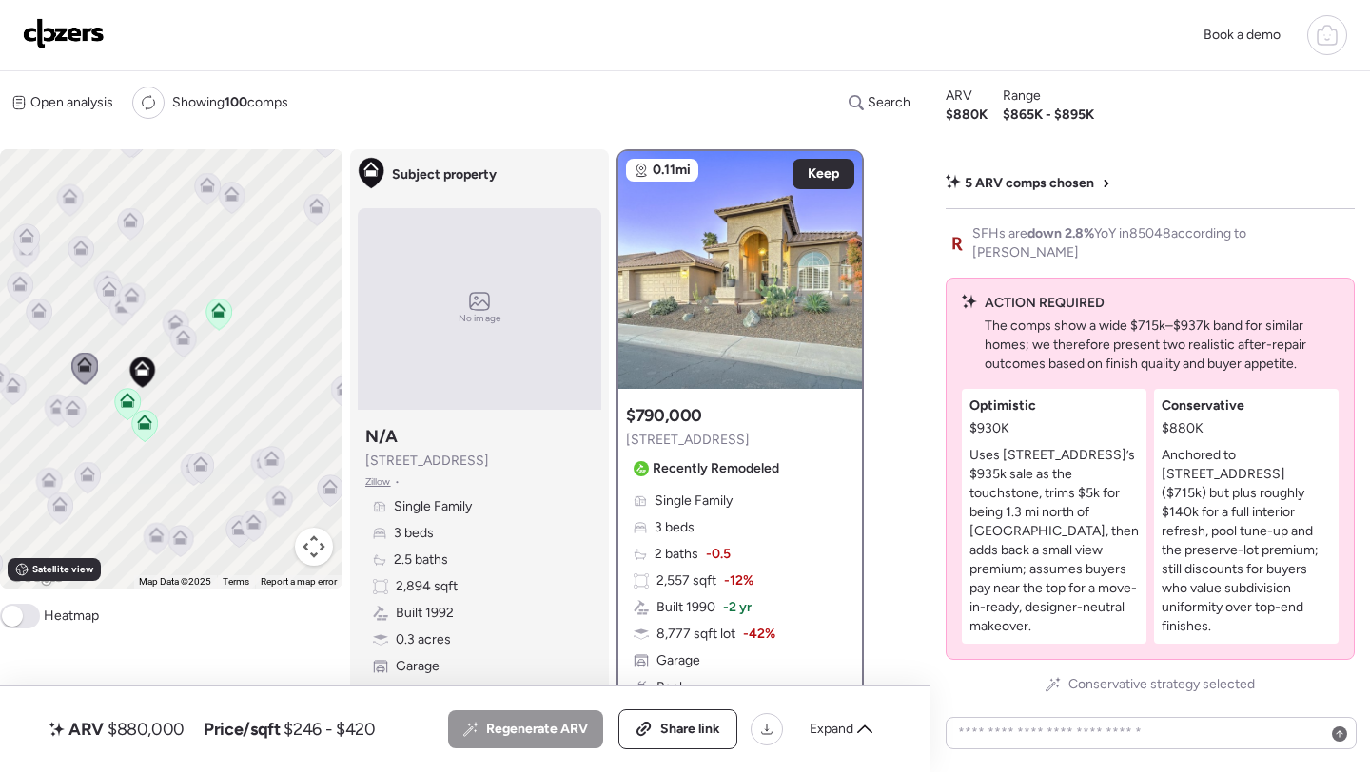
click at [75, 409] on icon at bounding box center [73, 407] width 15 height 15
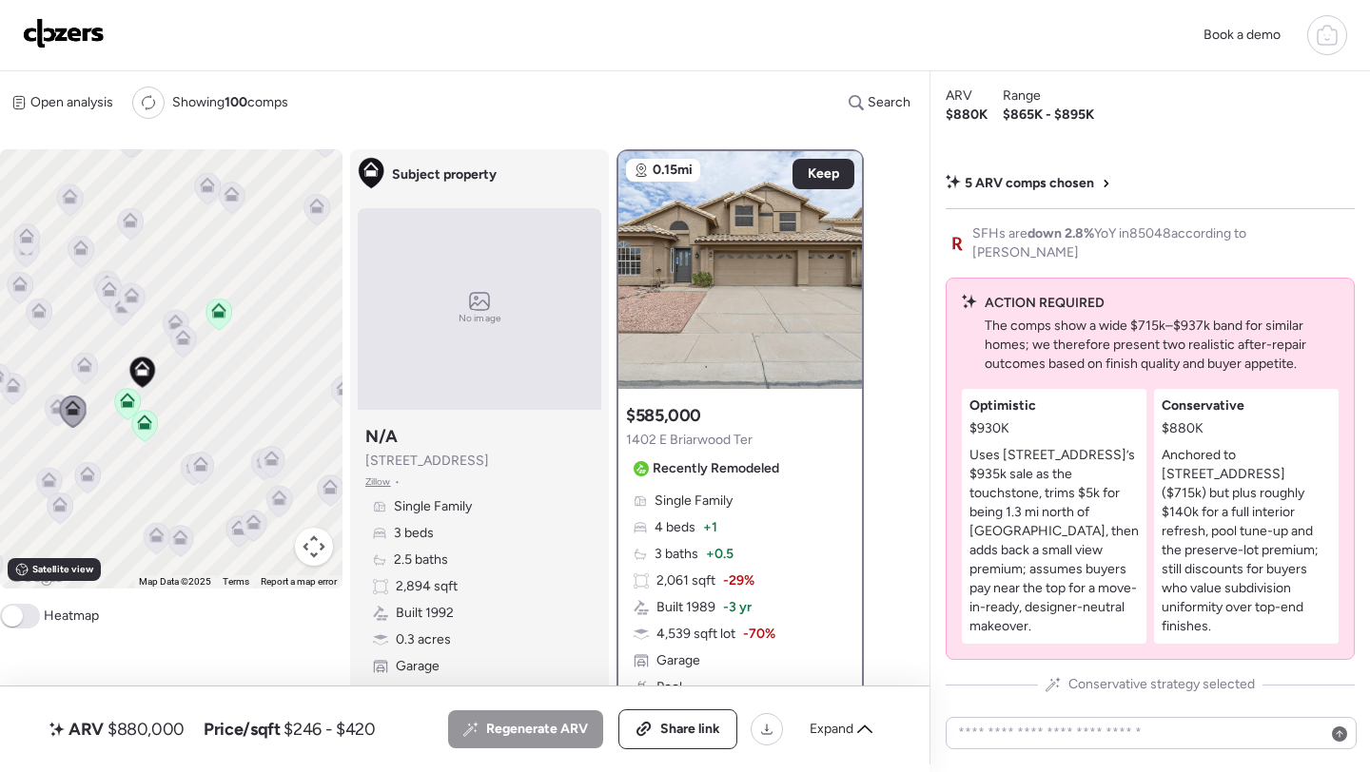
click at [51, 407] on icon at bounding box center [57, 404] width 14 height 9
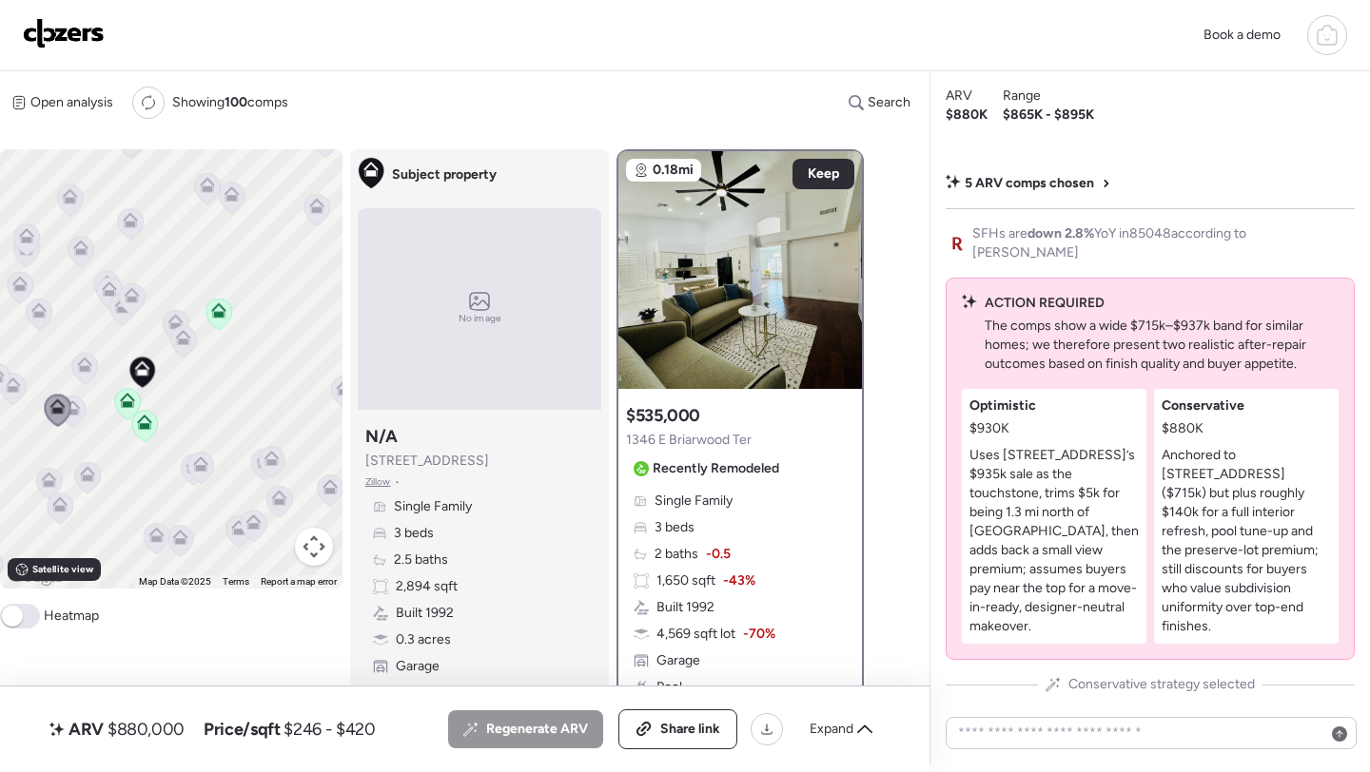
click at [51, 407] on icon at bounding box center [57, 404] width 14 height 9
click at [77, 367] on icon at bounding box center [84, 365] width 15 height 15
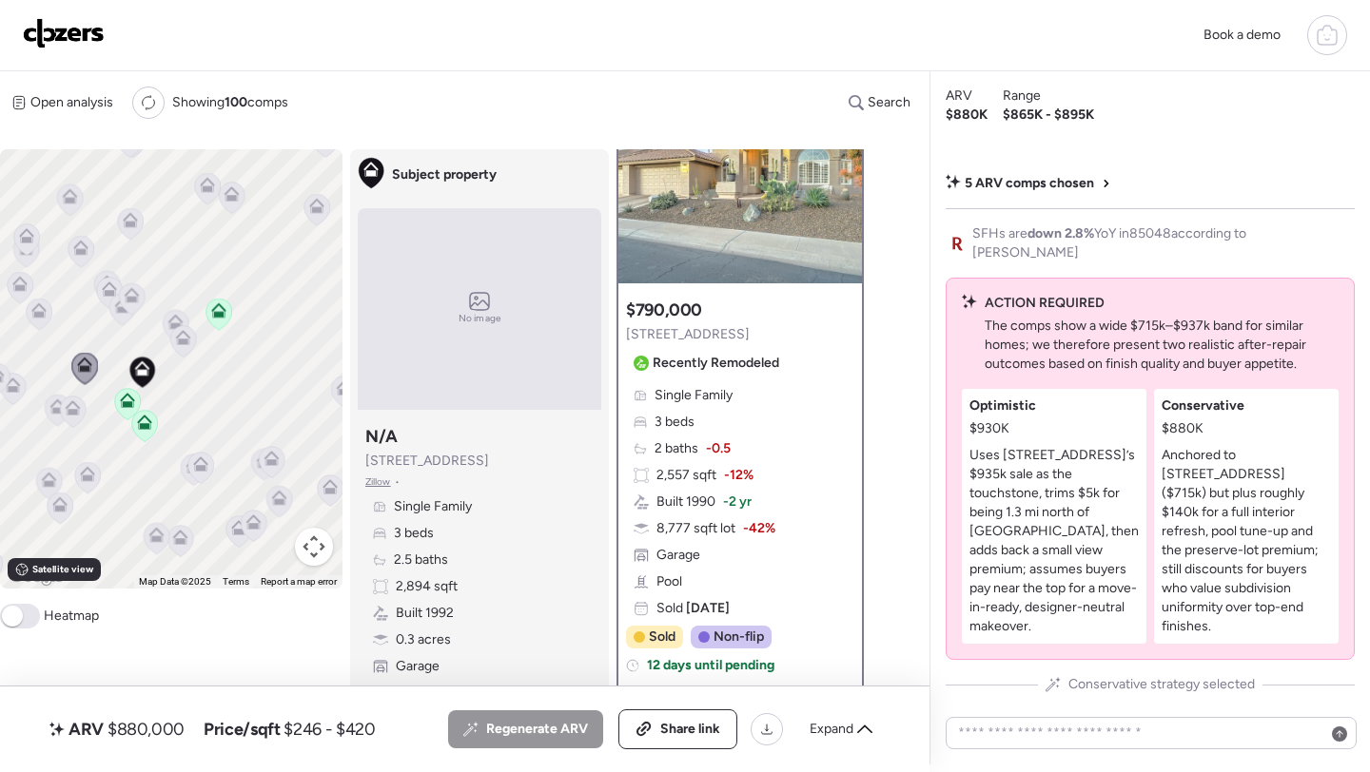
scroll to position [107, 0]
click at [828, 729] on span "Expand" at bounding box center [831, 729] width 44 height 19
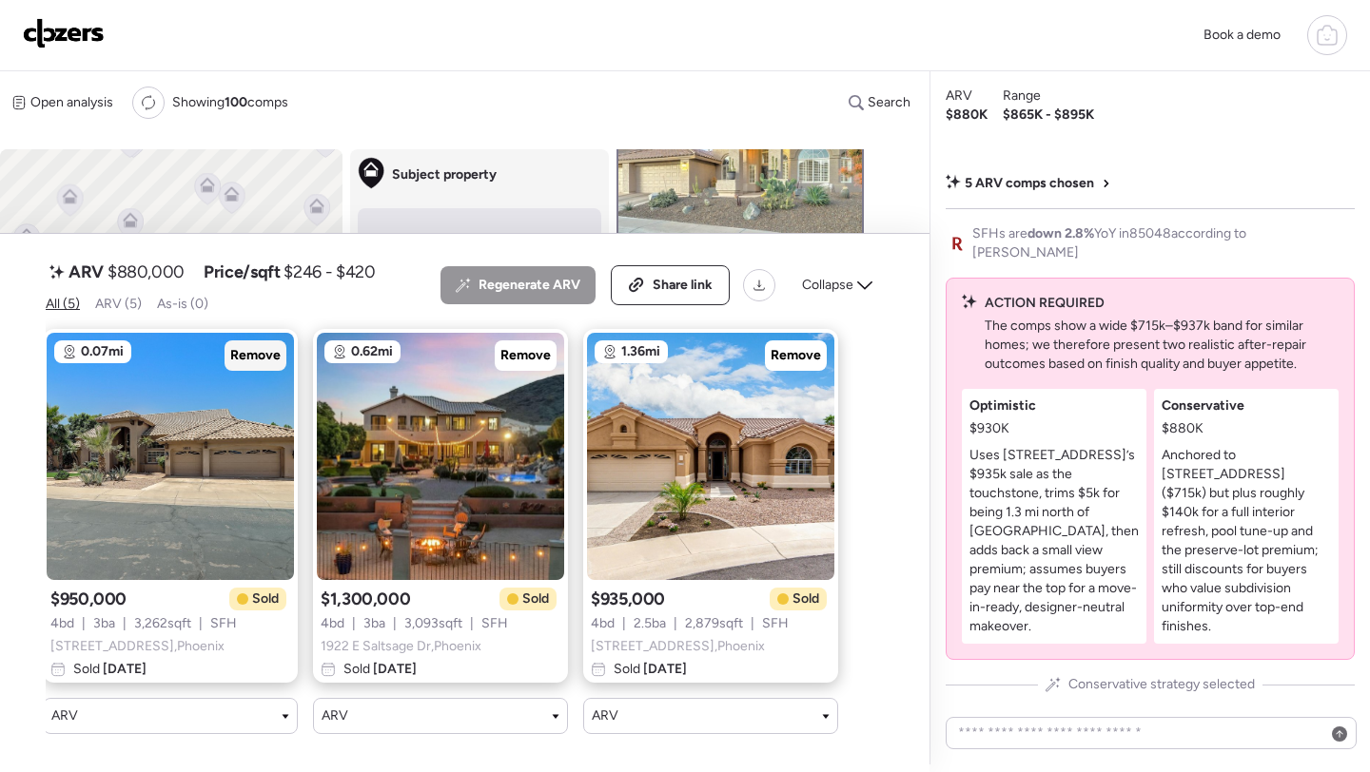
click at [257, 354] on span "Remove" at bounding box center [255, 355] width 50 height 19
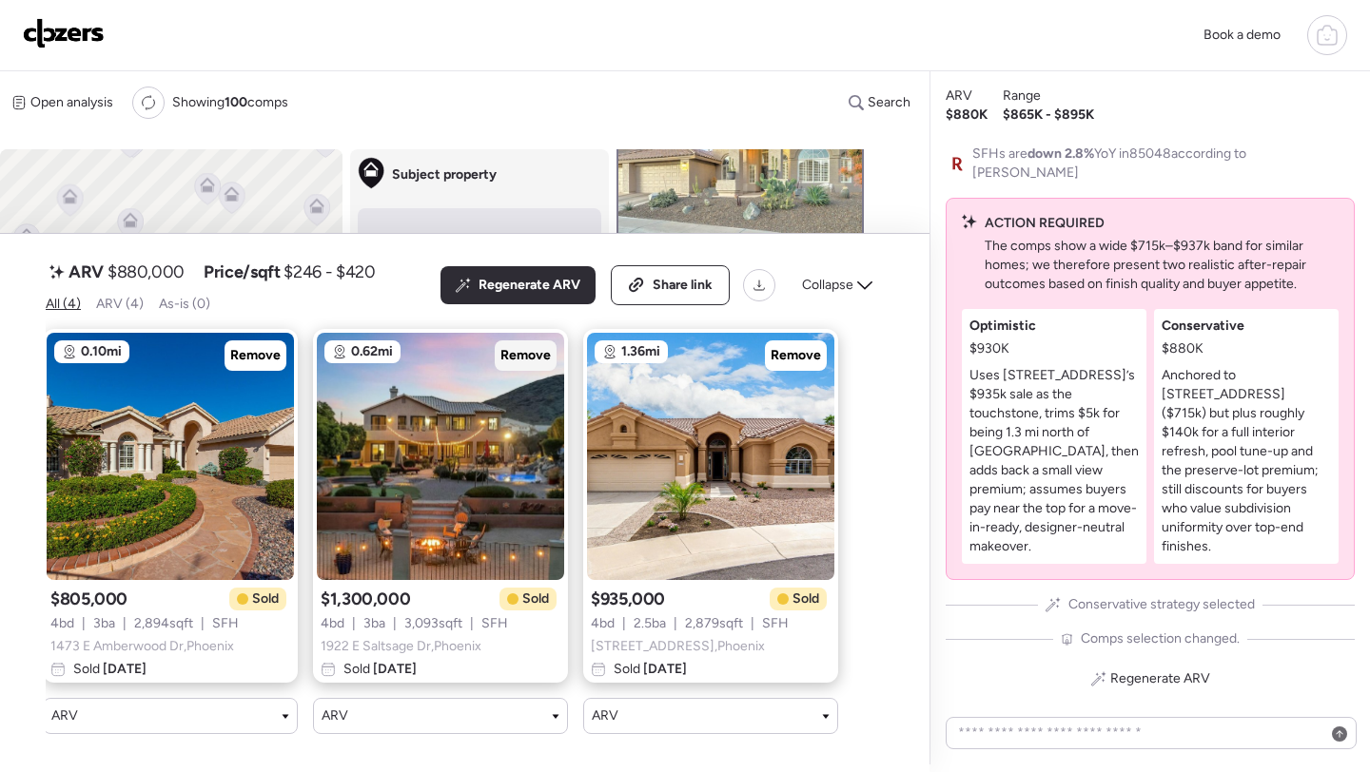
click at [544, 352] on span "Remove" at bounding box center [525, 355] width 50 height 19
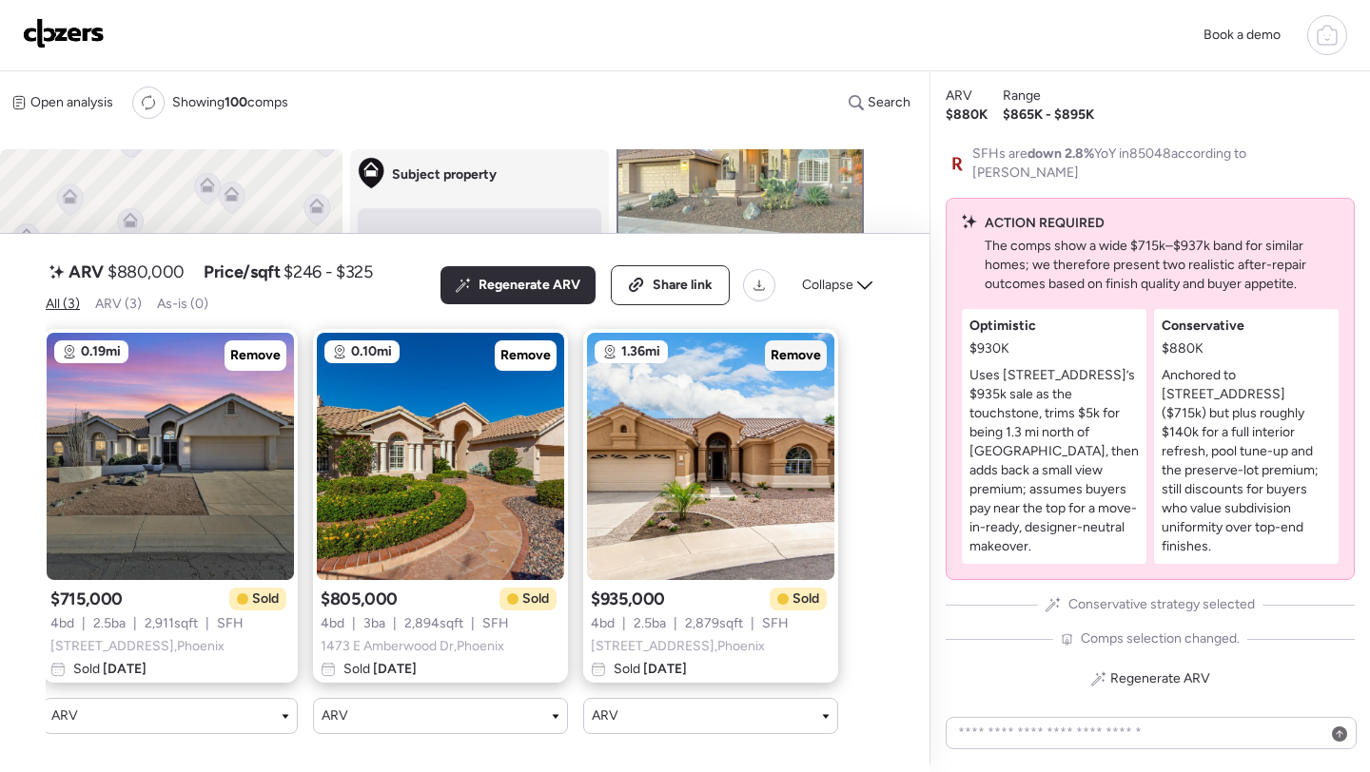
scroll to position [0, 18]
click at [851, 304] on div "Regenerate ARV Share link Collapse" at bounding box center [661, 285] width 443 height 40
click at [841, 289] on span "Collapse" at bounding box center [827, 285] width 51 height 19
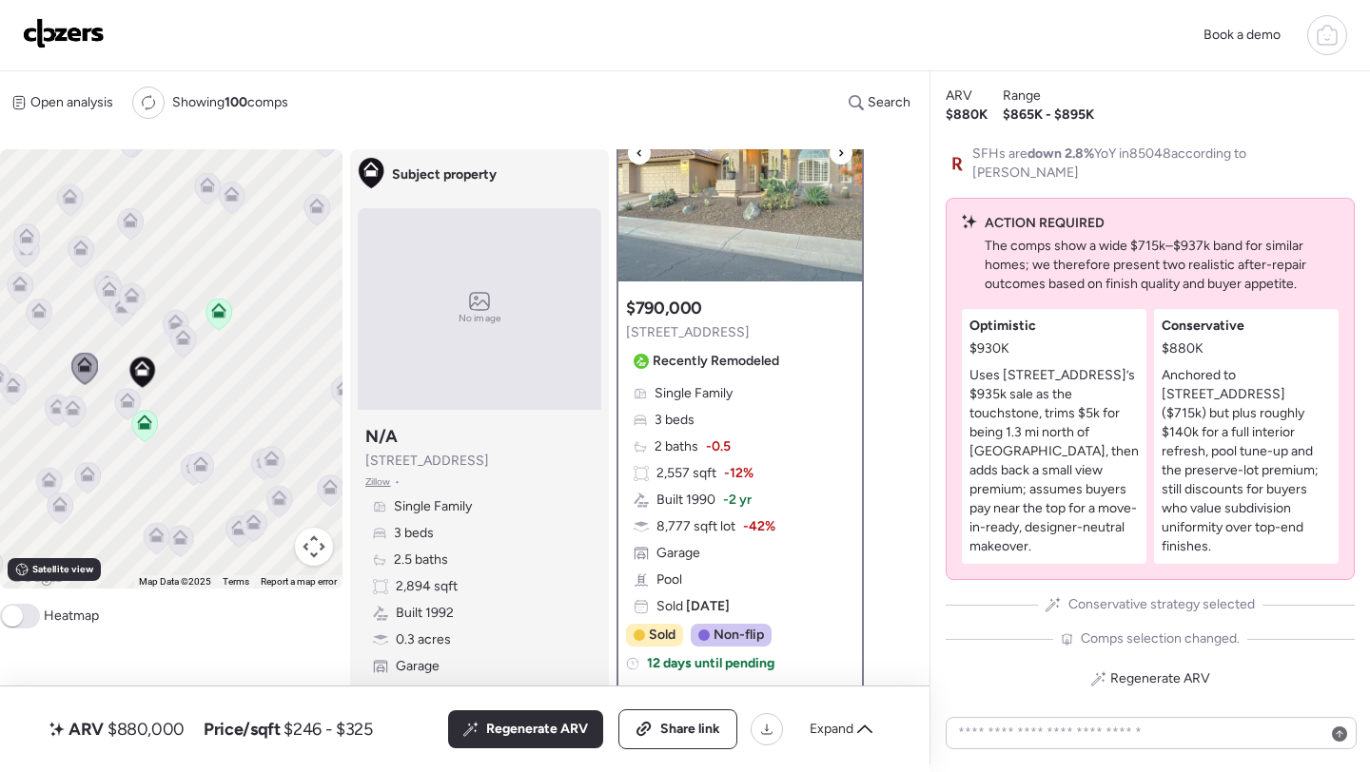
scroll to position [0, 0]
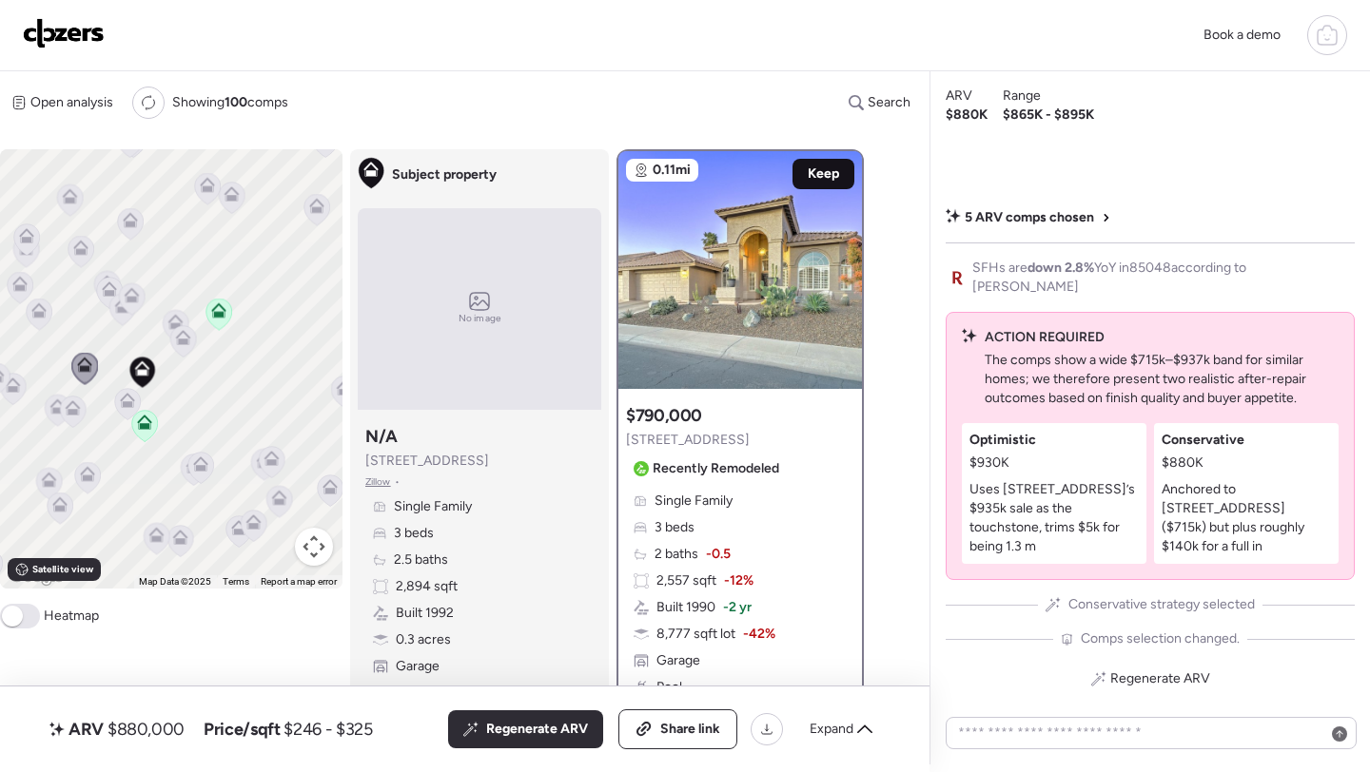
click at [819, 172] on span "Keep" at bounding box center [823, 174] width 31 height 19
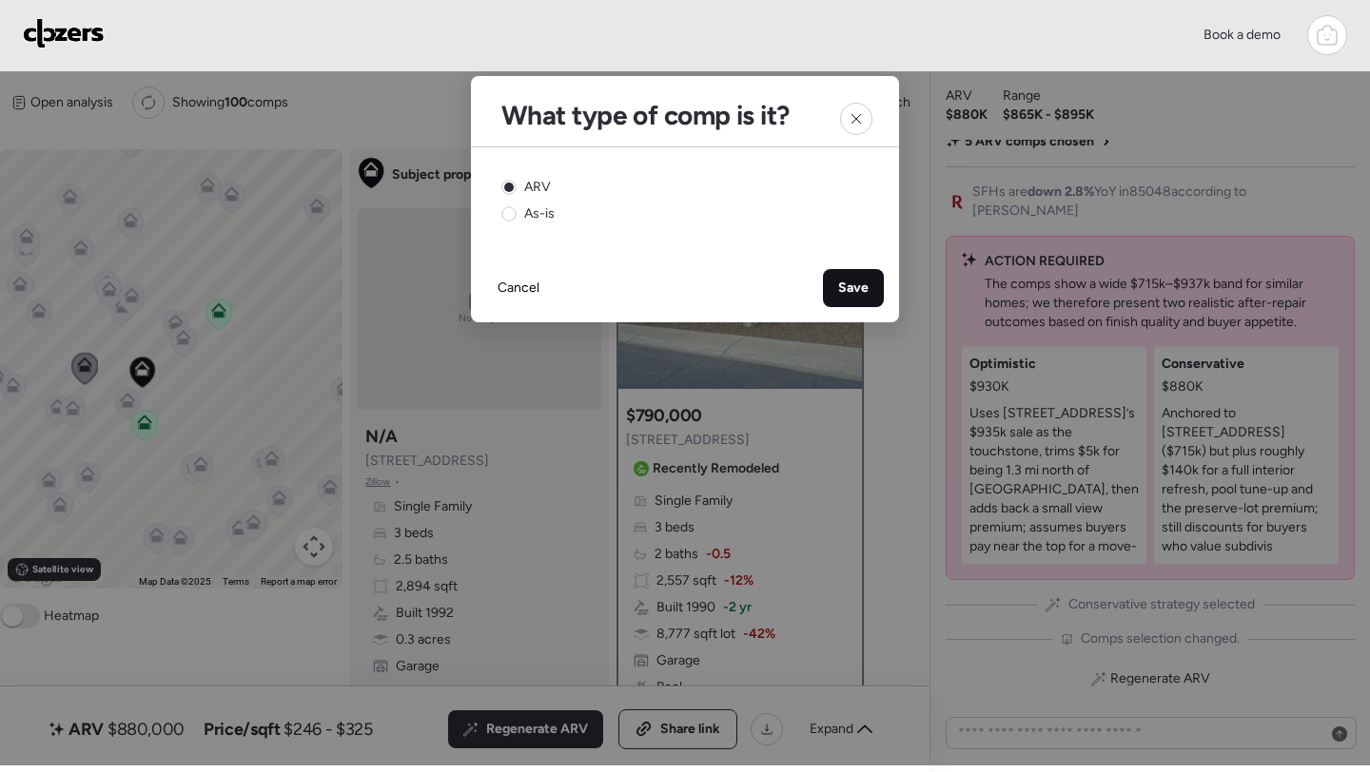
click at [863, 275] on div "Save" at bounding box center [853, 288] width 61 height 38
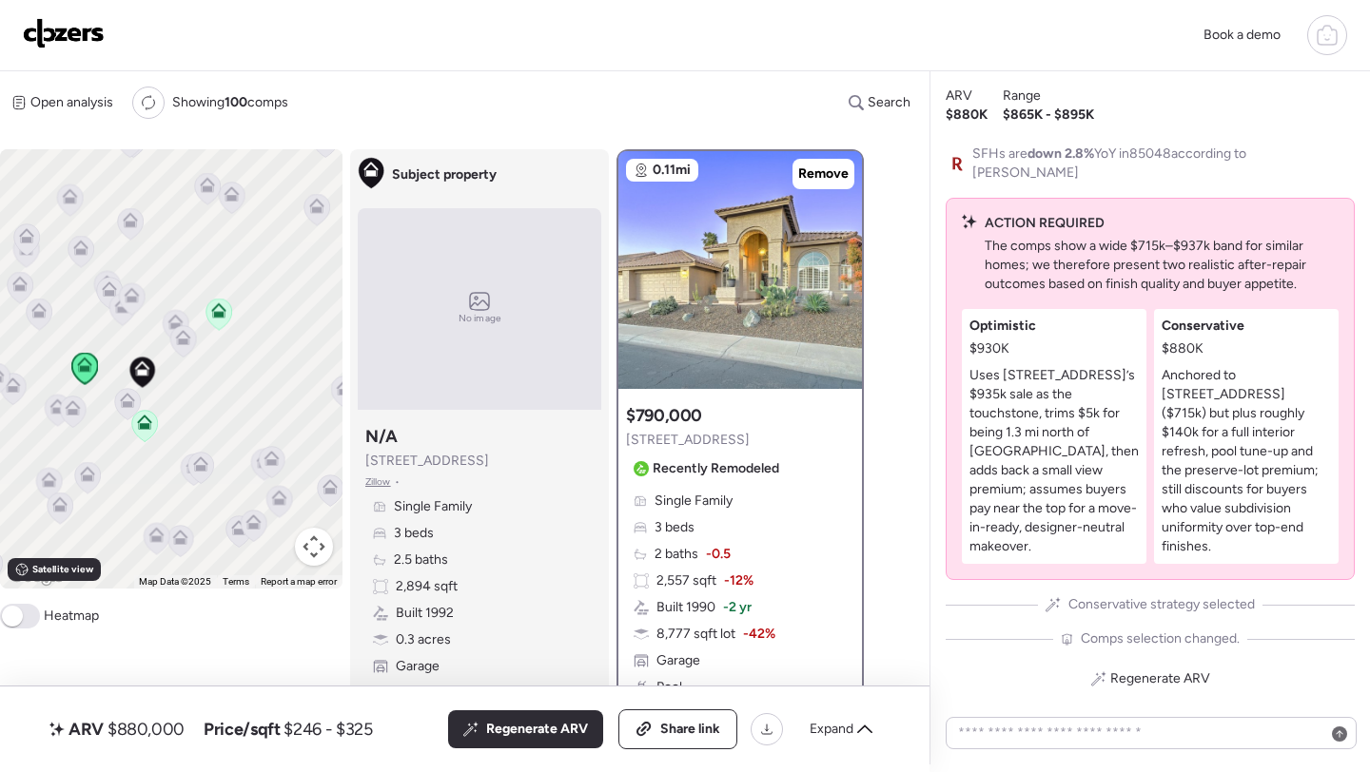
click at [165, 330] on icon at bounding box center [176, 325] width 26 height 31
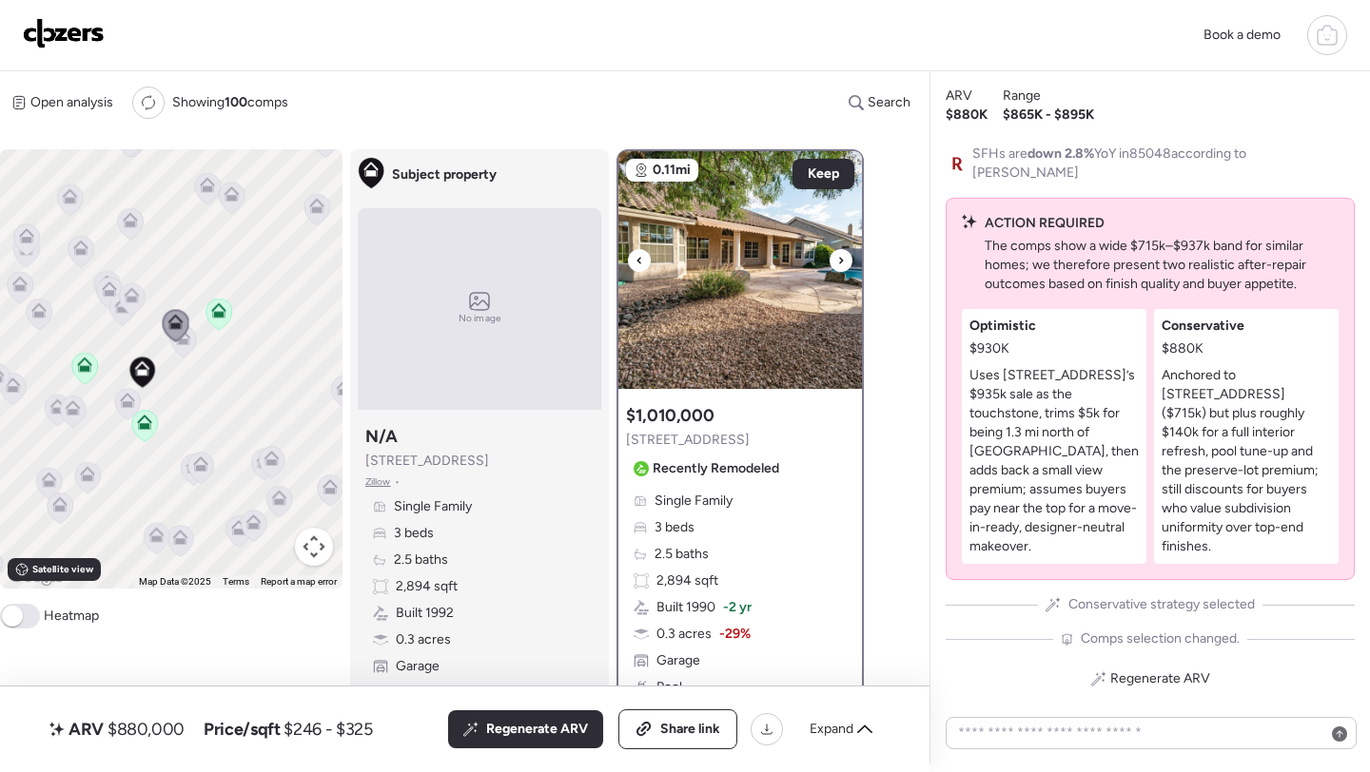
click at [749, 330] on img at bounding box center [740, 270] width 244 height 238
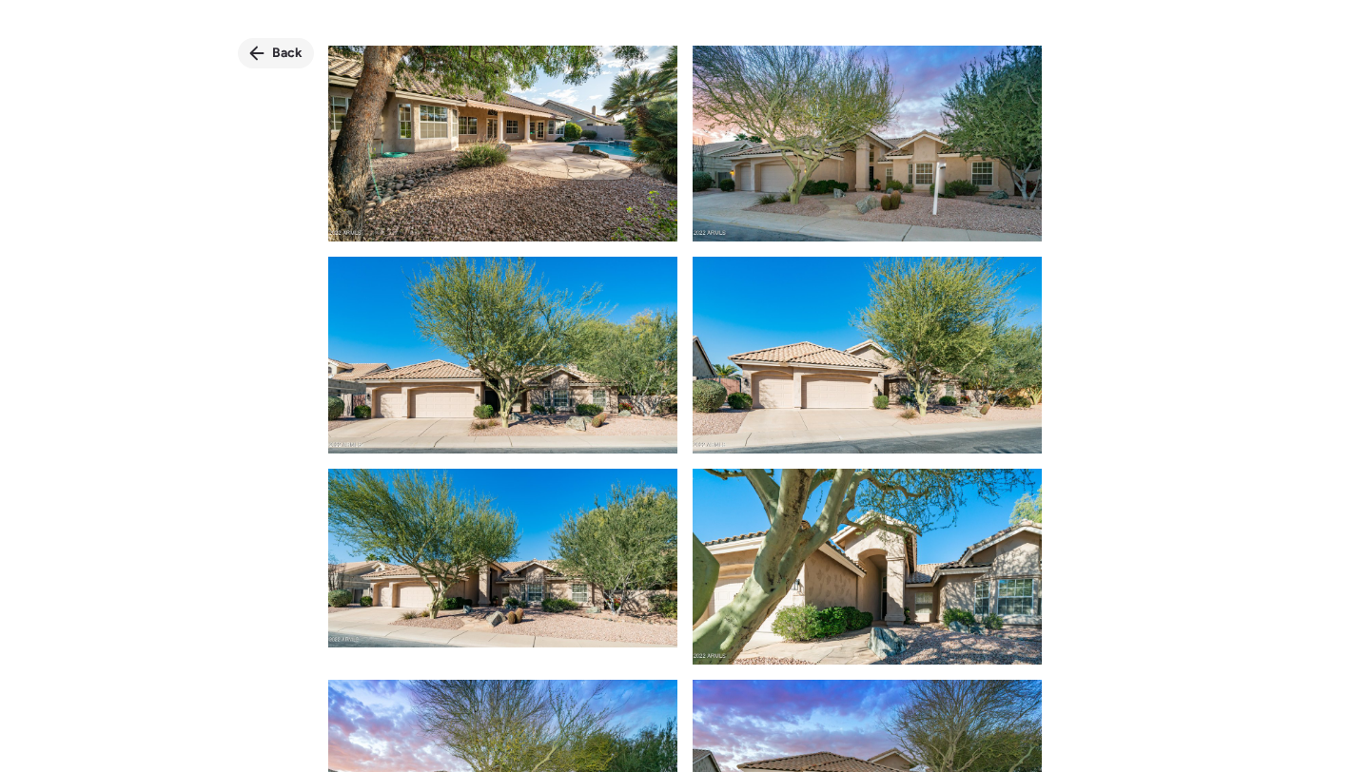
click at [297, 56] on span "Back" at bounding box center [287, 53] width 30 height 19
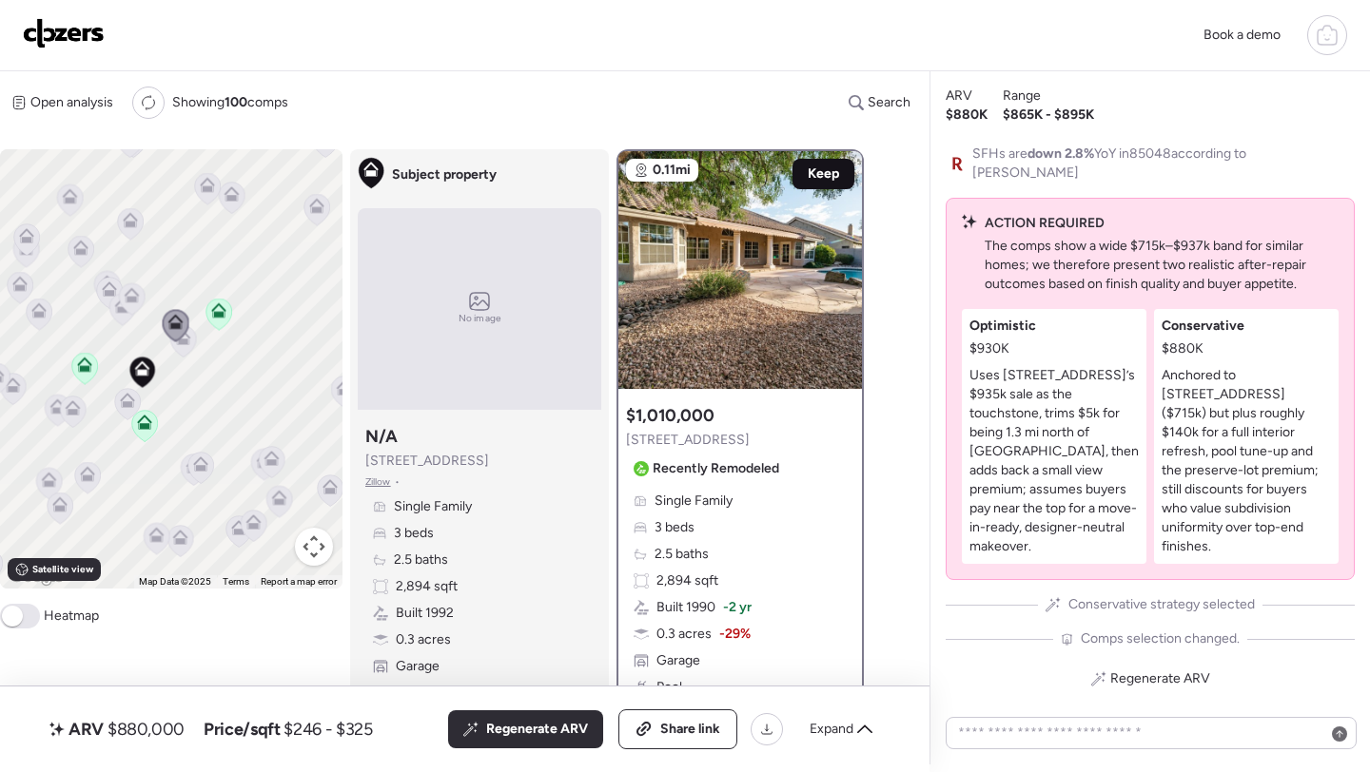
click at [810, 183] on span "Keep" at bounding box center [823, 174] width 31 height 19
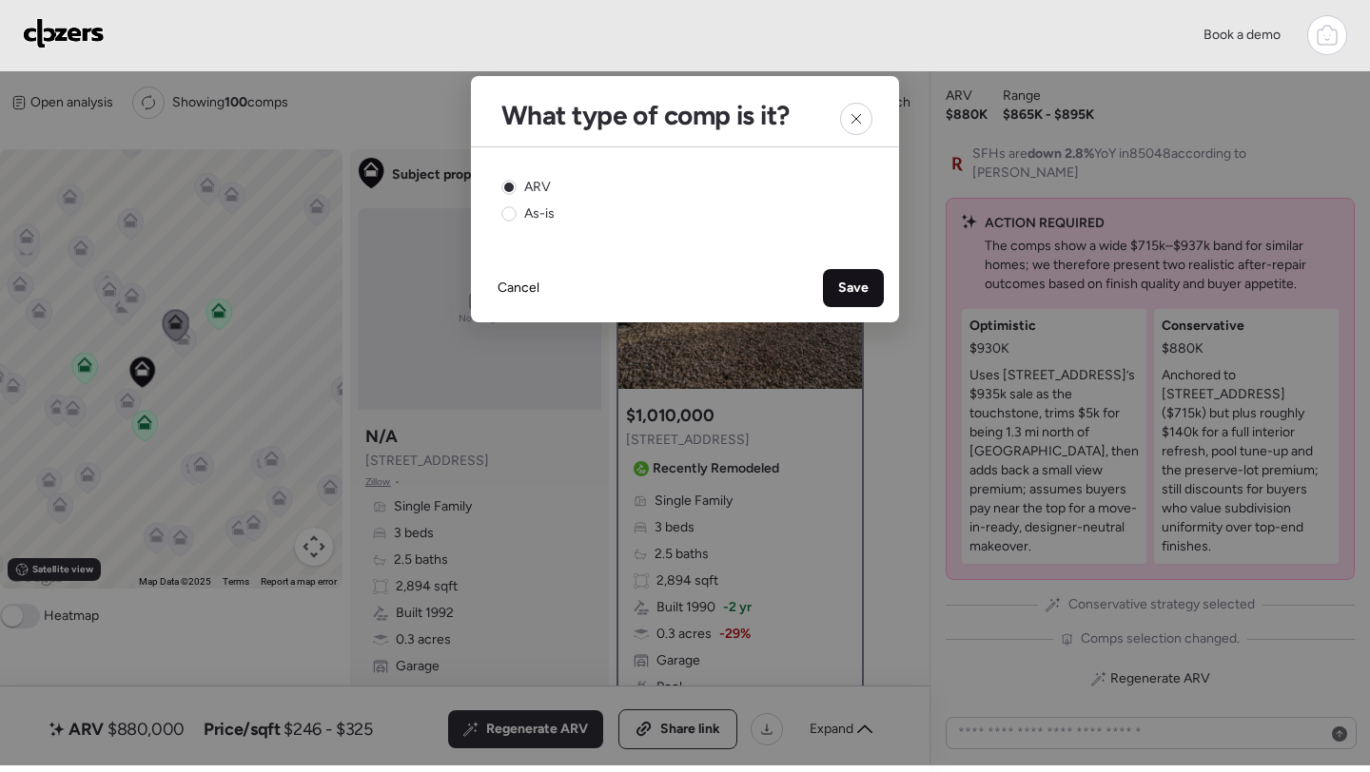
click at [823, 282] on div "Save" at bounding box center [853, 288] width 61 height 38
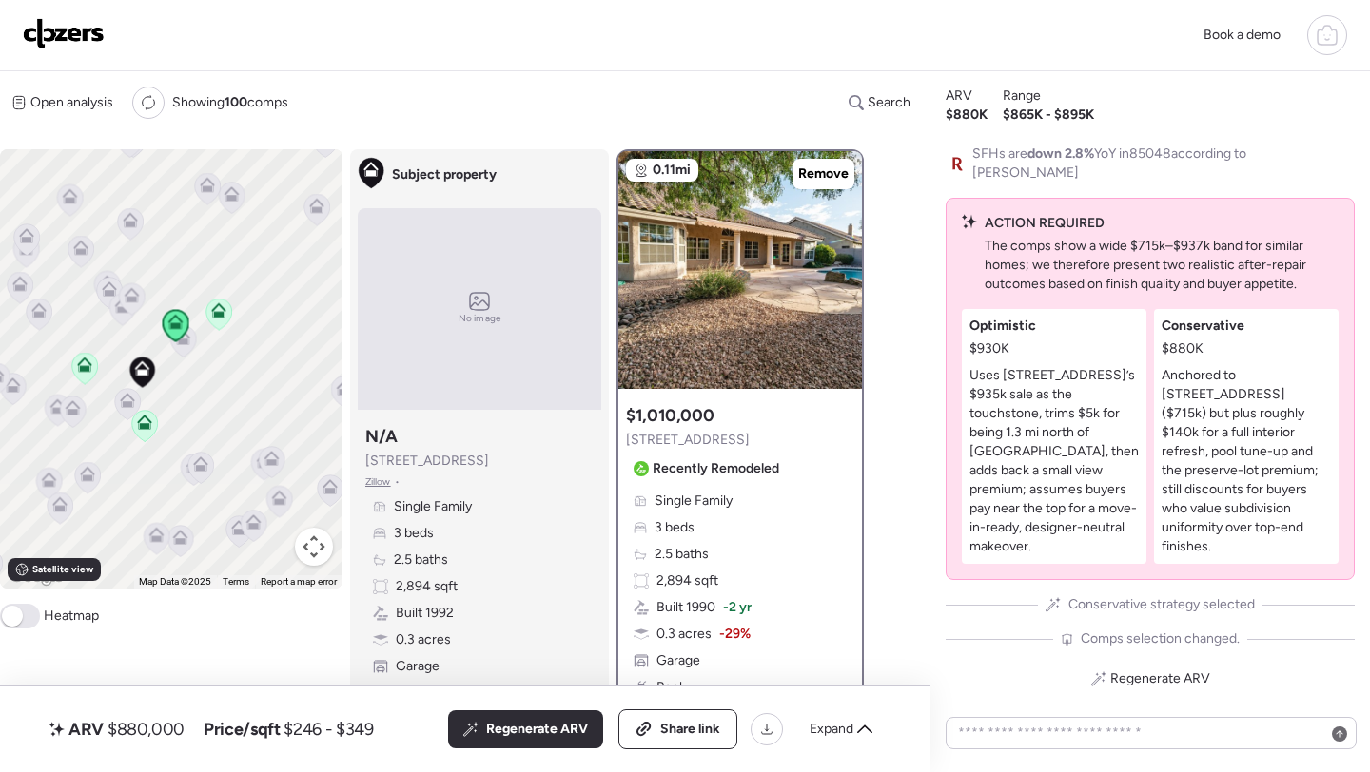
click at [184, 356] on icon at bounding box center [183, 341] width 26 height 31
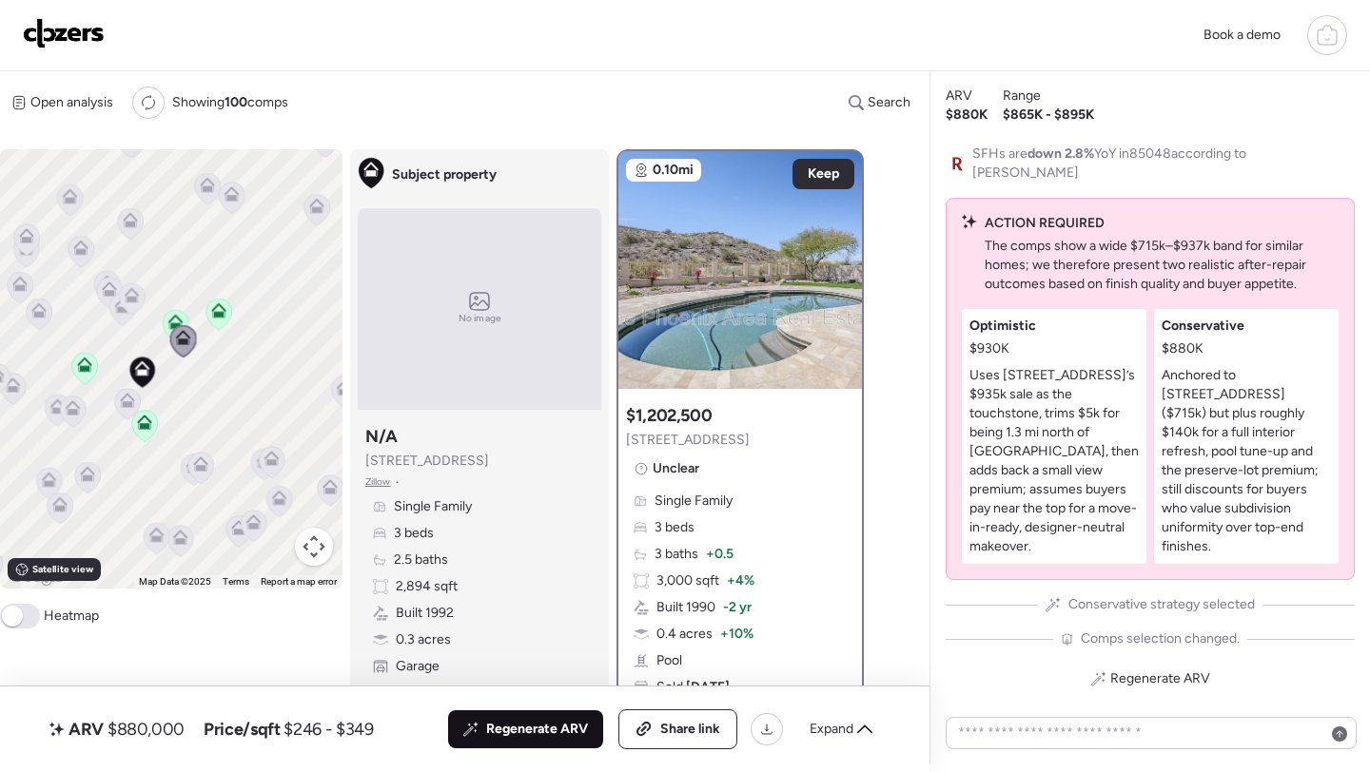
click at [521, 728] on span "Regenerate ARV" at bounding box center [537, 729] width 102 height 19
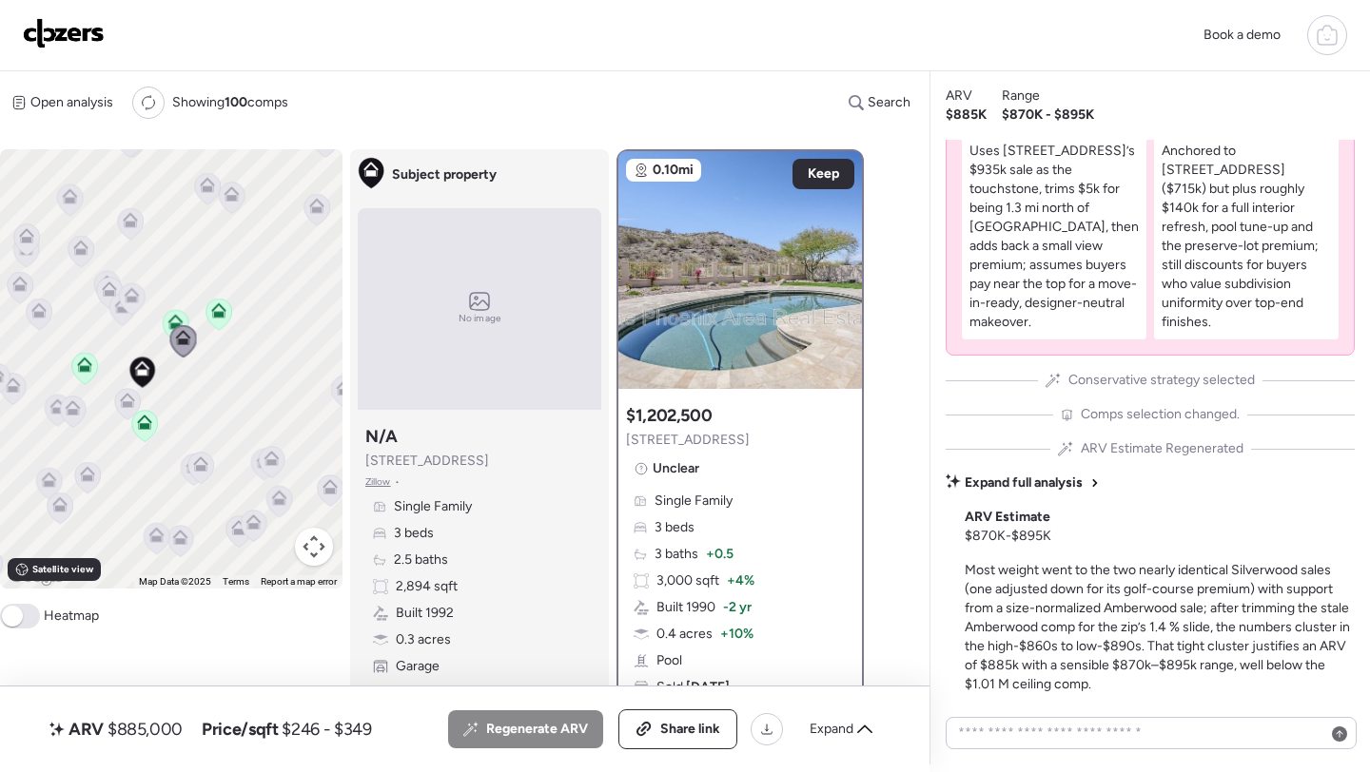
click at [167, 726] on span "$885,000" at bounding box center [144, 729] width 75 height 23
copy span "885,000"
click at [666, 731] on span "Share link" at bounding box center [690, 729] width 60 height 19
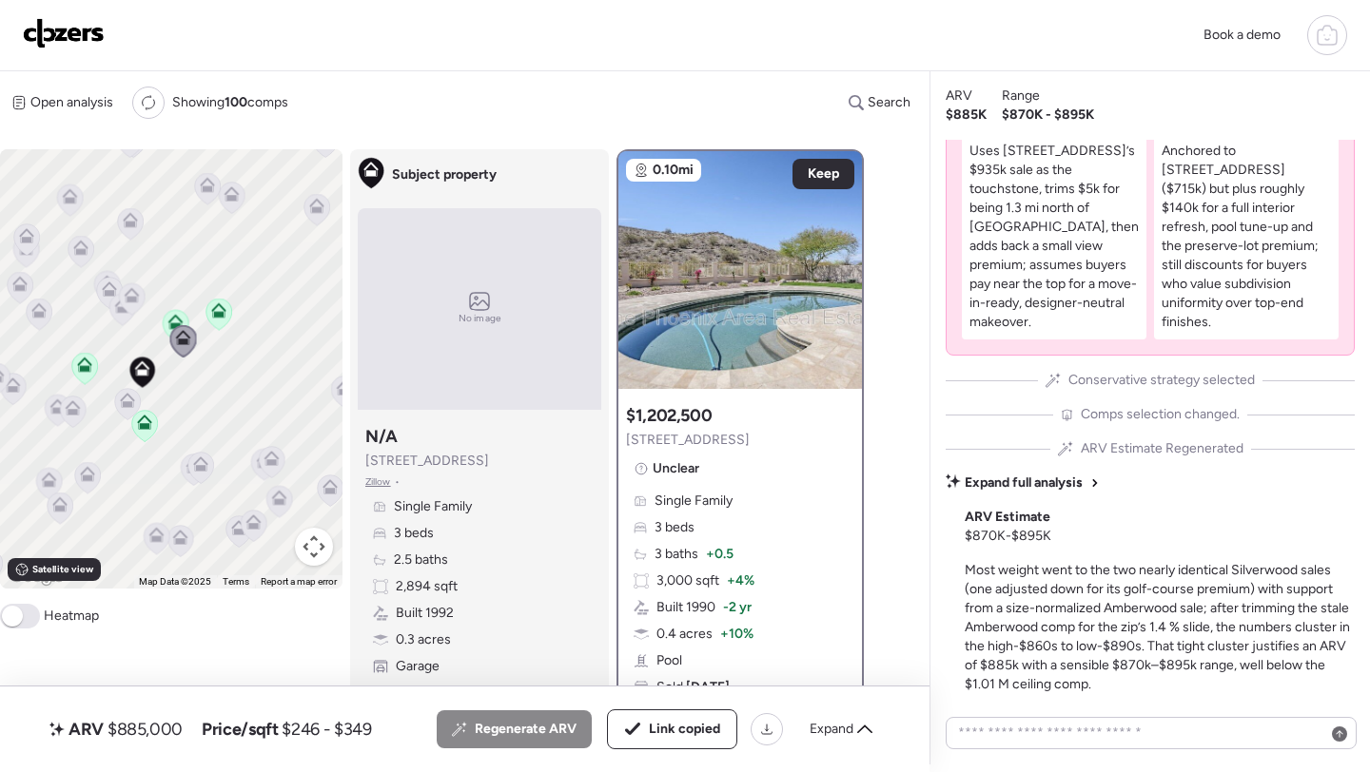
click at [86, 36] on img at bounding box center [64, 33] width 82 height 30
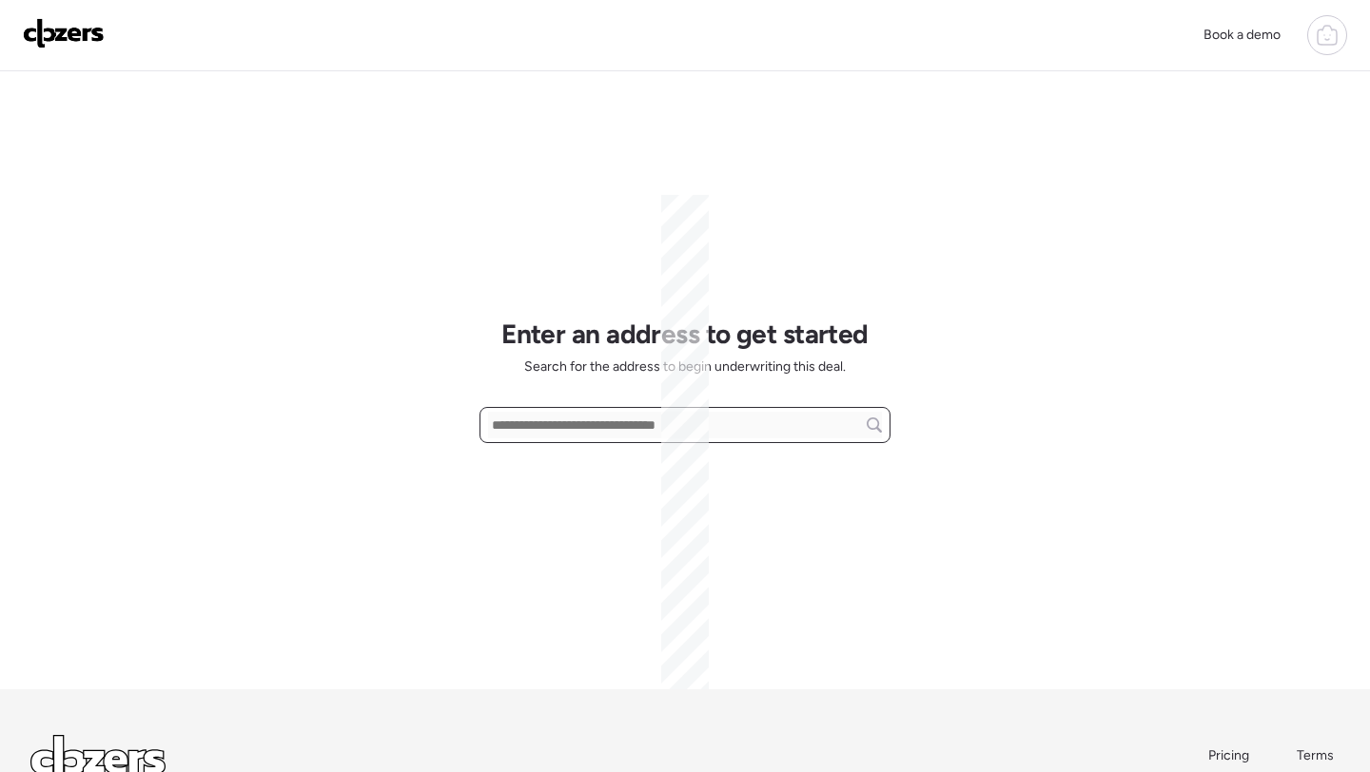
click at [577, 435] on input "text" at bounding box center [685, 425] width 394 height 27
paste input "**********"
click at [590, 463] on span "[STREET_ADDRESS]" at bounding box center [549, 460] width 124 height 19
type input "**********"
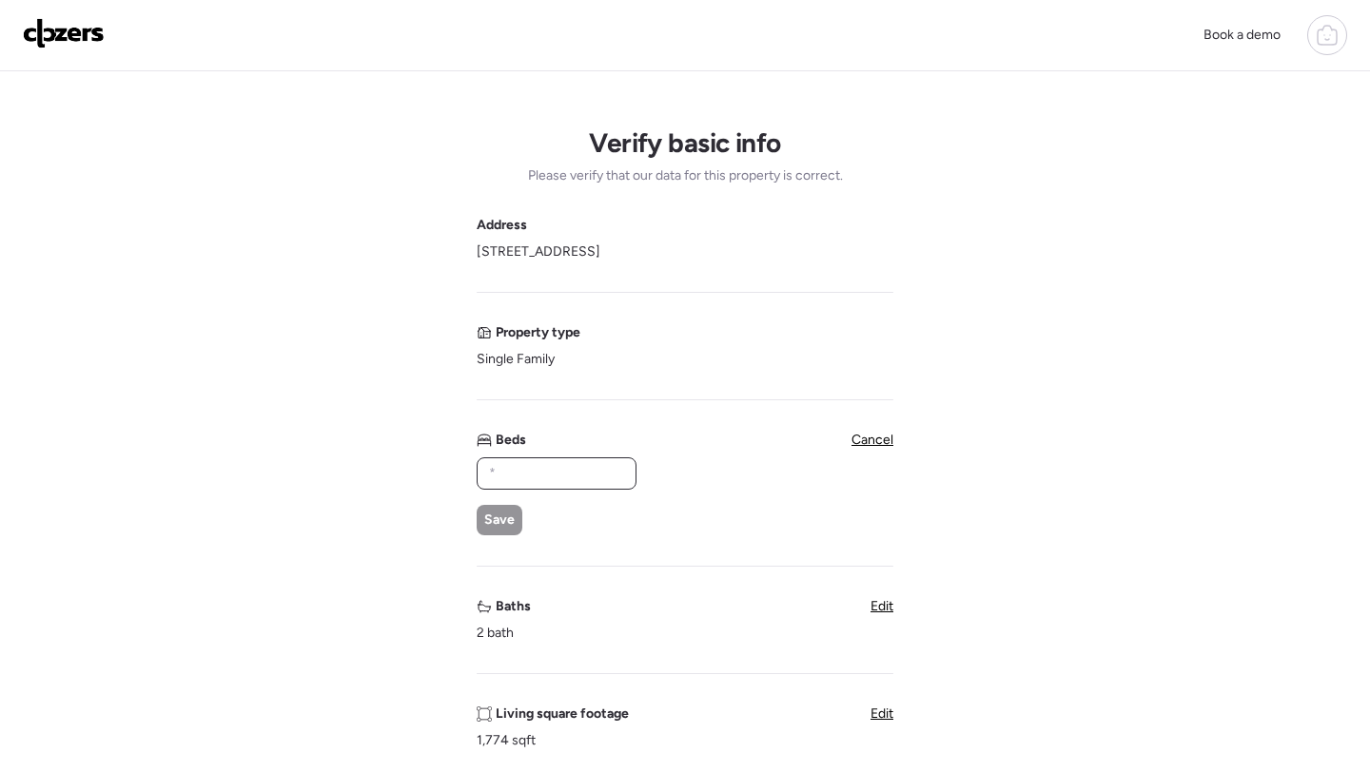
click at [542, 473] on input "text" at bounding box center [556, 473] width 143 height 27
type input "*"
click at [498, 527] on span "Save" at bounding box center [499, 520] width 30 height 19
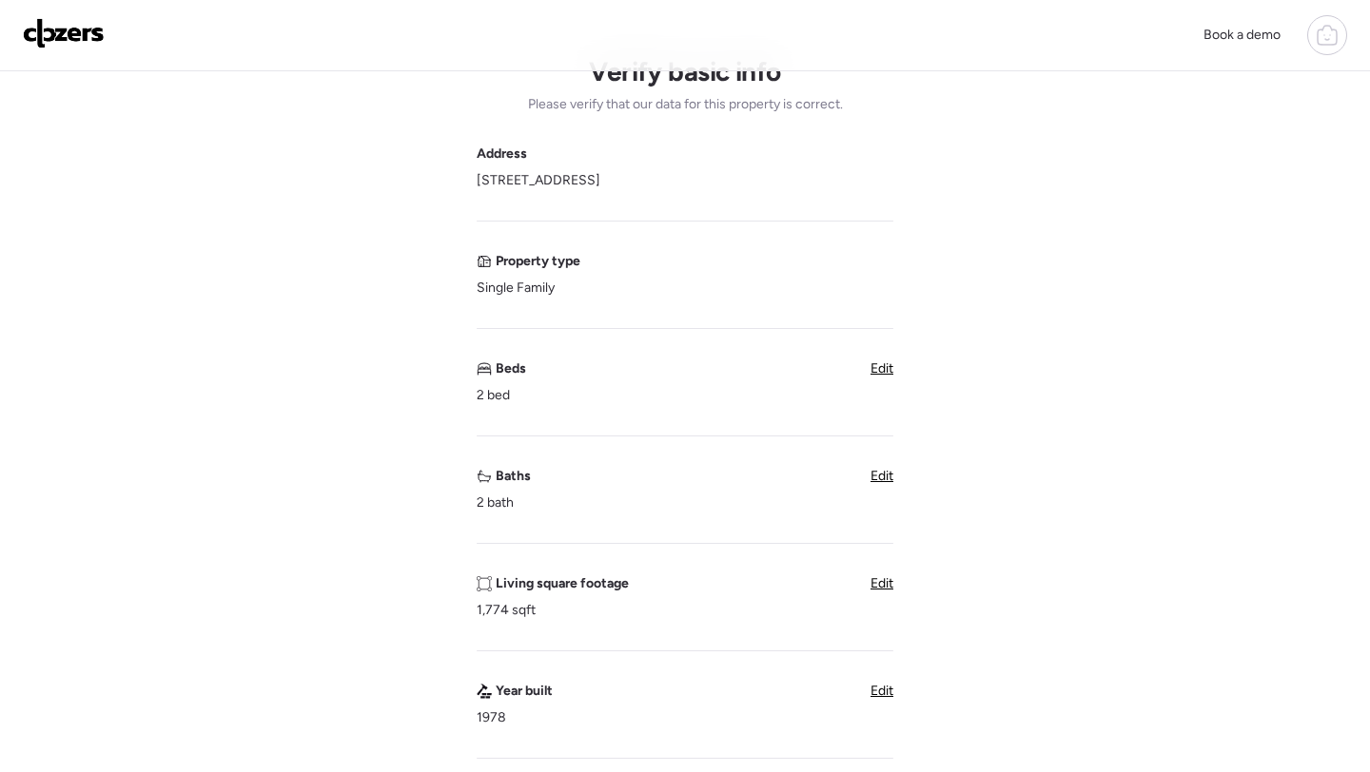
scroll to position [477, 0]
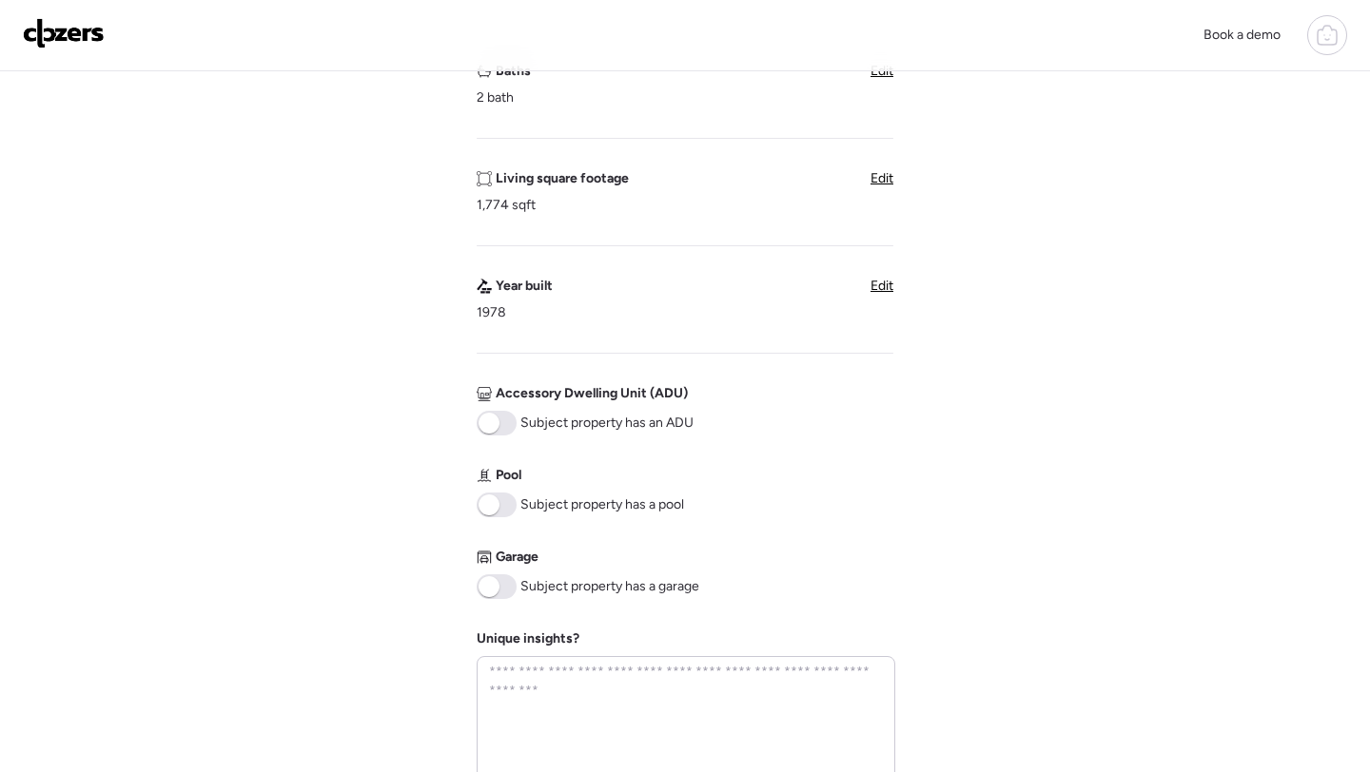
click at [506, 595] on span at bounding box center [497, 587] width 40 height 25
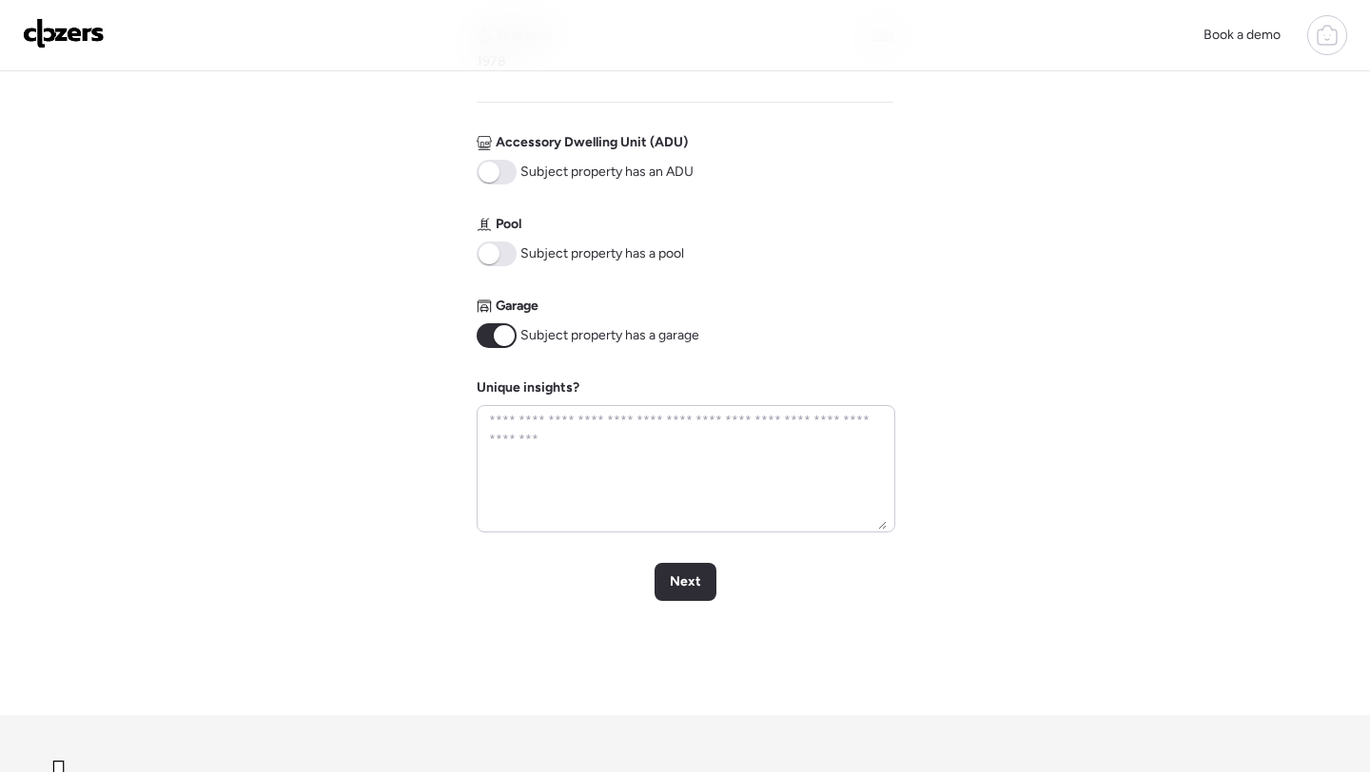
scroll to position [832, 0]
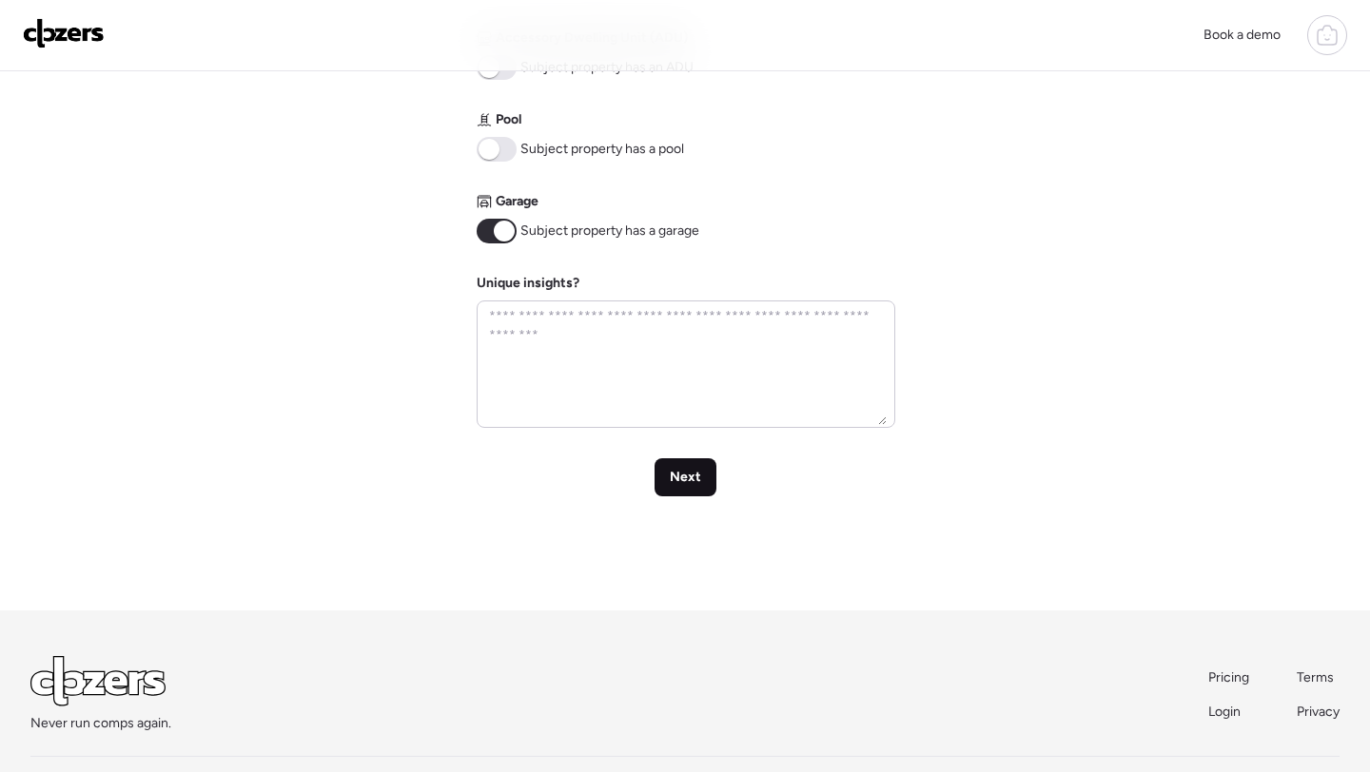
click at [682, 493] on div "Next" at bounding box center [685, 477] width 62 height 38
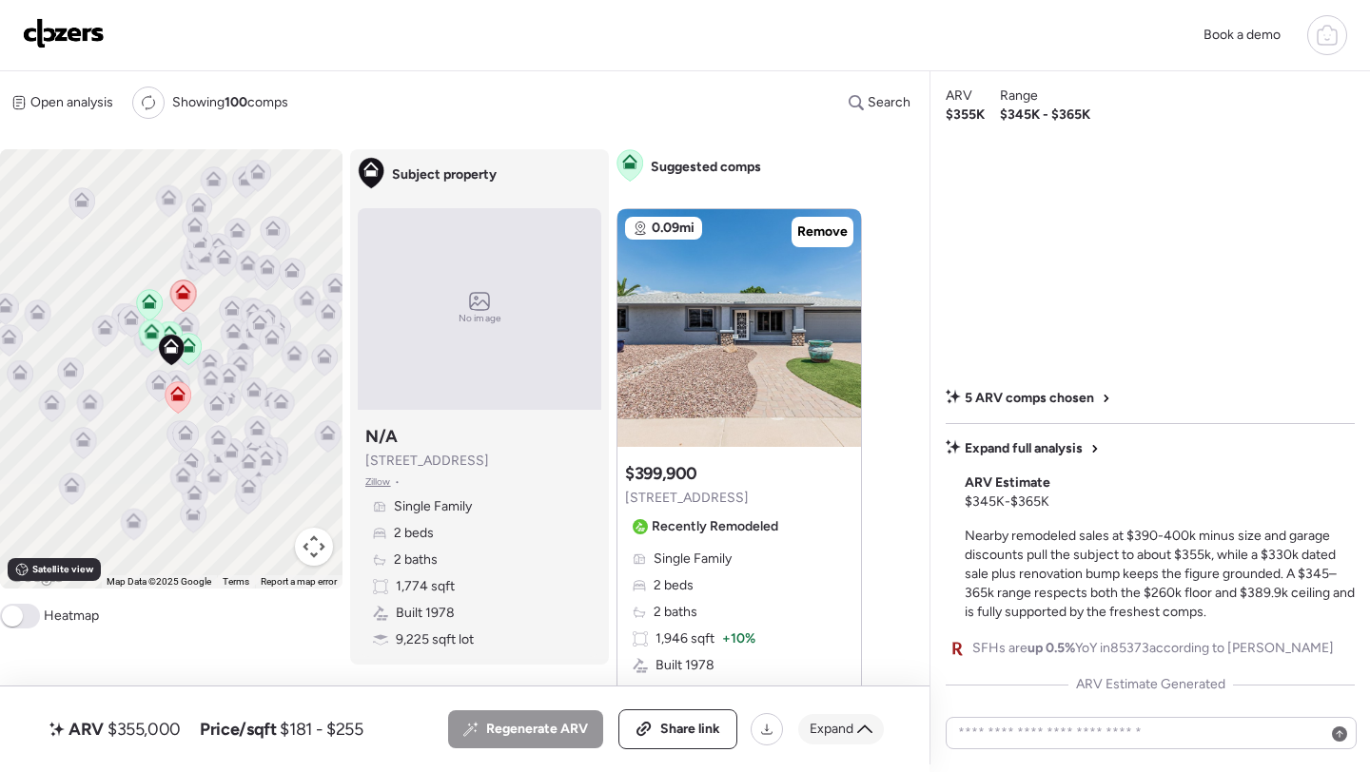
click at [852, 733] on span "Expand" at bounding box center [831, 729] width 44 height 19
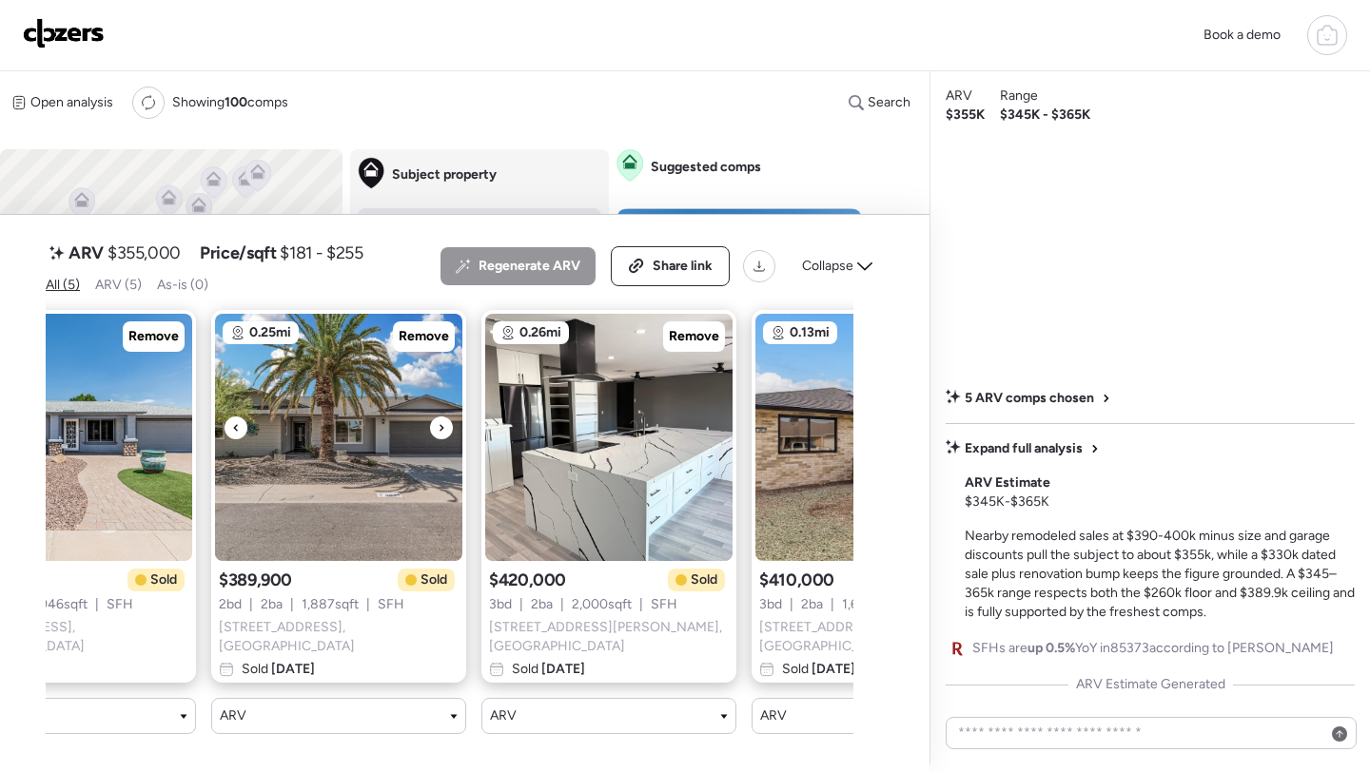
scroll to position [0, 558]
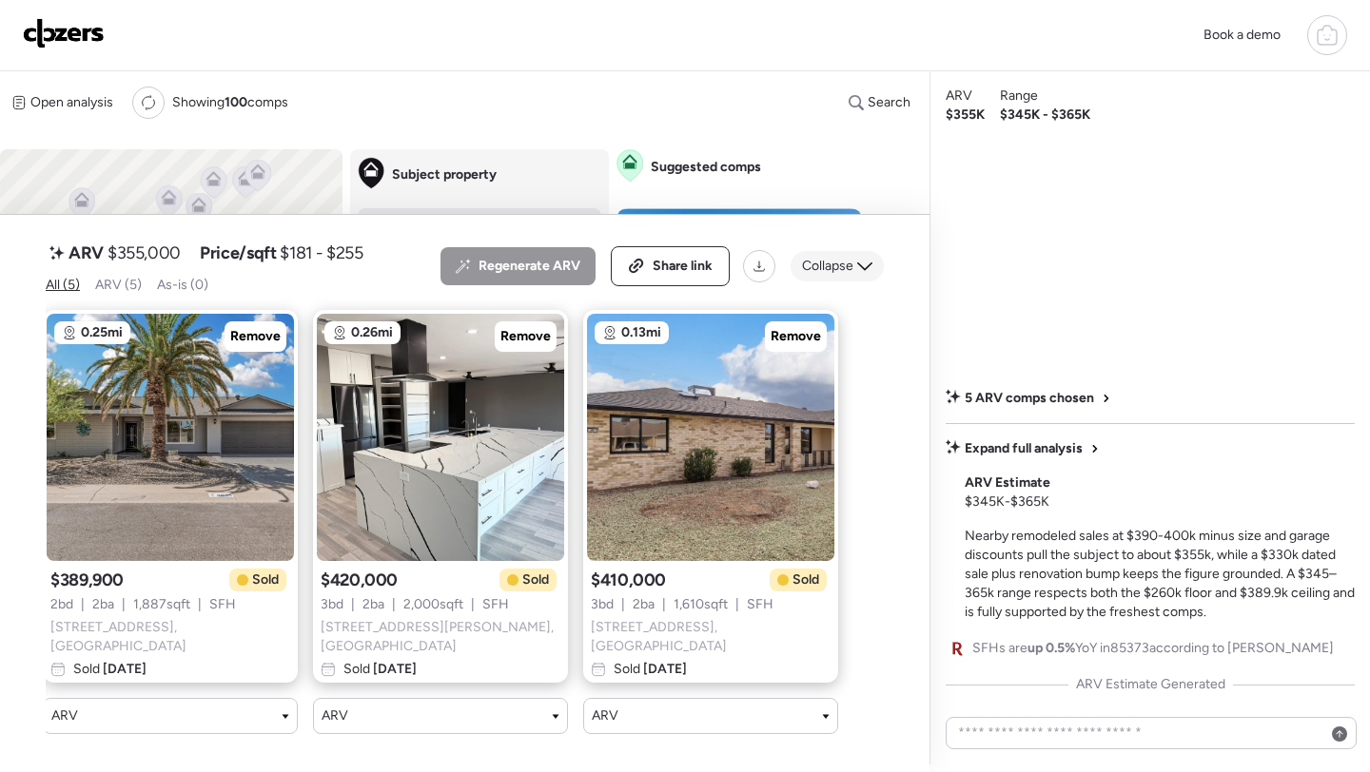
click at [841, 276] on span "Collapse" at bounding box center [827, 266] width 51 height 19
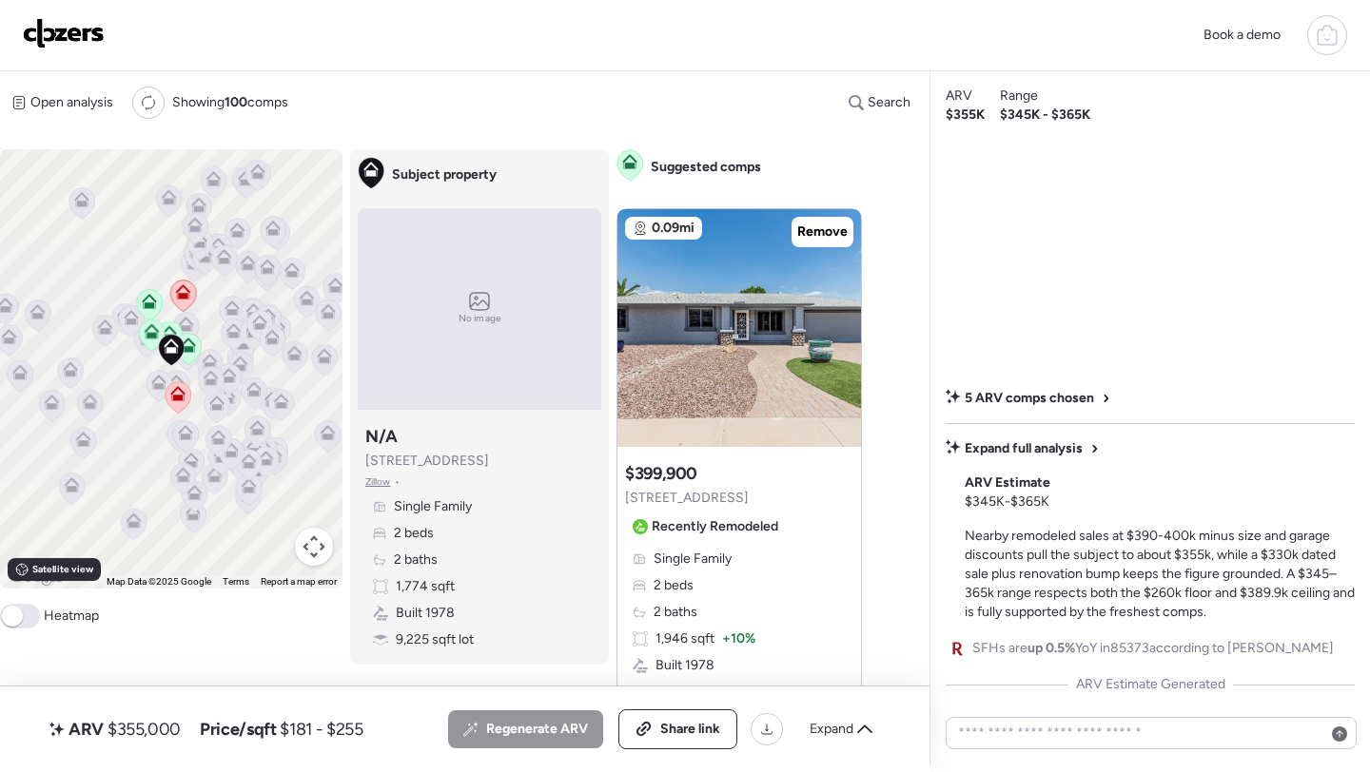
click at [155, 734] on span "$355,000" at bounding box center [143, 729] width 73 height 23
copy span "355,000"
click at [89, 38] on img at bounding box center [64, 33] width 82 height 30
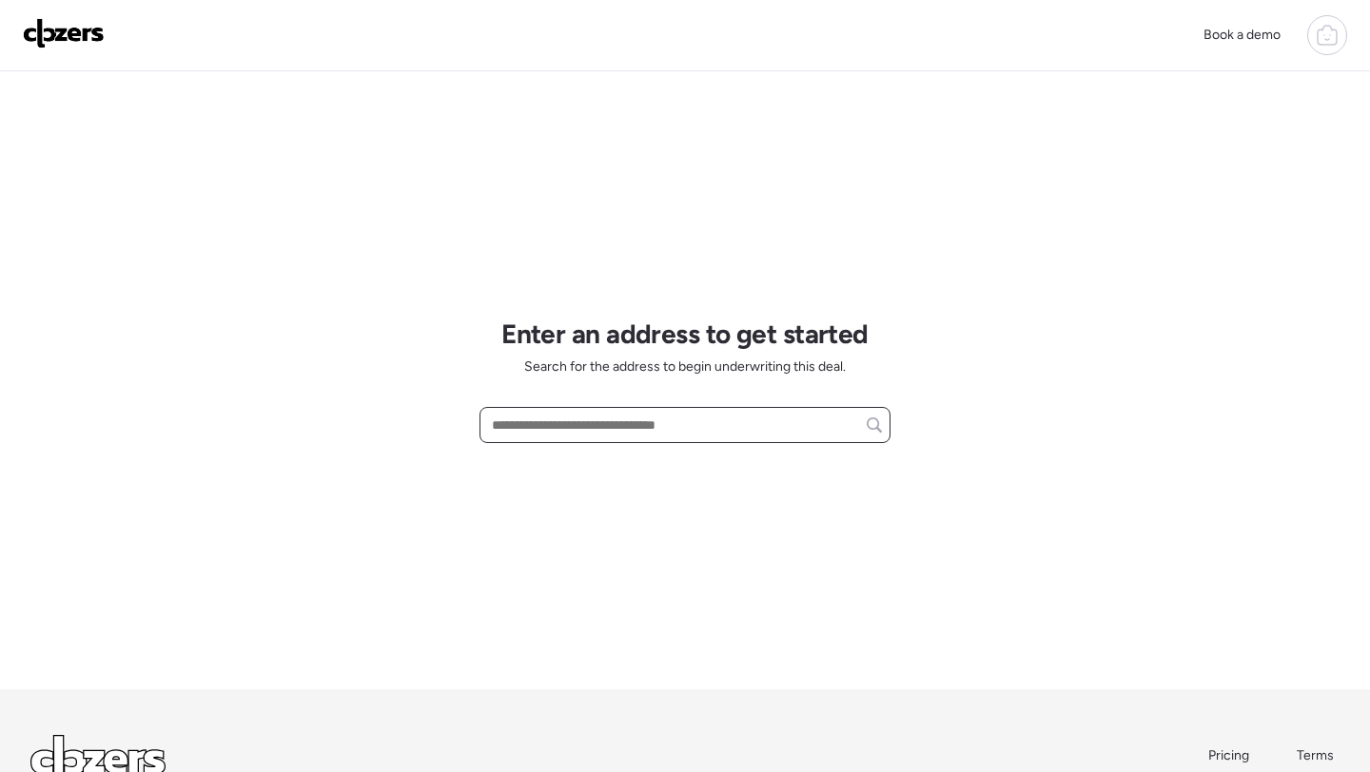
click at [568, 430] on input "text" at bounding box center [685, 425] width 394 height 27
paste input "**********"
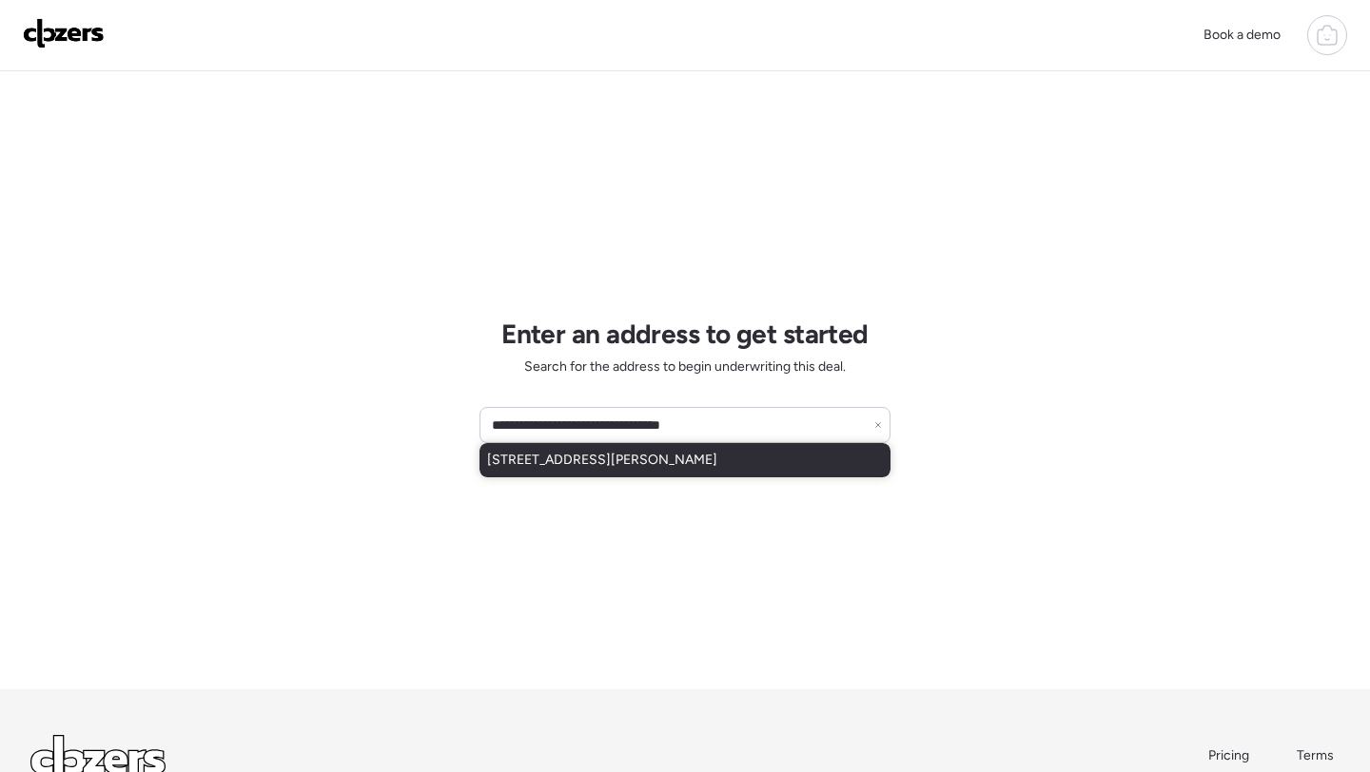
click at [581, 461] on span "[STREET_ADDRESS][PERSON_NAME]" at bounding box center [602, 460] width 230 height 19
type input "**********"
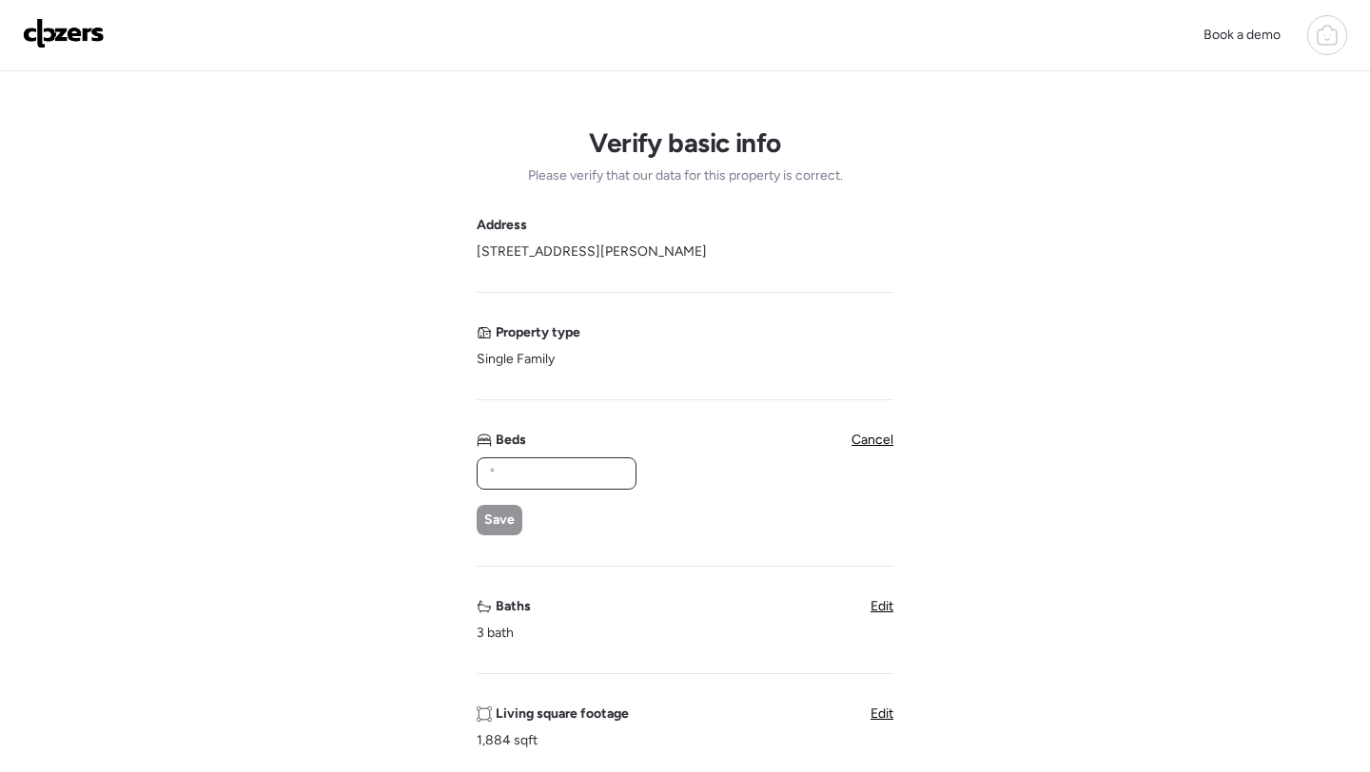
click at [500, 472] on input "text" at bounding box center [556, 473] width 143 height 27
type input "*"
click at [480, 519] on div "Save" at bounding box center [500, 520] width 46 height 30
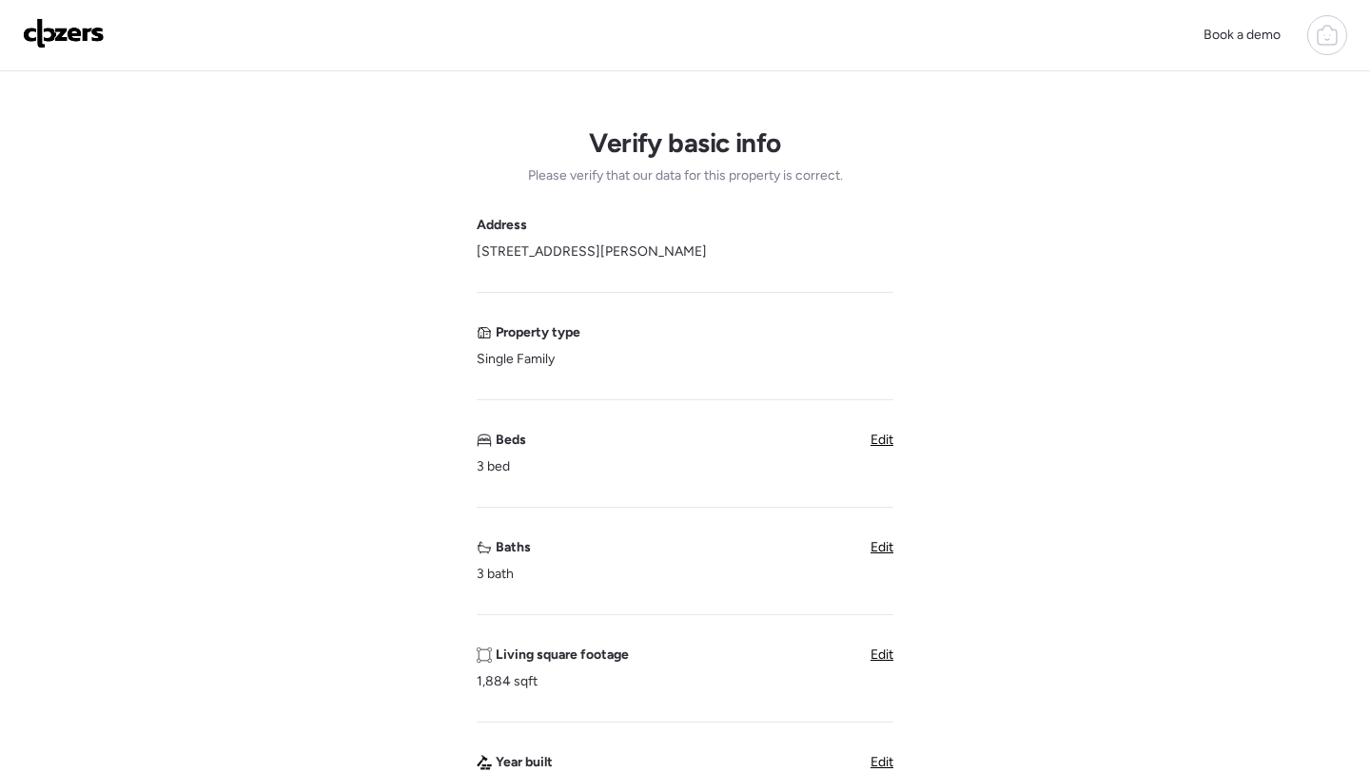
click at [882, 548] on span "Edit" at bounding box center [881, 547] width 23 height 16
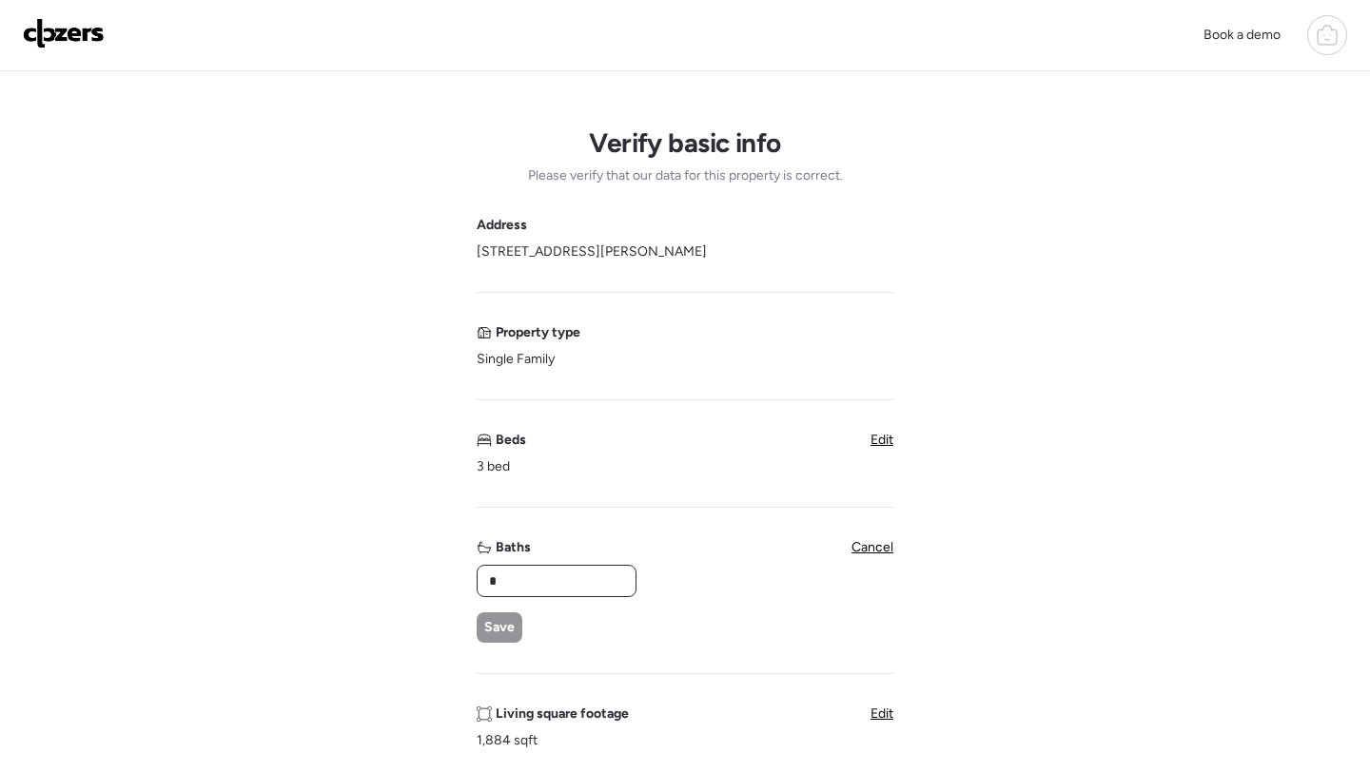
click at [559, 590] on input "*" at bounding box center [556, 581] width 143 height 27
type input "***"
click at [483, 624] on div "Save" at bounding box center [500, 628] width 46 height 30
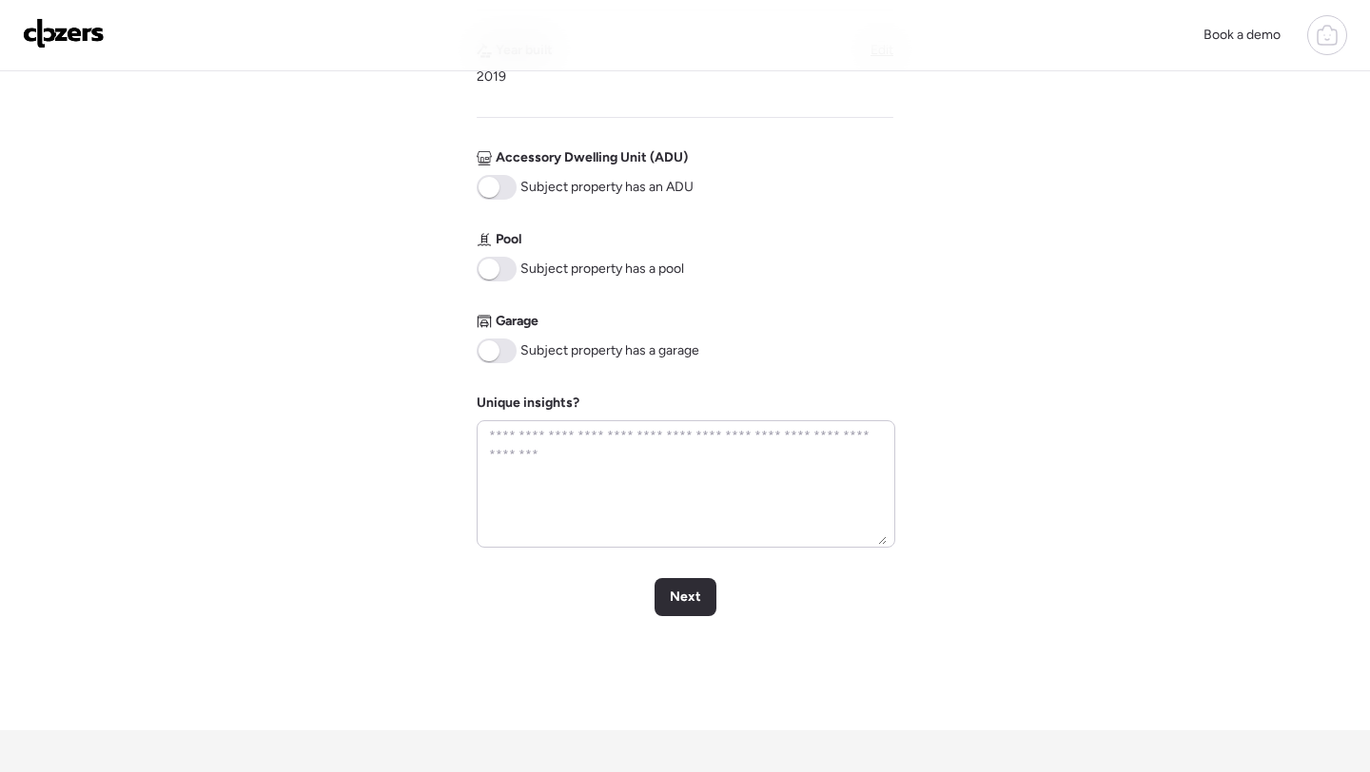
scroll to position [906, 0]
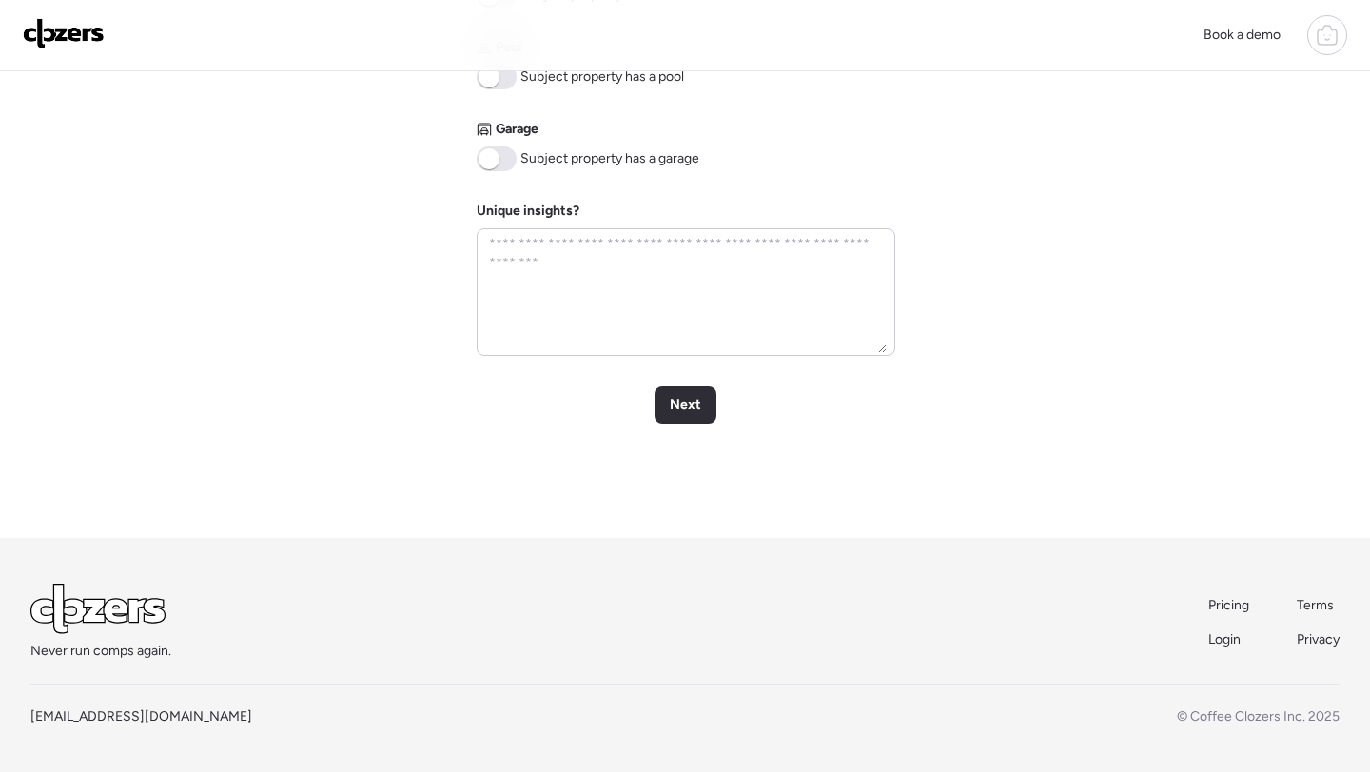
click at [513, 151] on span at bounding box center [497, 158] width 40 height 25
click at [706, 406] on div "Next" at bounding box center [685, 405] width 62 height 38
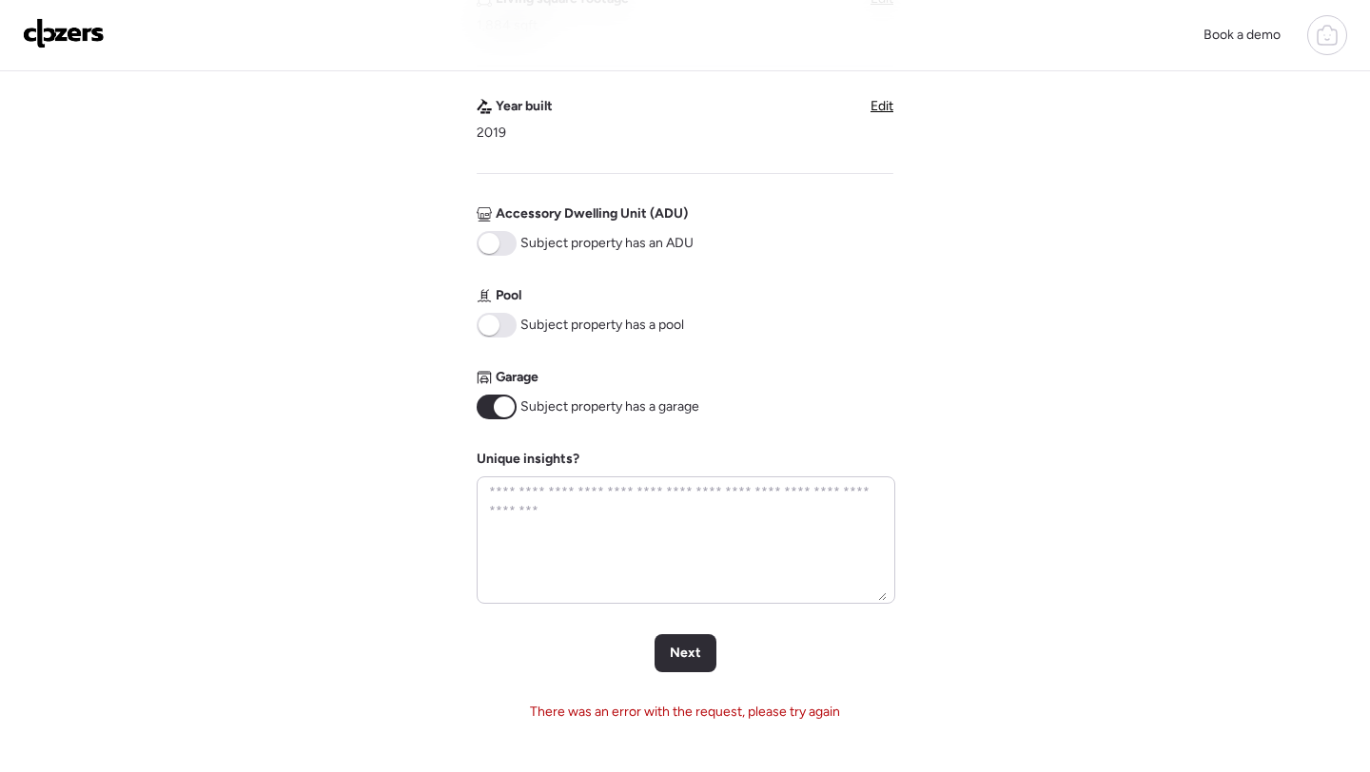
scroll to position [730, 0]
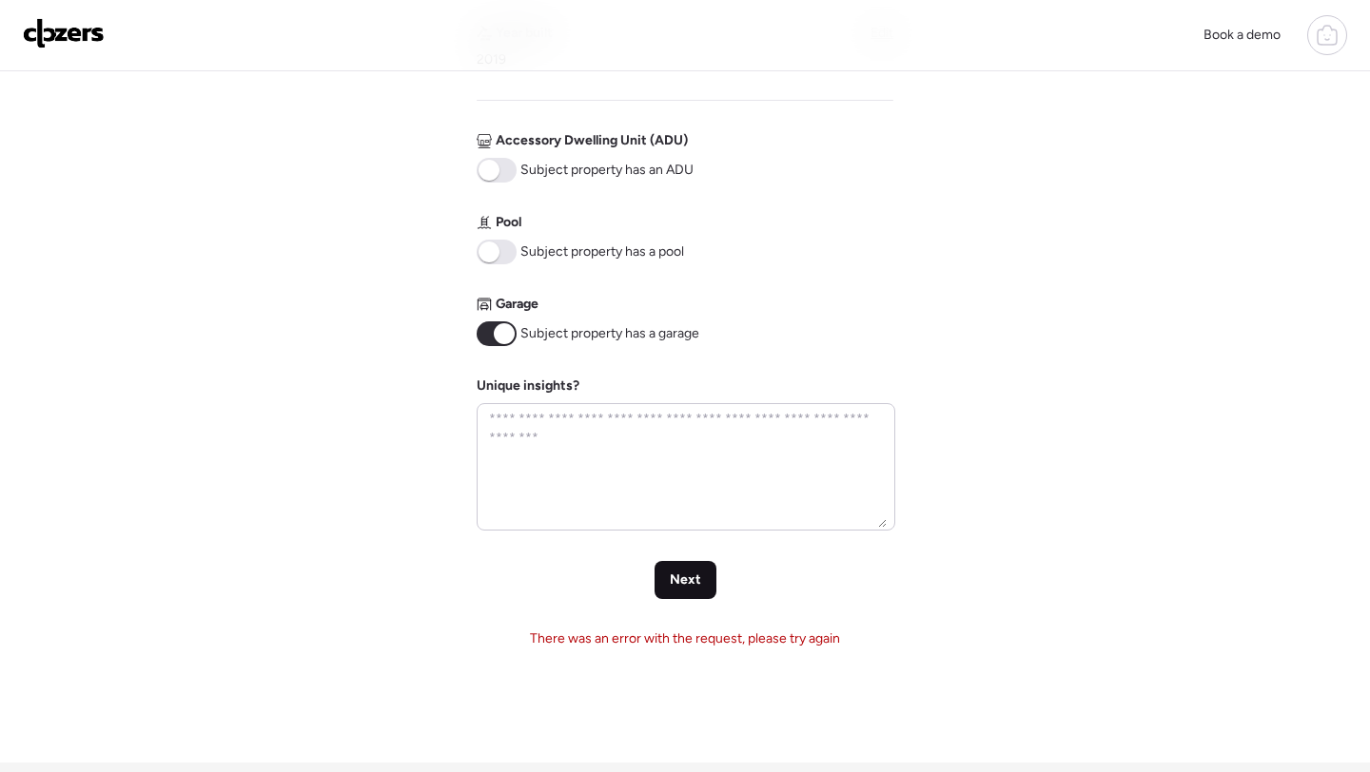
click at [687, 584] on span "Next" at bounding box center [685, 580] width 31 height 19
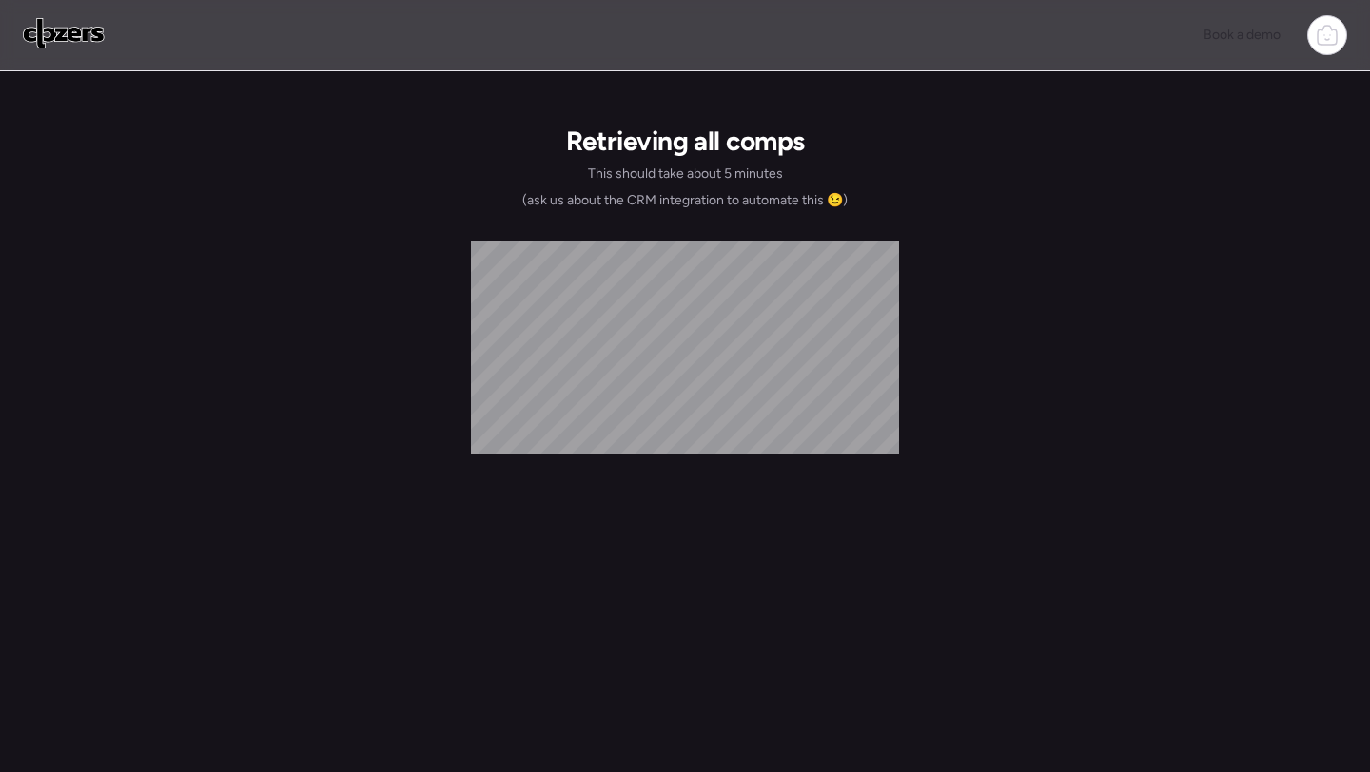
scroll to position [0, 0]
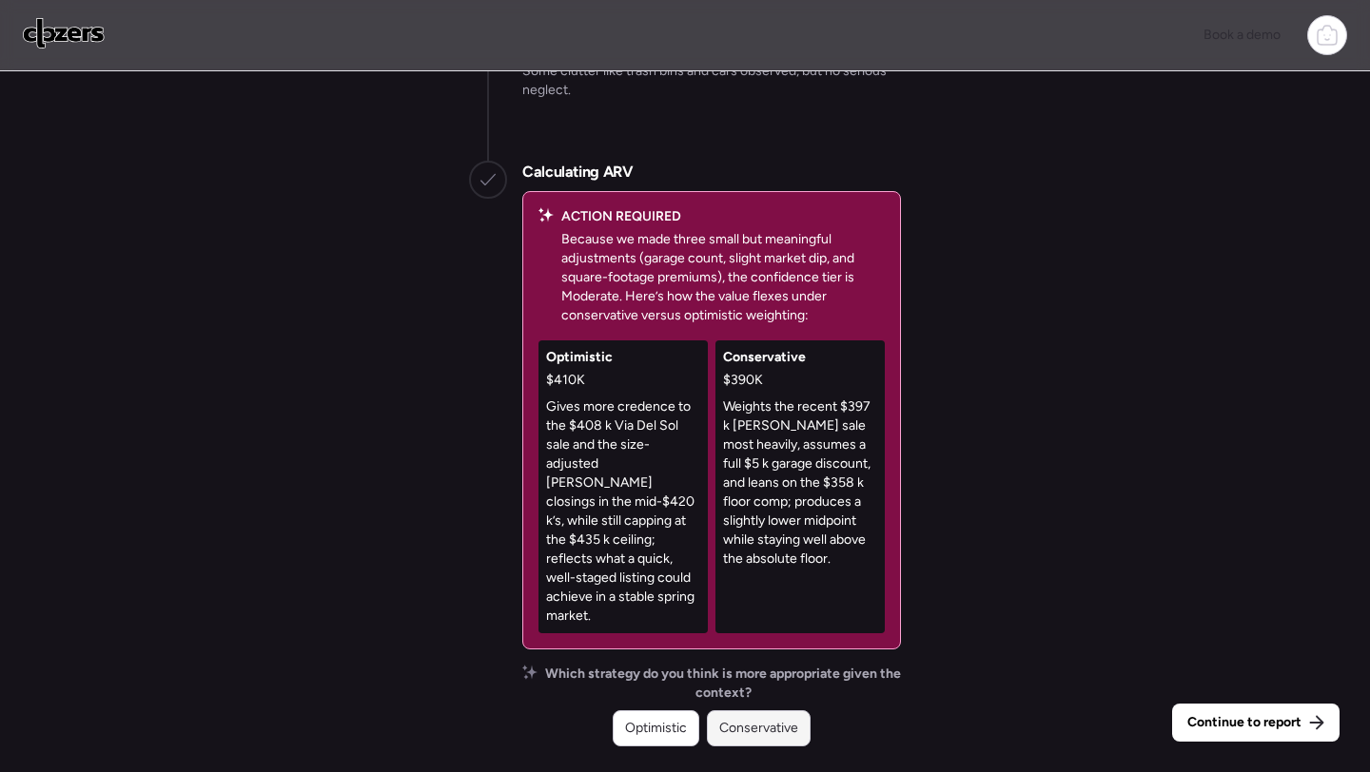
click at [789, 732] on span "Conservative" at bounding box center [758, 728] width 79 height 19
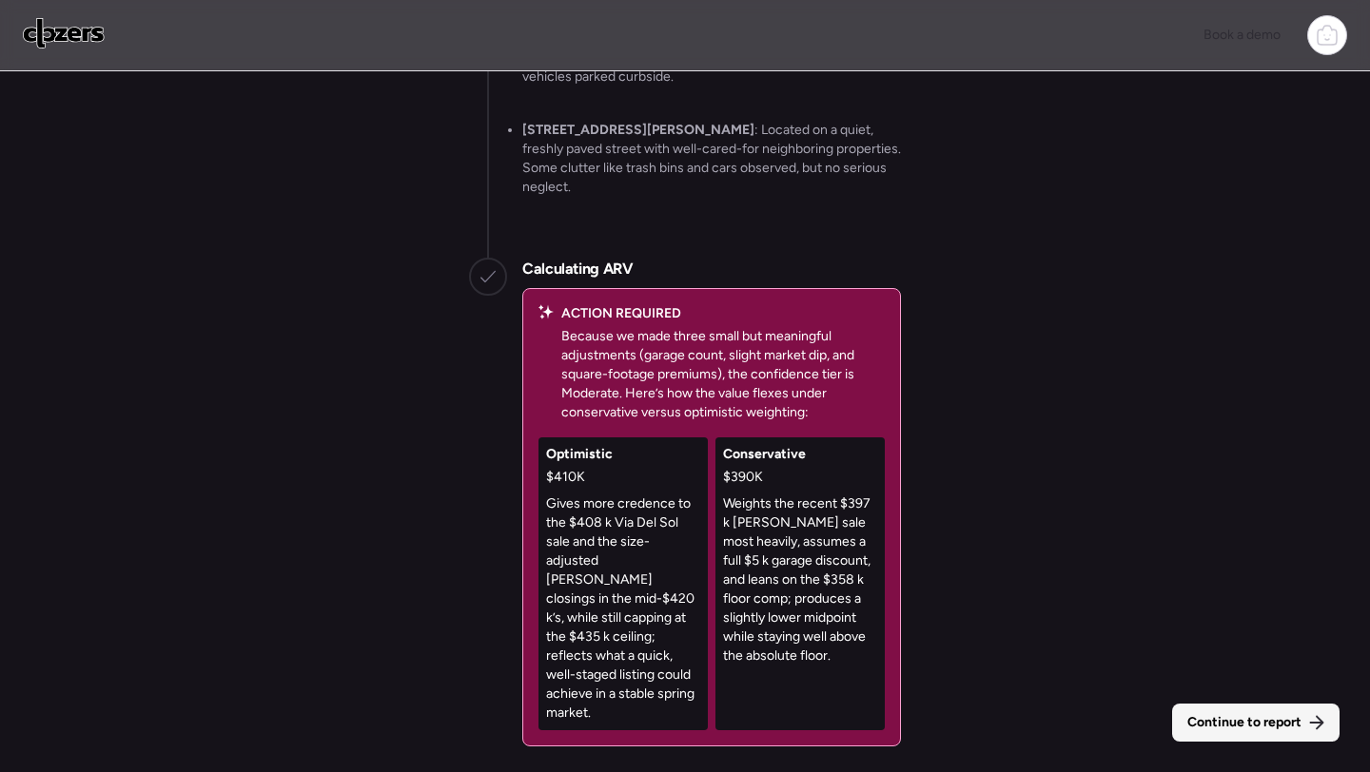
click at [1210, 723] on span "Continue to report" at bounding box center [1244, 722] width 114 height 19
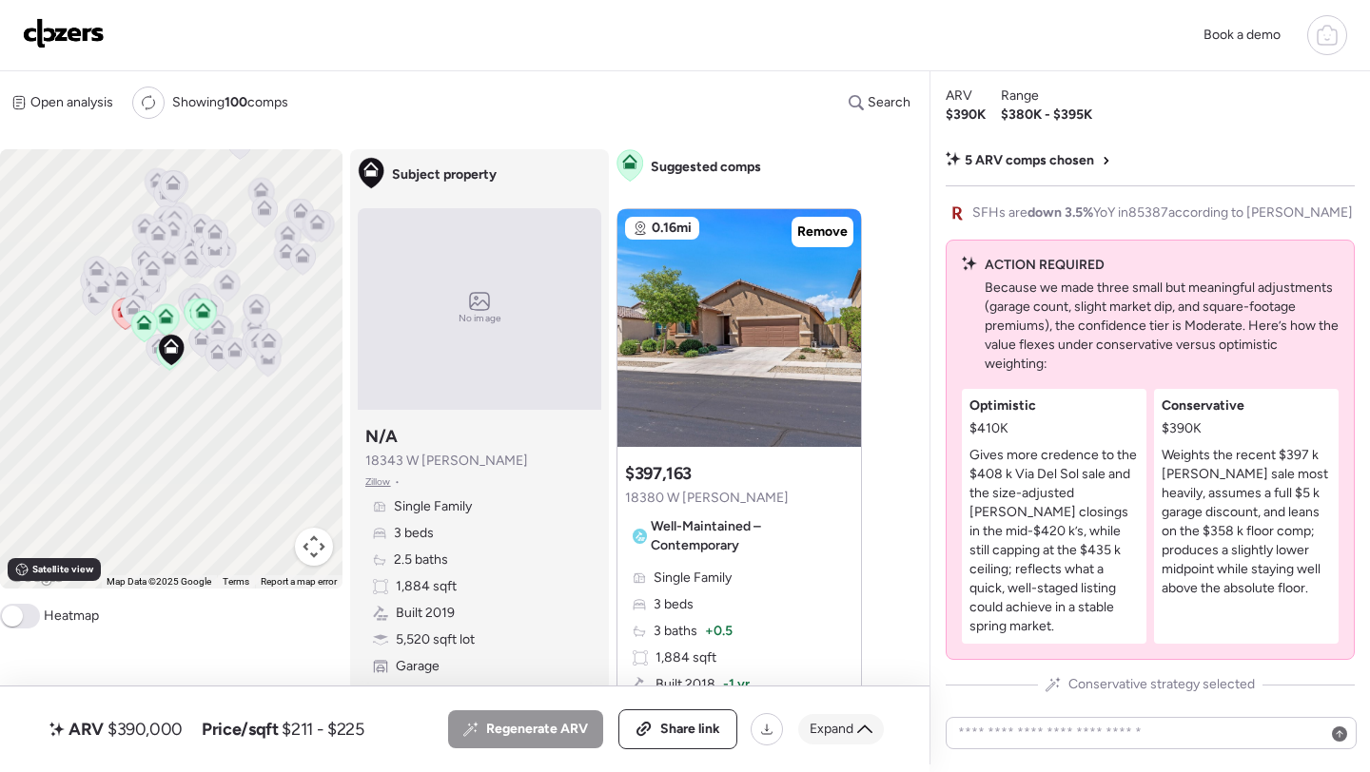
click at [848, 739] on div "Expand" at bounding box center [841, 729] width 86 height 30
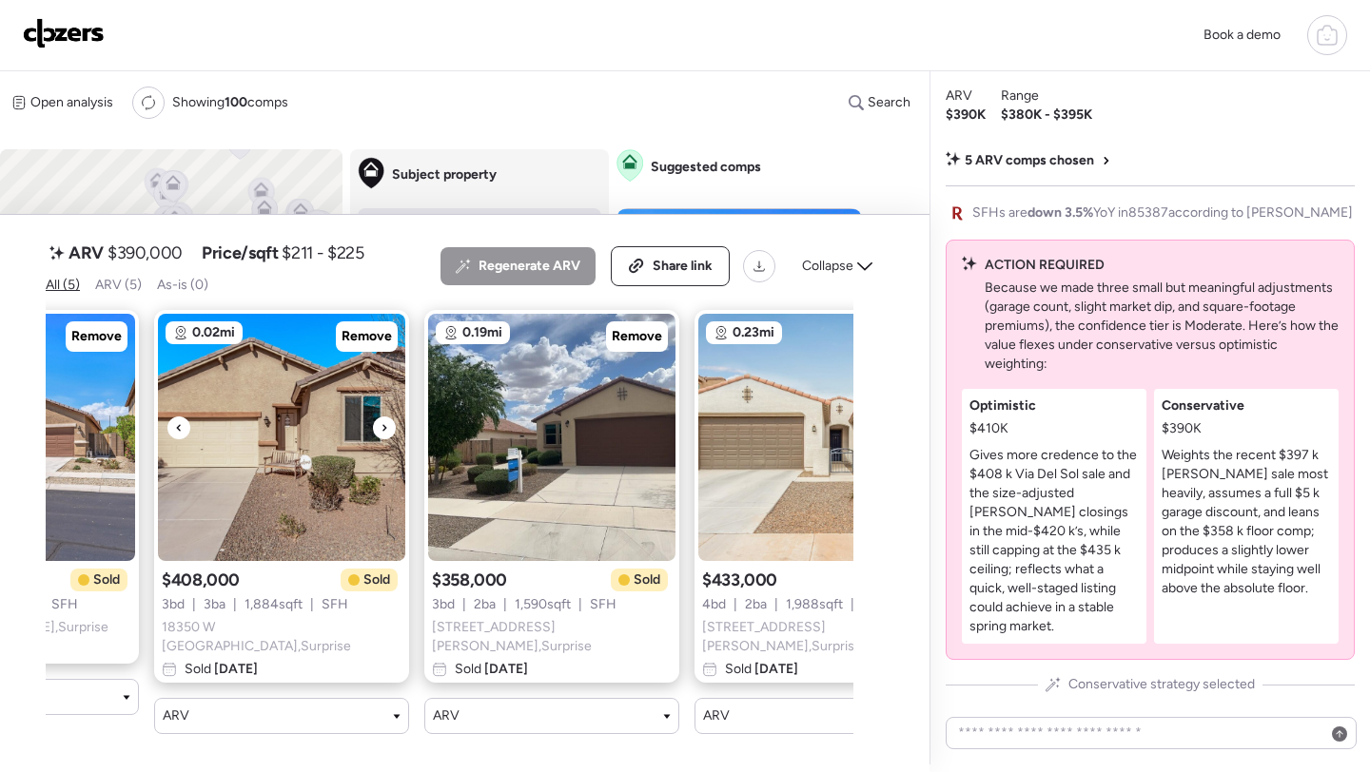
scroll to position [0, 558]
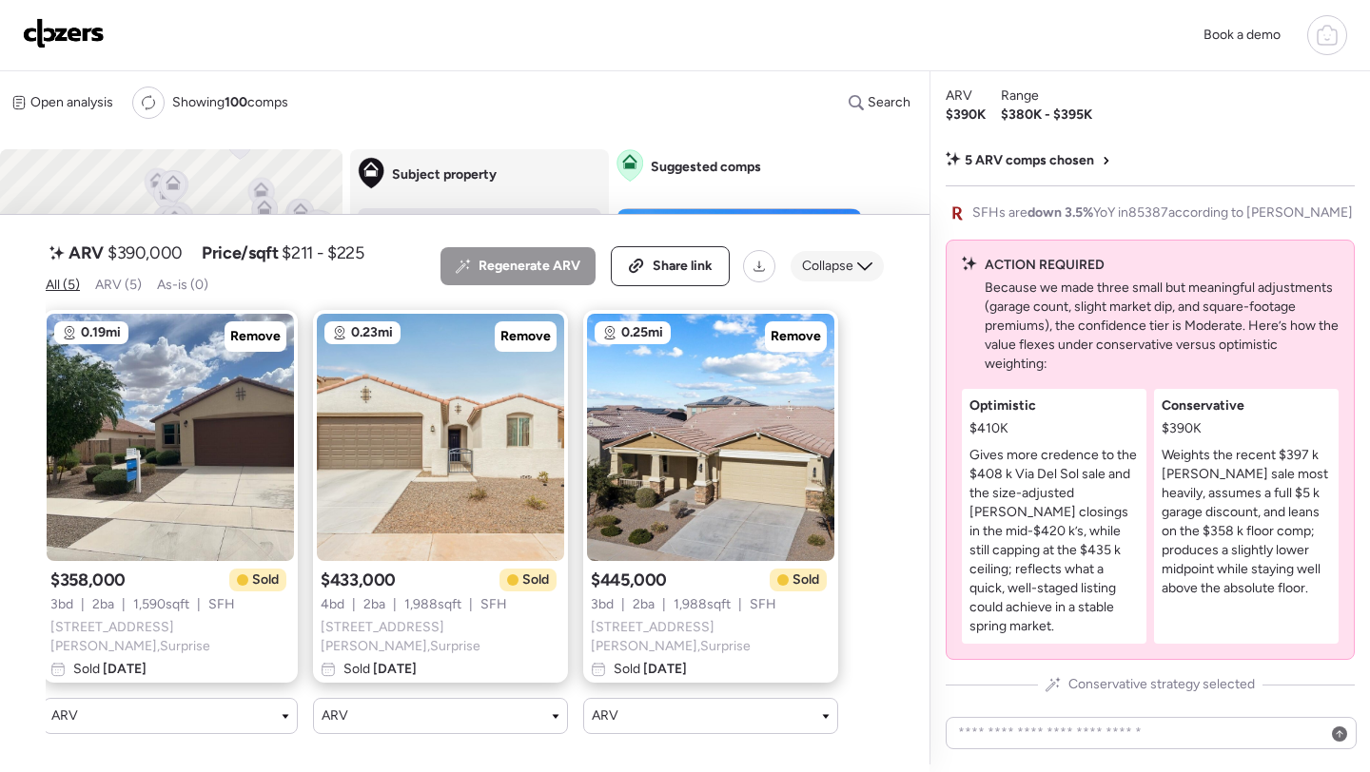
click at [823, 276] on span "Collapse" at bounding box center [827, 266] width 51 height 19
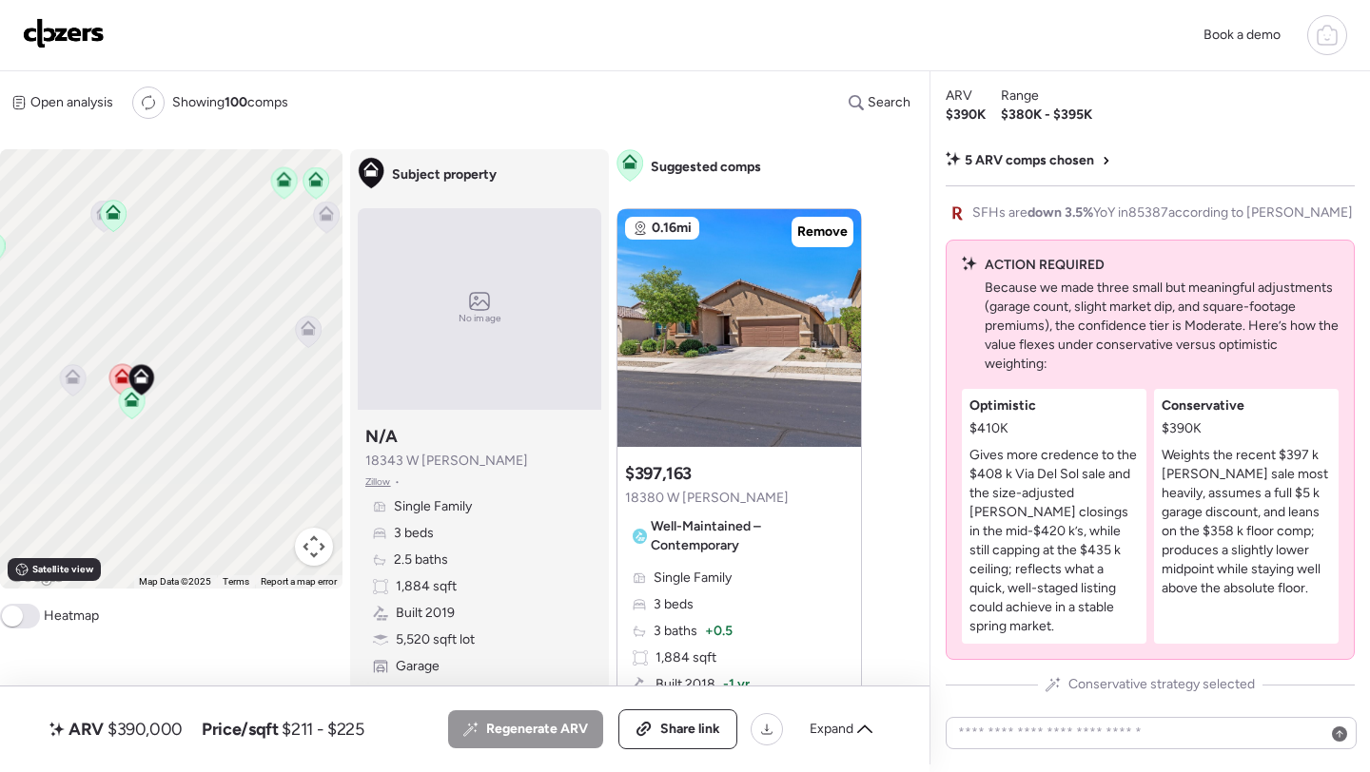
click at [72, 381] on icon at bounding box center [73, 381] width 12 height 6
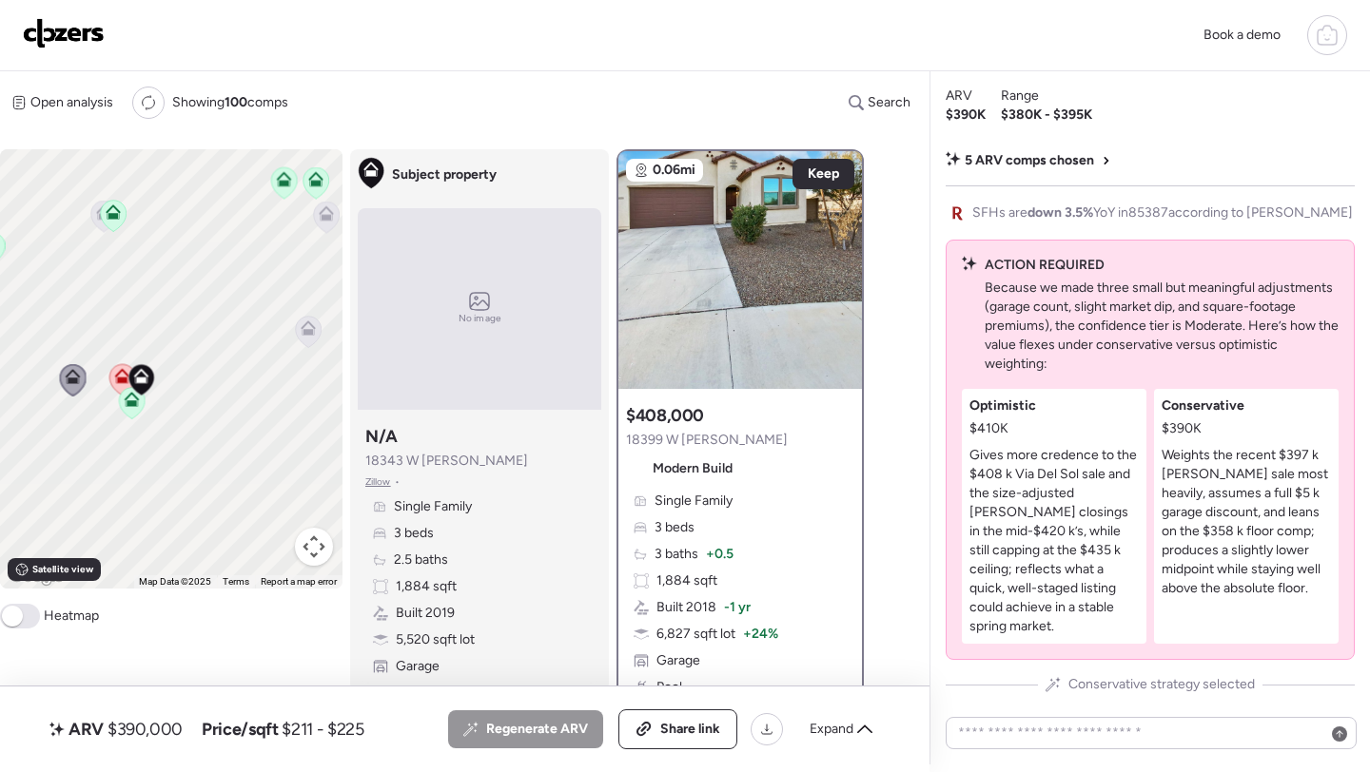
click at [313, 330] on icon at bounding box center [308, 332] width 12 height 6
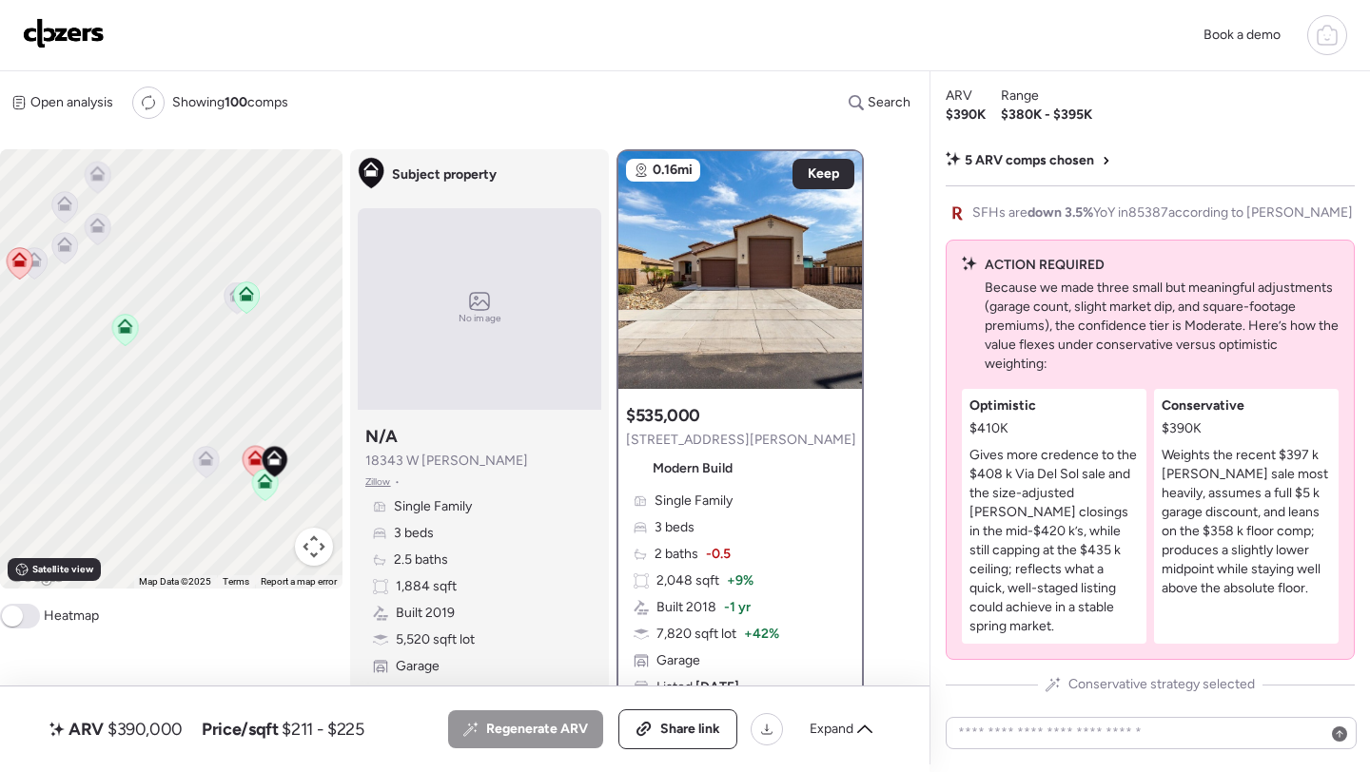
drag, startPoint x: 132, startPoint y: 368, endPoint x: 270, endPoint y: 453, distance: 161.8
click at [270, 453] on div at bounding box center [275, 463] width 27 height 35
click at [229, 299] on icon at bounding box center [236, 294] width 15 height 15
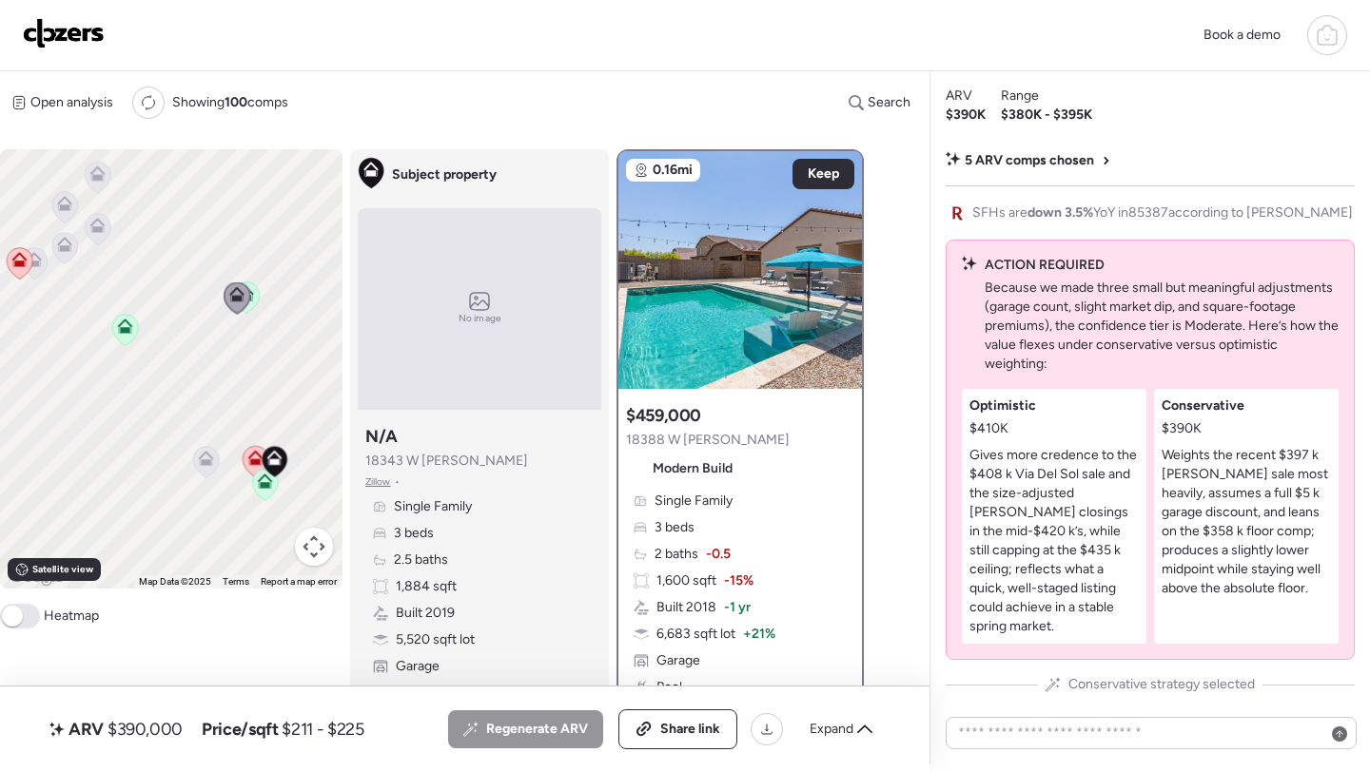
click at [70, 253] on icon at bounding box center [65, 248] width 26 height 31
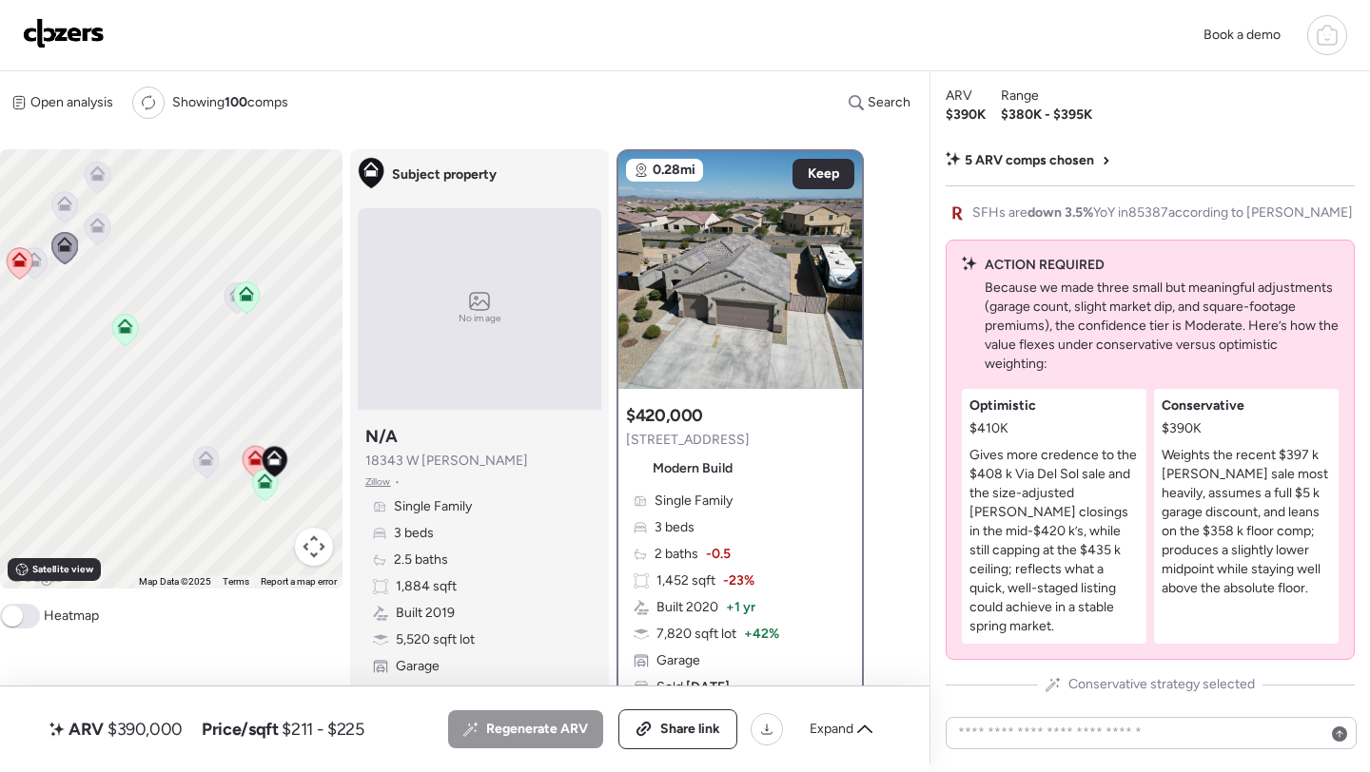
click at [102, 237] on icon at bounding box center [98, 229] width 26 height 31
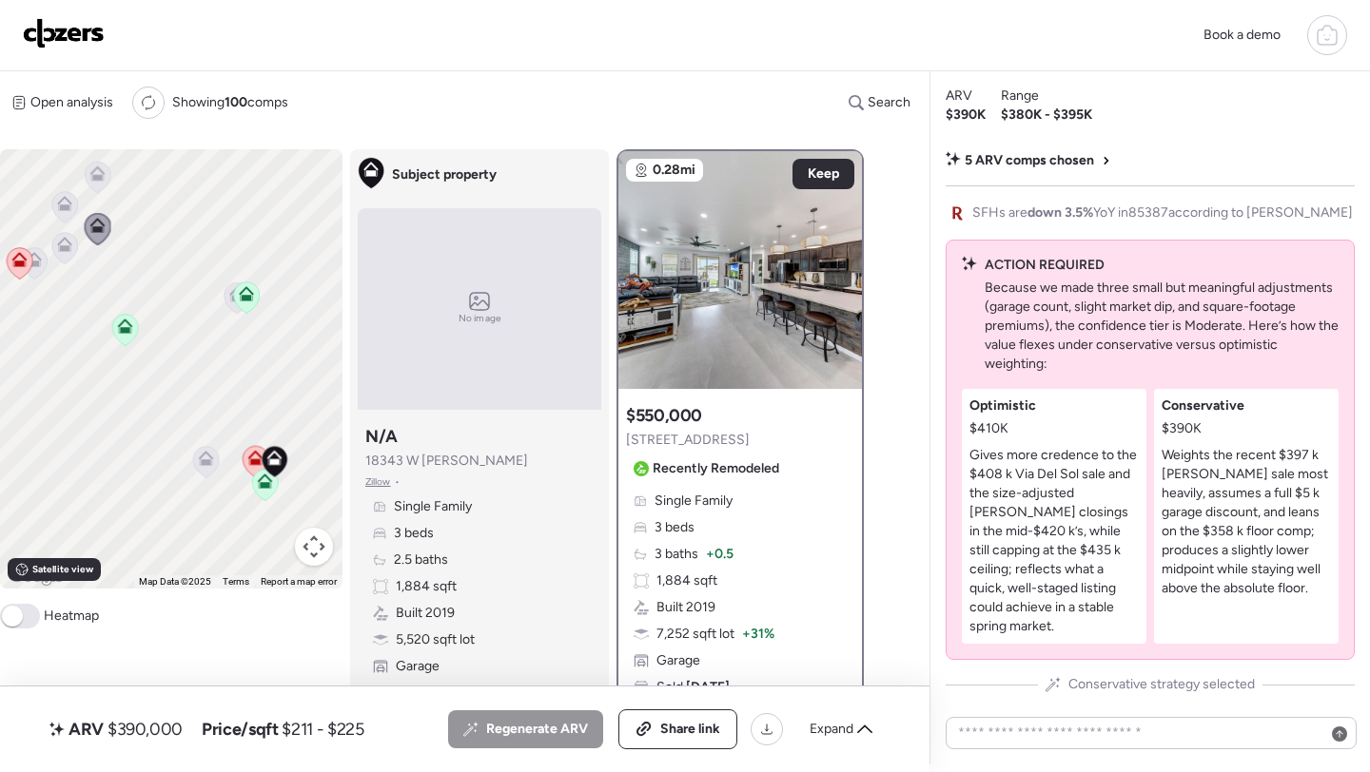
click at [58, 206] on icon at bounding box center [64, 203] width 15 height 15
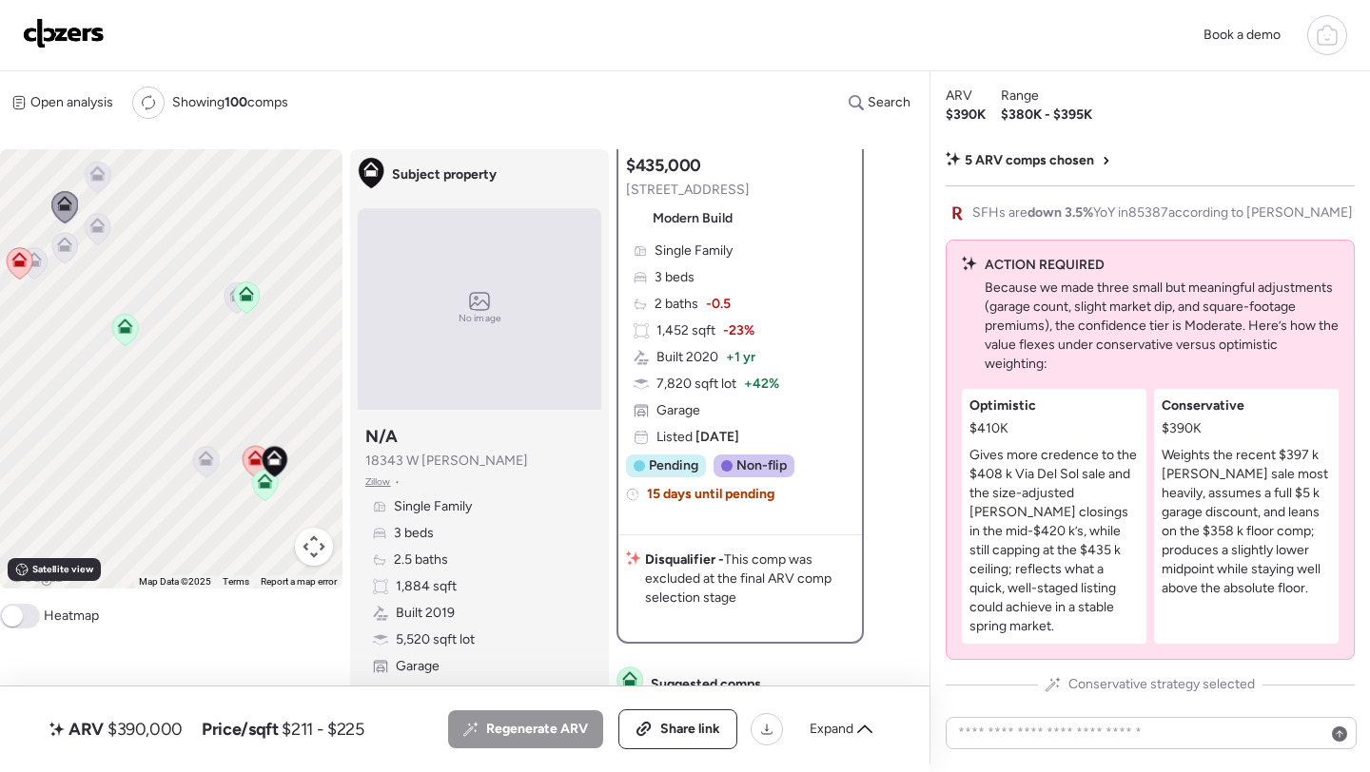
scroll to position [253, 0]
click at [40, 265] on icon at bounding box center [34, 259] width 15 height 15
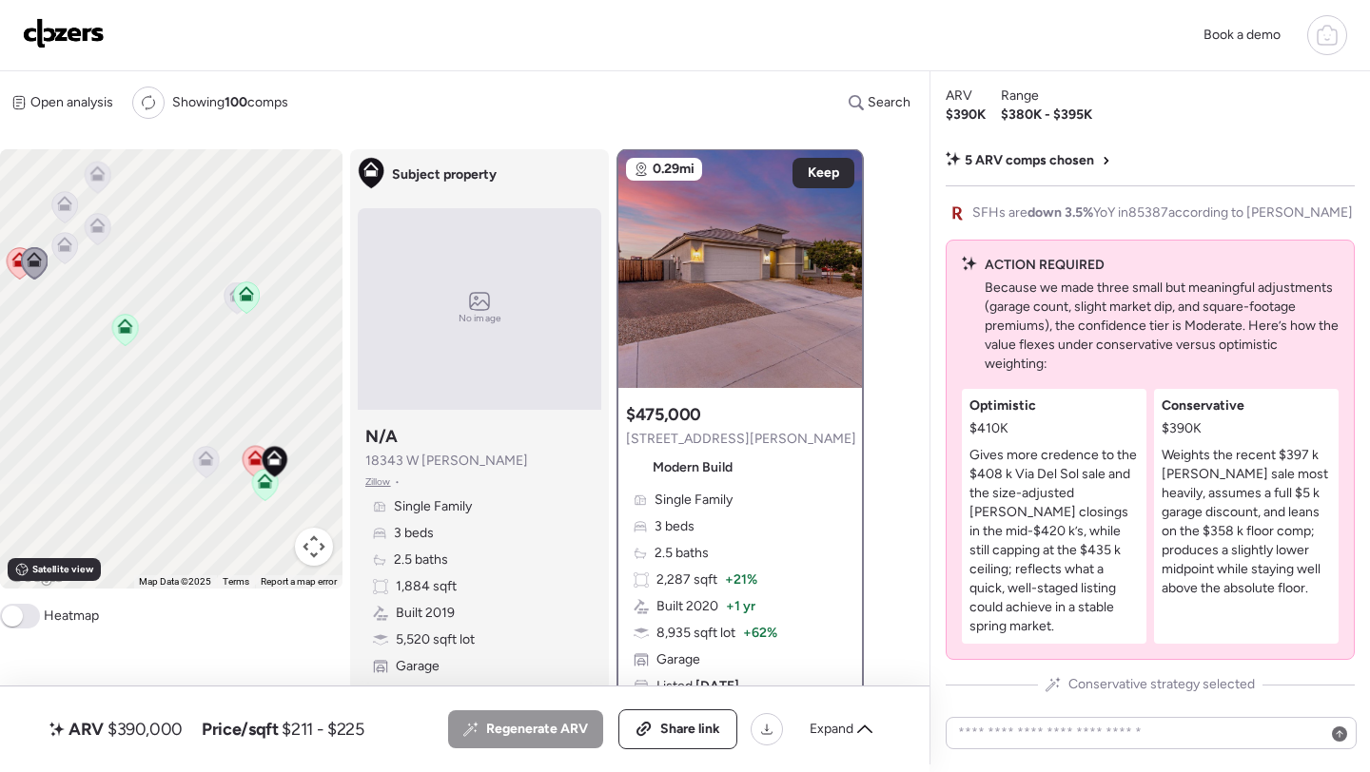
scroll to position [0, 0]
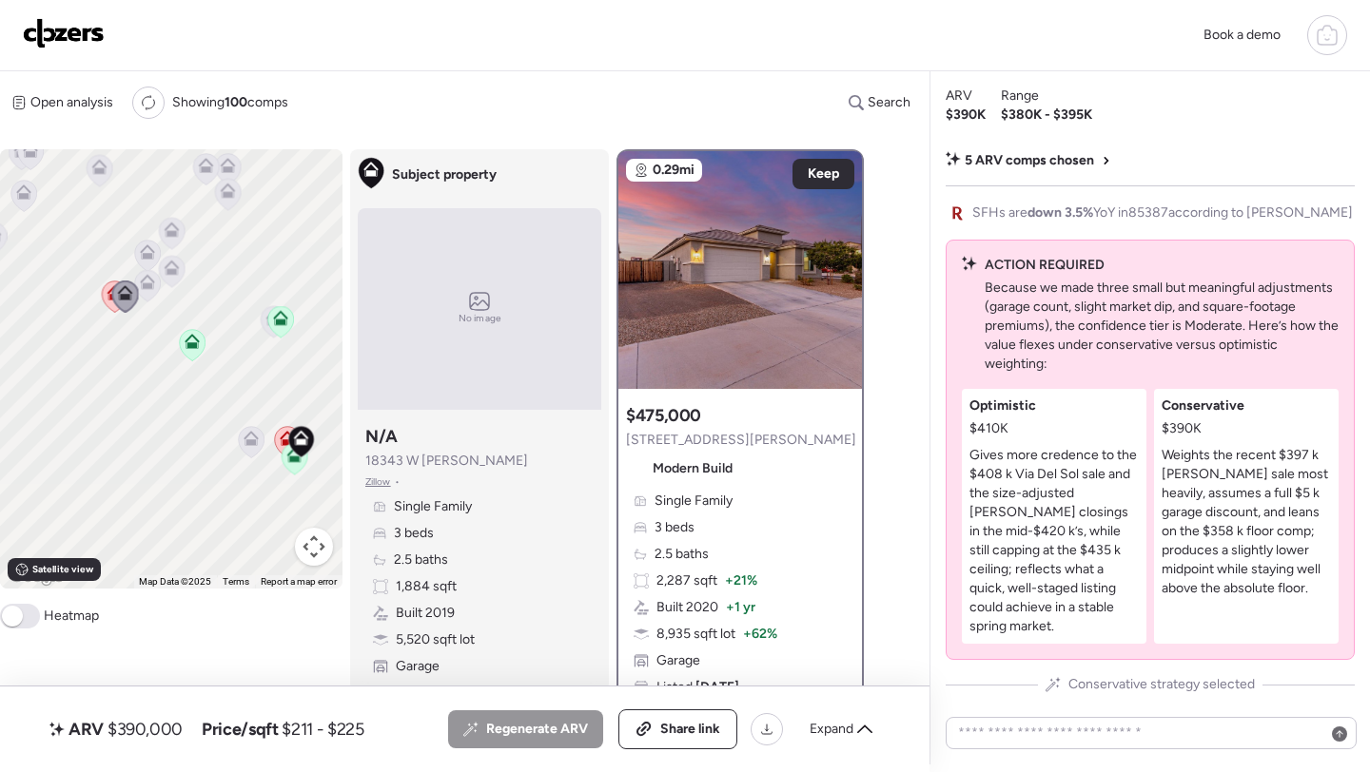
drag, startPoint x: 40, startPoint y: 265, endPoint x: 136, endPoint y: 306, distance: 104.4
click at [136, 306] on icon at bounding box center [125, 297] width 27 height 32
click at [155, 738] on span "$390,000" at bounding box center [144, 729] width 75 height 23
copy span "390,000"
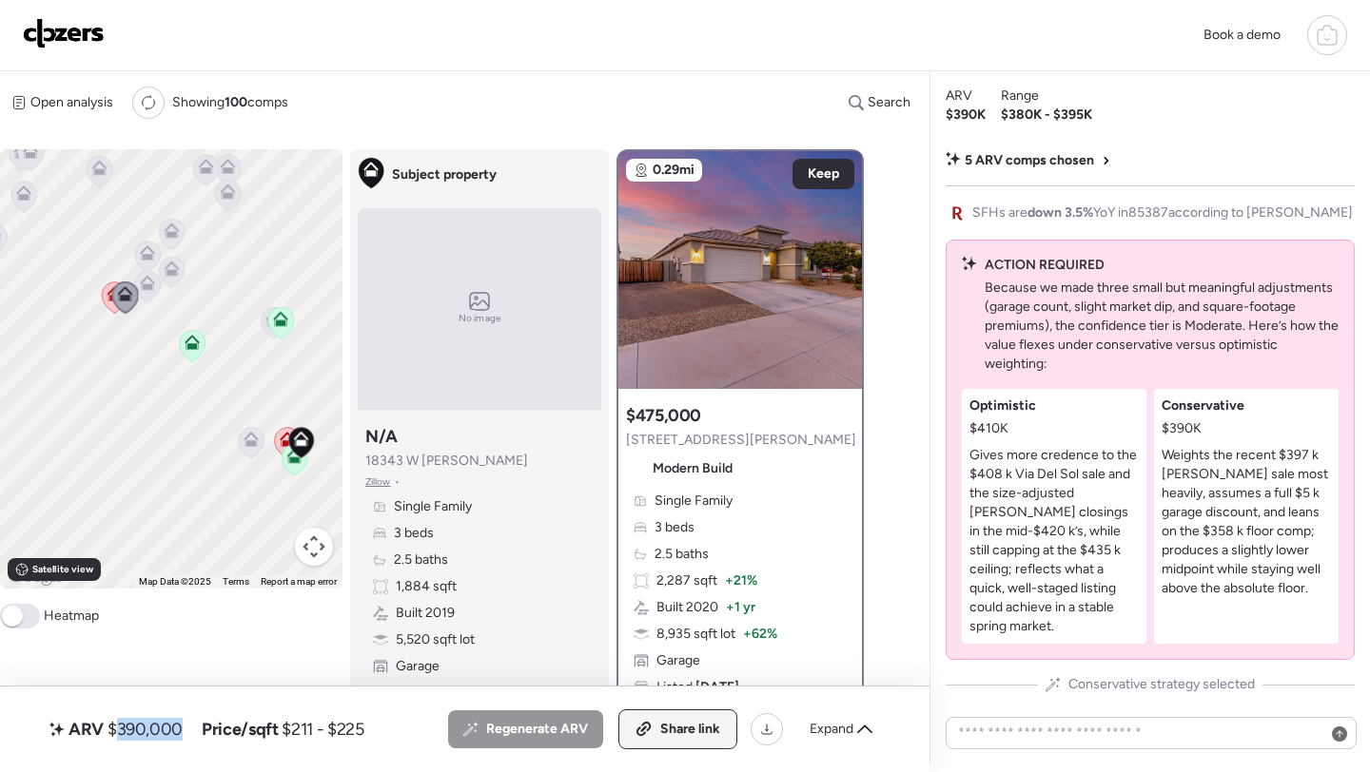
click at [683, 712] on div "Share link" at bounding box center [677, 730] width 117 height 38
